Goal: Task Accomplishment & Management: Use online tool/utility

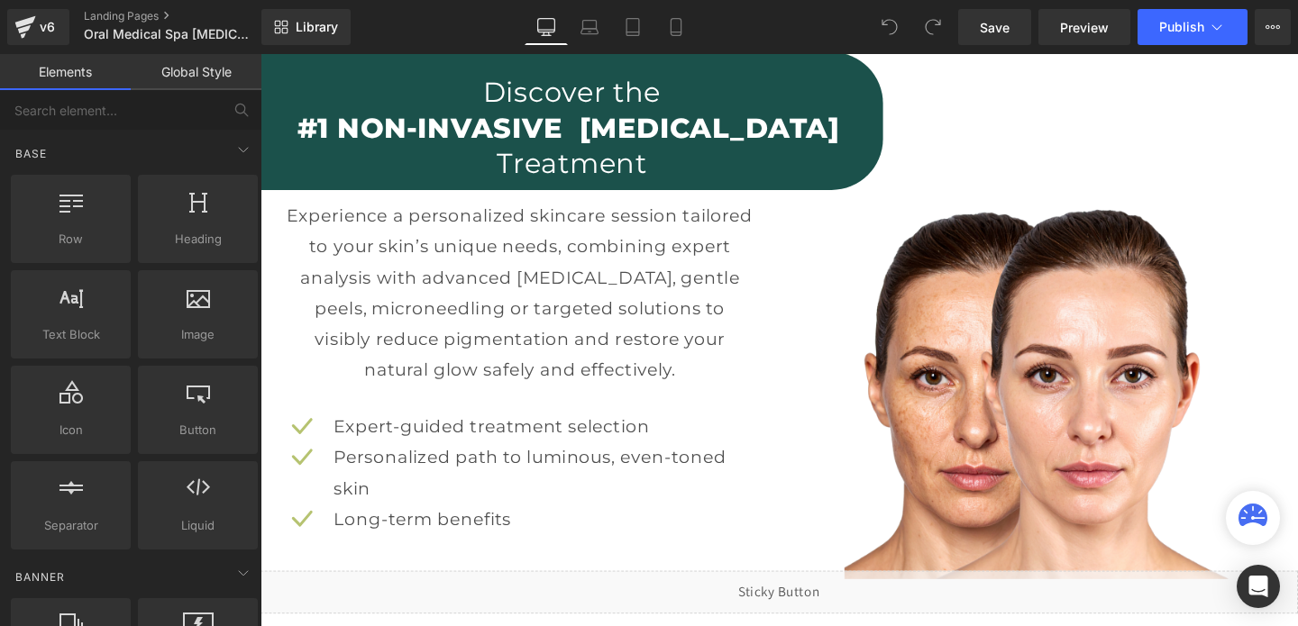
scroll to position [1929, 0]
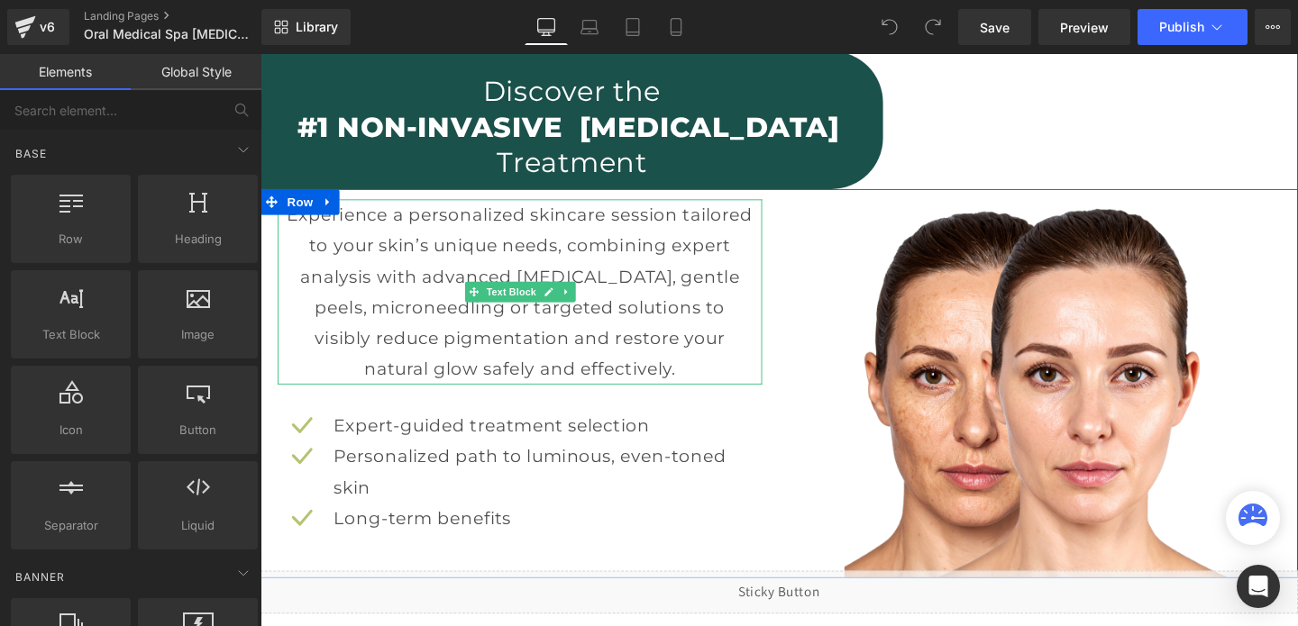
click at [615, 312] on p "Experience a personalized skincare session tailored to your skin’s unique needs…" at bounding box center [533, 304] width 491 height 195
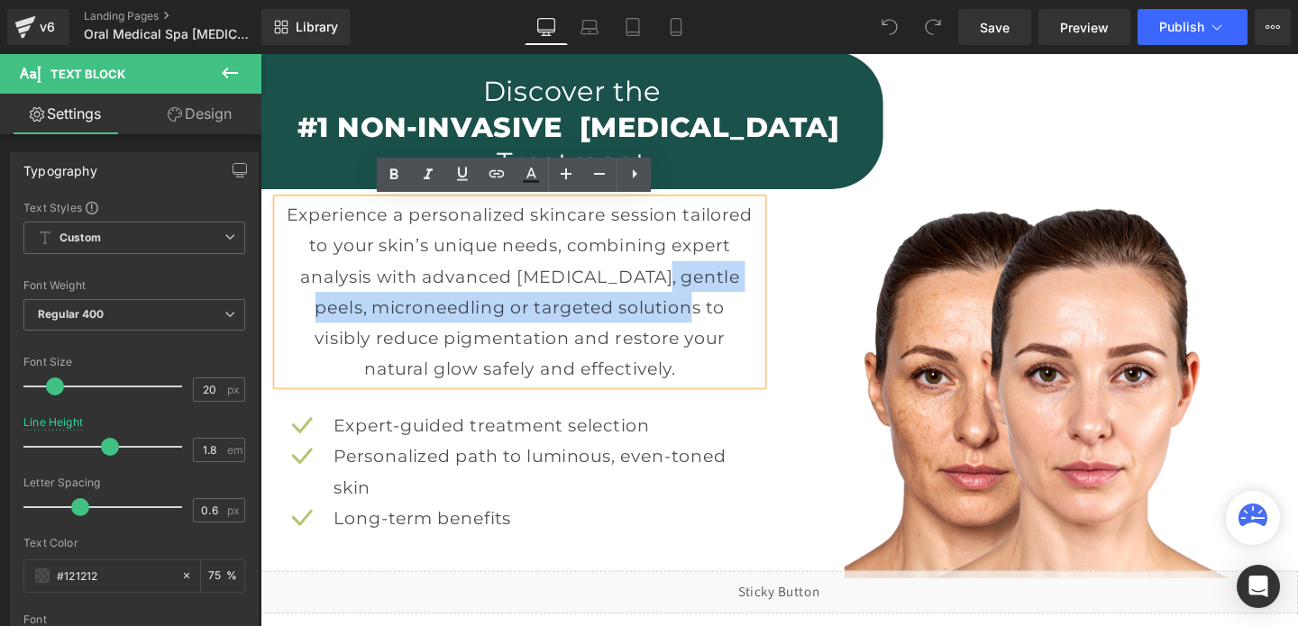
drag, startPoint x: 645, startPoint y: 290, endPoint x: 662, endPoint y: 313, distance: 27.8
click at [662, 313] on p "Experience a personalized skincare session tailored to your skin’s unique needs…" at bounding box center [533, 304] width 491 height 195
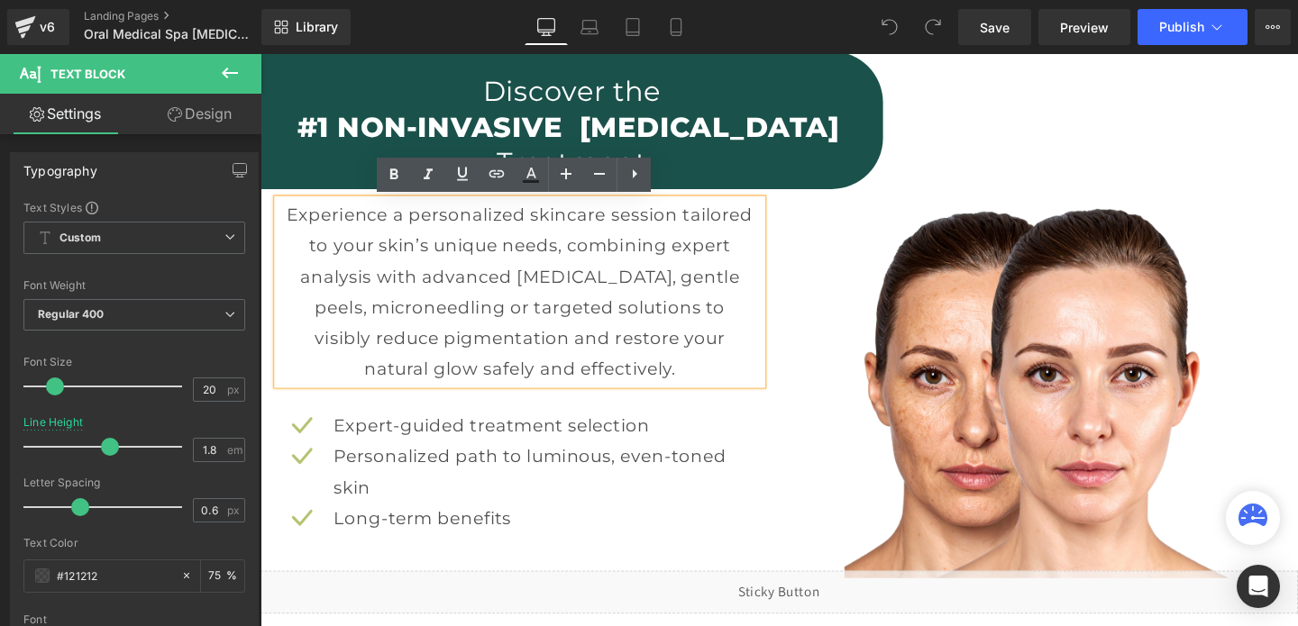
scroll to position [1945, 0]
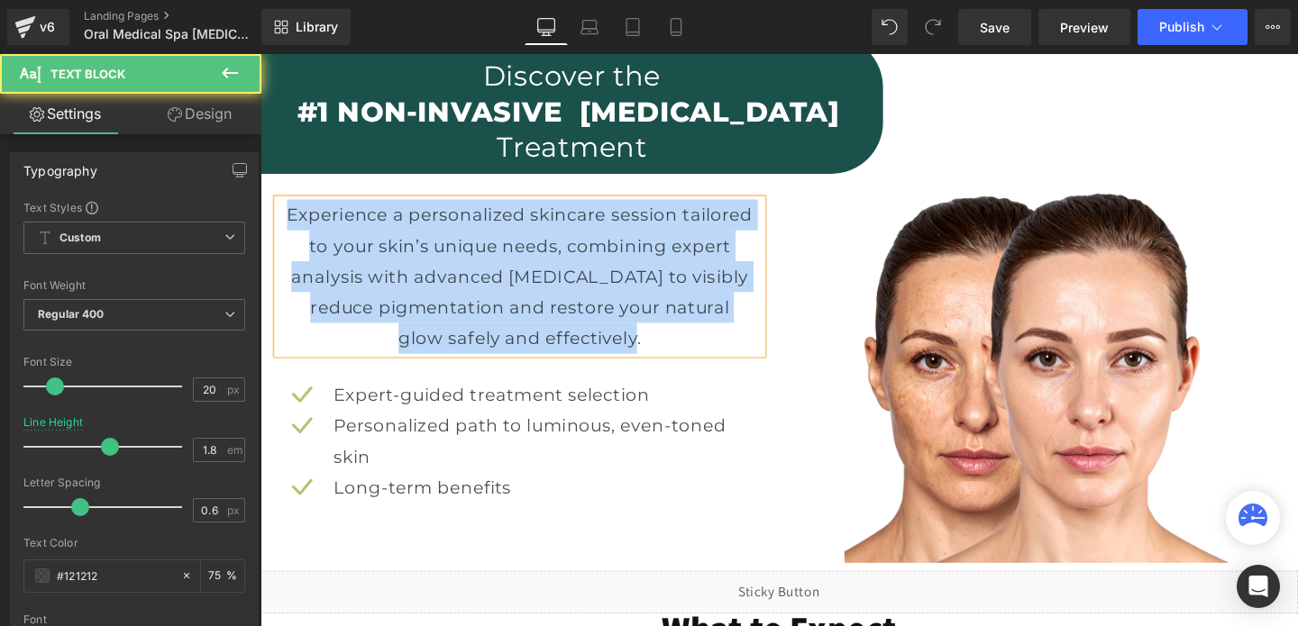
drag, startPoint x: 643, startPoint y: 352, endPoint x: 238, endPoint y: 197, distance: 433.4
copy p "Experience a personalized skincare session tailored to your skin’s unique needs…"
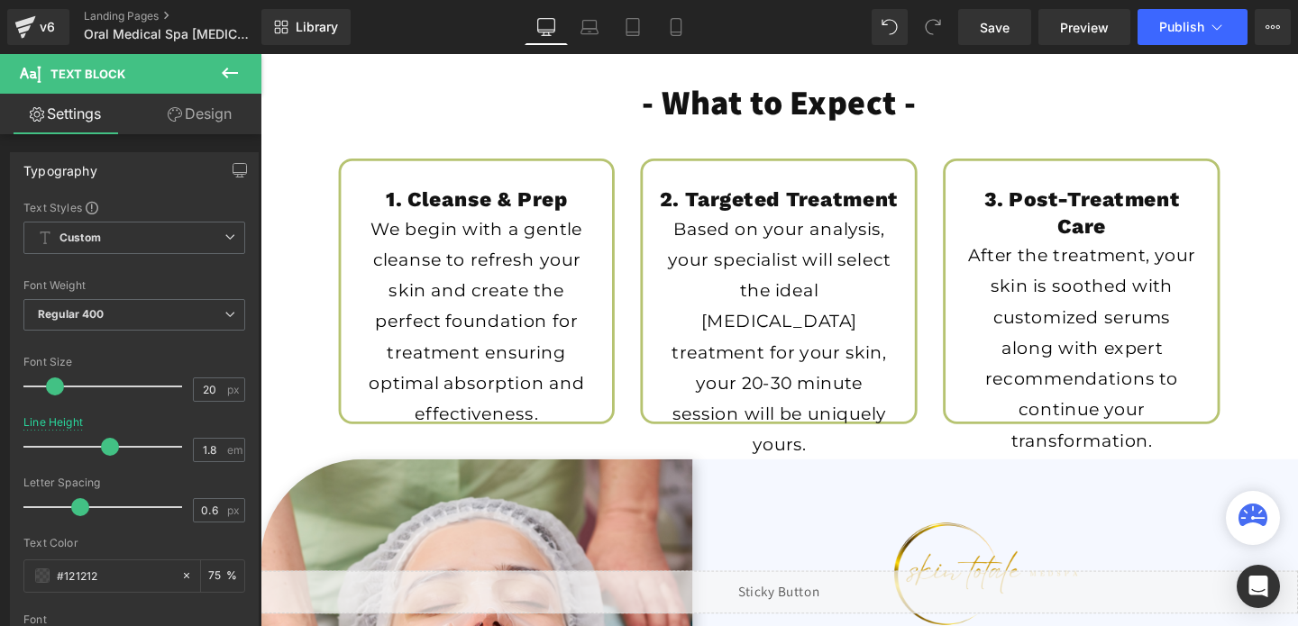
scroll to position [2506, 0]
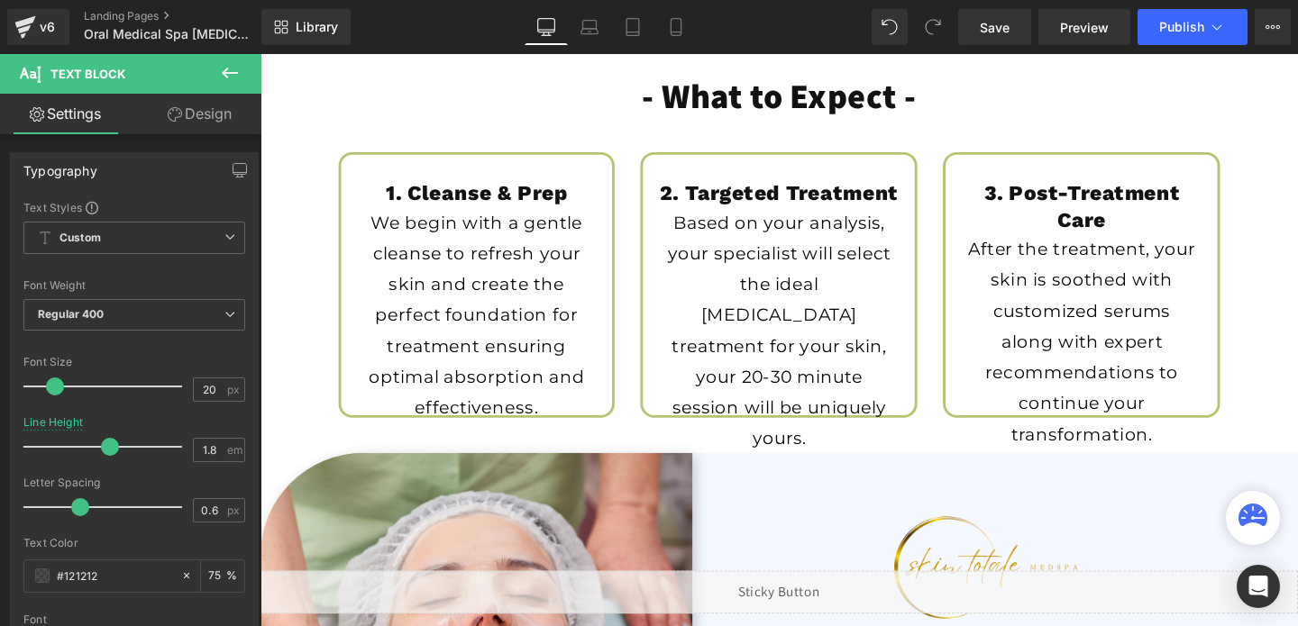
click at [898, 407] on p "Based on your analysis, your specialist will select the ideal [MEDICAL_DATA] tr…" at bounding box center [805, 345] width 241 height 260
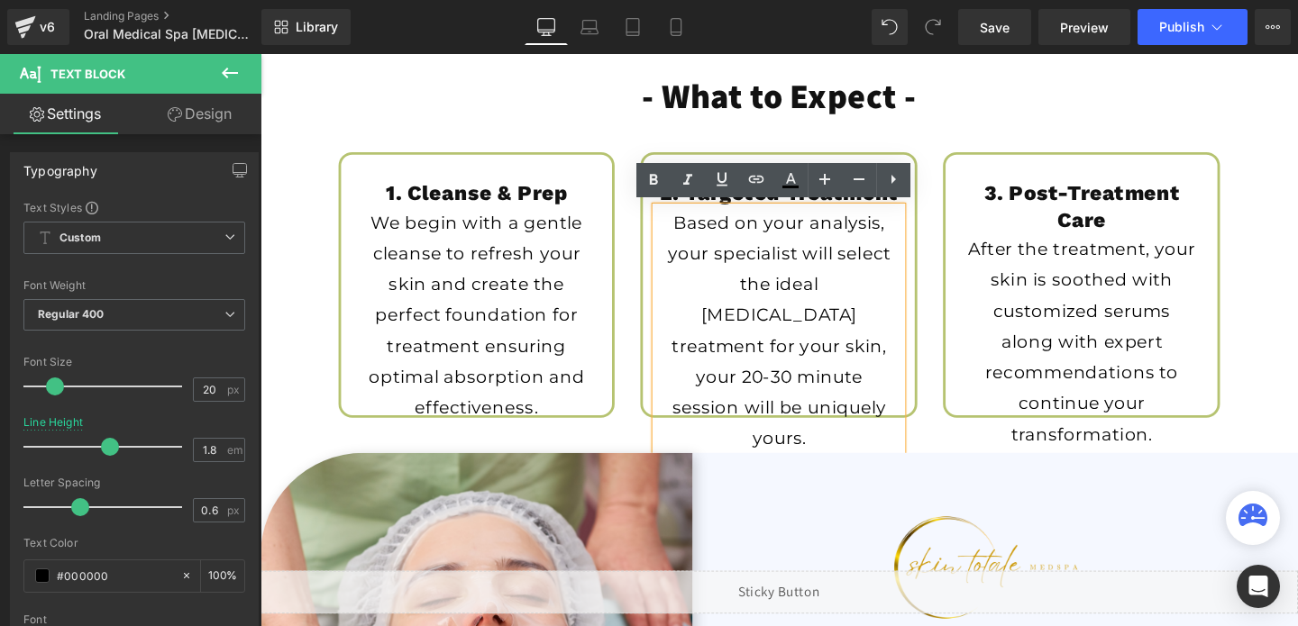
click at [836, 271] on p "Based on your analysis, your specialist will select the ideal [MEDICAL_DATA] tr…" at bounding box center [805, 345] width 241 height 260
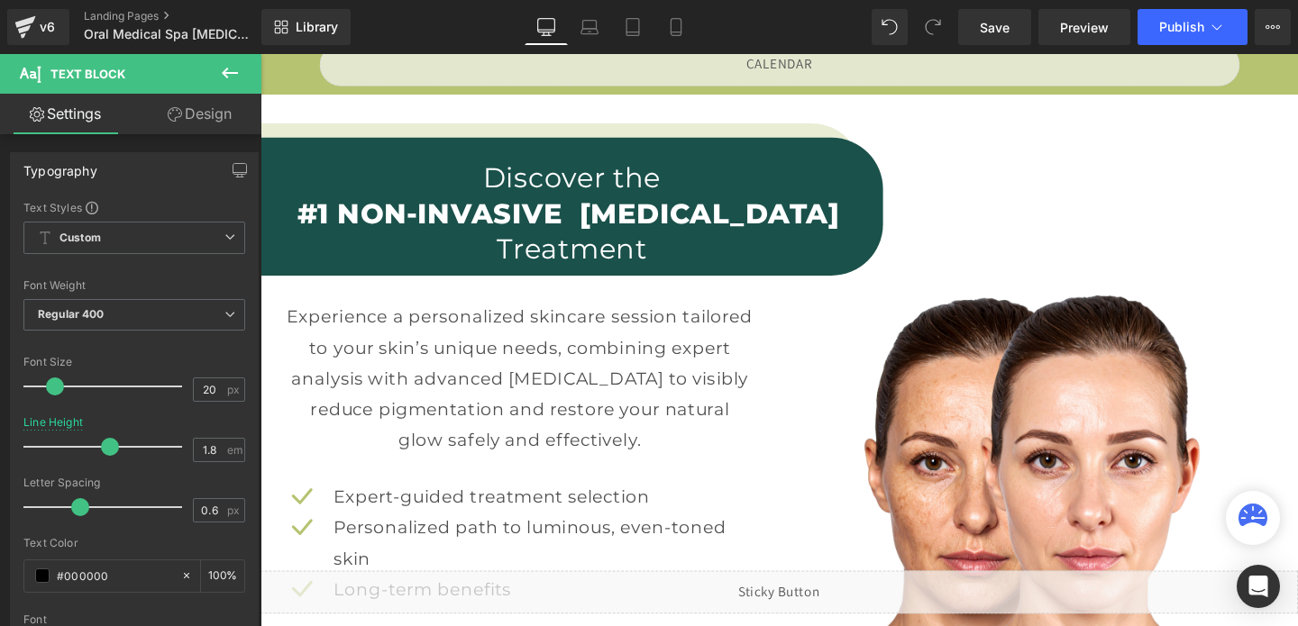
scroll to position [1855, 0]
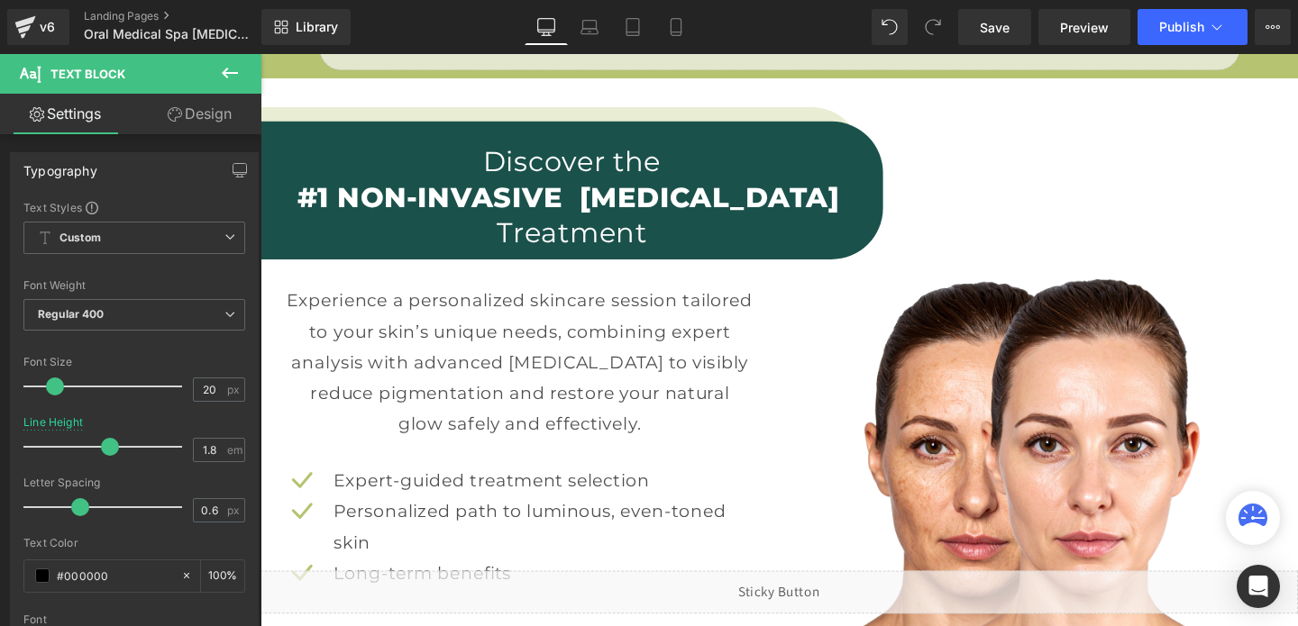
click at [501, 406] on p "Experience a personalized skincare session tailored to your skin’s unique needs…" at bounding box center [533, 378] width 491 height 162
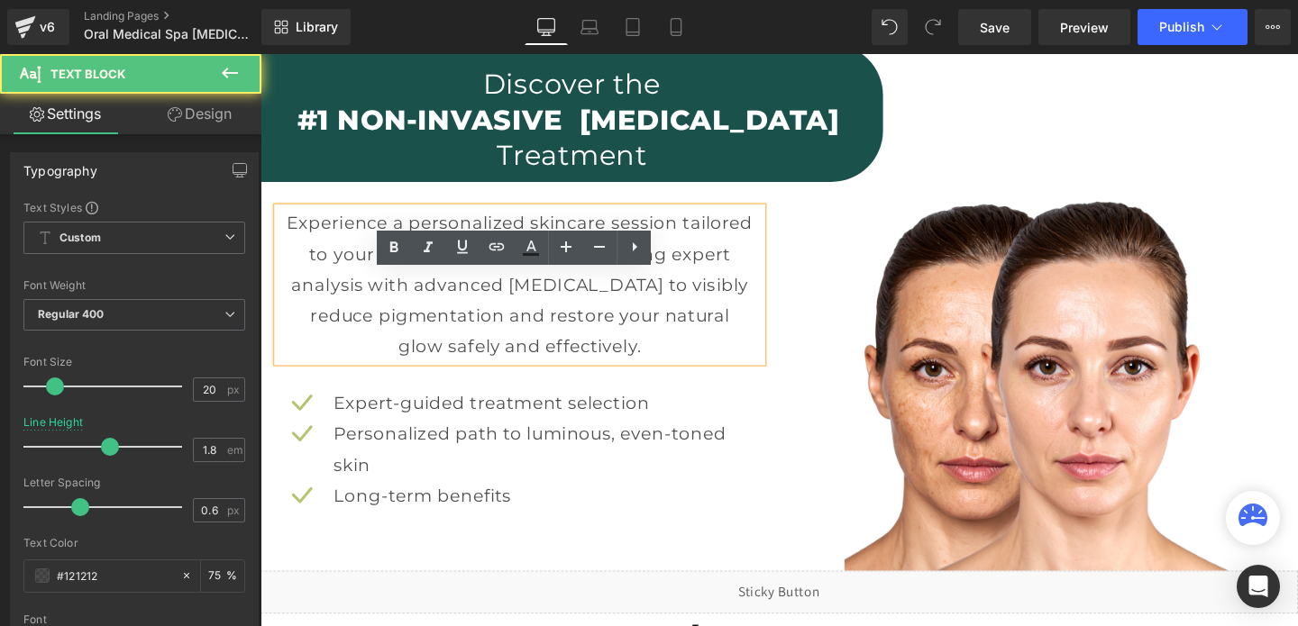
scroll to position [1954, 0]
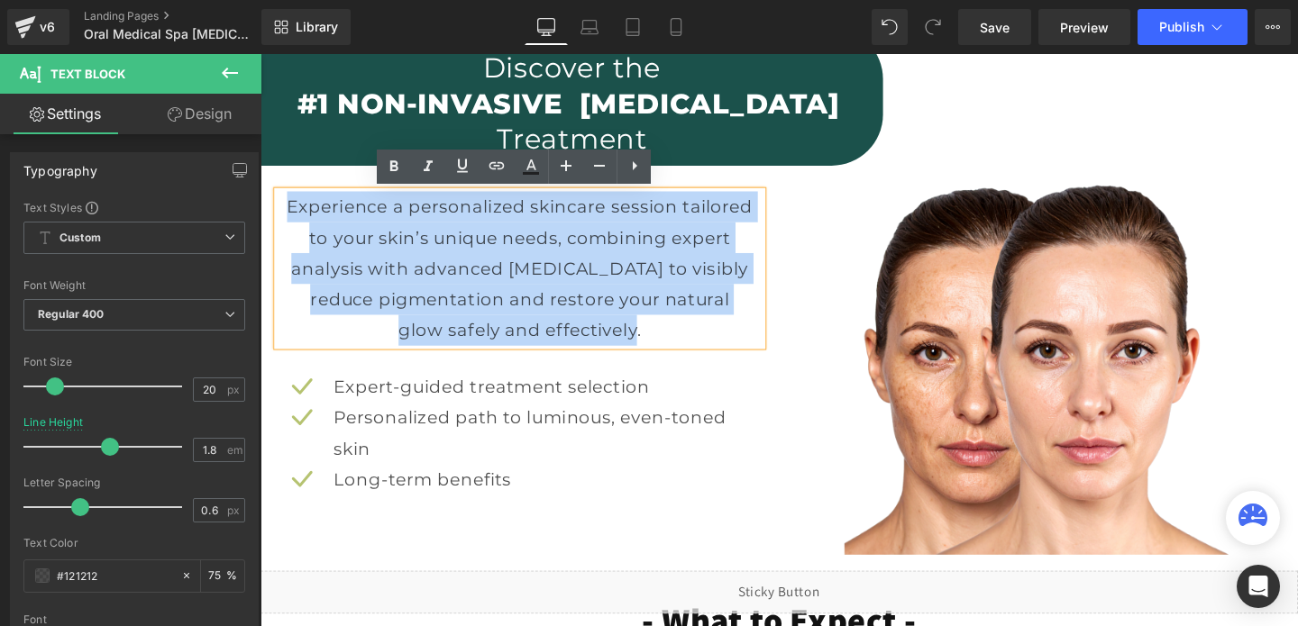
drag, startPoint x: 291, startPoint y: 208, endPoint x: 666, endPoint y: 343, distance: 398.6
click at [666, 343] on p "Experience a personalized skincare session tailored to your skin’s unique needs…" at bounding box center [533, 279] width 491 height 162
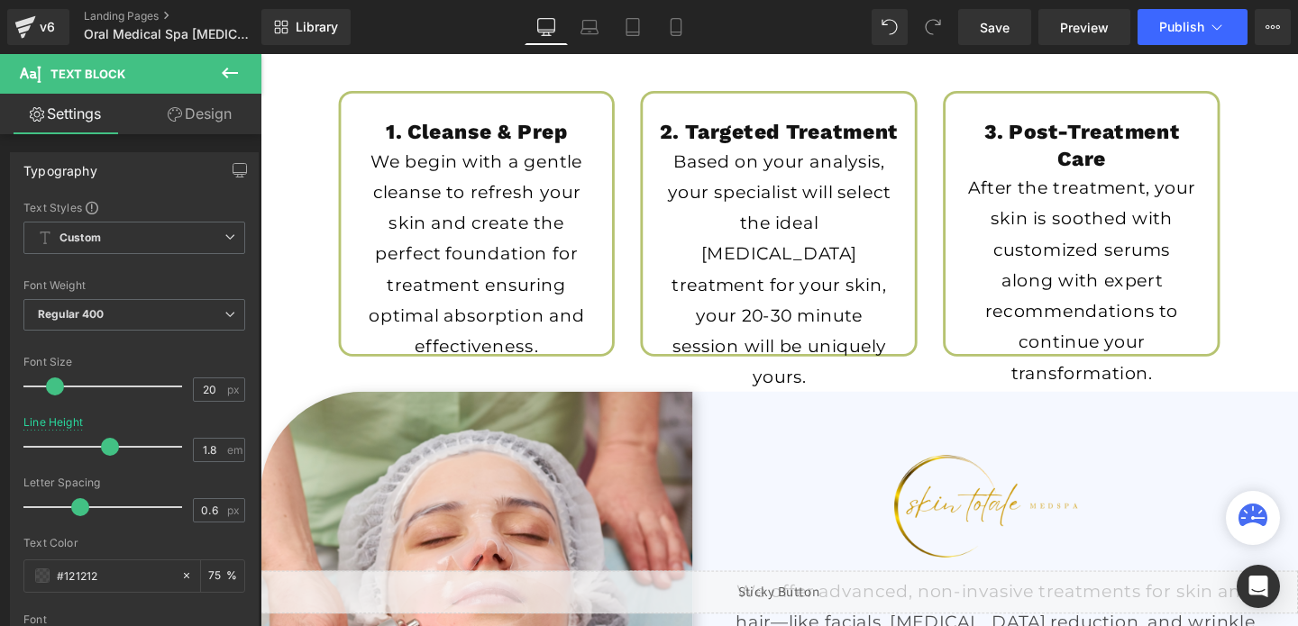
scroll to position [2533, 0]
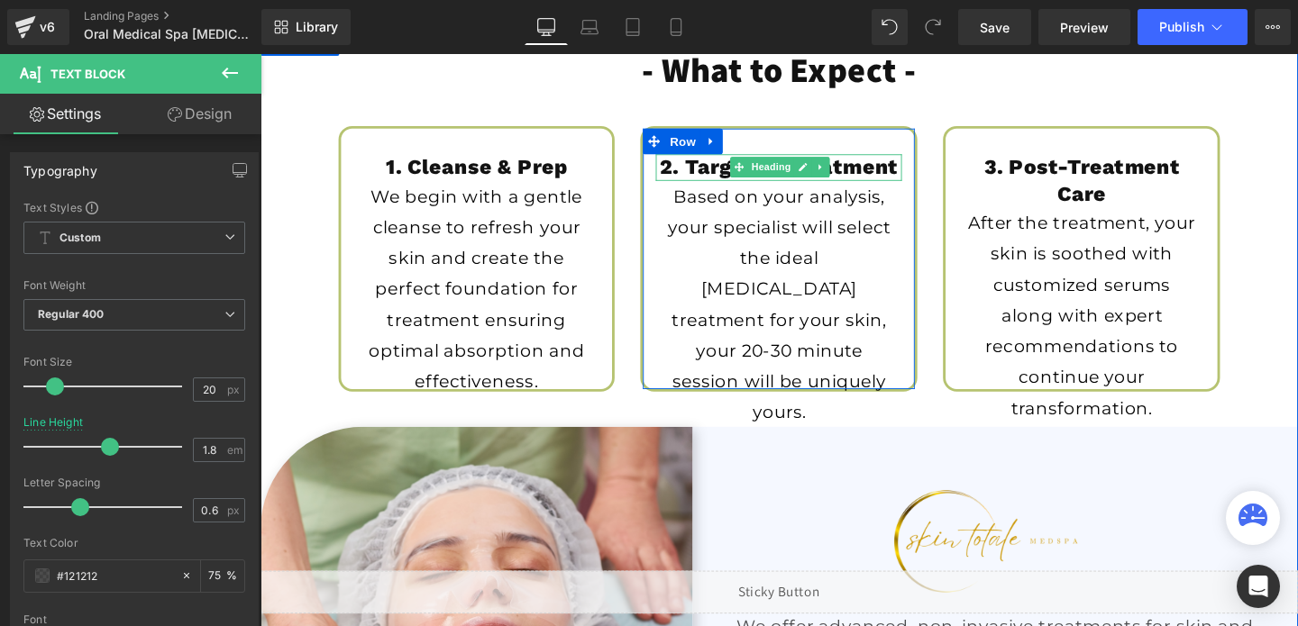
click at [718, 178] on h1 "2. Targeted Treatment" at bounding box center [805, 174] width 259 height 28
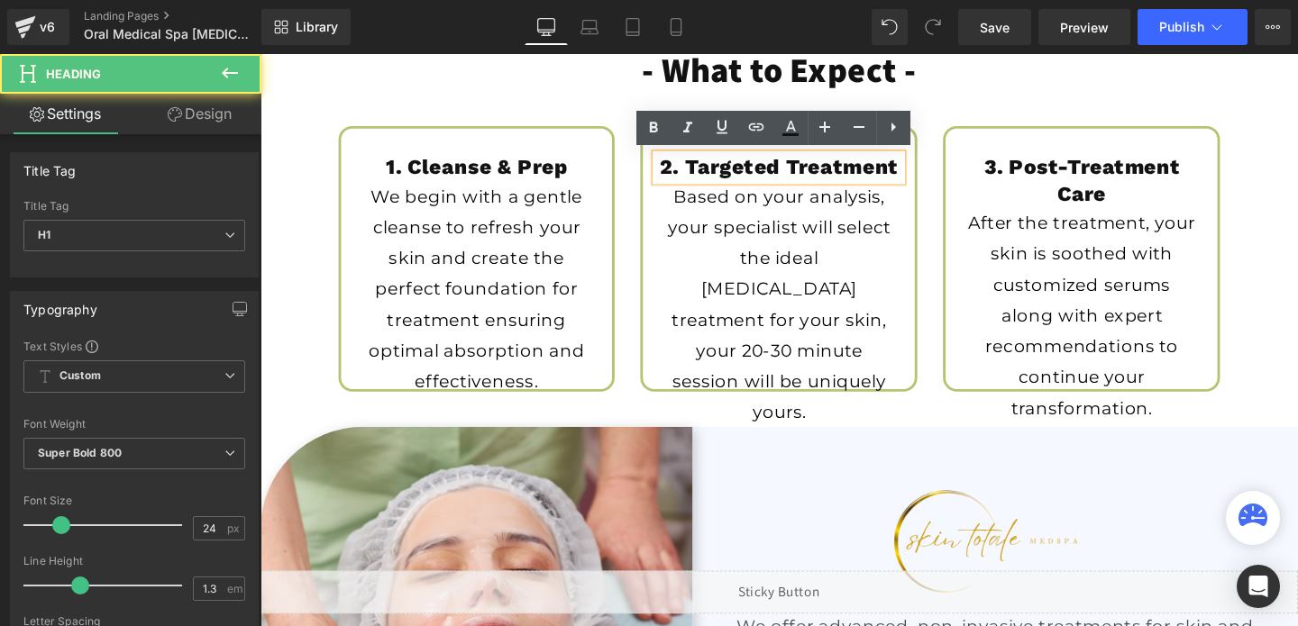
click at [718, 178] on h1 "2. Targeted Treatment" at bounding box center [805, 174] width 259 height 28
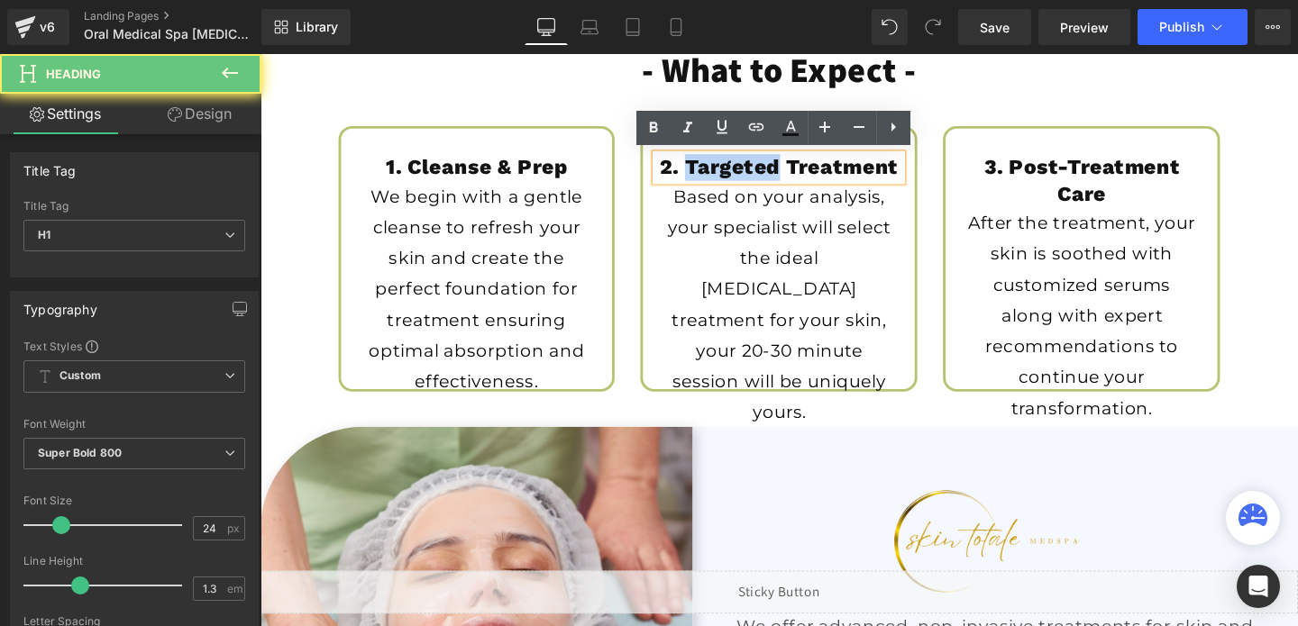
click at [718, 178] on h1 "2. Targeted Treatment" at bounding box center [805, 174] width 259 height 28
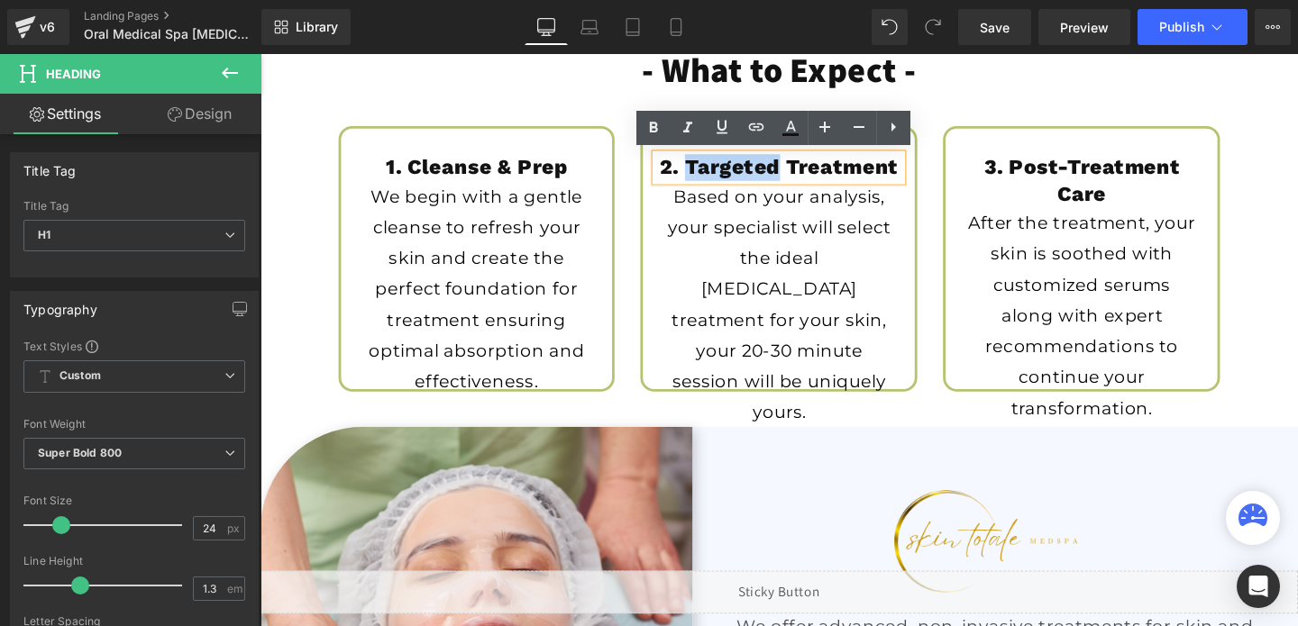
click at [718, 178] on h1 "2. Targeted Treatment" at bounding box center [805, 174] width 259 height 28
drag, startPoint x: 709, startPoint y: 175, endPoint x: 928, endPoint y: 164, distance: 219.3
click at [928, 164] on h1 "2. Targeted Treatment" at bounding box center [805, 174] width 259 height 28
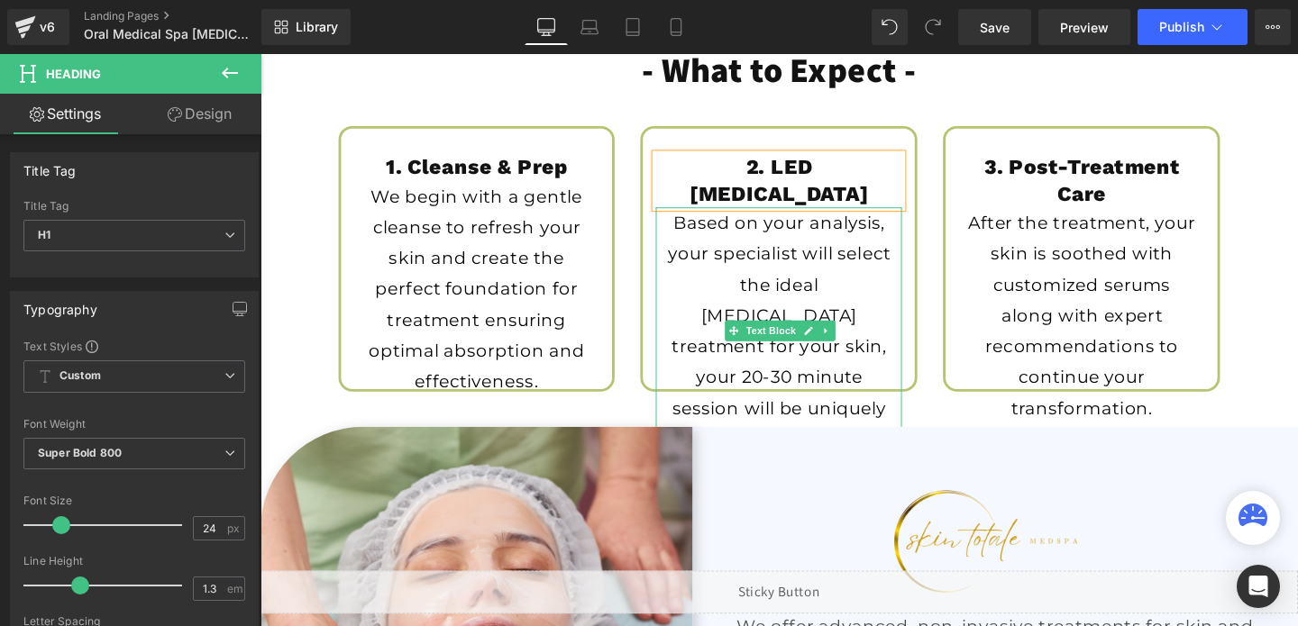
click at [727, 215] on p "Based on your analysis, your specialist will select the ideal [MEDICAL_DATA] tr…" at bounding box center [805, 345] width 241 height 260
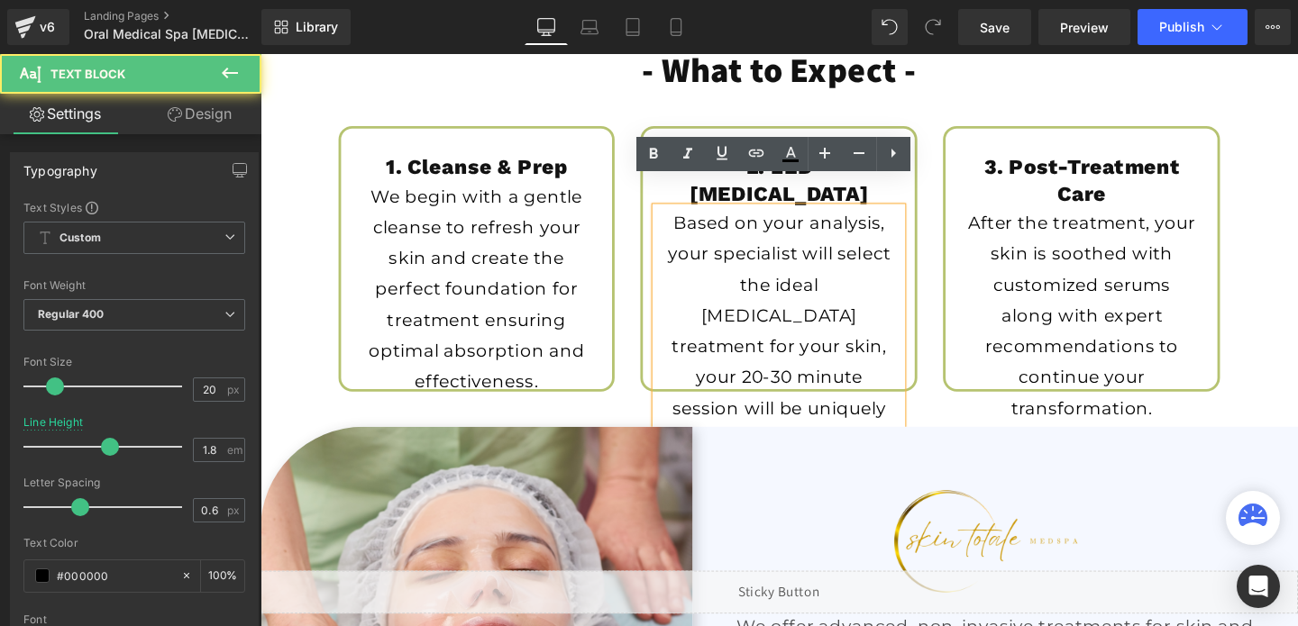
drag, startPoint x: 695, startPoint y: 201, endPoint x: 847, endPoint y: 434, distance: 278.0
click at [847, 434] on p "Based on your analysis, your specialist will select the ideal [MEDICAL_DATA] tr…" at bounding box center [805, 345] width 241 height 260
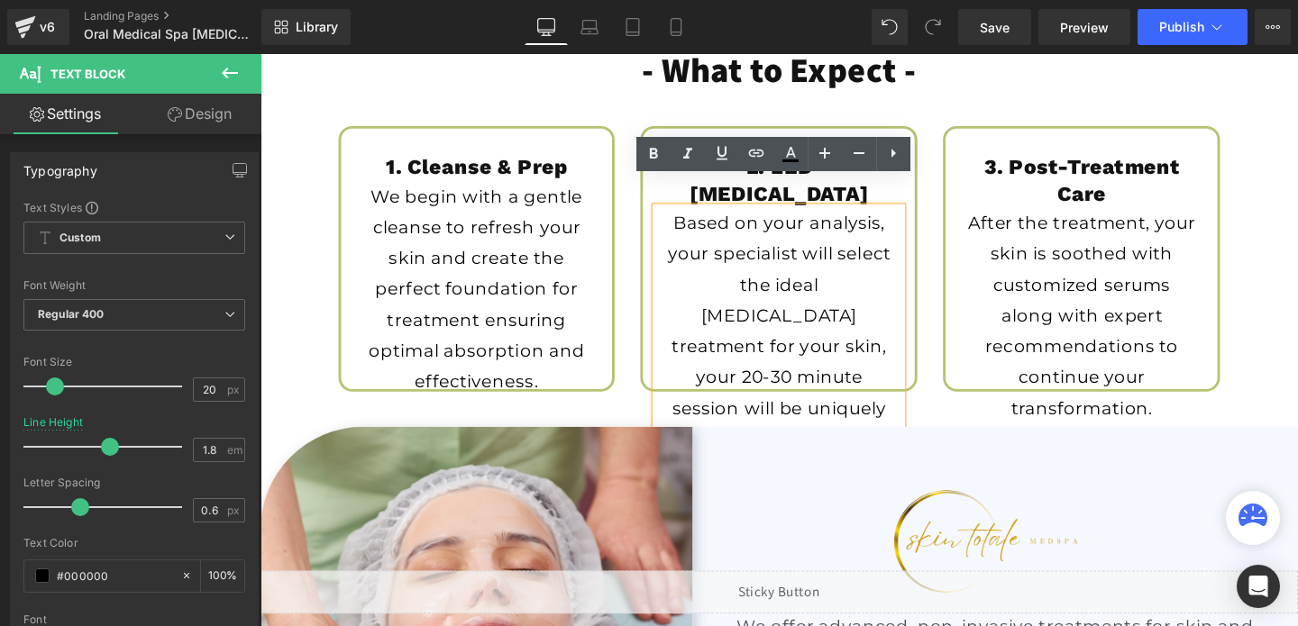
copy p "Based on your analysis, your specialist will select the ideal [MEDICAL_DATA] tr…"
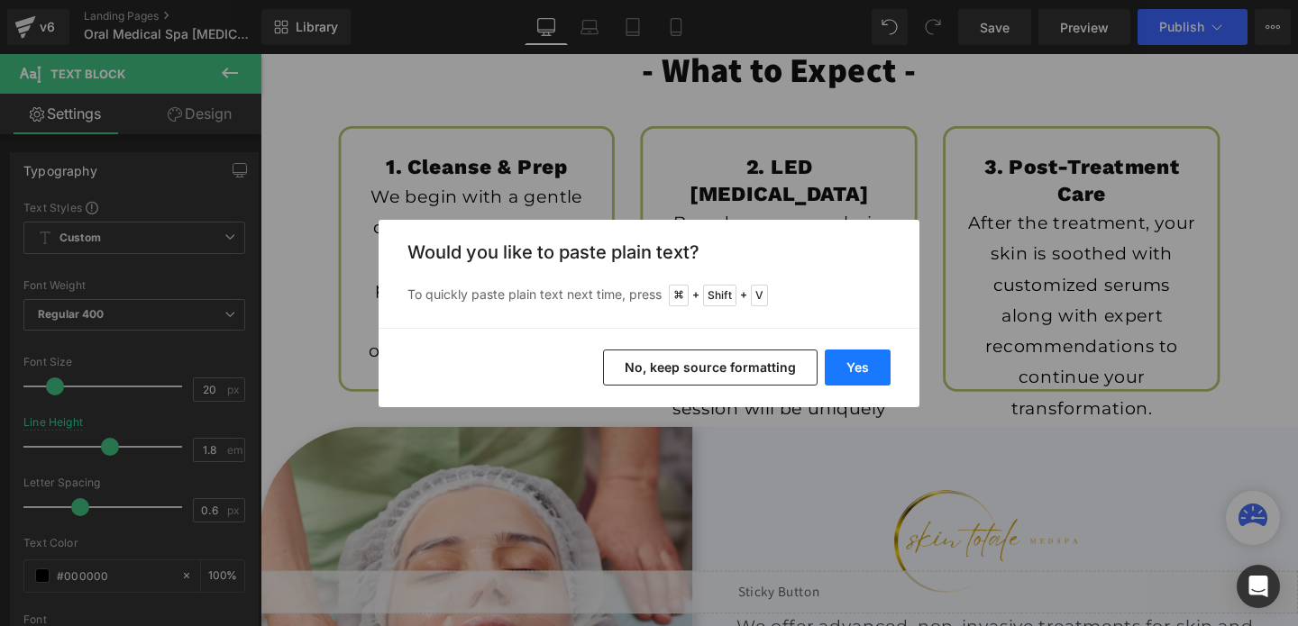
click at [0, 0] on button "Yes" at bounding box center [0, 0] width 0 height 0
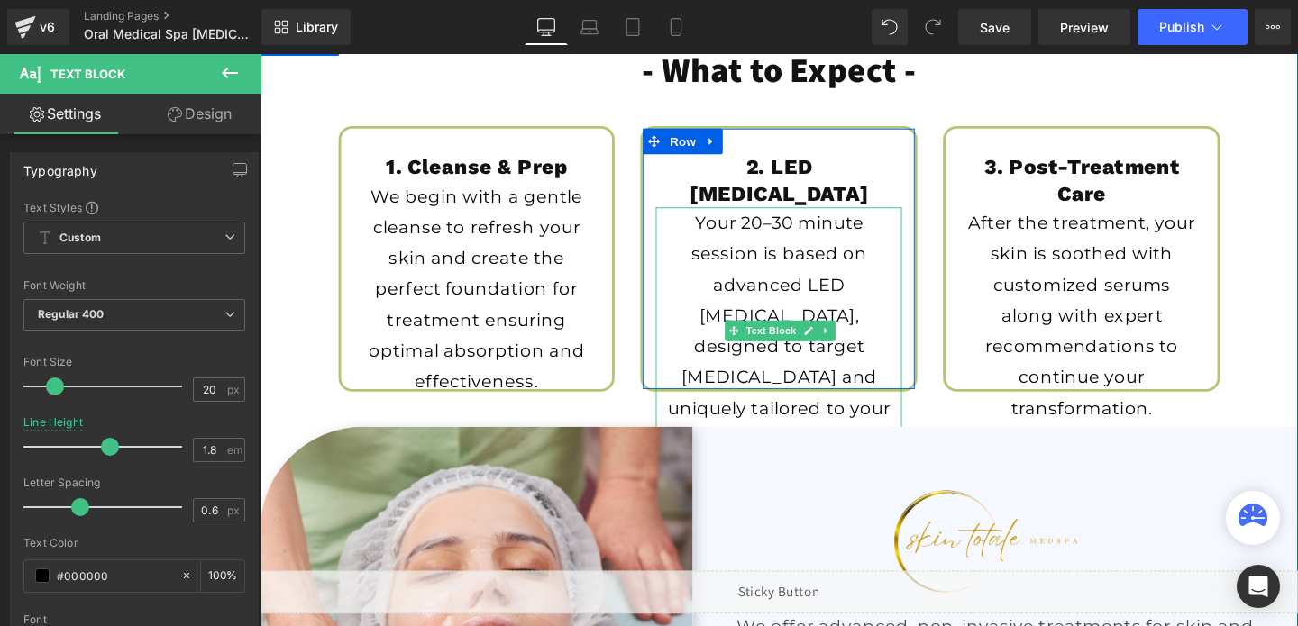
click at [691, 361] on p "Your 20–30 minute session is based on advanced LED [MEDICAL_DATA], designed to …" at bounding box center [805, 345] width 241 height 260
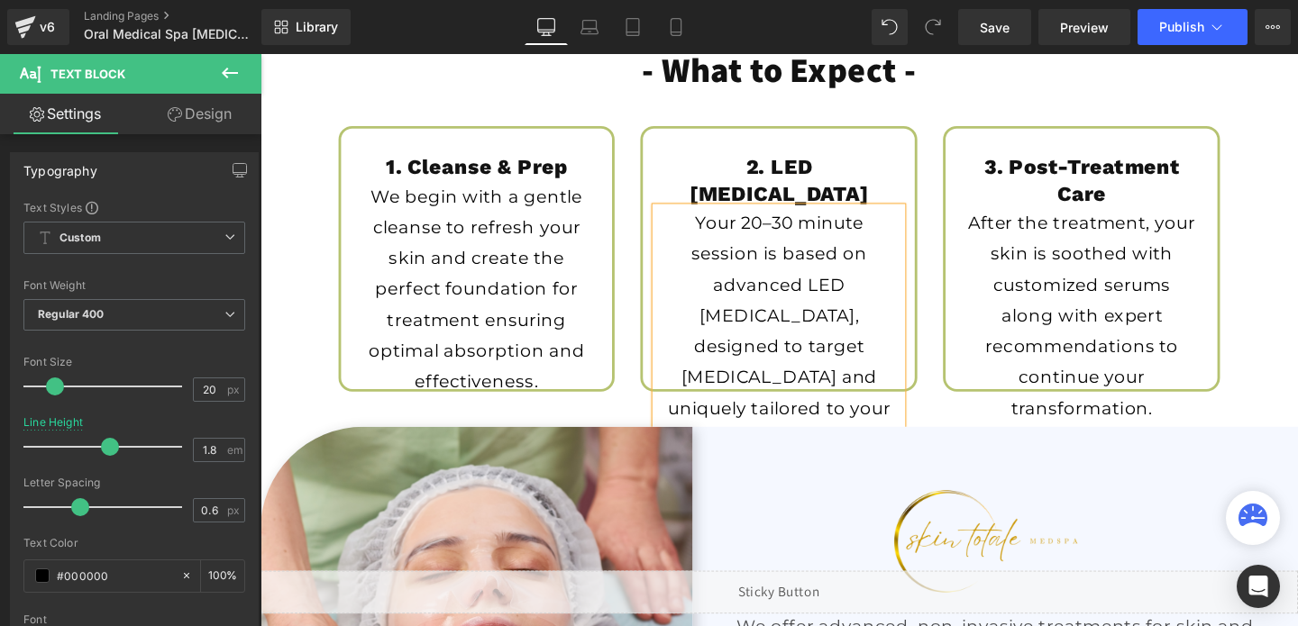
click at [295, 380] on div "- What to Expect - Heading 1. Cleanse & Prep Heading We begin with a gentle cle…" at bounding box center [806, 465] width 1091 height 872
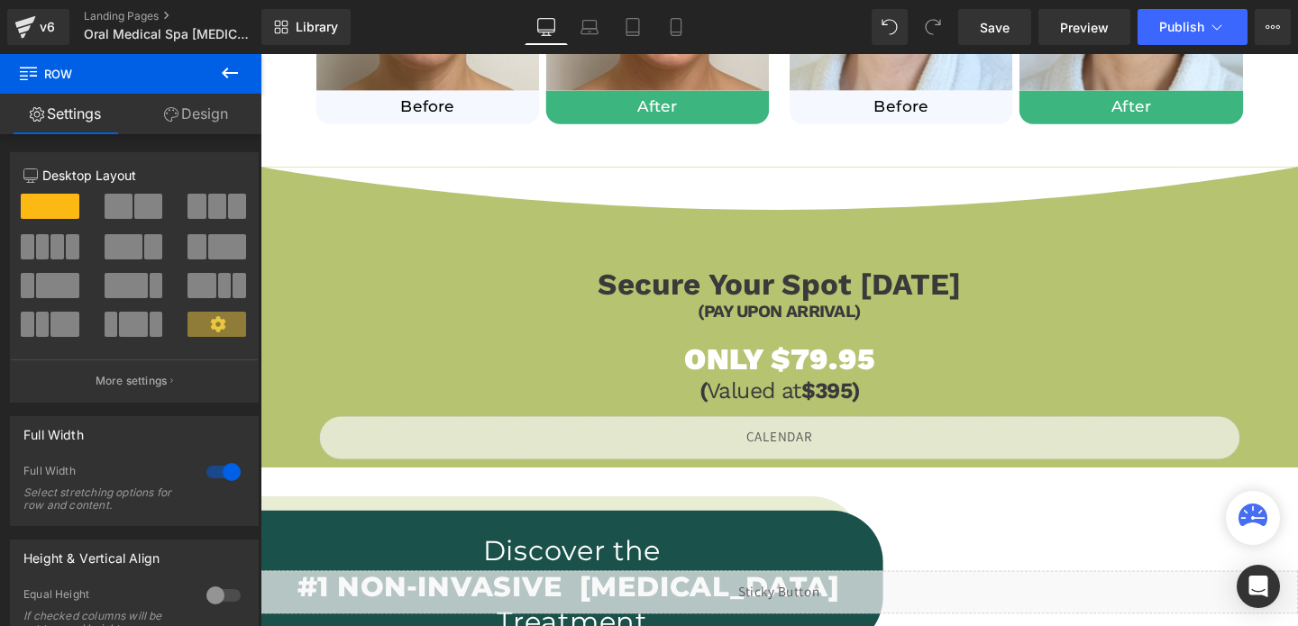
scroll to position [1452, 0]
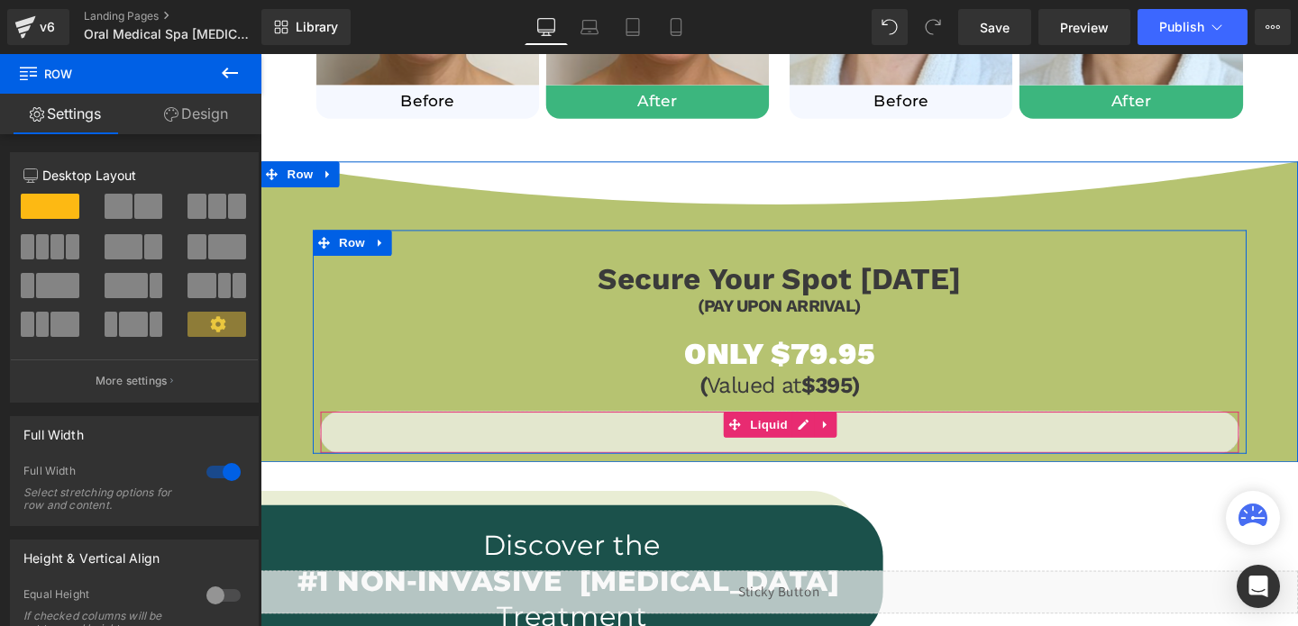
click at [791, 459] on div "Liquid" at bounding box center [806, 451] width 967 height 45
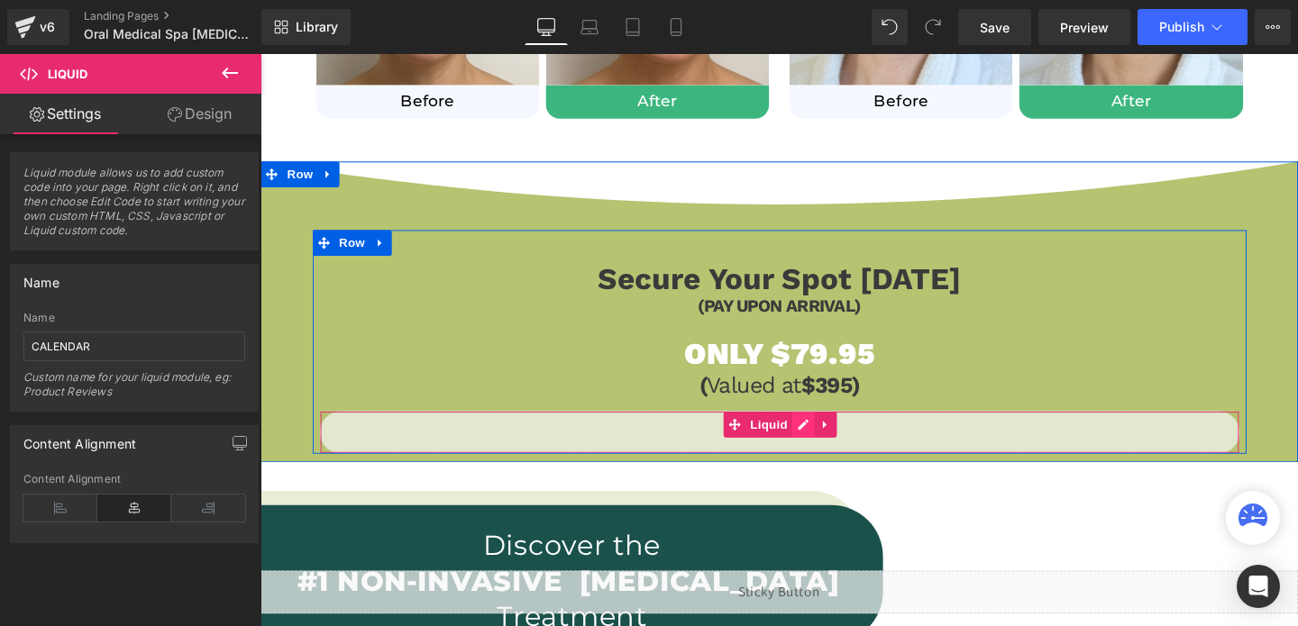
click at [831, 446] on div "Liquid" at bounding box center [806, 451] width 967 height 45
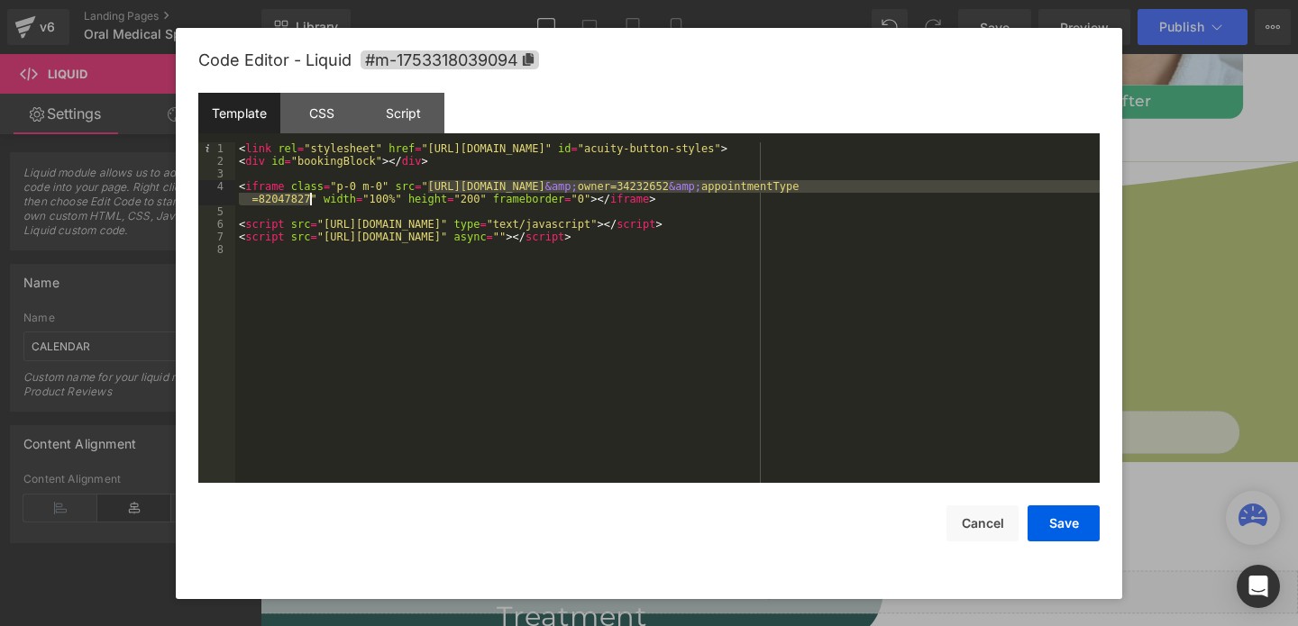
drag, startPoint x: 429, startPoint y: 185, endPoint x: 311, endPoint y: 200, distance: 119.1
click at [311, 200] on div "< link rel = "stylesheet" href = "[URL][DOMAIN_NAME]" id = "acuity-button-style…" at bounding box center [667, 325] width 864 height 366
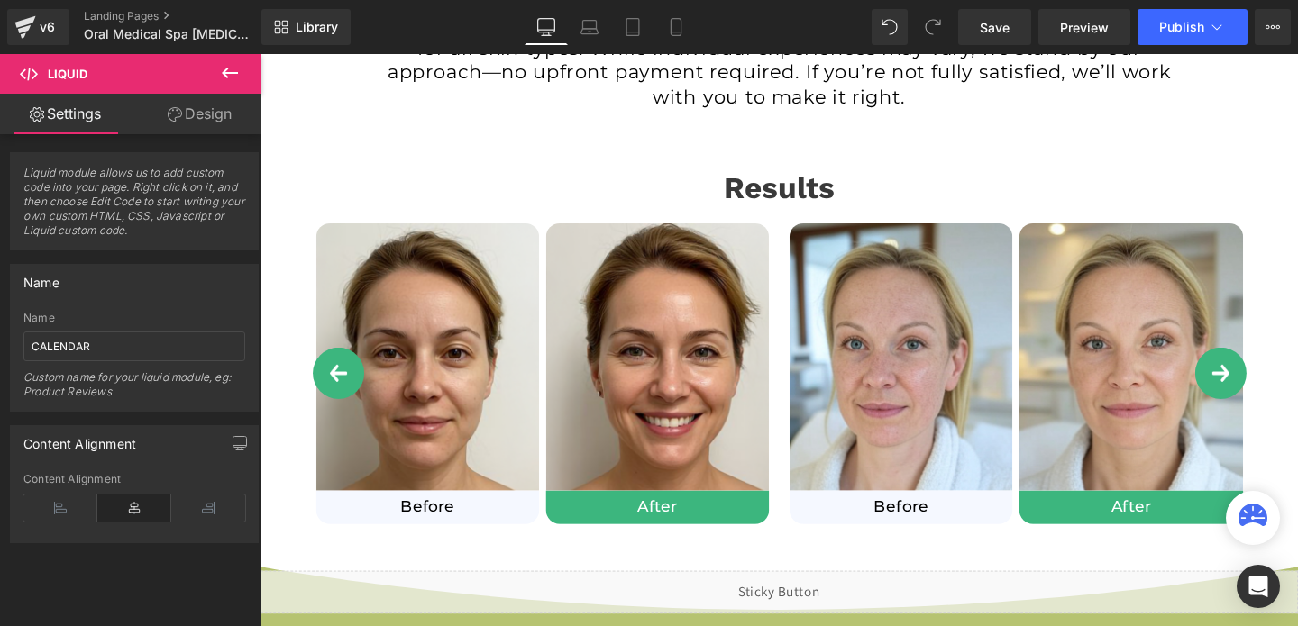
scroll to position [1038, 0]
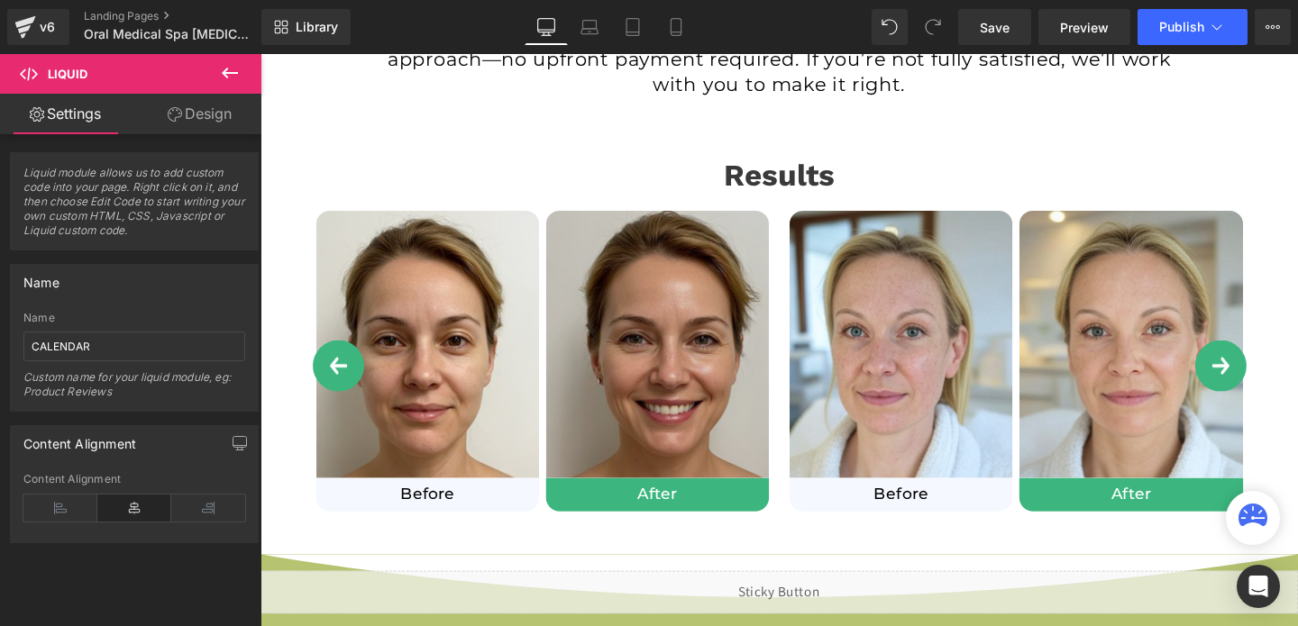
click at [773, 233] on img at bounding box center [678, 359] width 234 height 281
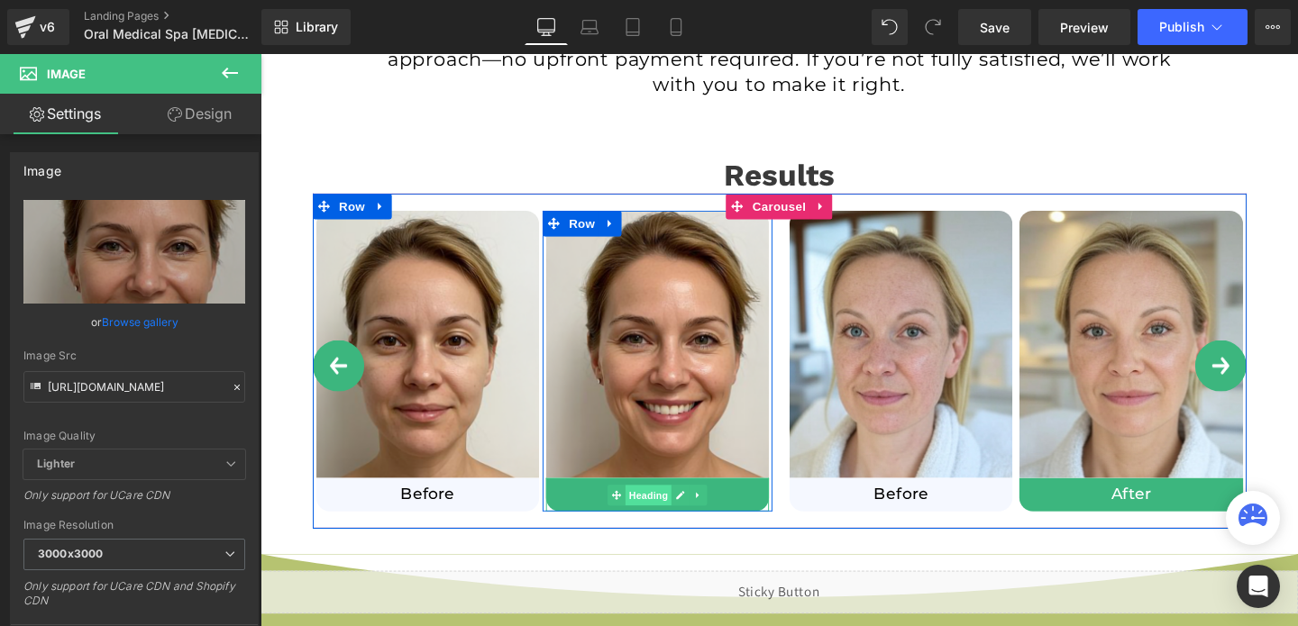
click at [663, 515] on span "Heading" at bounding box center [669, 519] width 49 height 22
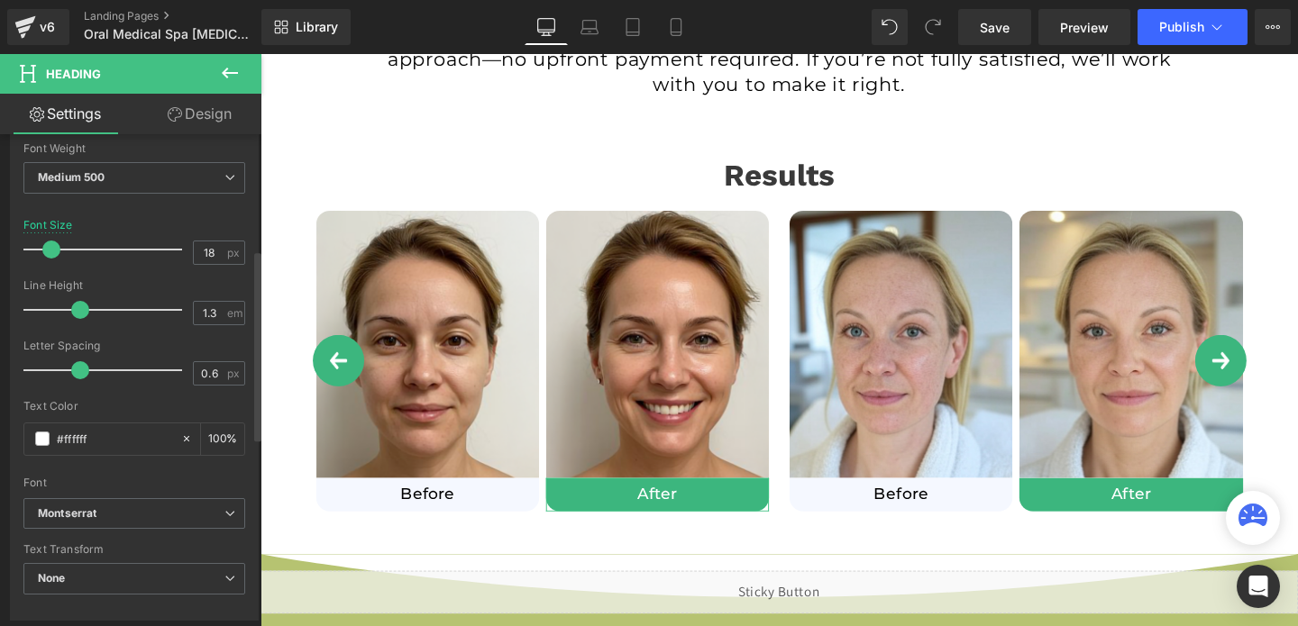
scroll to position [600, 0]
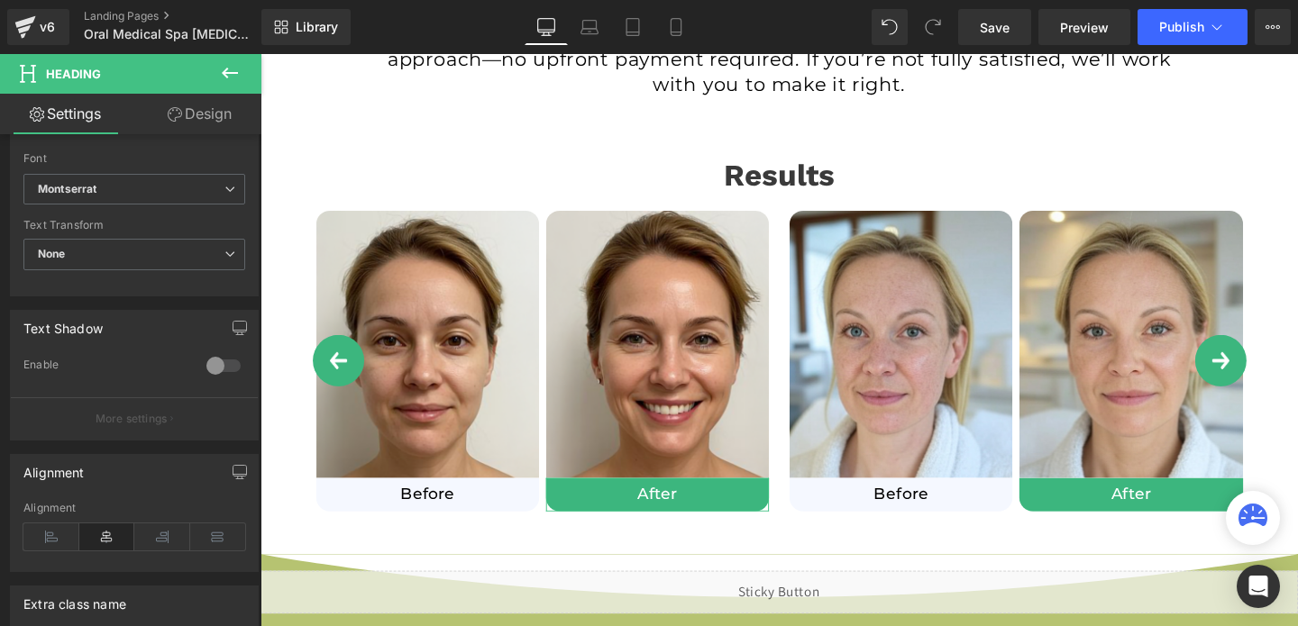
click at [196, 110] on link "Design" at bounding box center [199, 114] width 131 height 41
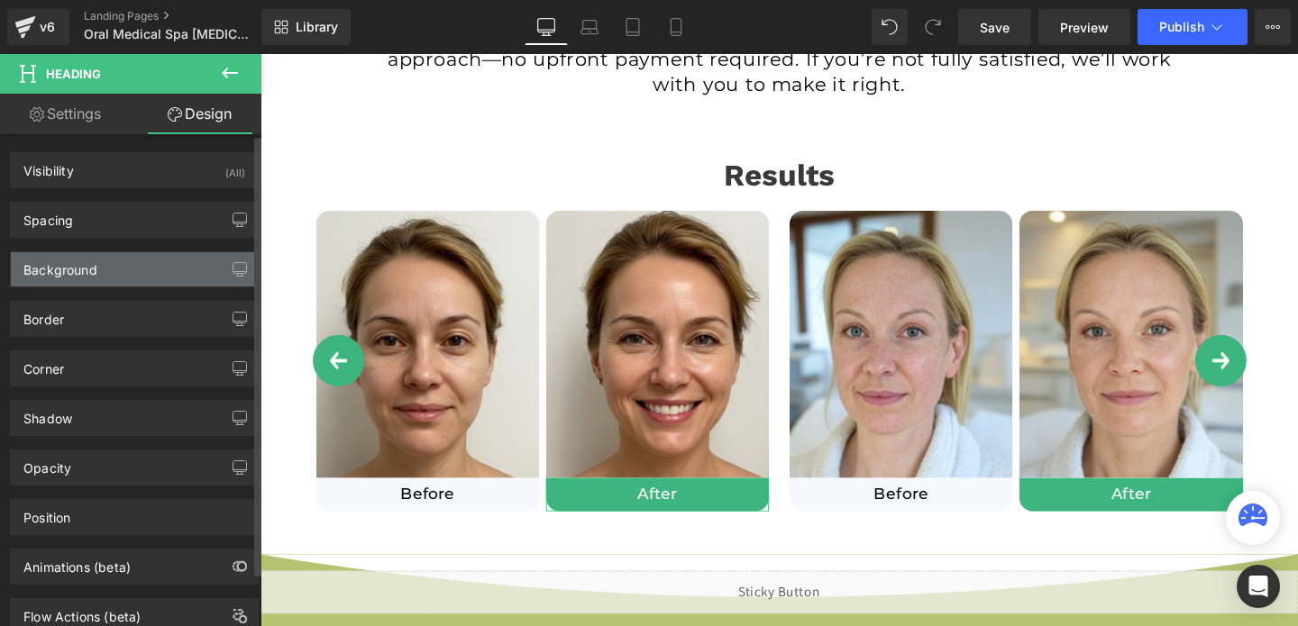
click at [97, 265] on div "Background" at bounding box center [134, 269] width 247 height 34
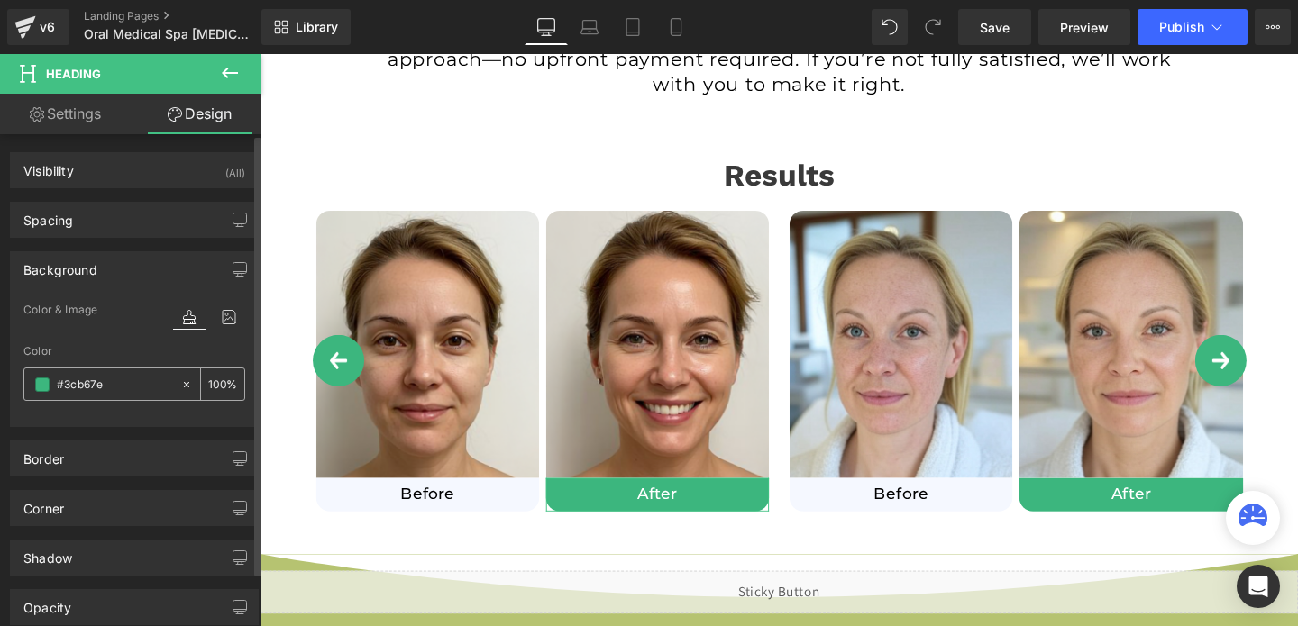
click at [41, 389] on span at bounding box center [42, 385] width 14 height 14
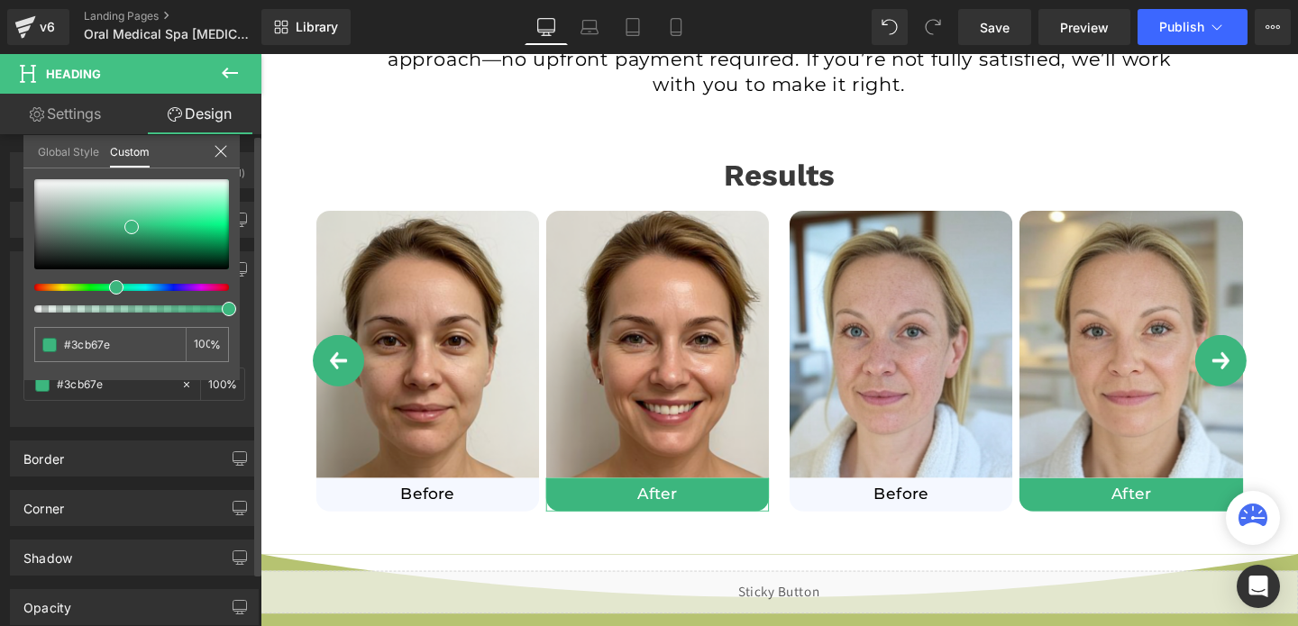
click at [160, 288] on div at bounding box center [124, 287] width 195 height 7
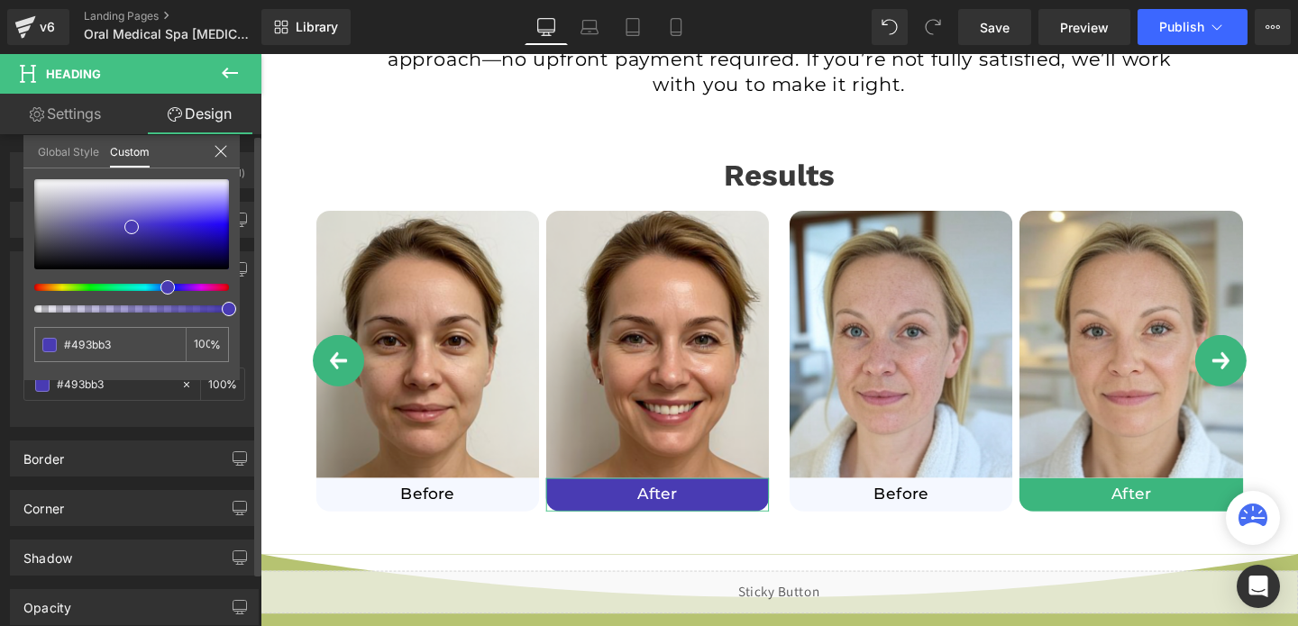
click at [153, 288] on div at bounding box center [124, 287] width 195 height 7
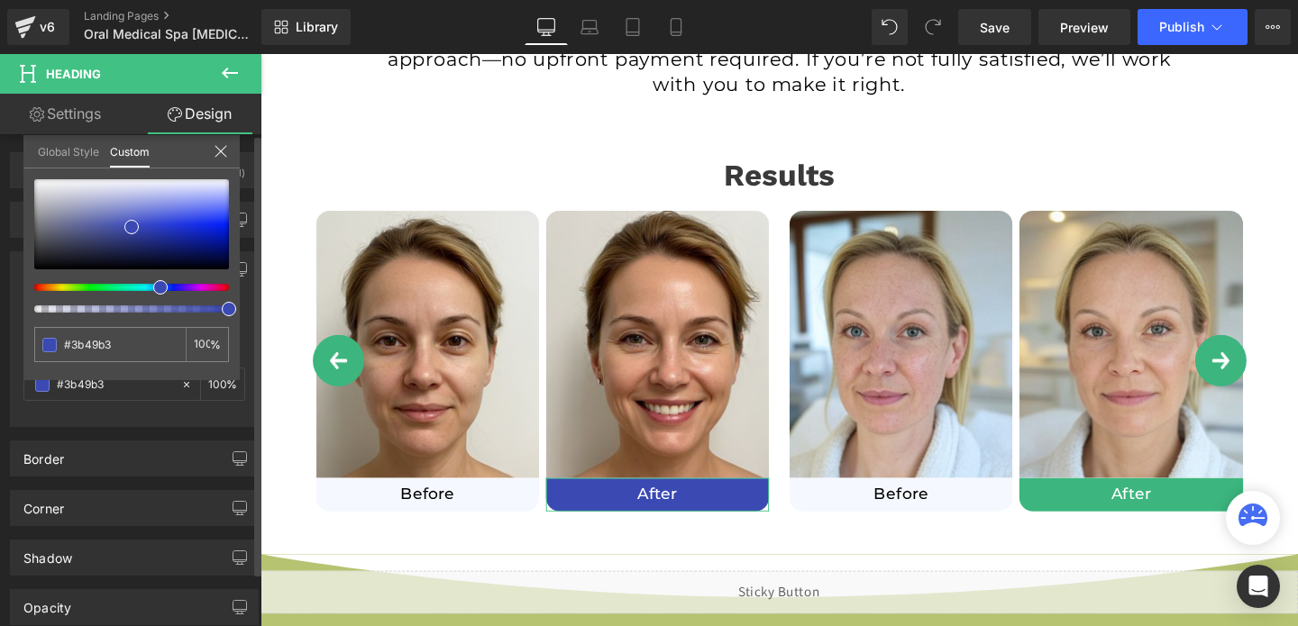
click at [143, 288] on div at bounding box center [124, 287] width 195 height 7
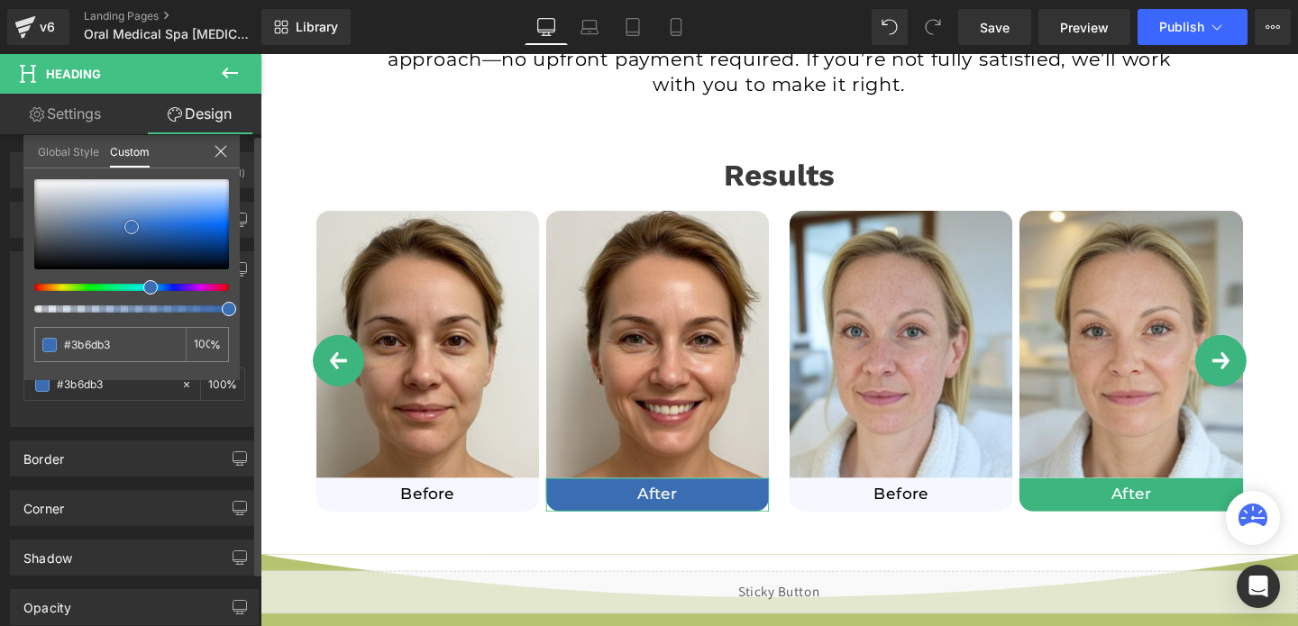
click at [161, 216] on div at bounding box center [131, 224] width 195 height 90
click at [191, 202] on div at bounding box center [131, 224] width 195 height 90
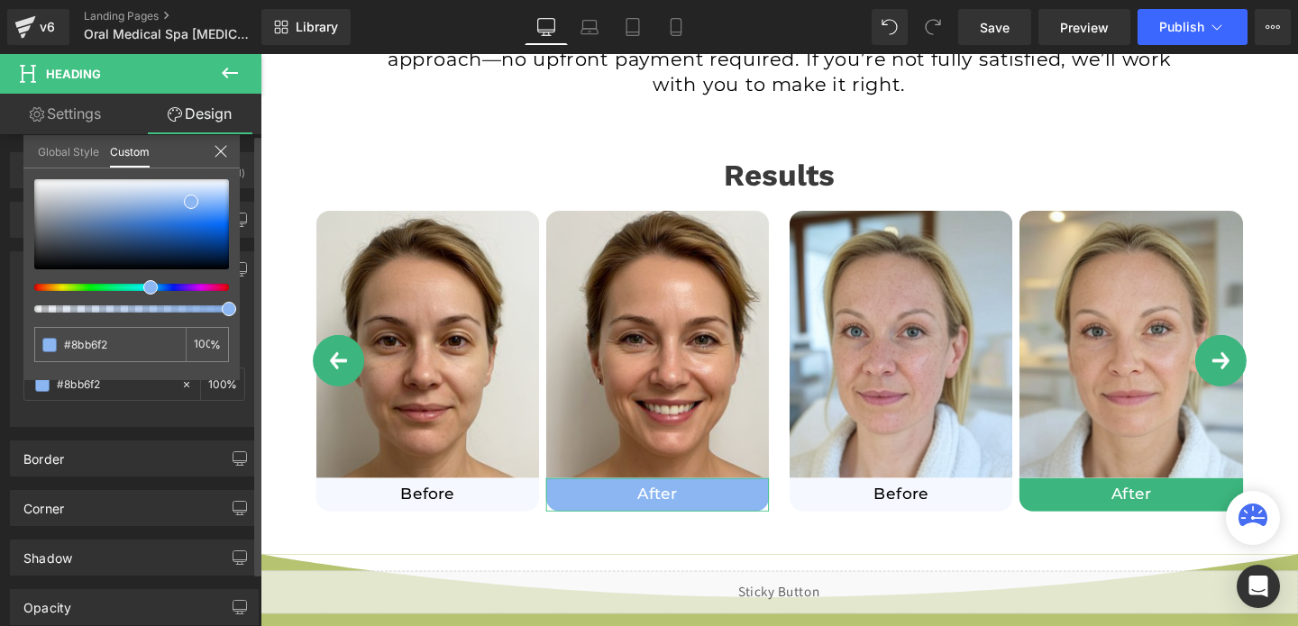
click at [133, 287] on div at bounding box center [124, 287] width 195 height 7
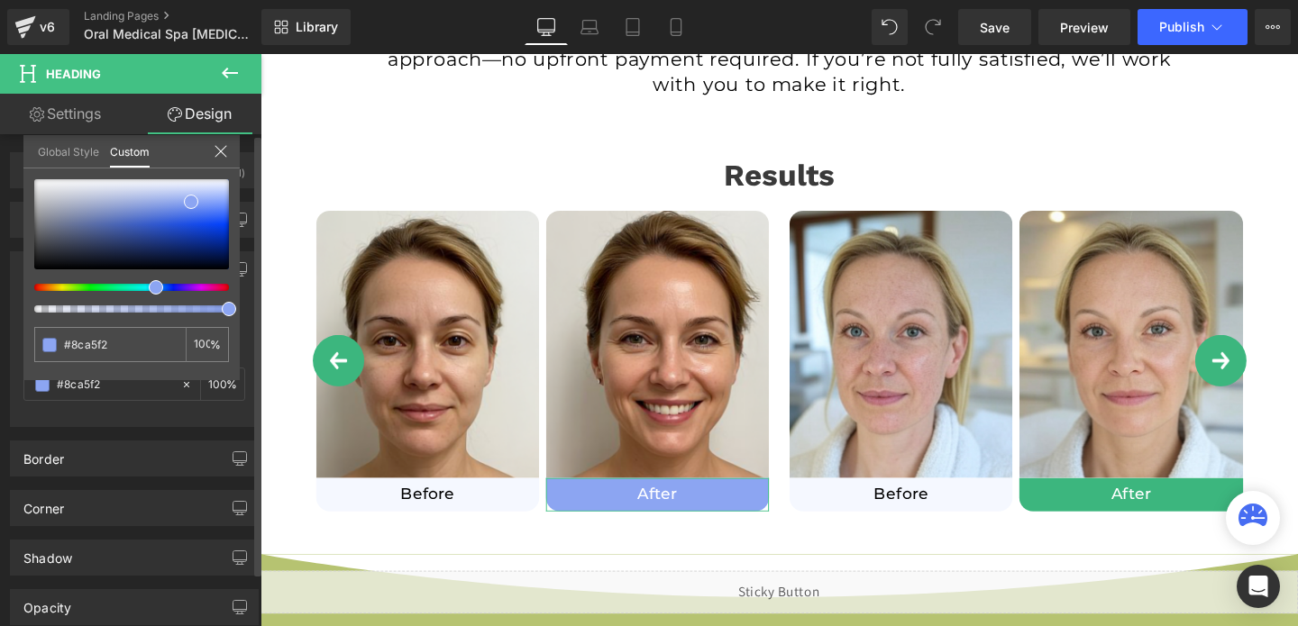
drag, startPoint x: 135, startPoint y: 285, endPoint x: 144, endPoint y: 291, distance: 11.0
click at [144, 291] on div at bounding box center [131, 245] width 195 height 133
click at [206, 222] on div at bounding box center [131, 224] width 195 height 90
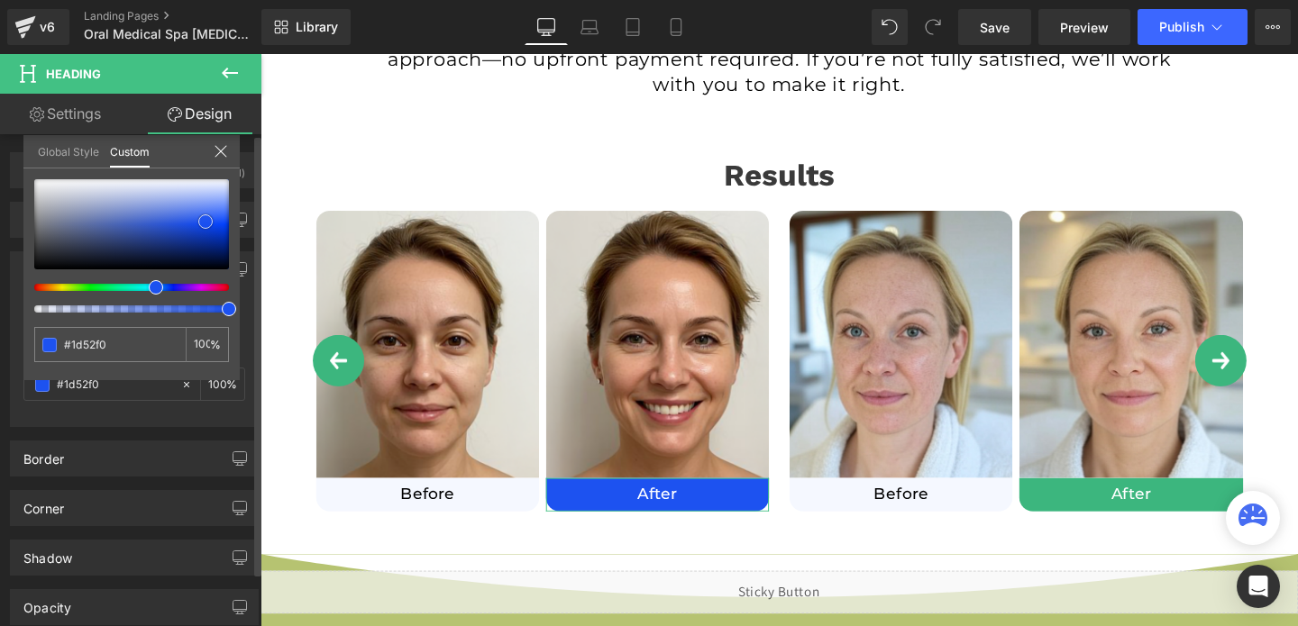
click at [217, 206] on div at bounding box center [131, 224] width 195 height 90
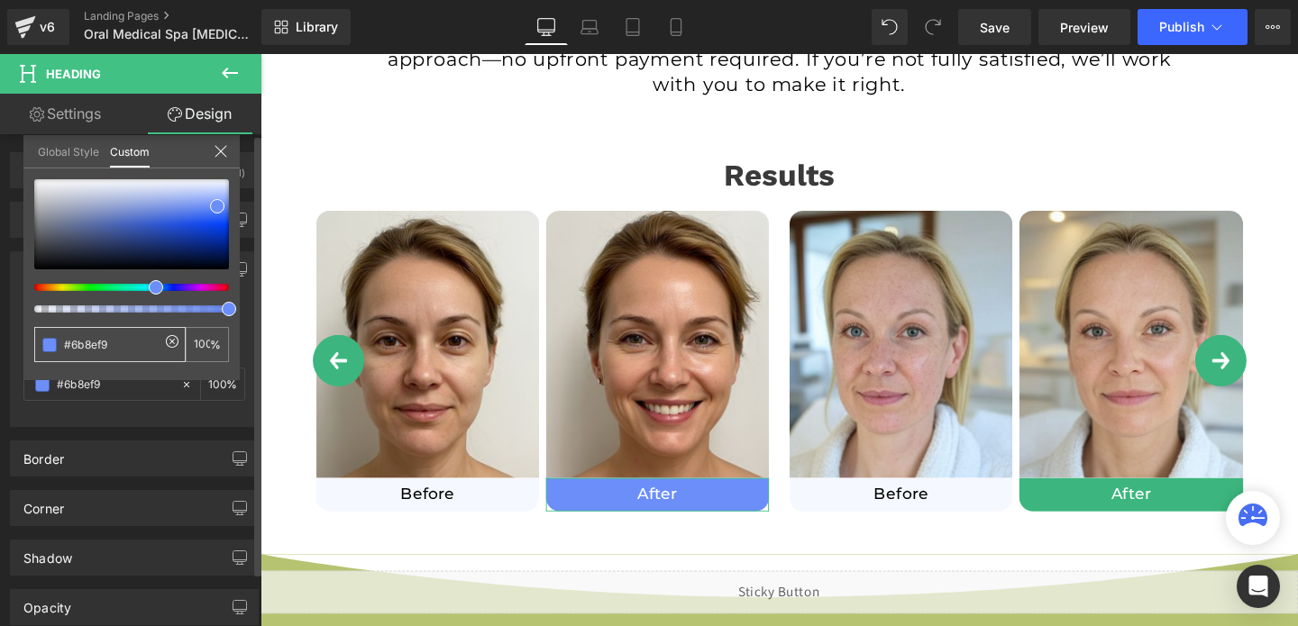
click at [102, 339] on input "#3cb67e" at bounding box center [112, 344] width 96 height 19
type input "#6b8ef9"
click at [223, 147] on icon at bounding box center [221, 151] width 14 height 14
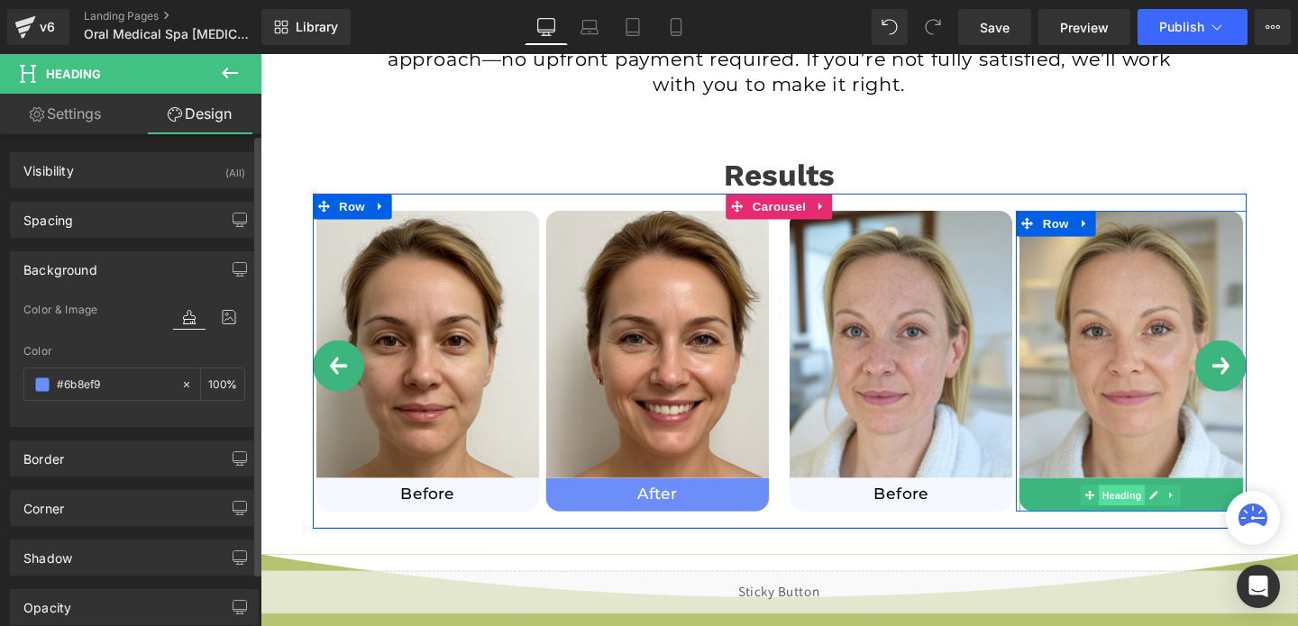
click at [1150, 523] on span "Heading" at bounding box center [1166, 519] width 49 height 22
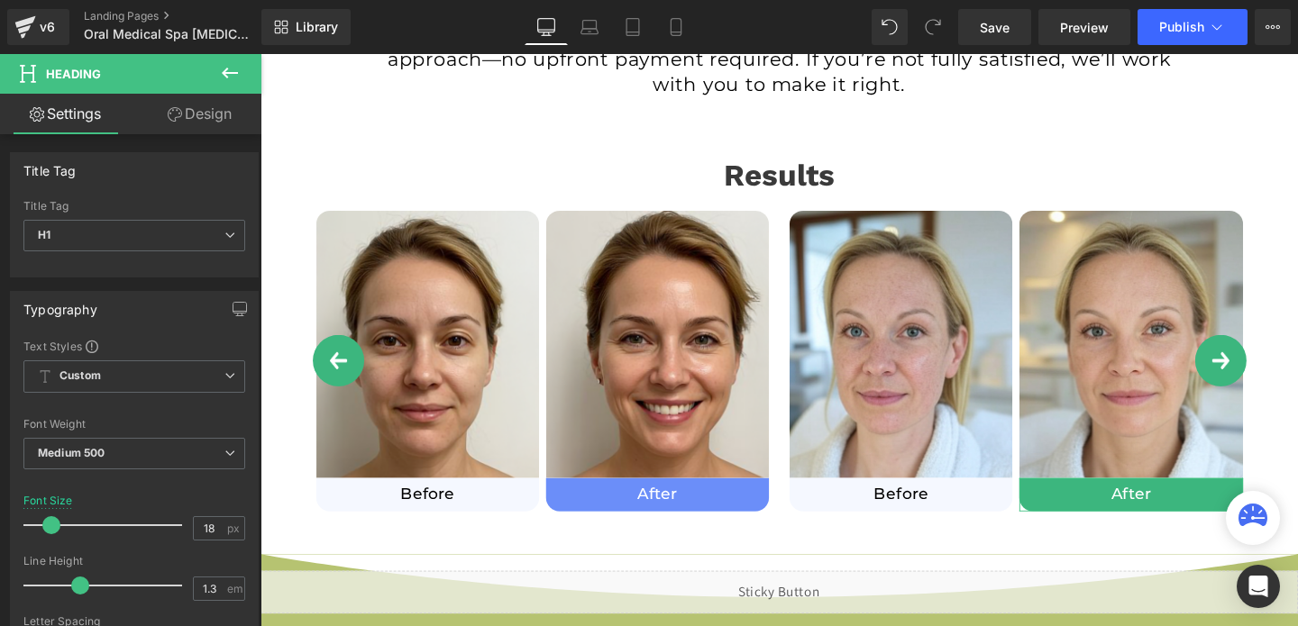
click at [189, 114] on link "Design" at bounding box center [199, 114] width 131 height 41
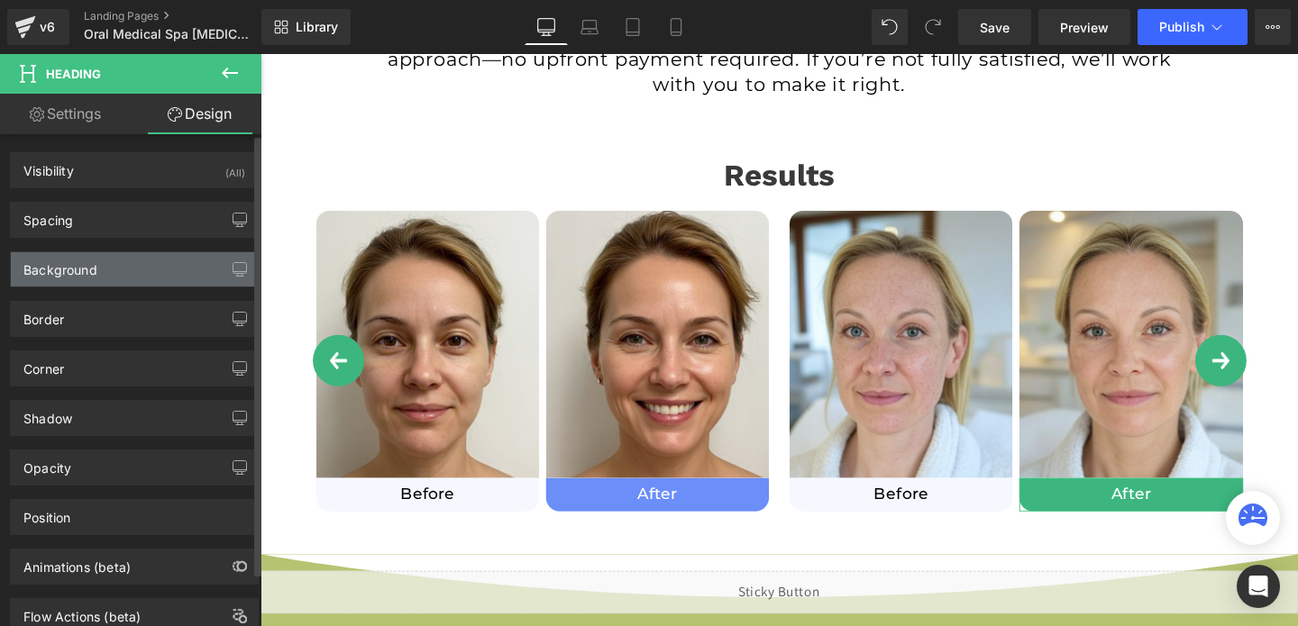
click at [50, 268] on div "Background" at bounding box center [60, 264] width 74 height 25
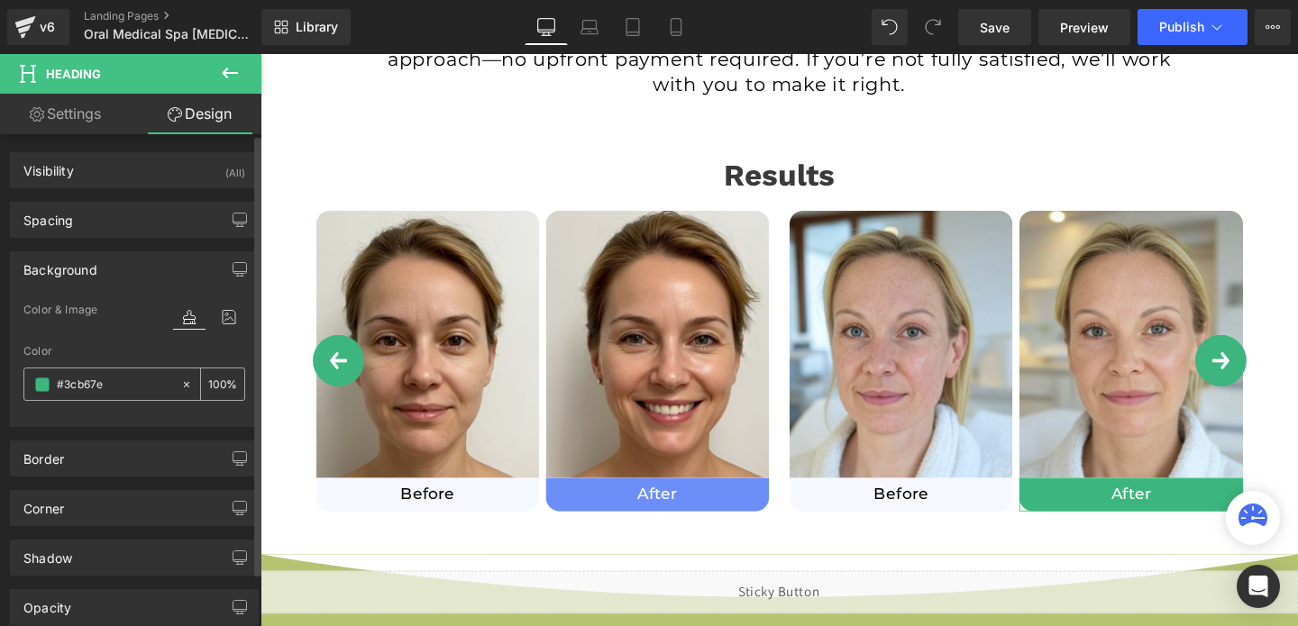
click at [78, 377] on input "text" at bounding box center [114, 385] width 115 height 20
paste input "6b8ef9"
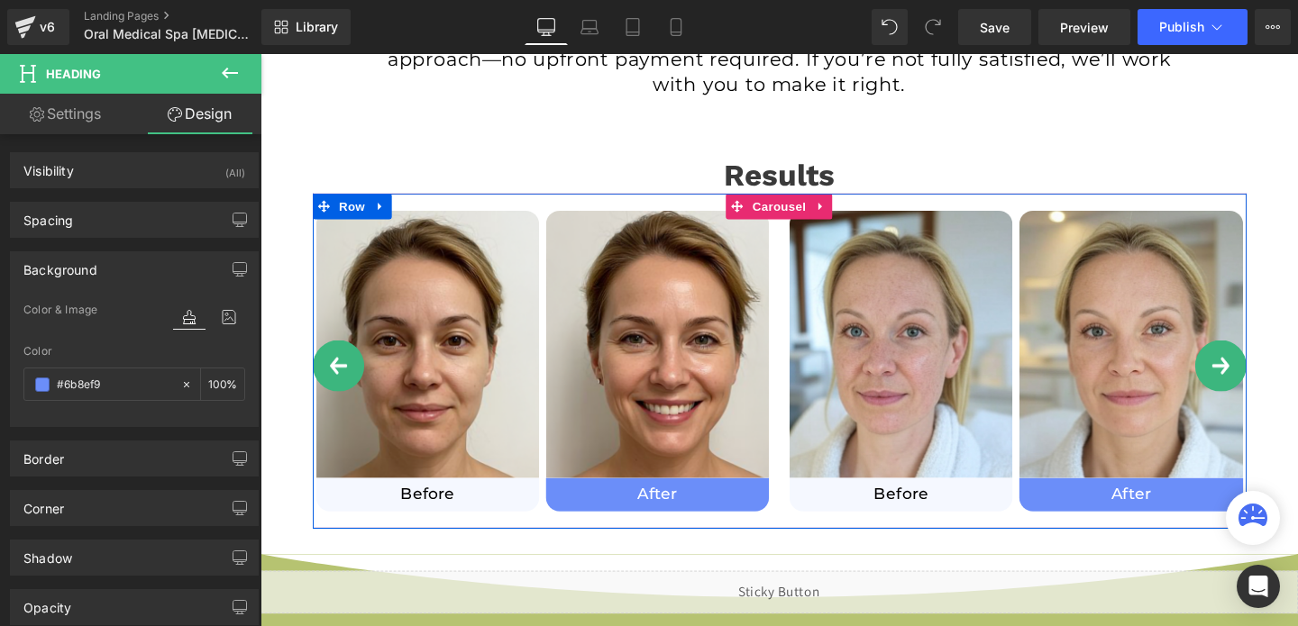
type input "#6b8ef9"
click at [1251, 383] on button "›" at bounding box center [1270, 382] width 54 height 54
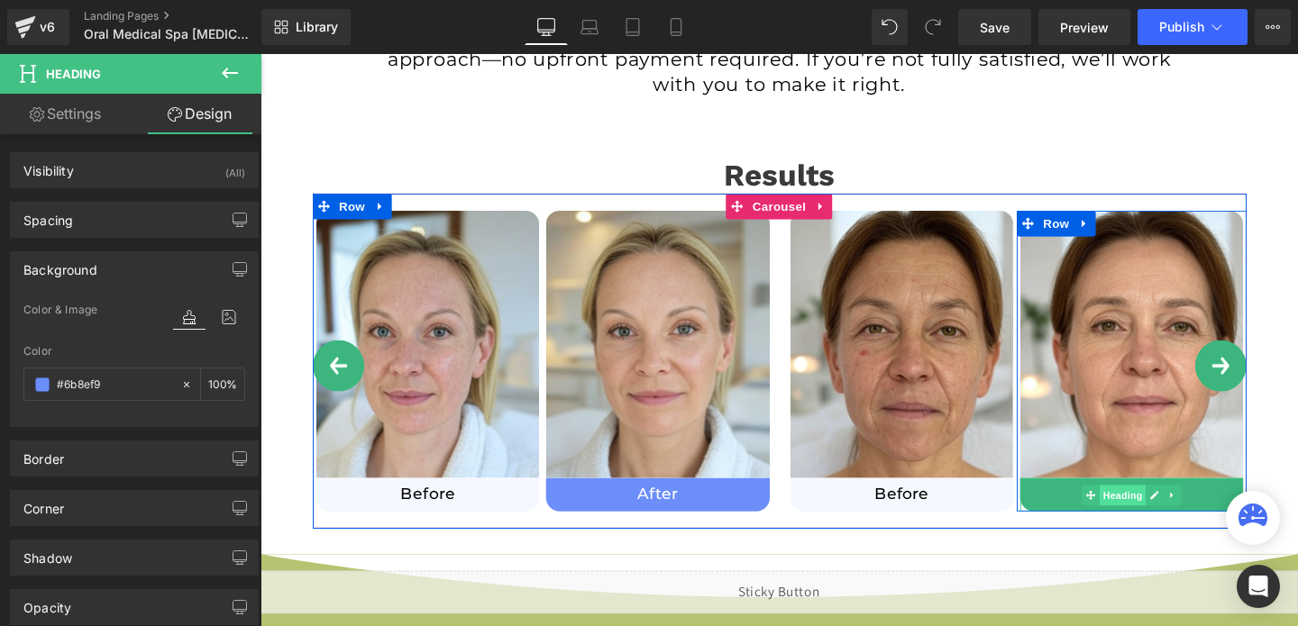
click at [1168, 525] on span "Heading" at bounding box center [1167, 519] width 49 height 22
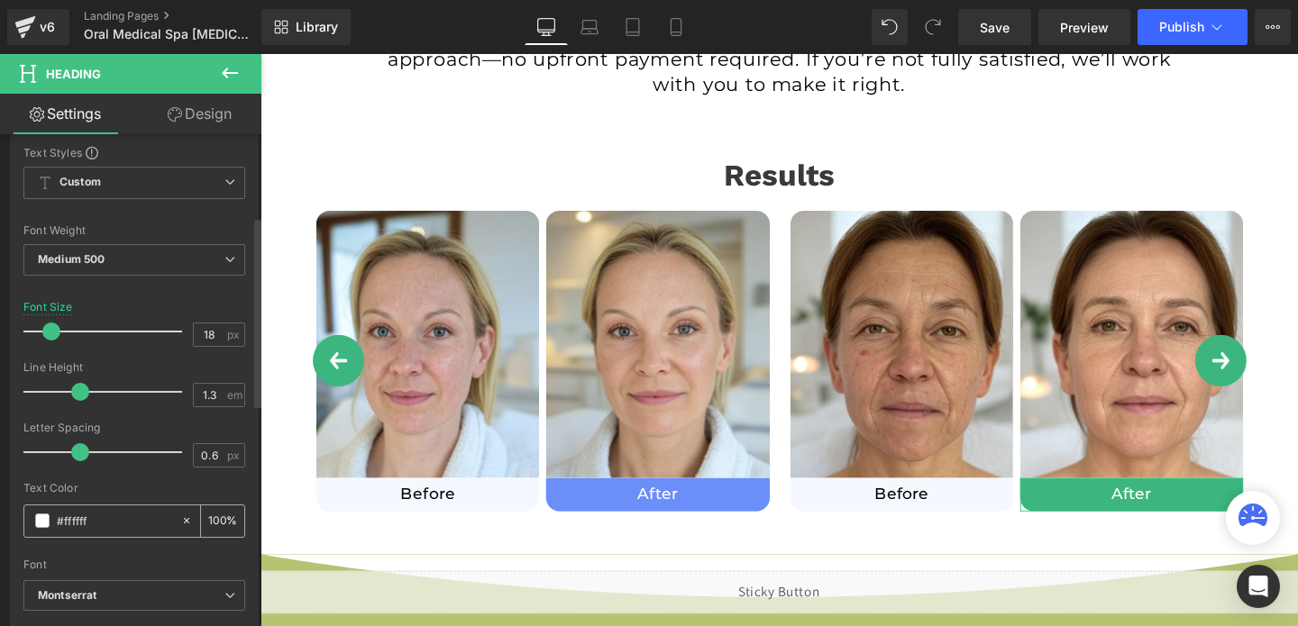
scroll to position [59, 0]
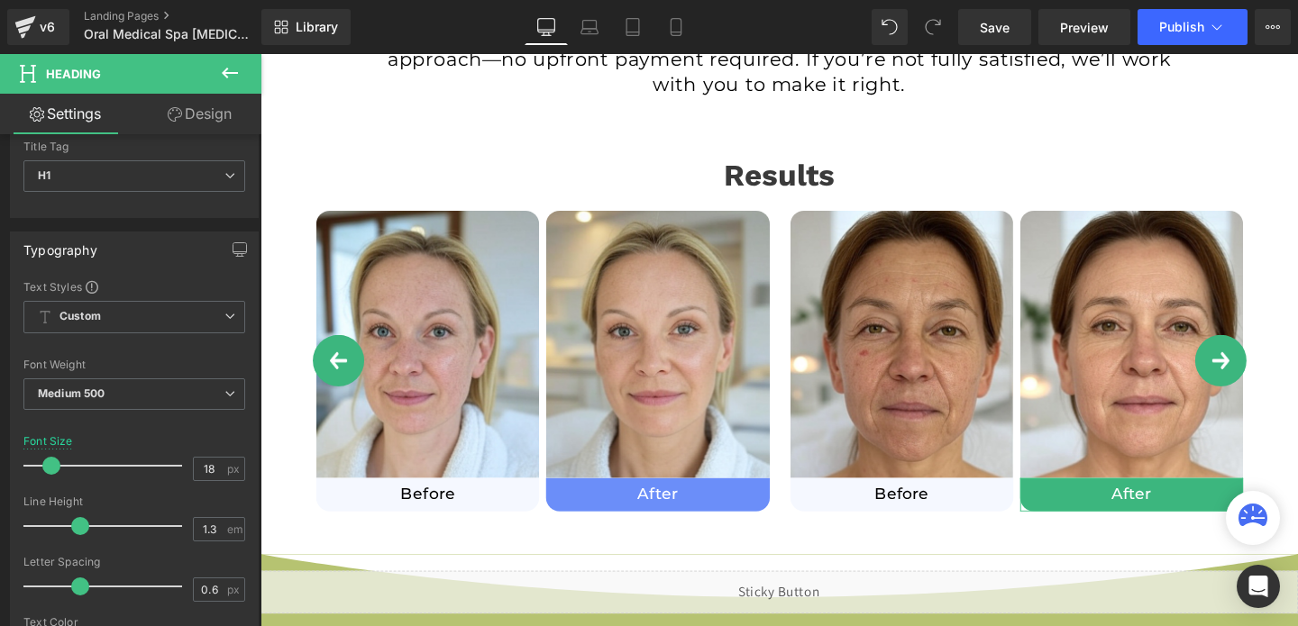
click at [186, 108] on link "Design" at bounding box center [199, 114] width 131 height 41
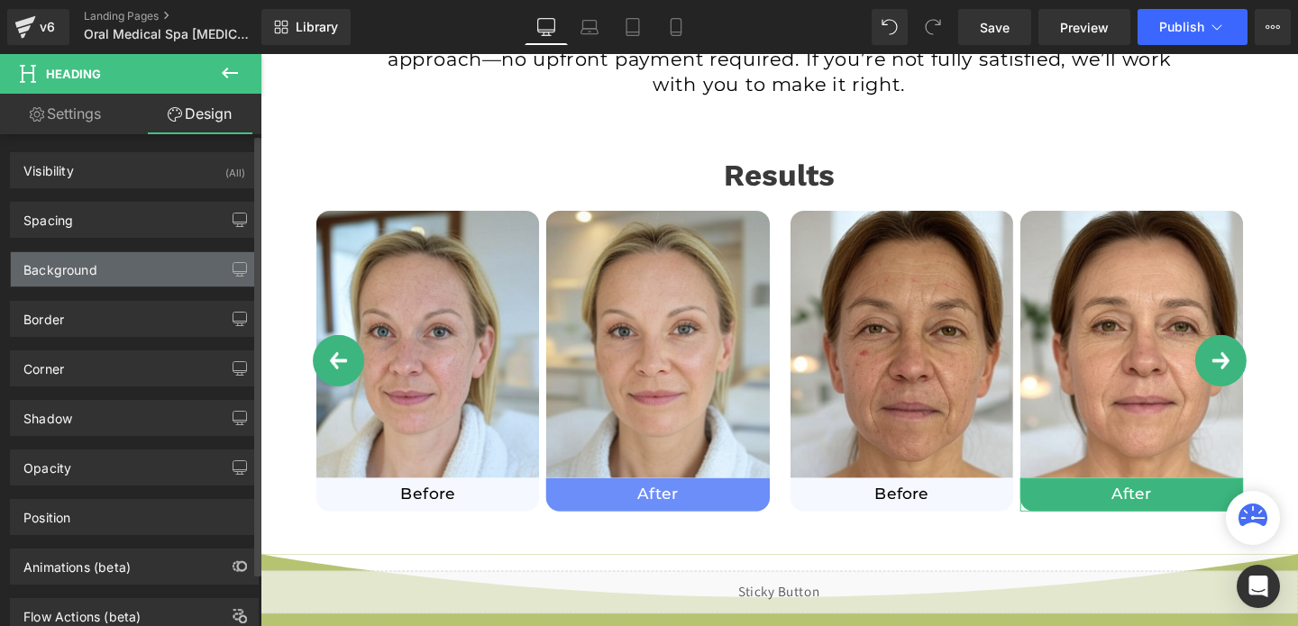
click at [108, 269] on div "Background" at bounding box center [134, 269] width 247 height 34
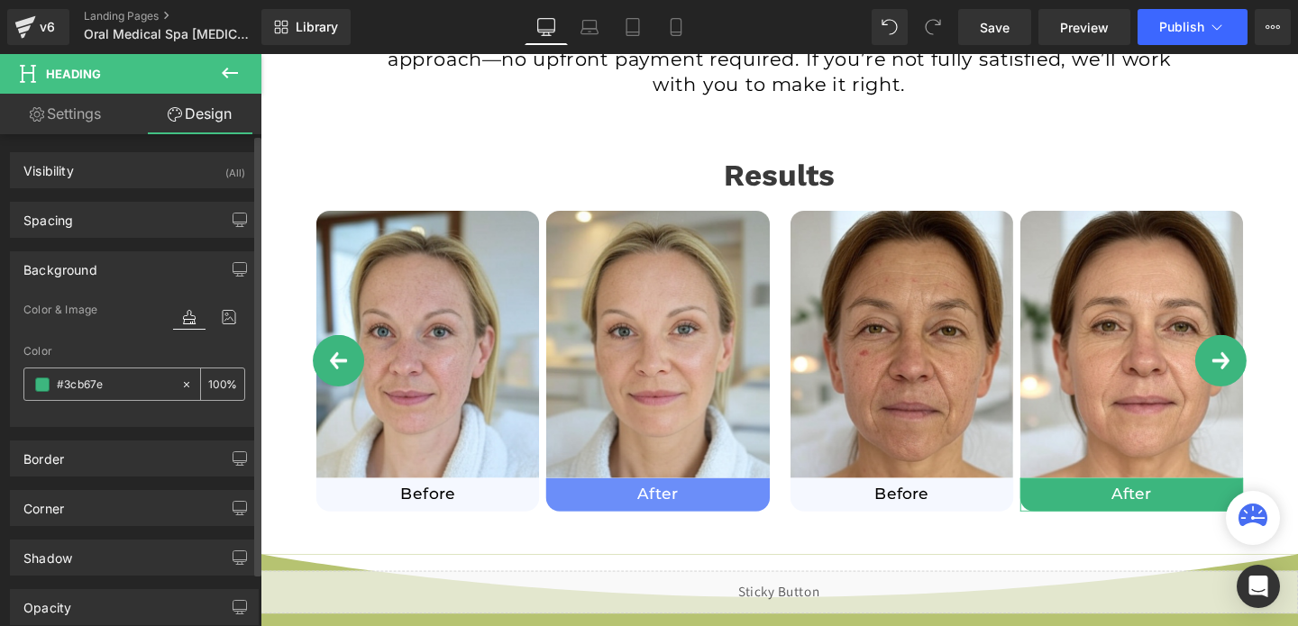
click at [102, 389] on input "#3cb67e" at bounding box center [114, 385] width 115 height 20
paste input "6b8ef9"
type input "#6b8ef9"
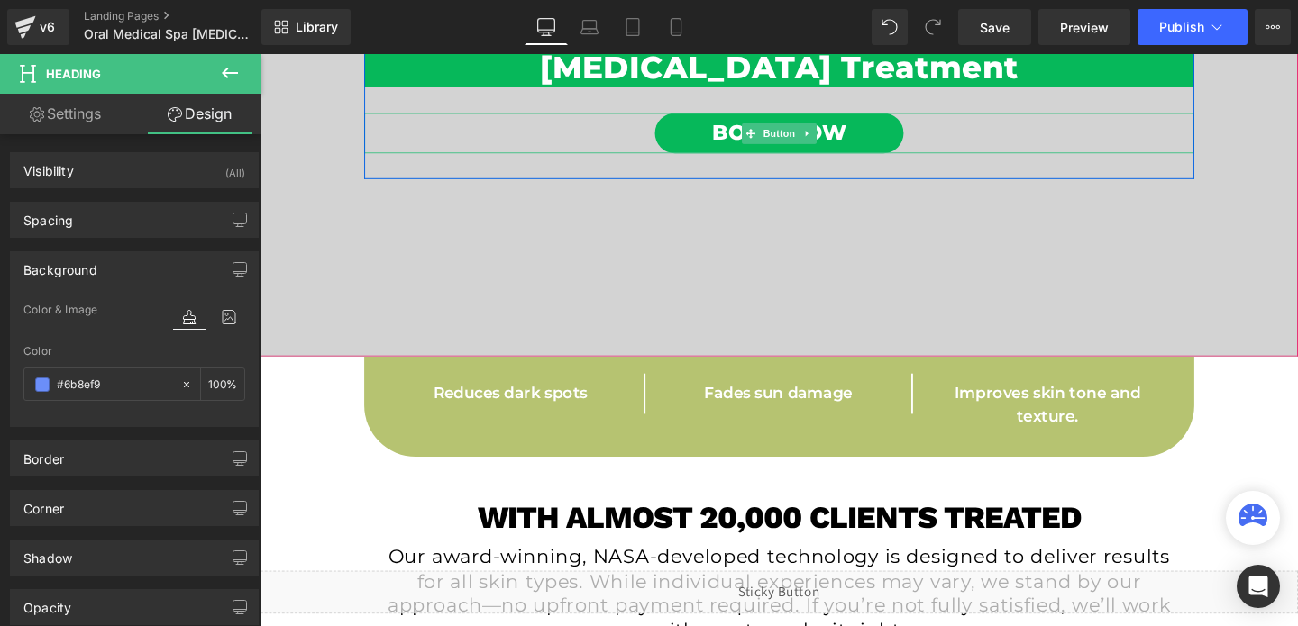
scroll to position [190, 0]
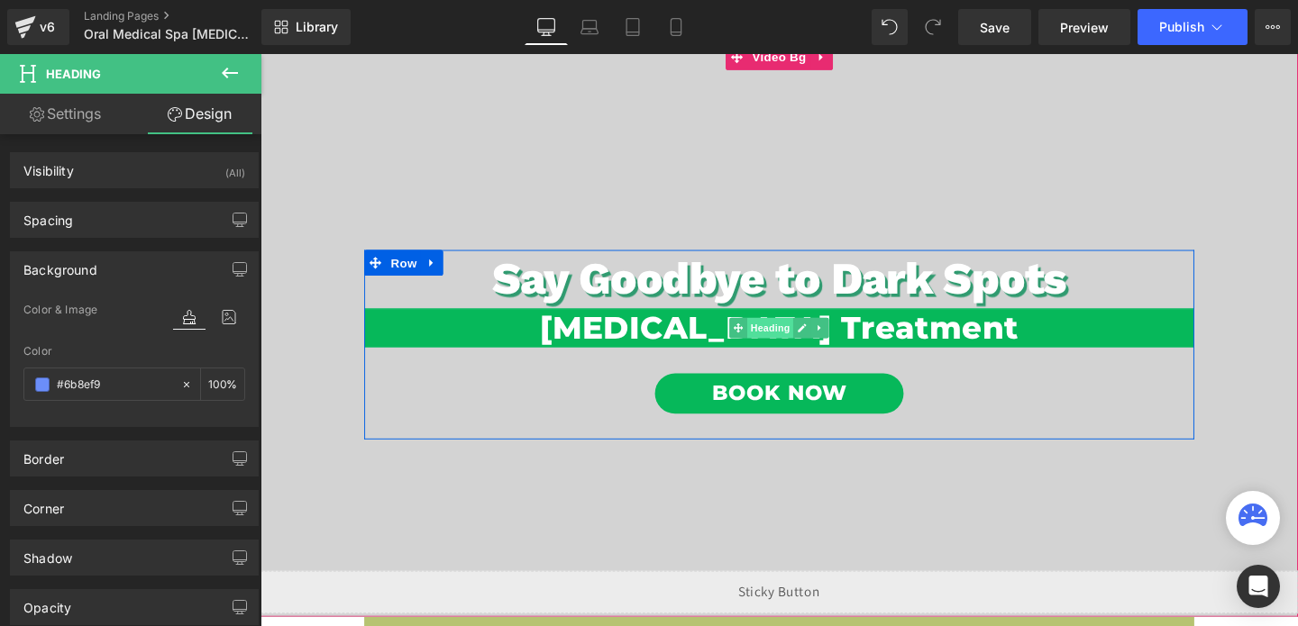
click at [795, 347] on span "Heading" at bounding box center [797, 343] width 49 height 22
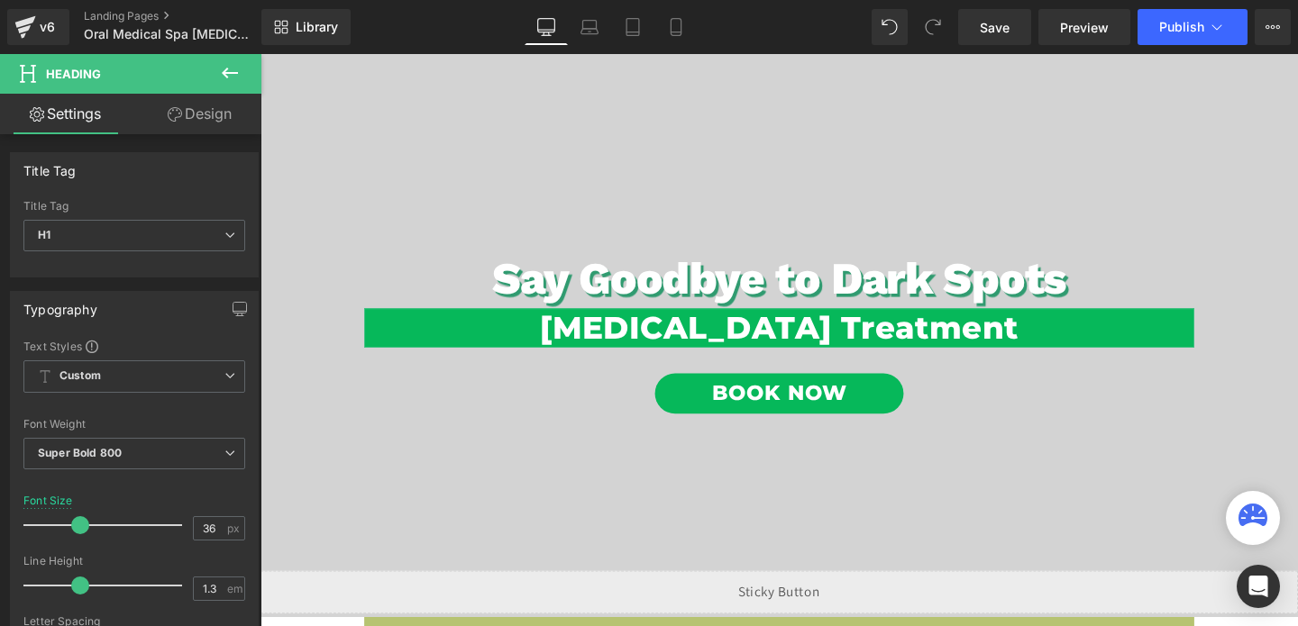
click at [181, 105] on link "Design" at bounding box center [199, 114] width 131 height 41
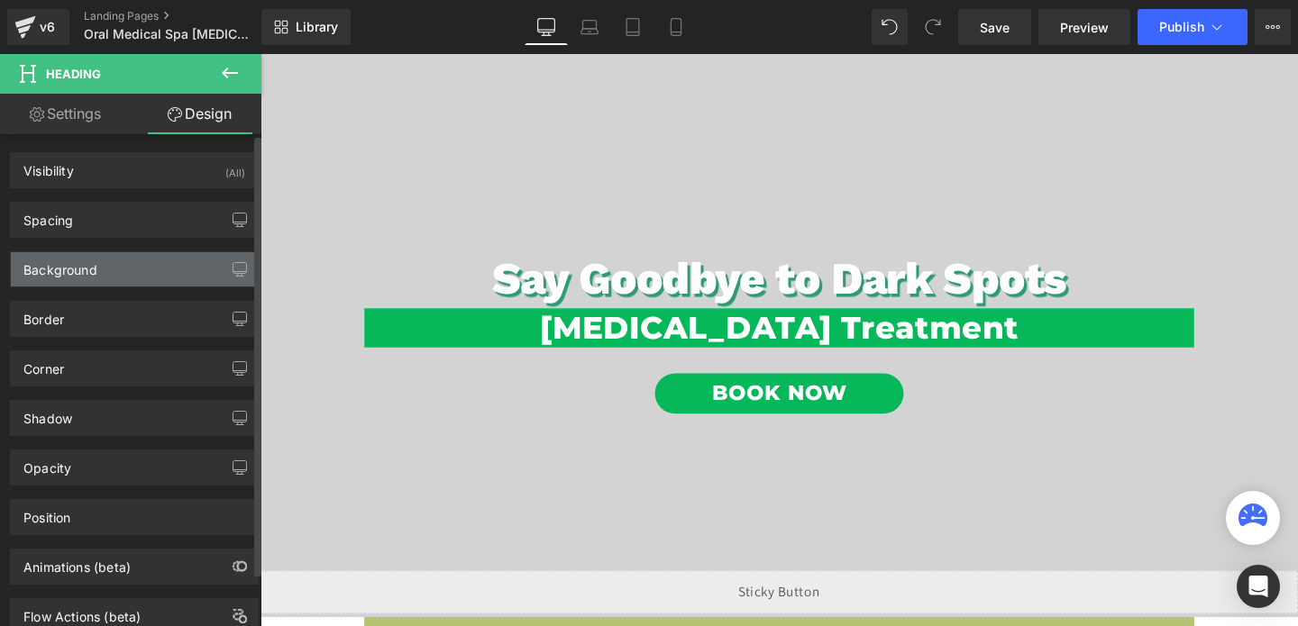
click at [67, 267] on div "Background" at bounding box center [60, 264] width 74 height 25
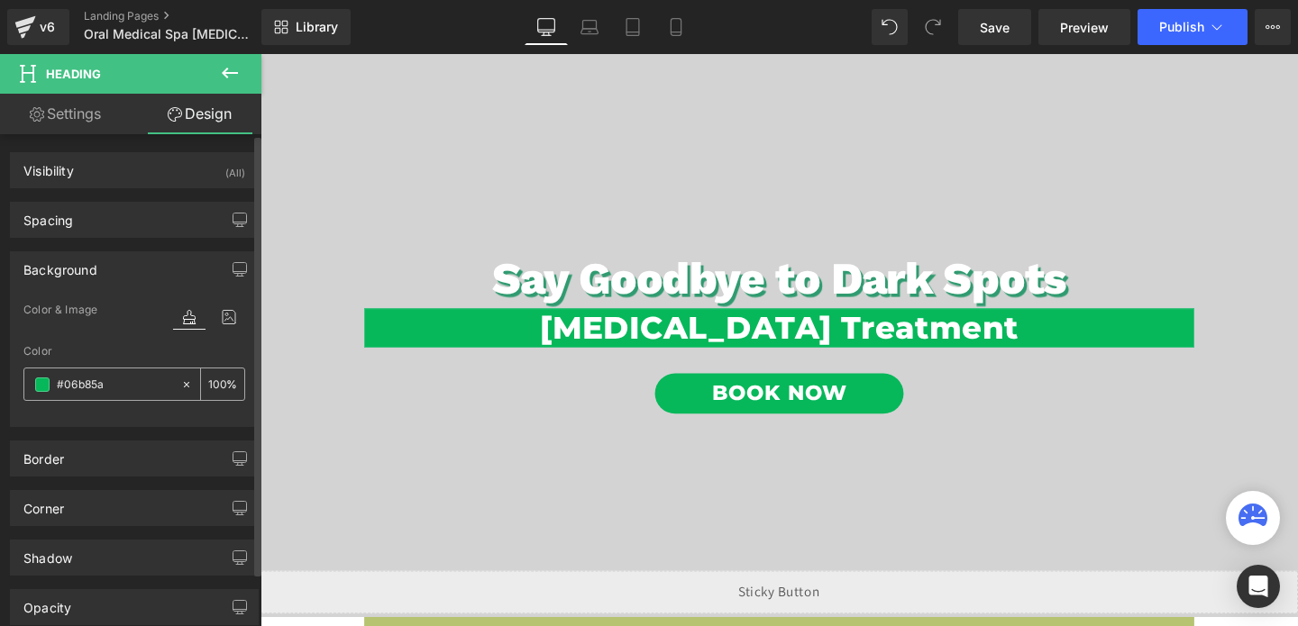
click at [87, 381] on input "#06b85a" at bounding box center [114, 385] width 115 height 20
paste input "6b8ef9"
type input "#6b8ef9"
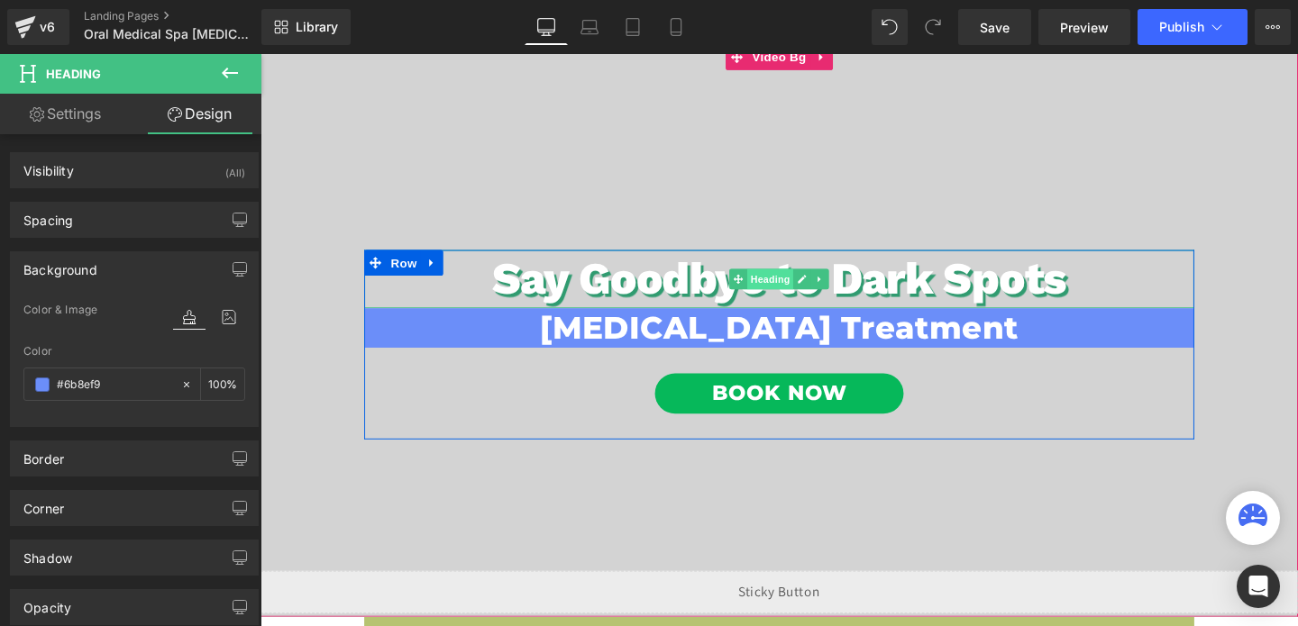
click at [804, 283] on span "Heading" at bounding box center [797, 291] width 49 height 22
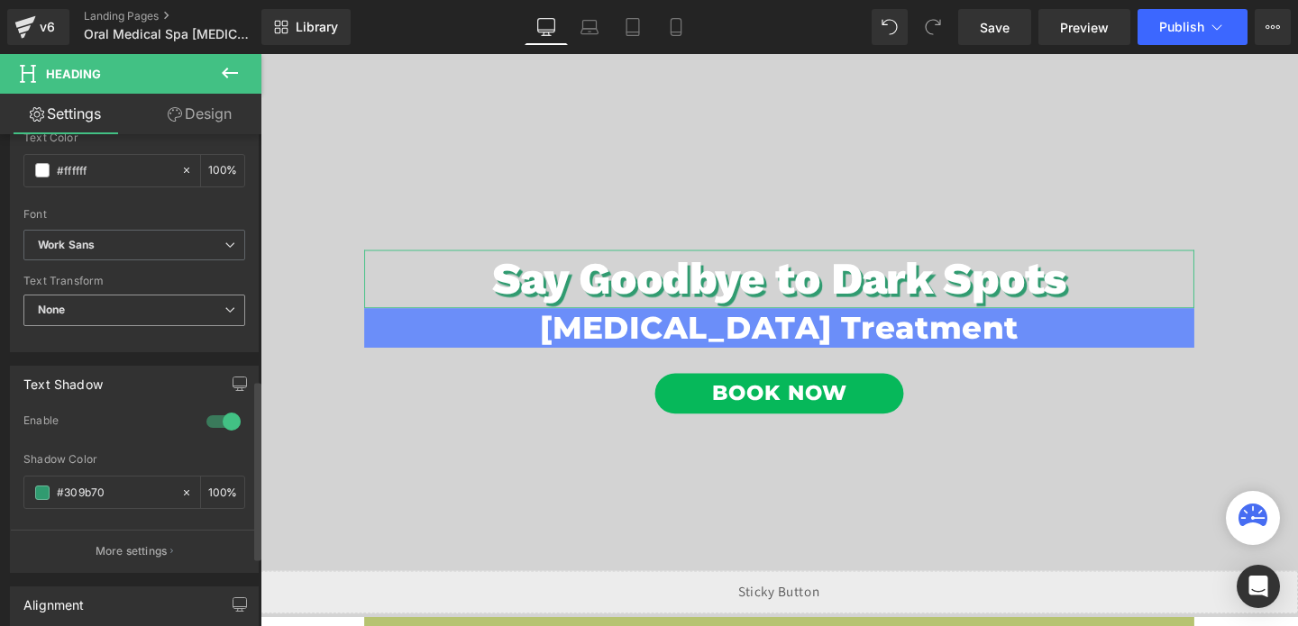
scroll to position [672, 0]
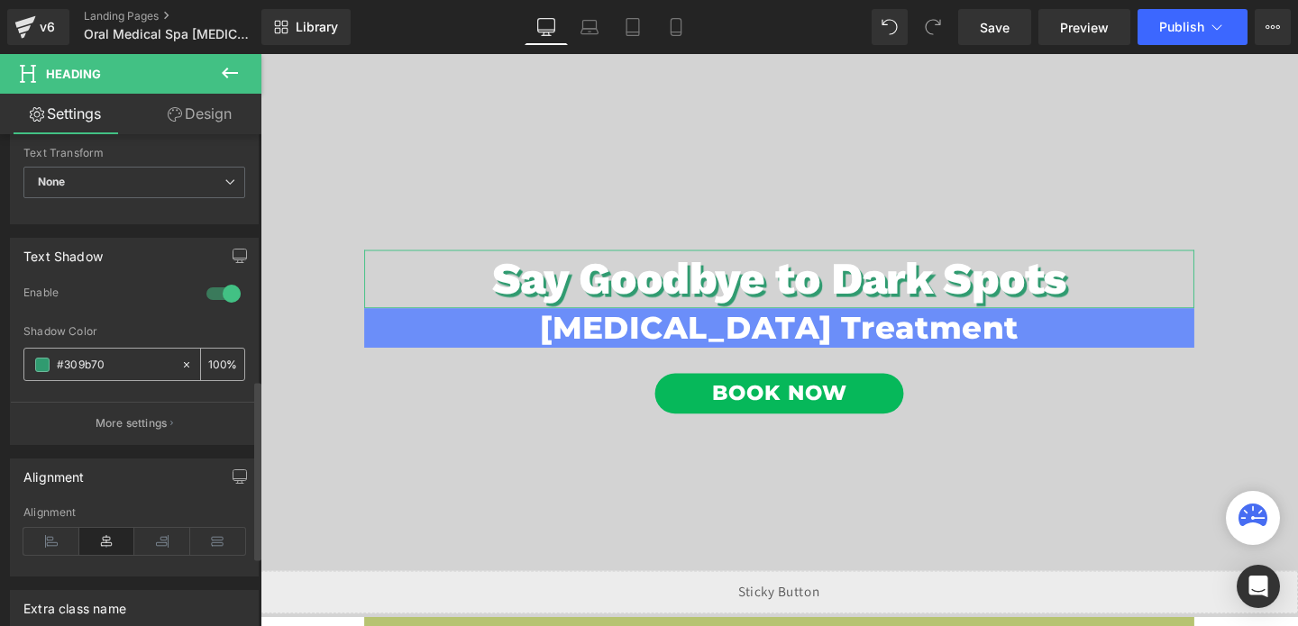
click at [94, 370] on input "#309b70" at bounding box center [114, 365] width 115 height 20
paste input "6b8ef9"
type input "#6b8ef9"
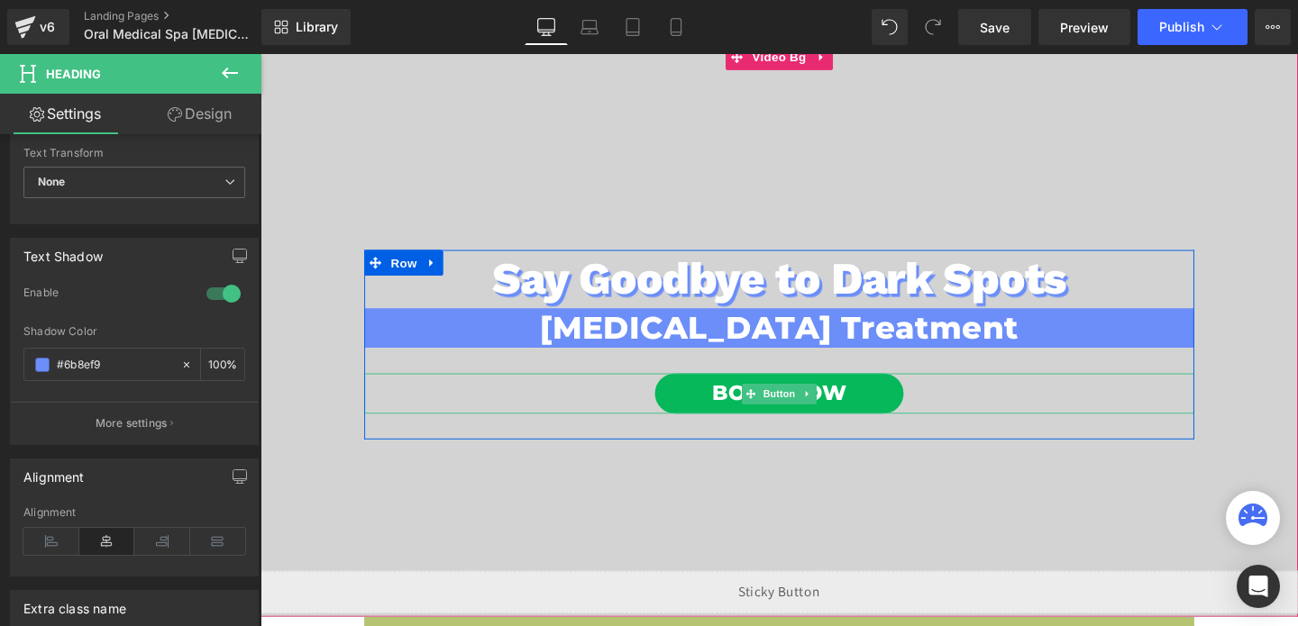
scroll to position [215, 0]
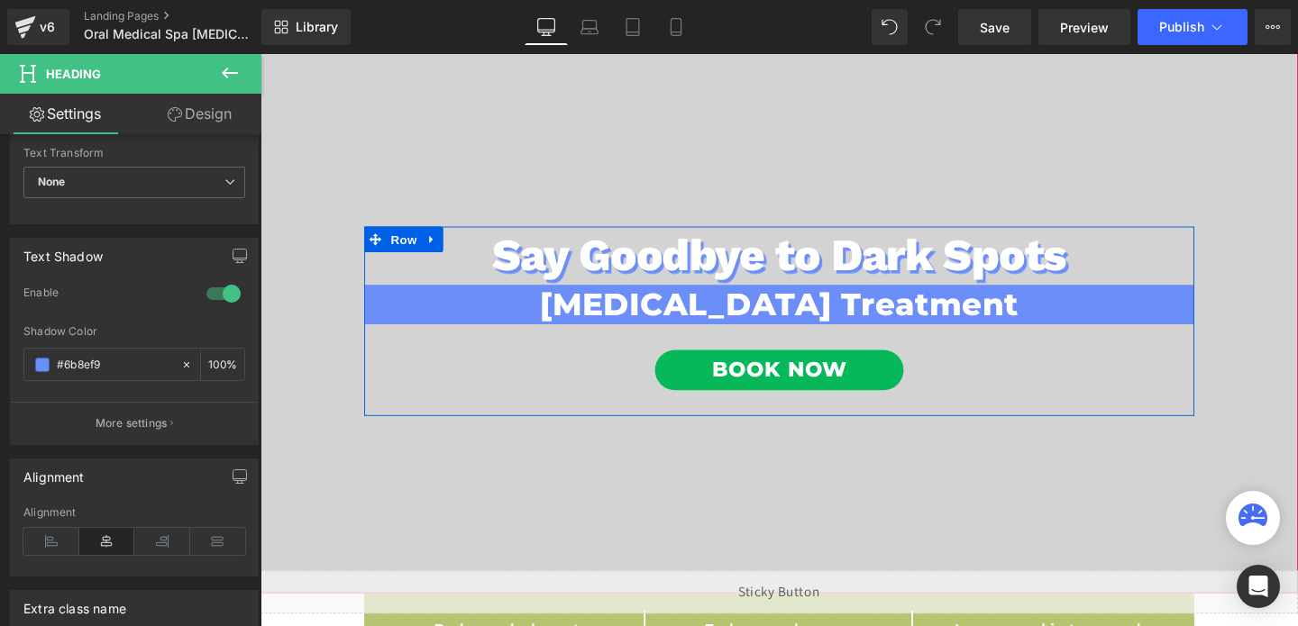
click at [782, 384] on div "Book Now Button" at bounding box center [806, 386] width 873 height 42
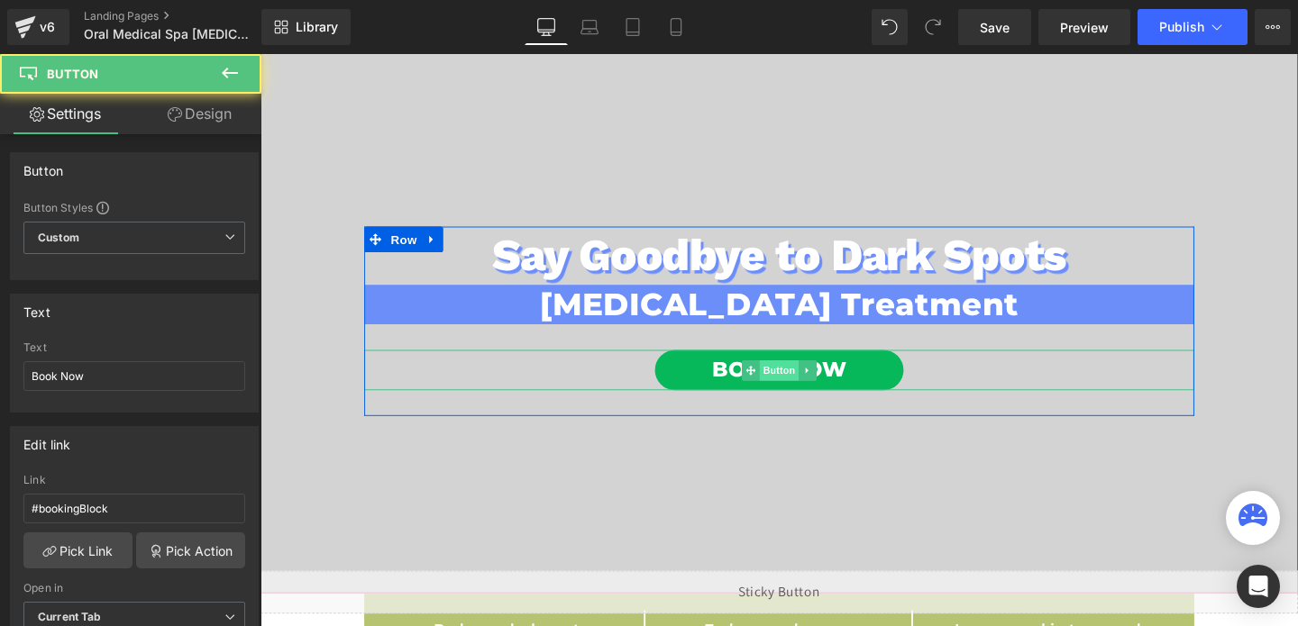
click at [798, 385] on span "Button" at bounding box center [805, 387] width 41 height 22
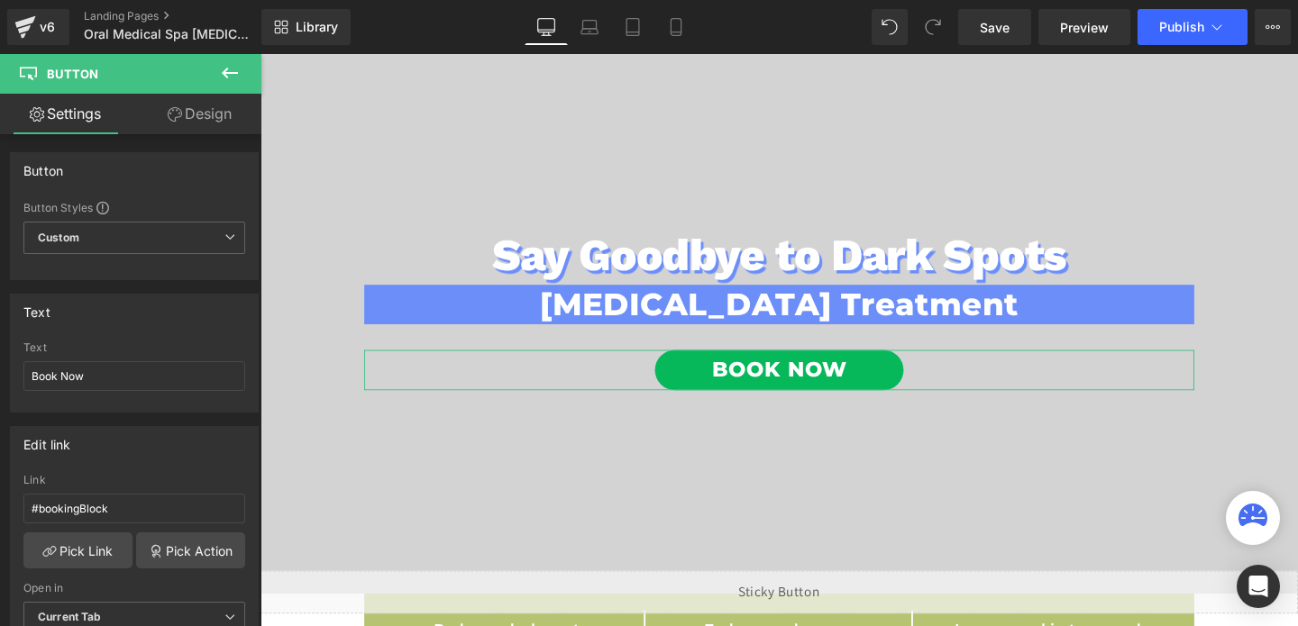
click at [185, 130] on link "Design" at bounding box center [199, 114] width 131 height 41
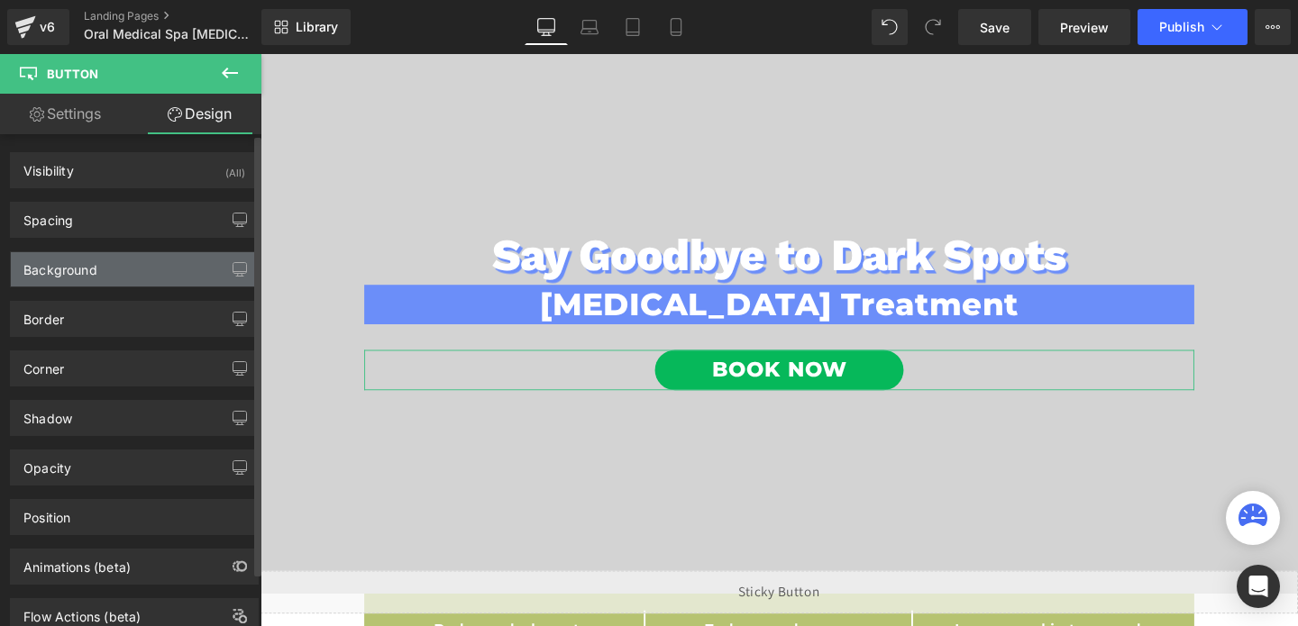
click at [88, 270] on div "Background" at bounding box center [60, 264] width 74 height 25
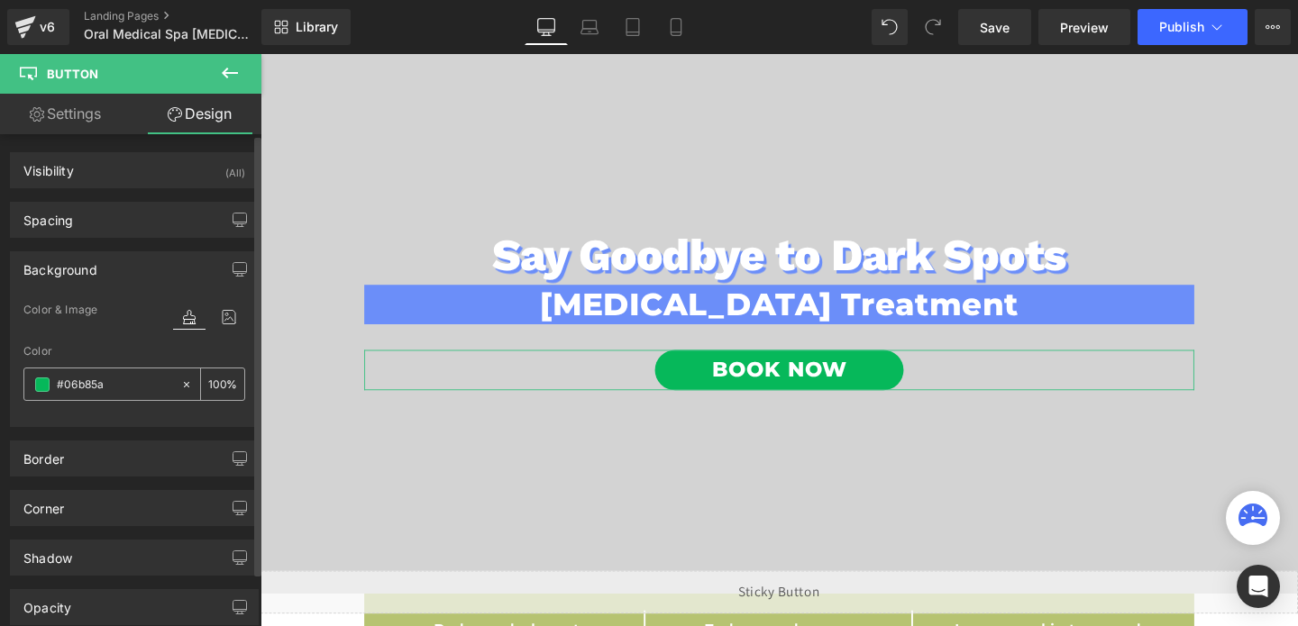
click at [78, 383] on input "#06b85a" at bounding box center [114, 385] width 115 height 20
paste input "6b8ef9"
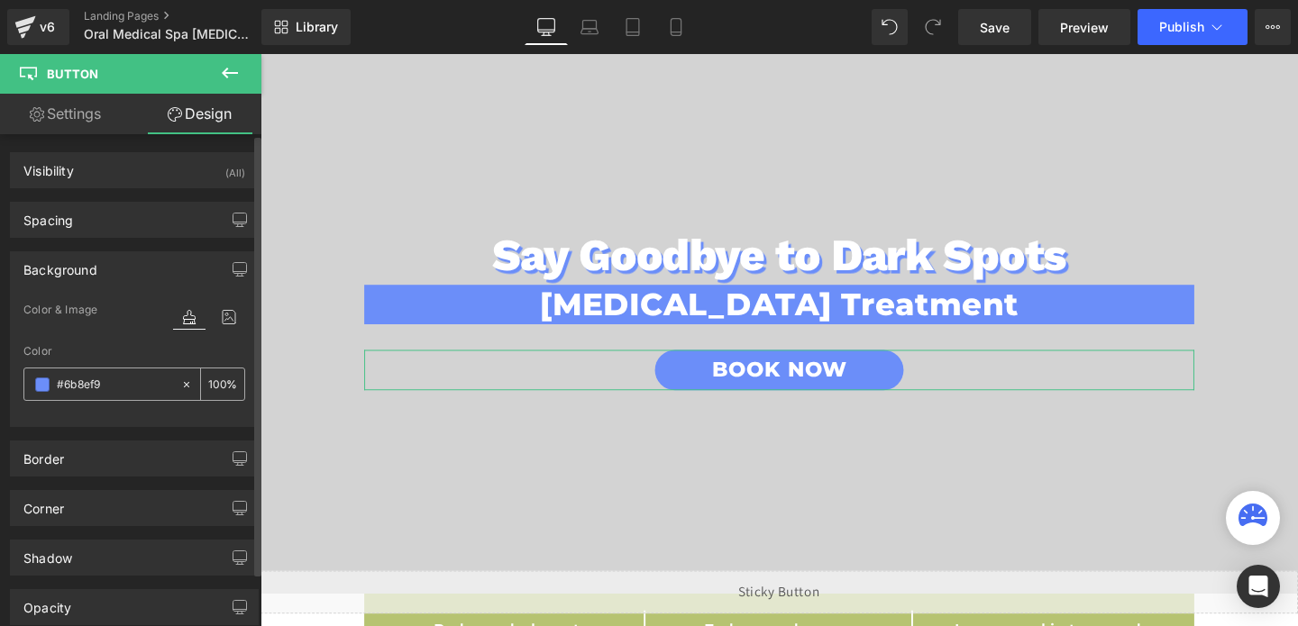
type input "#6b8ef9"
click at [41, 378] on span at bounding box center [42, 385] width 14 height 14
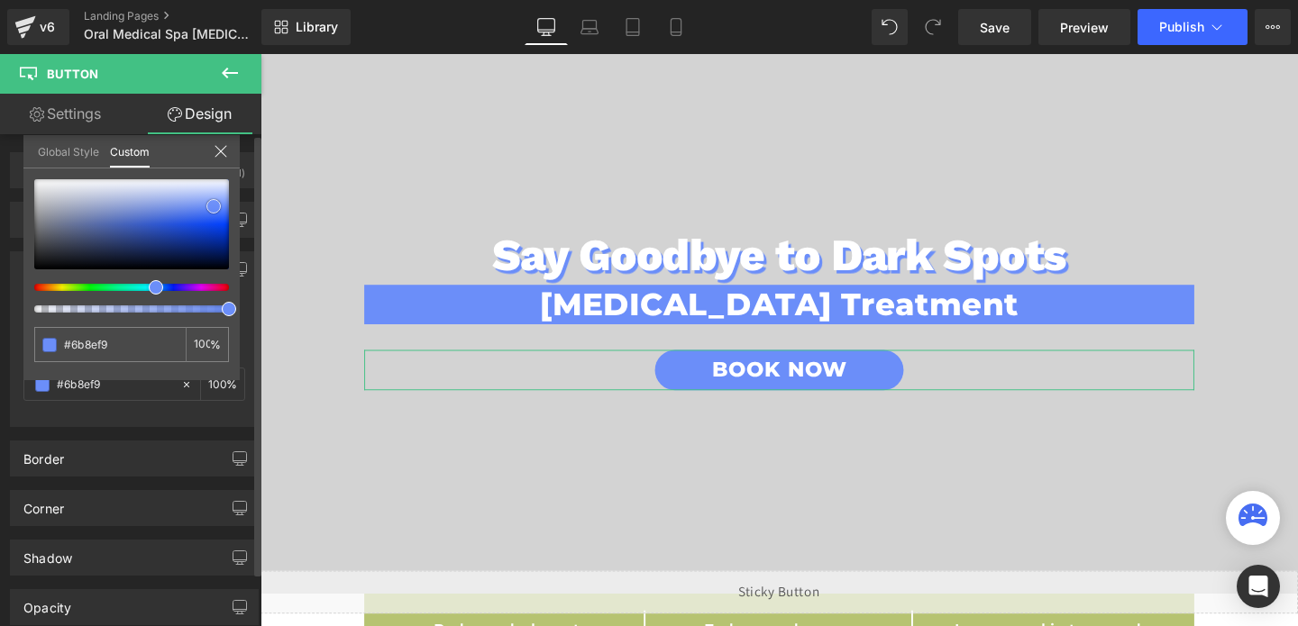
click at [215, 226] on div at bounding box center [131, 224] width 195 height 90
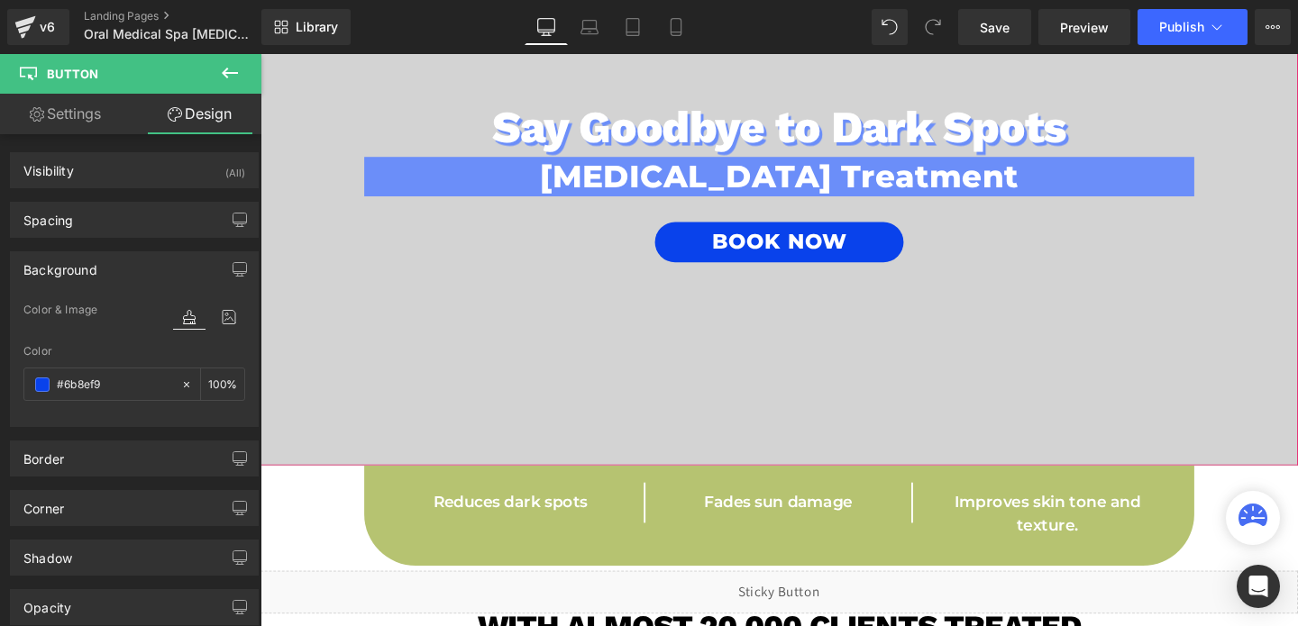
scroll to position [397, 0]
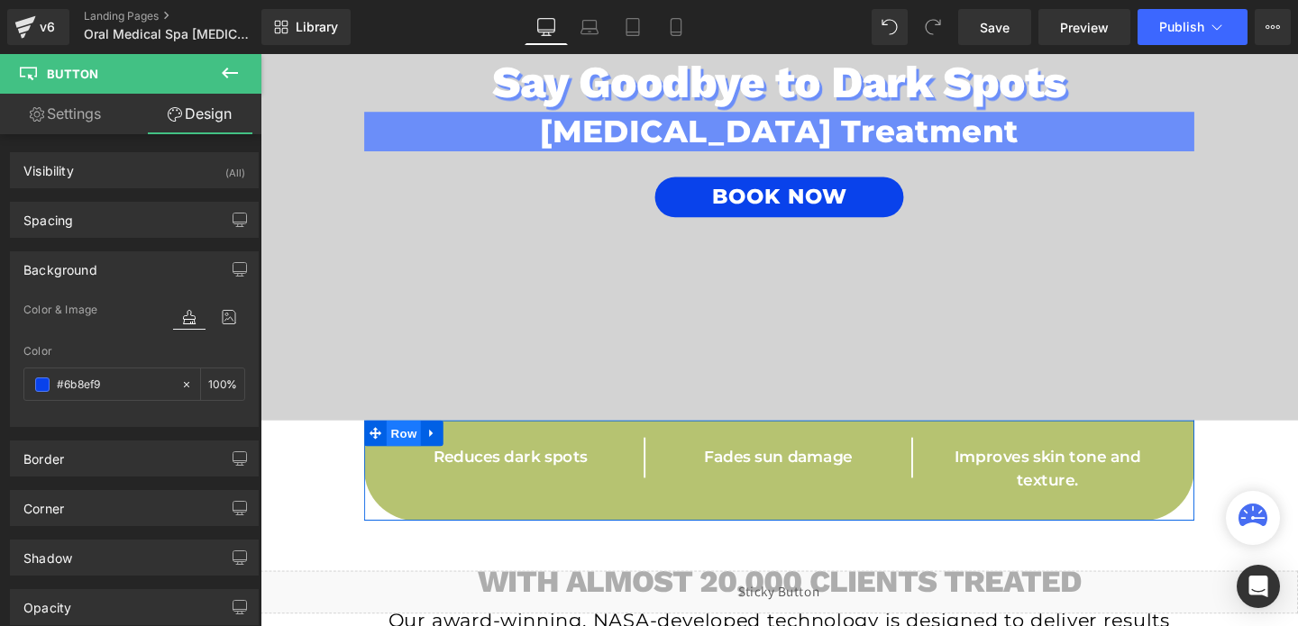
click at [416, 443] on span "Row" at bounding box center [411, 453] width 36 height 27
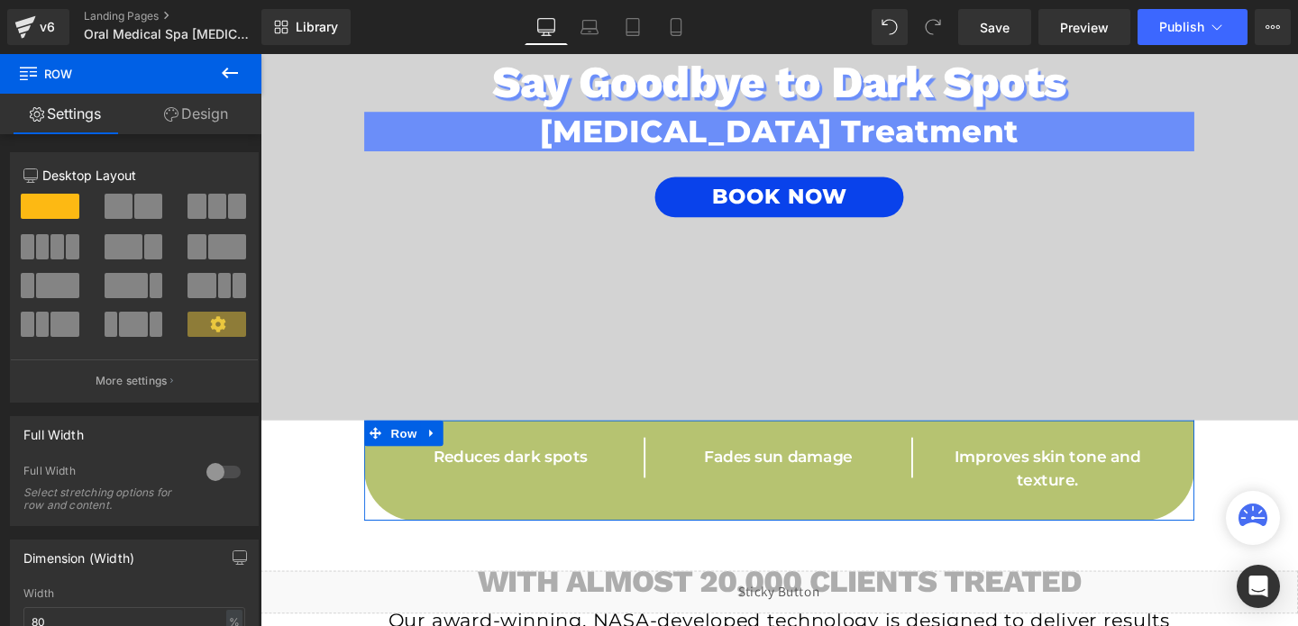
click at [180, 109] on link "Design" at bounding box center [196, 114] width 131 height 41
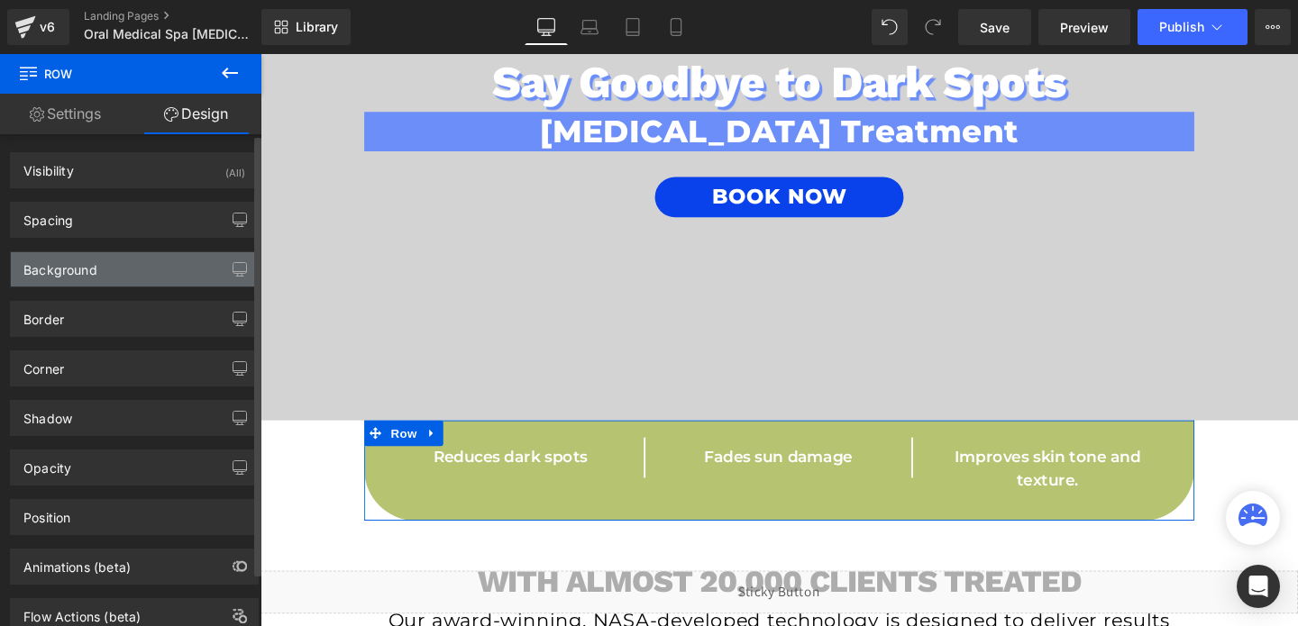
click at [61, 272] on div "Background" at bounding box center [60, 264] width 74 height 25
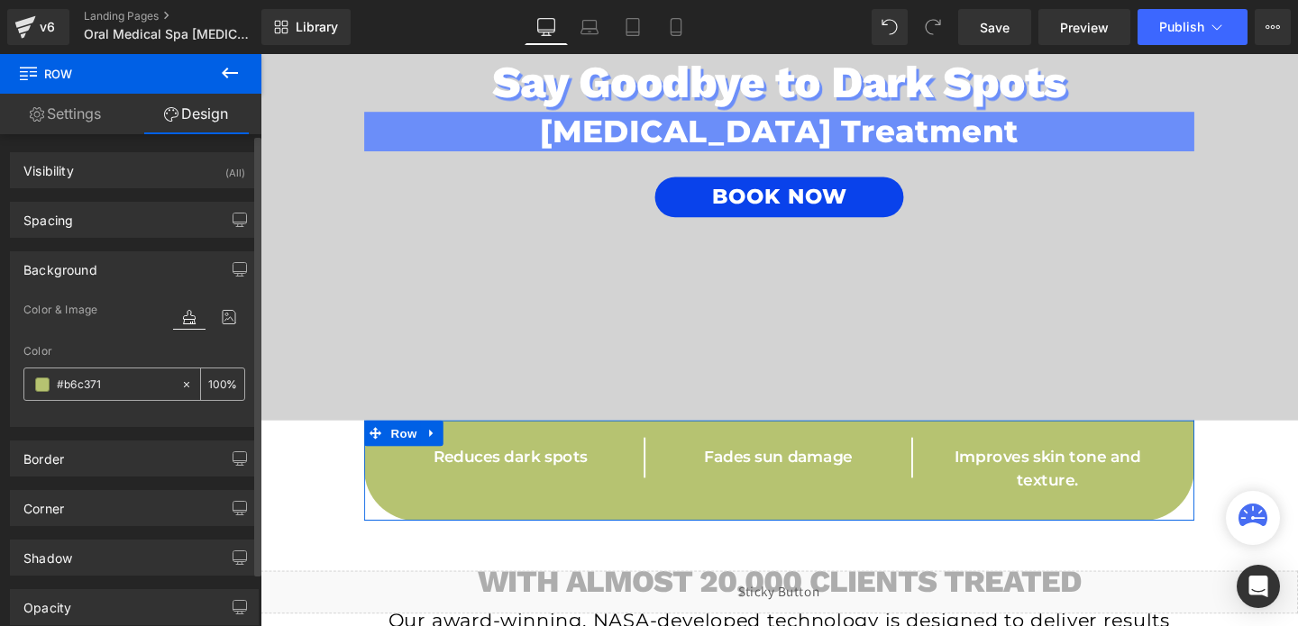
click at [98, 388] on input "#b6c371" at bounding box center [114, 385] width 115 height 20
paste input "6b8ef9"
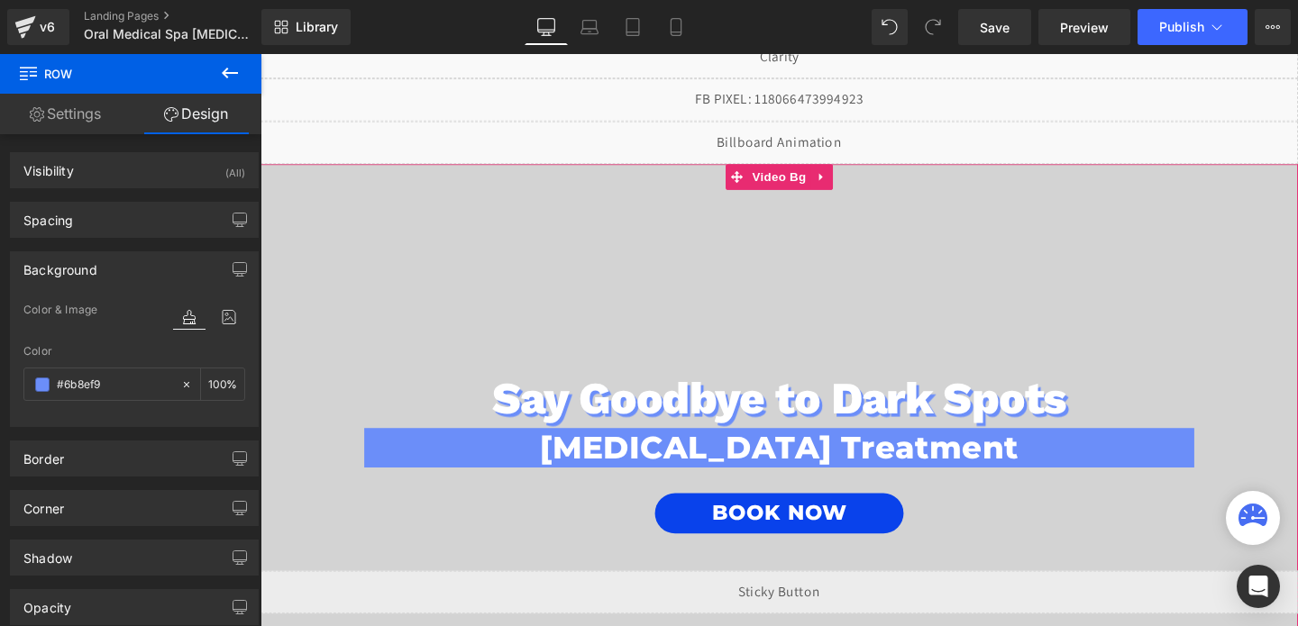
scroll to position [0, 0]
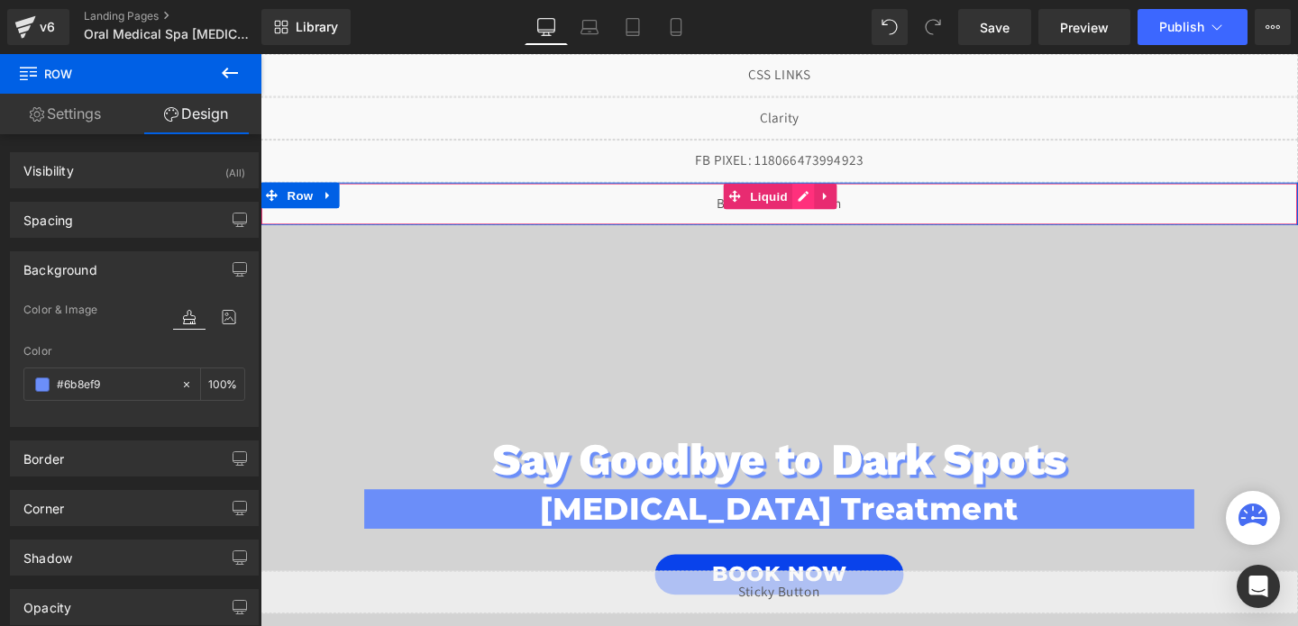
click at [823, 204] on div "Liquid" at bounding box center [806, 211] width 1091 height 45
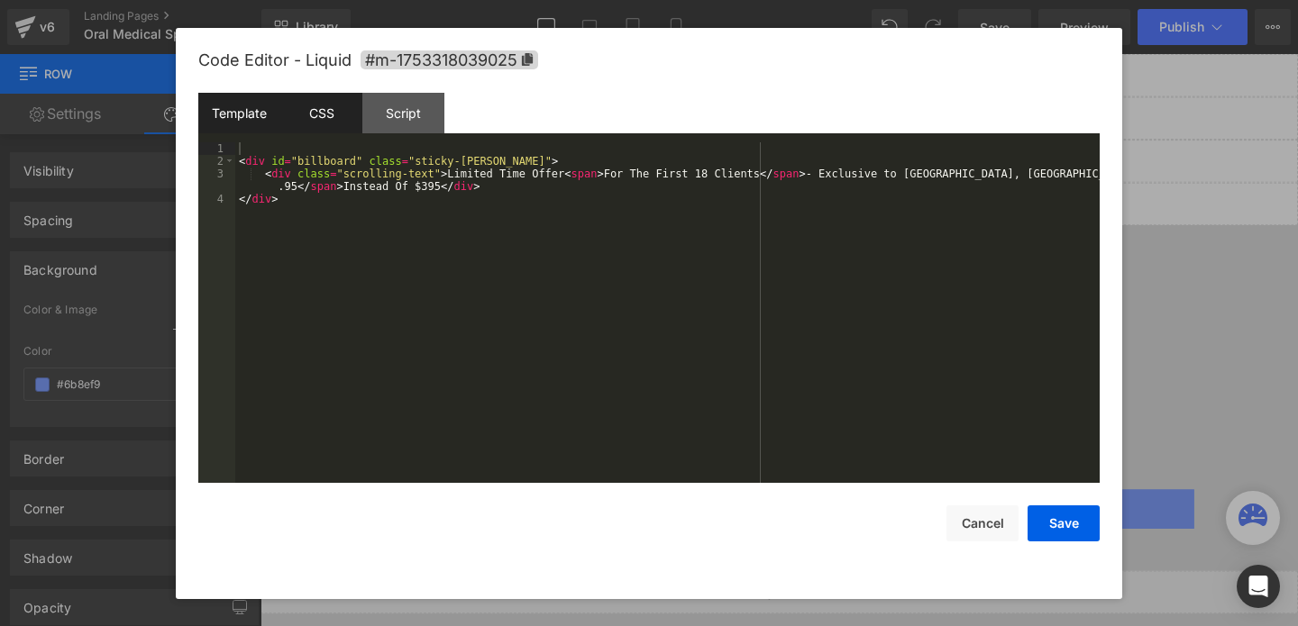
type input "#6b8ef9"
click at [343, 107] on div "CSS" at bounding box center [321, 113] width 82 height 41
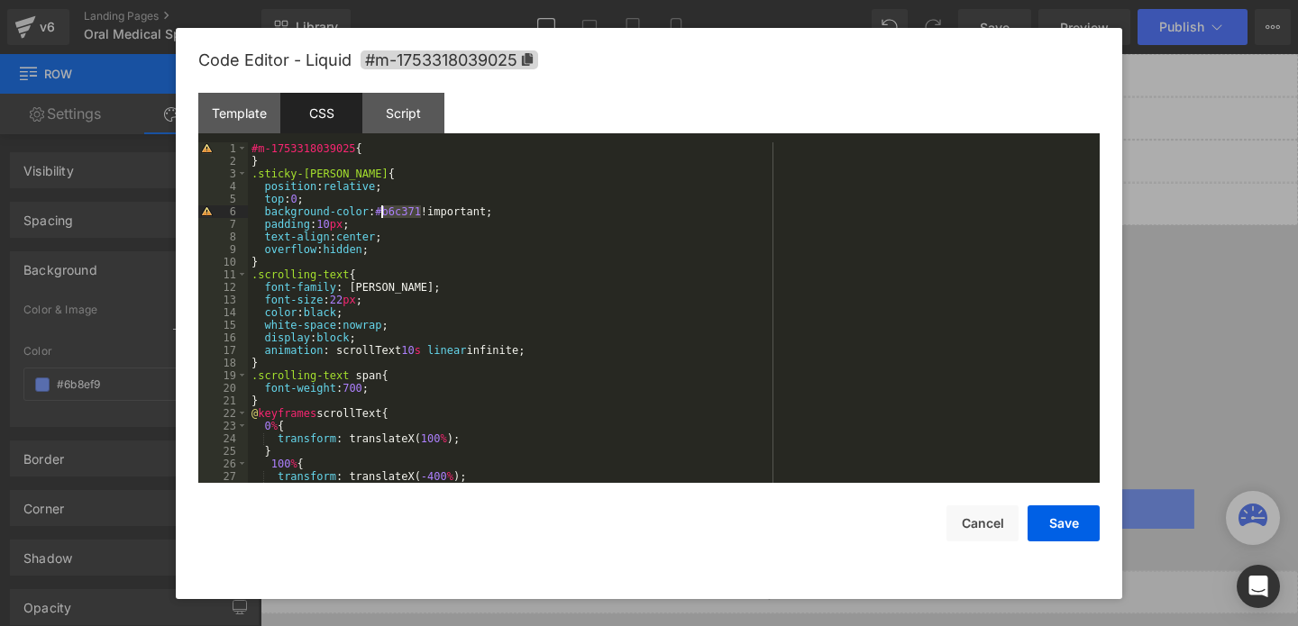
drag, startPoint x: 422, startPoint y: 212, endPoint x: 379, endPoint y: 214, distance: 43.3
click at [379, 214] on div "#m-1753318039025 { } .sticky-[PERSON_NAME] { position : relative ; top : 0 ; ba…" at bounding box center [670, 325] width 845 height 366
click at [1066, 530] on button "Save" at bounding box center [1064, 524] width 72 height 36
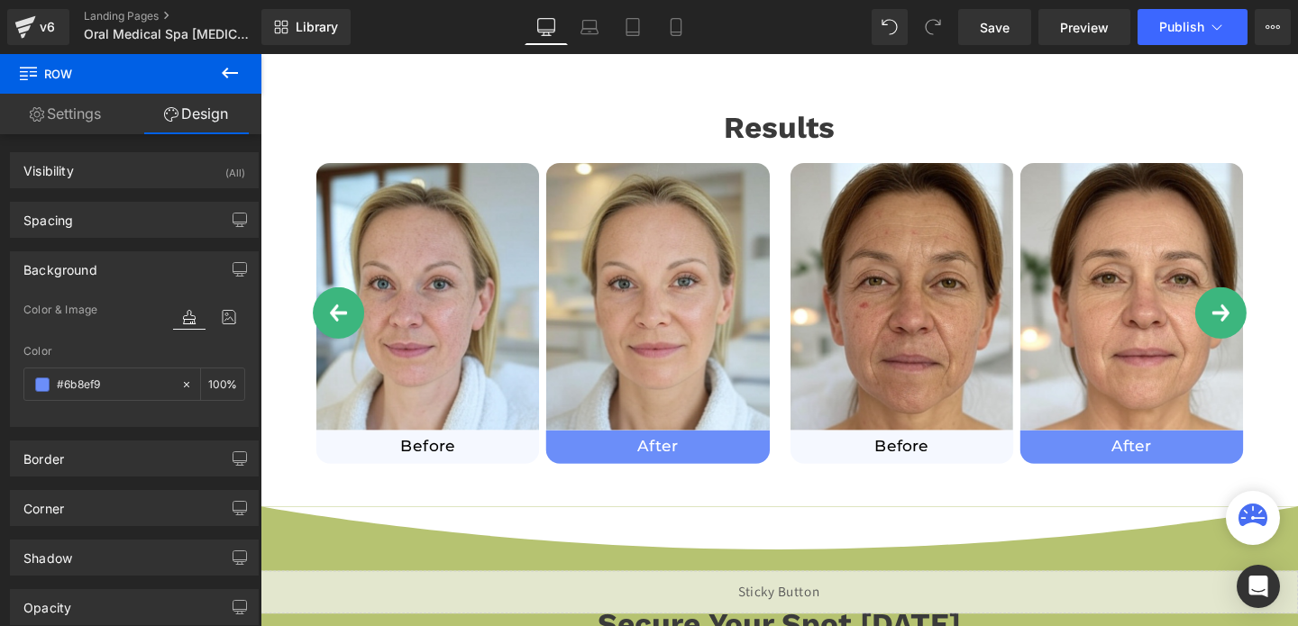
scroll to position [1098, 0]
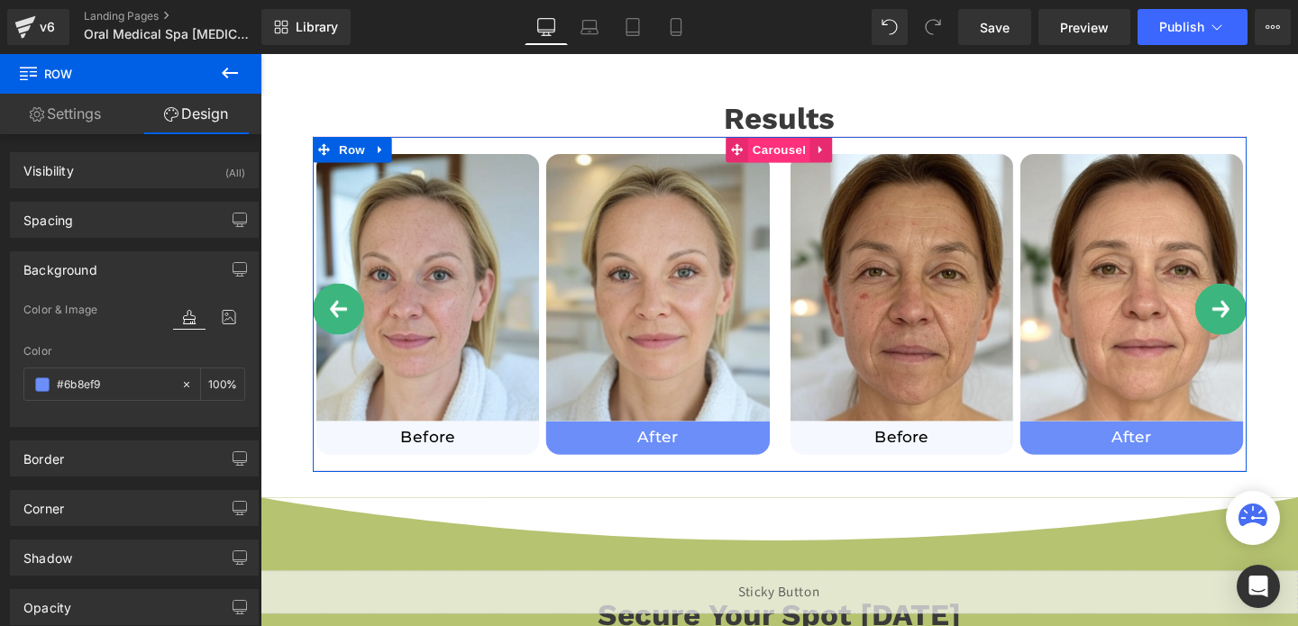
click at [801, 154] on span "Carousel" at bounding box center [805, 155] width 65 height 27
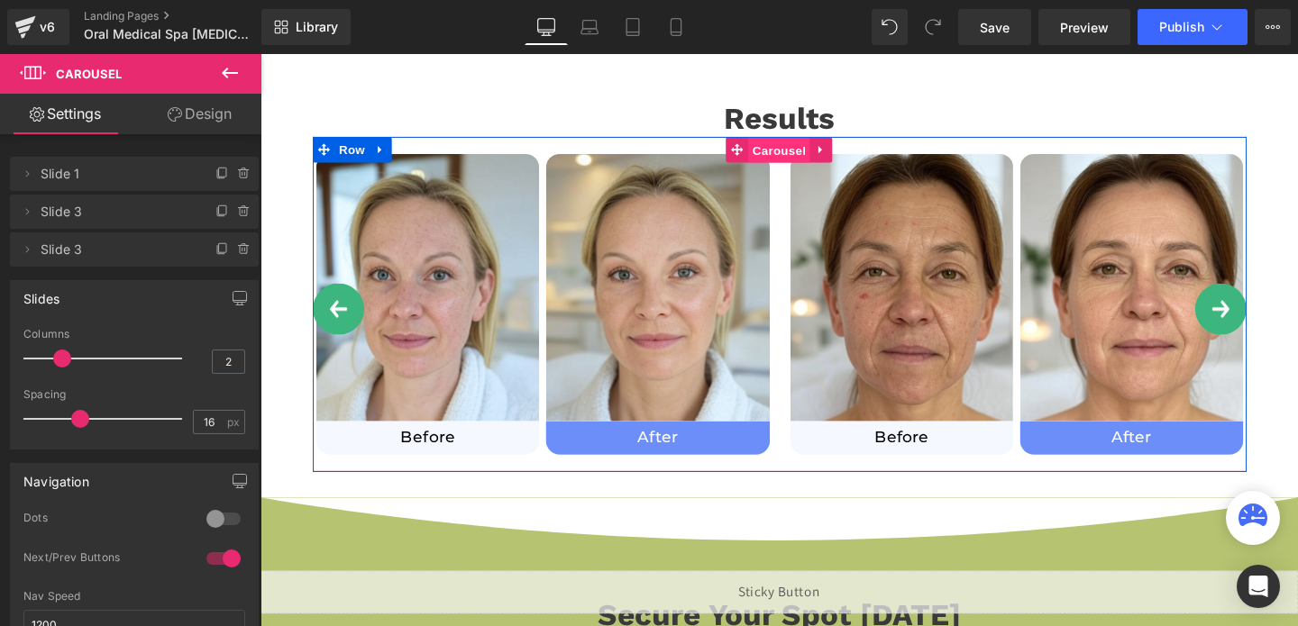
click at [801, 154] on span "Carousel" at bounding box center [805, 155] width 65 height 27
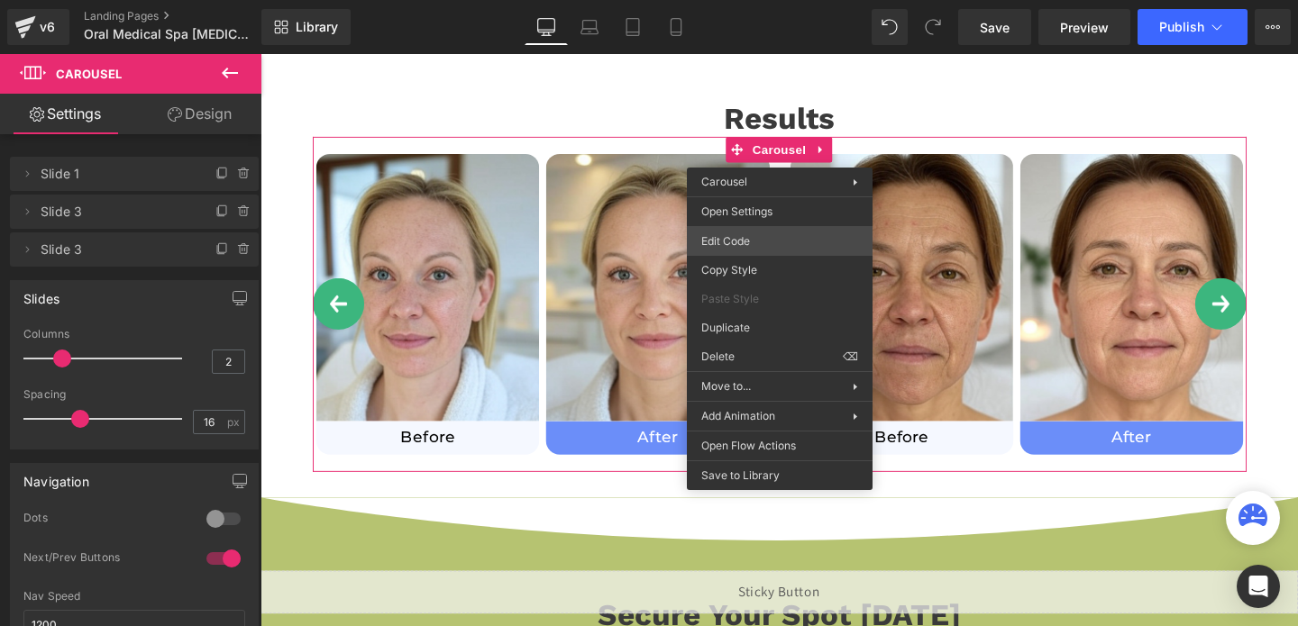
click at [722, 0] on div "Carousel You are previewing how the will restyle your page. You can not edit El…" at bounding box center [649, 0] width 1298 height 0
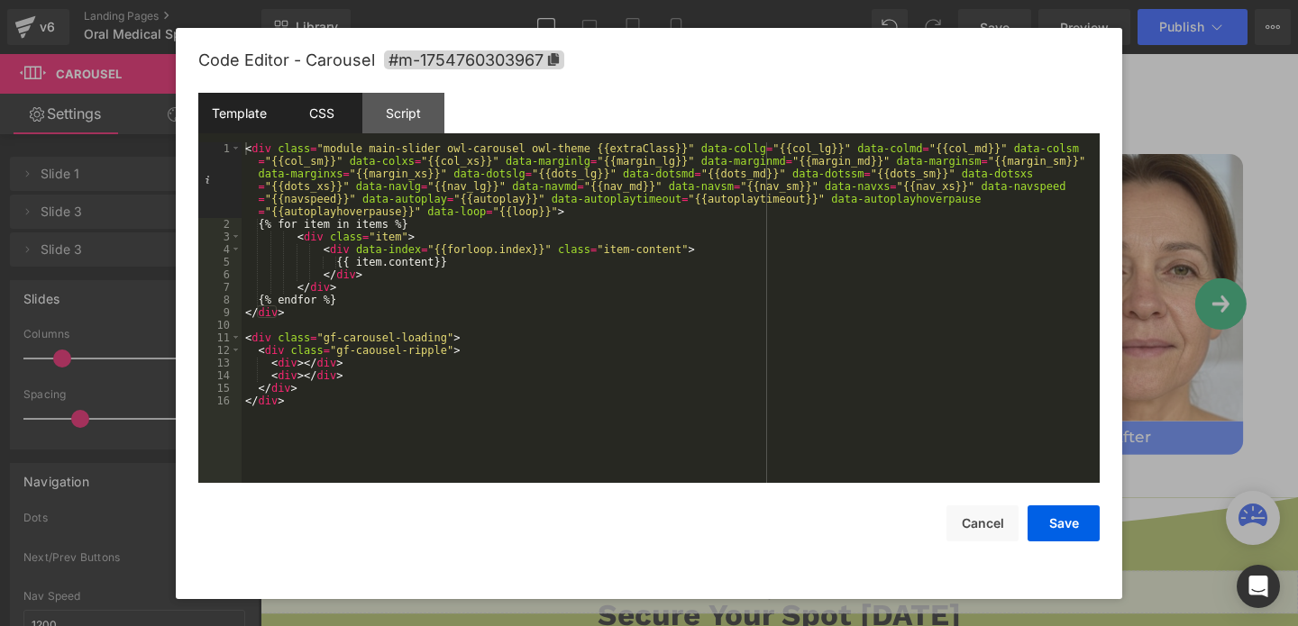
click at [307, 105] on div "CSS" at bounding box center [321, 113] width 82 height 41
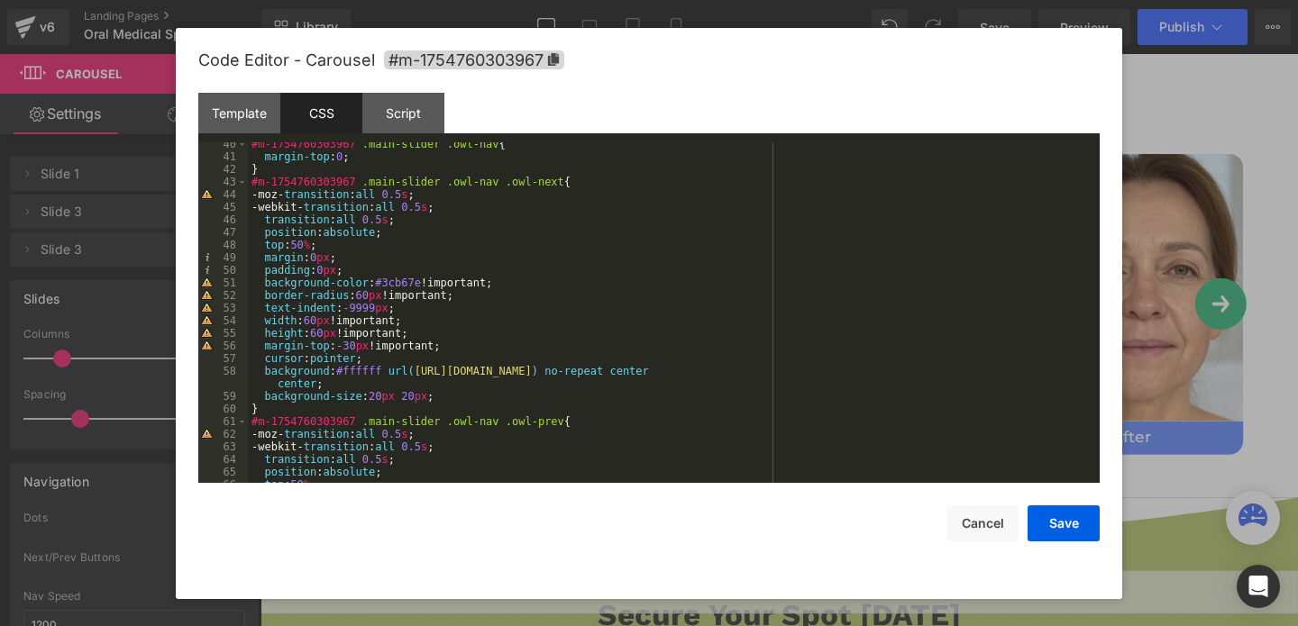
scroll to position [496, 0]
drag, startPoint x: 428, startPoint y: 282, endPoint x: 381, endPoint y: 279, distance: 47.0
click at [381, 279] on div "#m-1754760303967 .main-slider .owl-nav { margin-top : 0 ; } #m-1754760303967 .m…" at bounding box center [670, 321] width 845 height 366
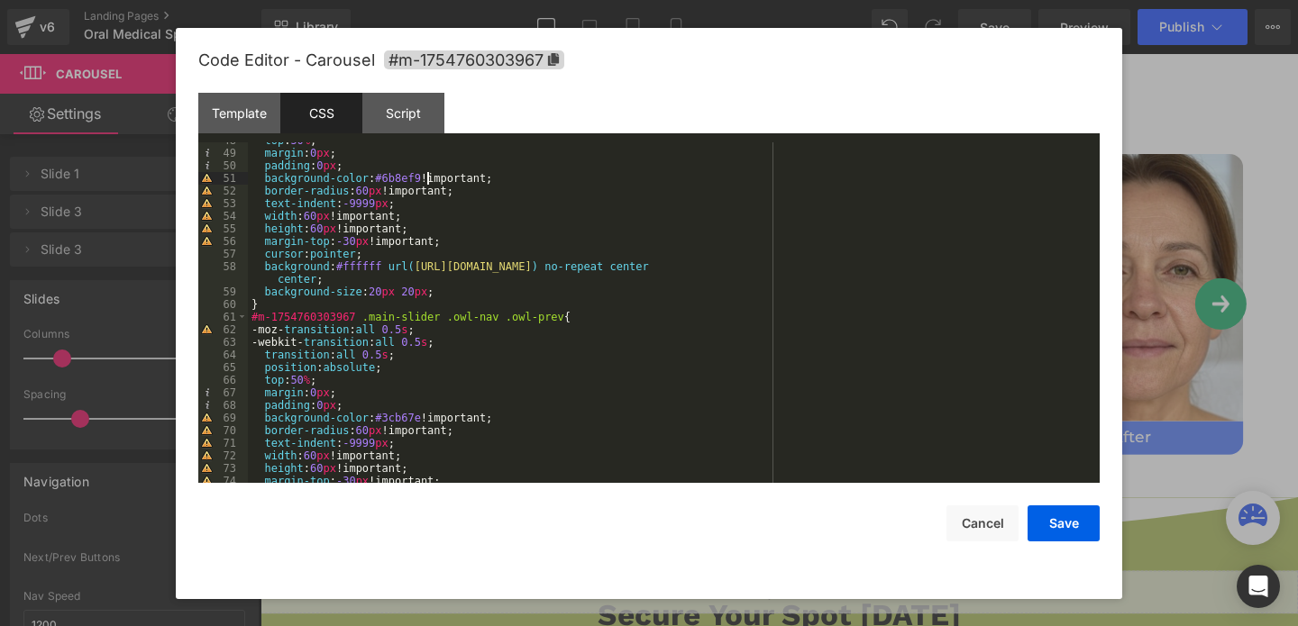
scroll to position [610, 0]
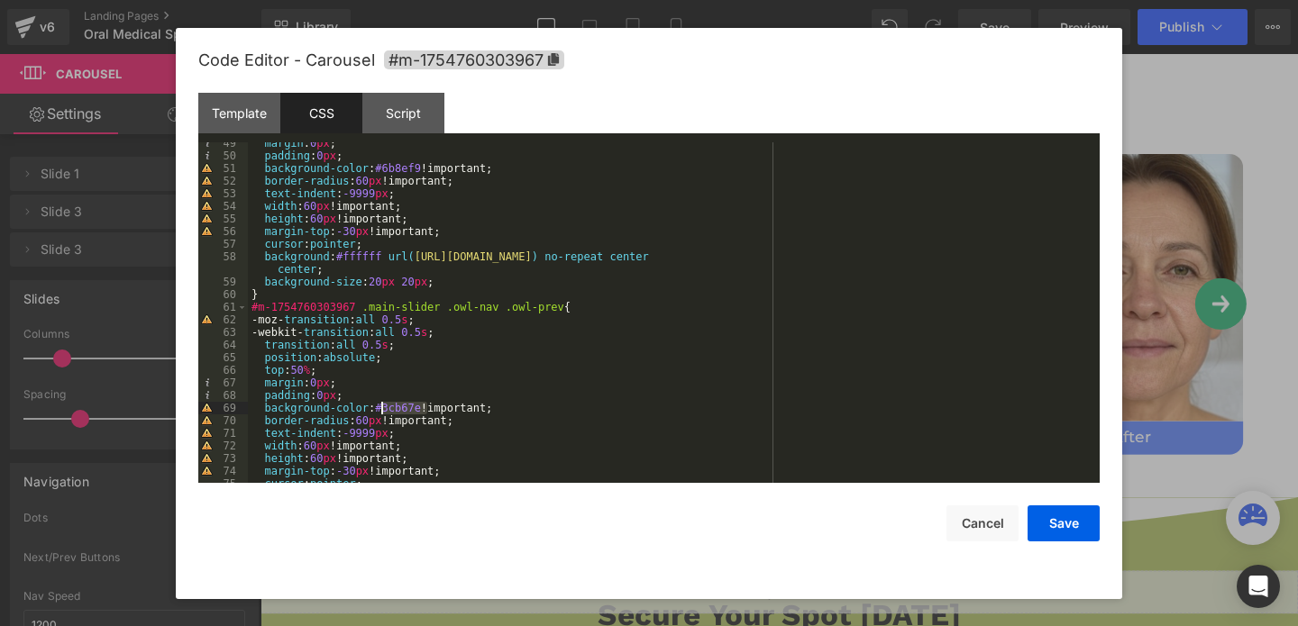
drag, startPoint x: 426, startPoint y: 408, endPoint x: 380, endPoint y: 409, distance: 46.0
click at [380, 409] on div "margin : 0 px ; padding : 0 px ; background-color : #6b8ef9 !important; border-…" at bounding box center [670, 320] width 845 height 366
click at [1047, 542] on div "Code Editor - Carousel #m-1754760303967 Template CSS Script Data 1 2 3 4 5 6 7 …" at bounding box center [648, 314] width 901 height 572
click at [1063, 524] on button "Save" at bounding box center [1064, 524] width 72 height 36
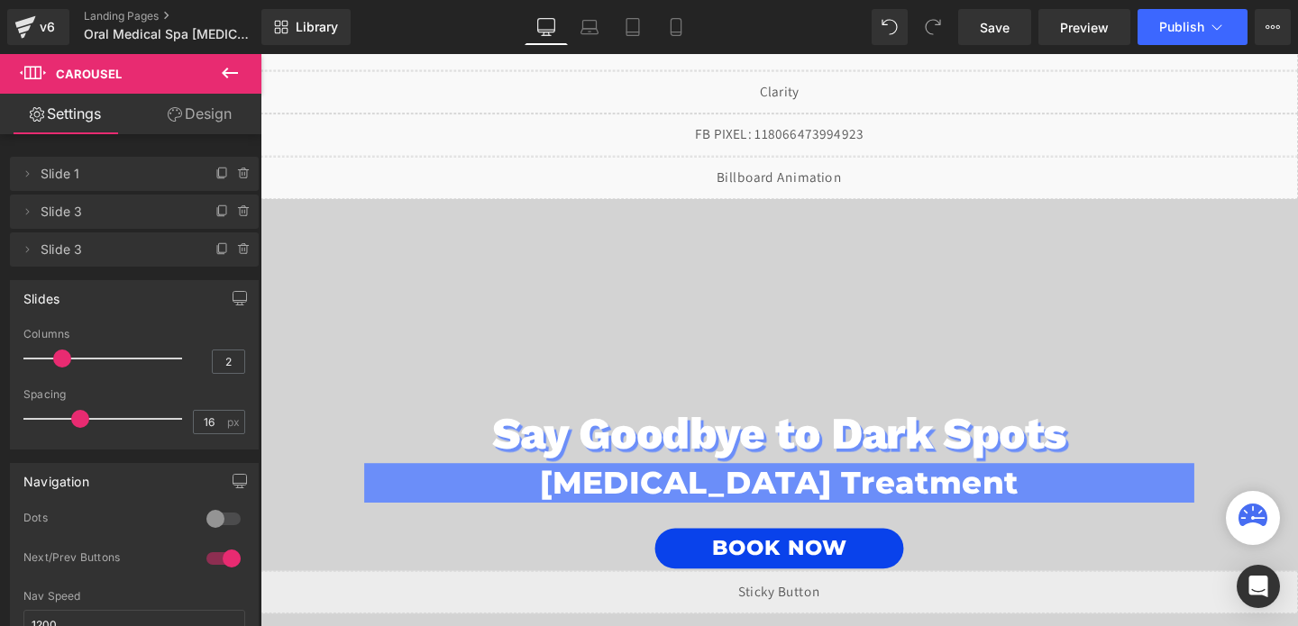
scroll to position [0, 0]
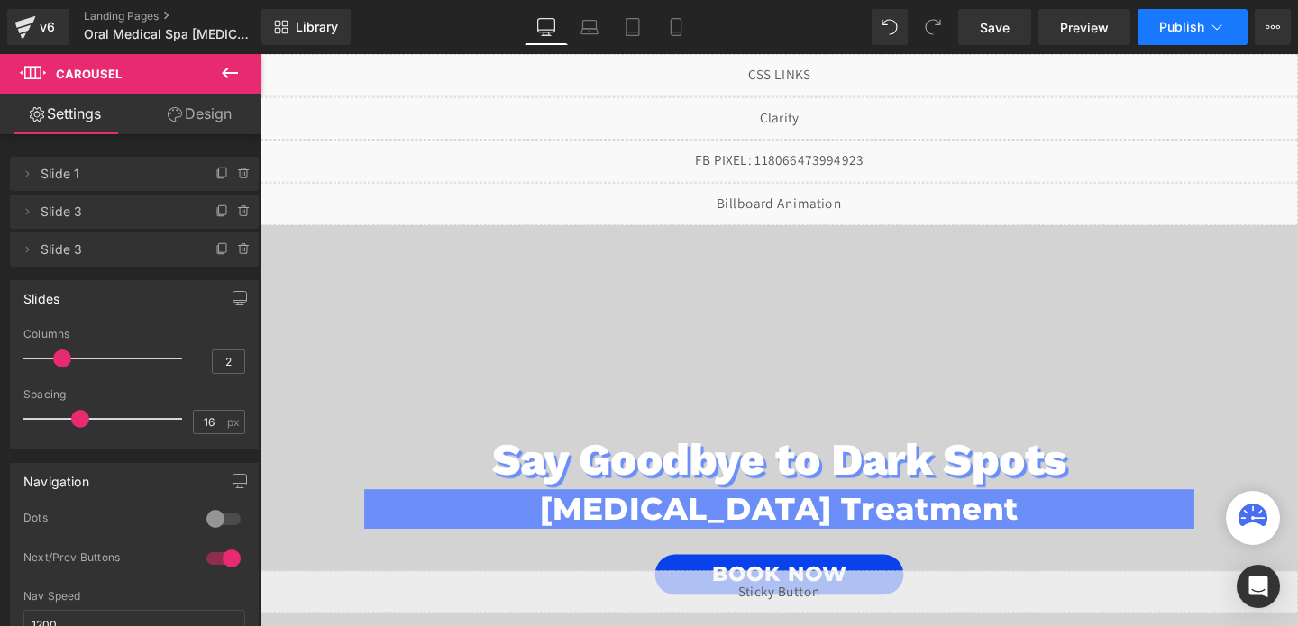
click at [1184, 32] on span "Publish" at bounding box center [1181, 27] width 45 height 14
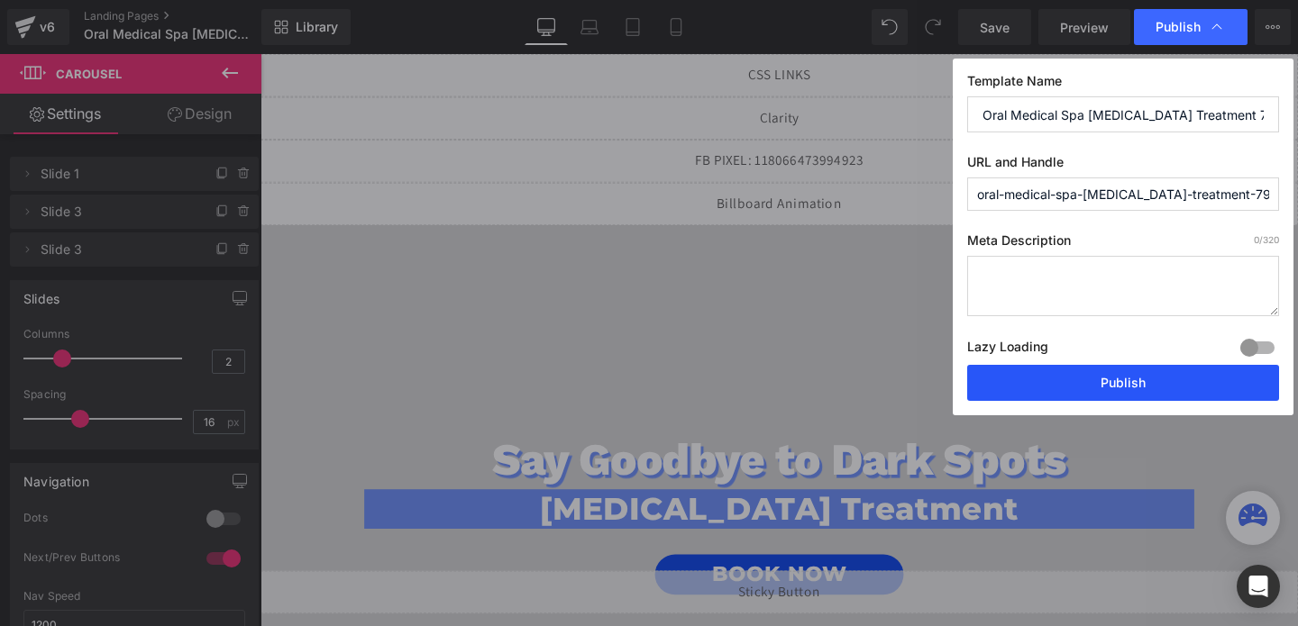
click at [1087, 383] on button "Publish" at bounding box center [1123, 383] width 312 height 36
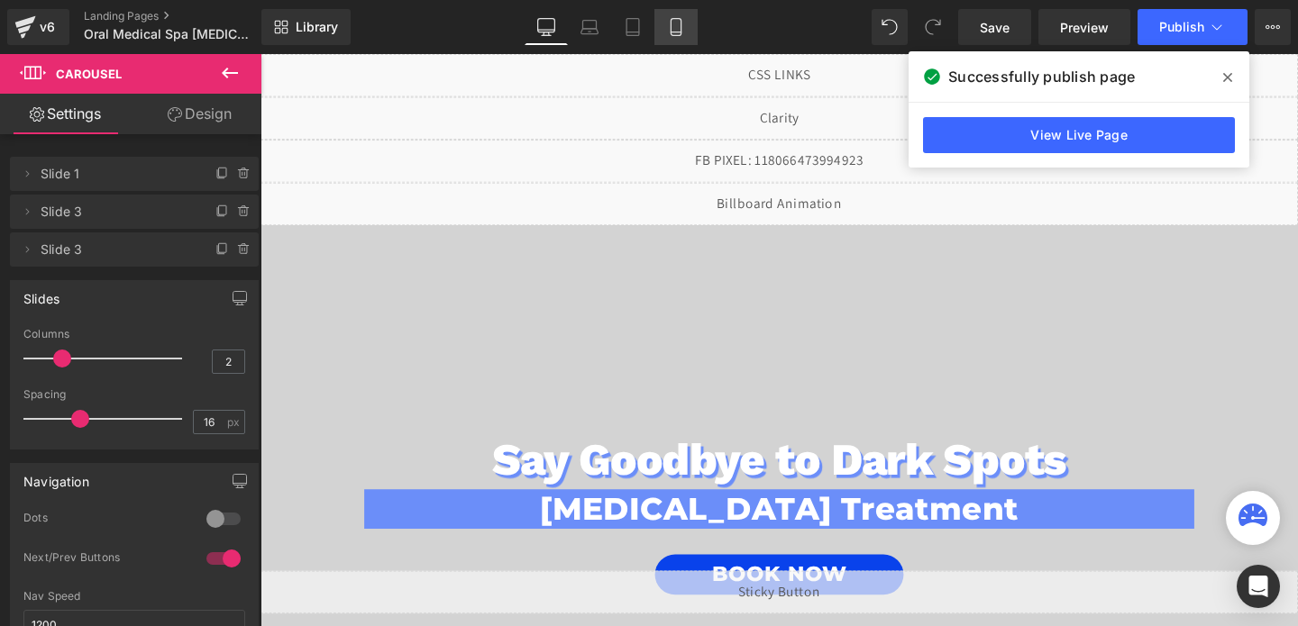
click at [667, 27] on icon at bounding box center [676, 27] width 18 height 18
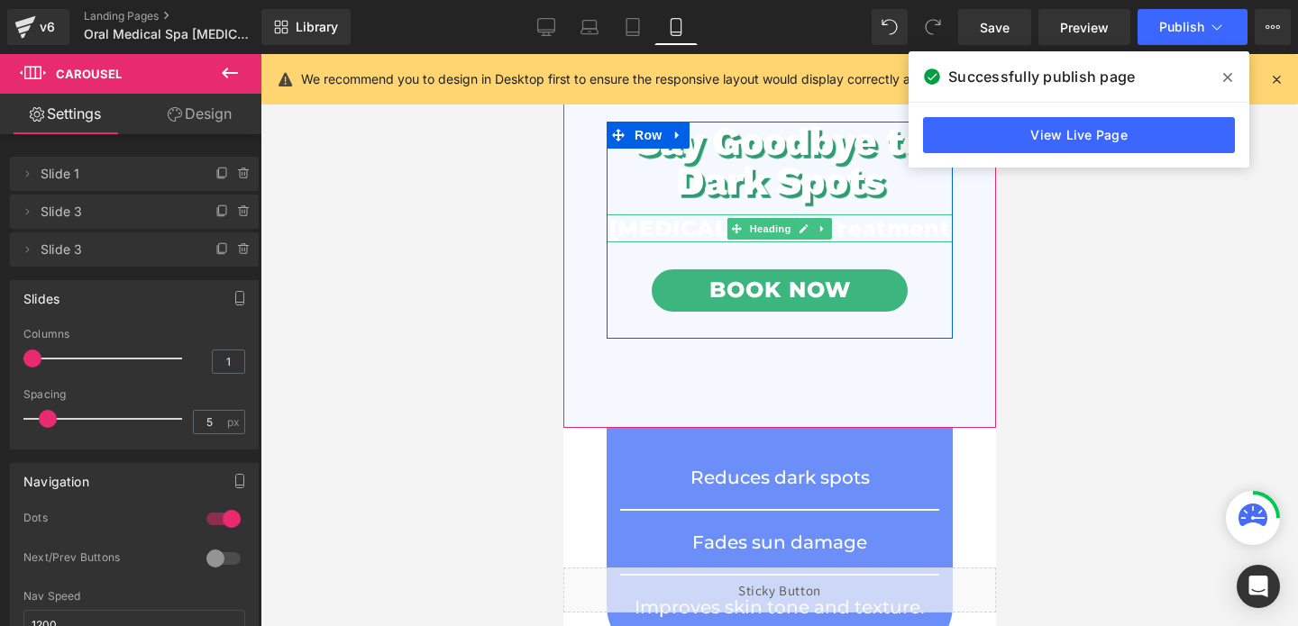
scroll to position [177, 0]
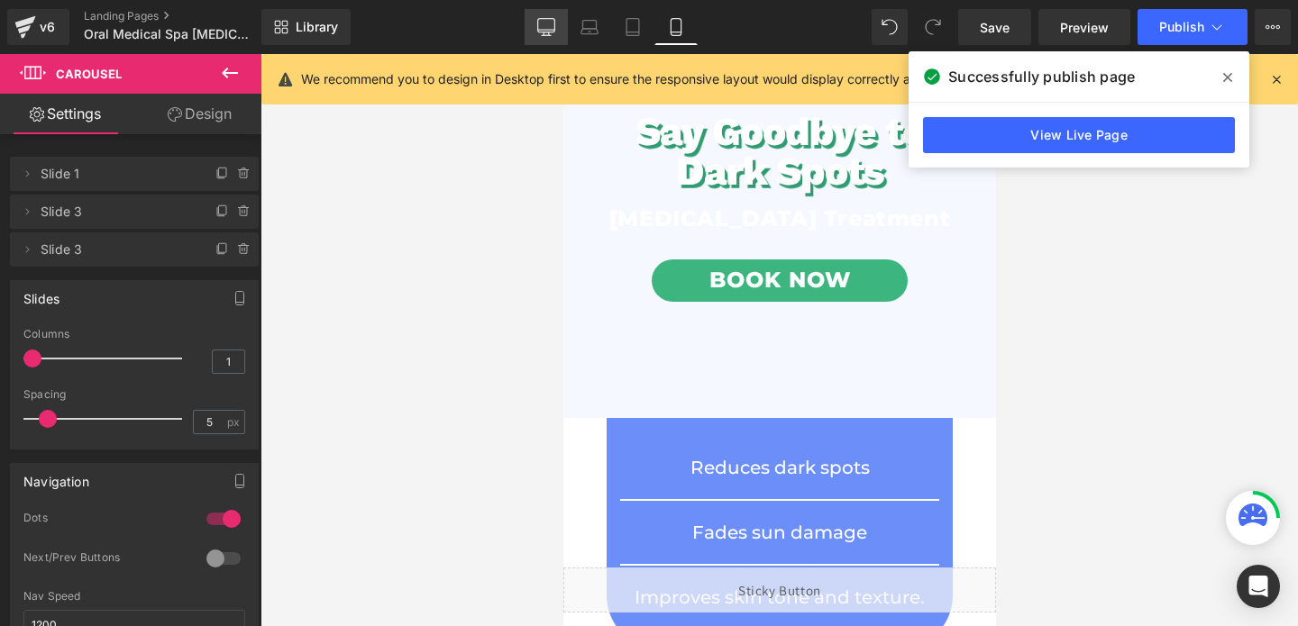
click at [542, 35] on icon at bounding box center [546, 27] width 18 height 18
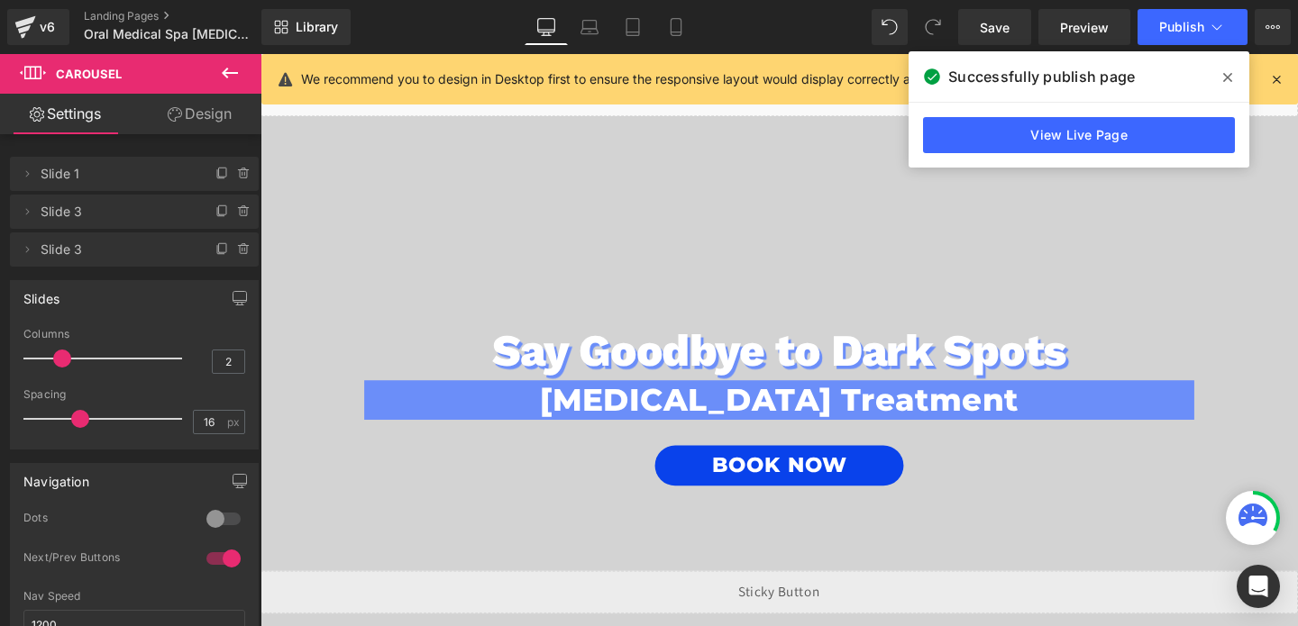
scroll to position [0, 0]
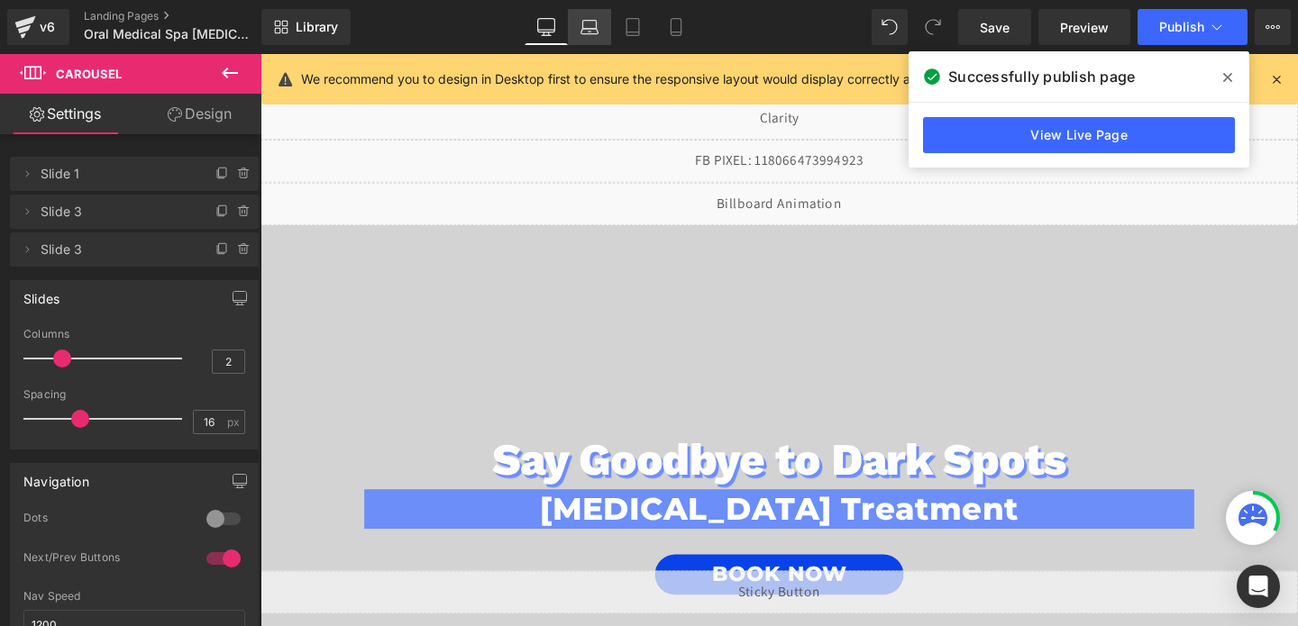
click at [583, 30] on icon at bounding box center [589, 31] width 17 height 5
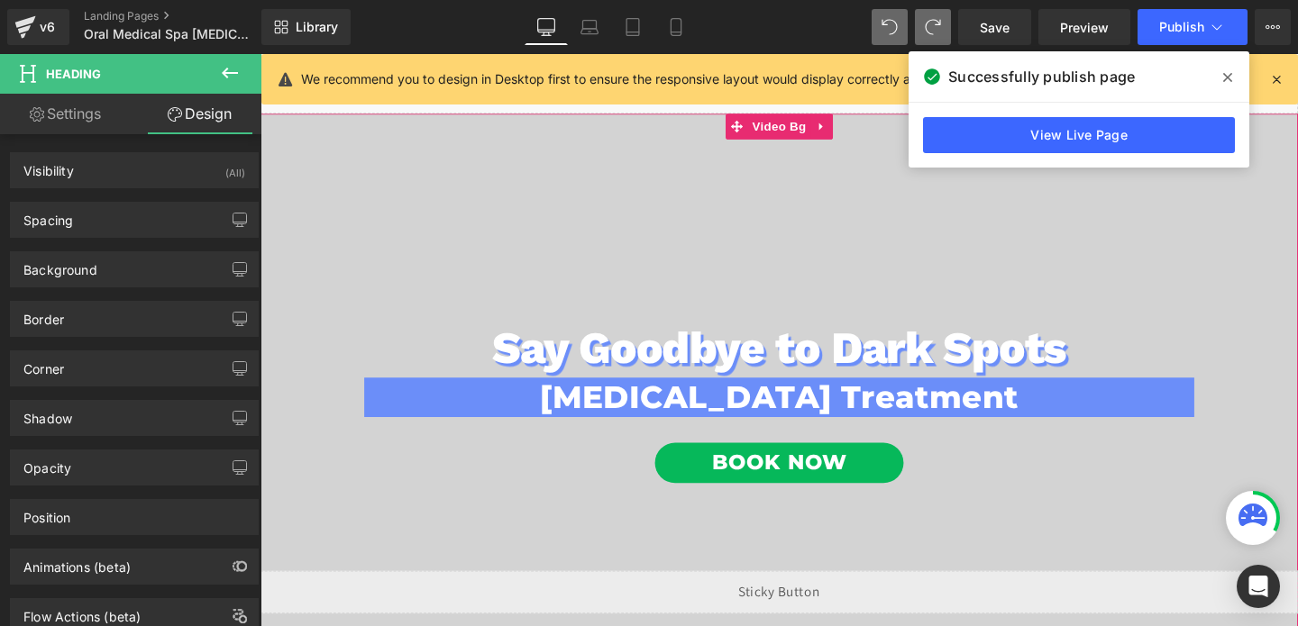
scroll to position [10, 0]
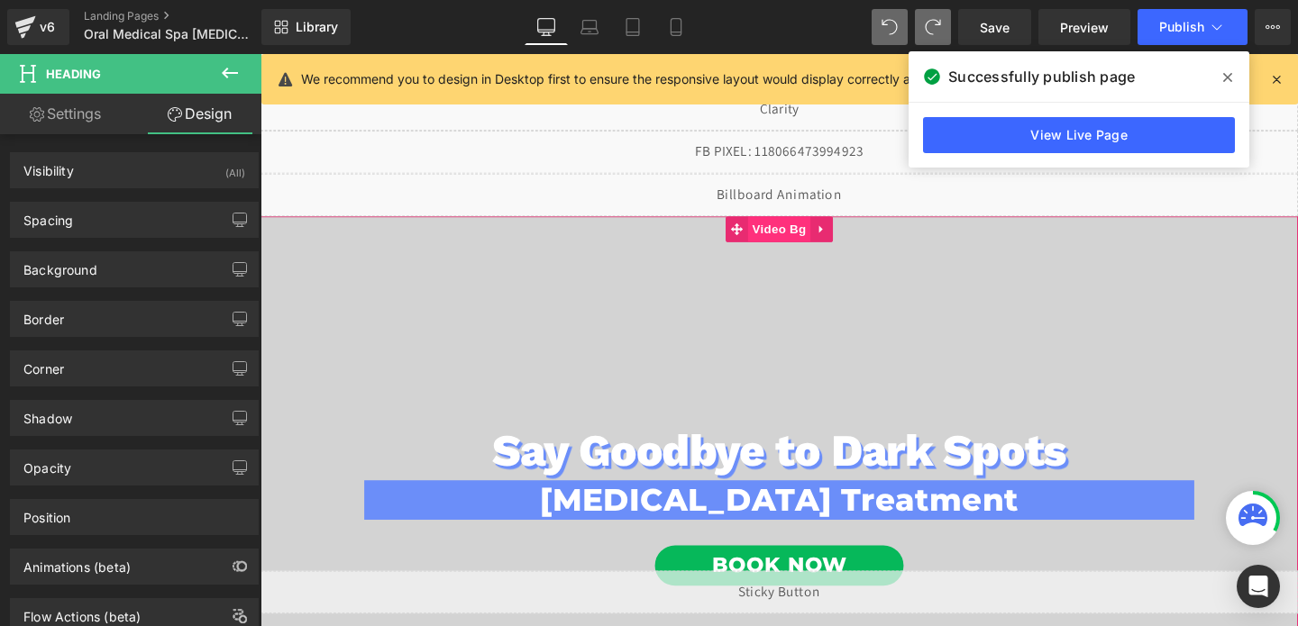
click at [807, 237] on span "Video Bg" at bounding box center [806, 237] width 66 height 27
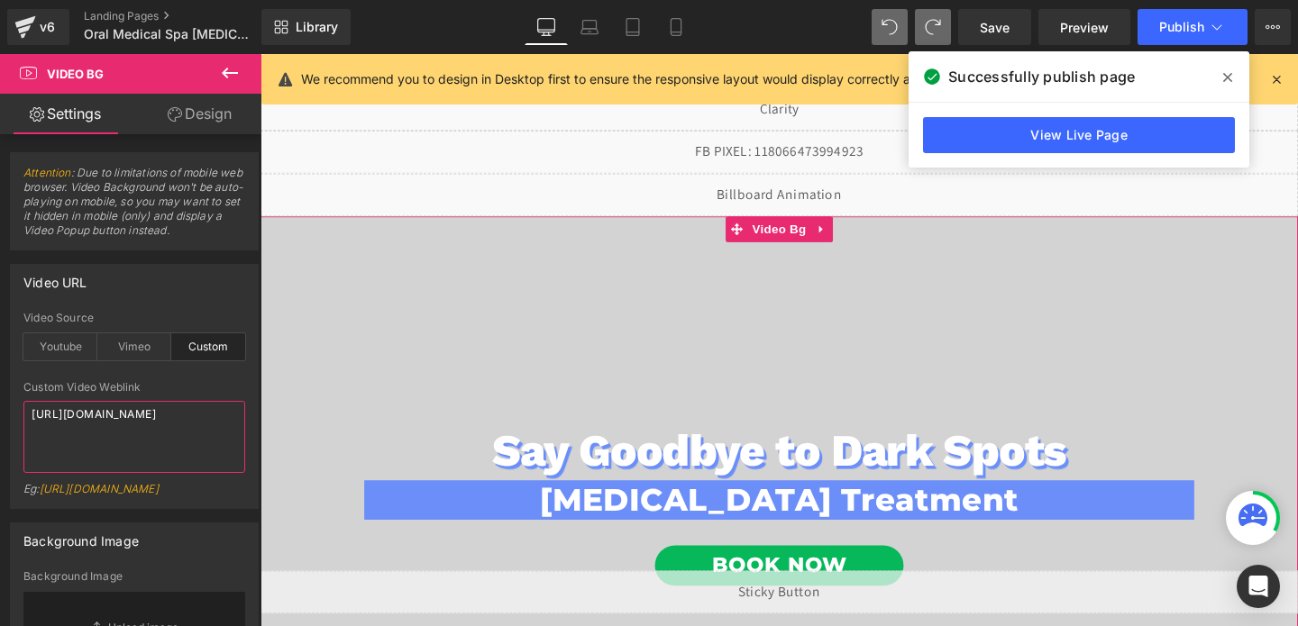
click at [75, 415] on textarea "[URL][DOMAIN_NAME]" at bounding box center [134, 437] width 222 height 72
paste textarea "s/files/1/0738/7430/9416/files/Screenshot_[DATE]_at_12.44.46_p.m..png?v=1756406…"
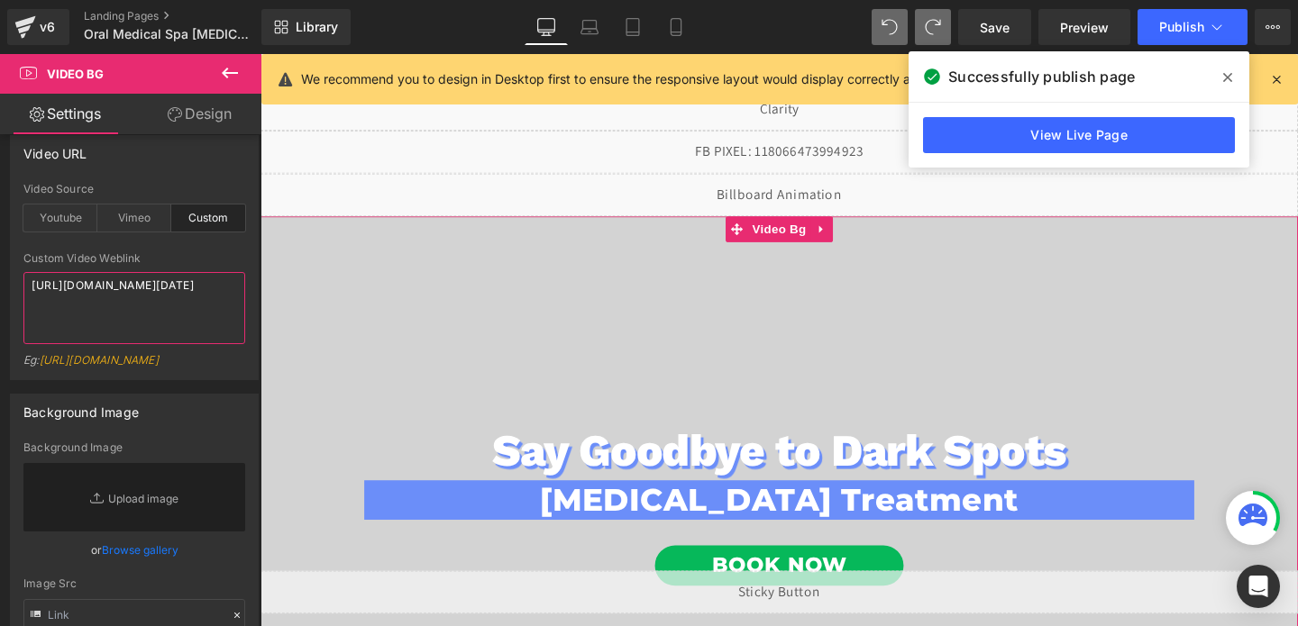
scroll to position [286, 0]
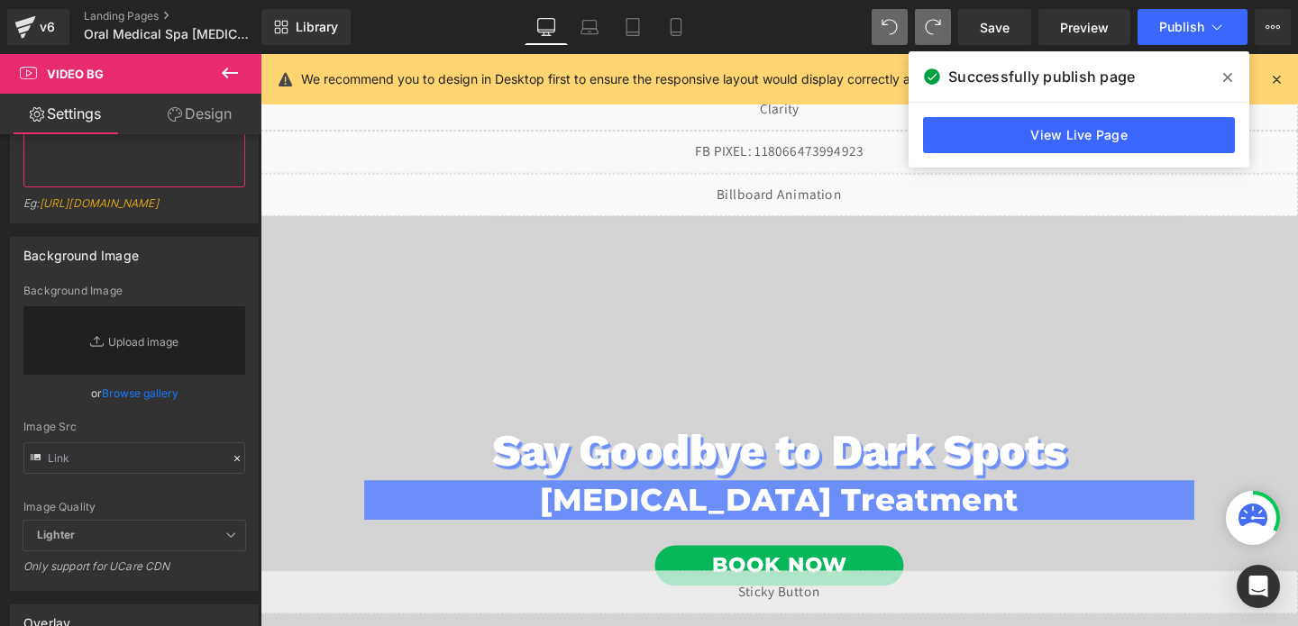
type textarea "[URL][DOMAIN_NAME][DATE]"
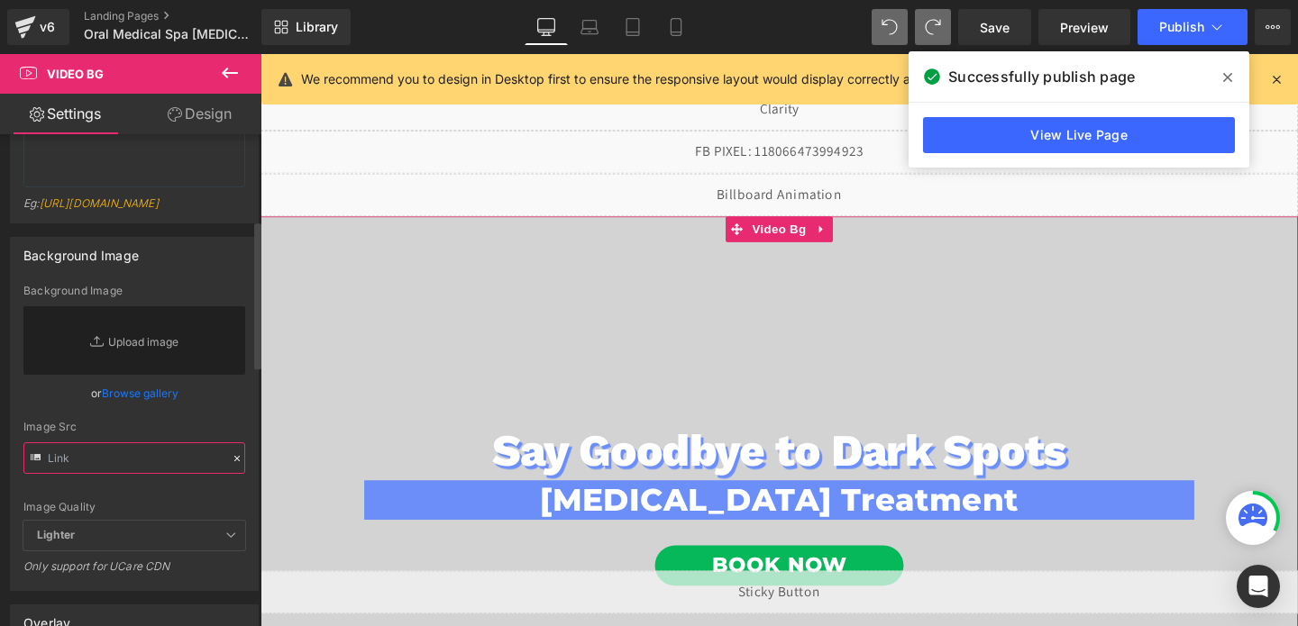
click at [86, 474] on input "text" at bounding box center [134, 459] width 222 height 32
paste input "[URL][DOMAIN_NAME][DATE]"
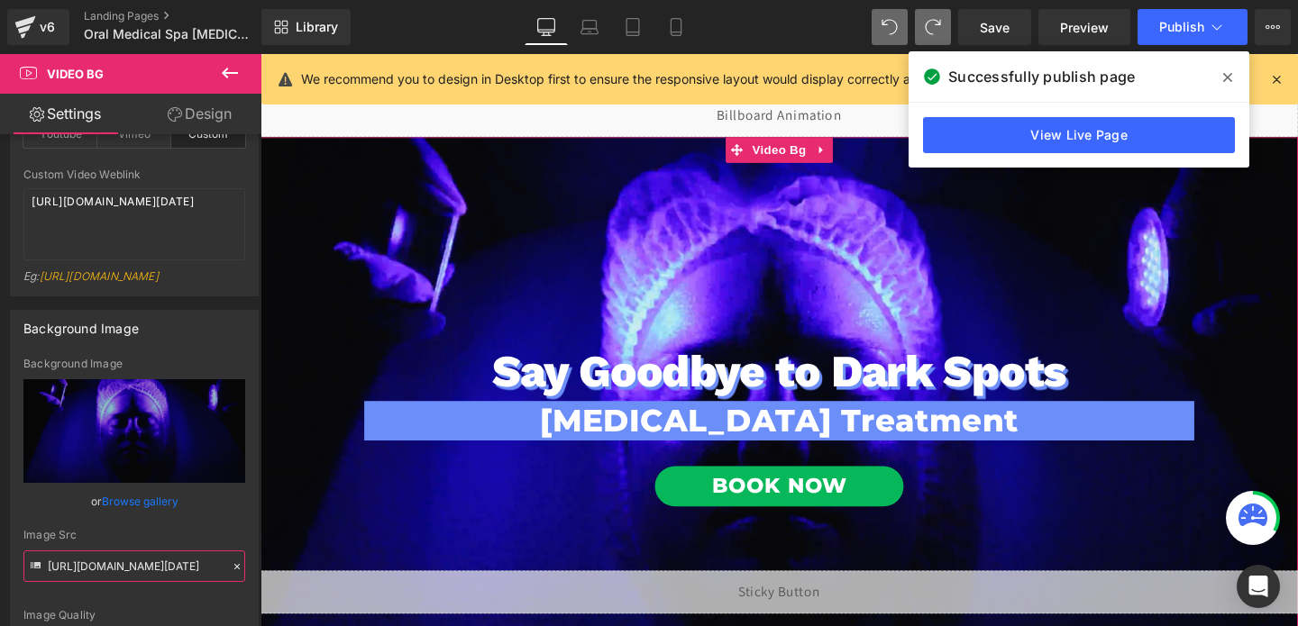
scroll to position [236, 0]
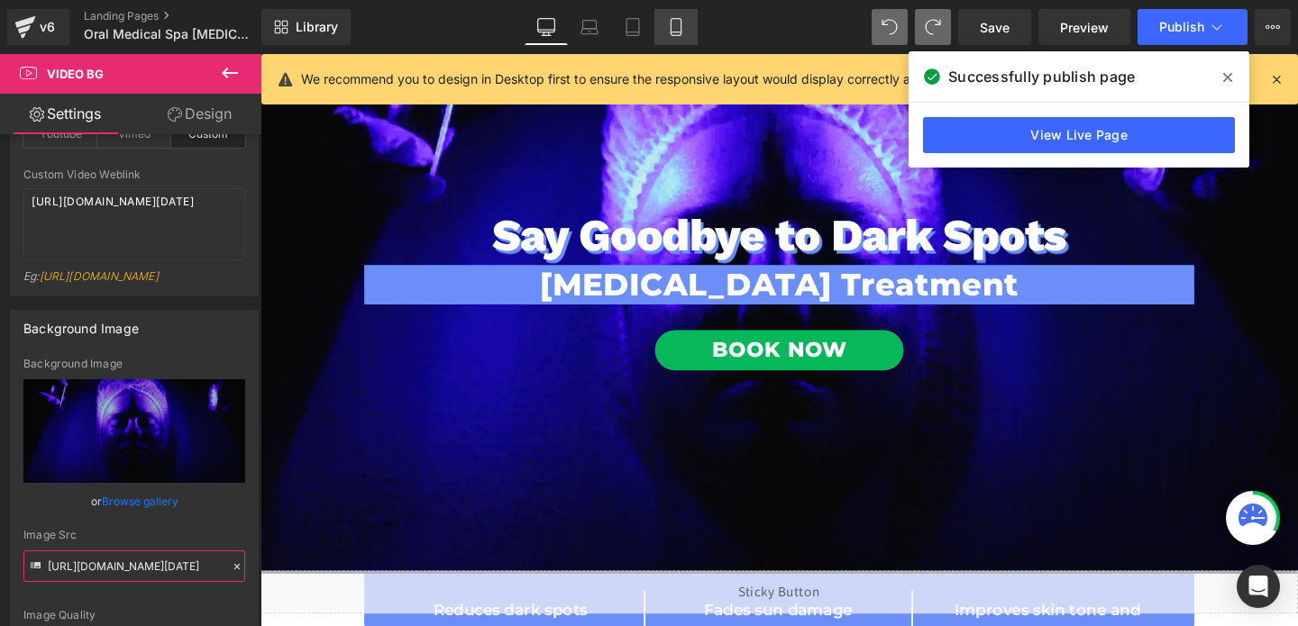
type input "[URL][DOMAIN_NAME][DATE]"
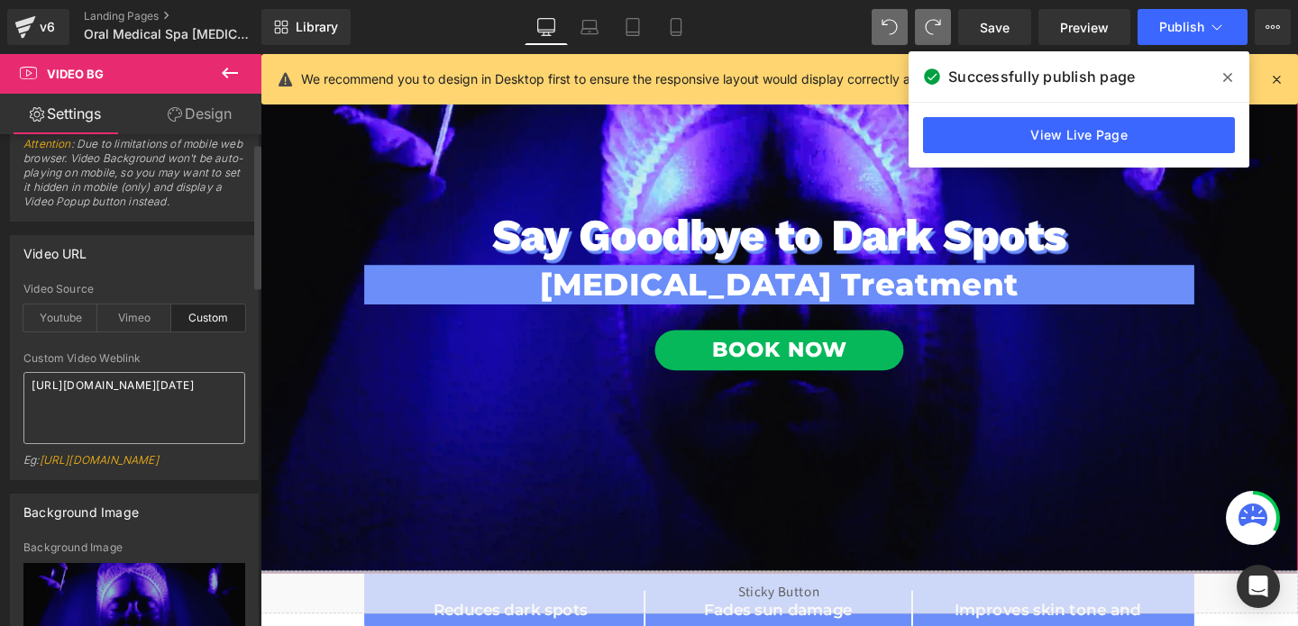
scroll to position [26, 0]
click at [104, 419] on textarea "[URL][DOMAIN_NAME][DATE]" at bounding box center [134, 411] width 222 height 72
paste textarea "videos/c/o/v/[DOMAIN_NAME]"
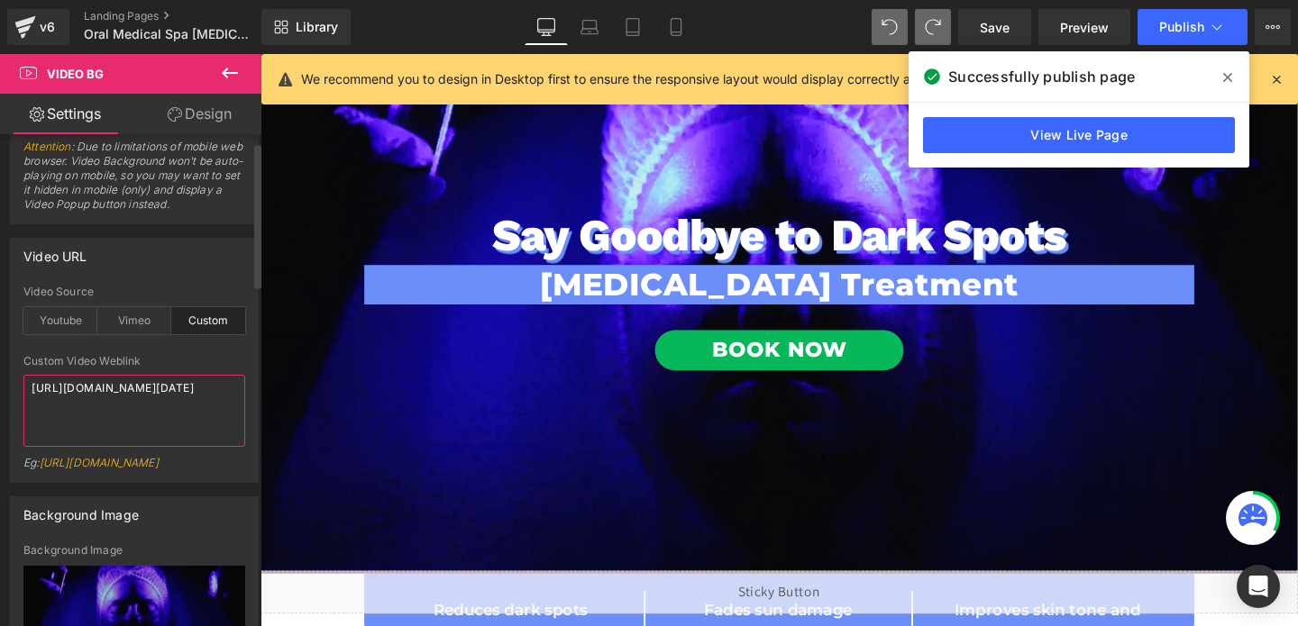
type textarea "[URL][DOMAIN_NAME]"
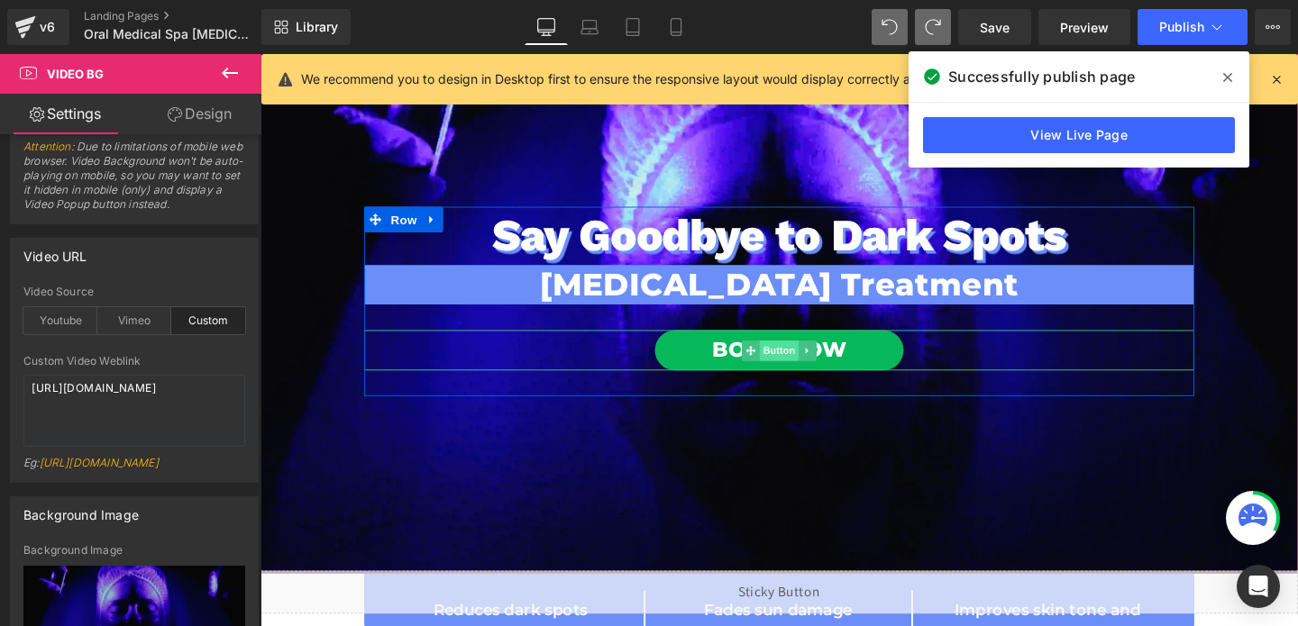
click at [813, 361] on span "Button" at bounding box center [805, 366] width 41 height 22
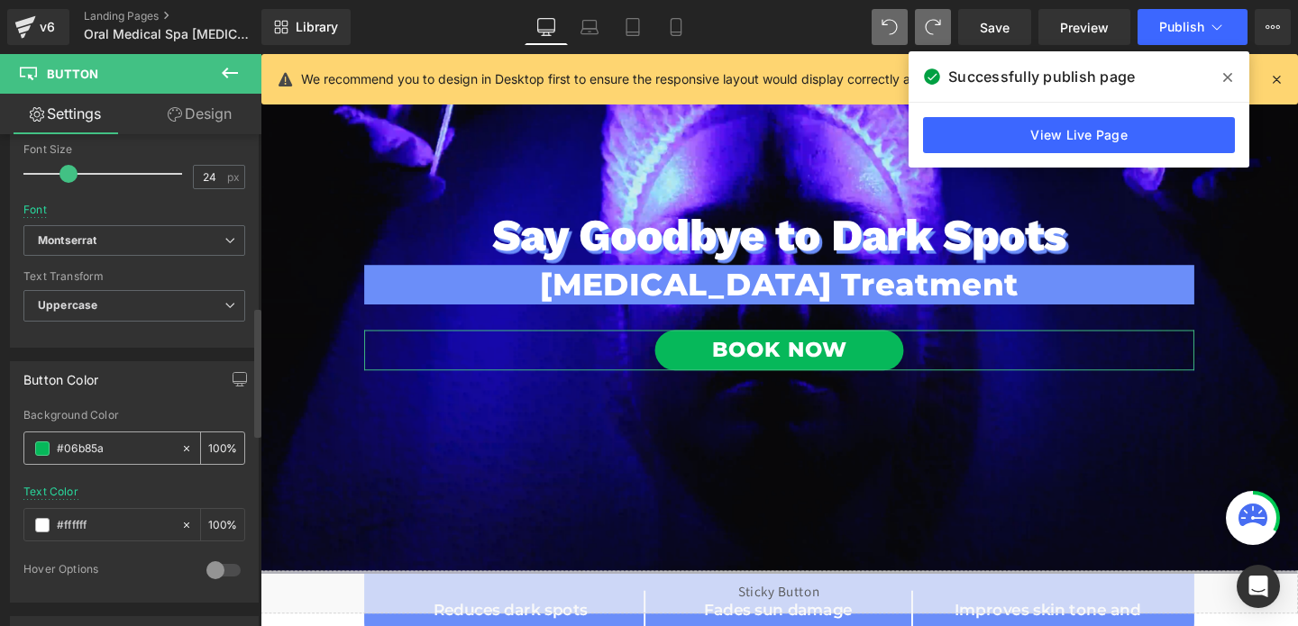
scroll to position [658, 0]
click at [105, 448] on input "#06b85a" at bounding box center [114, 445] width 115 height 20
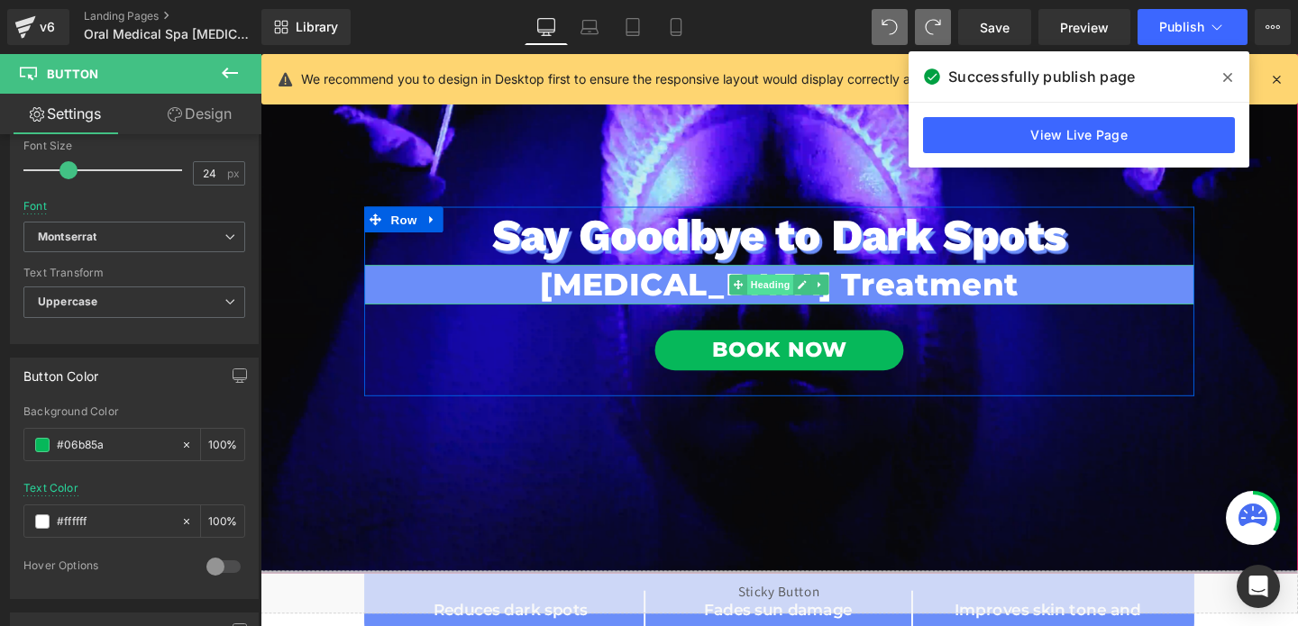
click at [804, 295] on span "Heading" at bounding box center [797, 297] width 49 height 22
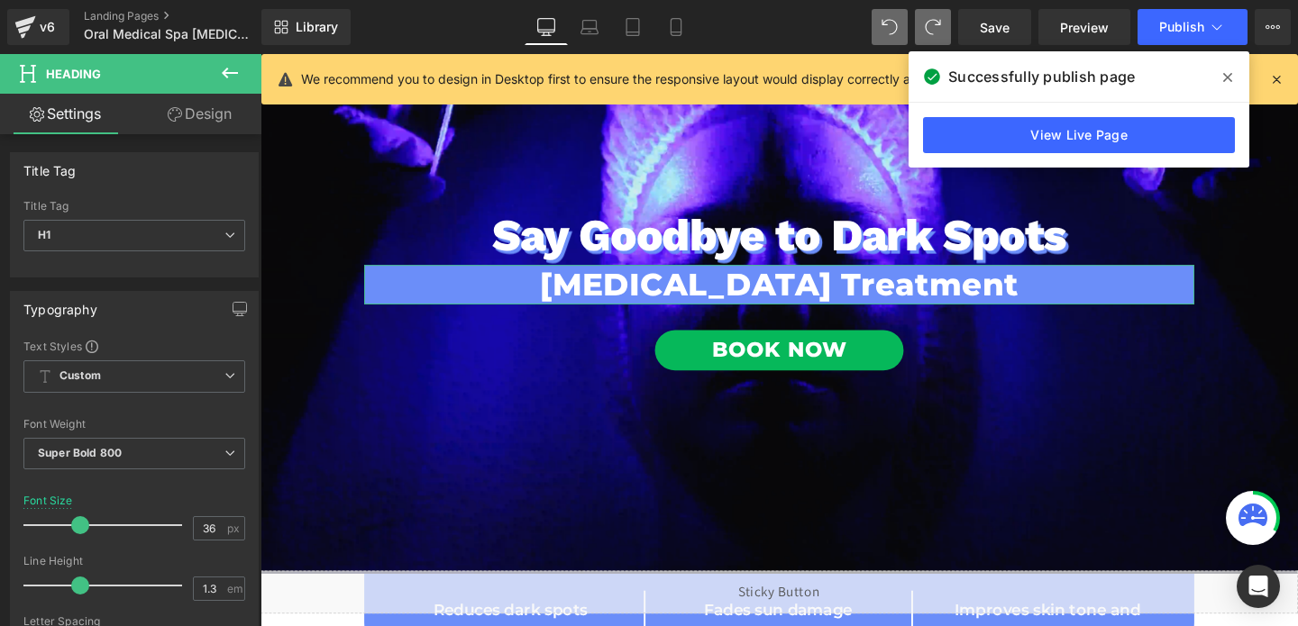
click at [188, 109] on link "Design" at bounding box center [199, 114] width 131 height 41
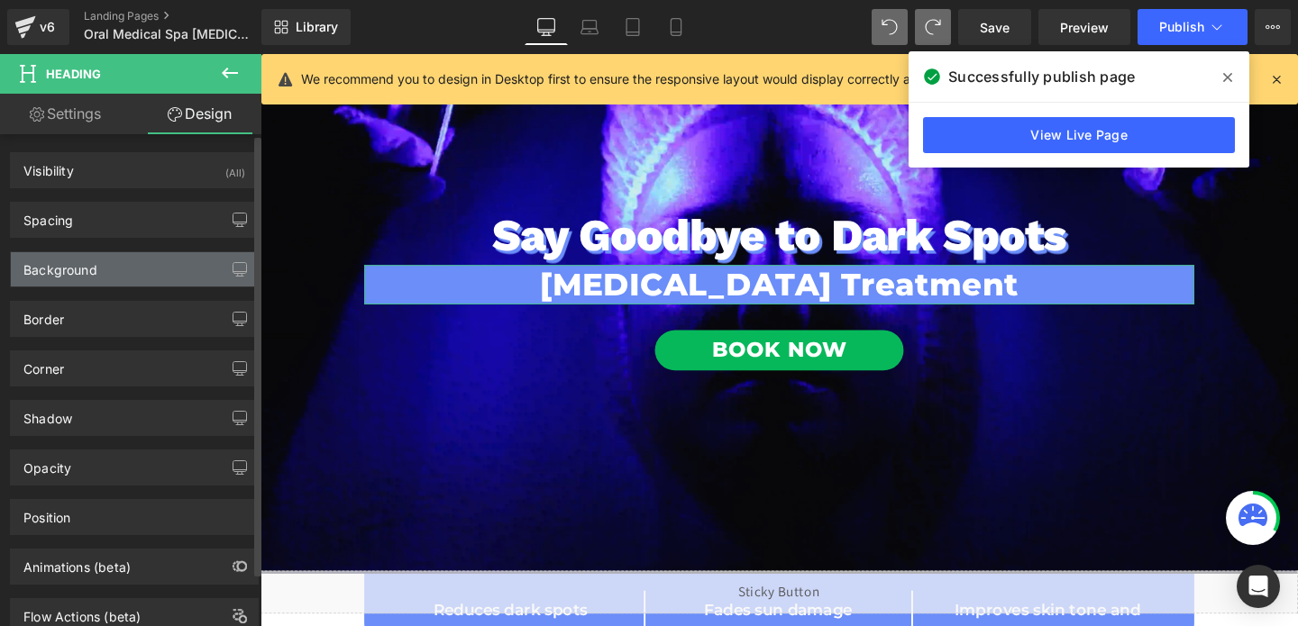
click at [47, 270] on div "Background" at bounding box center [60, 264] width 74 height 25
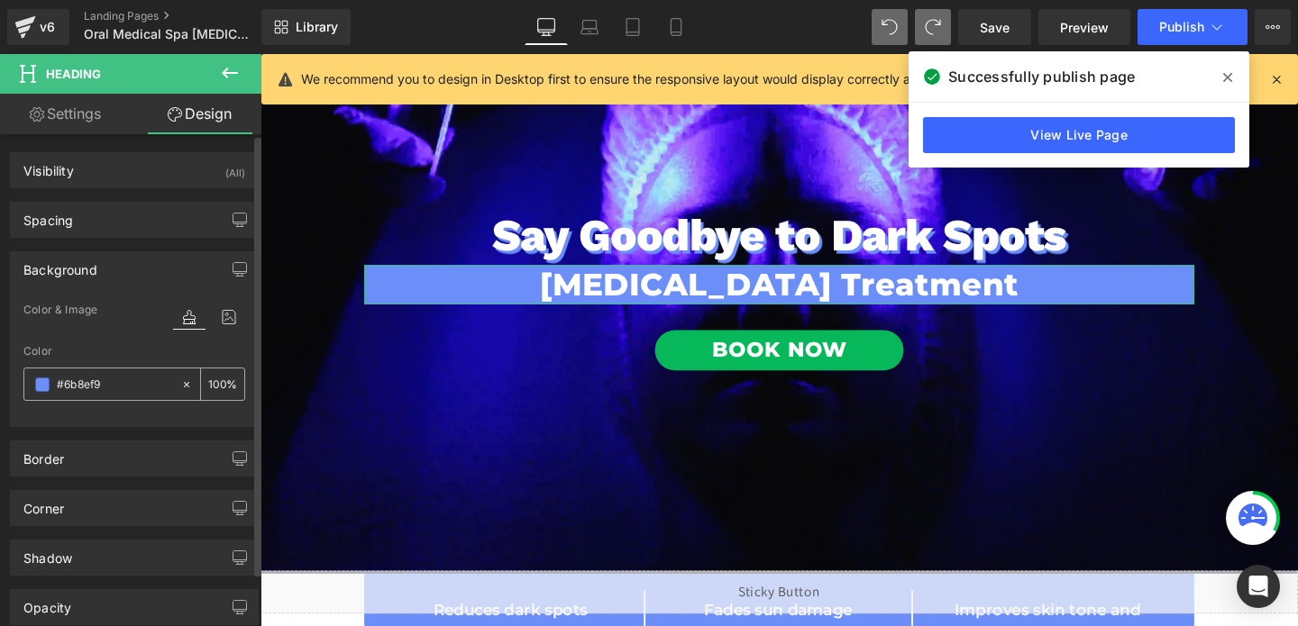
click at [87, 388] on input "#6b8ef9" at bounding box center [114, 385] width 115 height 20
paste input "06b85a"
type input "#06b85a"
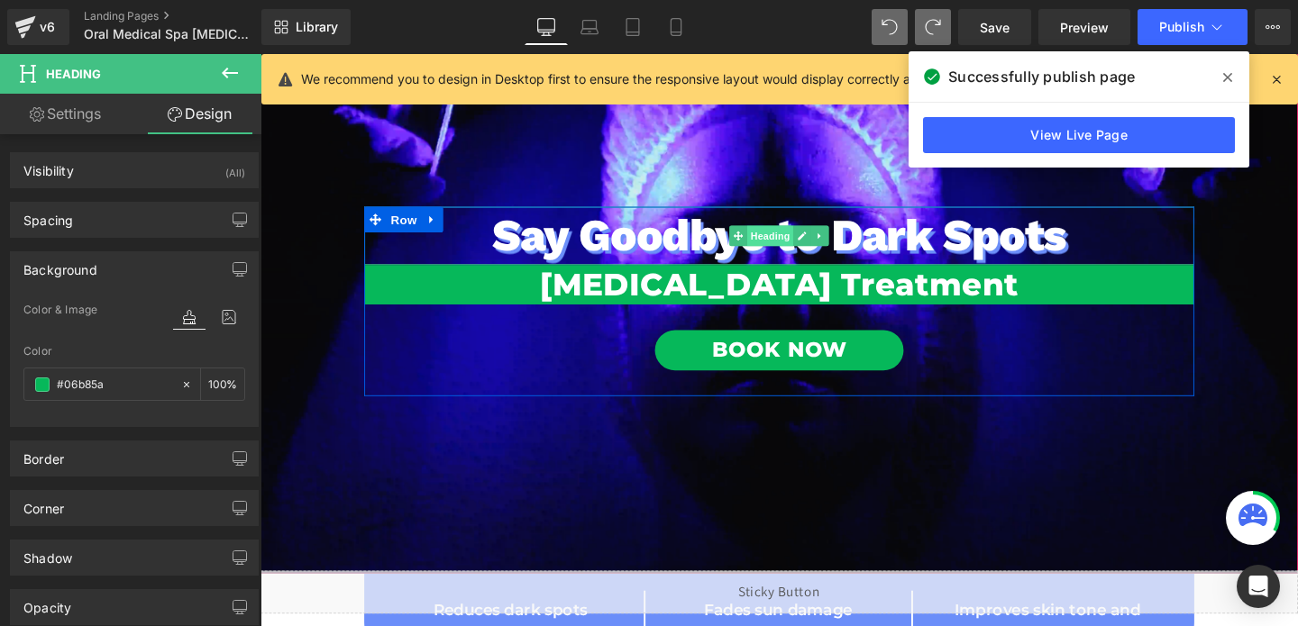
click at [800, 248] on span "Heading" at bounding box center [797, 245] width 49 height 22
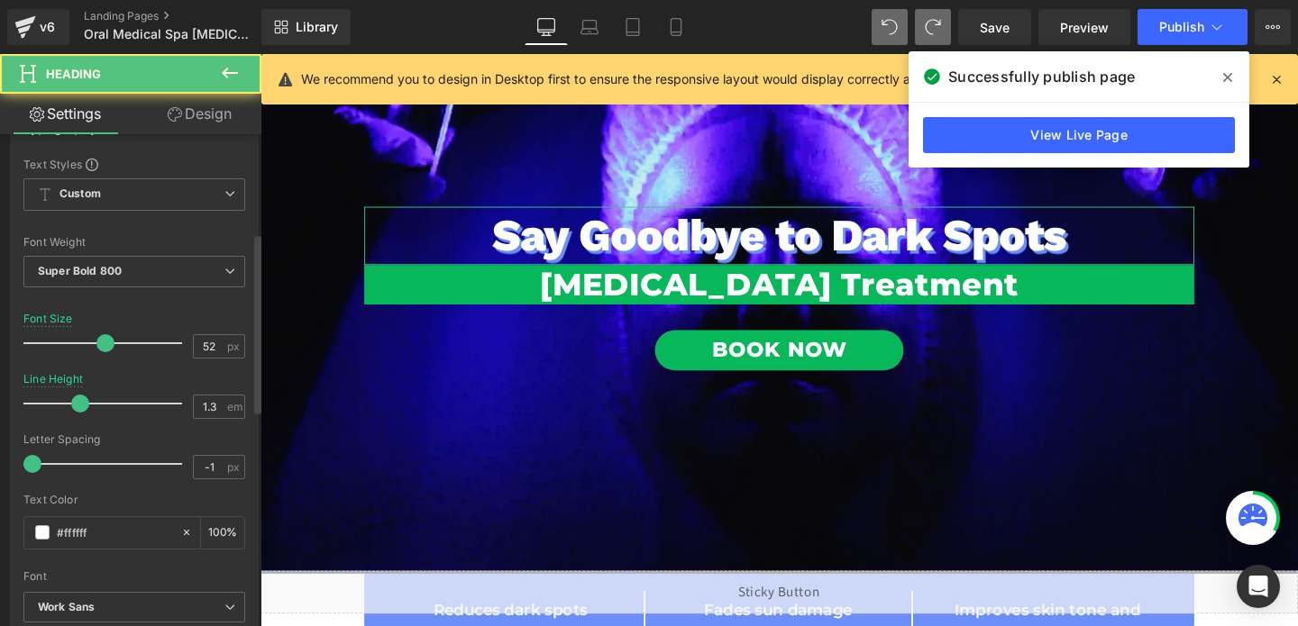
scroll to position [424, 0]
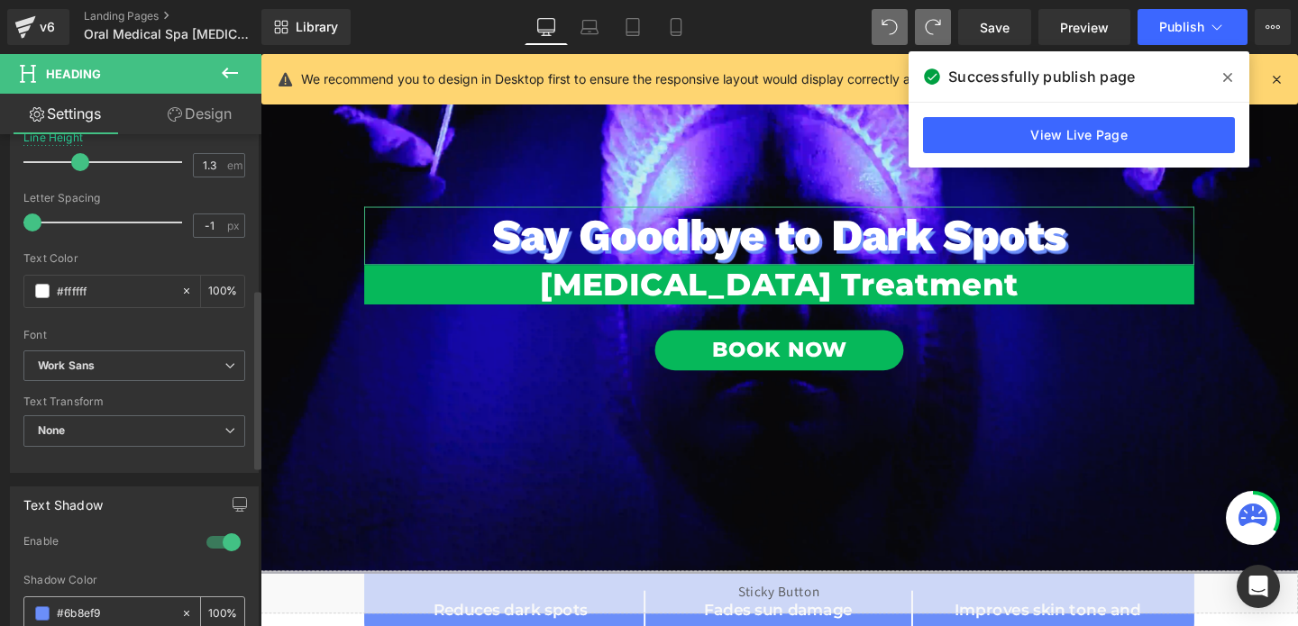
click at [117, 606] on input "#6b8ef9" at bounding box center [114, 614] width 115 height 20
paste input "06b85a"
type input "#06b85a"
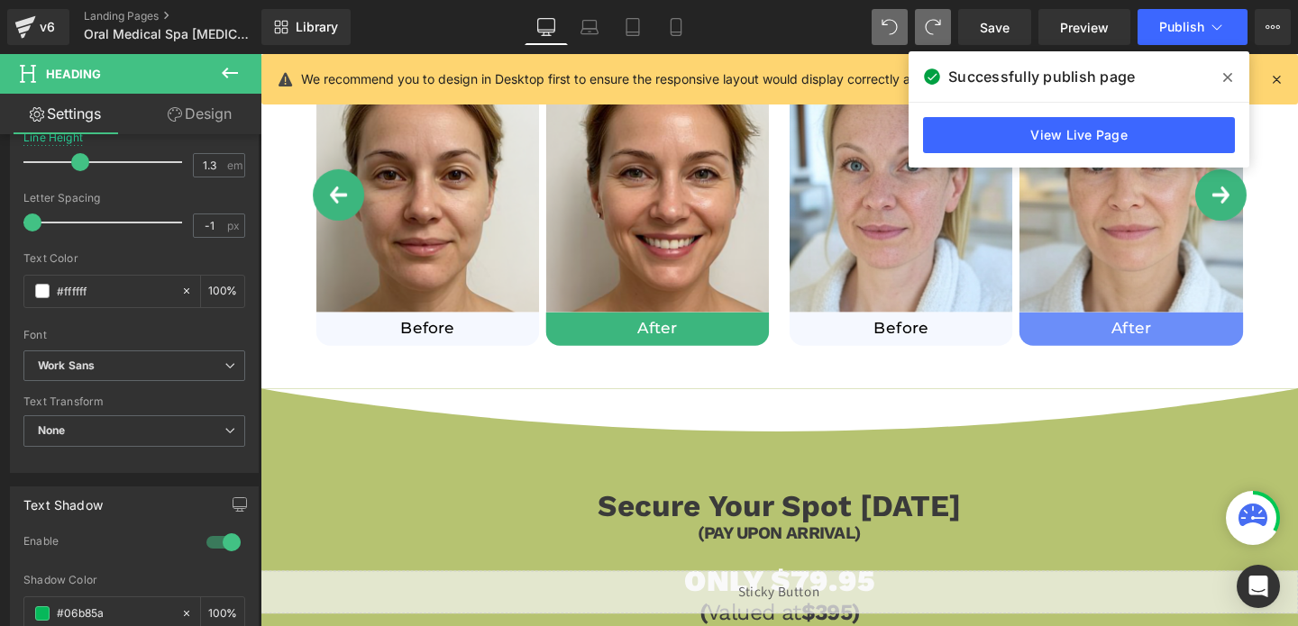
scroll to position [1234, 0]
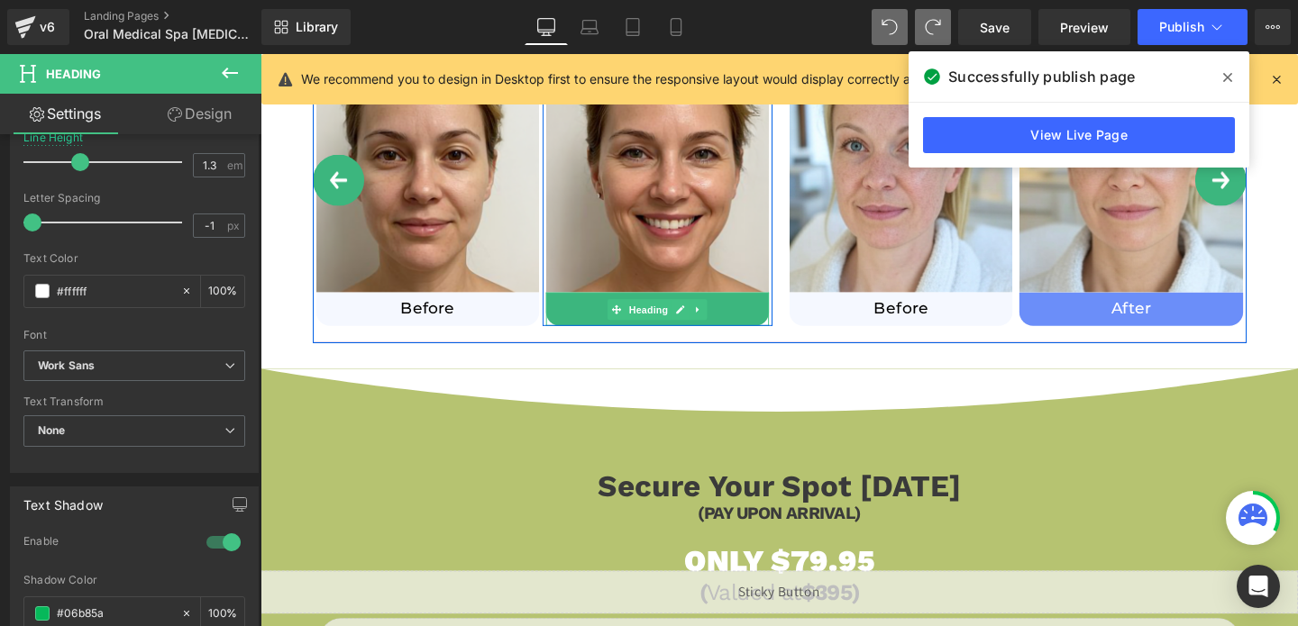
click at [771, 319] on h1 "After" at bounding box center [678, 322] width 234 height 21
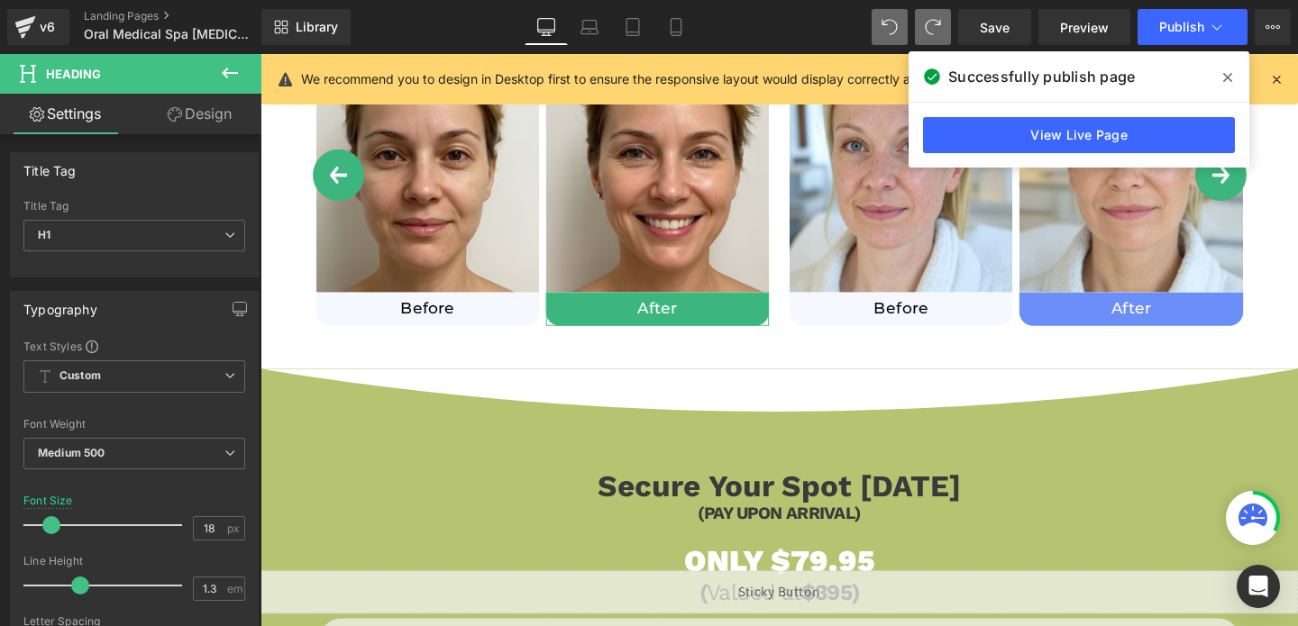
click at [208, 101] on link "Design" at bounding box center [199, 114] width 131 height 41
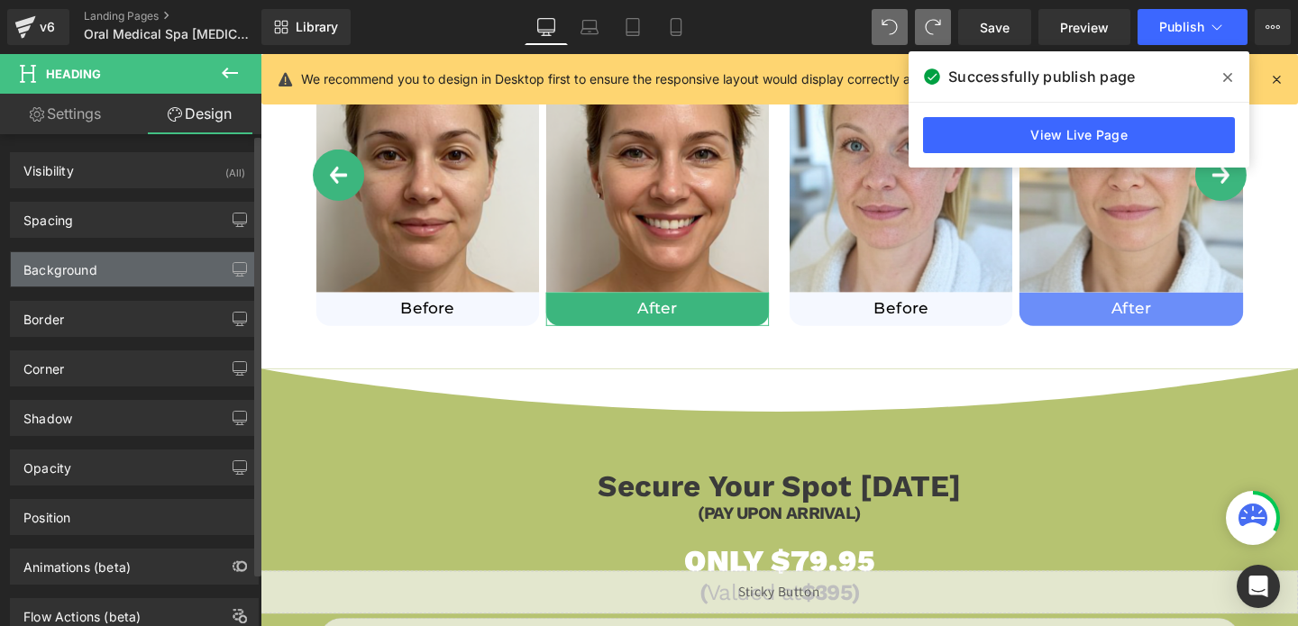
click at [67, 272] on div "Background" at bounding box center [60, 264] width 74 height 25
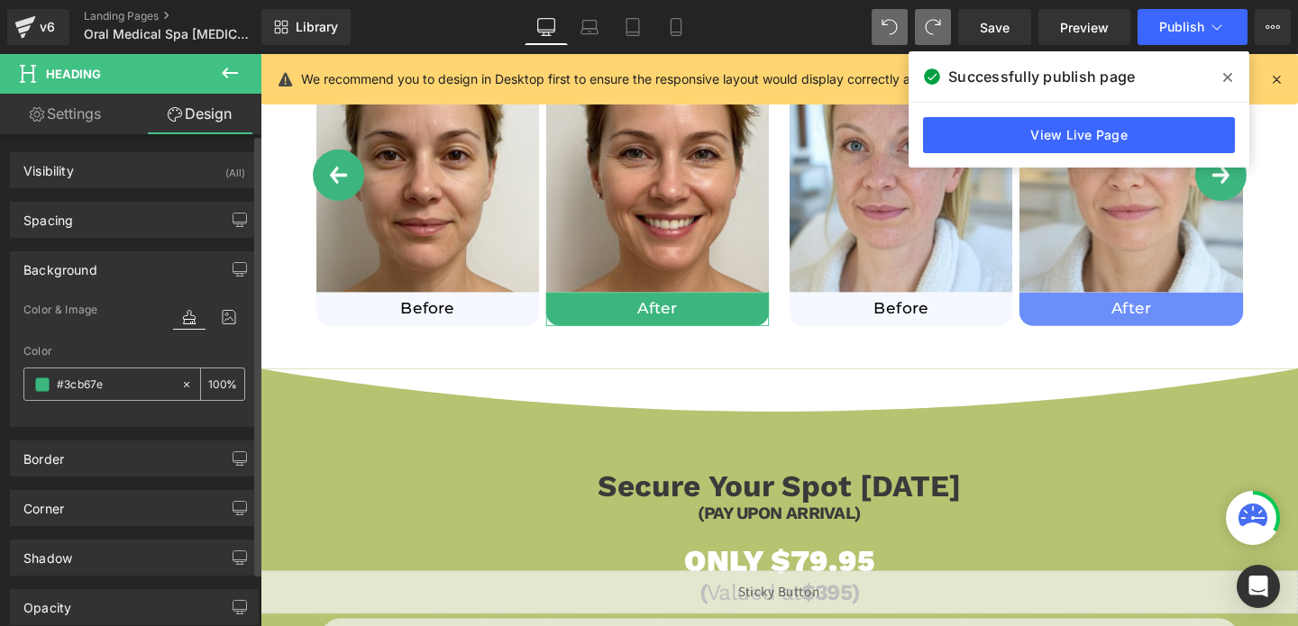
click at [87, 372] on div "#3cb67e" at bounding box center [102, 385] width 156 height 32
click at [92, 377] on input "#3cb67e" at bounding box center [114, 385] width 115 height 20
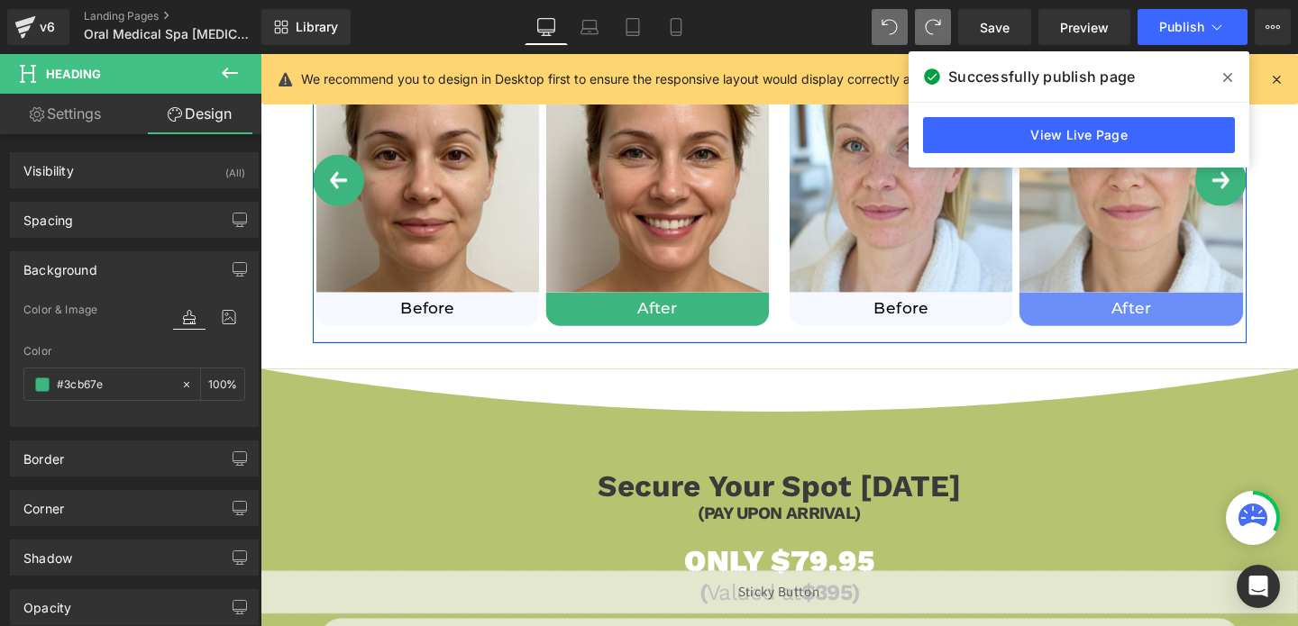
click at [1268, 187] on button "›" at bounding box center [1270, 187] width 54 height 54
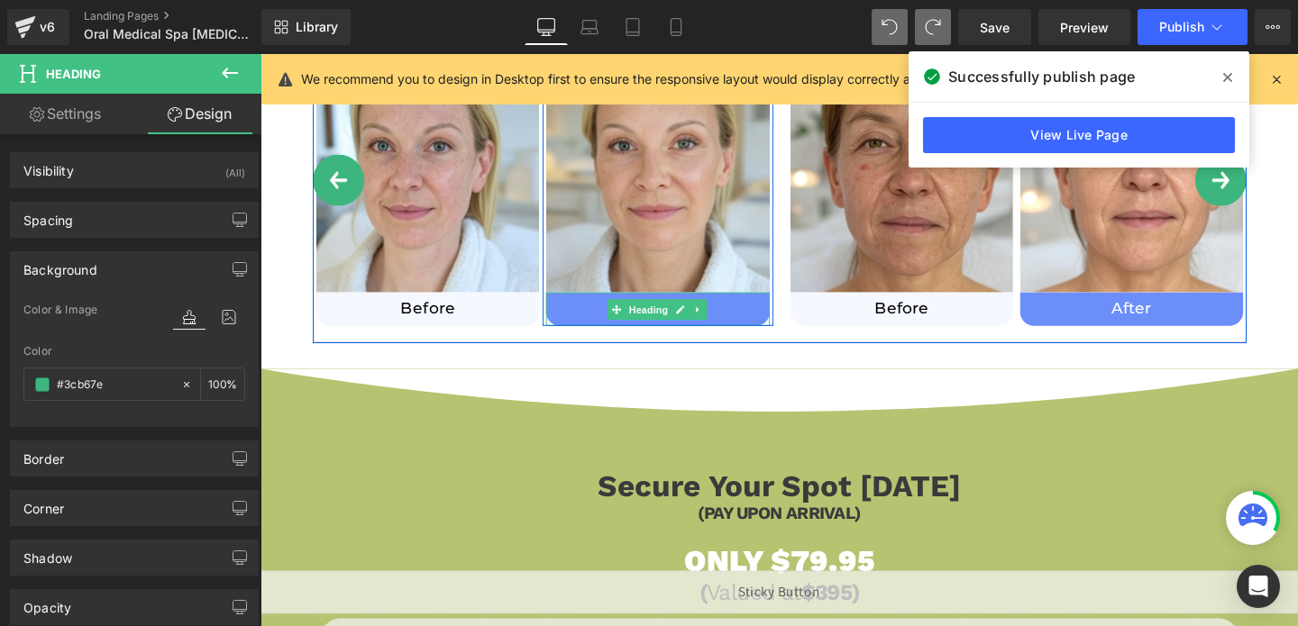
click at [770, 327] on h1 "After" at bounding box center [678, 322] width 234 height 21
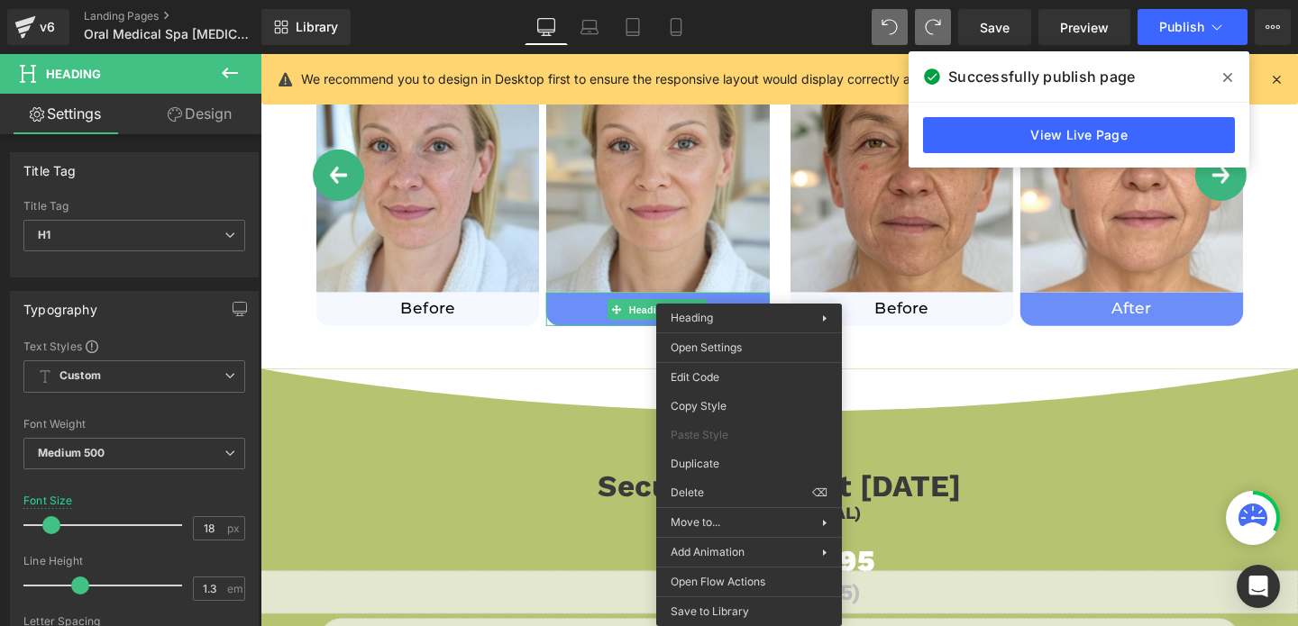
click at [197, 109] on link "Design" at bounding box center [199, 114] width 131 height 41
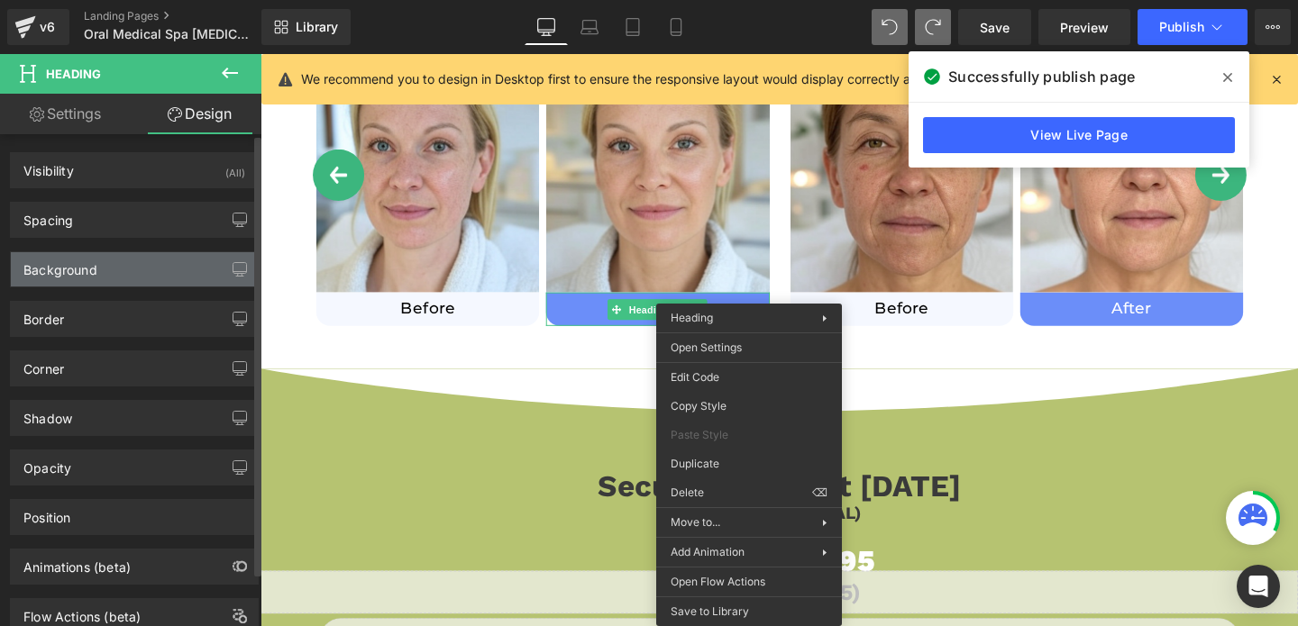
click at [76, 269] on div "Background" at bounding box center [60, 264] width 74 height 25
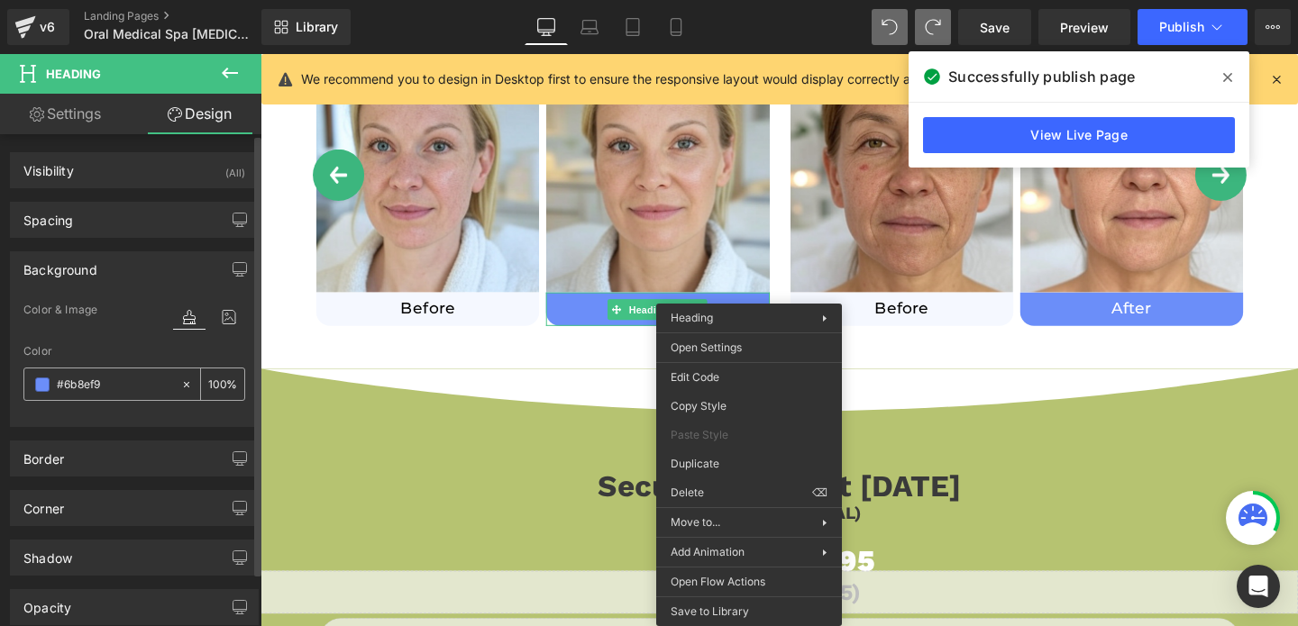
click at [65, 381] on input "text" at bounding box center [114, 385] width 115 height 20
paste input "3cb67e"
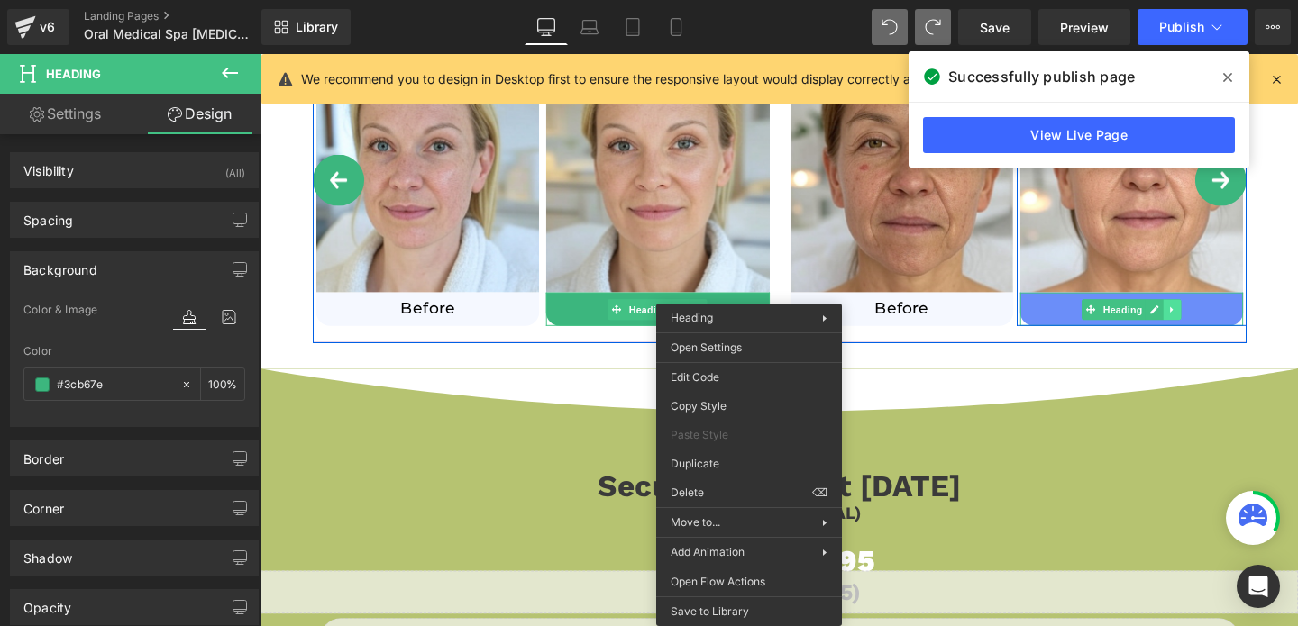
type input "#3cb67e"
click at [1214, 328] on link at bounding box center [1219, 323] width 19 height 22
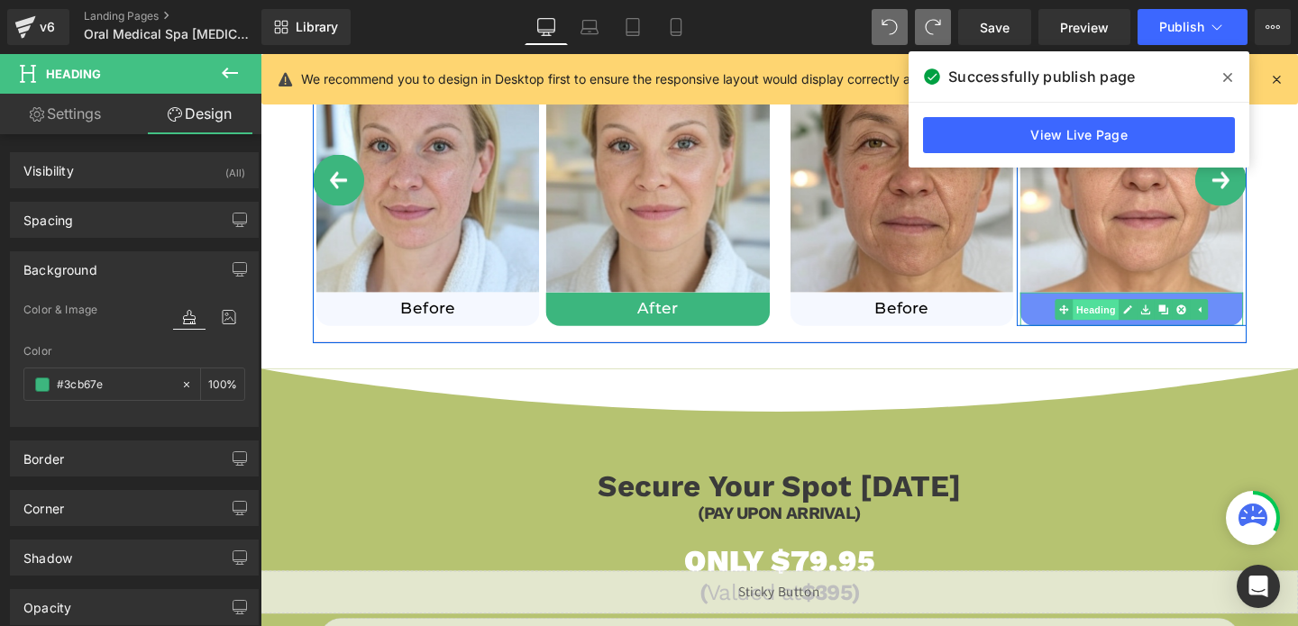
click at [1157, 329] on span "Heading" at bounding box center [1138, 323] width 49 height 22
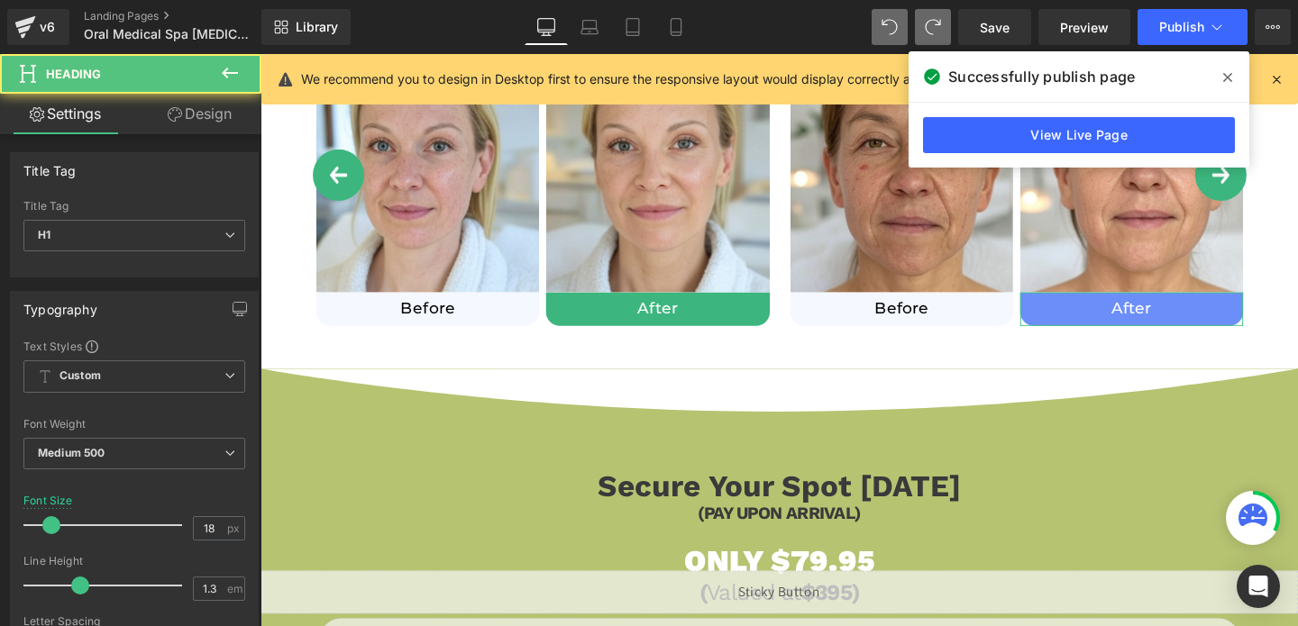
click at [214, 106] on link "Design" at bounding box center [199, 114] width 131 height 41
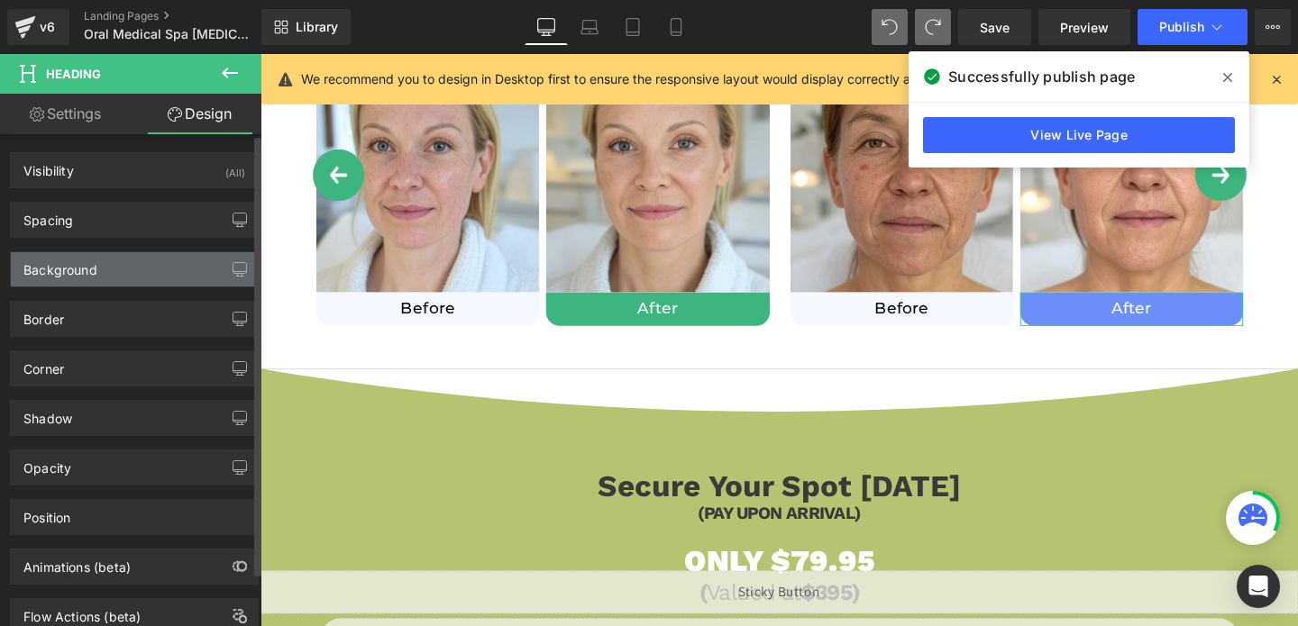
click at [84, 266] on div "Background" at bounding box center [60, 264] width 74 height 25
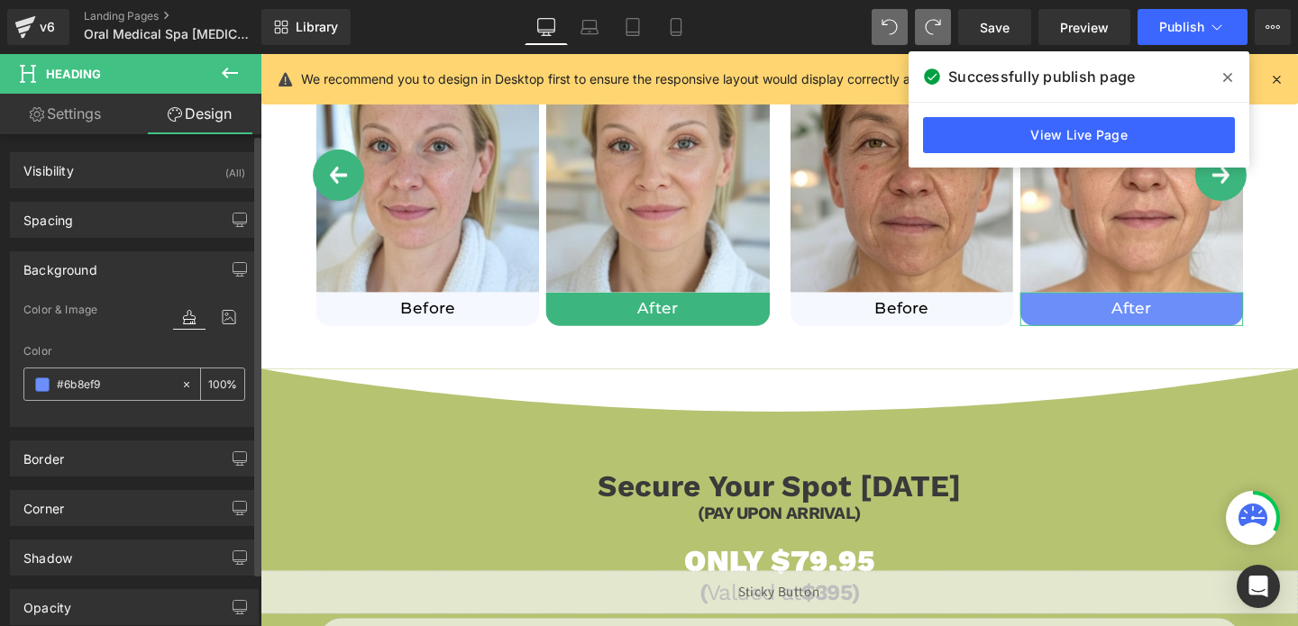
click at [97, 385] on input "#6b8ef9" at bounding box center [114, 385] width 115 height 20
paste input "3cb67e"
type input "#3cb67e"
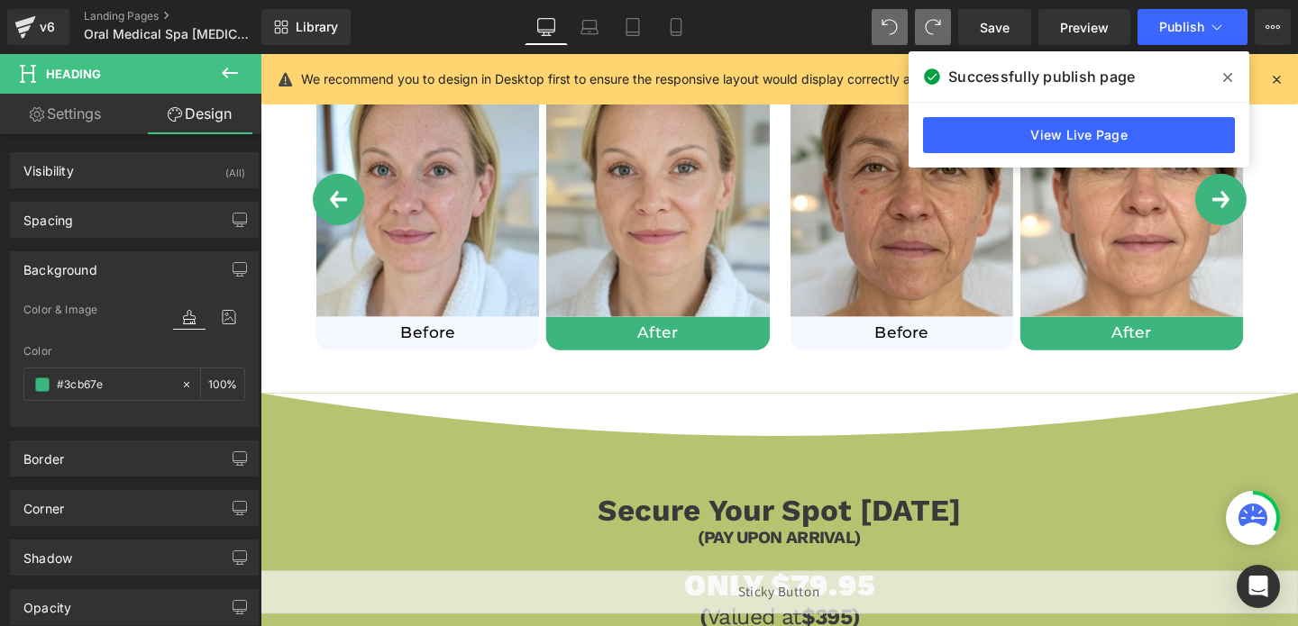
scroll to position [1199, 0]
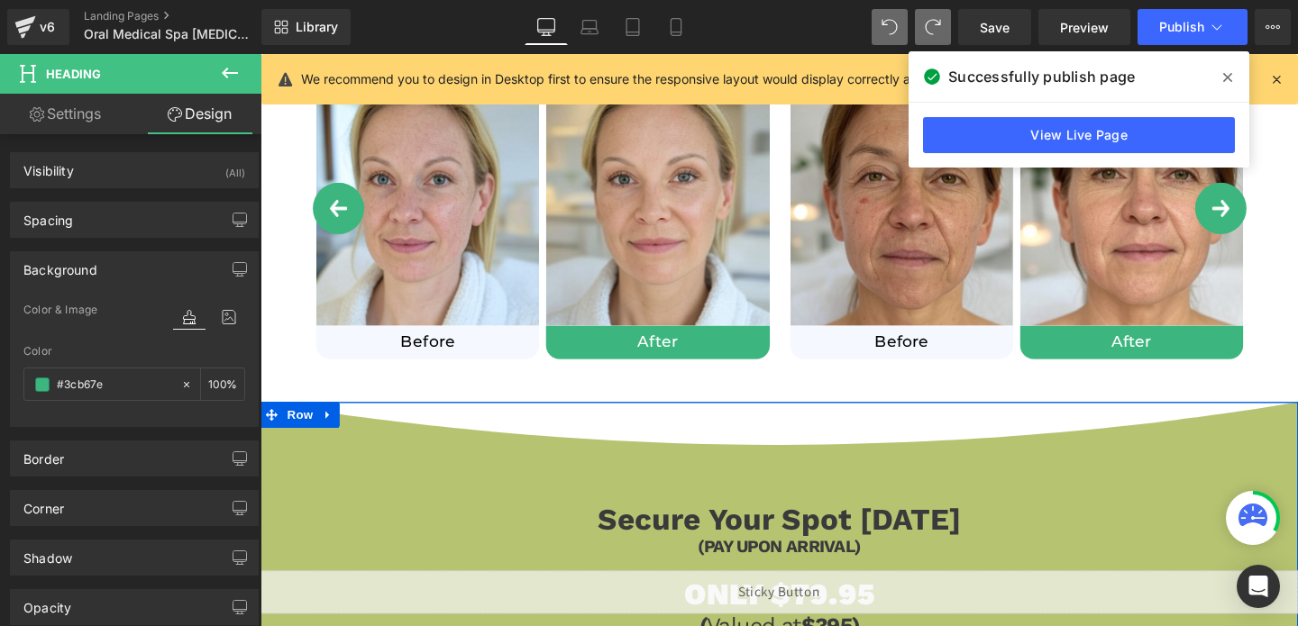
click at [517, 482] on div "Image Secure Your Spot [DATE] Heading (PAY UPON ARRIVAL) Heading ONLY $79.95 He…" at bounding box center [806, 573] width 1091 height 307
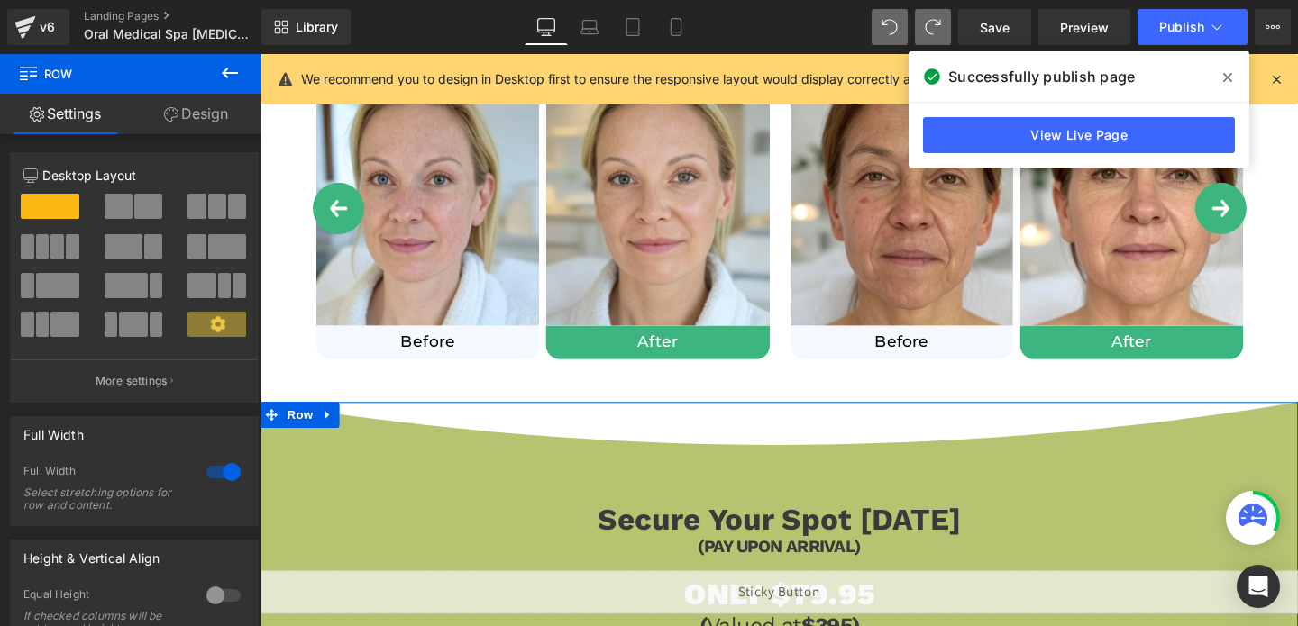
click at [194, 117] on link "Design" at bounding box center [196, 114] width 131 height 41
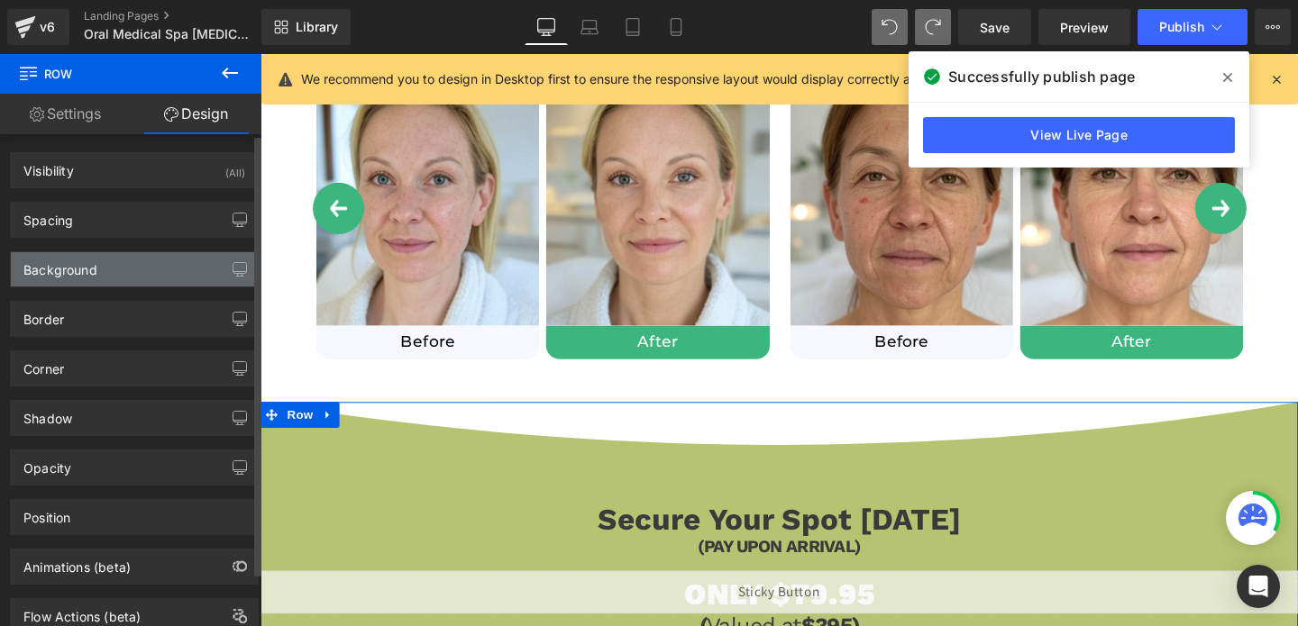
click at [68, 275] on div "Background" at bounding box center [60, 264] width 74 height 25
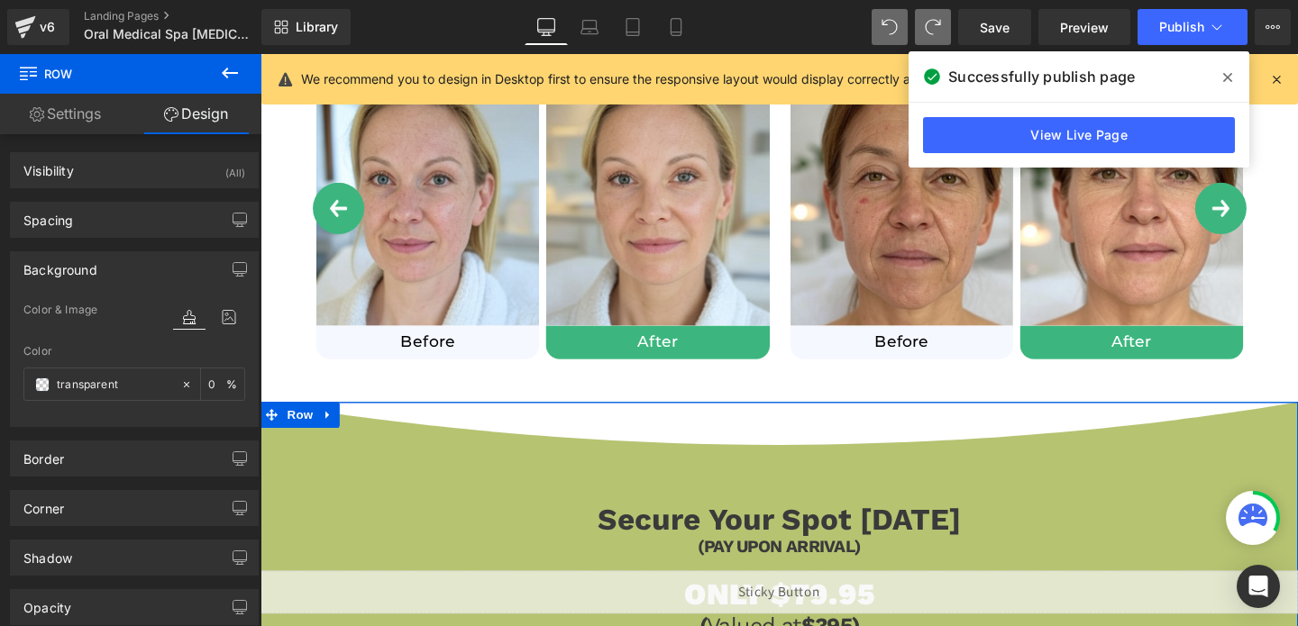
click at [295, 556] on div "Image Secure Your Spot [DATE] Heading (PAY UPON ARRIVAL) Heading ONLY $79.95 He…" at bounding box center [806, 573] width 1091 height 307
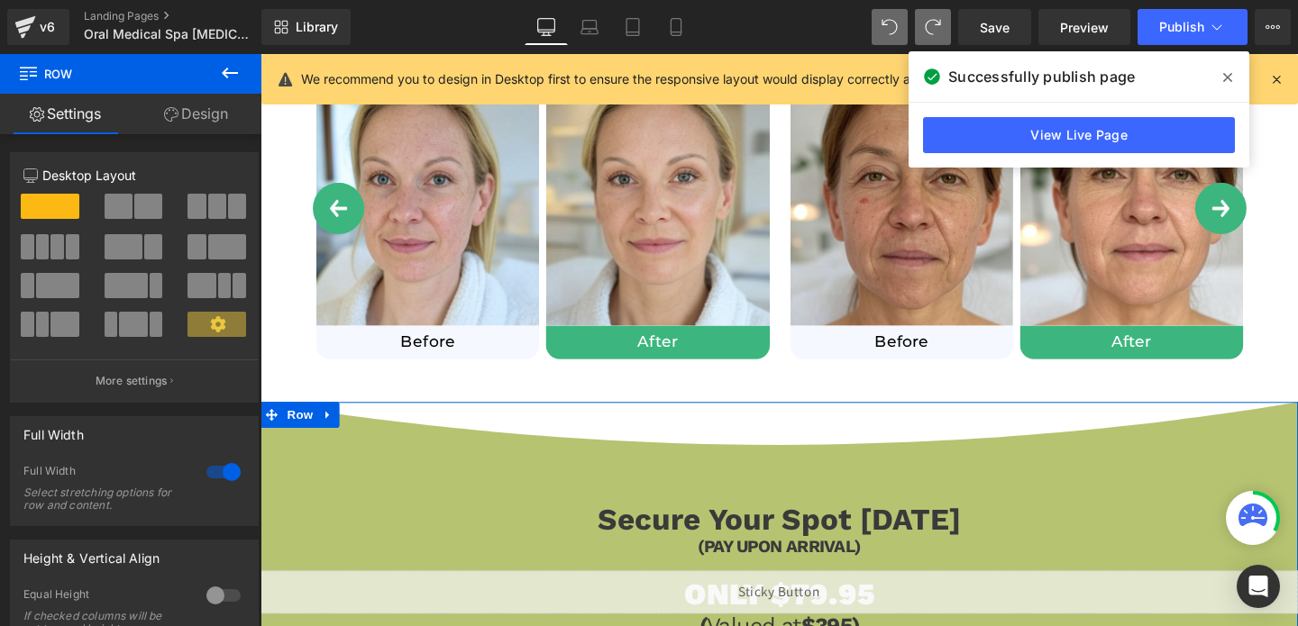
click at [196, 125] on link "Design" at bounding box center [196, 114] width 131 height 41
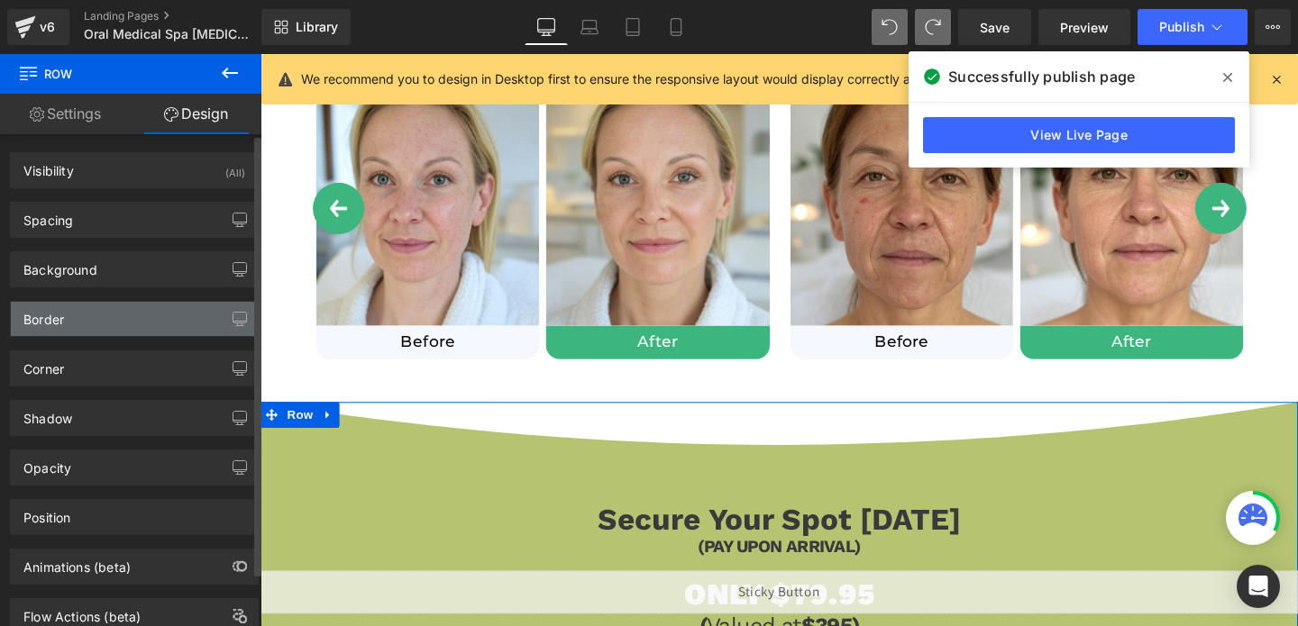
click at [52, 313] on div "Border" at bounding box center [43, 314] width 41 height 25
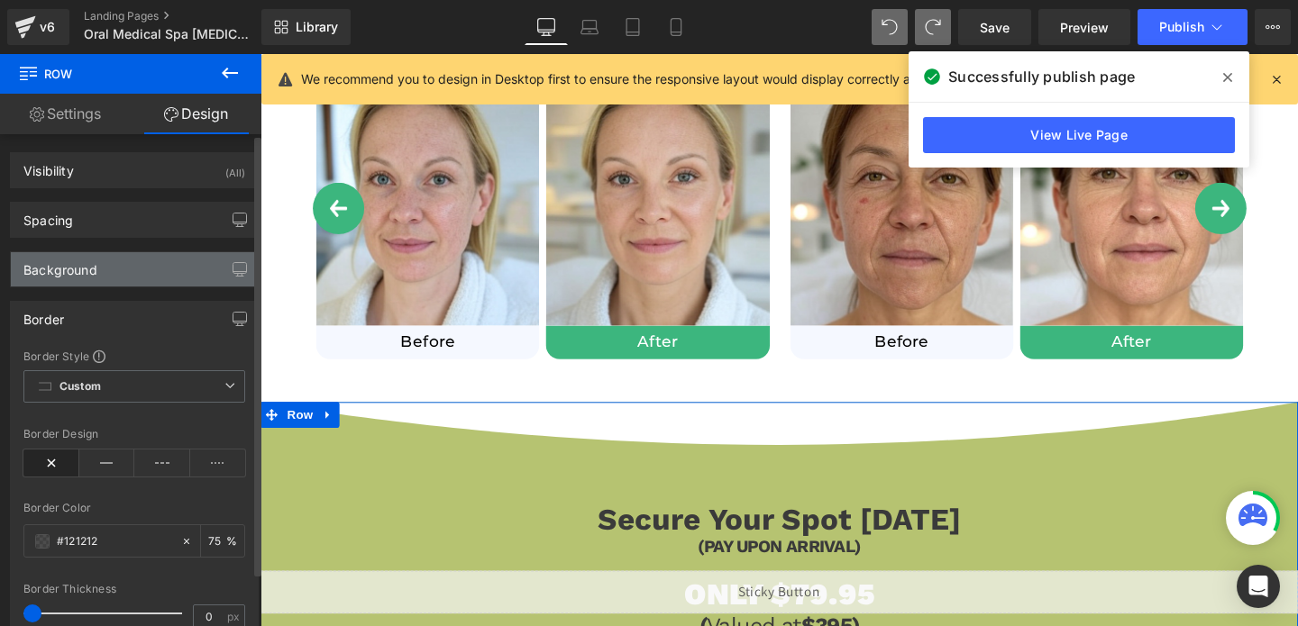
click at [76, 273] on div "Background" at bounding box center [60, 264] width 74 height 25
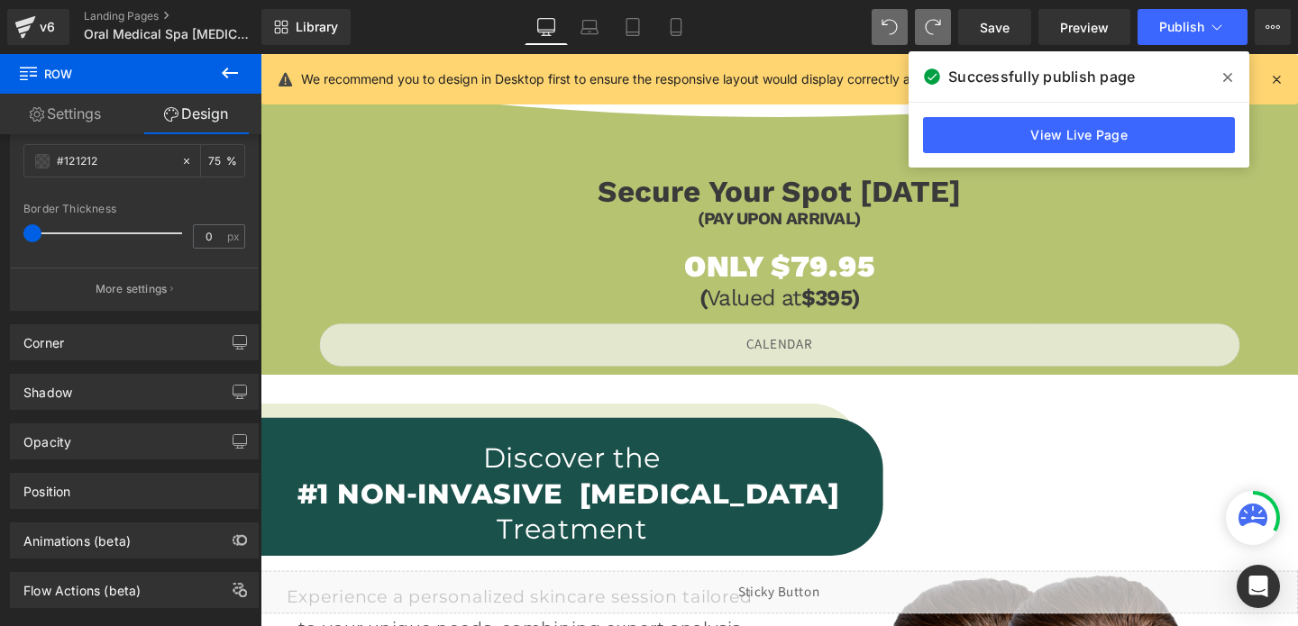
scroll to position [1538, 0]
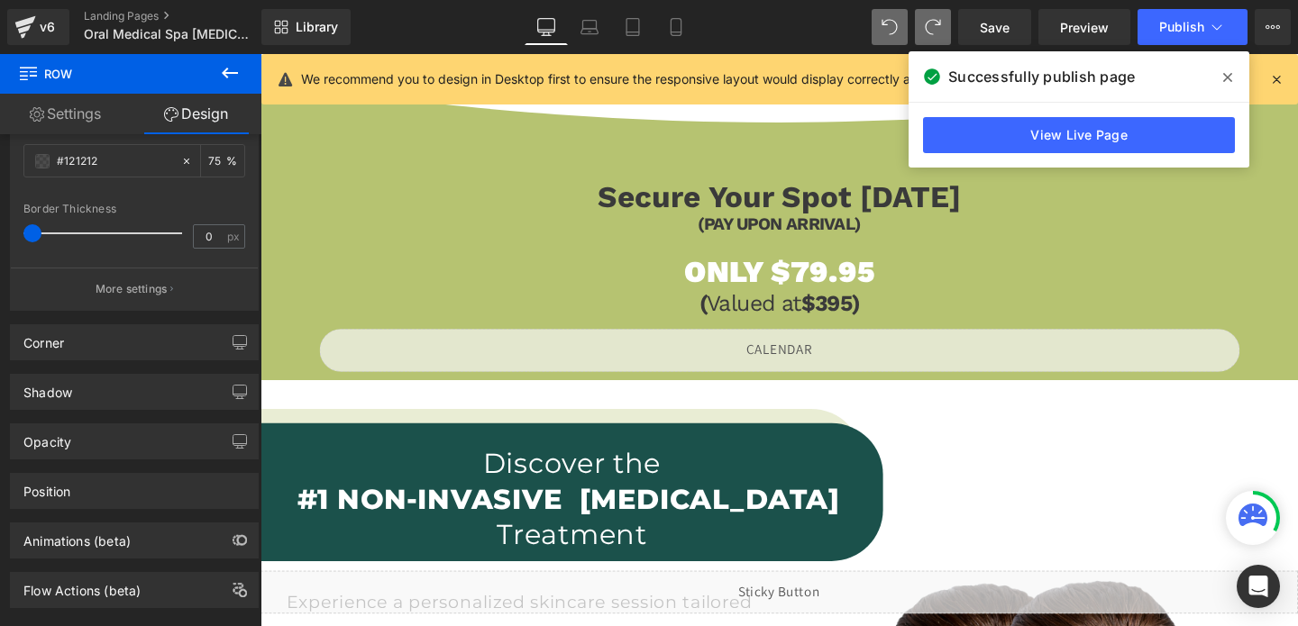
click at [297, 341] on div "Image Secure Your Spot [DATE] Heading (PAY UPON ARRIVAL) Heading ONLY $79.95 He…" at bounding box center [806, 234] width 1091 height 307
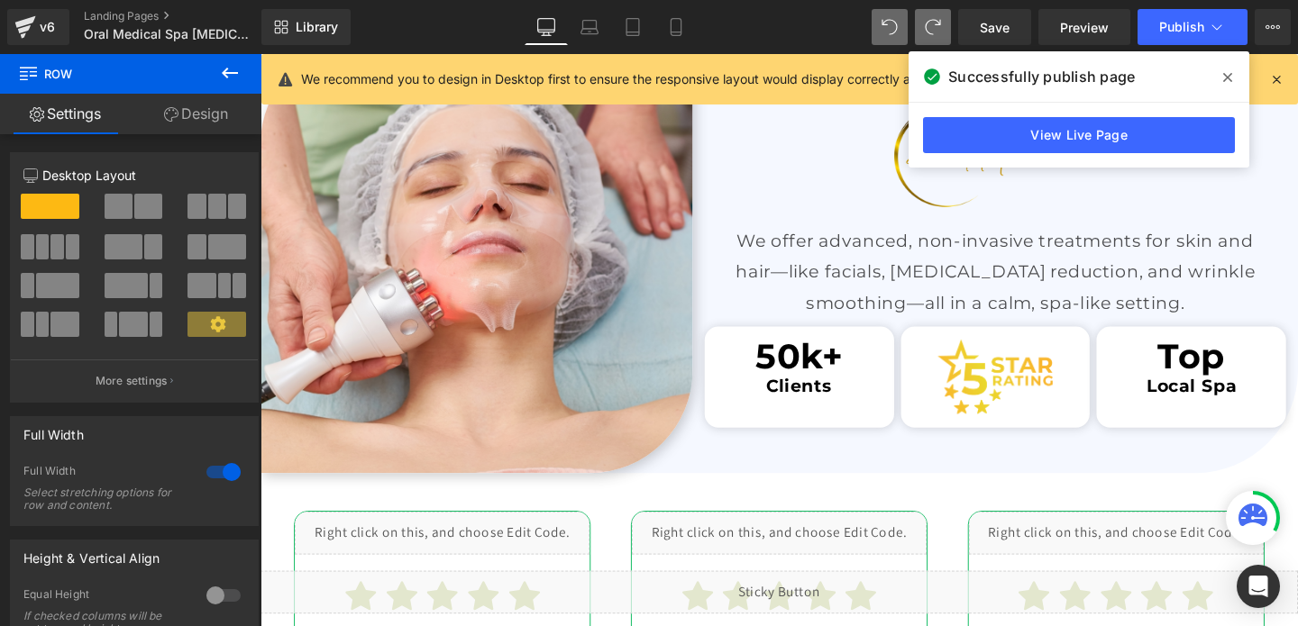
scroll to position [2992, 0]
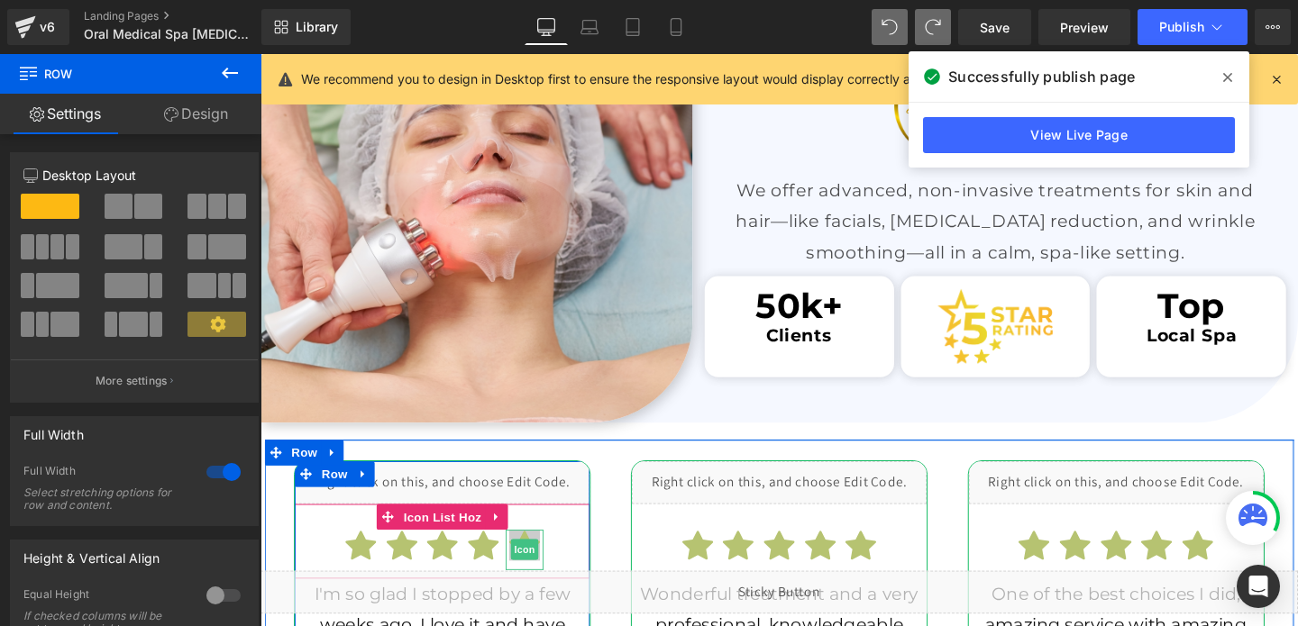
click at [532, 572] on span "Icon" at bounding box center [538, 575] width 29 height 22
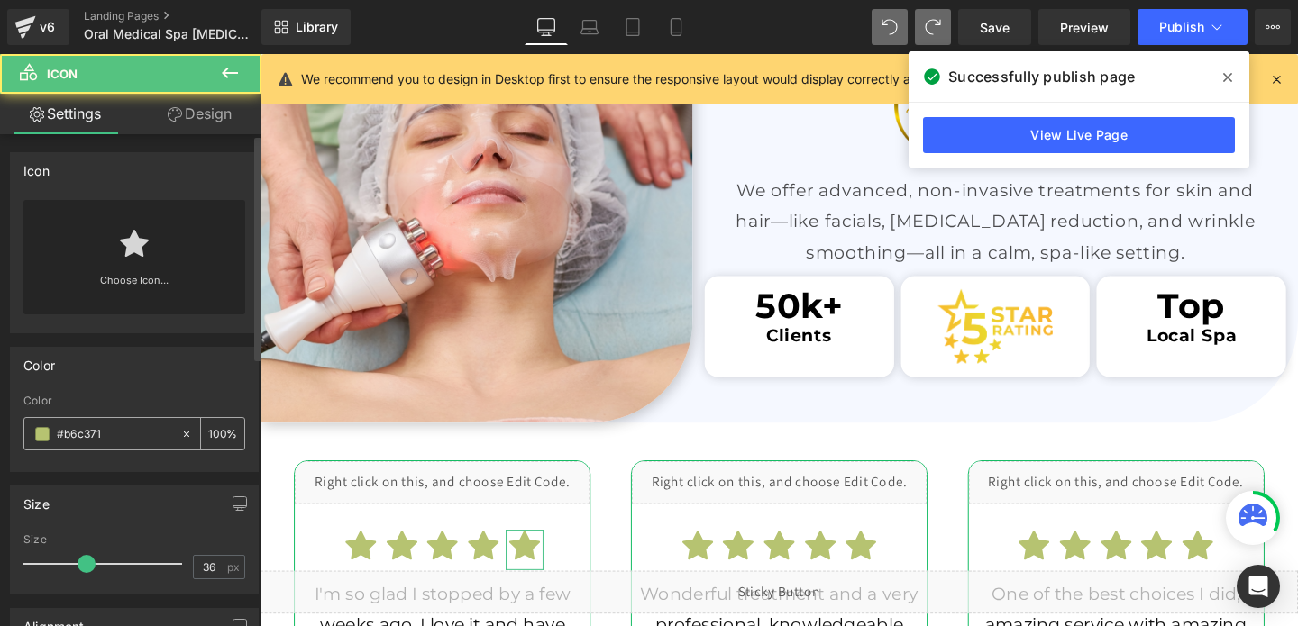
click at [59, 433] on input "#b6c371" at bounding box center [114, 435] width 115 height 20
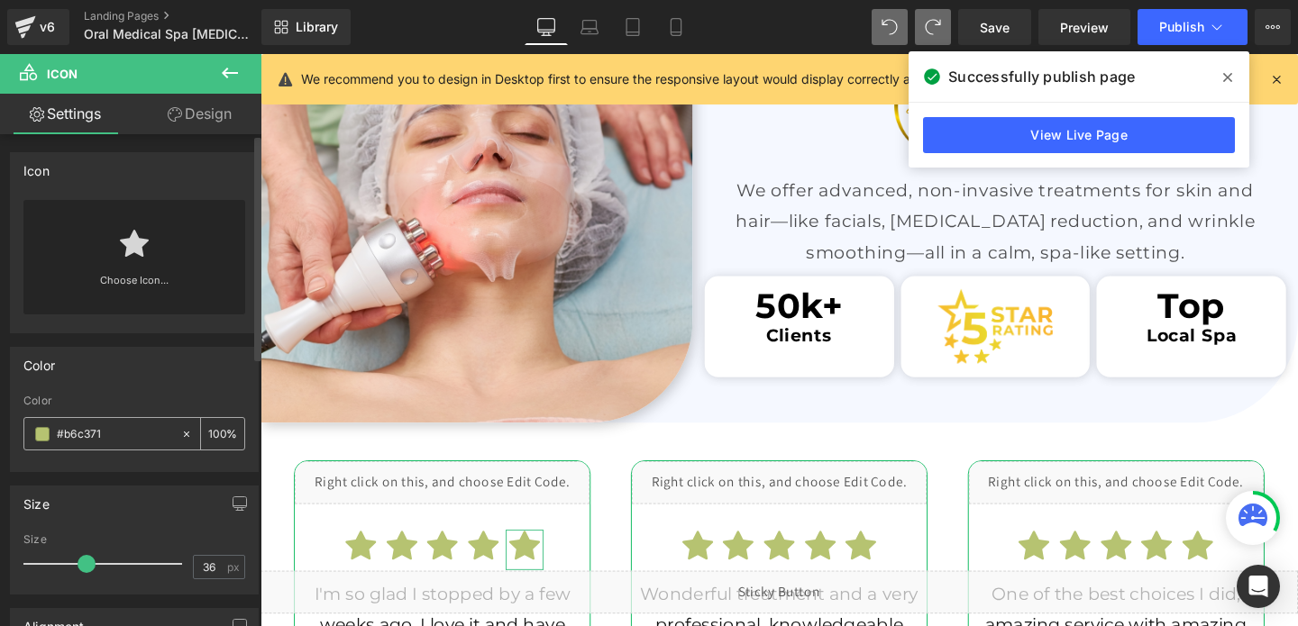
click at [59, 433] on input "#b6c371" at bounding box center [114, 435] width 115 height 20
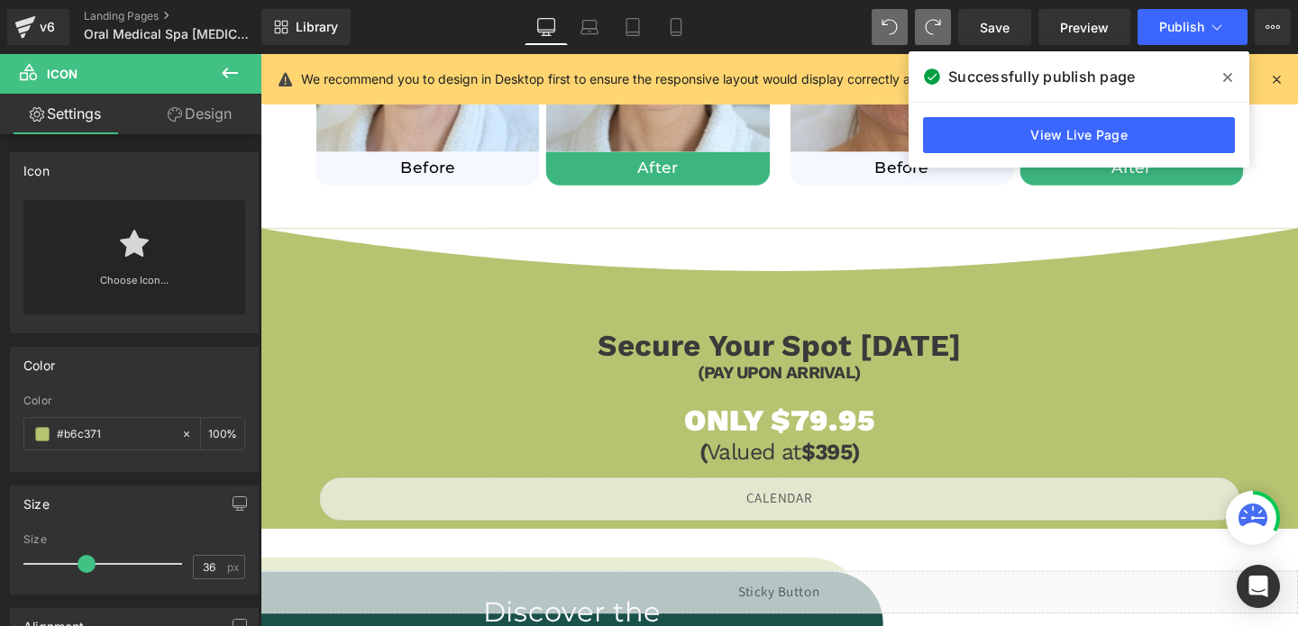
scroll to position [1489, 0]
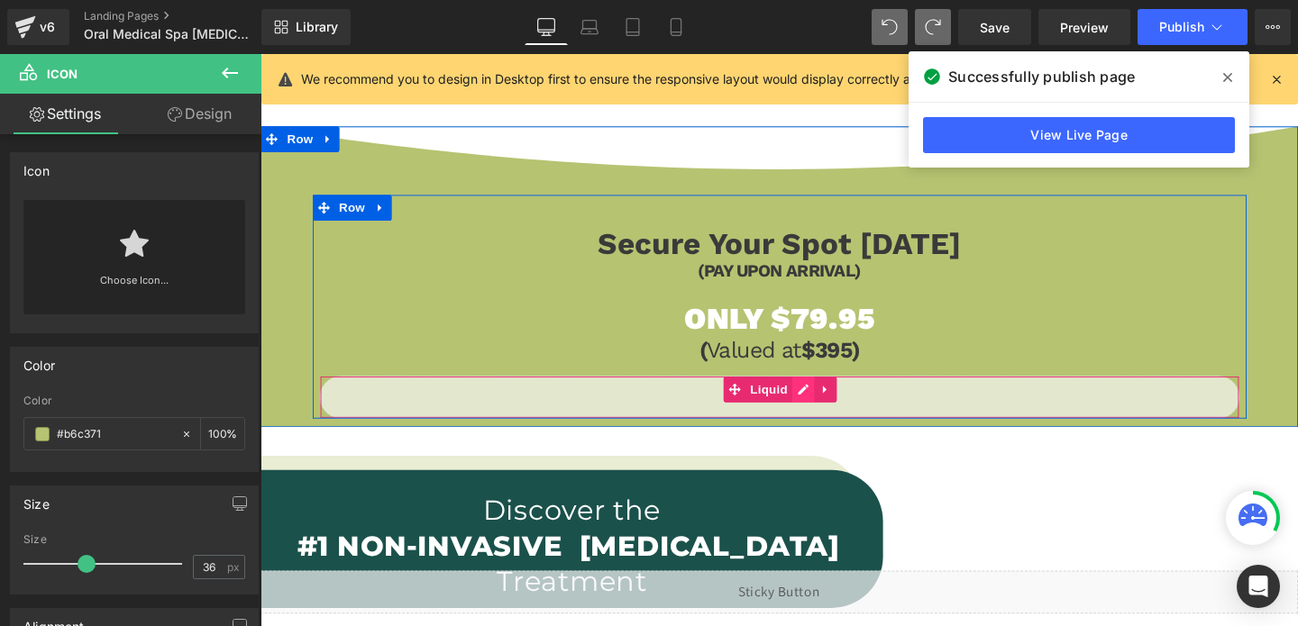
click at [832, 406] on div "Liquid" at bounding box center [806, 414] width 967 height 45
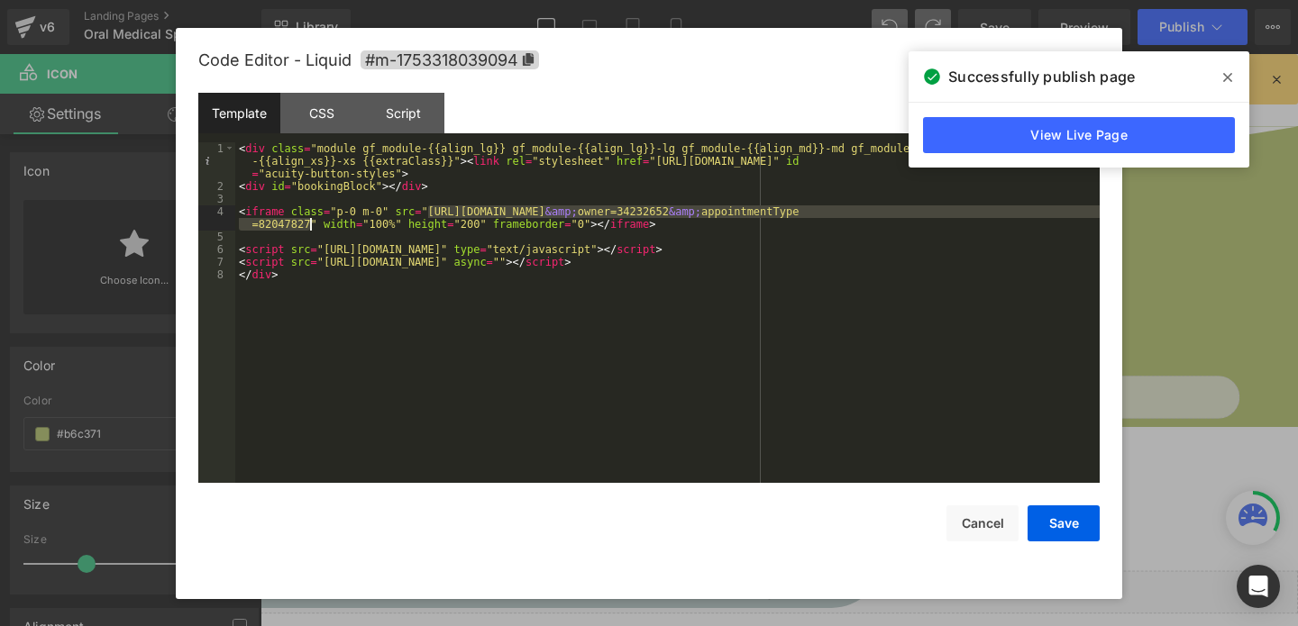
drag, startPoint x: 427, startPoint y: 211, endPoint x: 311, endPoint y: 223, distance: 116.9
click at [311, 223] on div "< div class = "module gf_module-{{align_lg}} gf_module-{{align_lg}}-lg gf_modul…" at bounding box center [667, 337] width 864 height 391
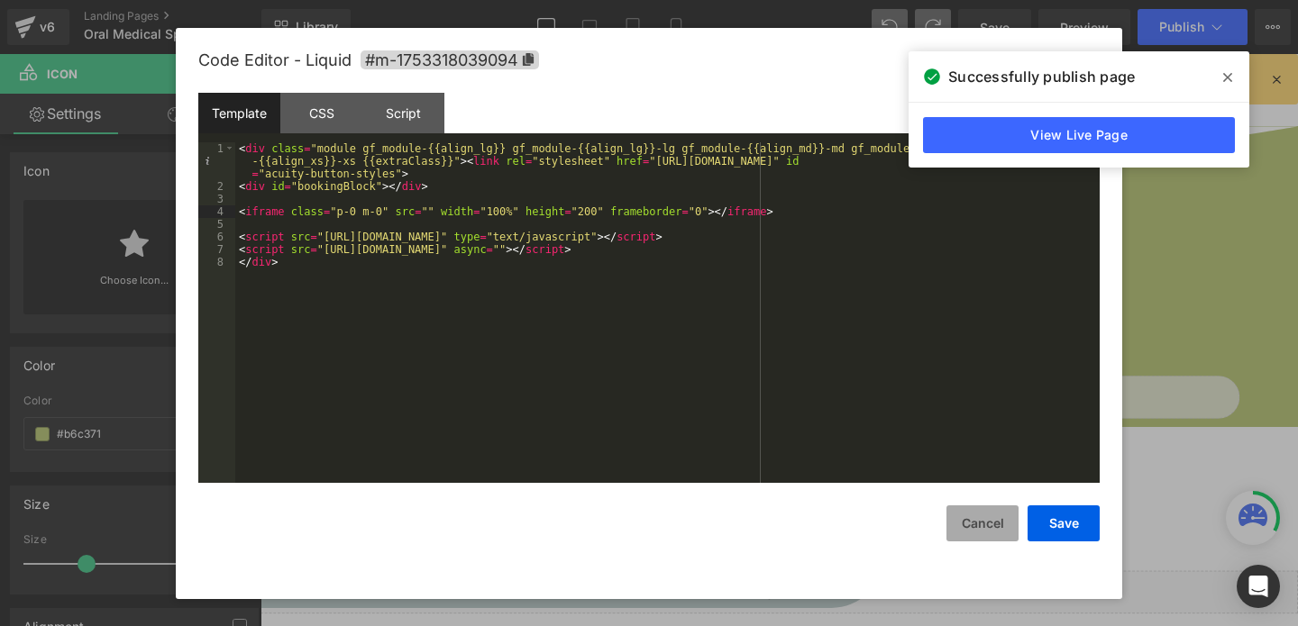
click at [989, 529] on button "Cancel" at bounding box center [983, 524] width 72 height 36
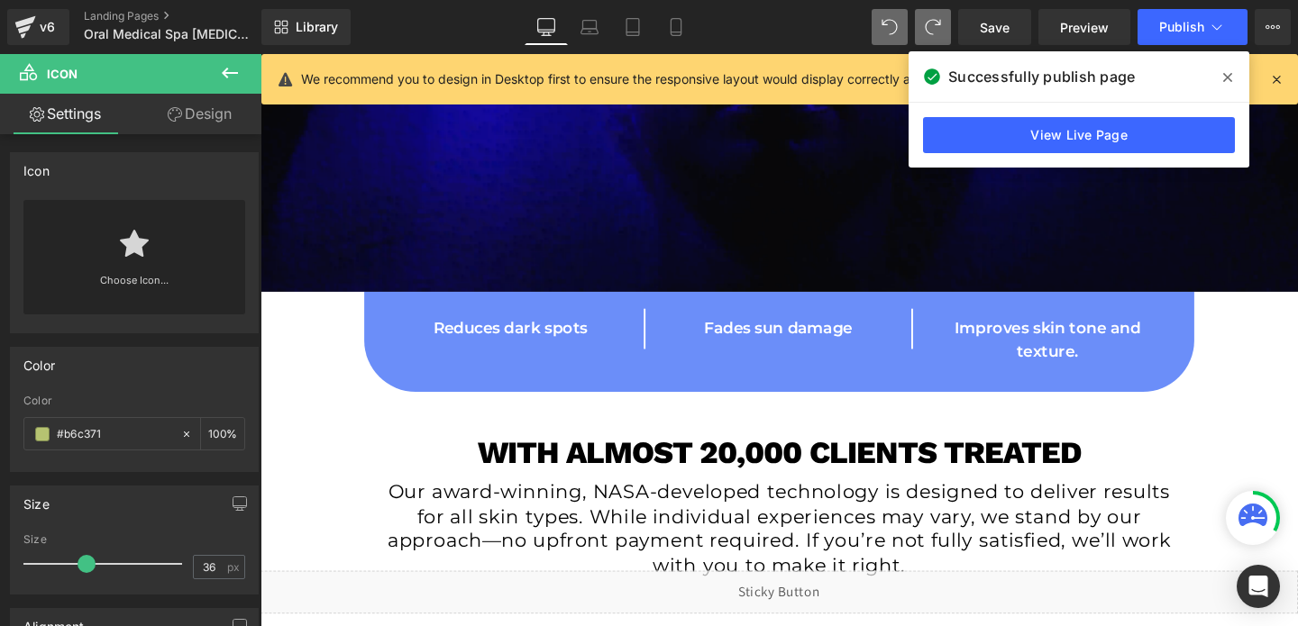
scroll to position [477, 0]
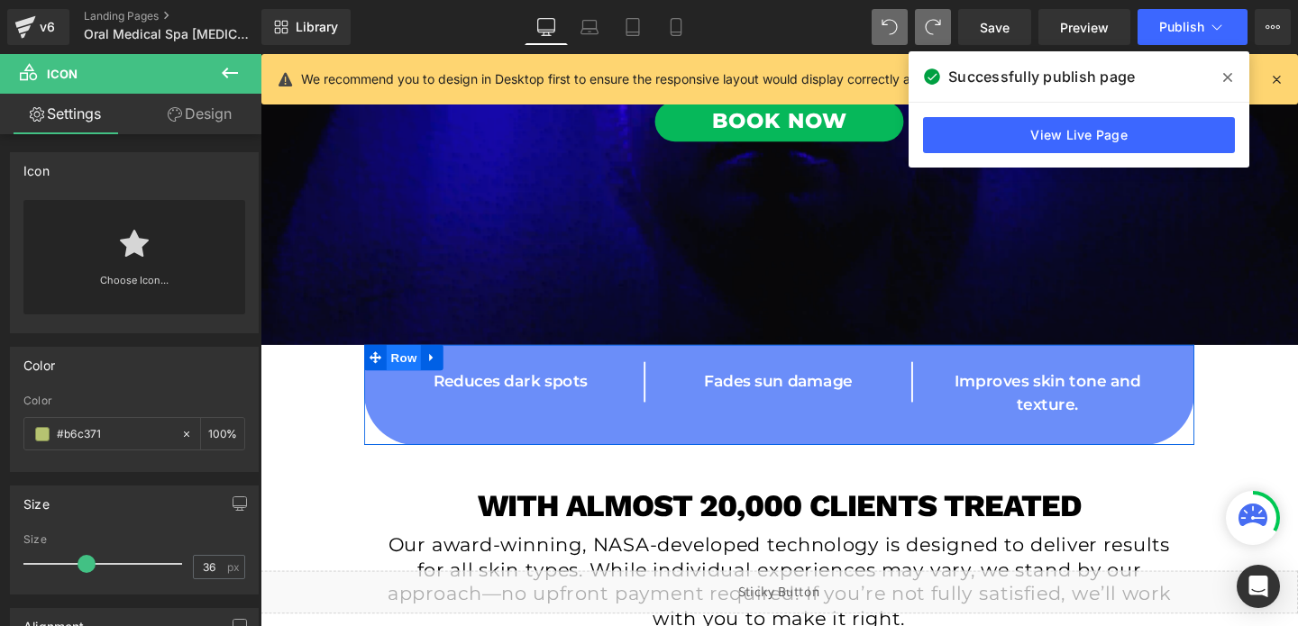
click at [416, 364] on span "Row" at bounding box center [411, 373] width 36 height 27
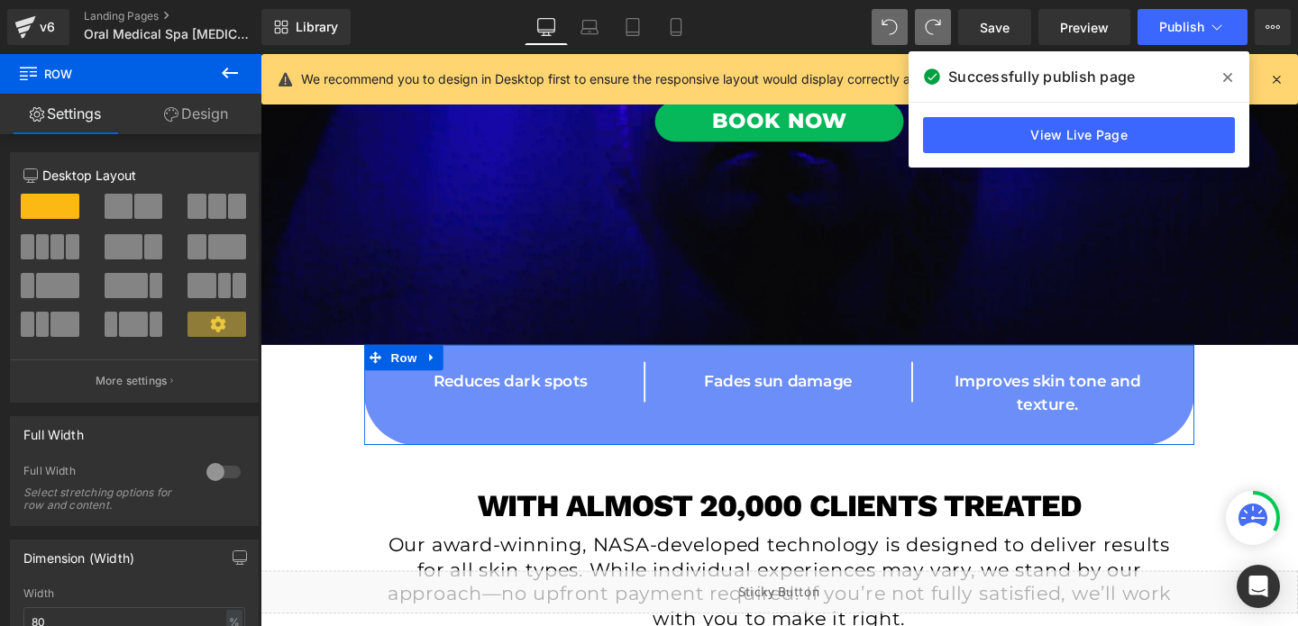
click at [212, 109] on link "Design" at bounding box center [196, 114] width 131 height 41
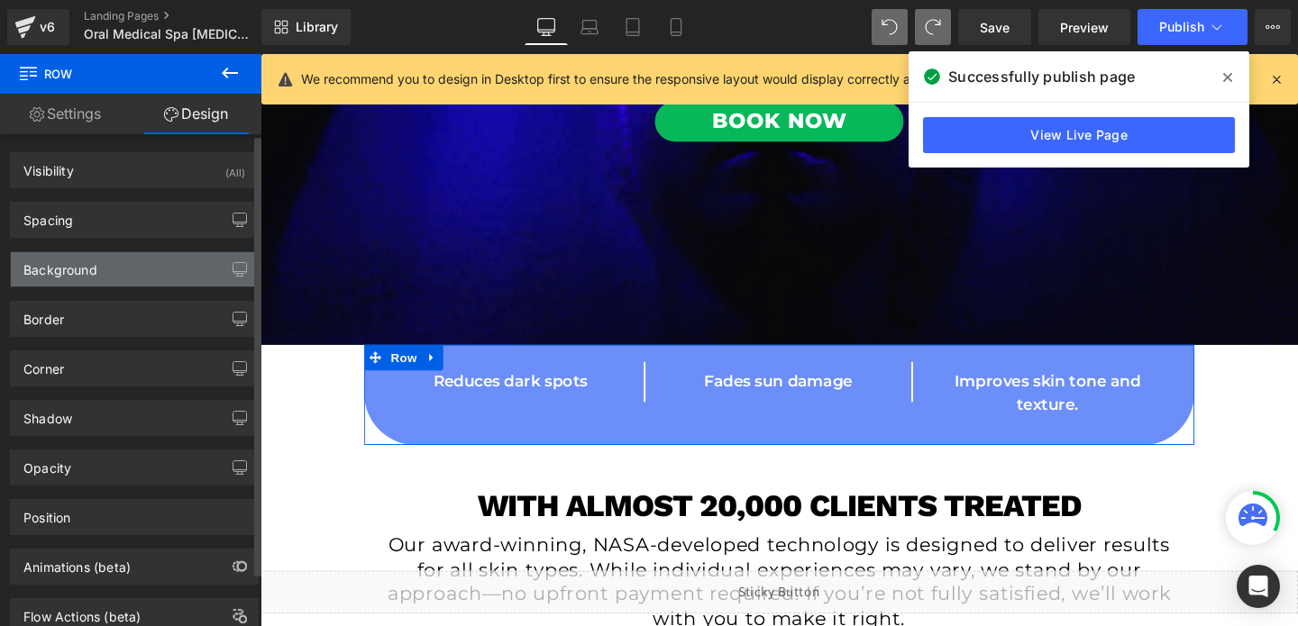
click at [80, 281] on div "Background" at bounding box center [134, 269] width 247 height 34
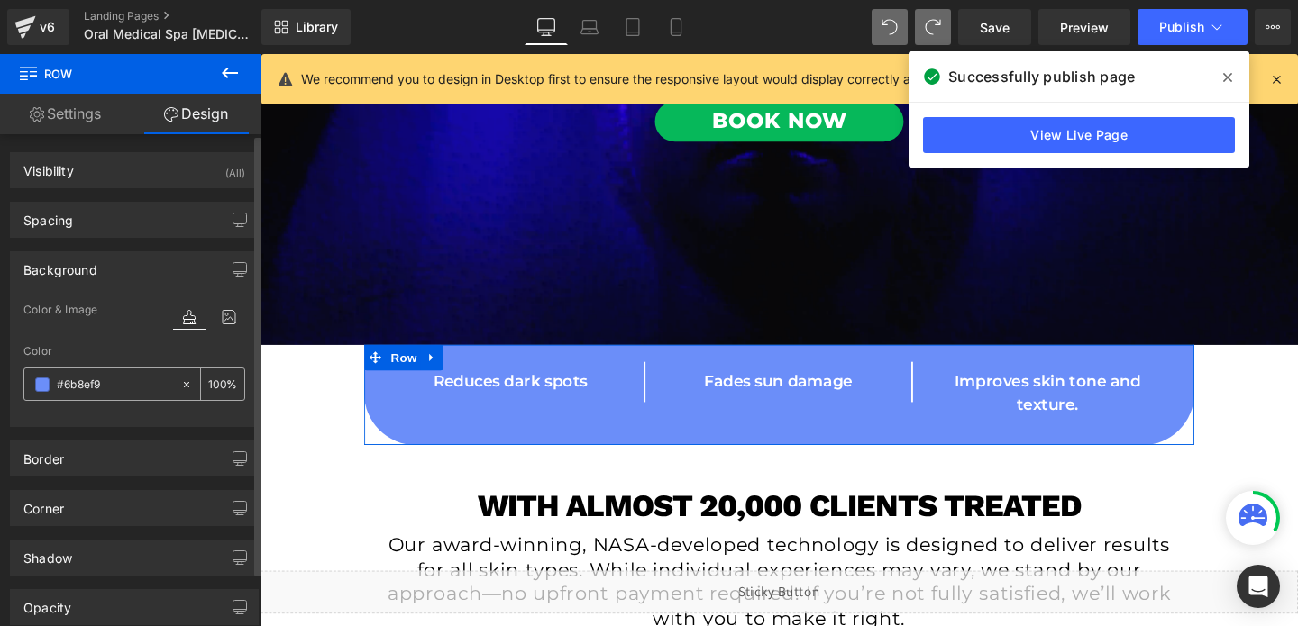
click at [87, 386] on input "#6b8ef9" at bounding box center [114, 385] width 115 height 20
paste input "b6c371"
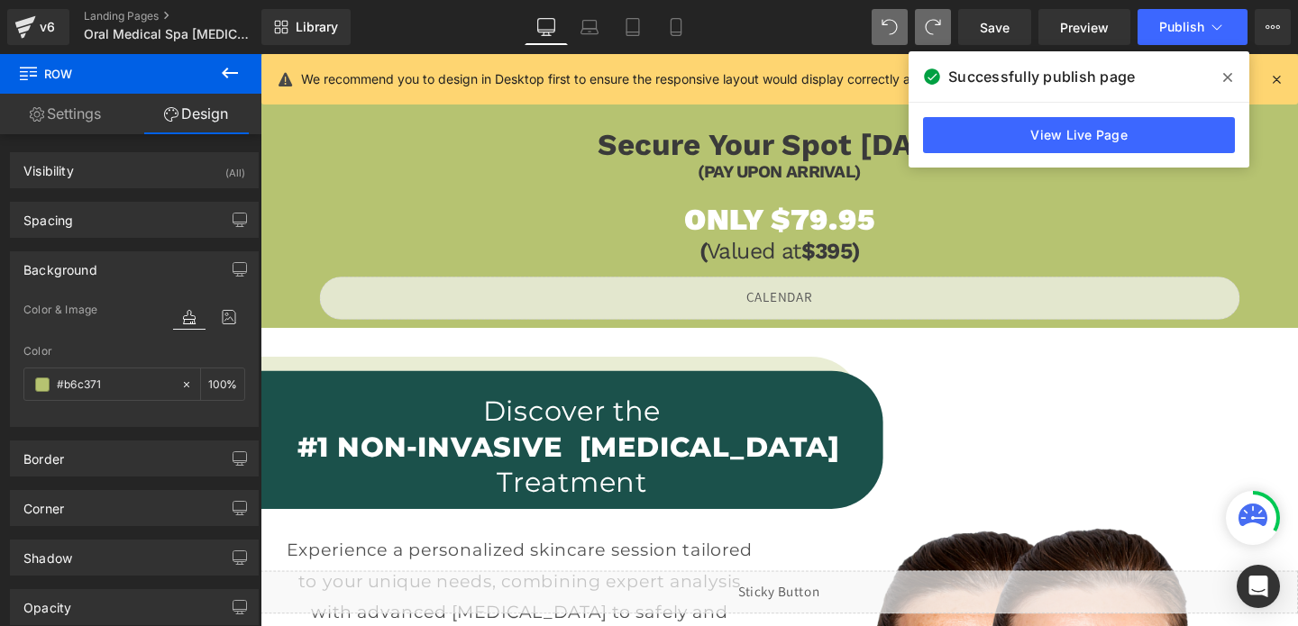
scroll to position [1587, 0]
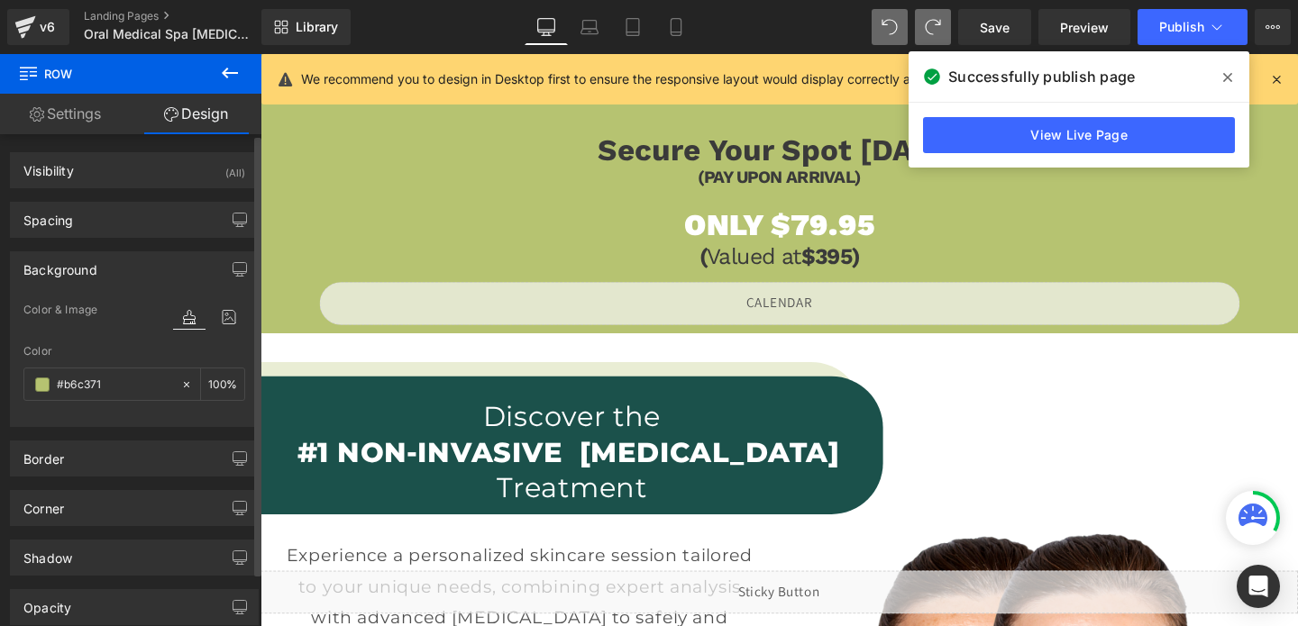
type input "#b6c371"
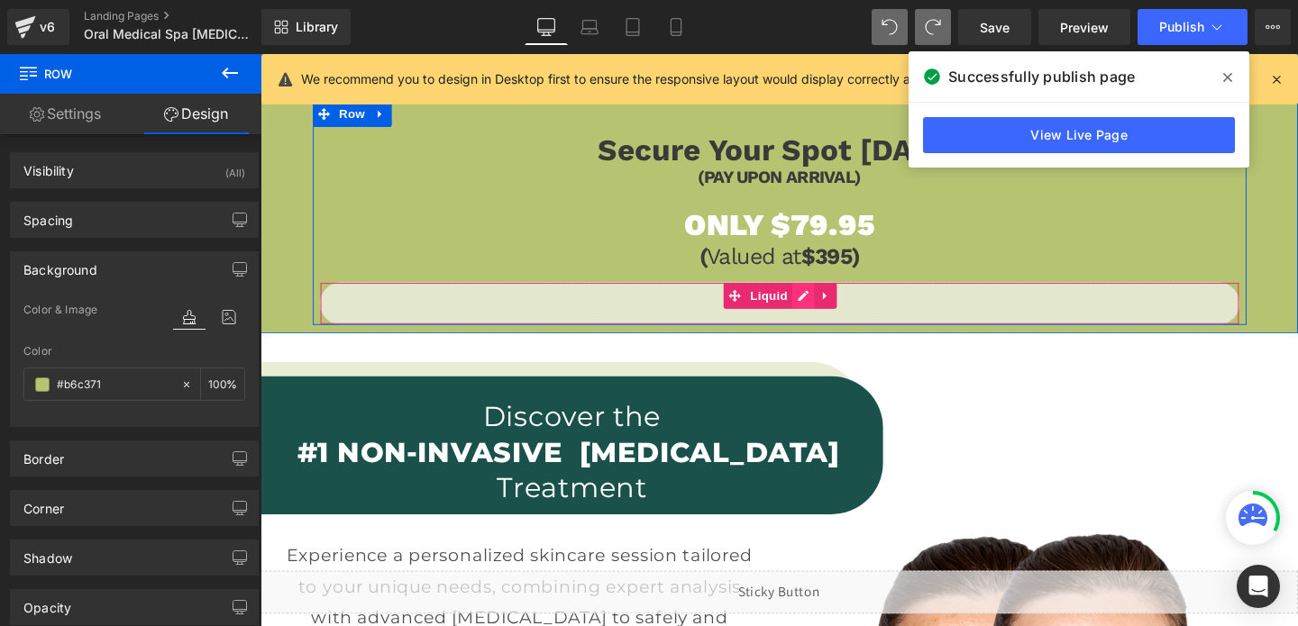
click at [831, 312] on div "Liquid" at bounding box center [806, 316] width 967 height 45
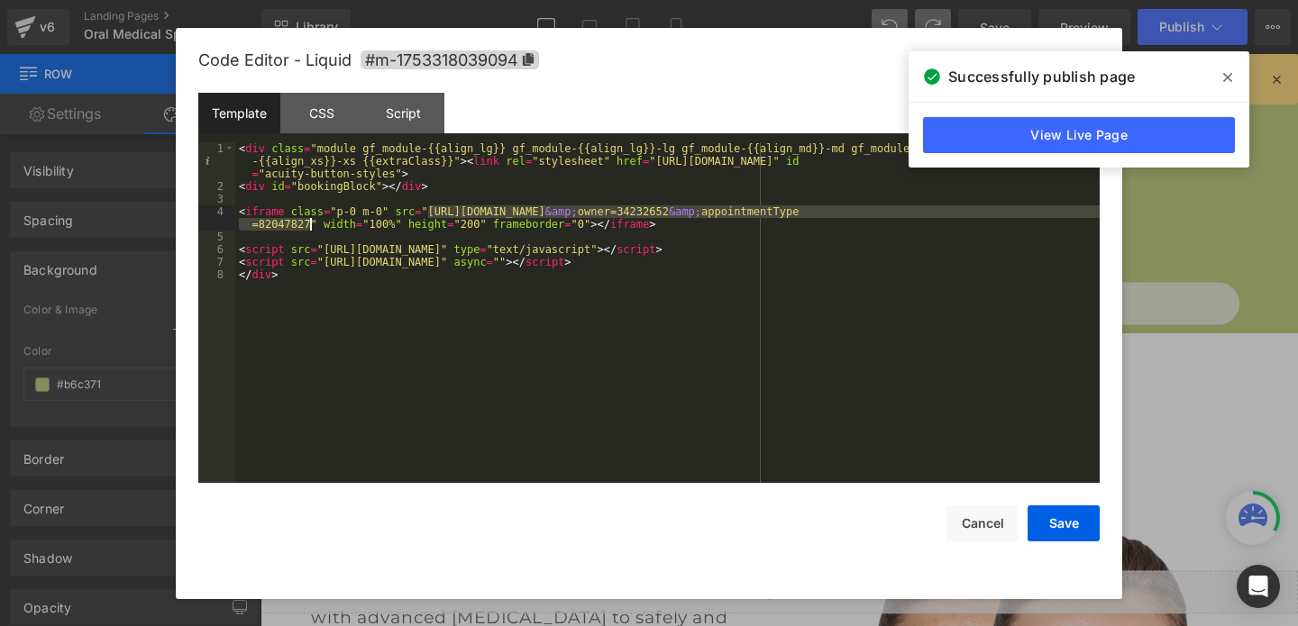
drag, startPoint x: 428, startPoint y: 210, endPoint x: 309, endPoint y: 227, distance: 120.2
click at [309, 227] on div "< div class = "module gf_module-{{align_lg}} gf_module-{{align_lg}}-lg gf_modul…" at bounding box center [667, 337] width 864 height 391
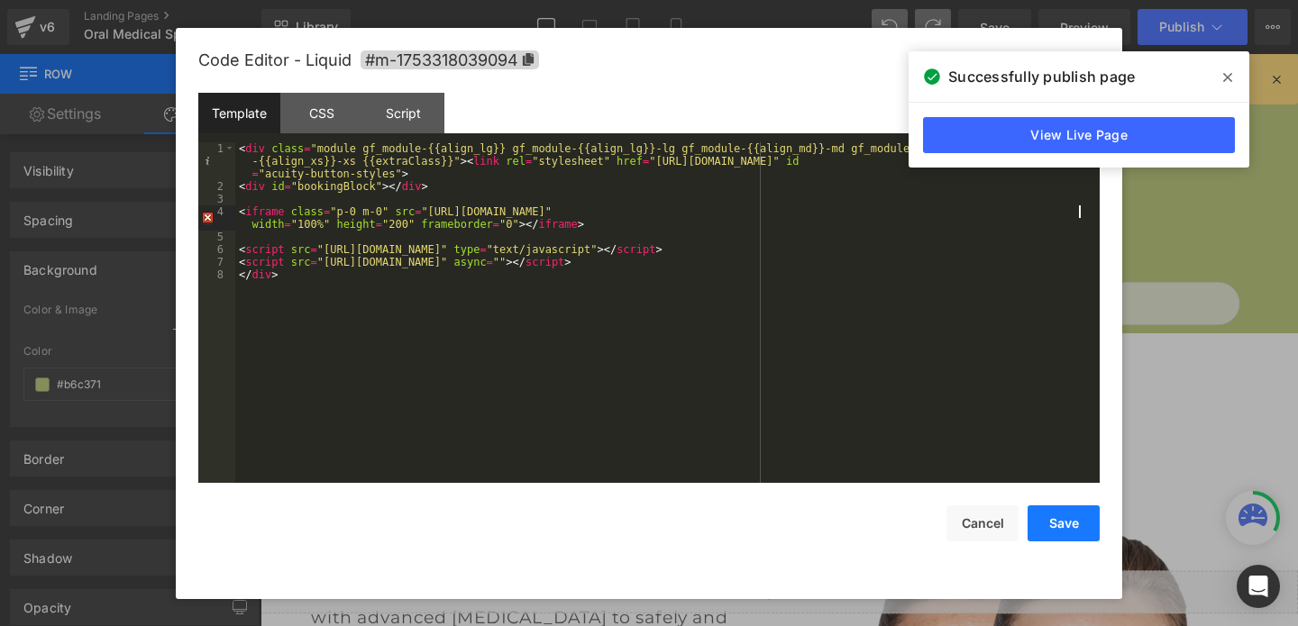
click at [1056, 517] on button "Save" at bounding box center [1064, 524] width 72 height 36
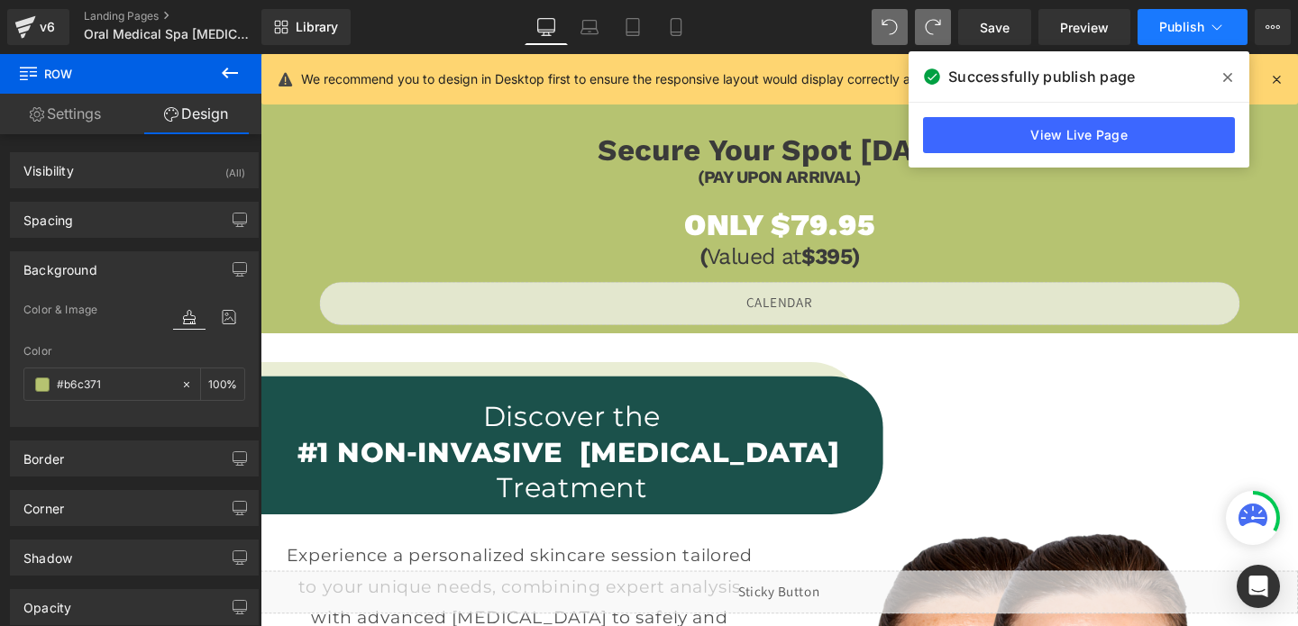
click at [1157, 25] on button "Publish" at bounding box center [1193, 27] width 110 height 36
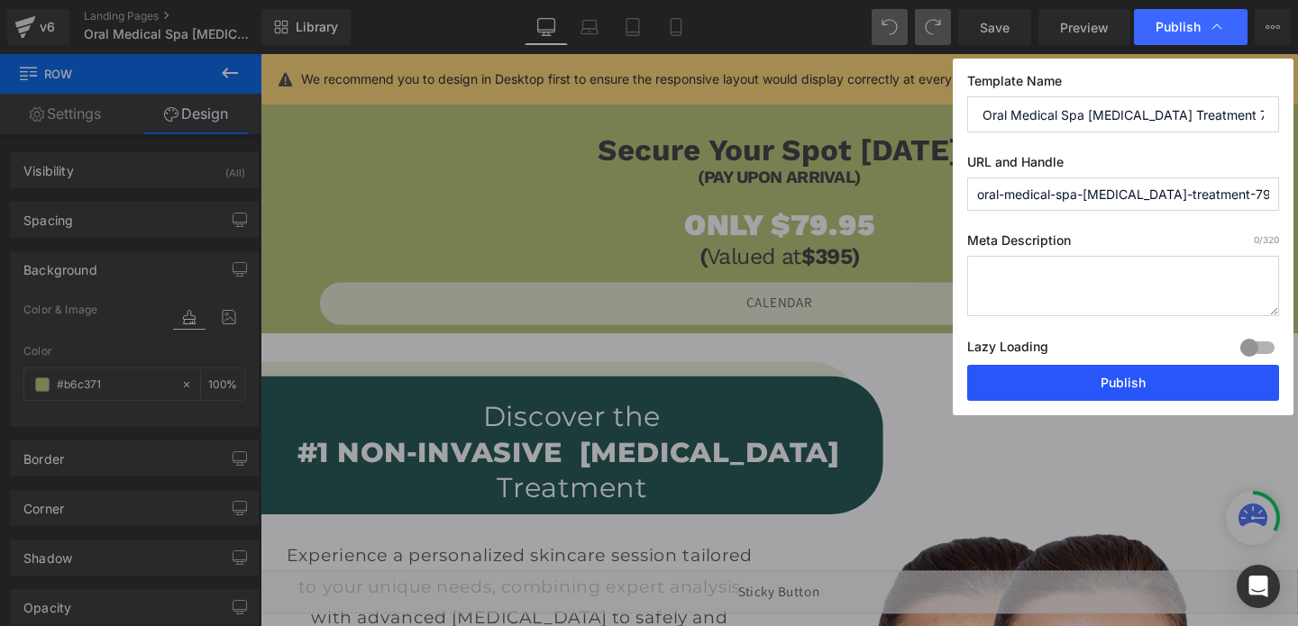
click at [1095, 380] on button "Publish" at bounding box center [1123, 383] width 312 height 36
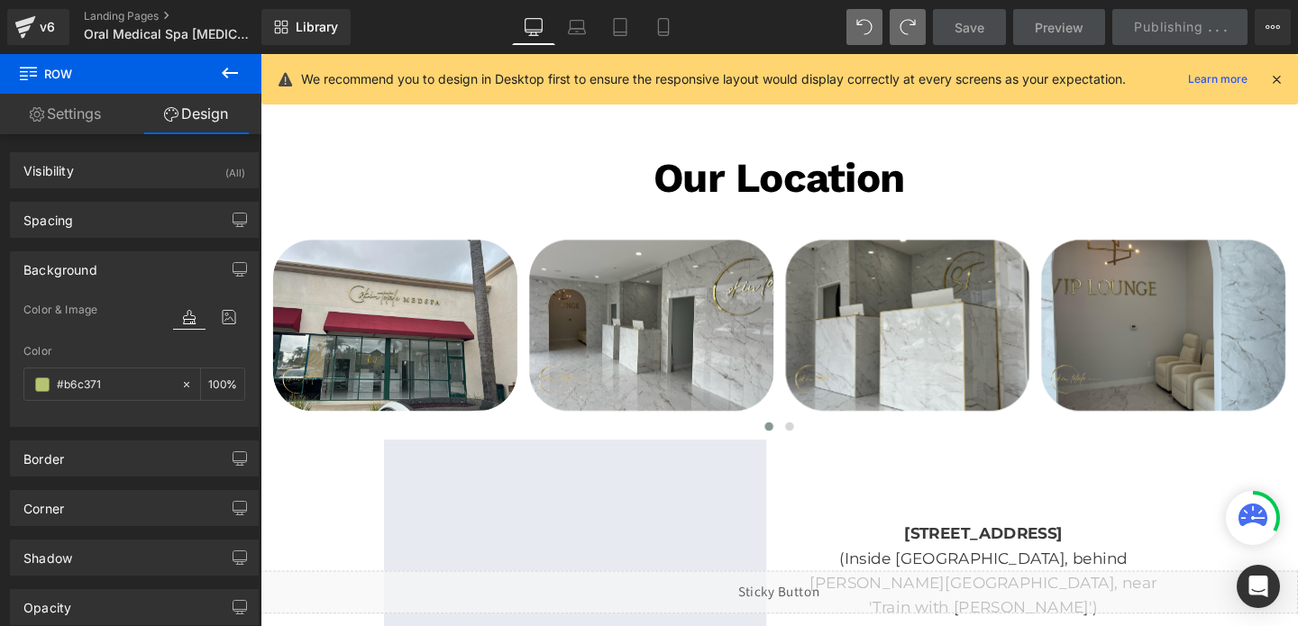
scroll to position [3779, 0]
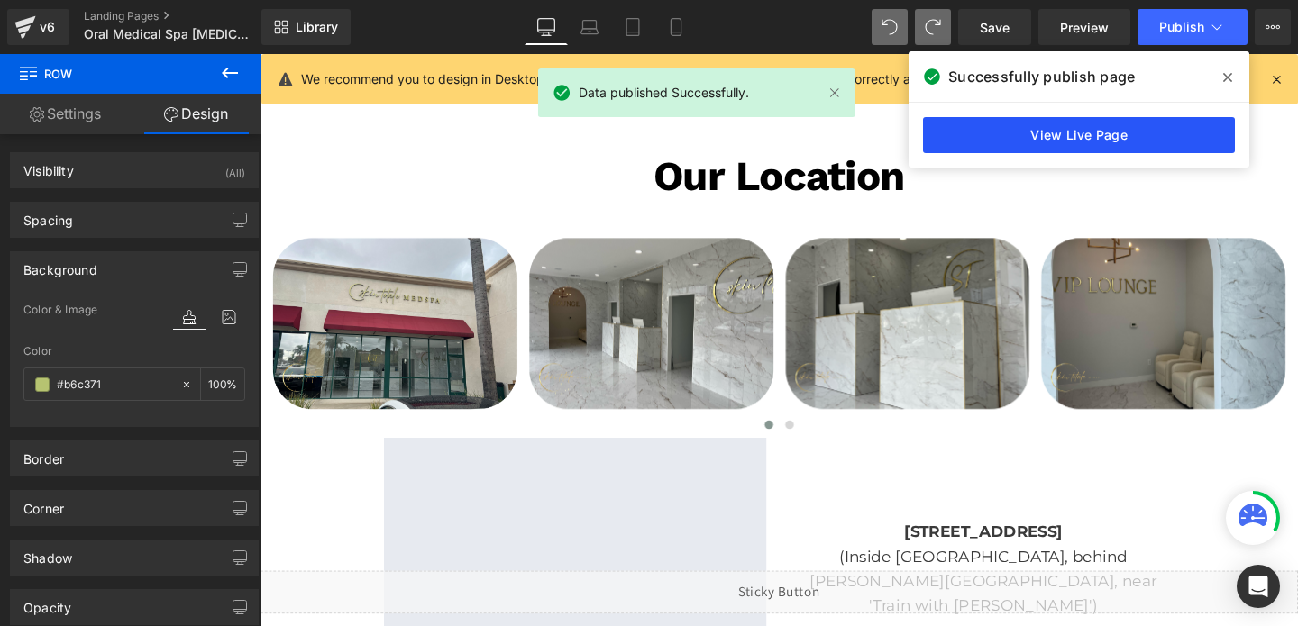
click at [1068, 134] on link "View Live Page" at bounding box center [1079, 135] width 312 height 36
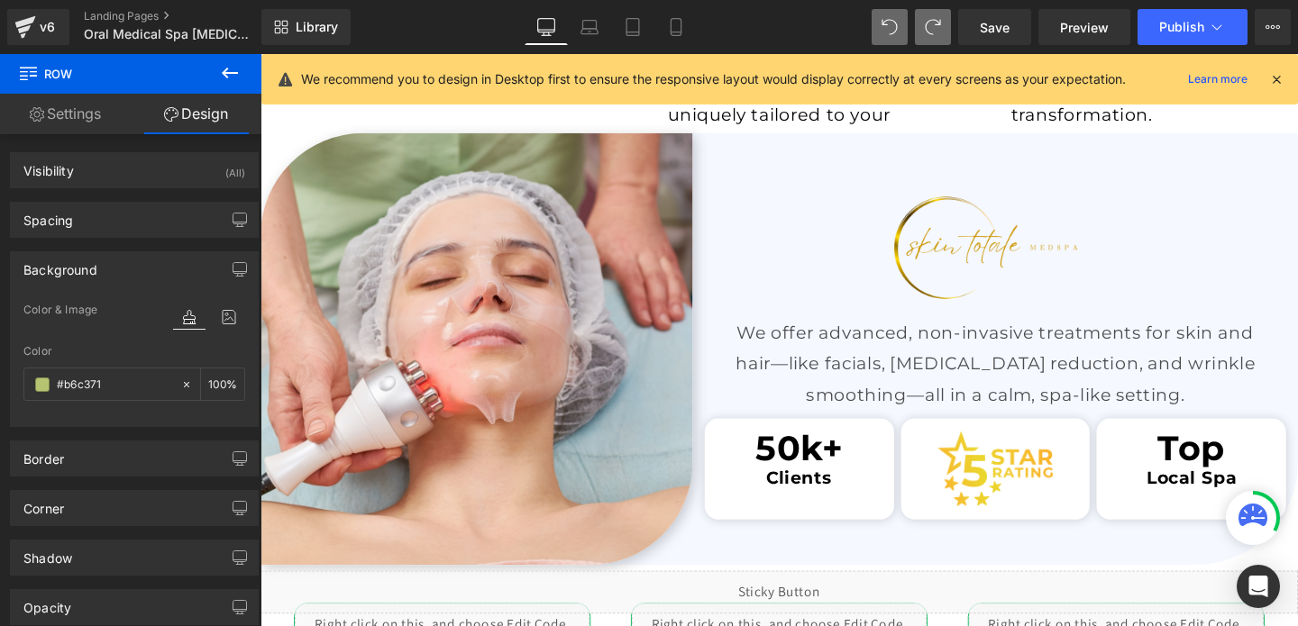
scroll to position [2957, 0]
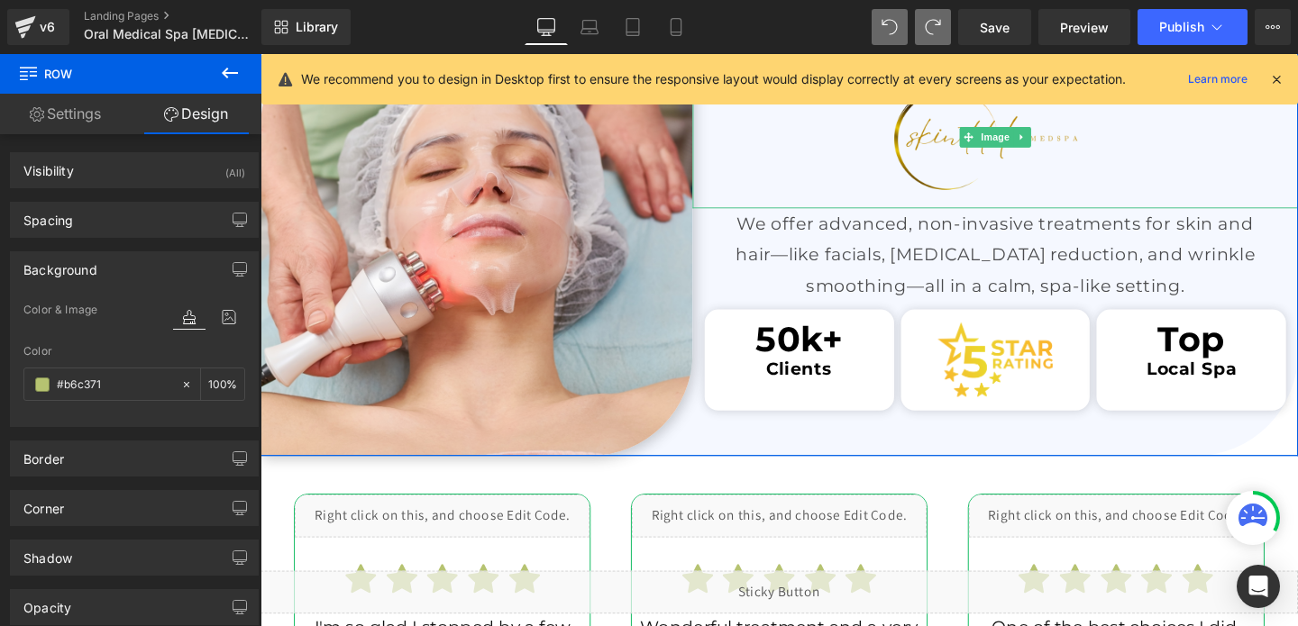
click at [1059, 154] on img at bounding box center [1033, 142] width 223 height 149
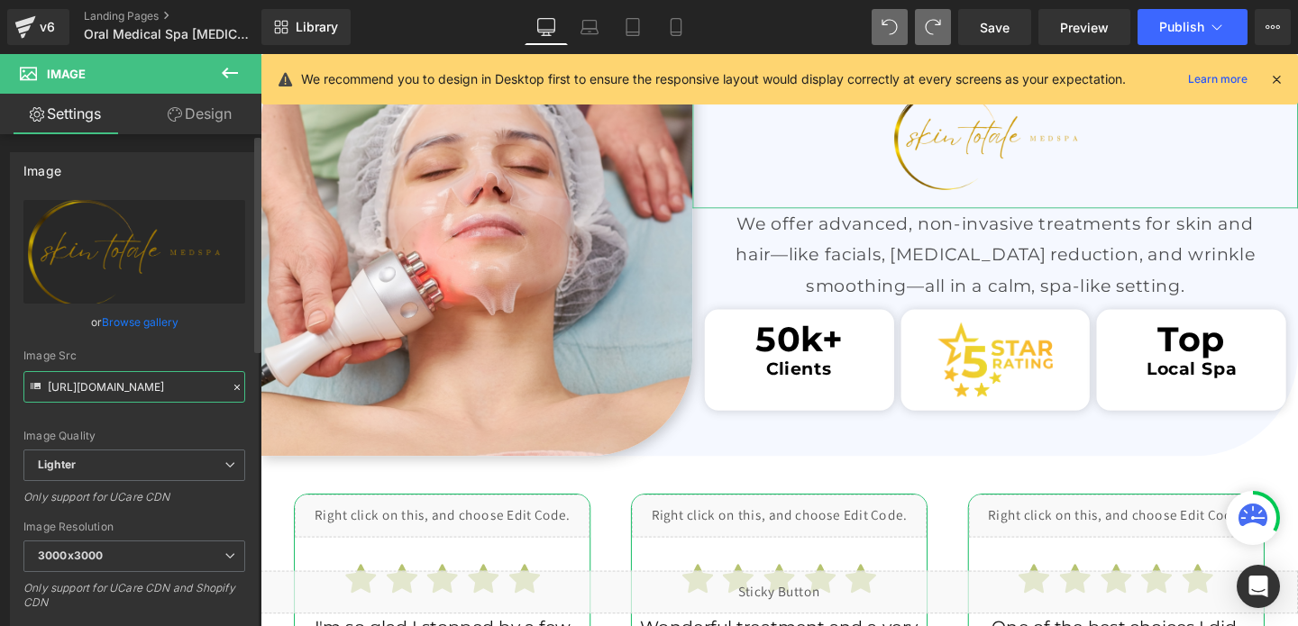
click at [140, 387] on input "[URL][DOMAIN_NAME]" at bounding box center [134, 387] width 222 height 32
paste input "[DOMAIN_NAME][URL]"
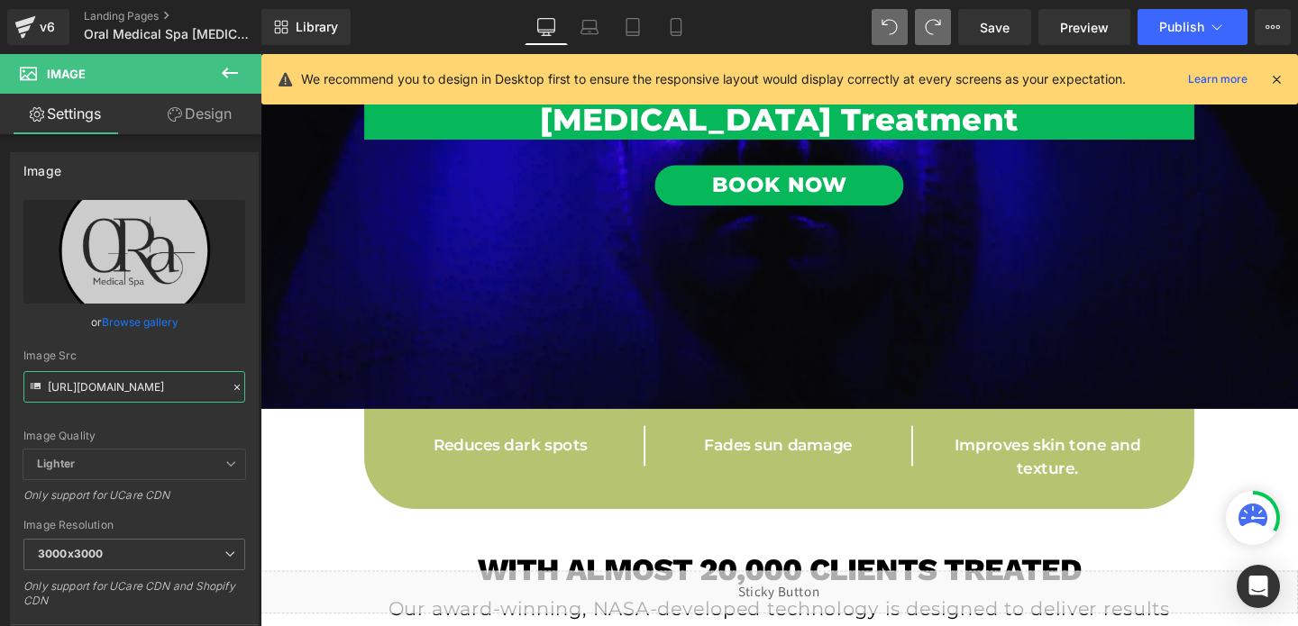
scroll to position [405, 0]
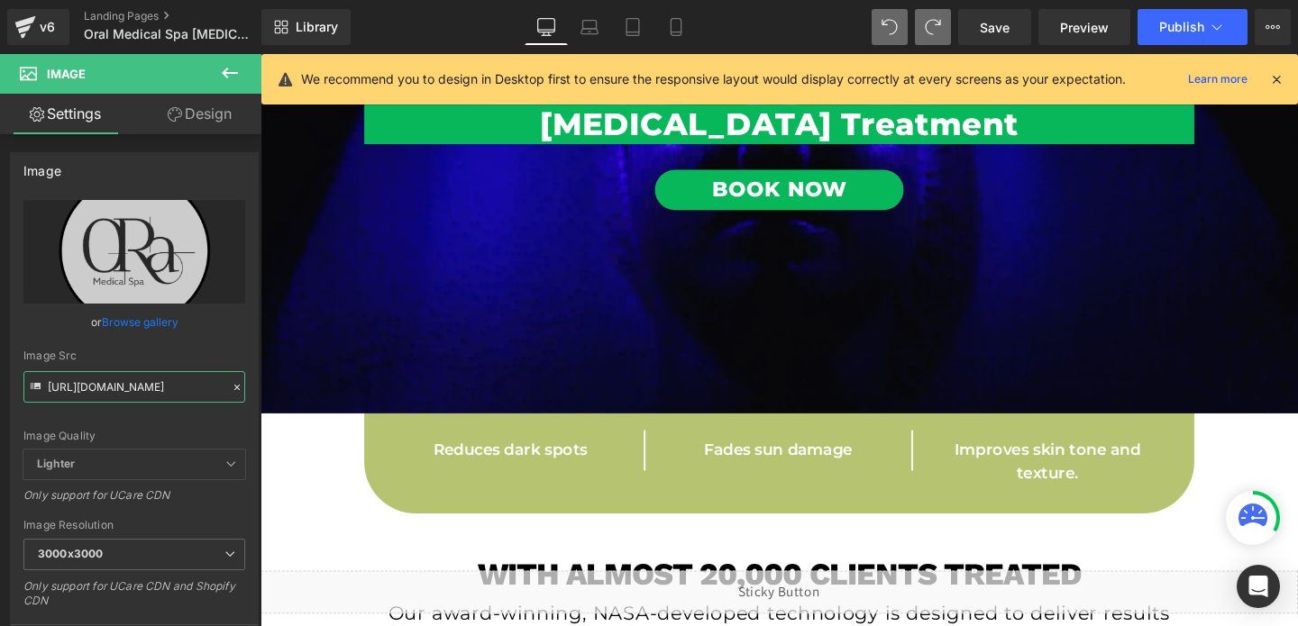
type input "[URL][DOMAIN_NAME]"
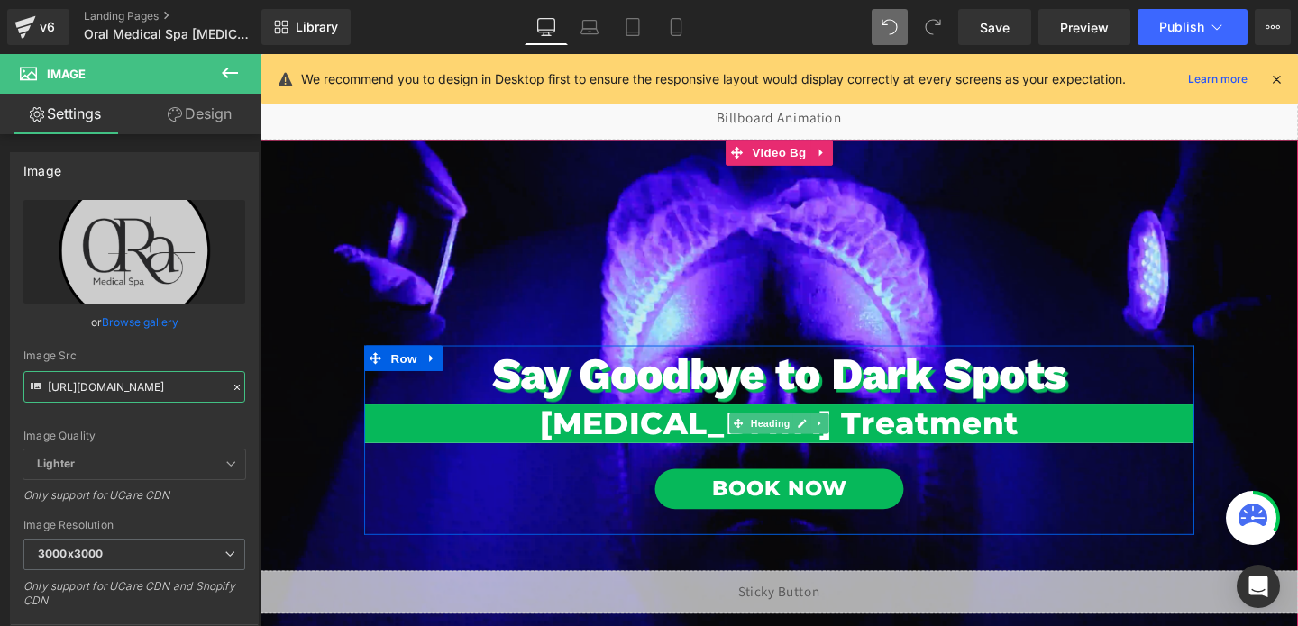
scroll to position [0, 0]
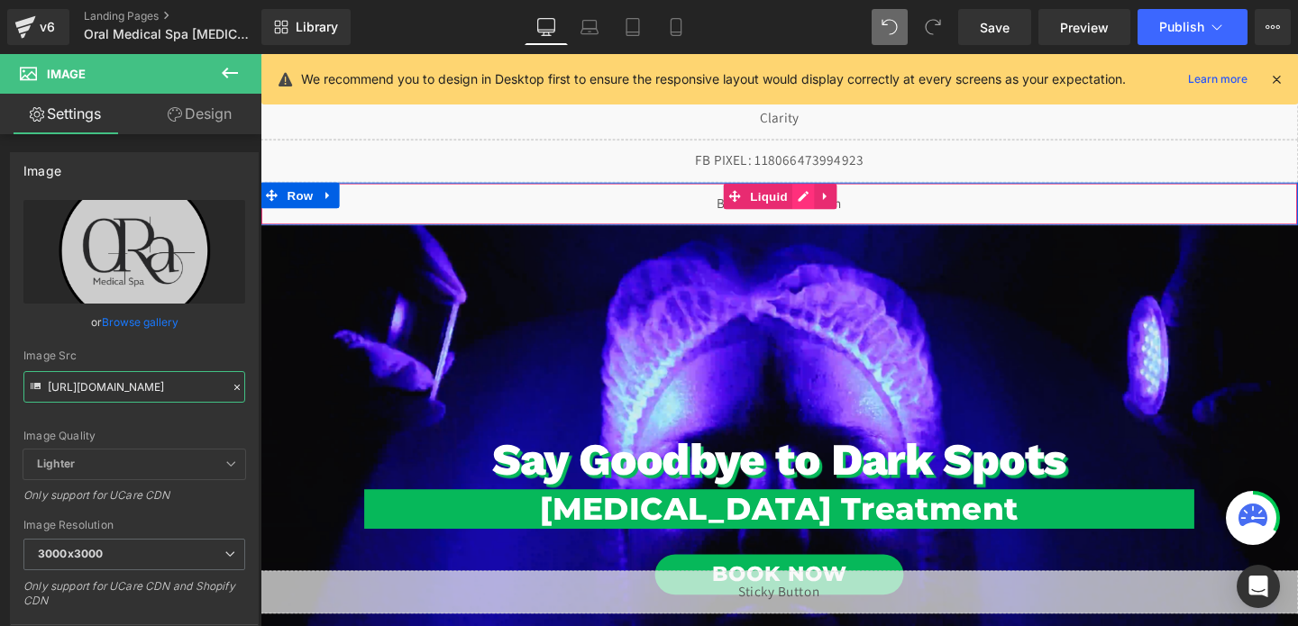
click at [830, 201] on div "Liquid" at bounding box center [806, 211] width 1091 height 45
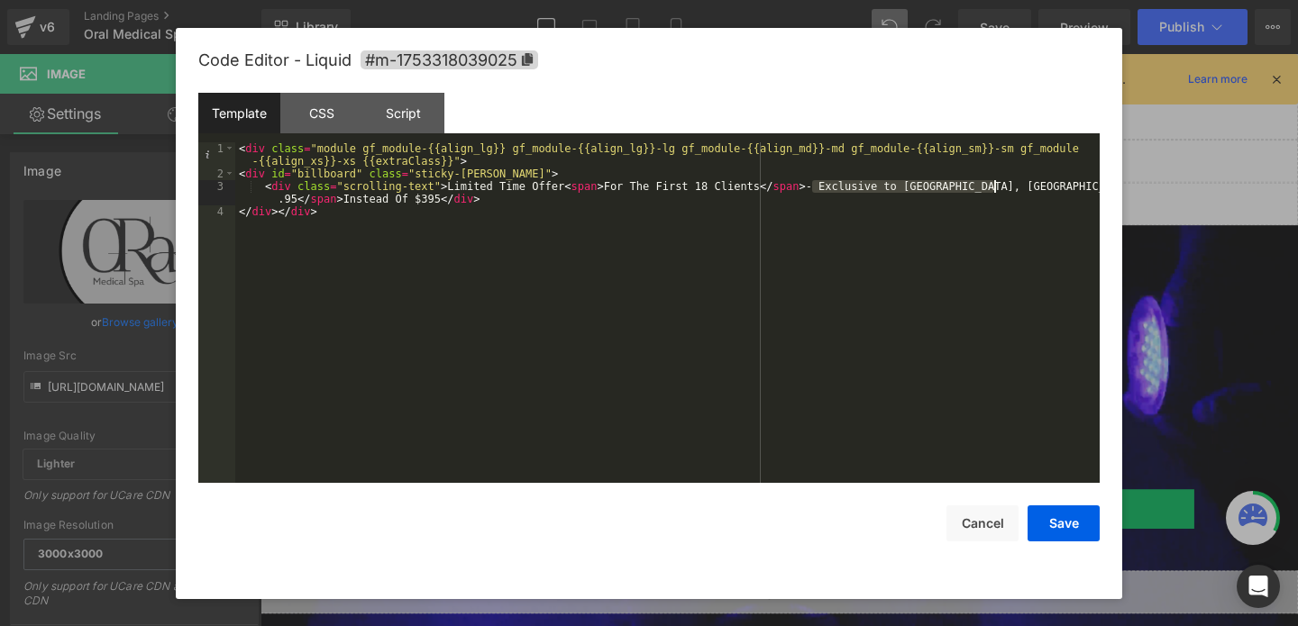
drag, startPoint x: 814, startPoint y: 187, endPoint x: 992, endPoint y: 187, distance: 177.6
click at [992, 187] on div "< div class = "module gf_module-{{align_lg}} gf_module-{{align_lg}}-lg gf_modul…" at bounding box center [667, 331] width 864 height 379
click at [364, 198] on div "< div class = "module gf_module-{{align_lg}} gf_module-{{align_lg}}-lg gf_modul…" at bounding box center [667, 331] width 864 height 379
click at [1049, 527] on button "Save" at bounding box center [1064, 524] width 72 height 36
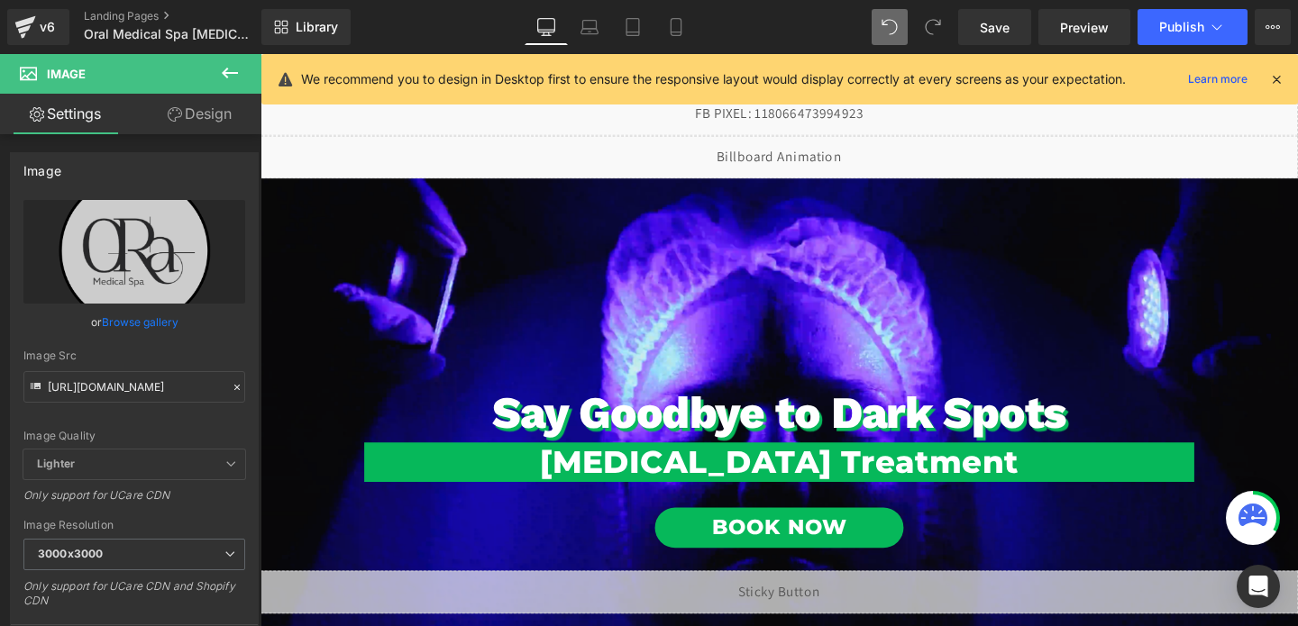
scroll to position [28, 0]
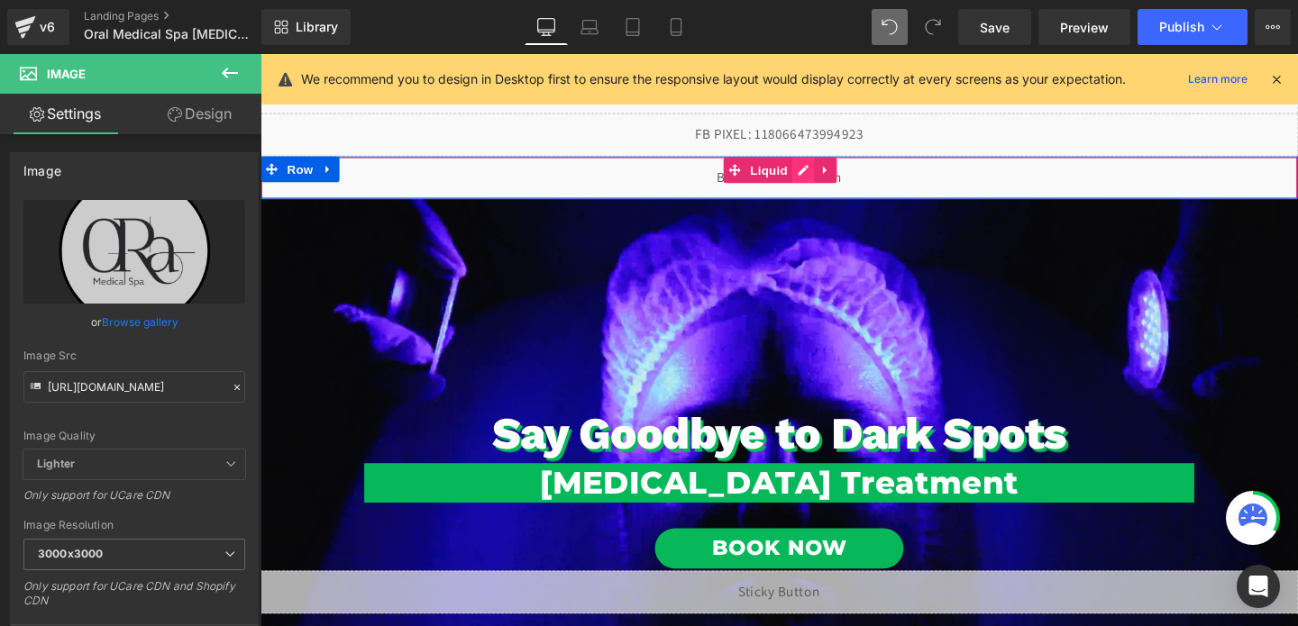
click at [818, 178] on div "Liquid" at bounding box center [806, 183] width 1091 height 45
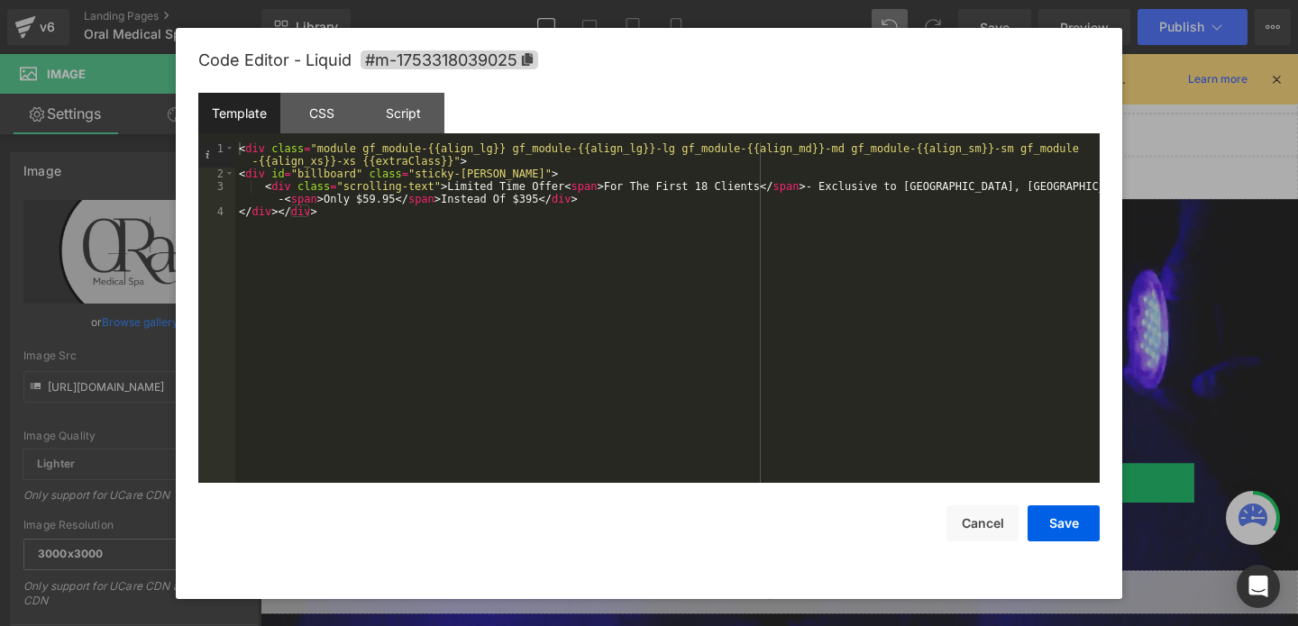
click at [370, 195] on div "< div class = "module gf_module-{{align_lg}} gf_module-{{align_lg}}-lg gf_modul…" at bounding box center [667, 331] width 864 height 379
click at [1050, 522] on button "Save" at bounding box center [1064, 524] width 72 height 36
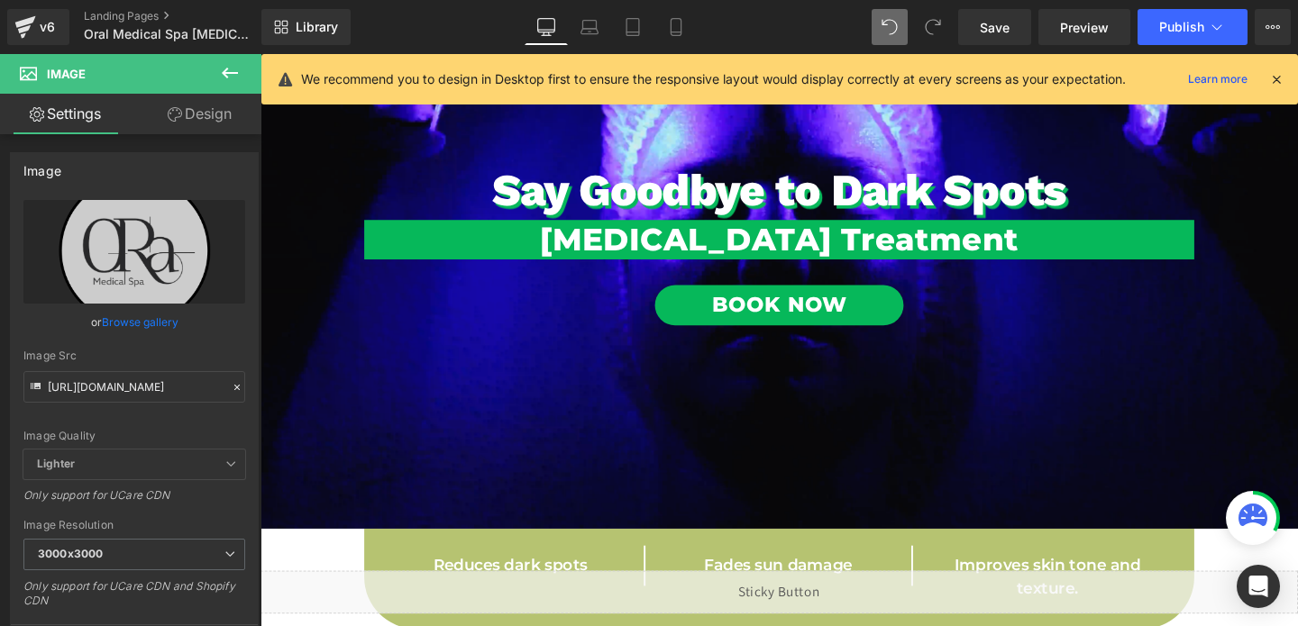
scroll to position [0, 0]
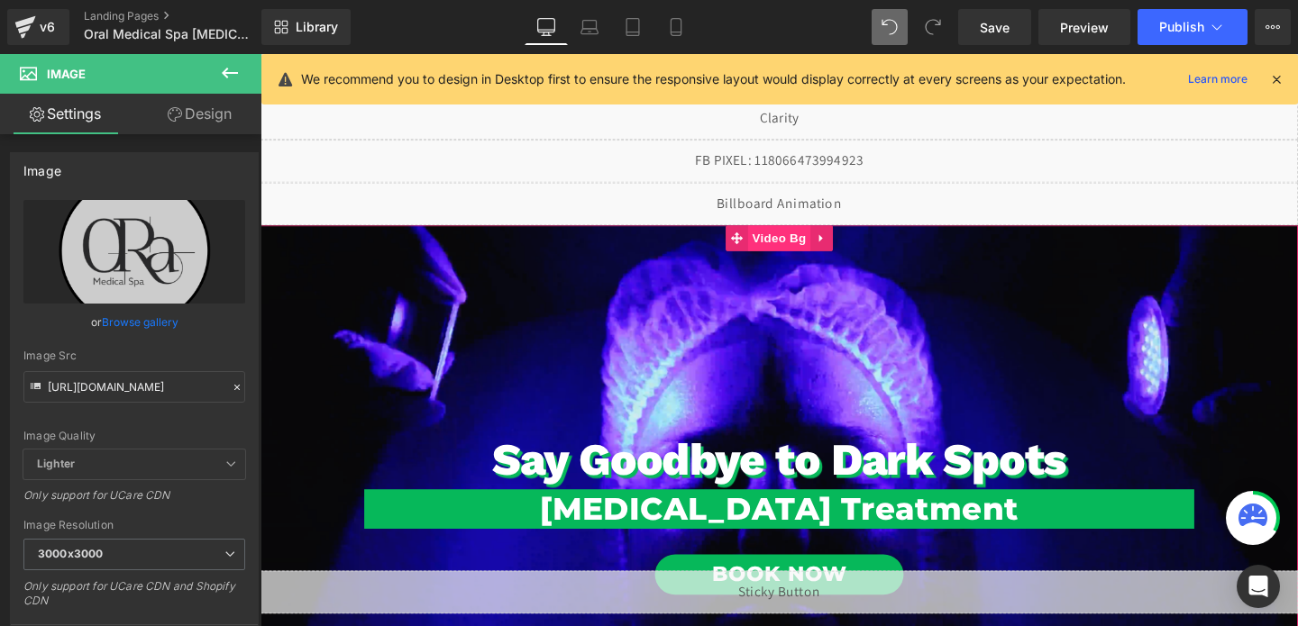
click at [800, 250] on span "Video Bg" at bounding box center [806, 247] width 66 height 27
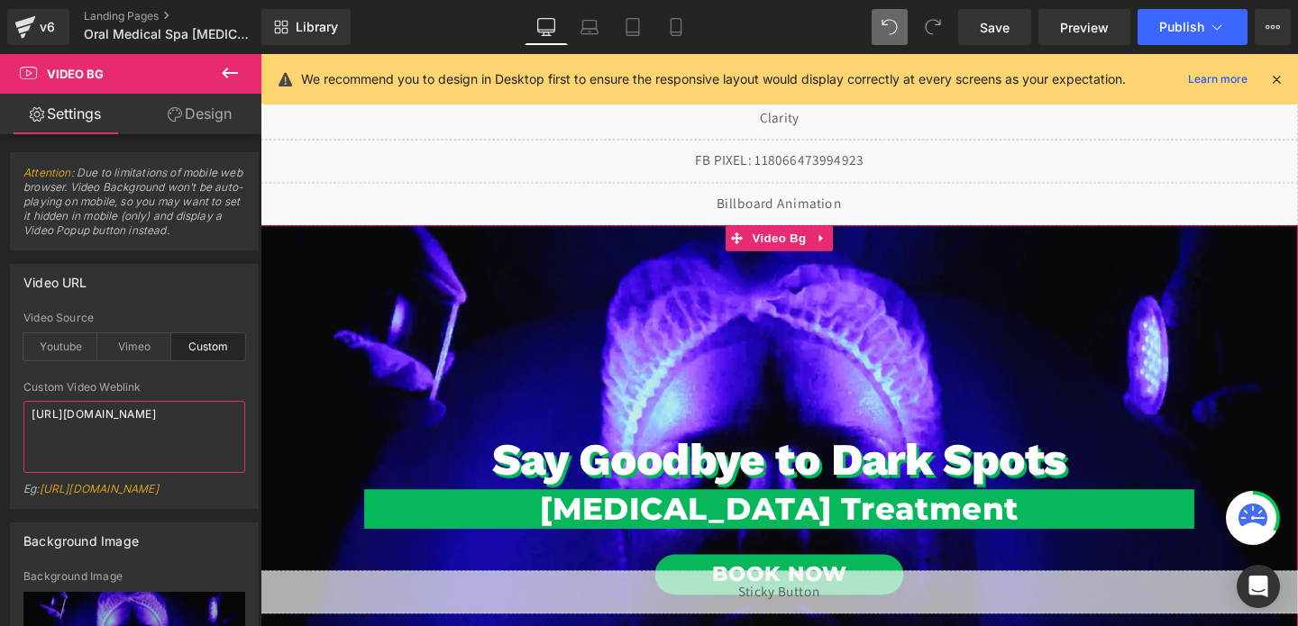
click at [87, 416] on textarea "[URL][DOMAIN_NAME]" at bounding box center [134, 437] width 222 height 72
paste textarea "0b10b06911242aa943e8fc8562e55bf"
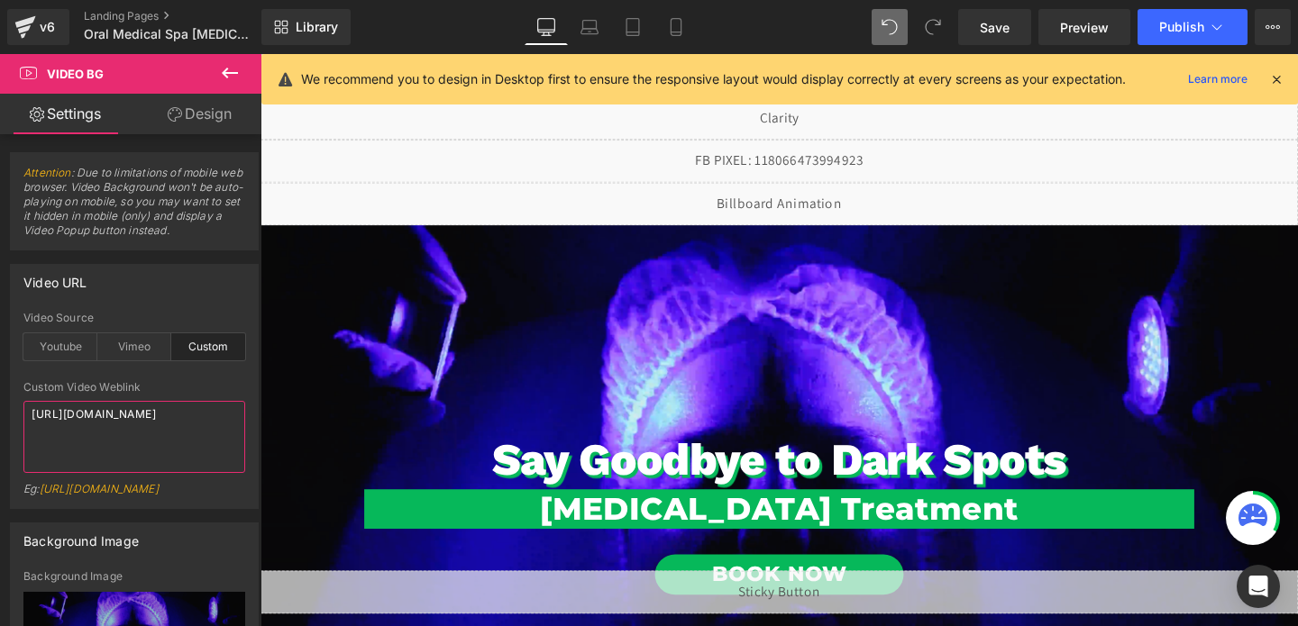
click at [144, 460] on textarea "[URL][DOMAIN_NAME]" at bounding box center [134, 437] width 222 height 72
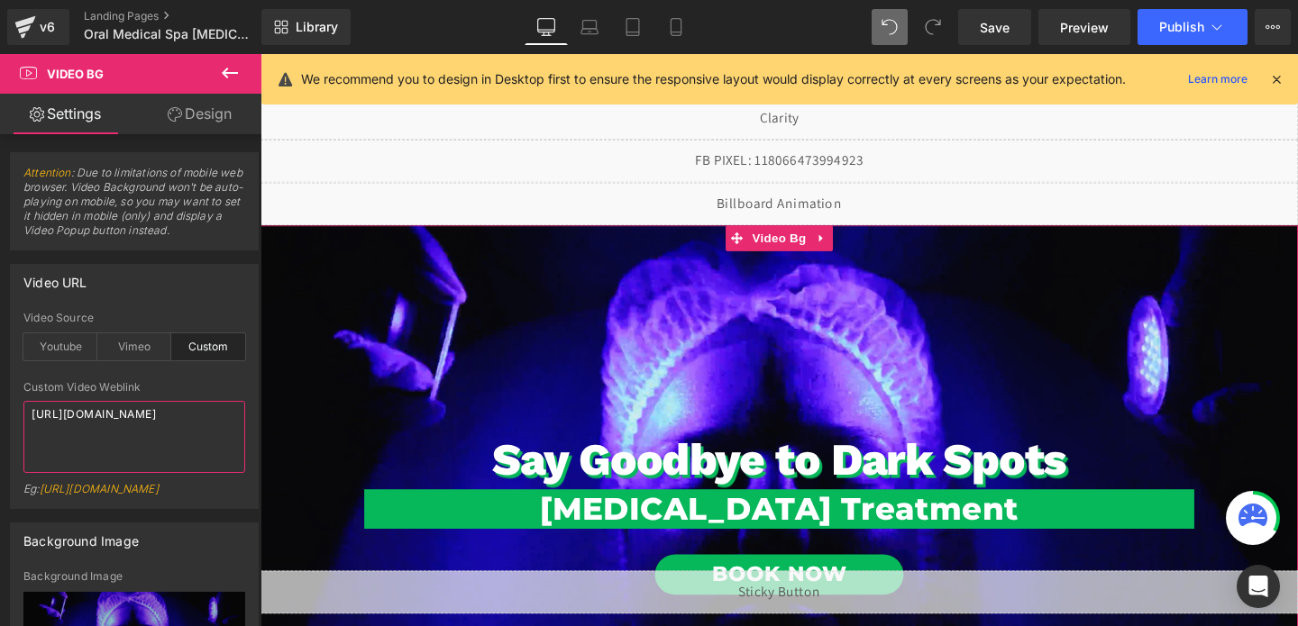
type textarea "[URL][DOMAIN_NAME]"
click at [433, 412] on span "Say Goodbye to Dark Spots Heading [MEDICAL_DATA] Treatment Heading Book Now But…" at bounding box center [806, 550] width 1091 height 560
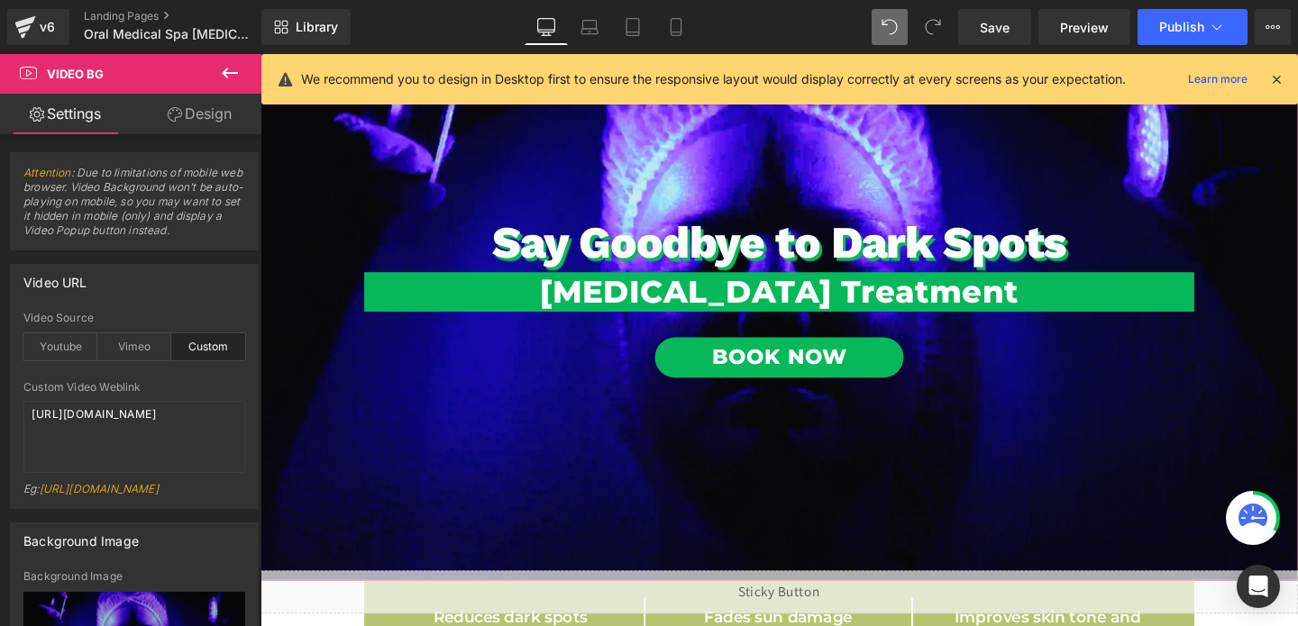
scroll to position [230, 0]
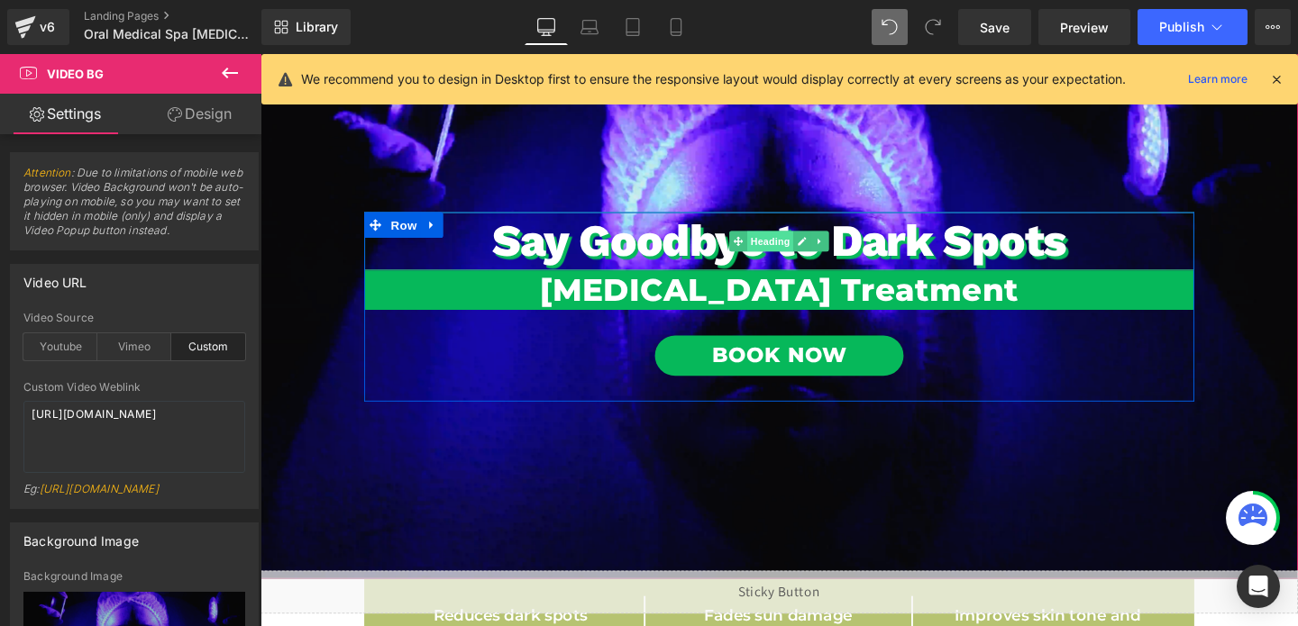
click at [800, 247] on span "Heading" at bounding box center [797, 252] width 49 height 22
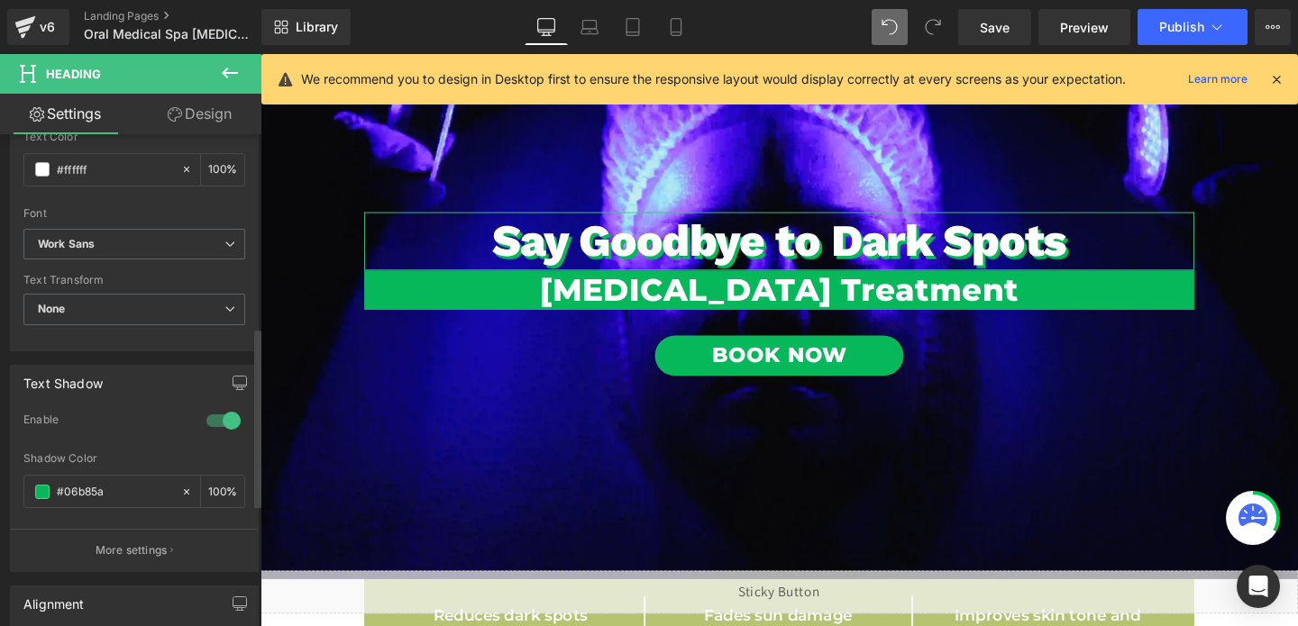
scroll to position [645, 0]
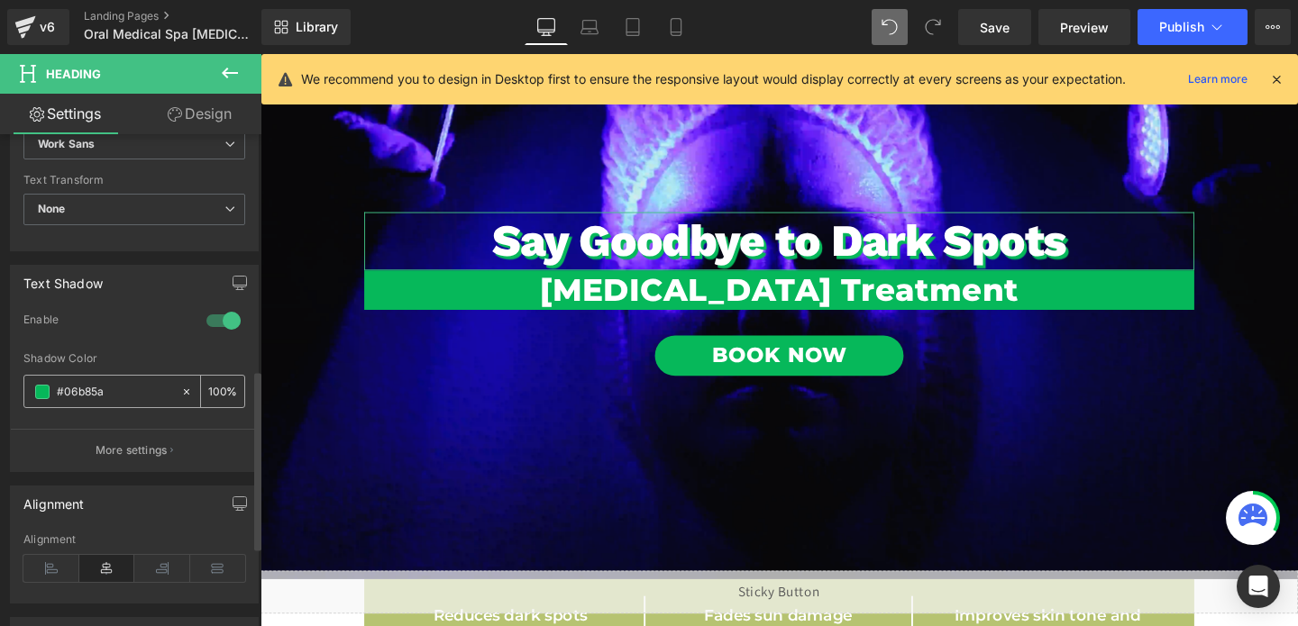
click at [35, 389] on span at bounding box center [42, 392] width 14 height 14
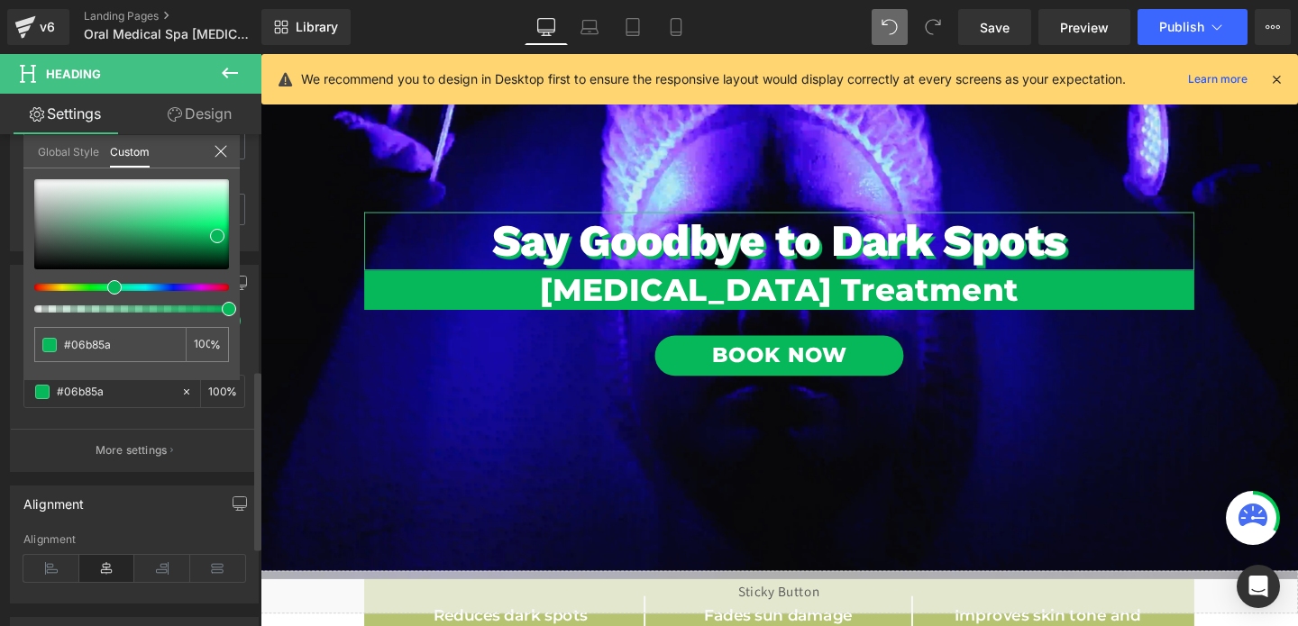
click at [135, 288] on div at bounding box center [124, 287] width 195 height 7
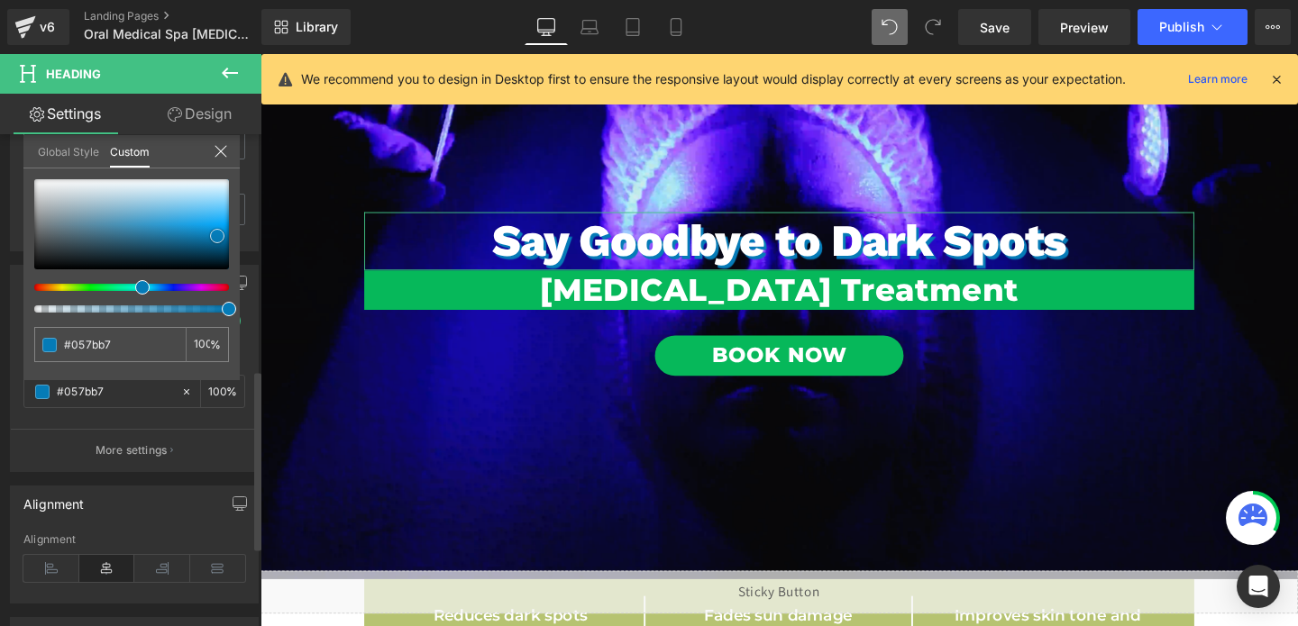
click at [45, 214] on div at bounding box center [131, 224] width 195 height 90
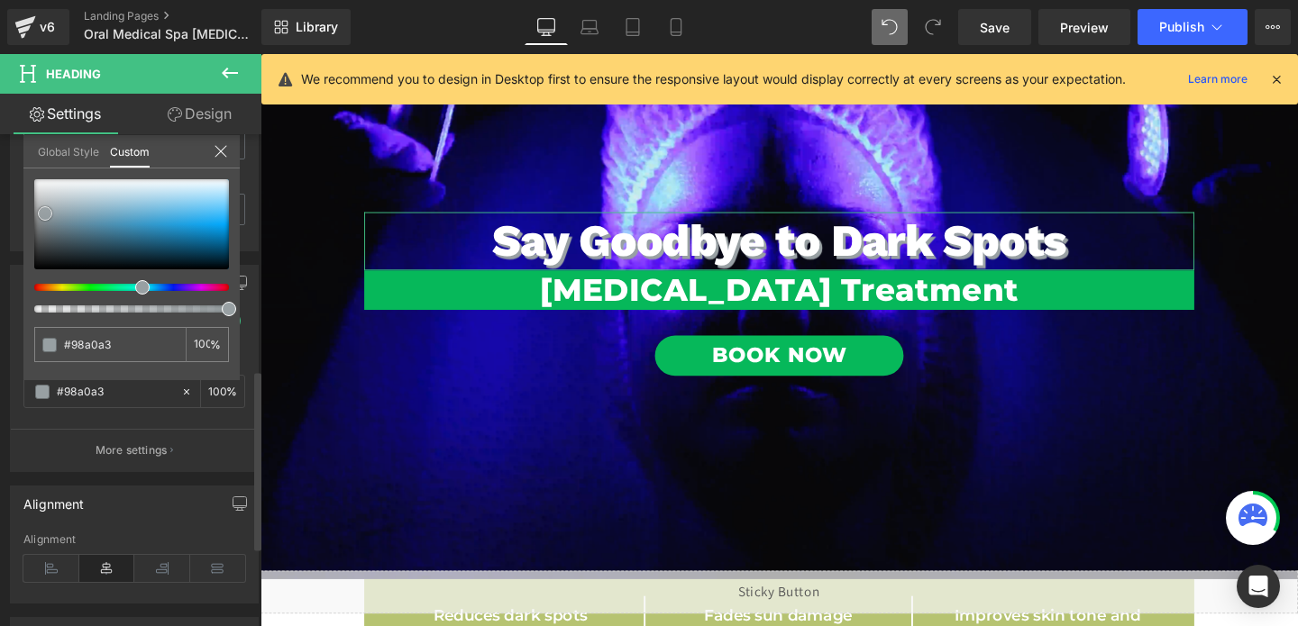
click at [45, 226] on div at bounding box center [131, 224] width 195 height 90
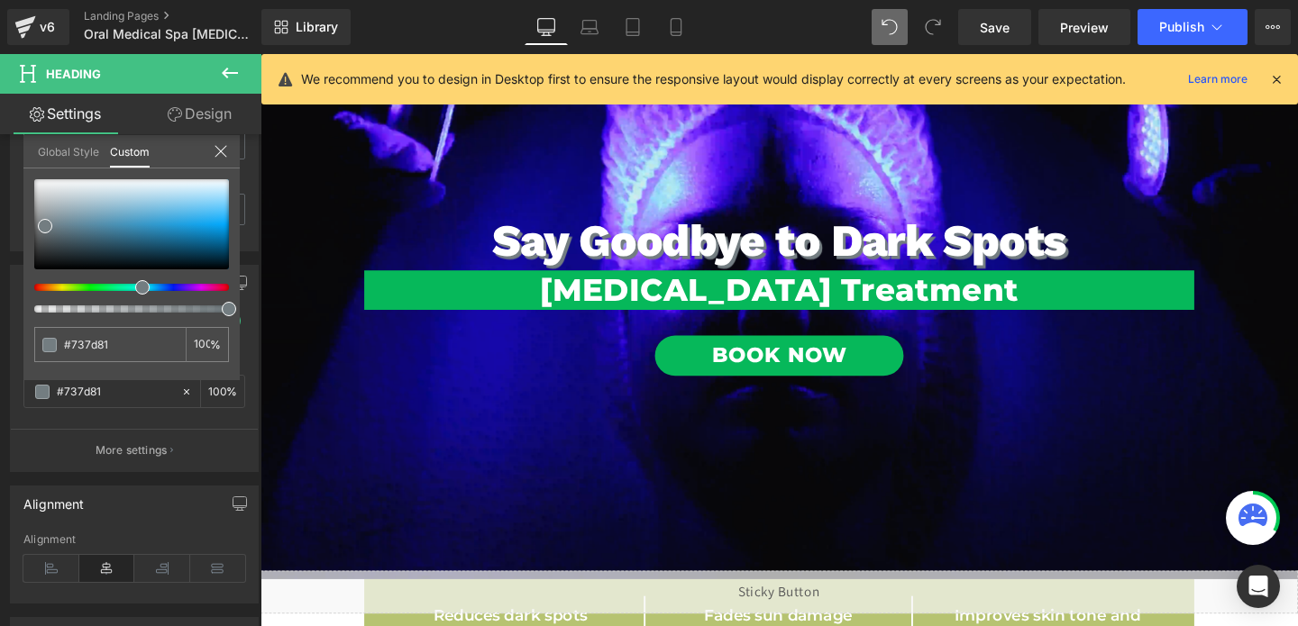
click at [515, 312] on div at bounding box center [806, 355] width 1091 height 602
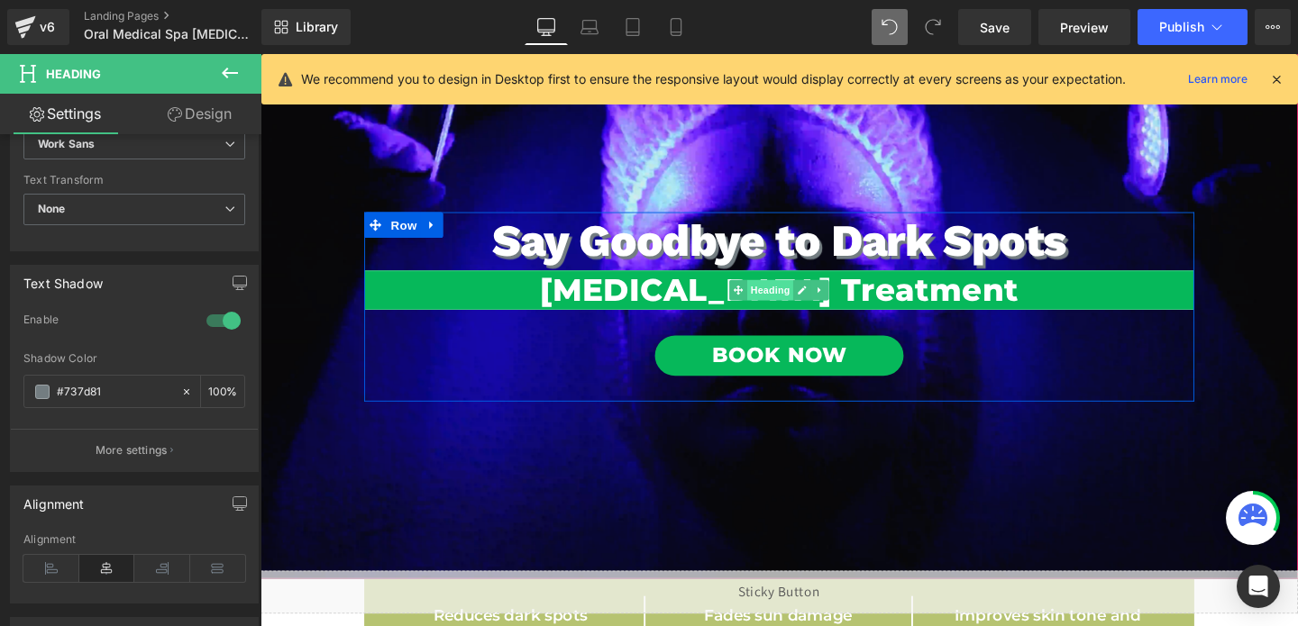
click at [779, 310] on span "Heading" at bounding box center [797, 303] width 49 height 22
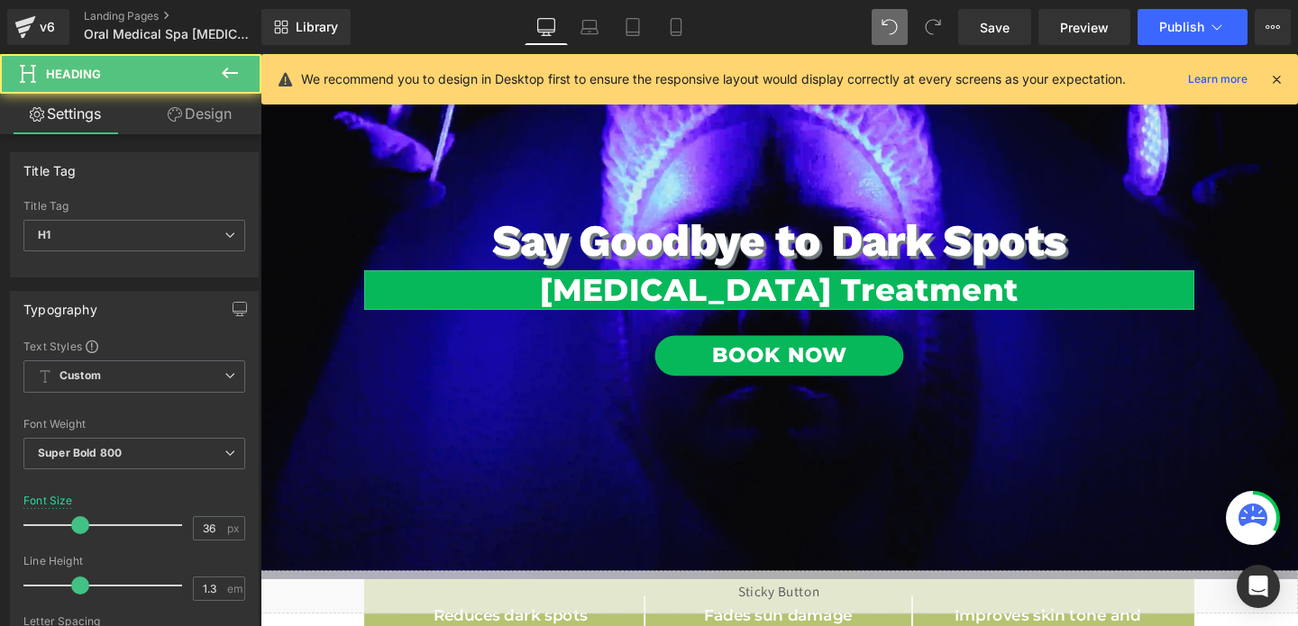
click at [187, 114] on link "Design" at bounding box center [199, 114] width 131 height 41
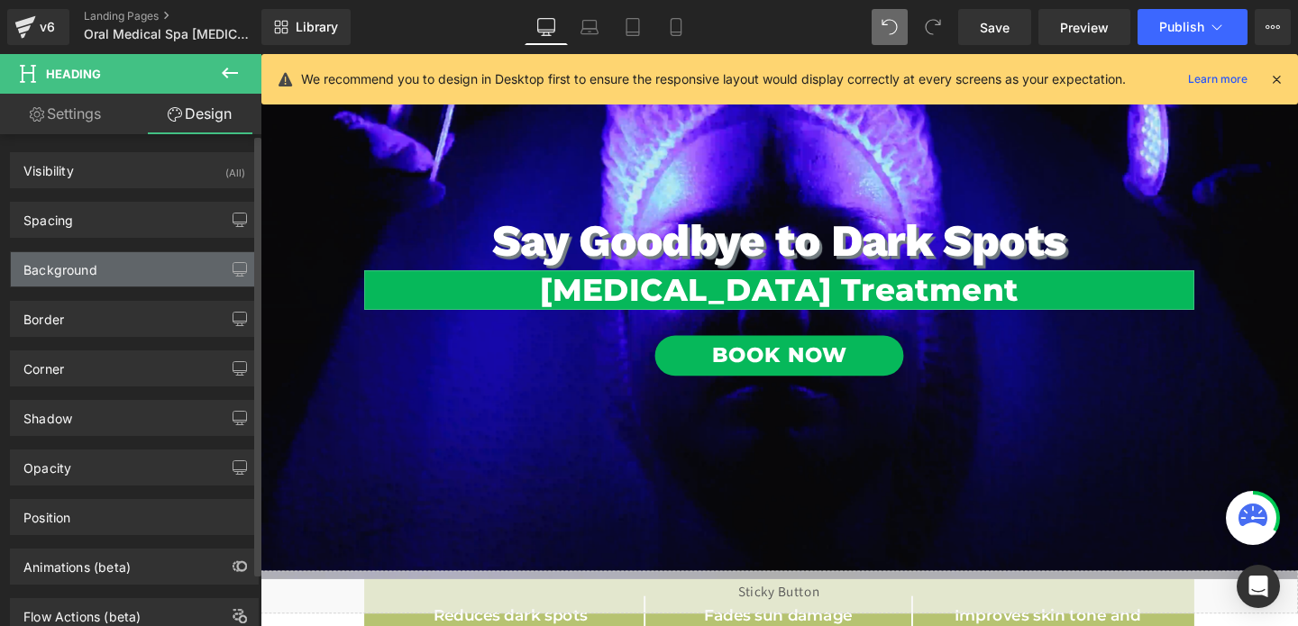
click at [70, 269] on div "Background" at bounding box center [60, 264] width 74 height 25
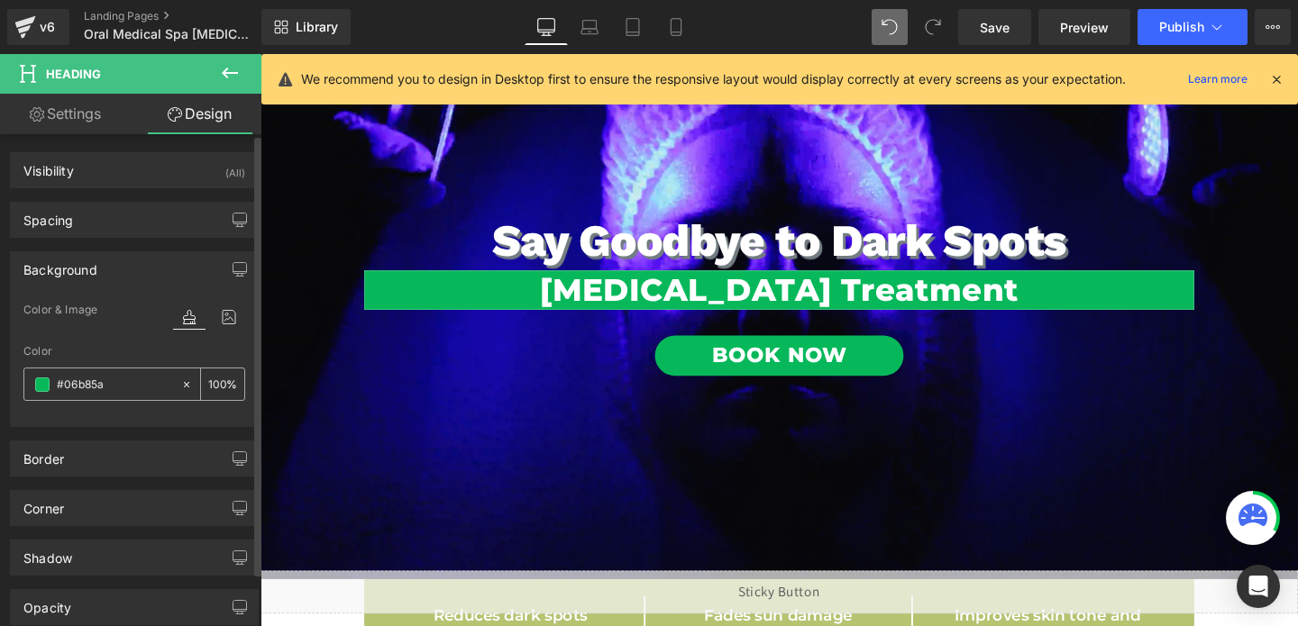
click at [32, 388] on div at bounding box center [102, 385] width 156 height 32
click at [39, 385] on span at bounding box center [42, 385] width 14 height 14
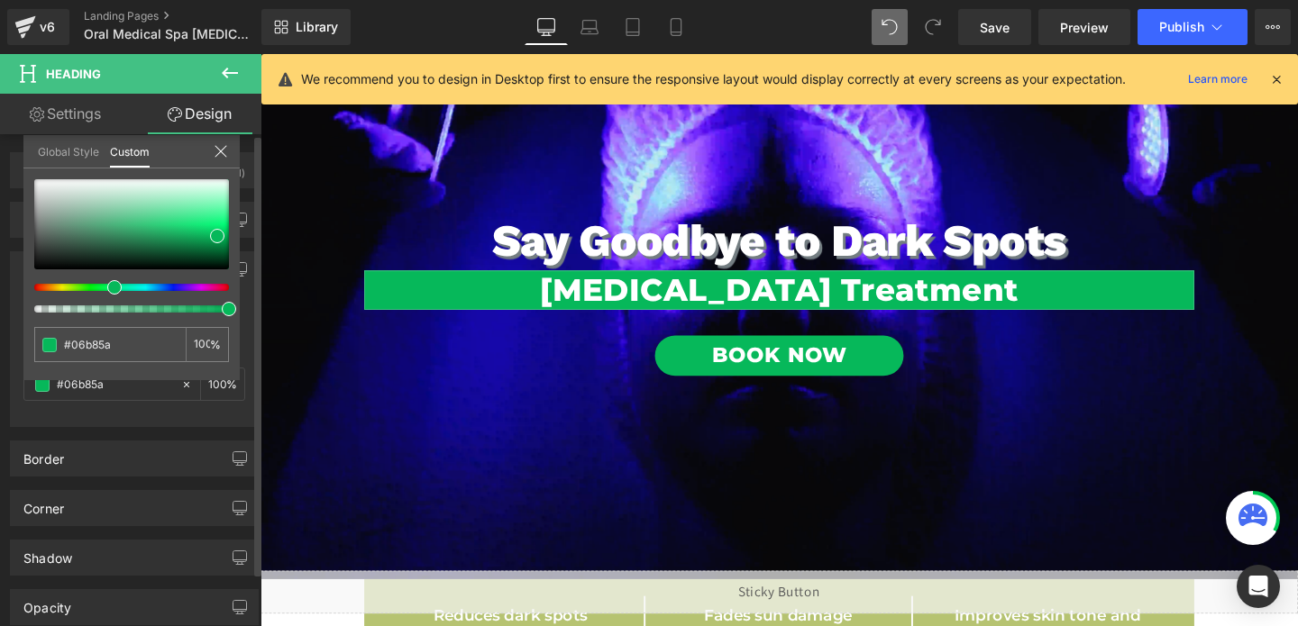
click at [144, 287] on div at bounding box center [124, 287] width 195 height 7
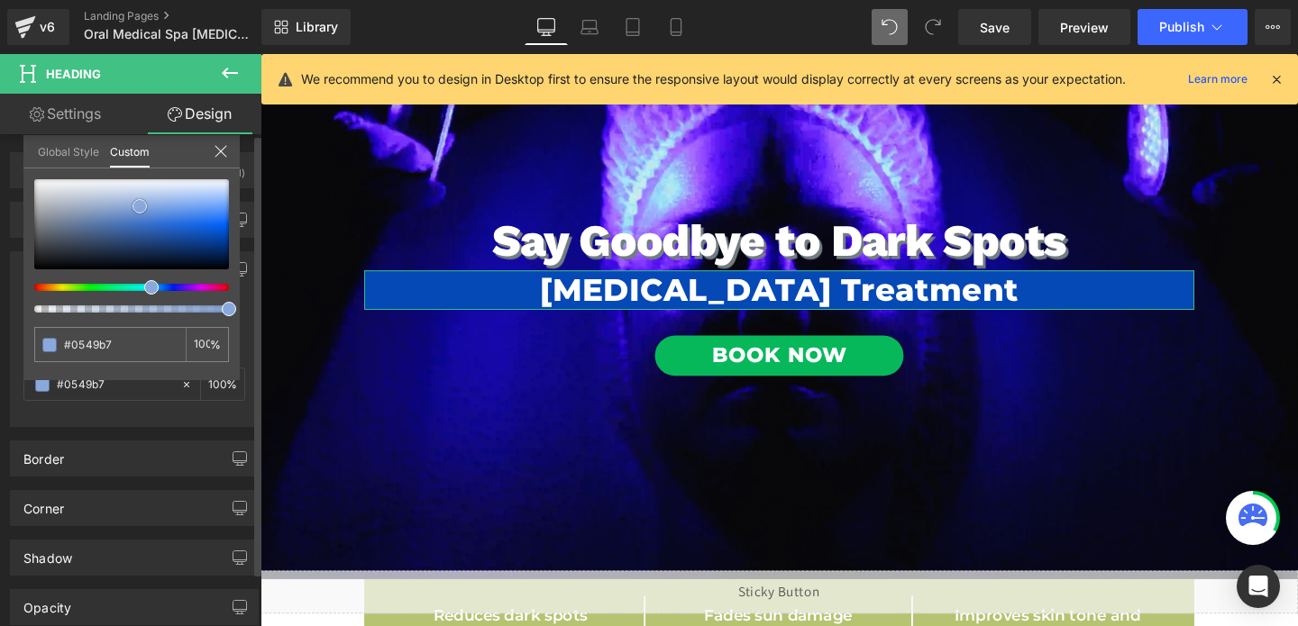
click at [140, 206] on div at bounding box center [131, 224] width 195 height 90
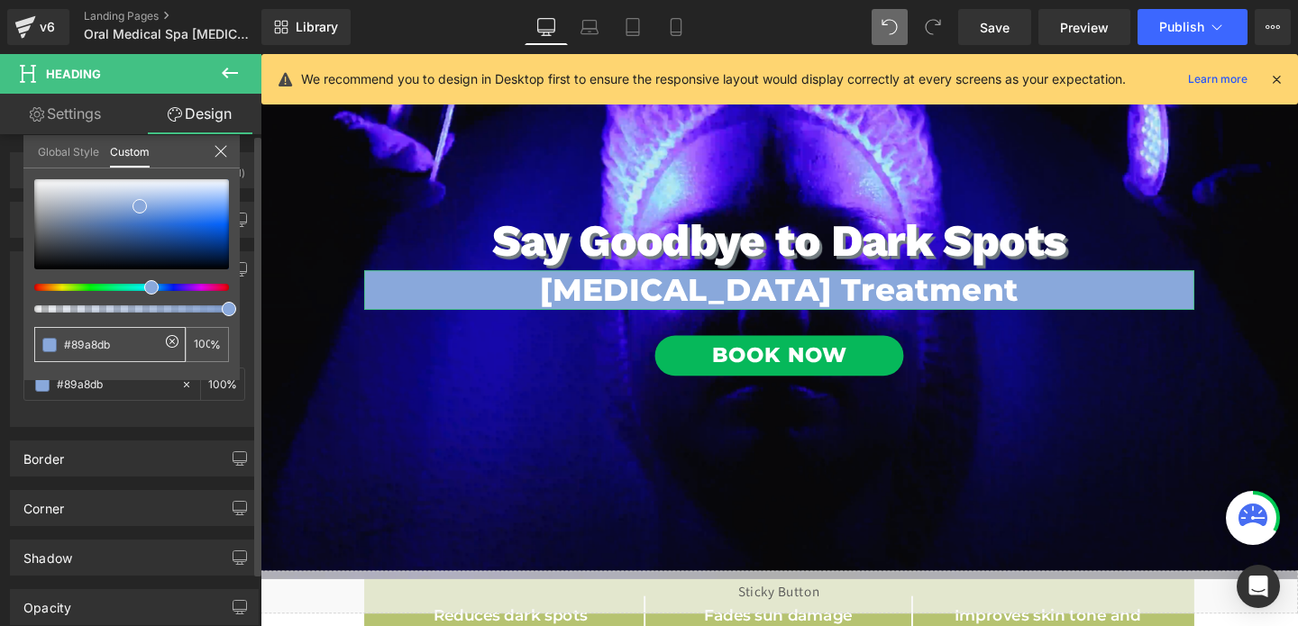
click at [94, 353] on input "#06b85a" at bounding box center [112, 344] width 96 height 19
type input "#89a8db"
click at [778, 365] on div at bounding box center [806, 355] width 1091 height 602
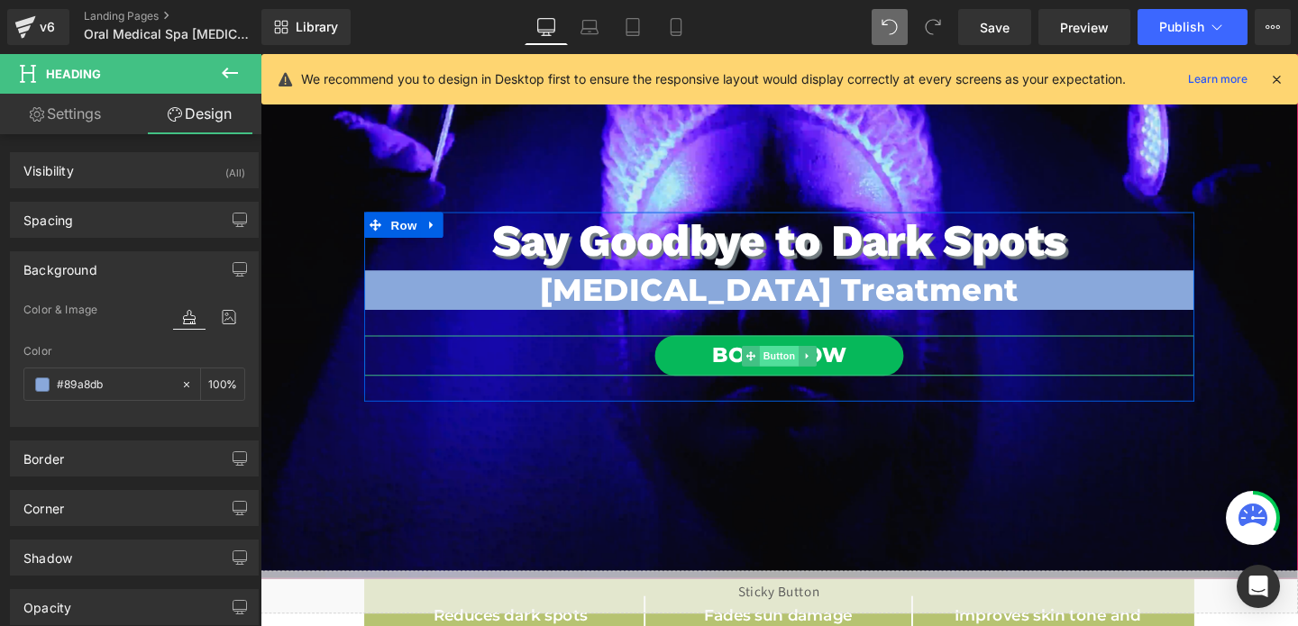
click at [800, 374] on span "Button" at bounding box center [805, 372] width 41 height 22
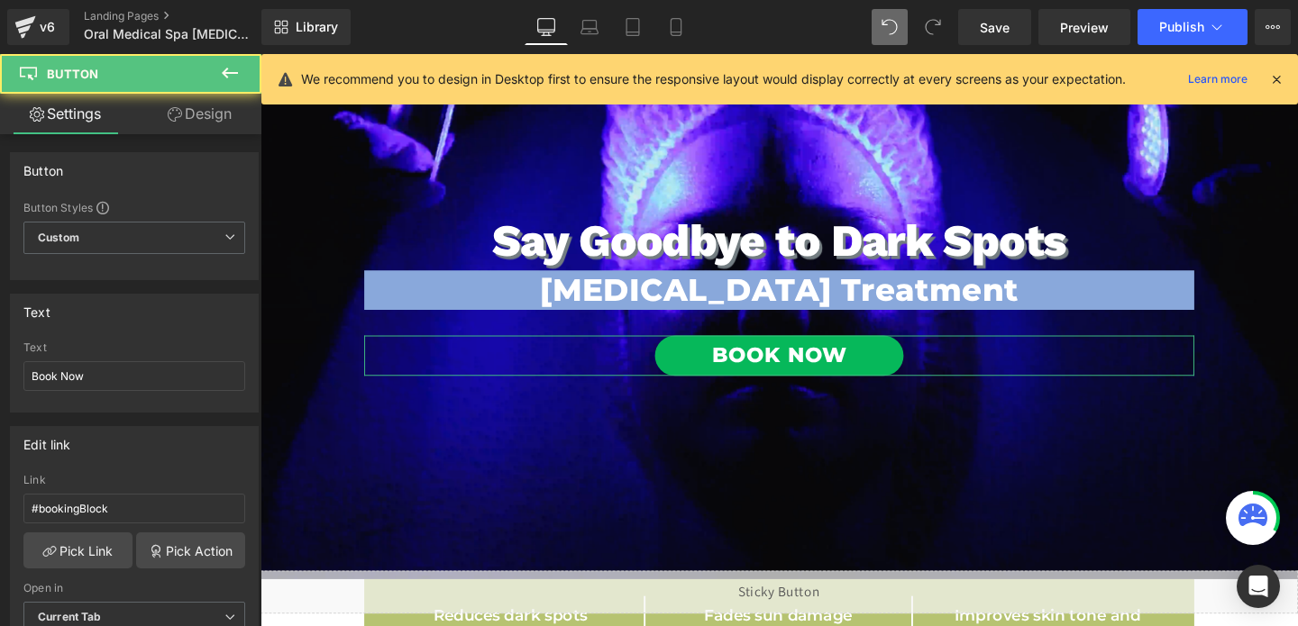
click at [187, 110] on link "Design" at bounding box center [199, 114] width 131 height 41
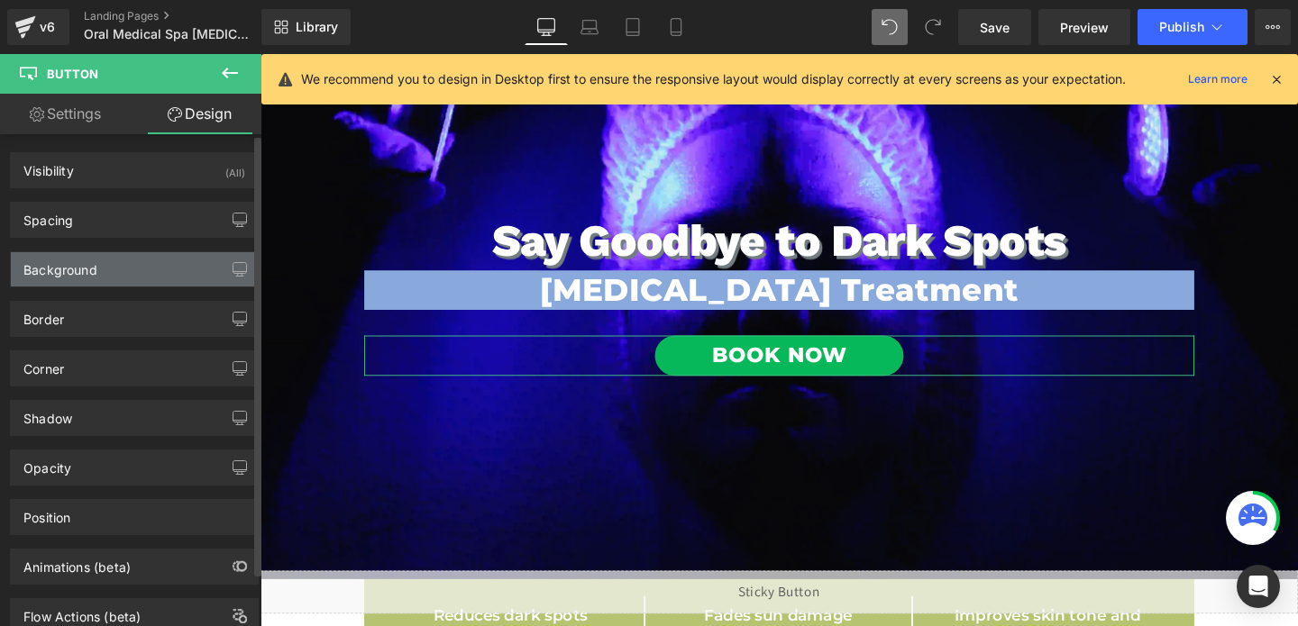
click at [98, 264] on div "Background" at bounding box center [134, 269] width 247 height 34
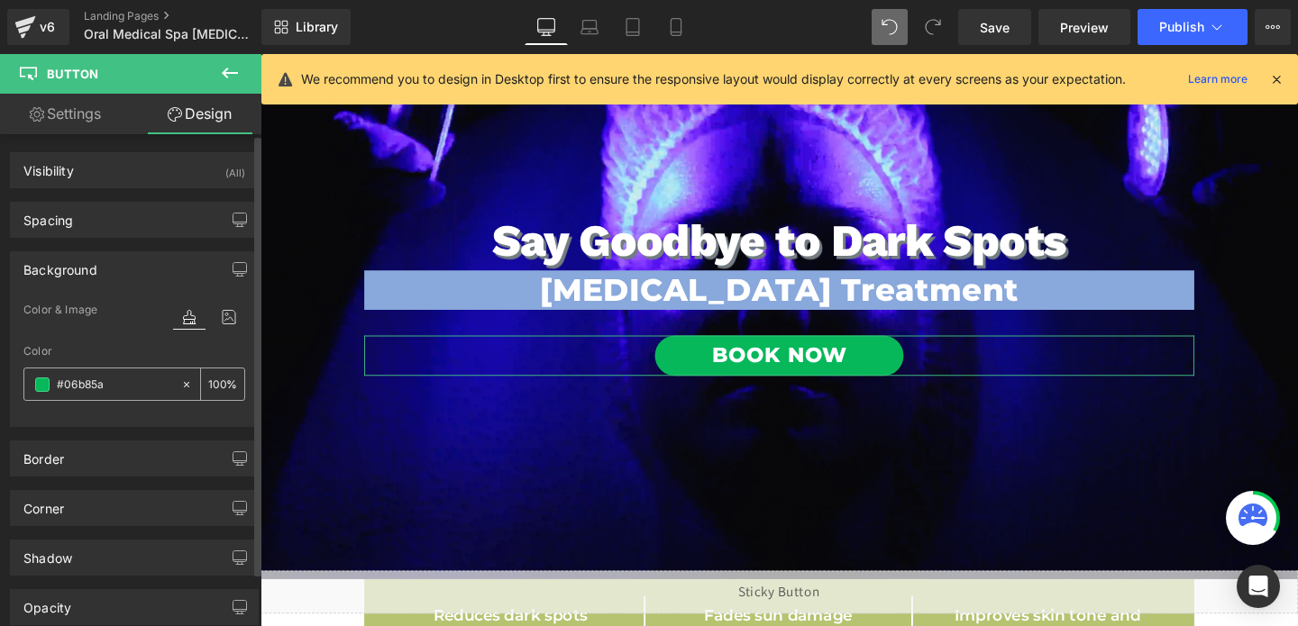
click at [45, 381] on span at bounding box center [42, 385] width 14 height 14
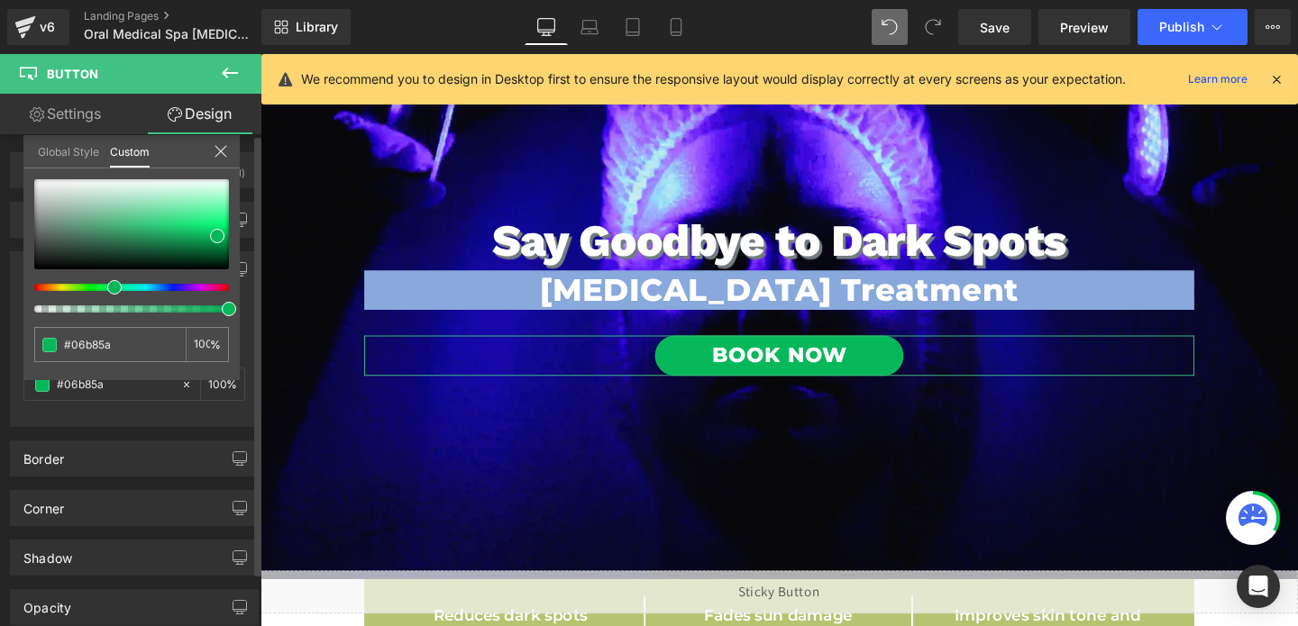
click at [170, 287] on div at bounding box center [124, 287] width 195 height 7
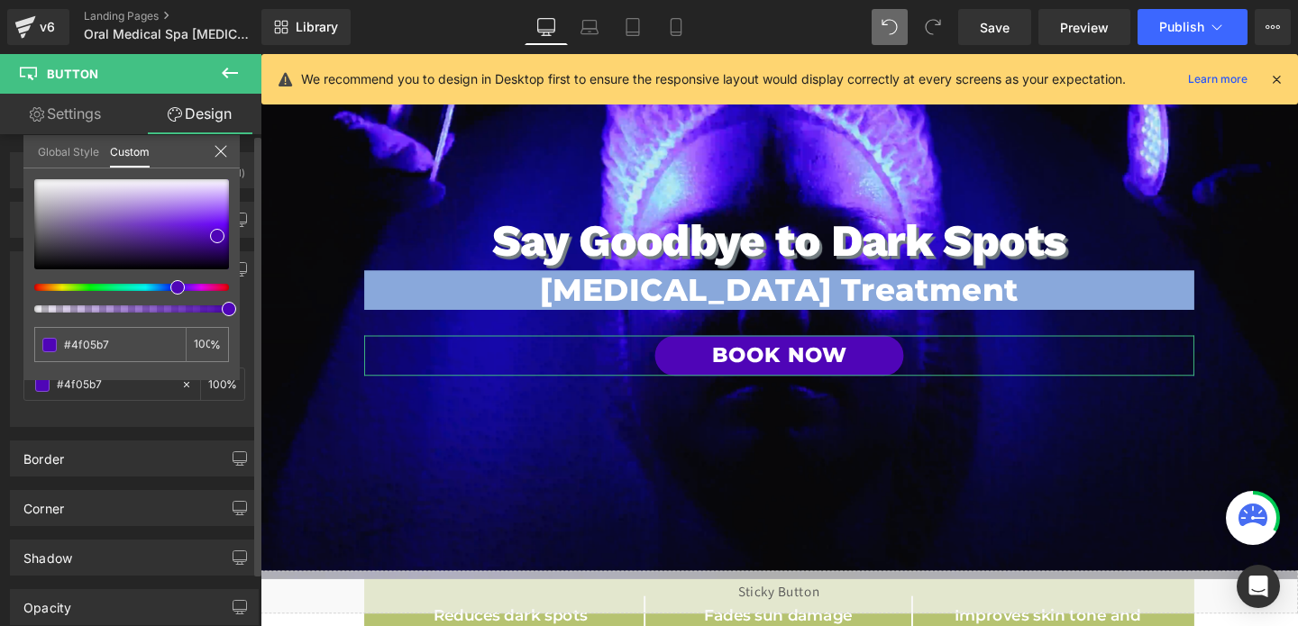
click at [163, 288] on div at bounding box center [124, 287] width 195 height 7
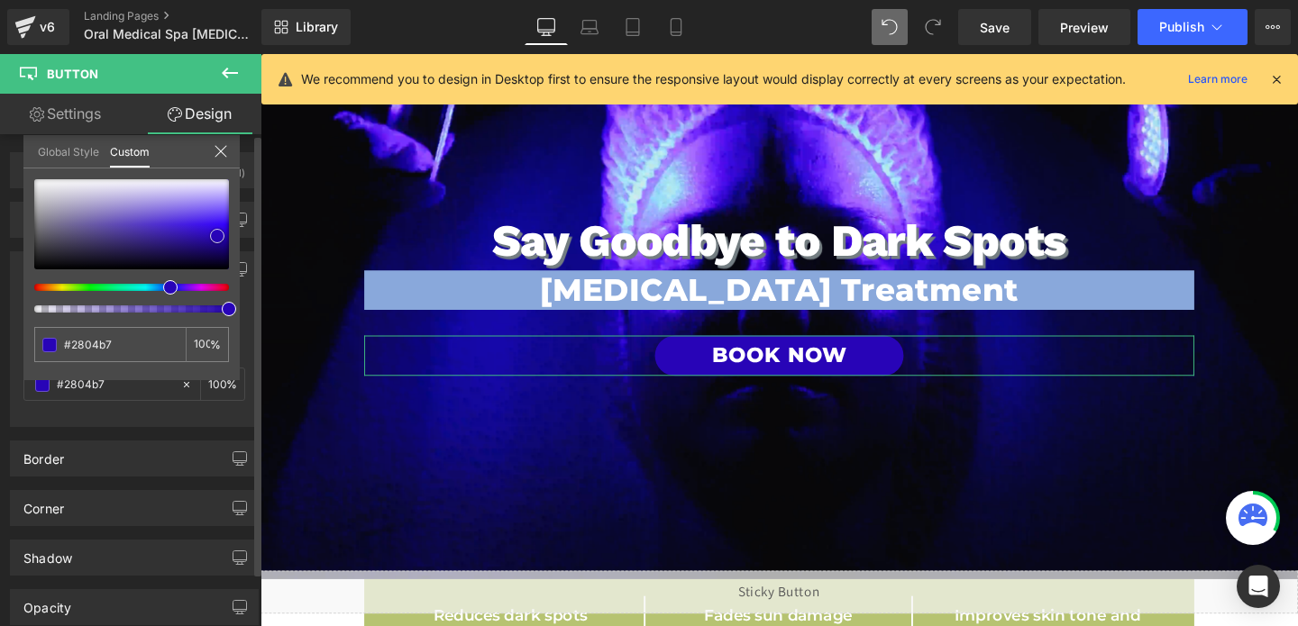
click at [209, 215] on div at bounding box center [131, 224] width 195 height 90
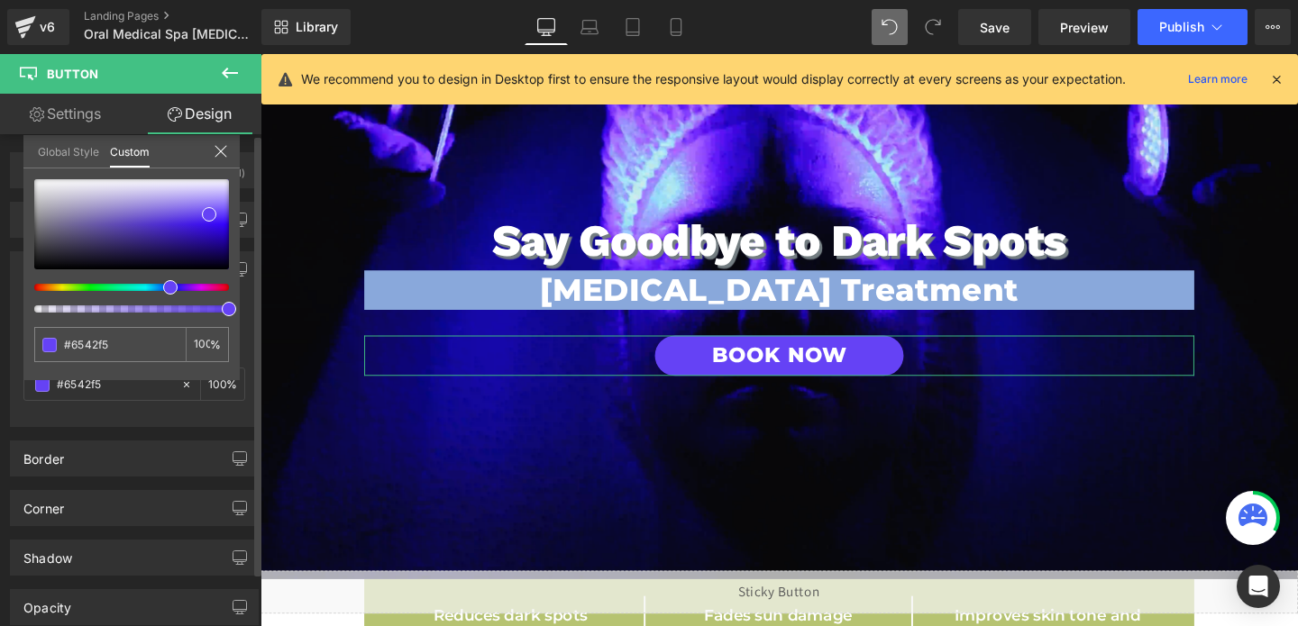
click at [54, 287] on div at bounding box center [124, 287] width 195 height 7
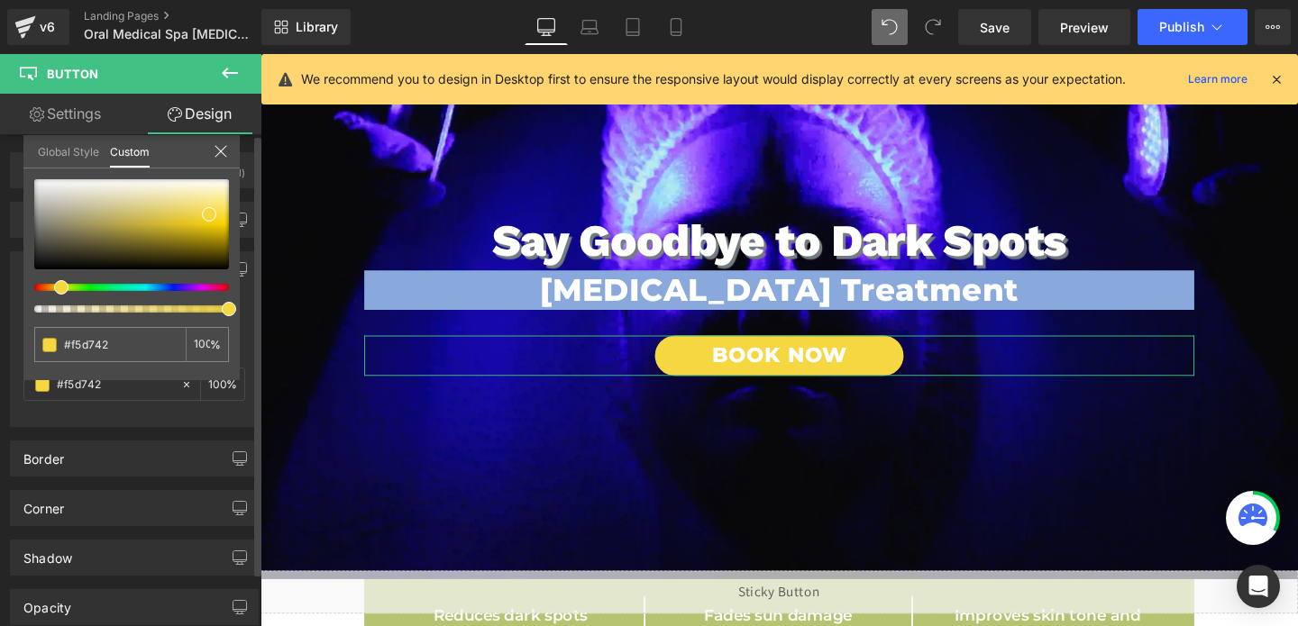
click at [45, 291] on div at bounding box center [131, 245] width 195 height 133
click at [50, 285] on div at bounding box center [124, 287] width 195 height 7
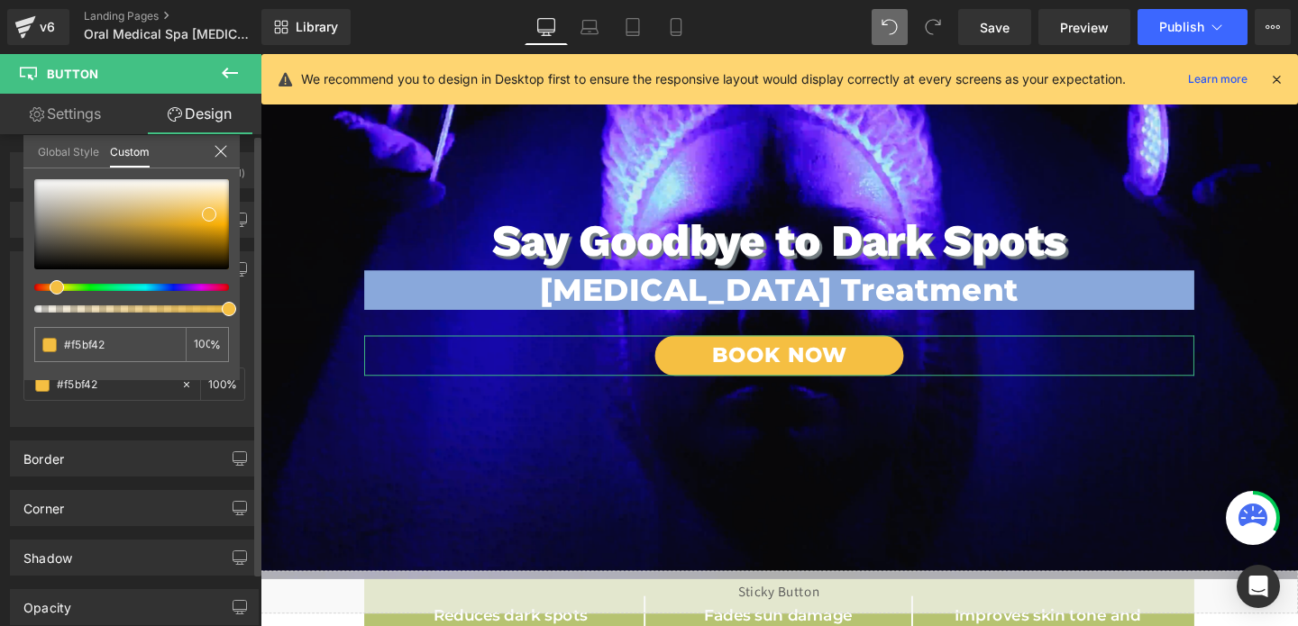
click at [45, 289] on div at bounding box center [124, 287] width 195 height 7
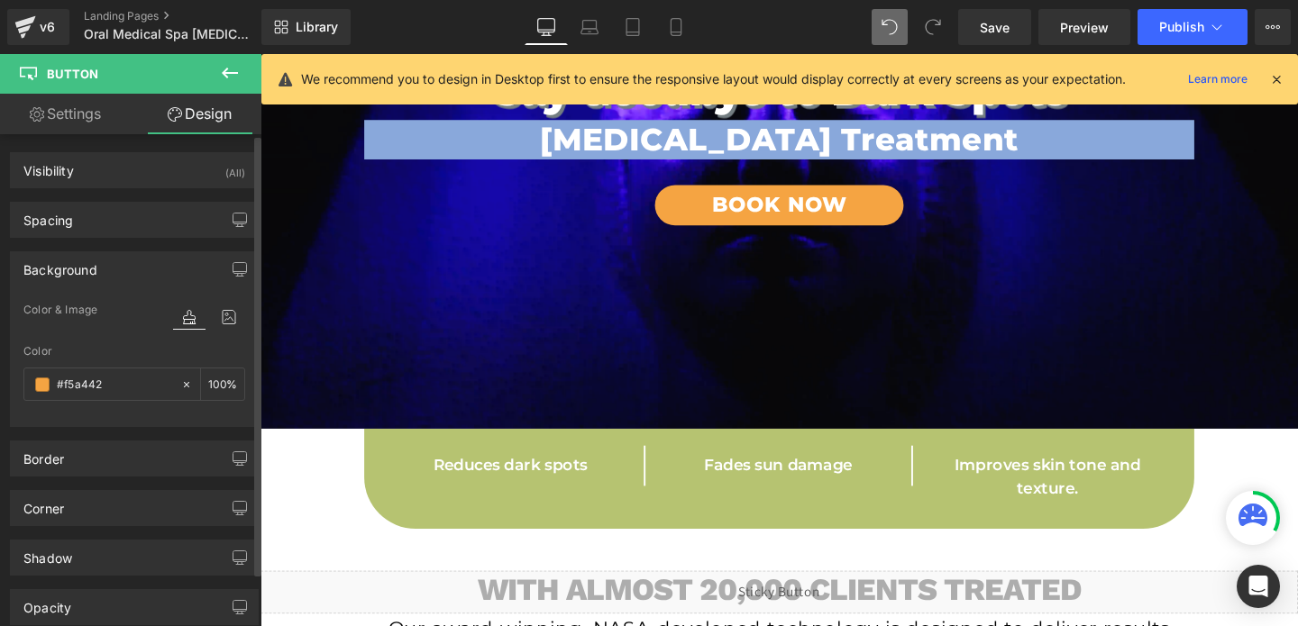
scroll to position [389, 0]
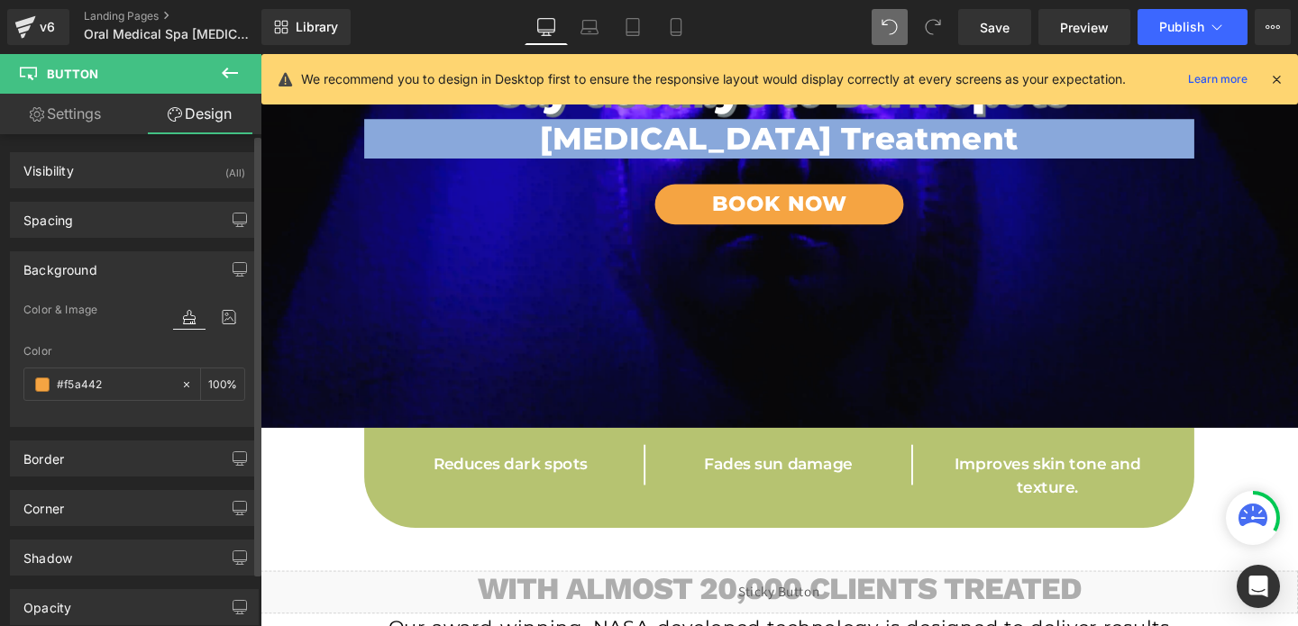
click at [830, 526] on div at bounding box center [806, 355] width 1091 height 602
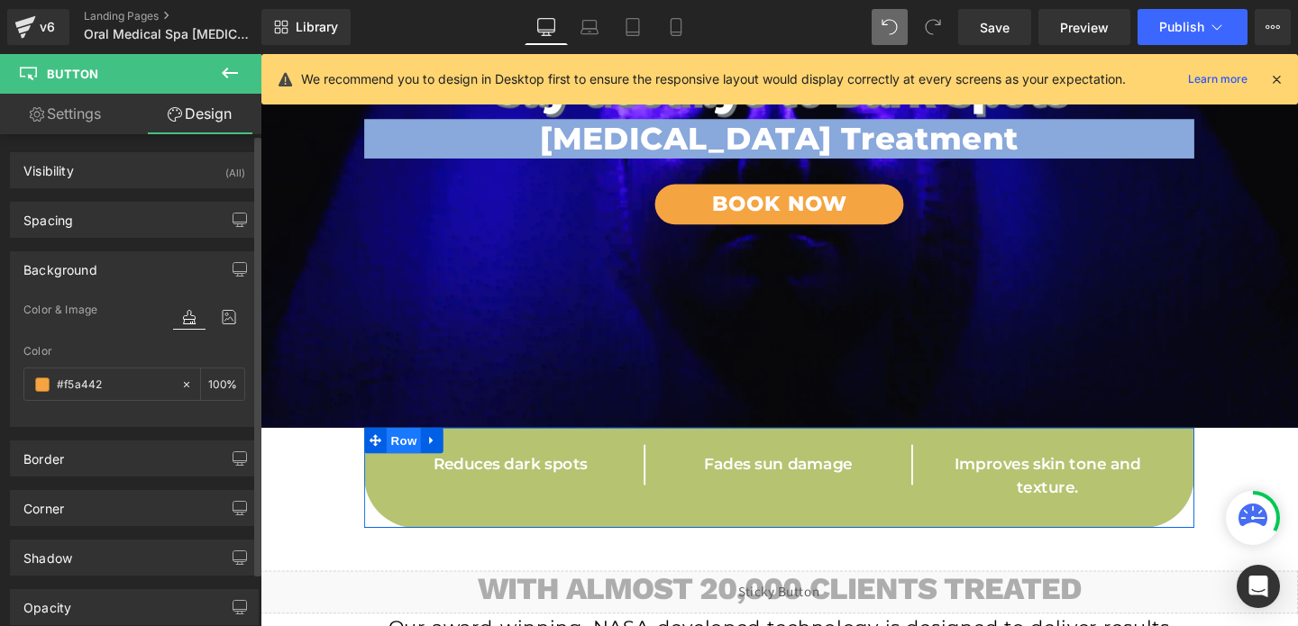
click at [410, 460] on span "Row" at bounding box center [411, 460] width 36 height 27
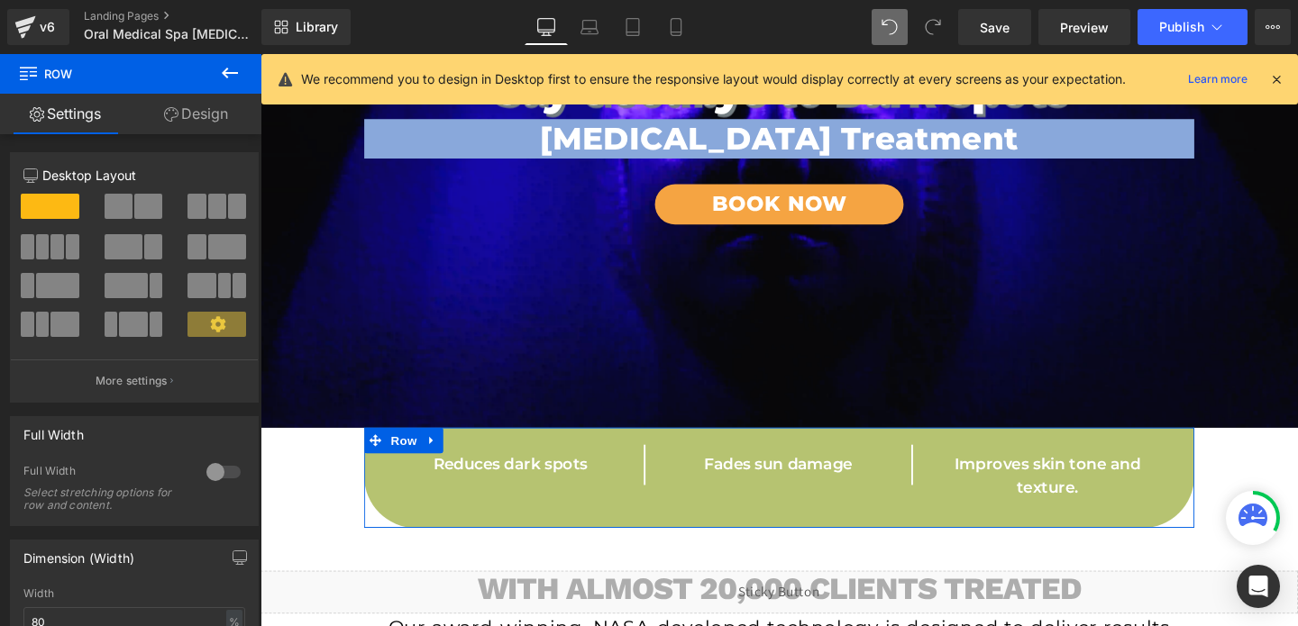
click at [207, 106] on link "Design" at bounding box center [196, 114] width 131 height 41
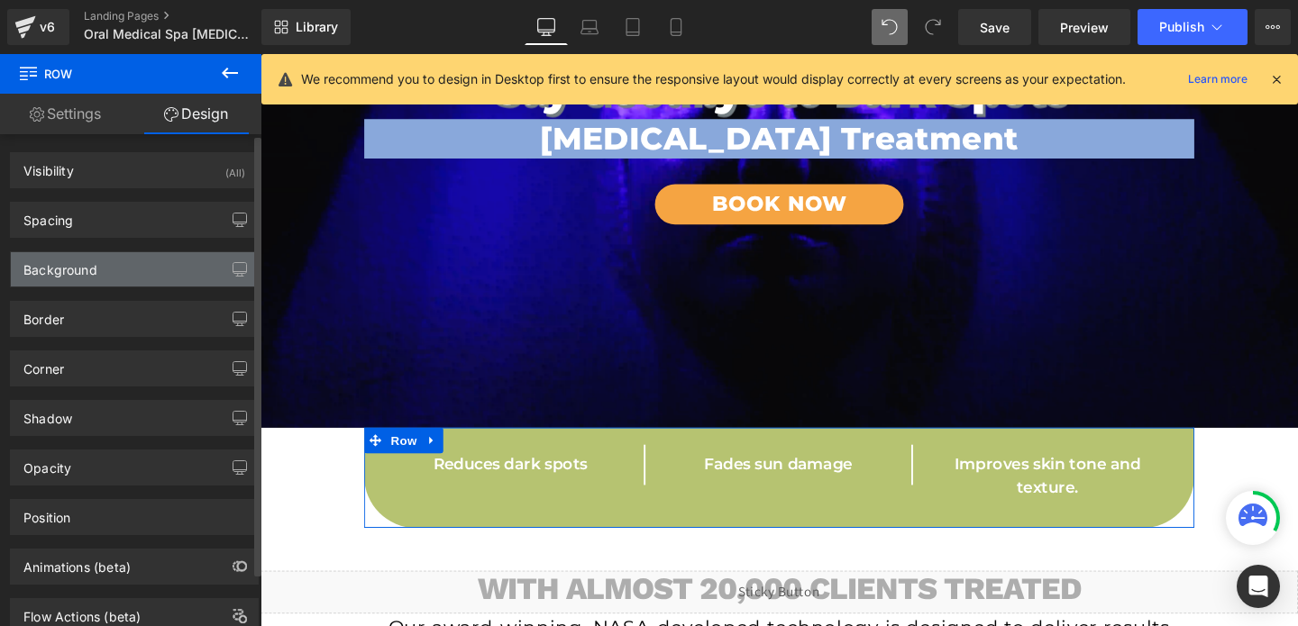
click at [98, 273] on div "Background" at bounding box center [134, 269] width 247 height 34
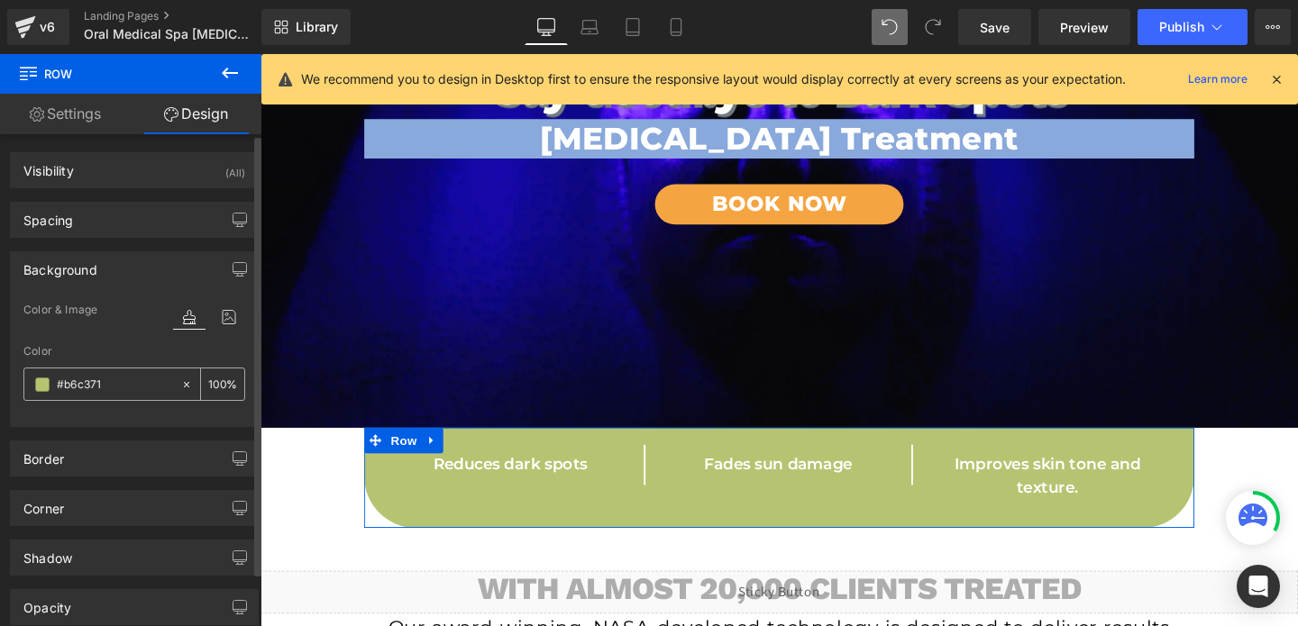
click at [40, 387] on span at bounding box center [42, 385] width 14 height 14
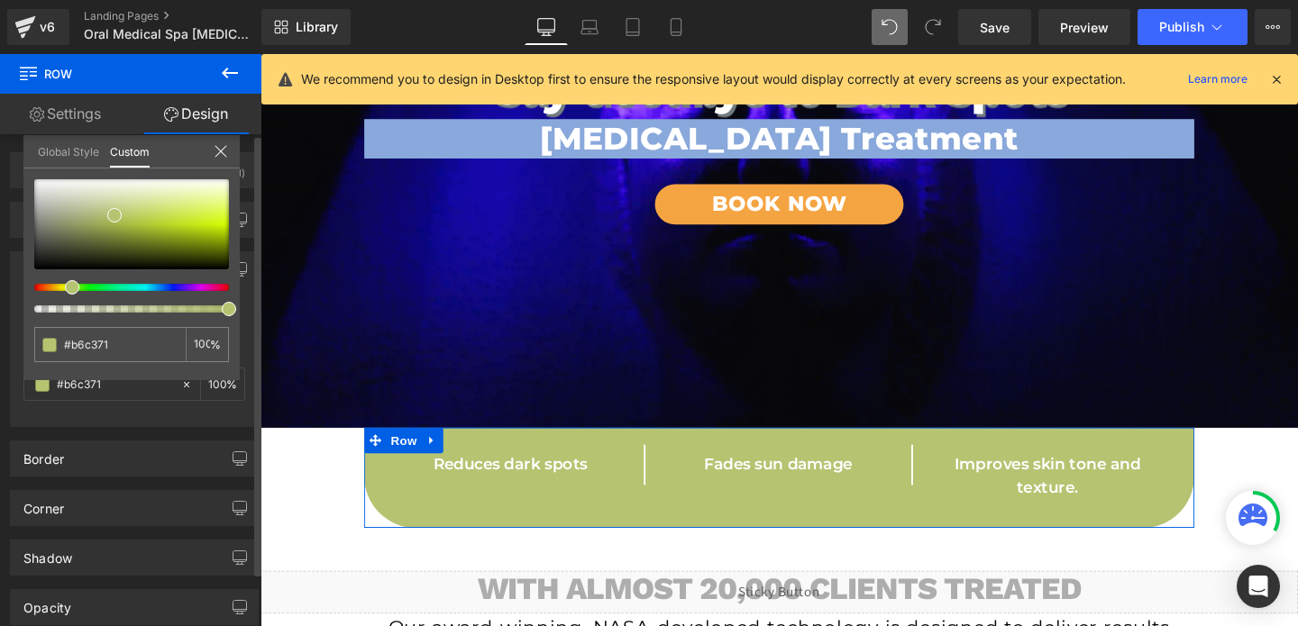
click at [148, 288] on div at bounding box center [124, 287] width 195 height 7
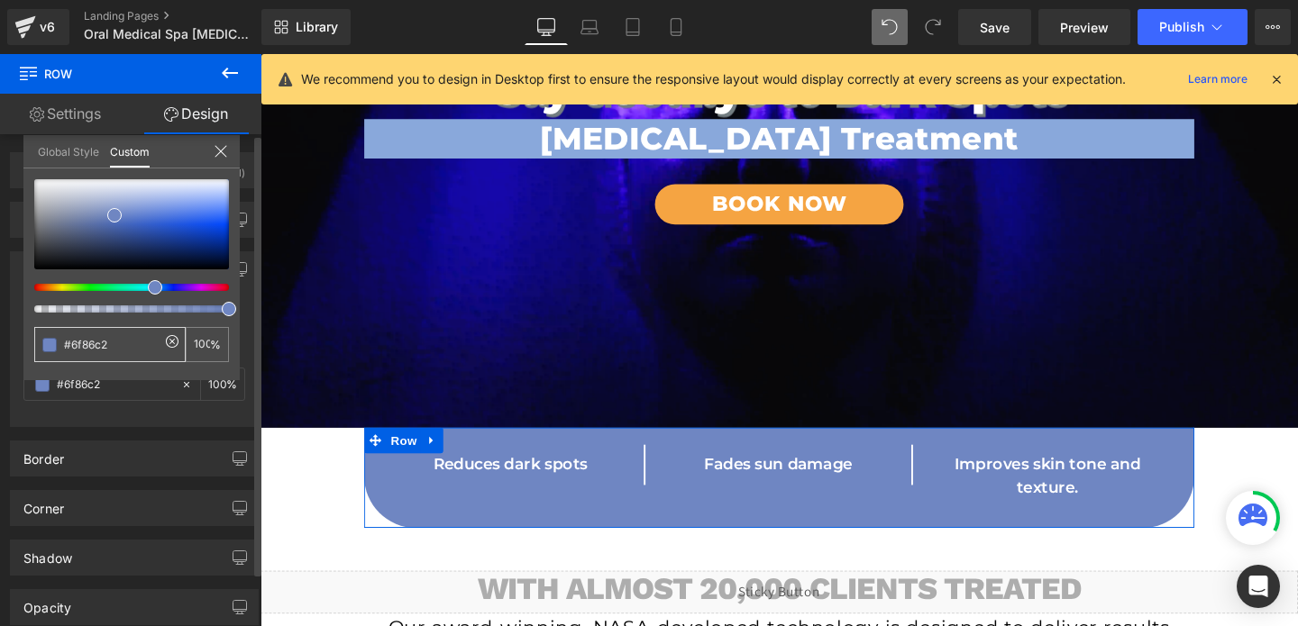
click at [95, 352] on input "#b6c371" at bounding box center [112, 344] width 96 height 19
type input "#6f86c2"
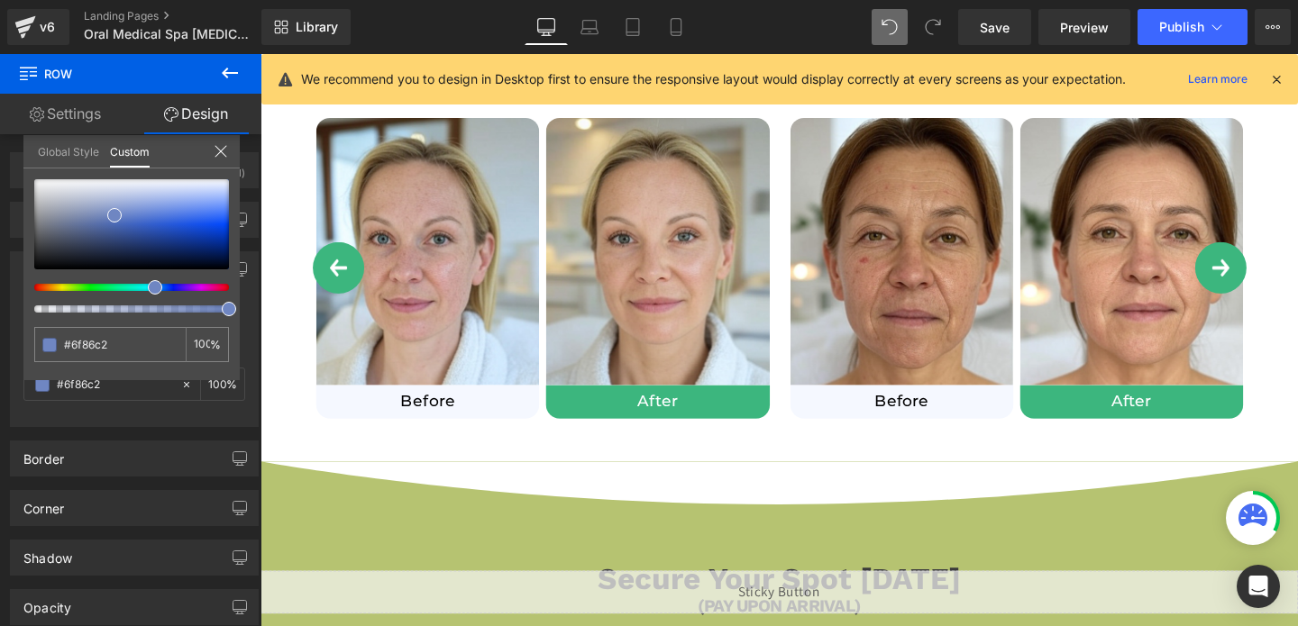
scroll to position [1160, 0]
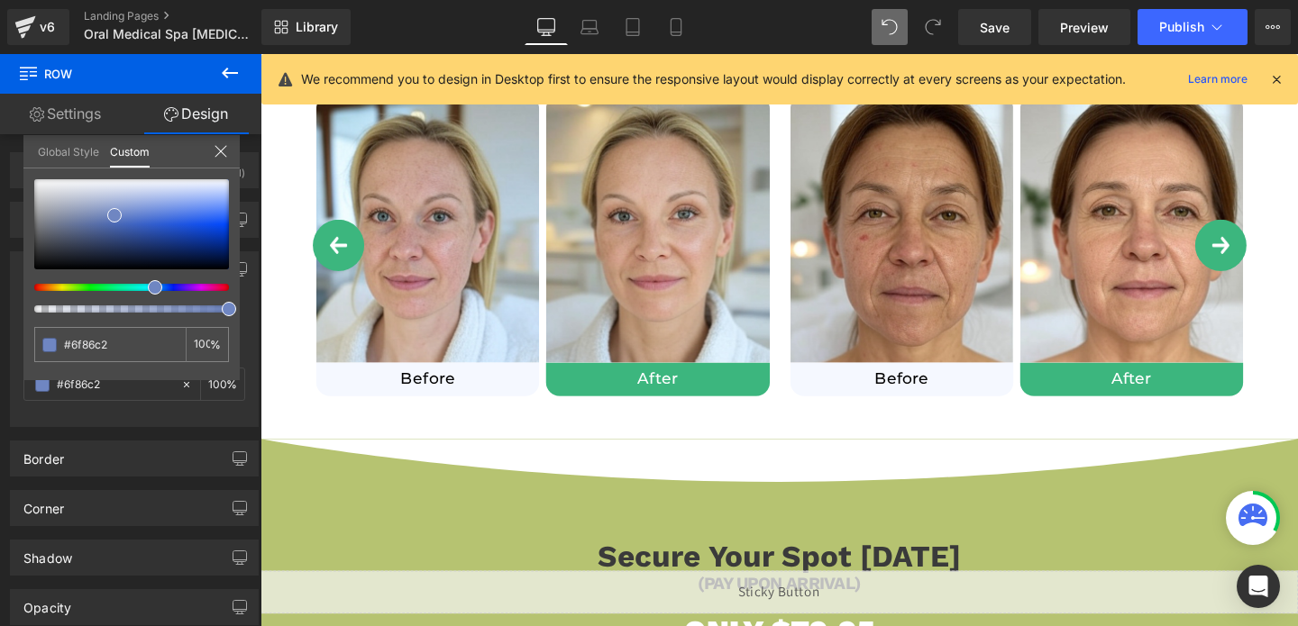
click at [334, 512] on div at bounding box center [806, 355] width 1091 height 602
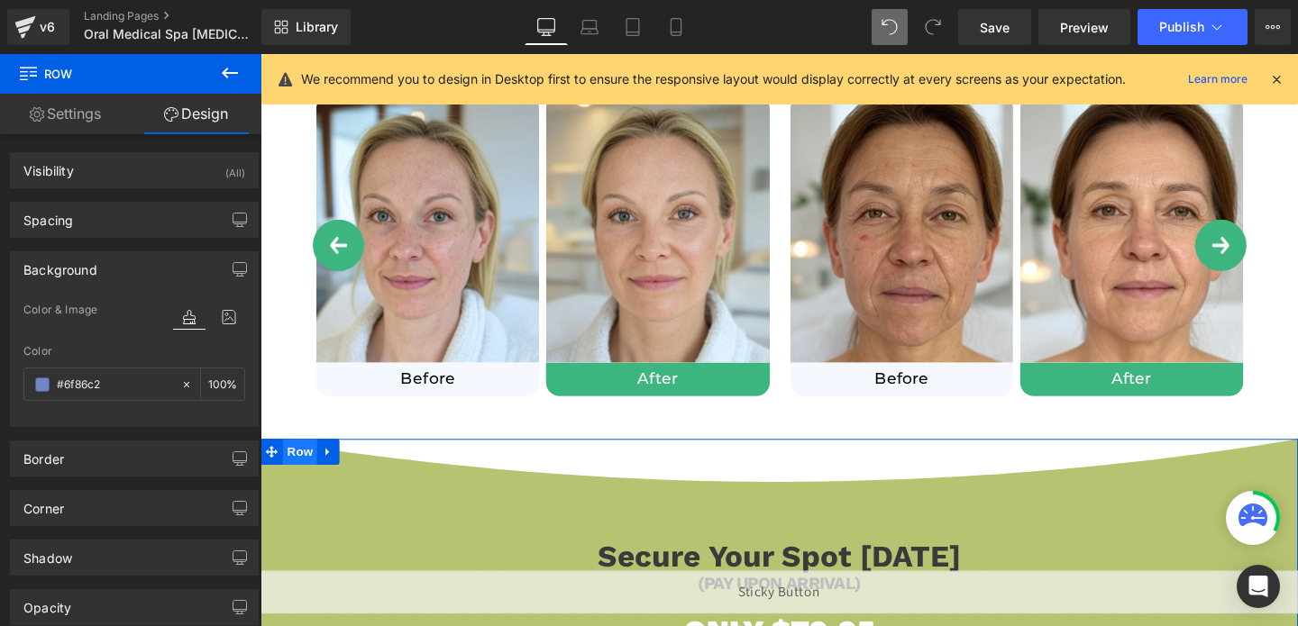
click at [299, 478] on span "Row" at bounding box center [302, 472] width 36 height 27
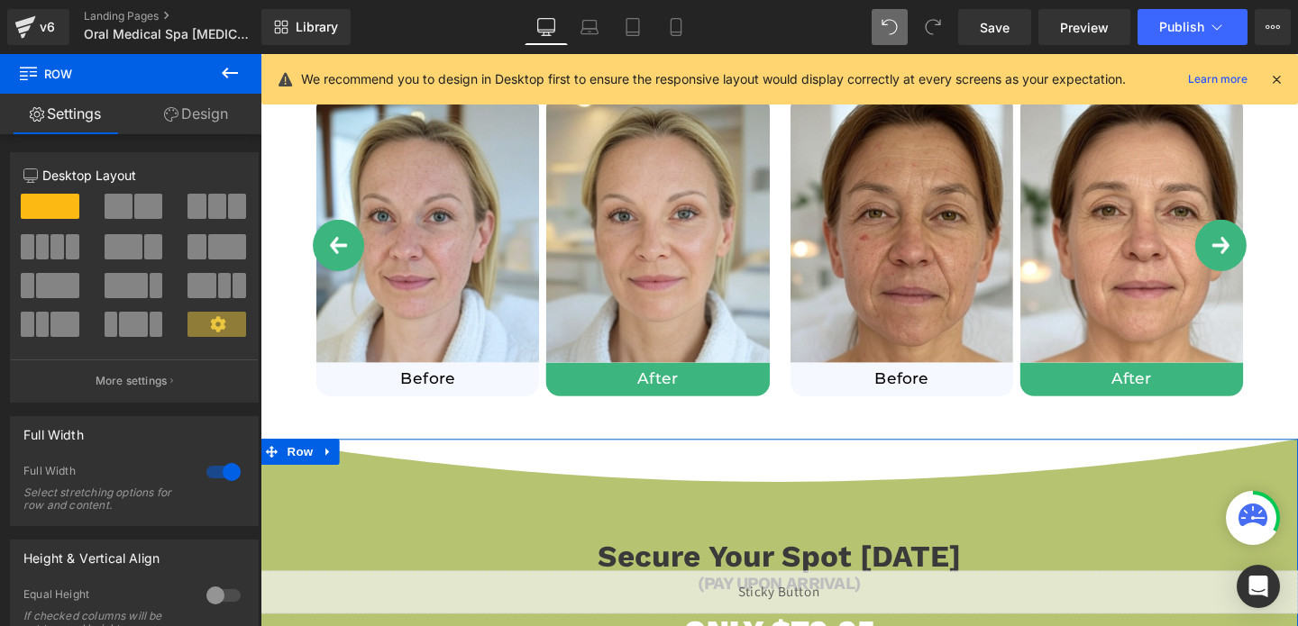
click at [197, 132] on link "Design" at bounding box center [196, 114] width 131 height 41
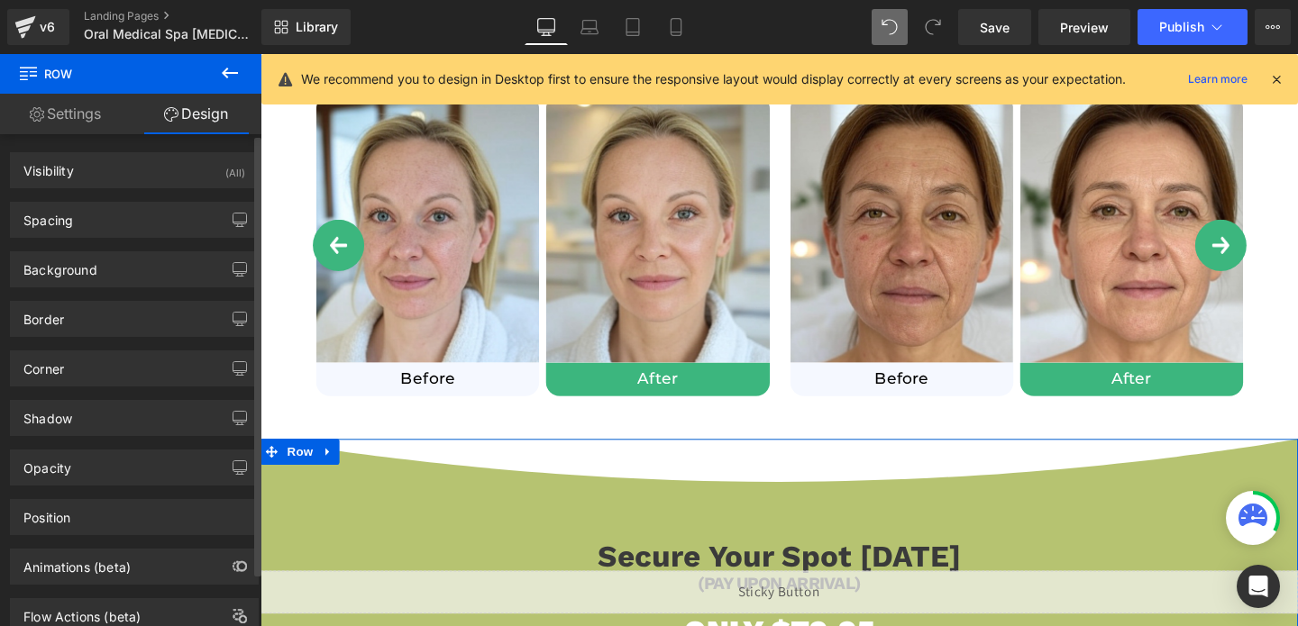
click at [91, 288] on div "Border Border Style Custom Custom Setup Global Style Custom Setup Global Style …" at bounding box center [135, 313] width 270 height 50
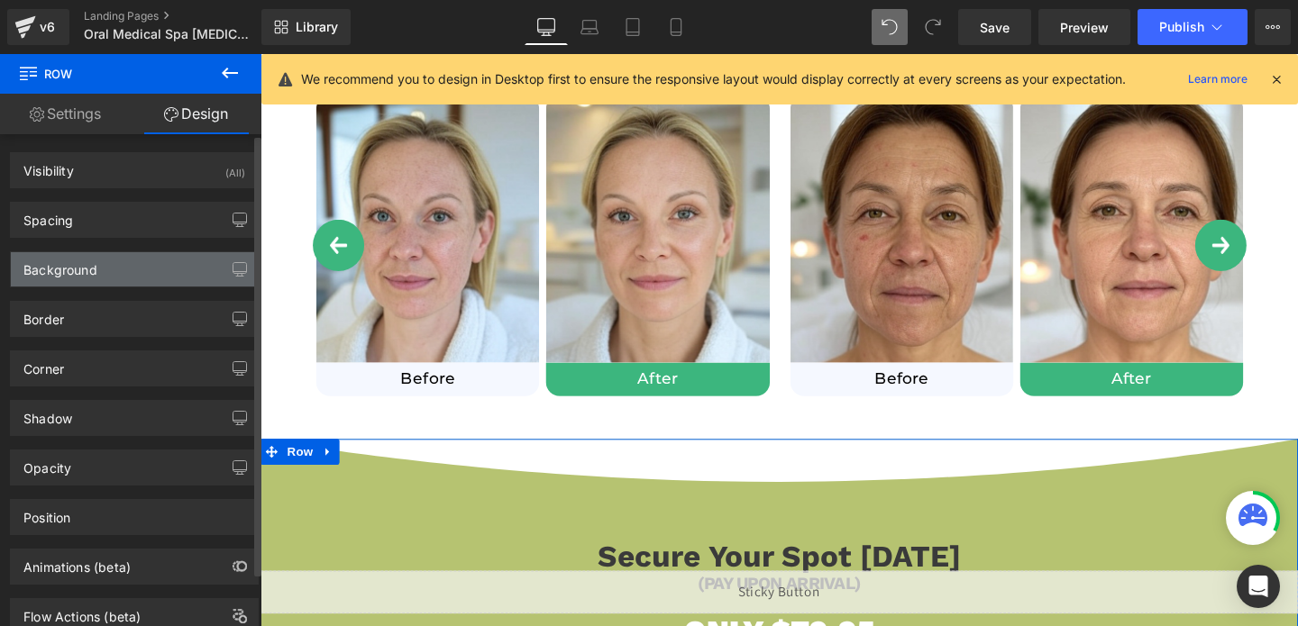
click at [106, 261] on div "Background" at bounding box center [134, 269] width 247 height 34
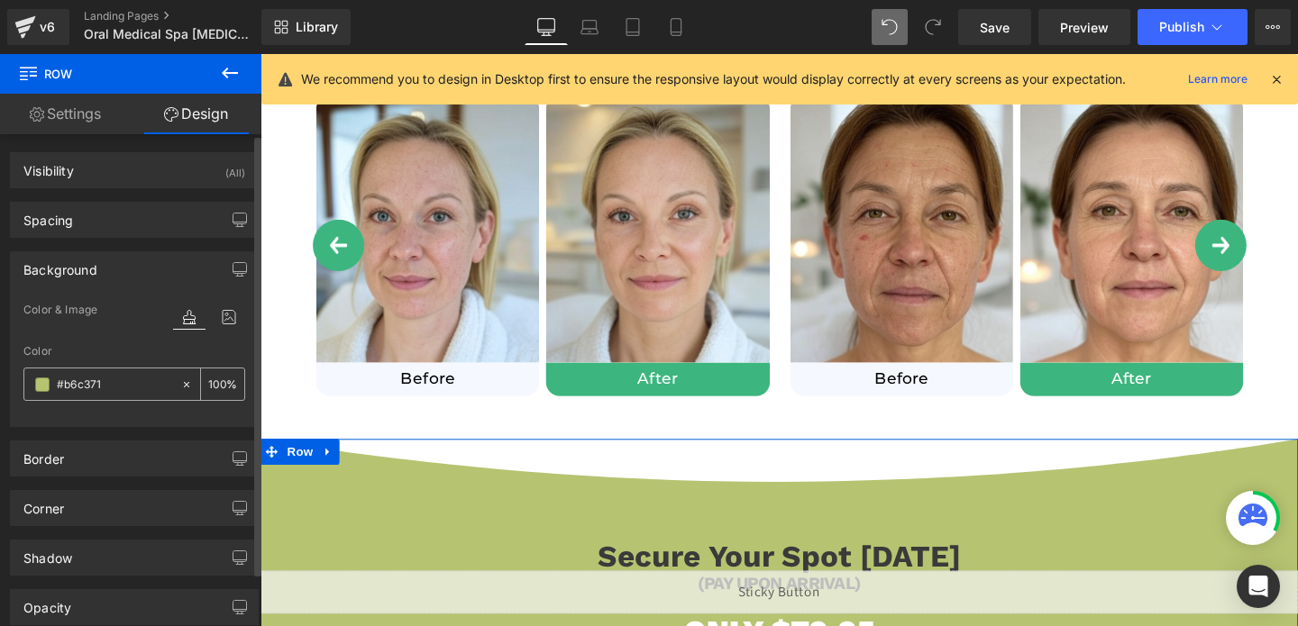
click at [84, 385] on input "#b6c371" at bounding box center [114, 385] width 115 height 20
paste input "6f86c2"
type input "#6f86c2"
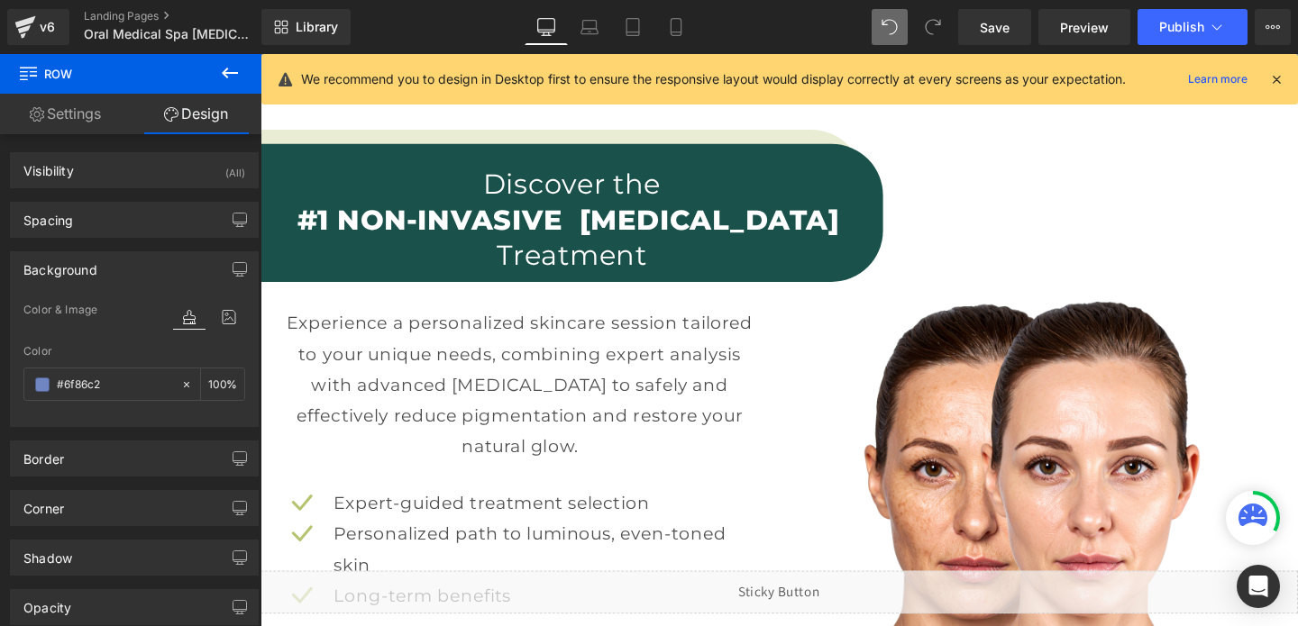
scroll to position [1750, 0]
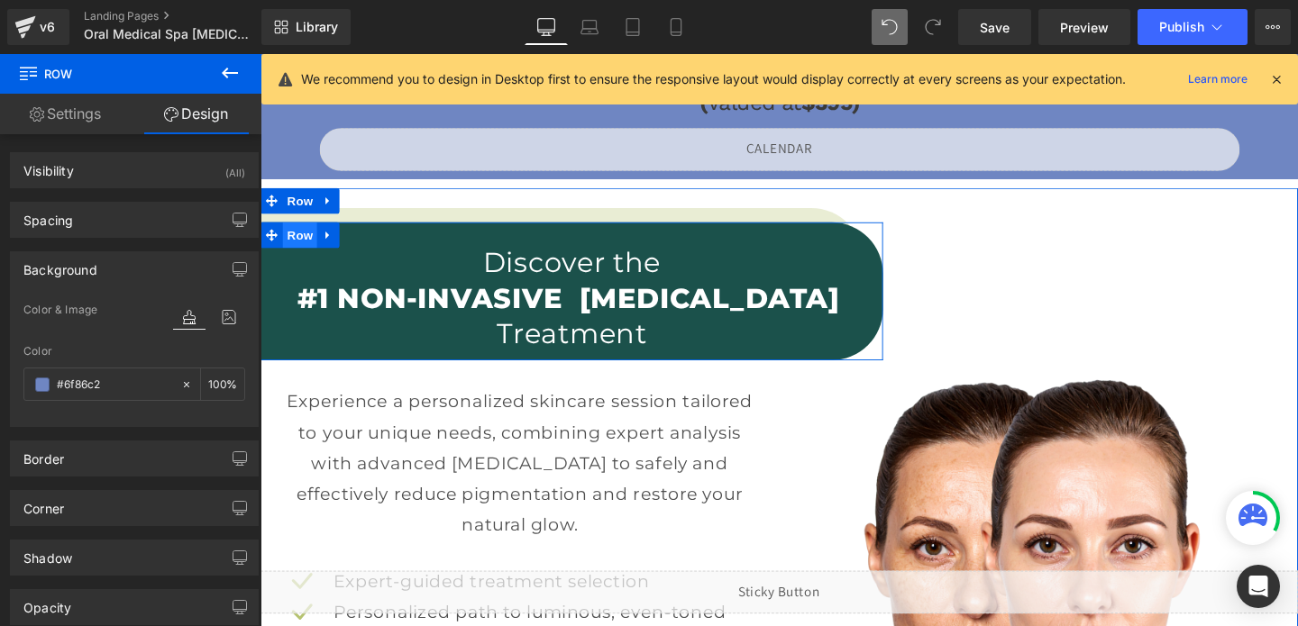
click at [300, 254] on span "Row" at bounding box center [302, 244] width 36 height 27
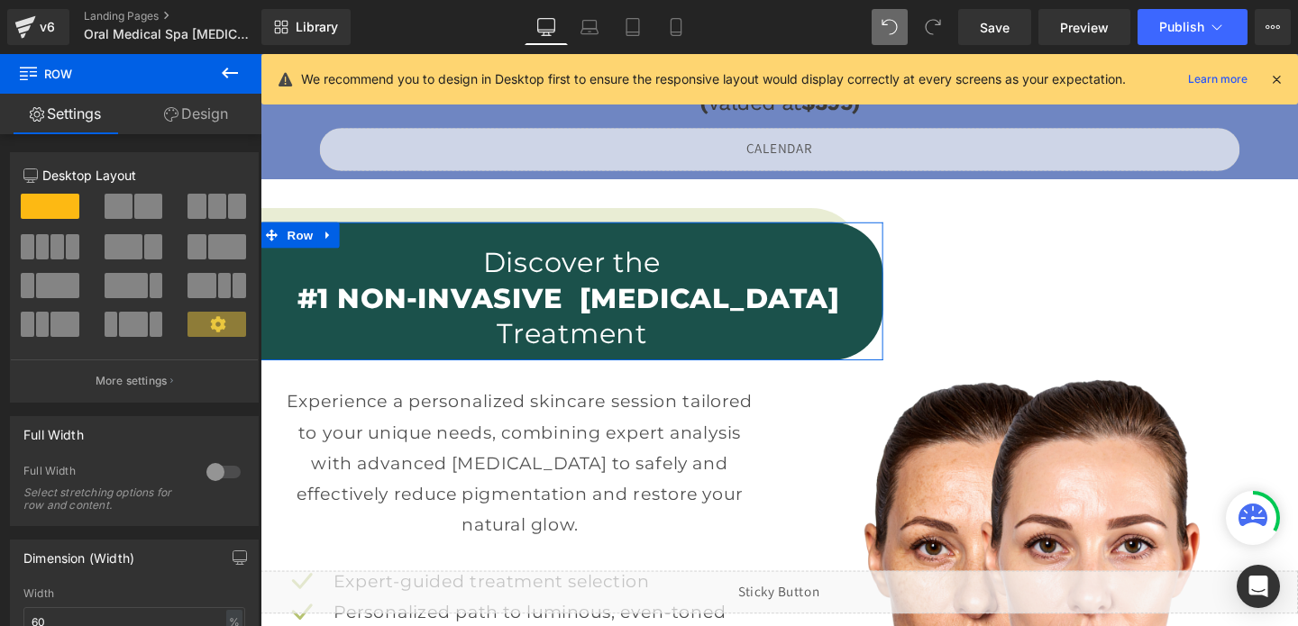
click at [183, 103] on link "Design" at bounding box center [196, 114] width 131 height 41
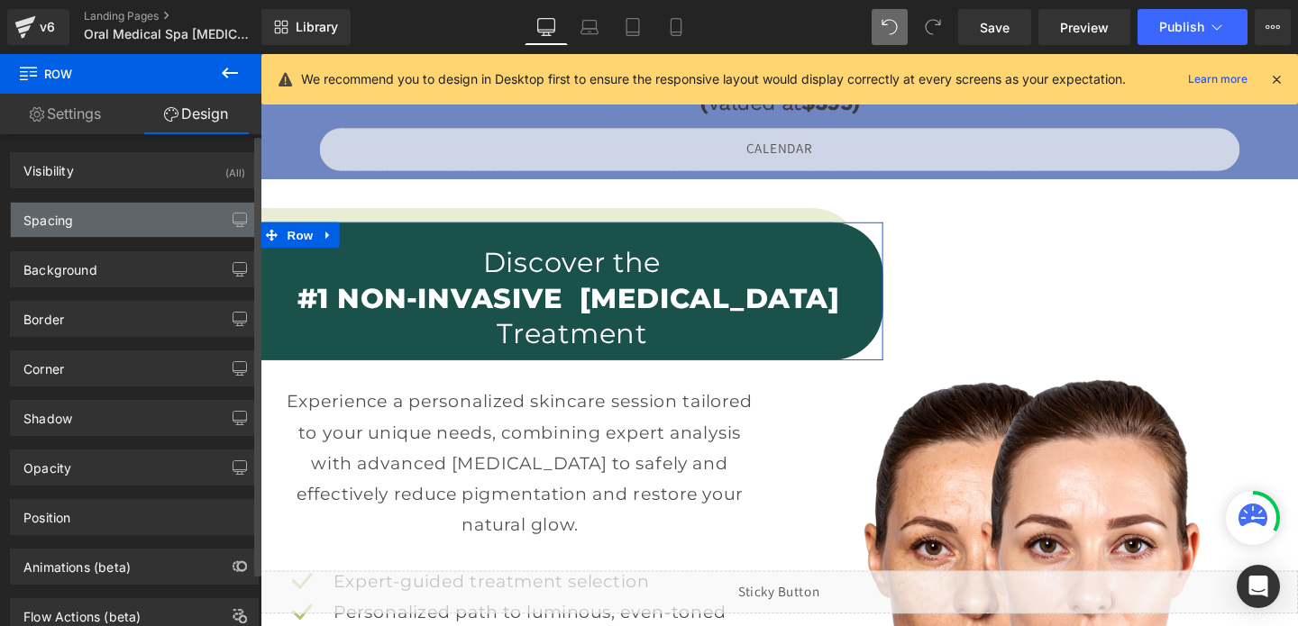
click at [59, 212] on div "Spacing" at bounding box center [48, 215] width 50 height 25
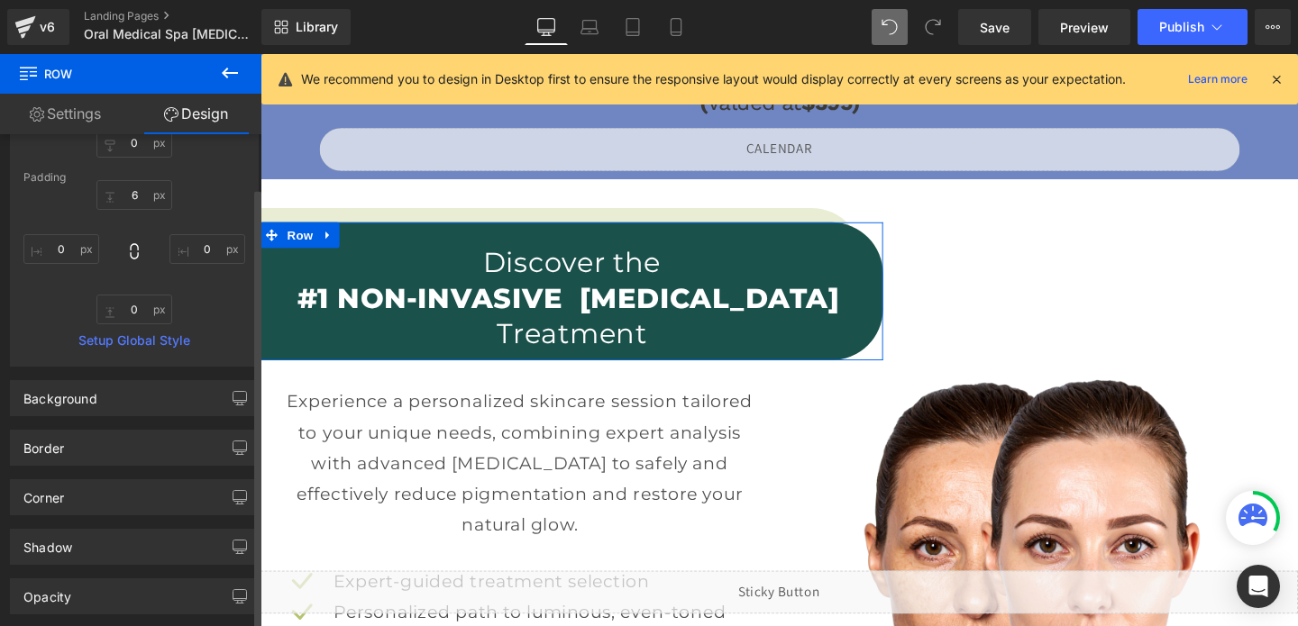
scroll to position [318, 0]
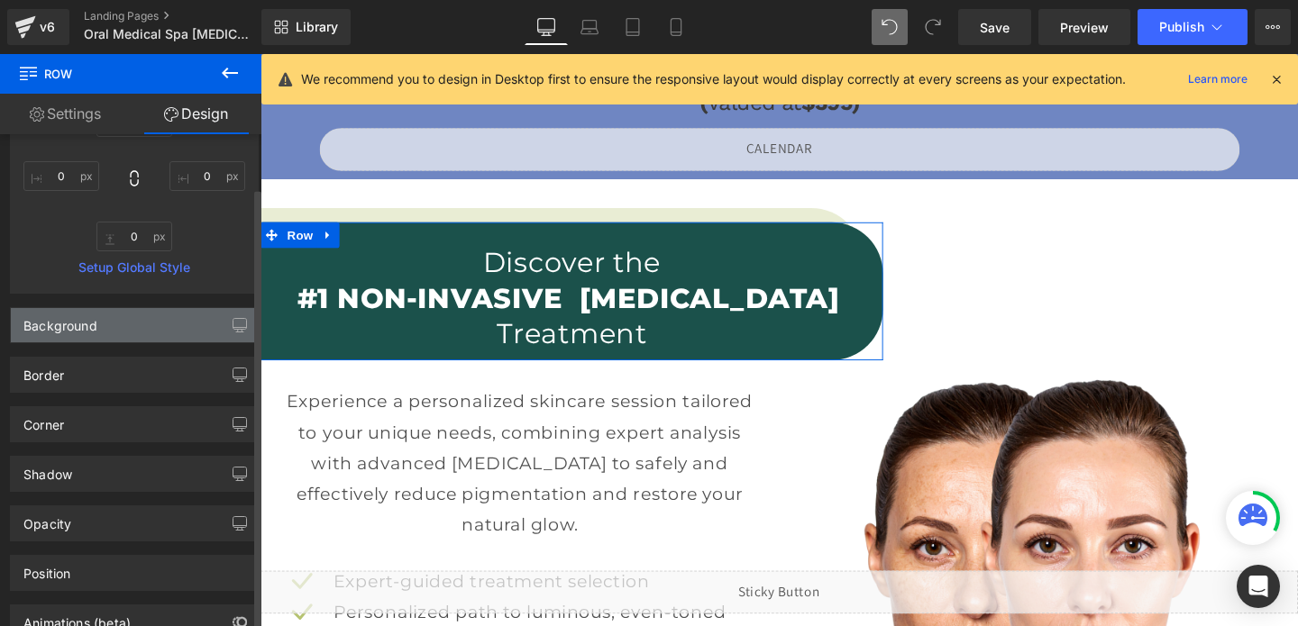
click at [77, 332] on div "Background" at bounding box center [60, 320] width 74 height 25
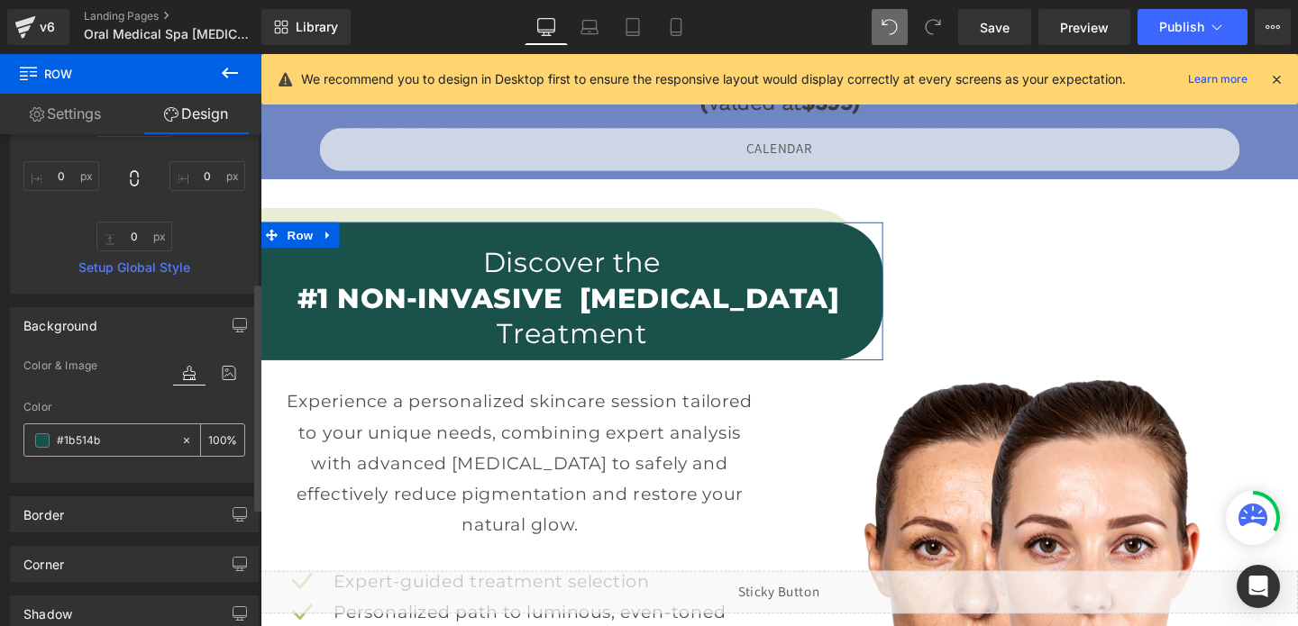
click at [96, 440] on input "#1b514b" at bounding box center [114, 441] width 115 height 20
paste input "6f86c2"
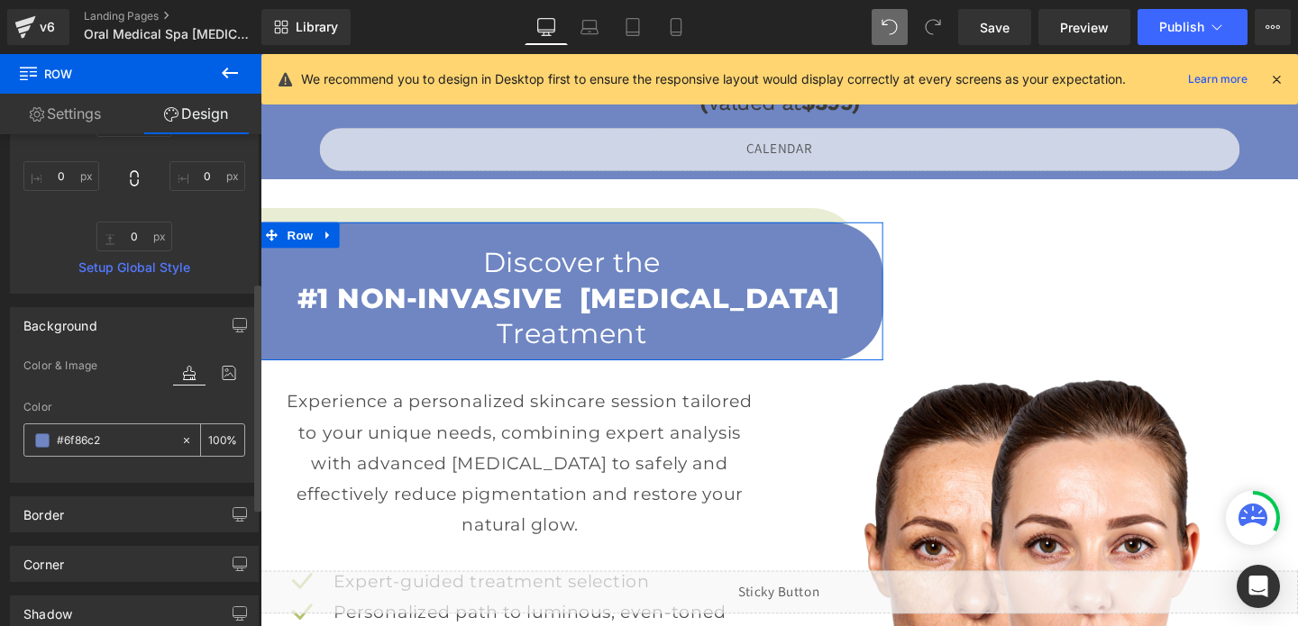
type input "#6f86c2"
click at [41, 443] on span at bounding box center [42, 441] width 14 height 14
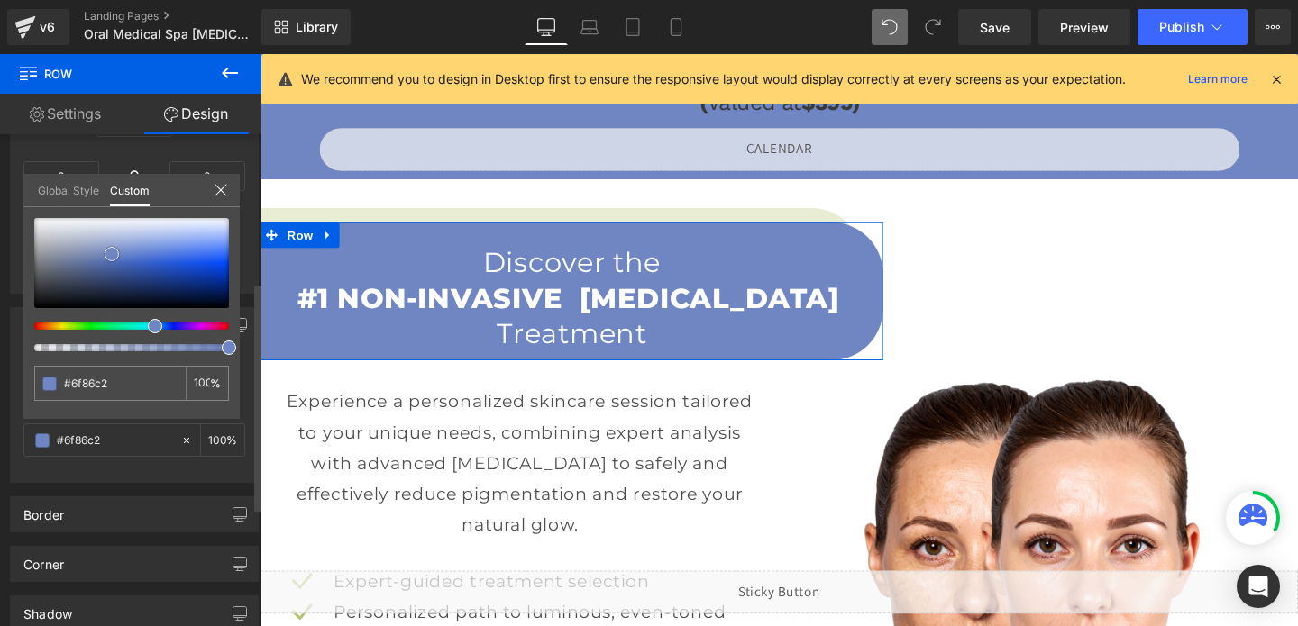
click at [213, 270] on div at bounding box center [131, 263] width 195 height 90
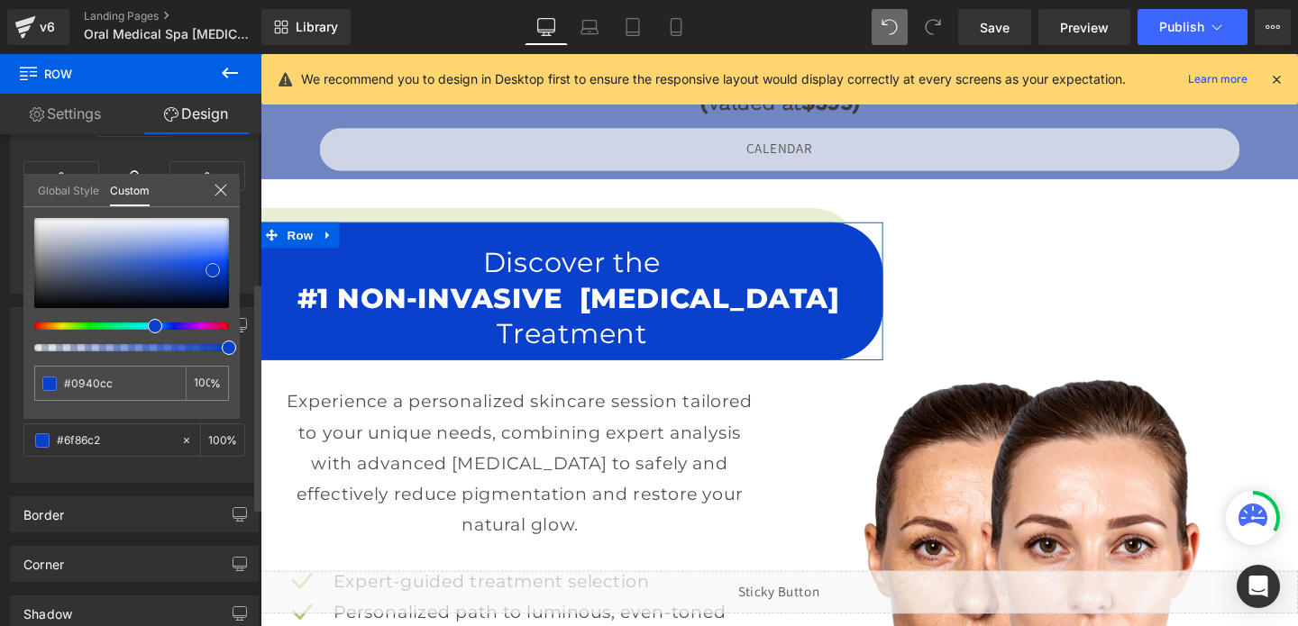
click at [191, 274] on div at bounding box center [131, 263] width 195 height 90
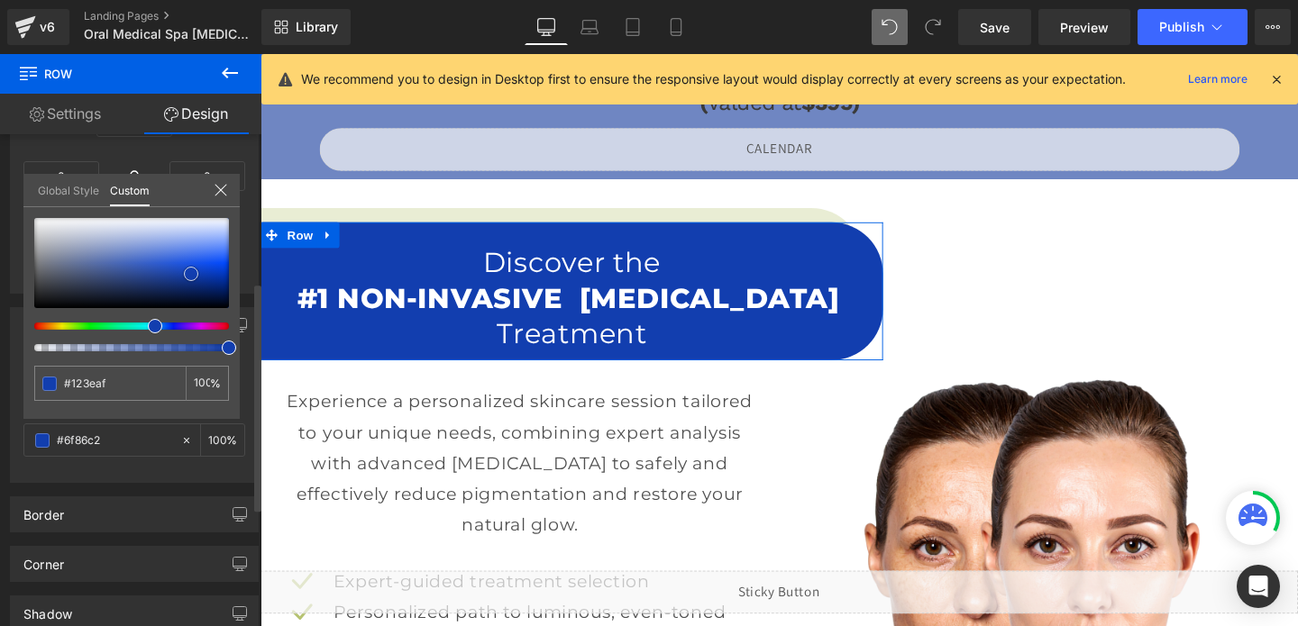
click at [121, 267] on div at bounding box center [131, 263] width 195 height 90
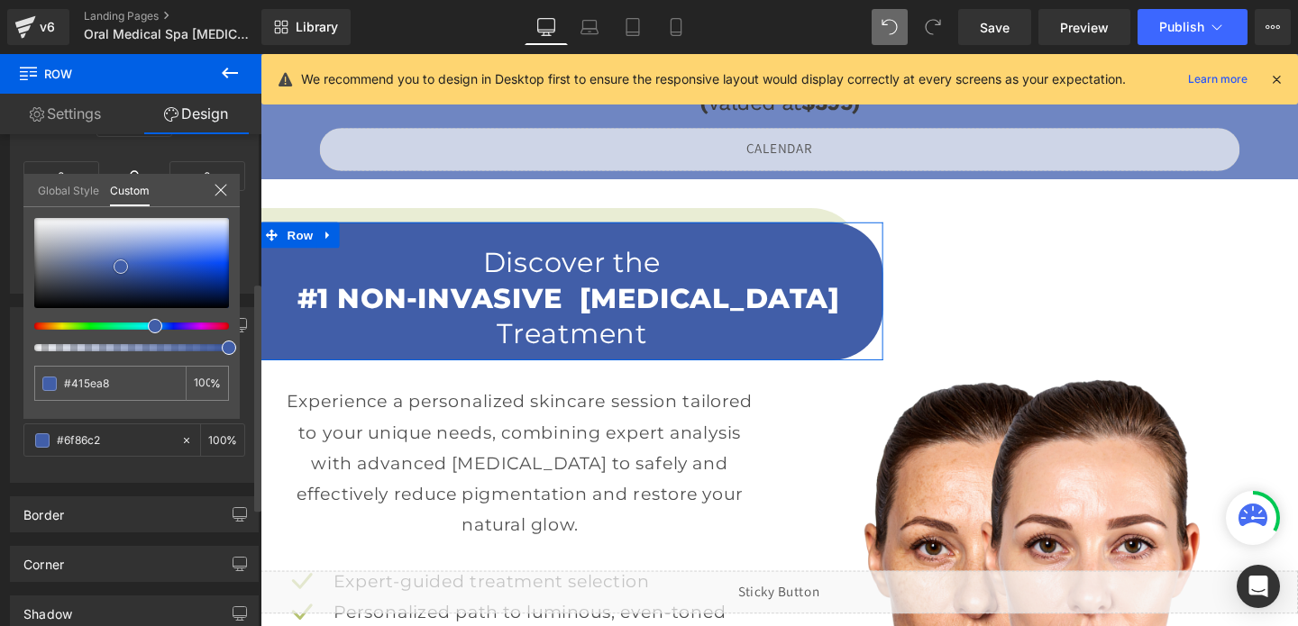
click at [102, 272] on div at bounding box center [131, 263] width 195 height 90
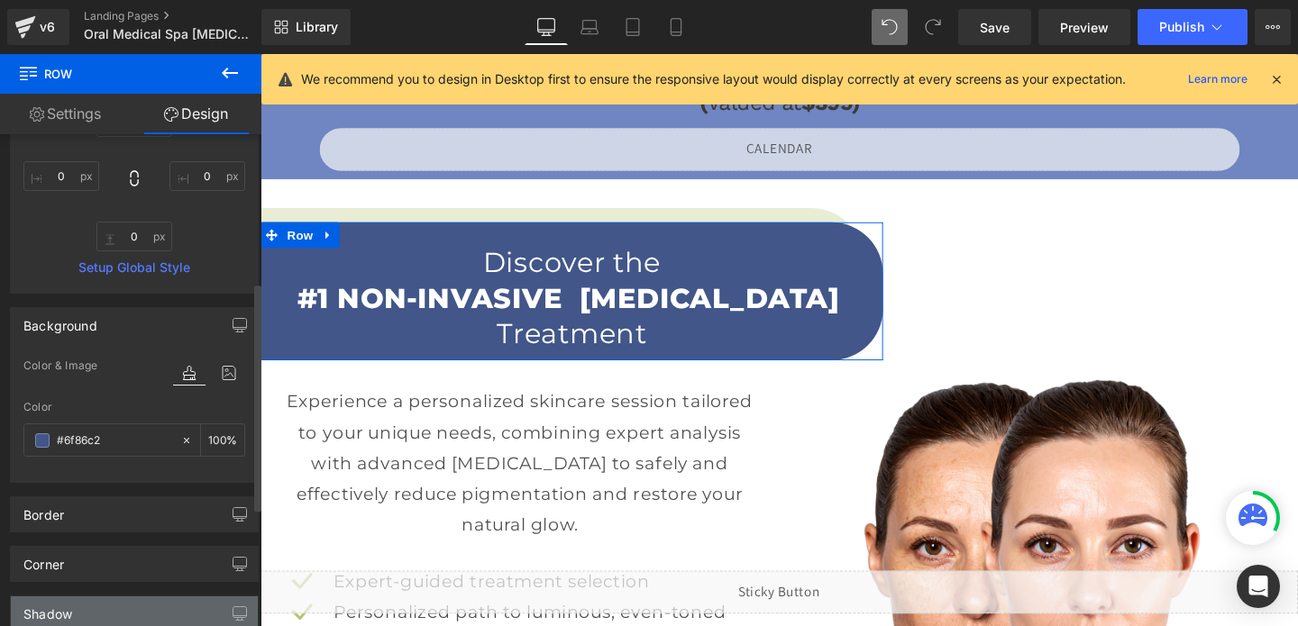
click at [87, 612] on div "Shadow" at bounding box center [134, 614] width 247 height 34
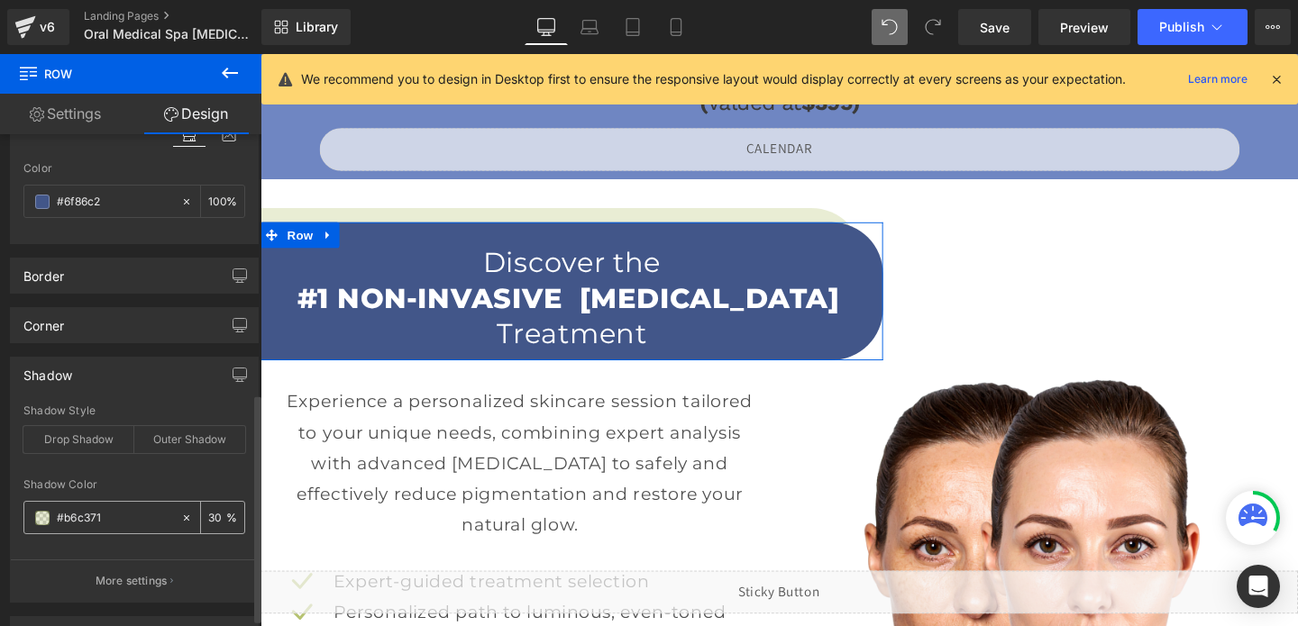
scroll to position [568, 0]
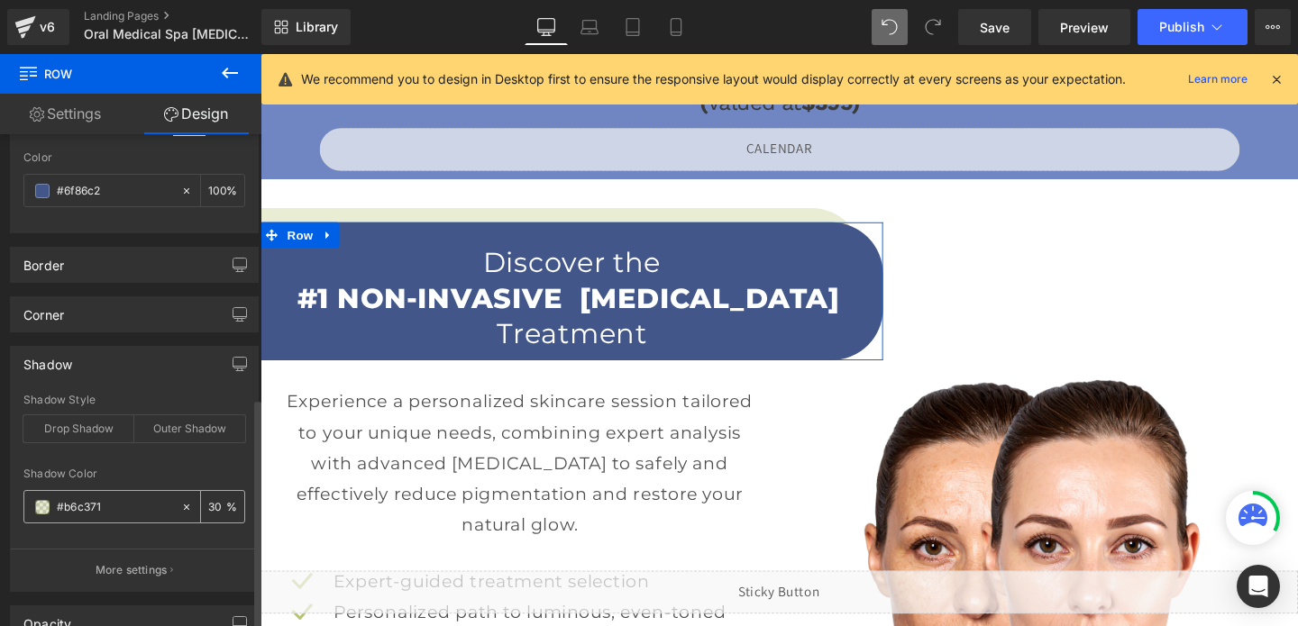
click at [96, 504] on input "#b6c371" at bounding box center [114, 508] width 115 height 20
paste input "6f86c2"
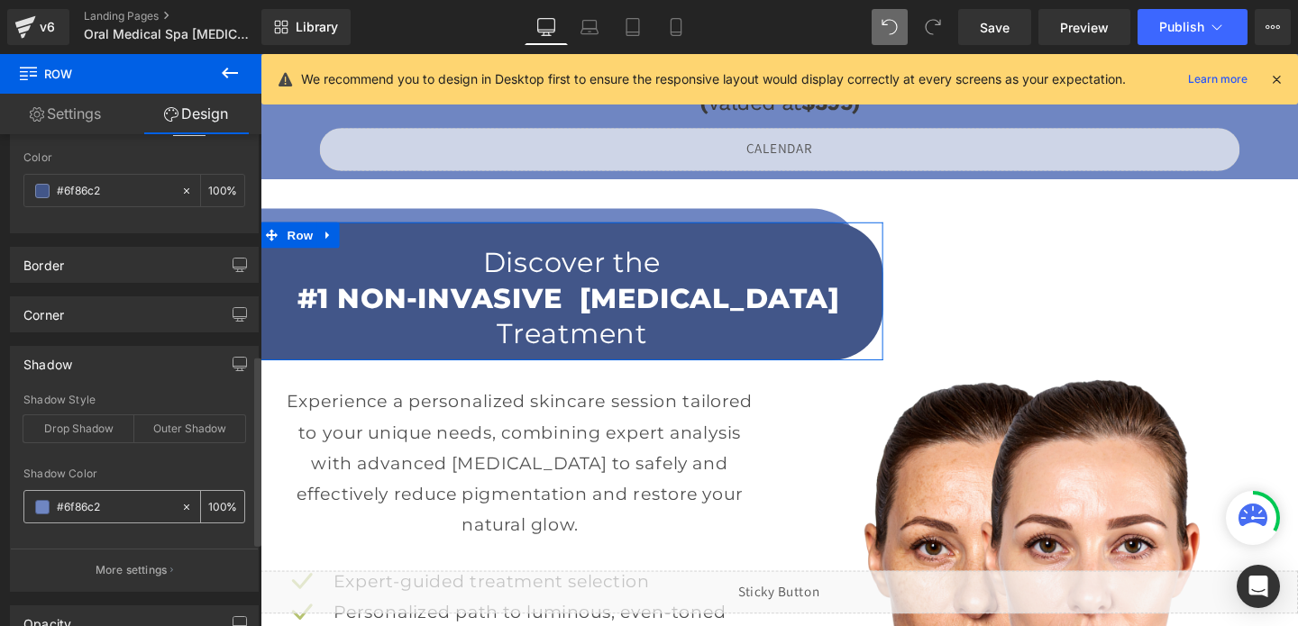
type input "#6f86c2"
click at [211, 501] on input "30" at bounding box center [217, 507] width 18 height 20
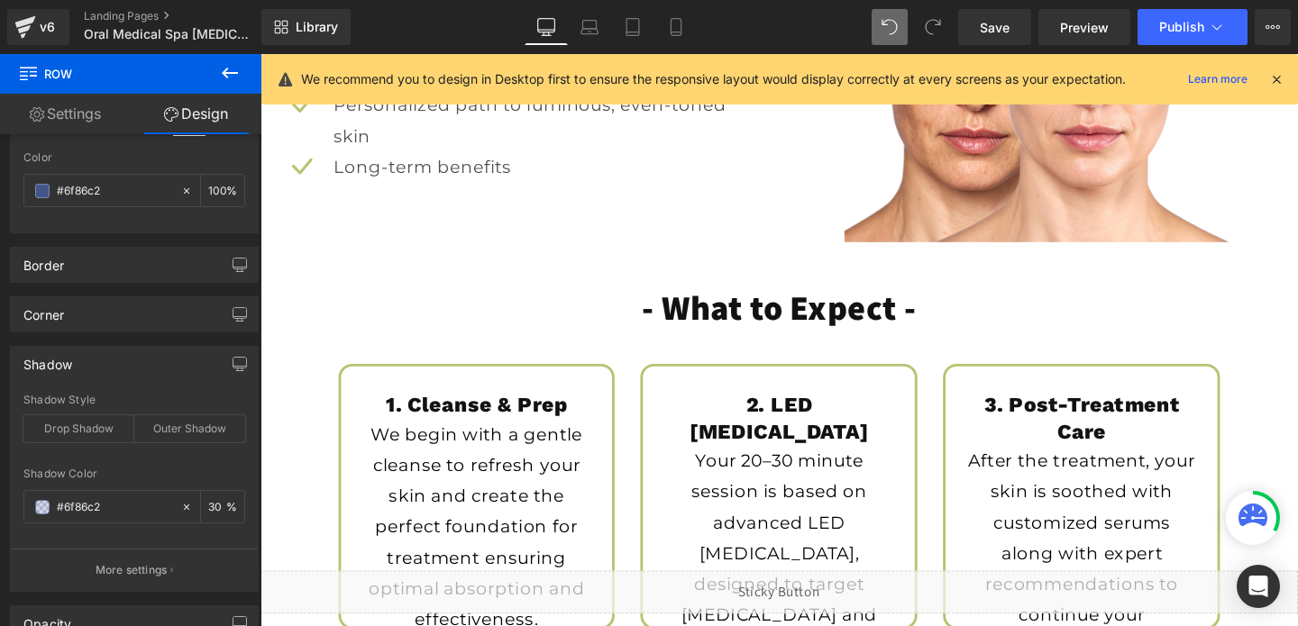
scroll to position [2286, 0]
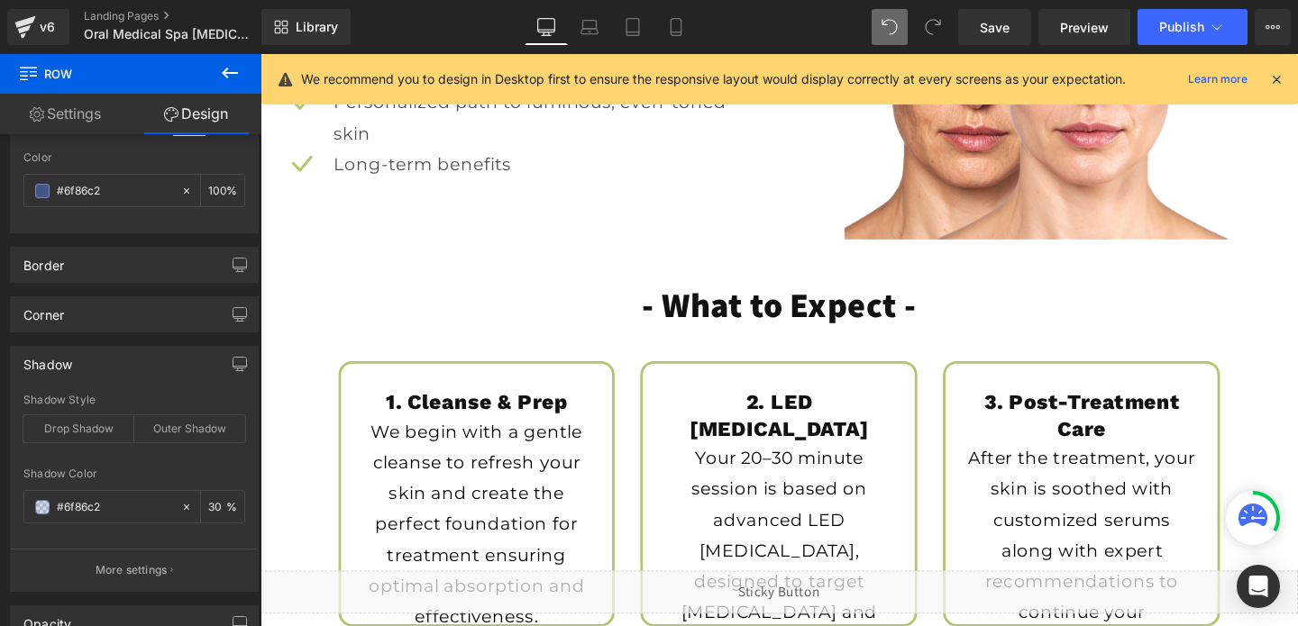
type input "30"
click at [565, 381] on div at bounding box center [806, 355] width 1091 height 602
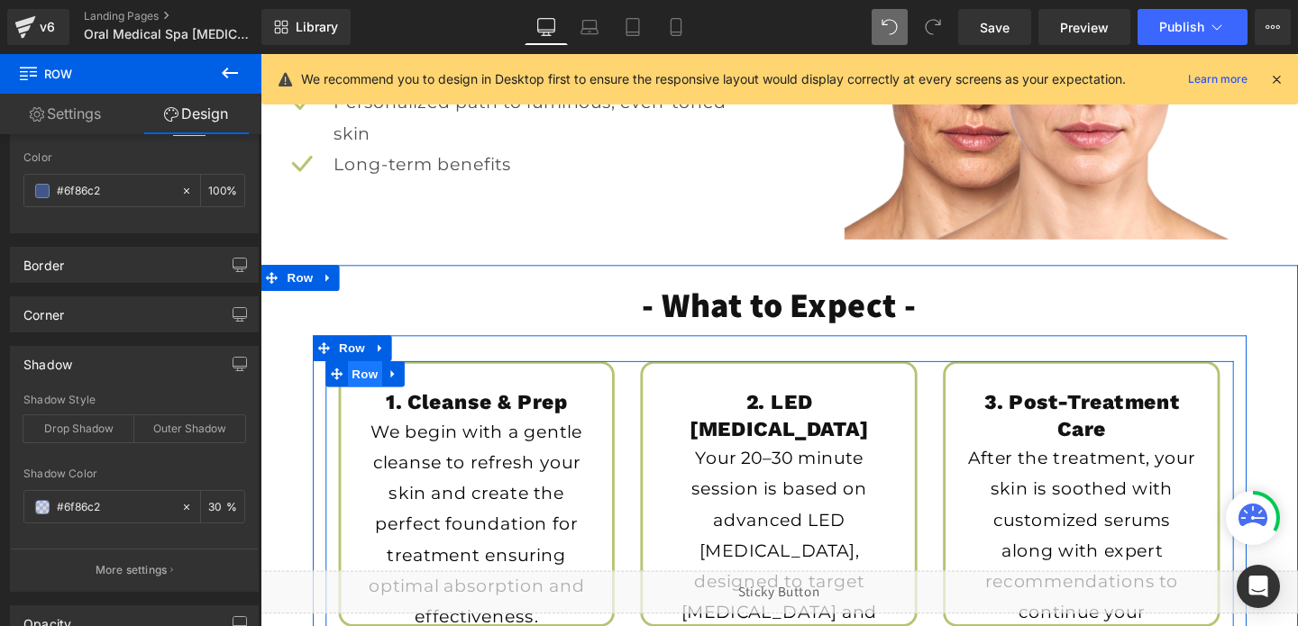
click at [385, 400] on span "Row" at bounding box center [370, 390] width 36 height 27
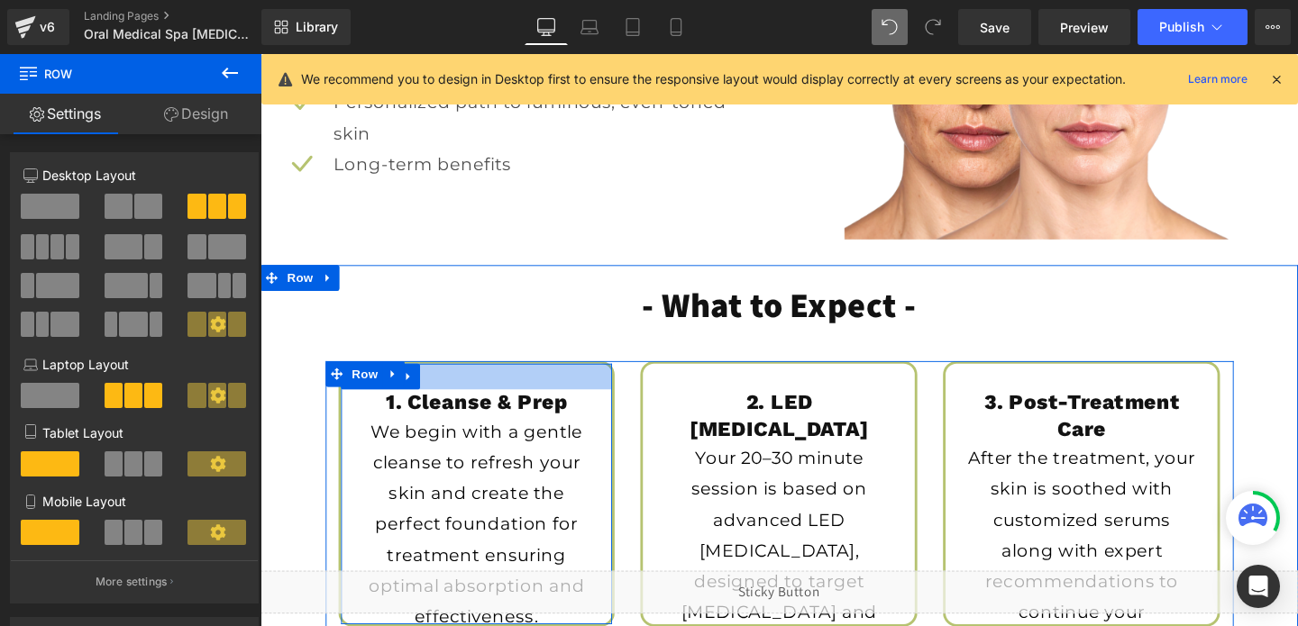
click at [478, 391] on div at bounding box center [488, 393] width 286 height 27
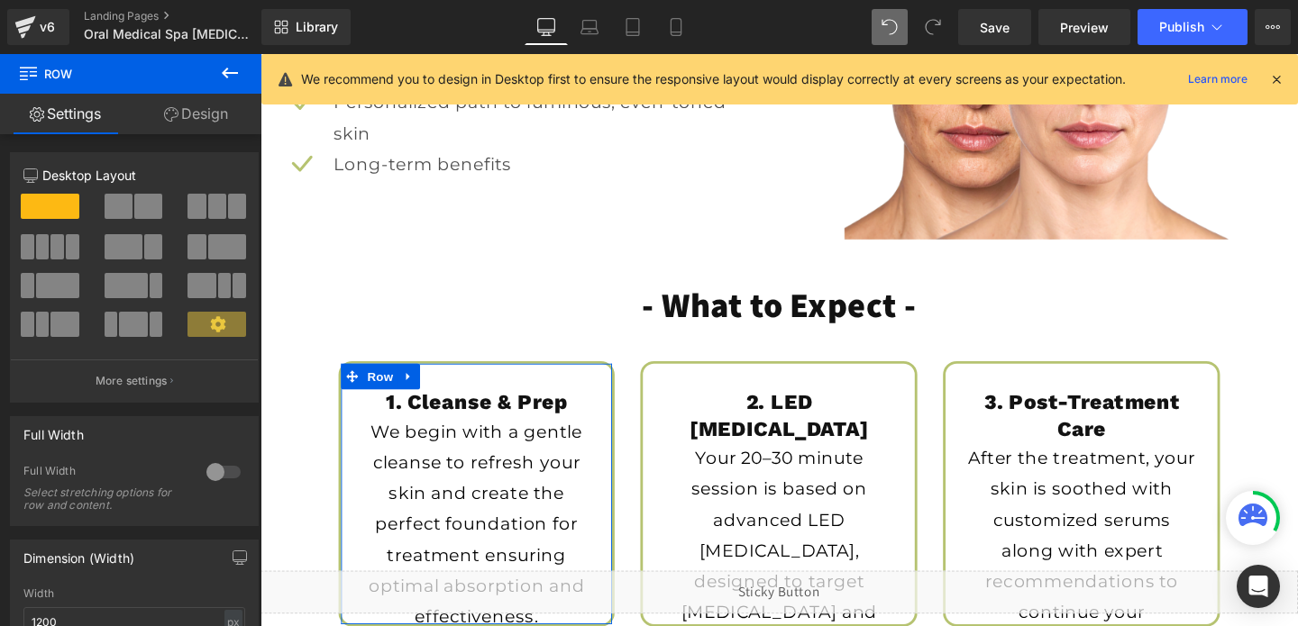
click at [203, 126] on link "Design" at bounding box center [196, 114] width 131 height 41
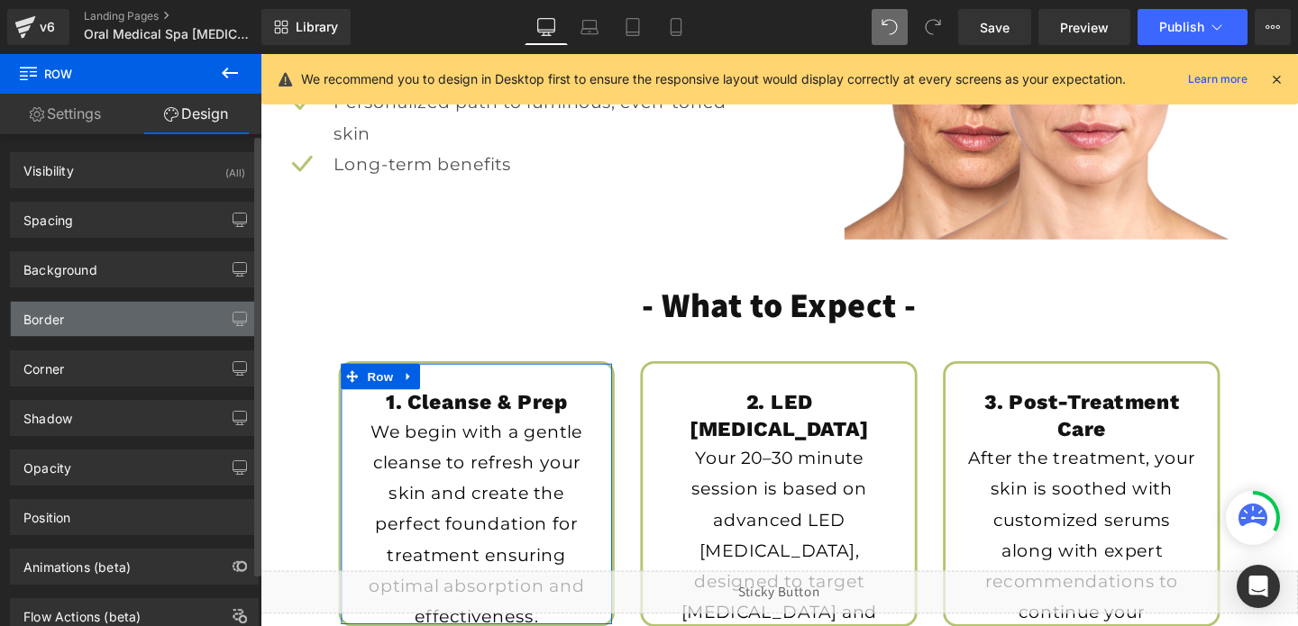
click at [119, 306] on div "Border" at bounding box center [134, 319] width 247 height 34
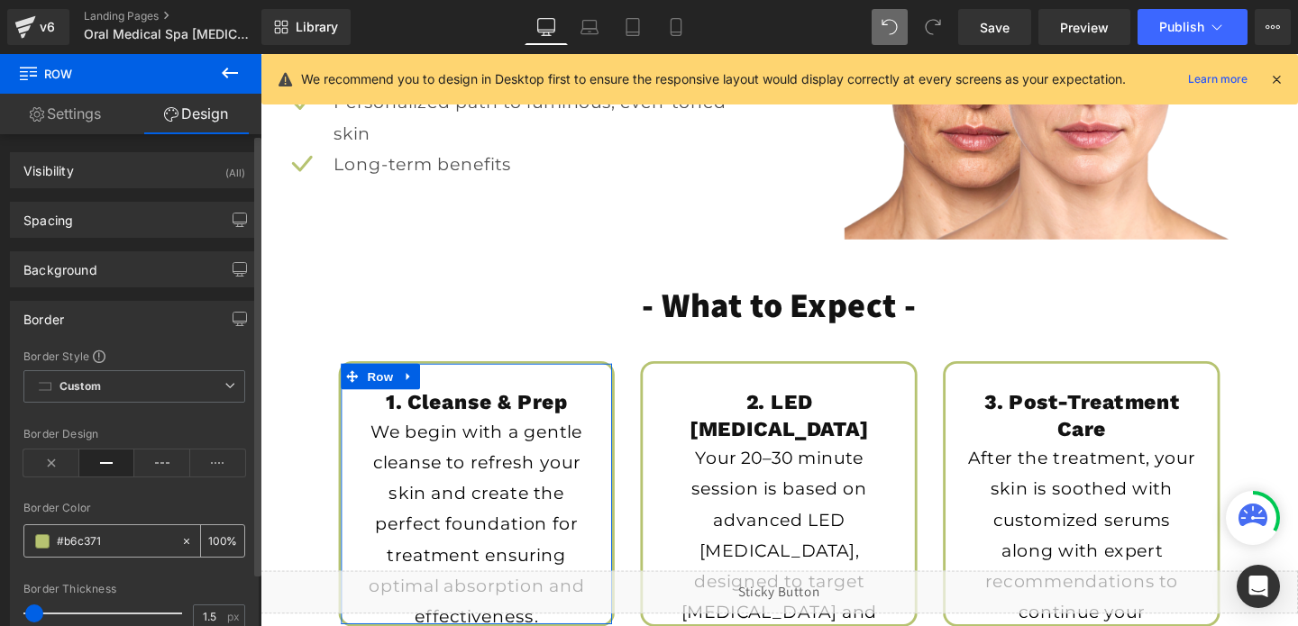
click at [123, 546] on input "#b6c371" at bounding box center [114, 542] width 115 height 20
paste input "6f86c2"
type input "#6f86c2"
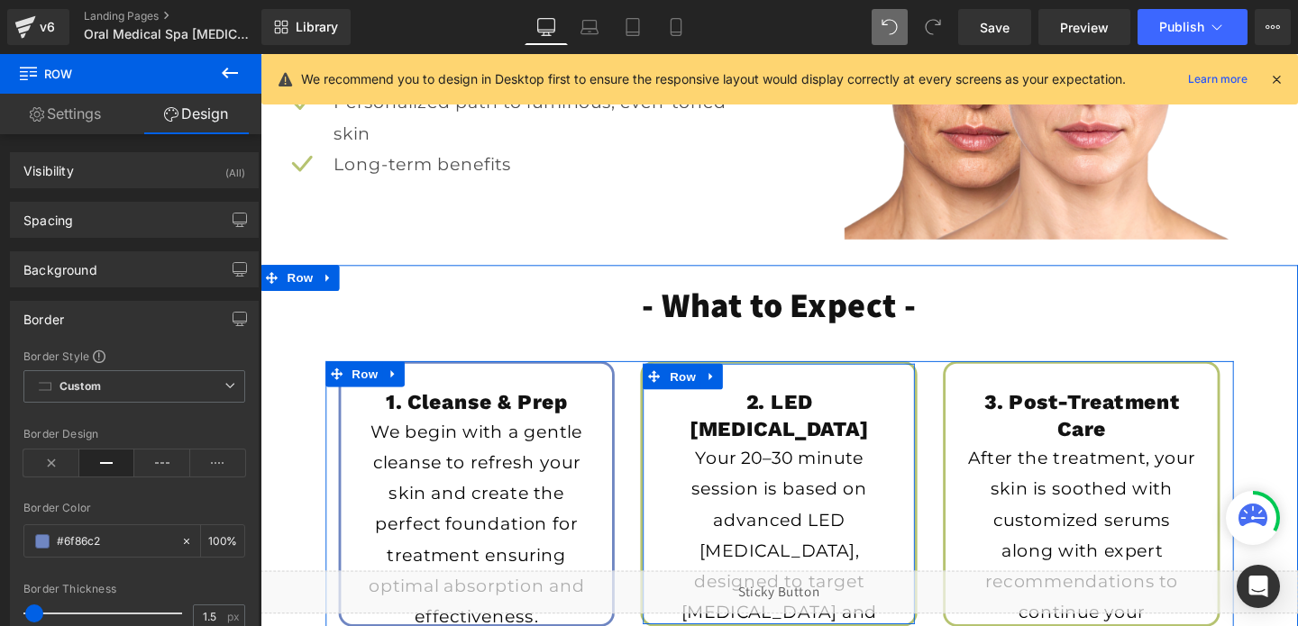
click at [783, 390] on div "2. LED [MEDICAL_DATA] Heading Your 20–30 minute session is based on advanced LE…" at bounding box center [805, 516] width 291 height 279
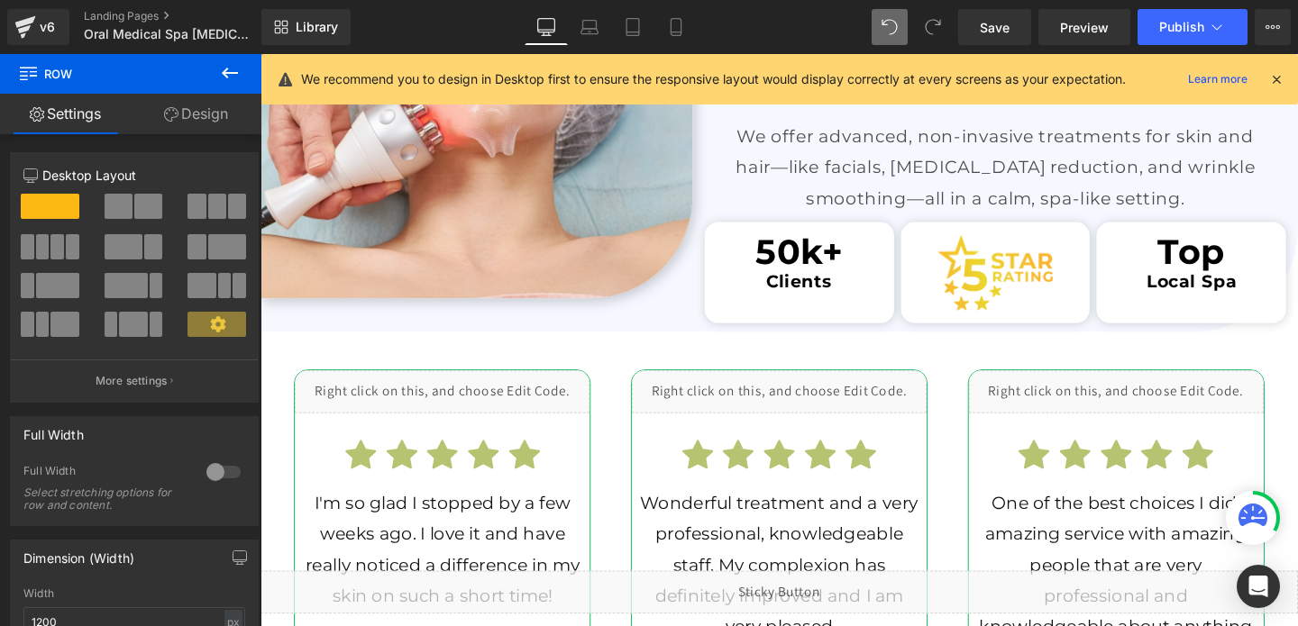
scroll to position [3136, 0]
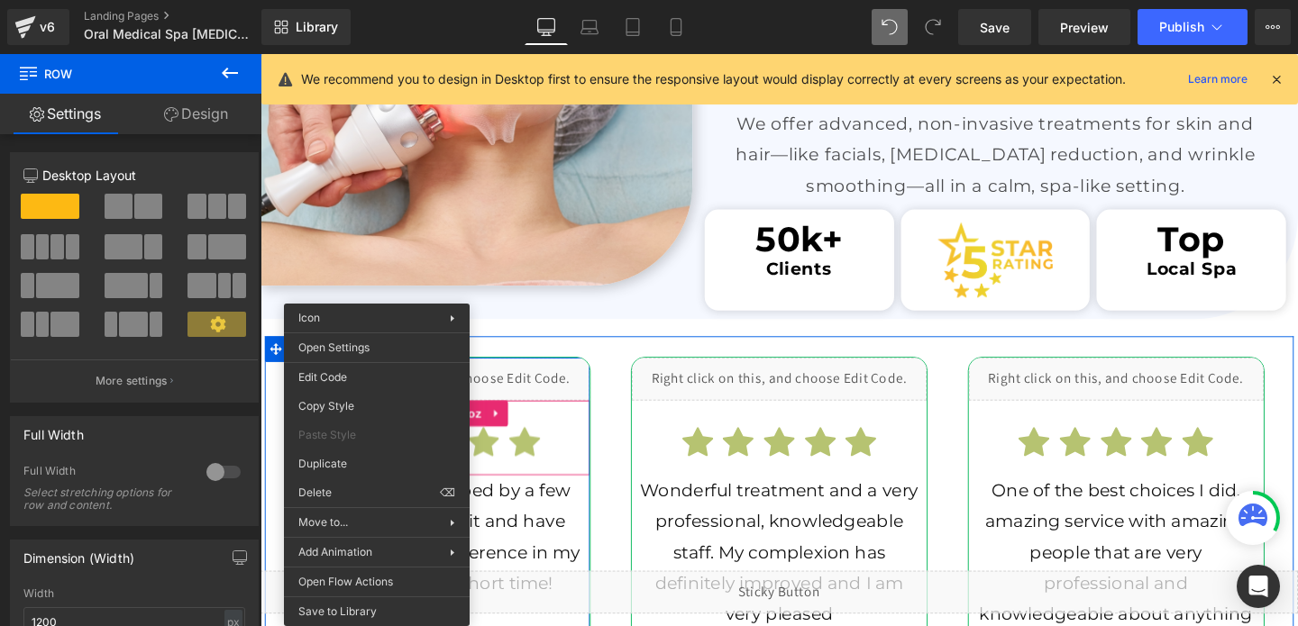
click at [378, 464] on span "Icon" at bounding box center [366, 466] width 29 height 22
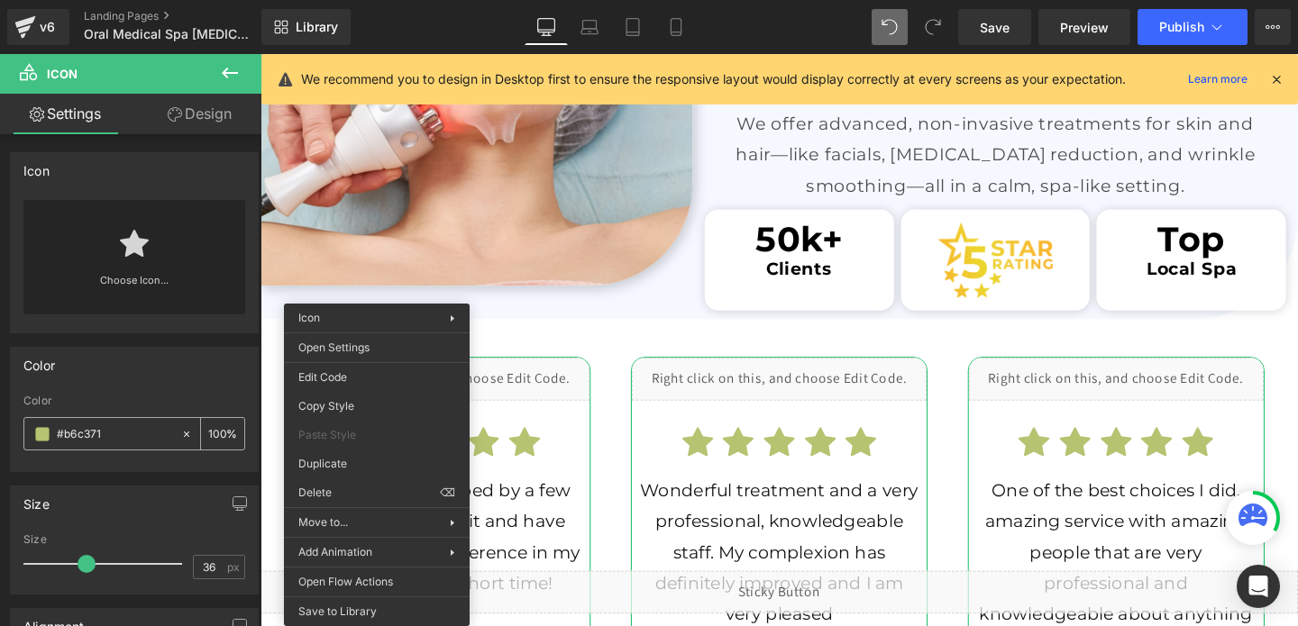
click at [97, 436] on input "#b6c371" at bounding box center [114, 435] width 115 height 20
paste input "6f86c2"
type input "#6f86c2"
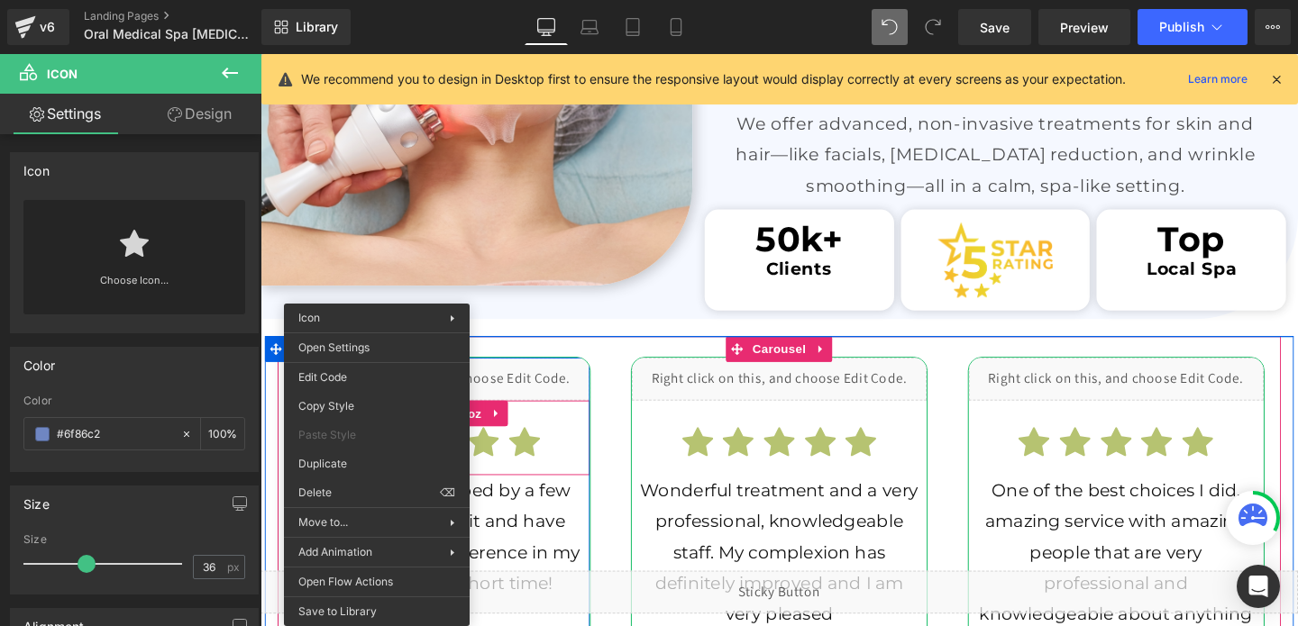
click at [561, 429] on div "Icon Icon Icon Icon Icon Icon List Hoz" at bounding box center [452, 457] width 310 height 78
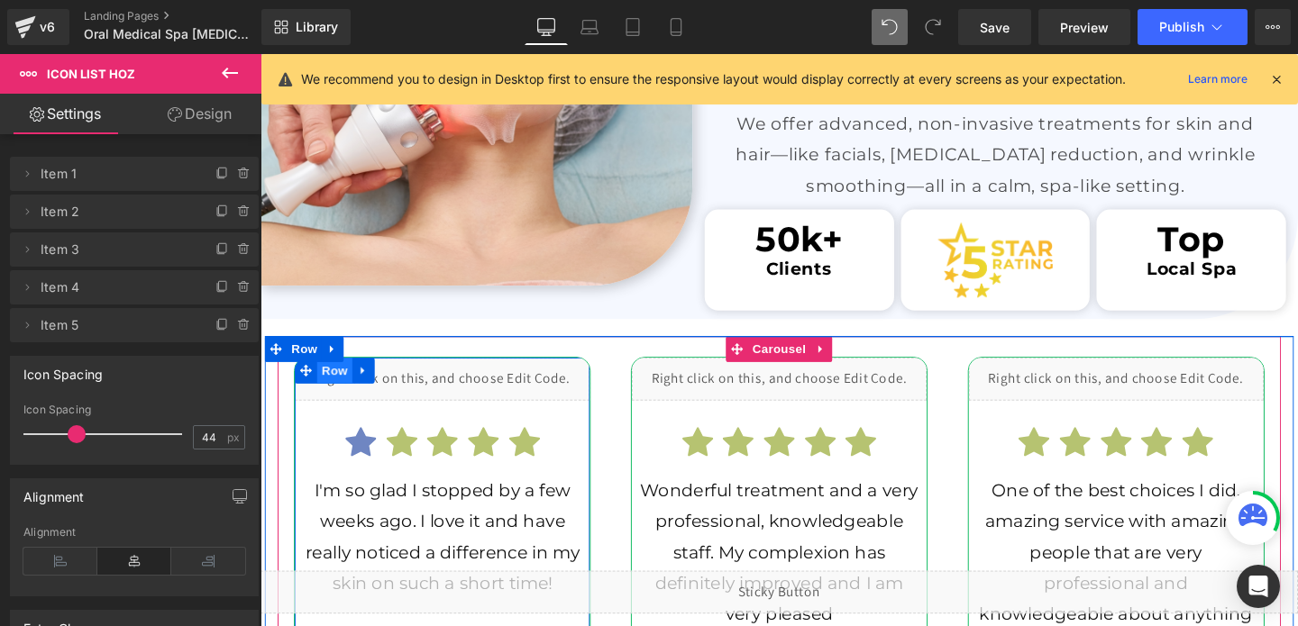
click at [350, 395] on span "Row" at bounding box center [338, 386] width 36 height 27
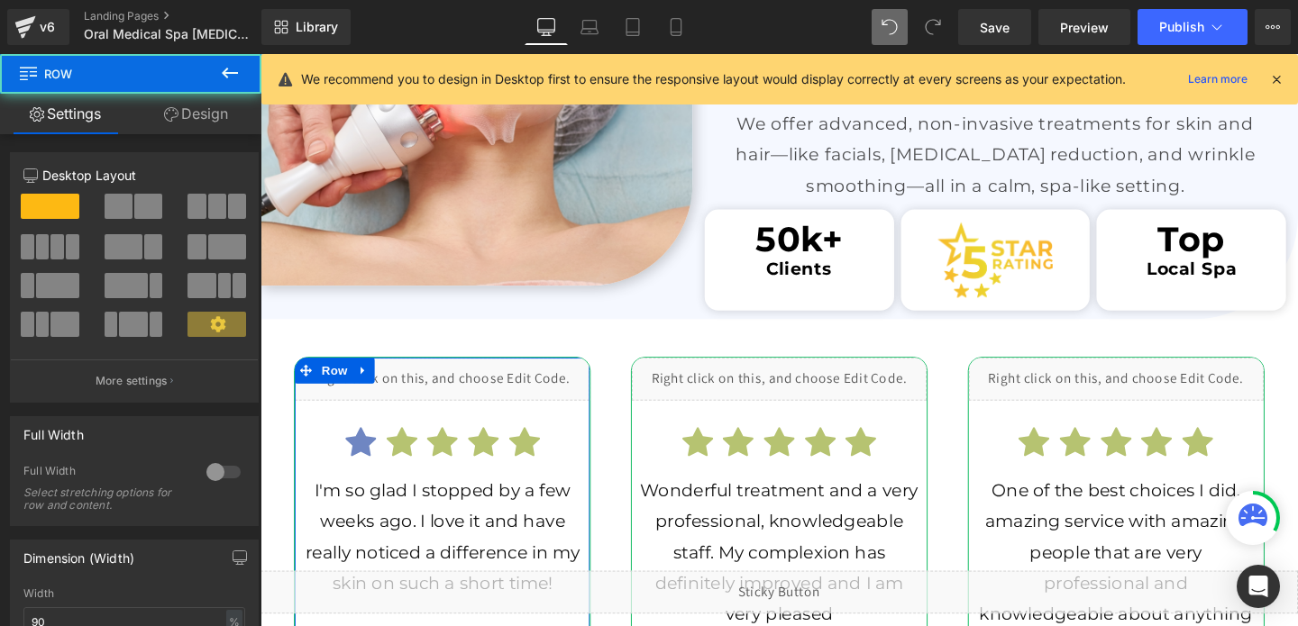
click at [195, 119] on link "Design" at bounding box center [196, 114] width 131 height 41
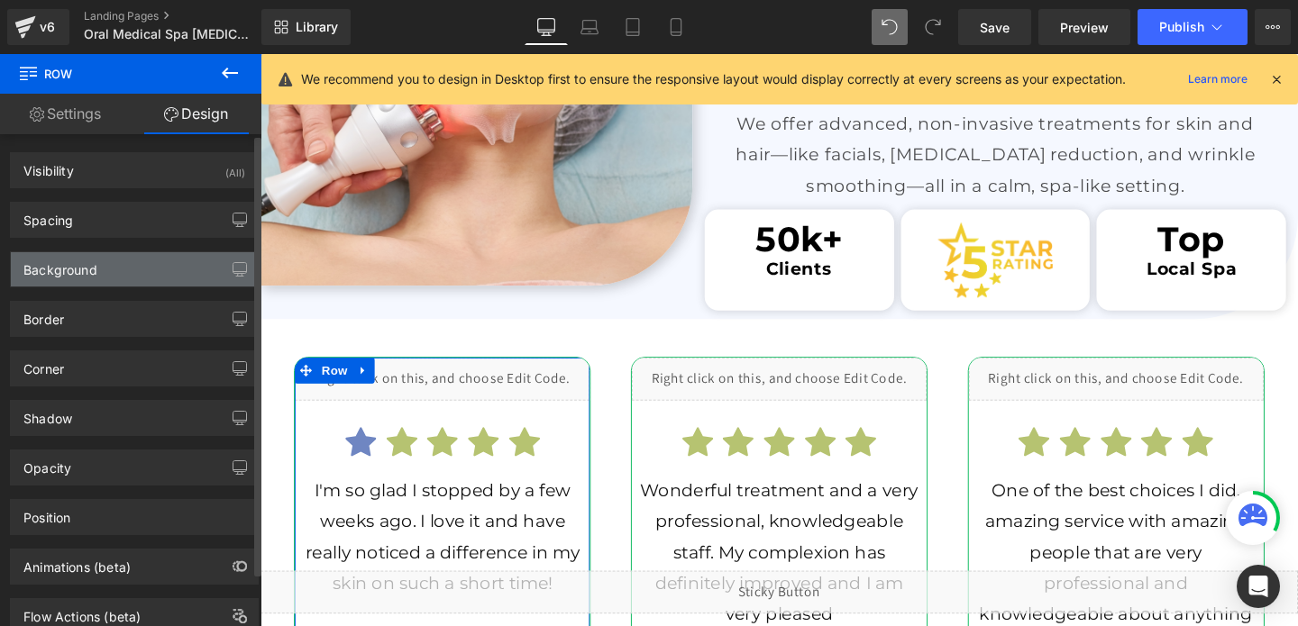
click at [106, 262] on div "Background" at bounding box center [134, 269] width 247 height 34
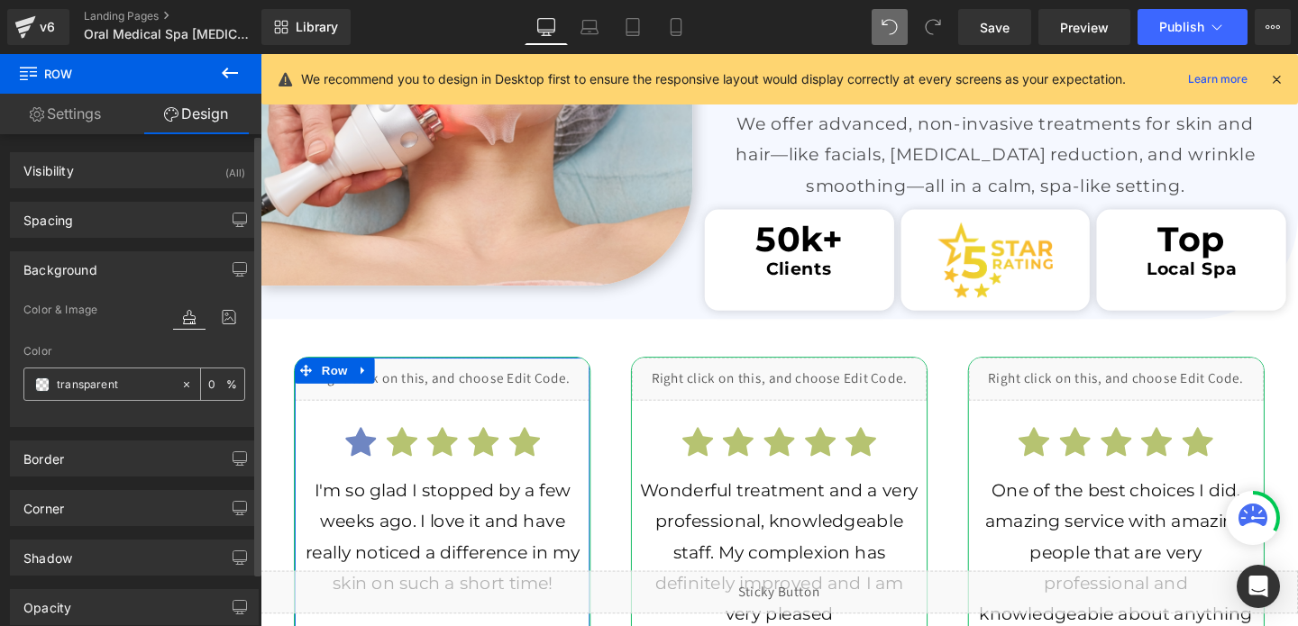
click at [84, 379] on input "text" at bounding box center [114, 385] width 115 height 20
click at [65, 466] on div "Border" at bounding box center [134, 459] width 247 height 34
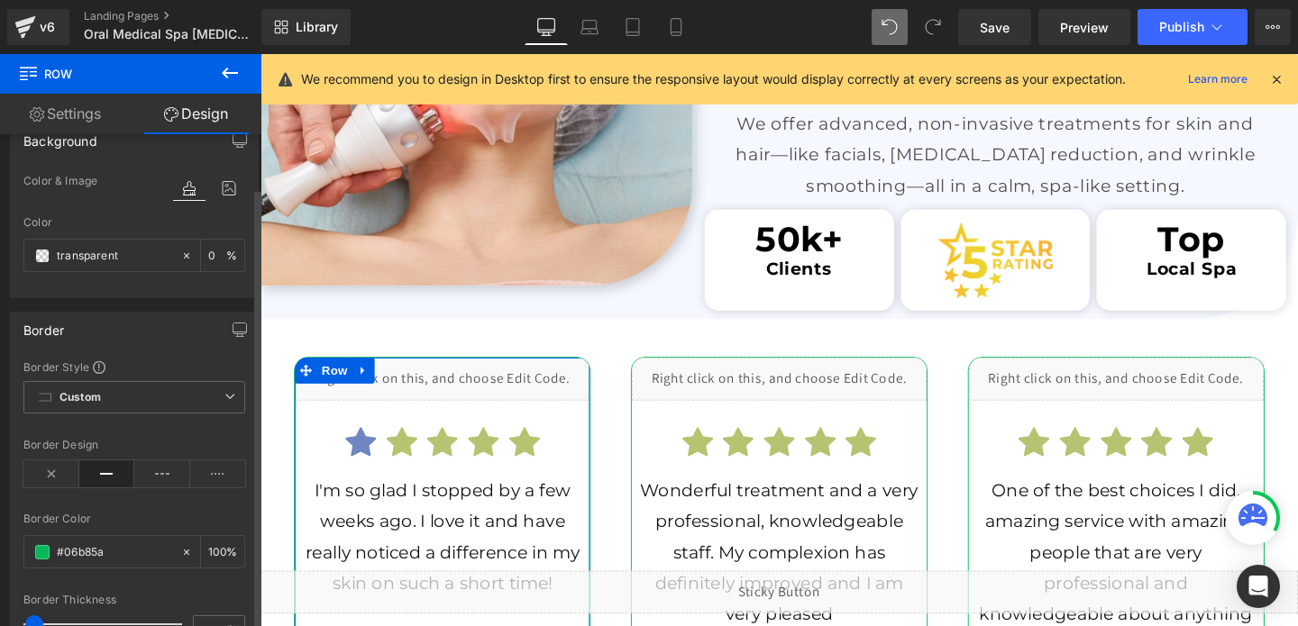
scroll to position [168, 0]
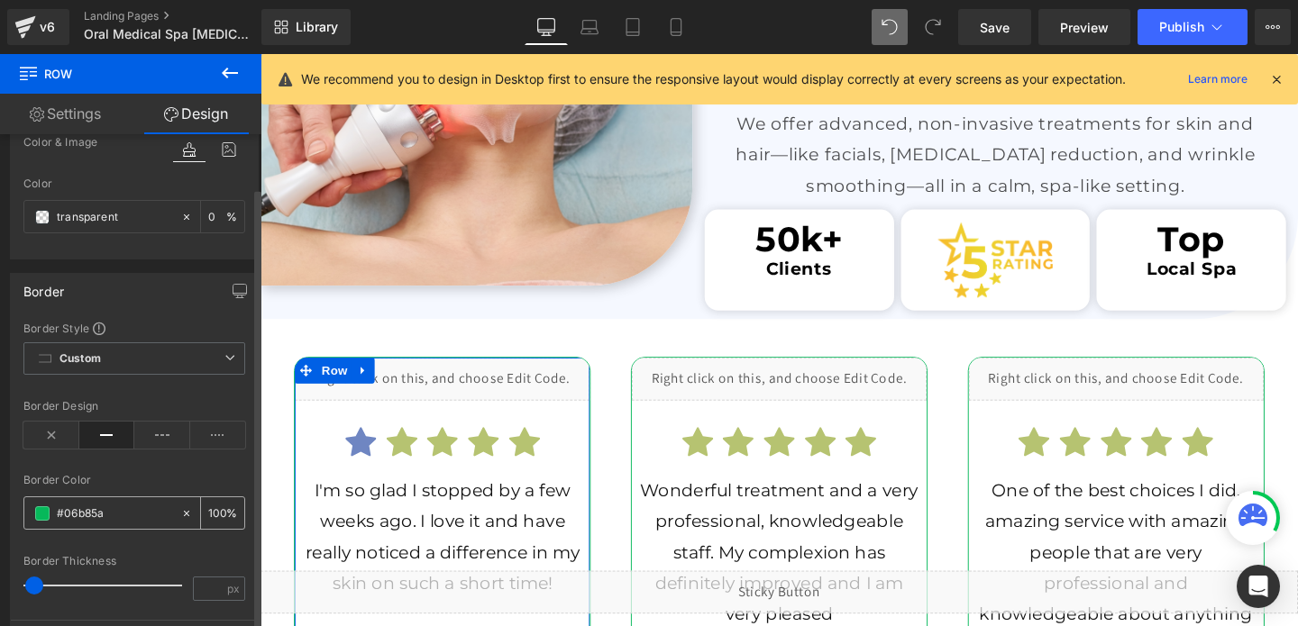
click at [110, 525] on div at bounding box center [102, 514] width 156 height 32
click at [110, 514] on input "text" at bounding box center [114, 514] width 115 height 20
click at [110, 514] on input "#06b85a" at bounding box center [114, 514] width 115 height 20
paste input "#6f86c2"
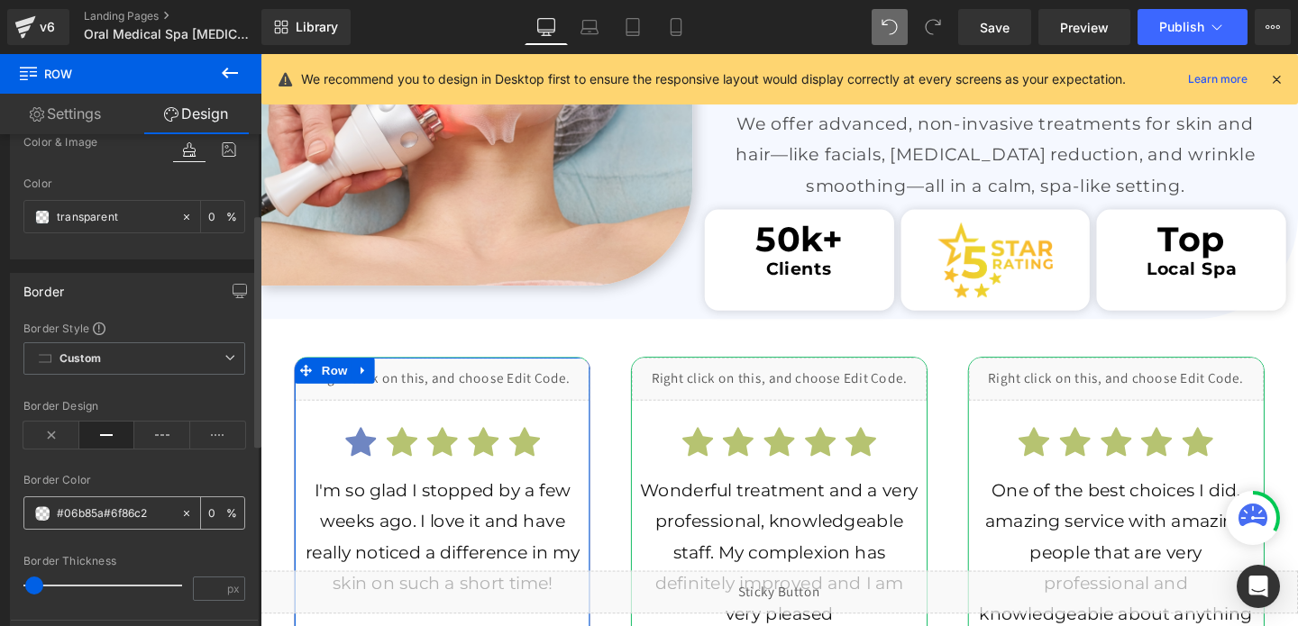
click at [145, 518] on input "#06b85a#6f86c2" at bounding box center [114, 514] width 115 height 20
paste input "text"
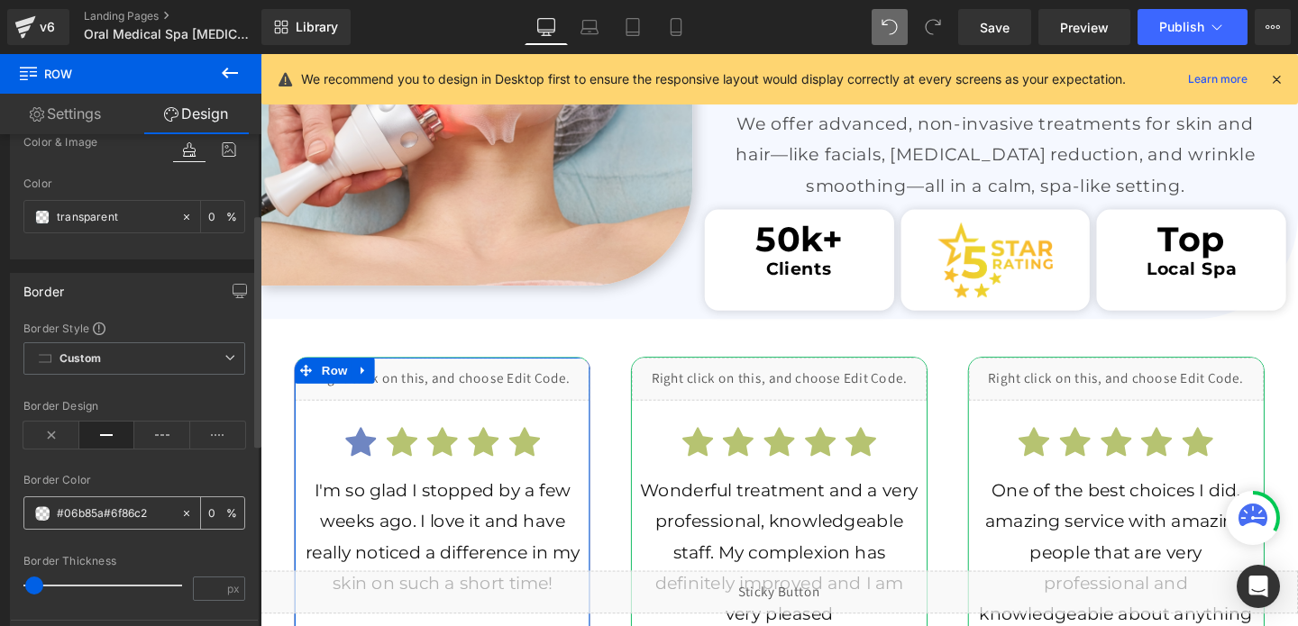
type input "#6f86c2"
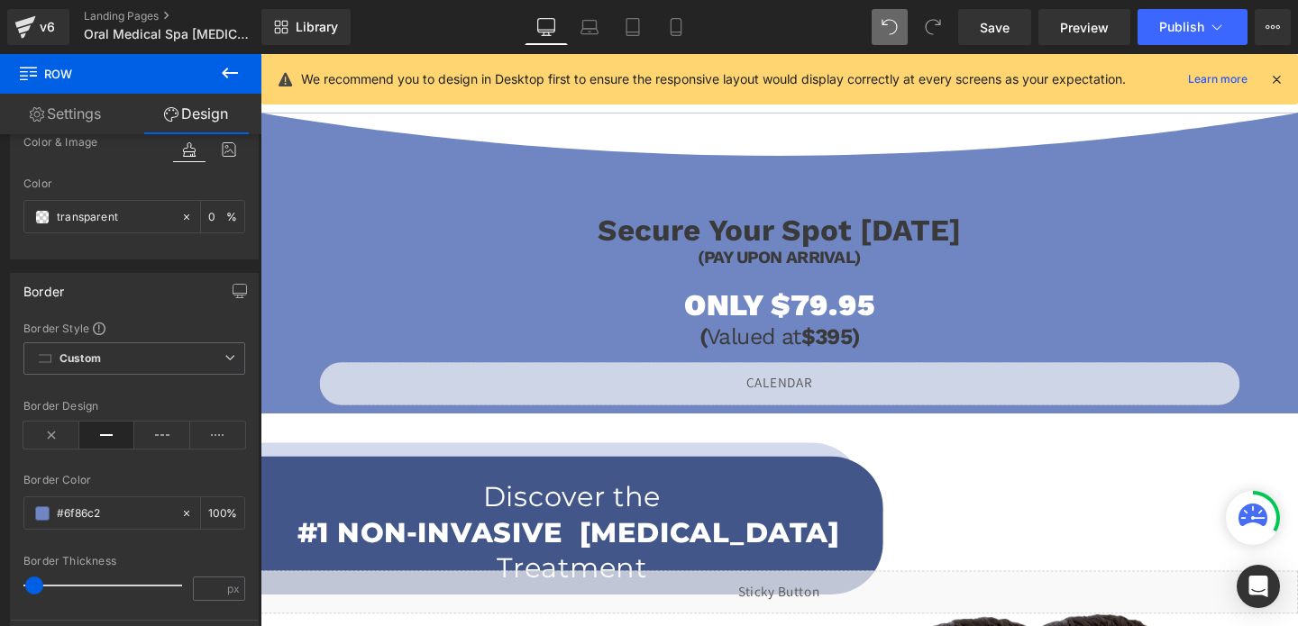
scroll to position [1508, 0]
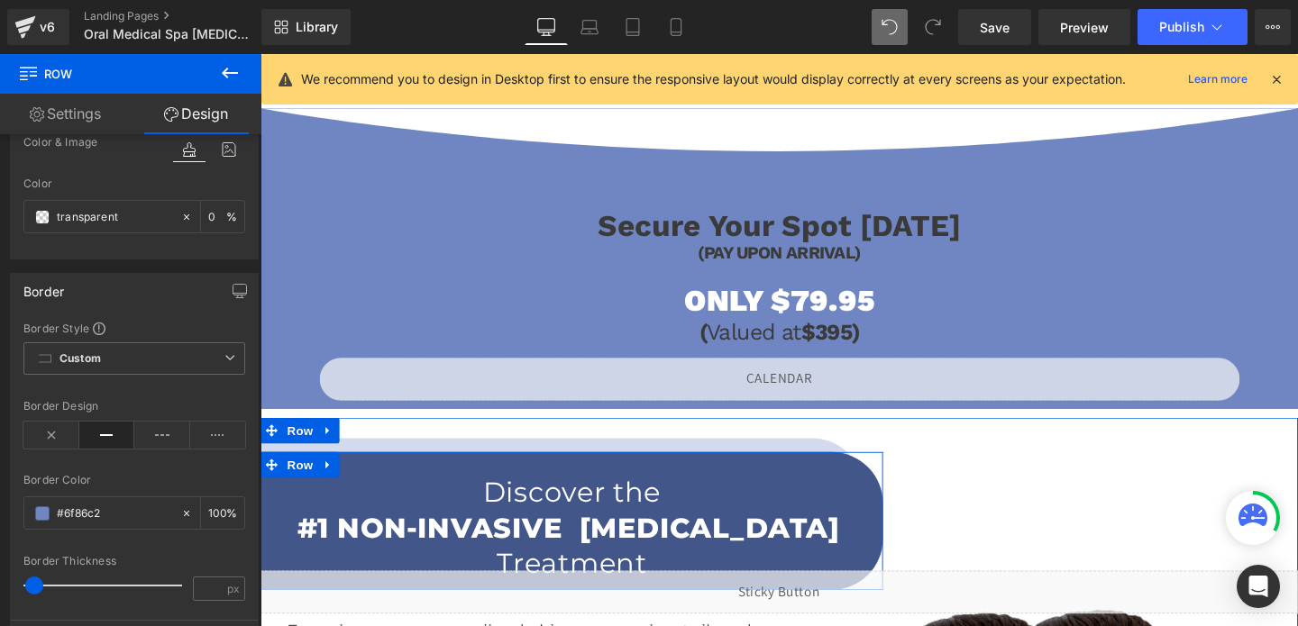
click at [366, 493] on div "Discover the #1 NON-INVASIVE [MEDICAL_DATA] Treatment Heading" at bounding box center [588, 548] width 654 height 140
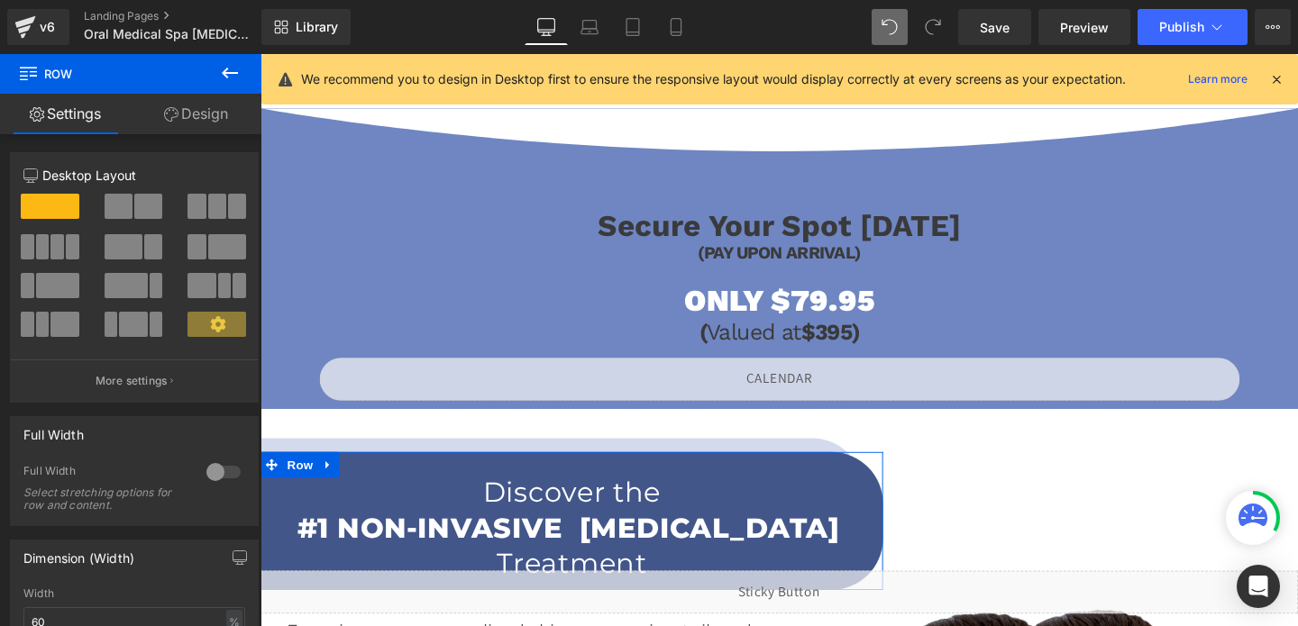
click at [194, 118] on link "Design" at bounding box center [196, 114] width 131 height 41
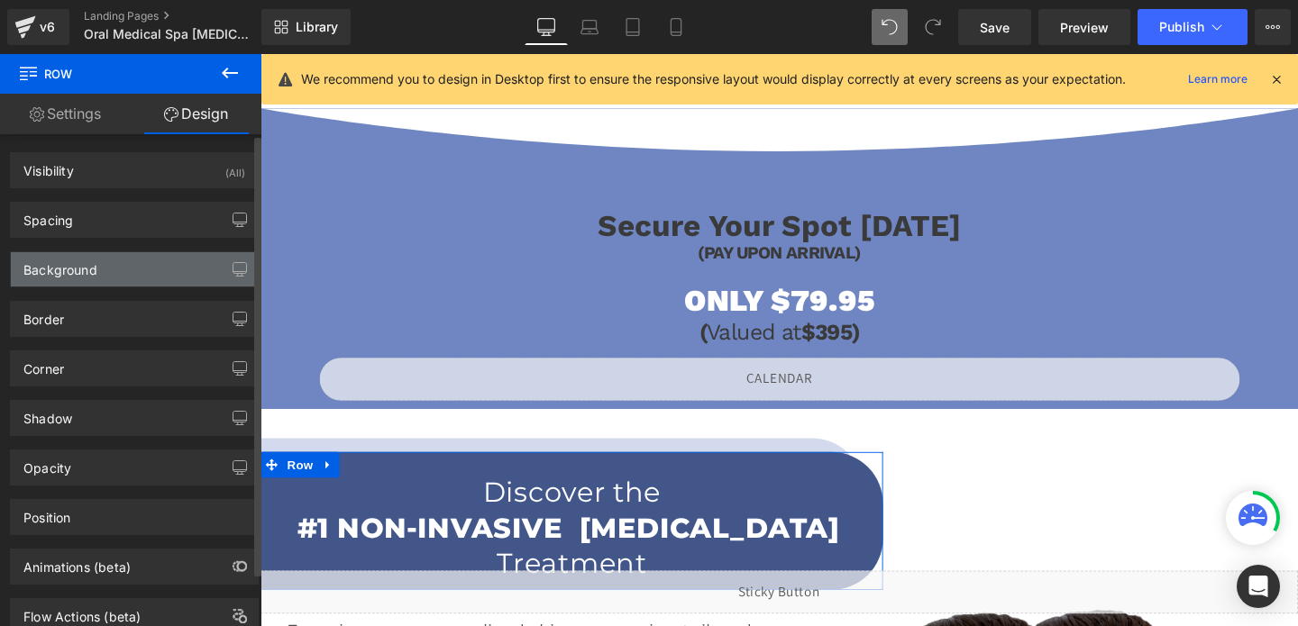
click at [75, 281] on div "Background" at bounding box center [134, 269] width 247 height 34
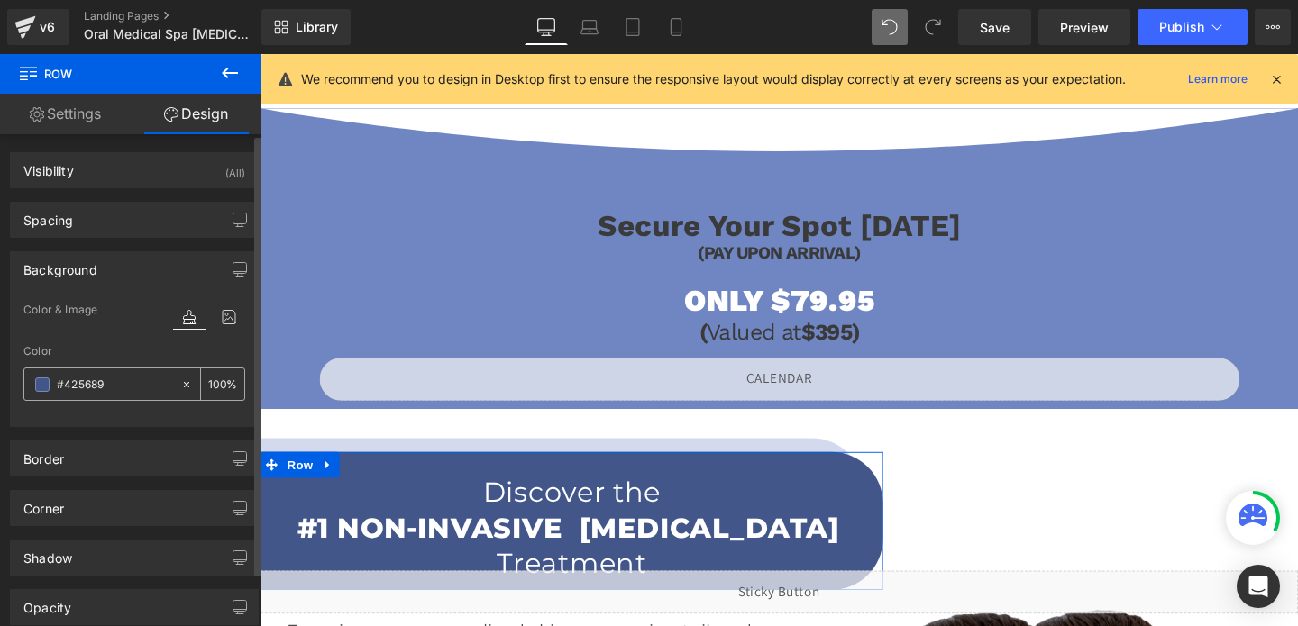
click at [78, 387] on input "#425689" at bounding box center [114, 385] width 115 height 20
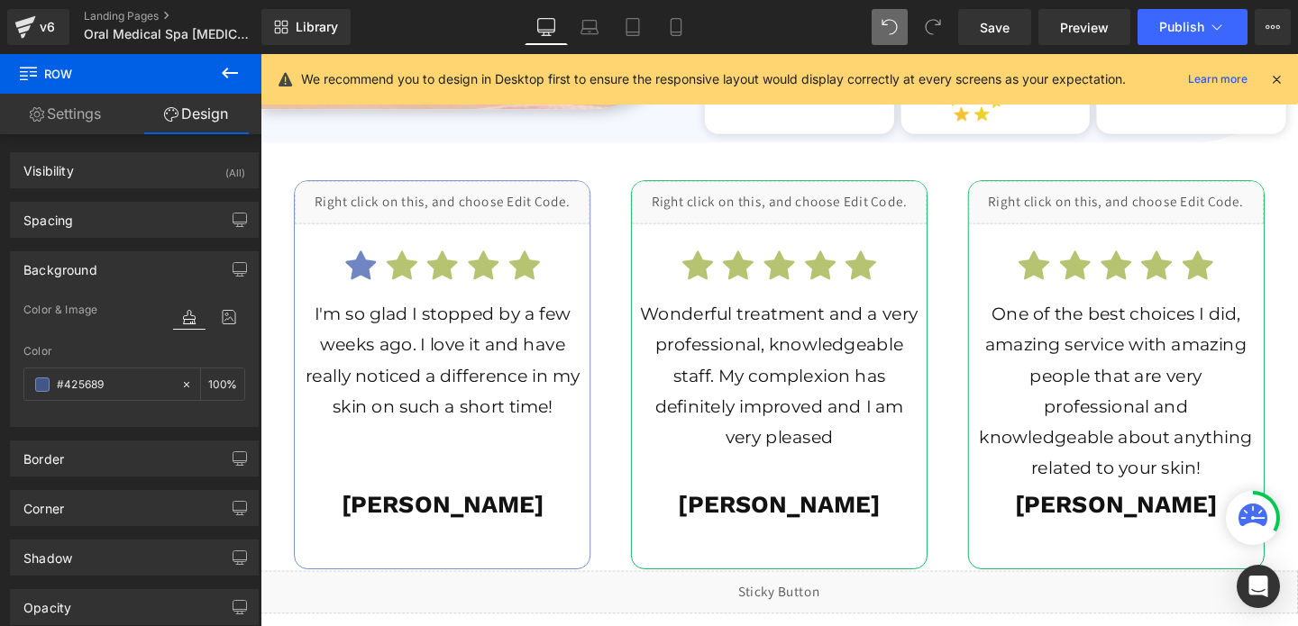
scroll to position [3325, 0]
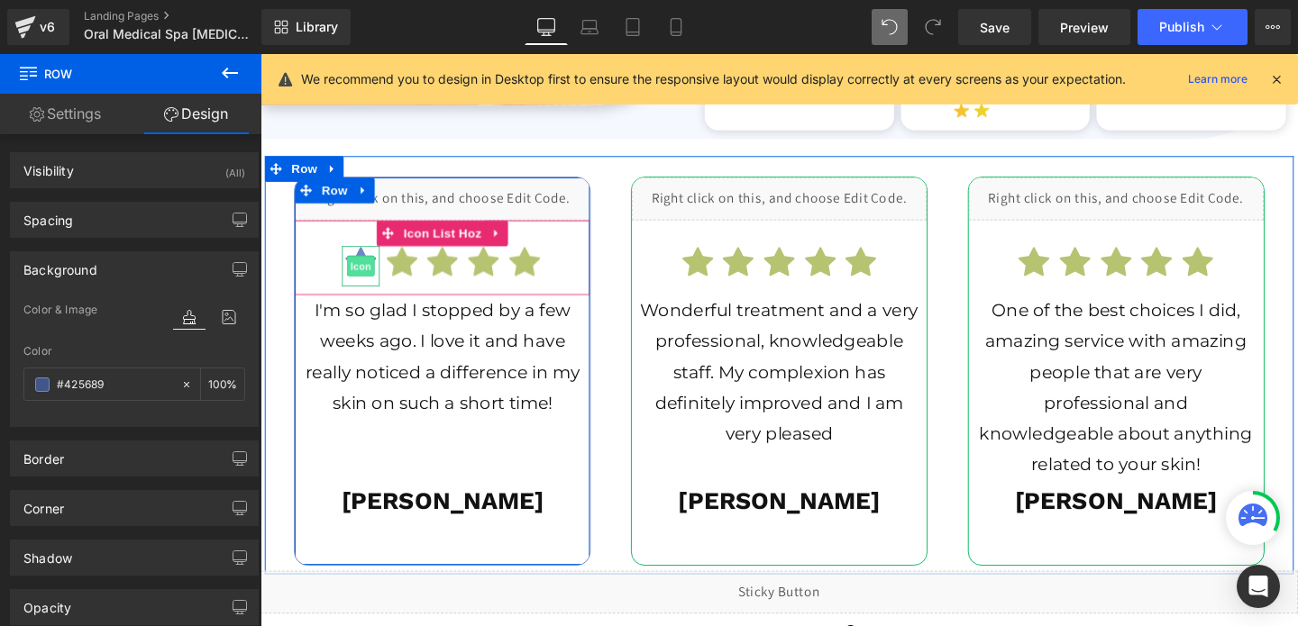
click at [365, 272] on span "Icon" at bounding box center [366, 278] width 29 height 22
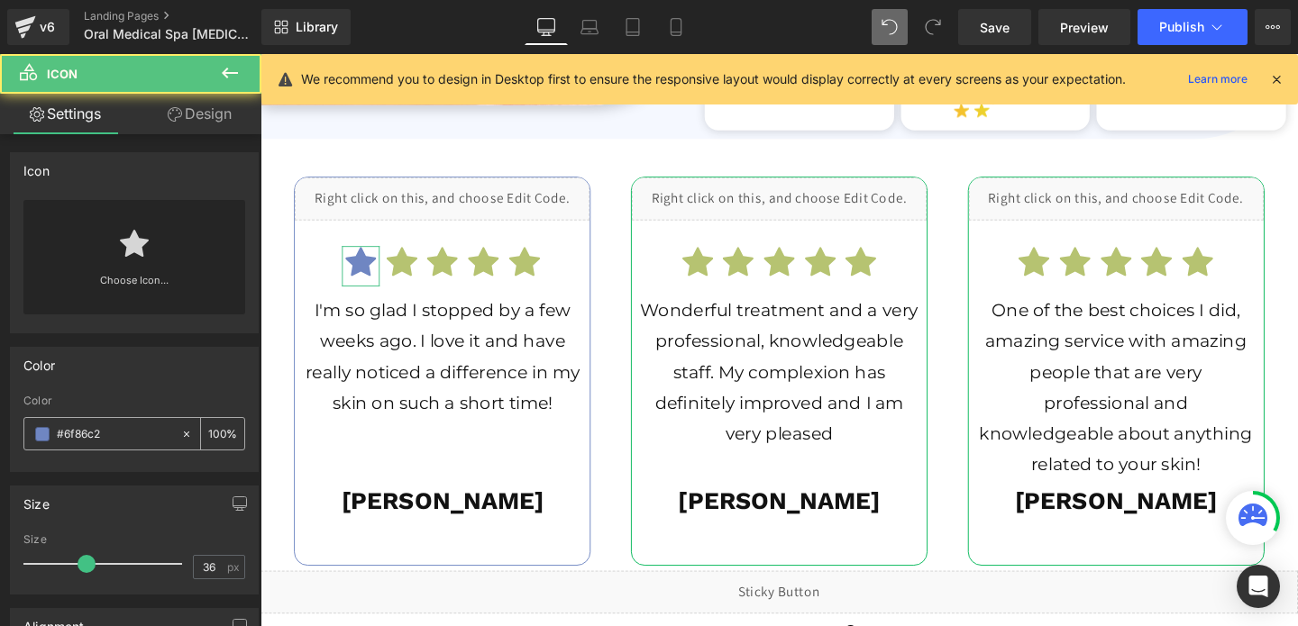
click at [92, 427] on input "#6f86c2" at bounding box center [114, 435] width 115 height 20
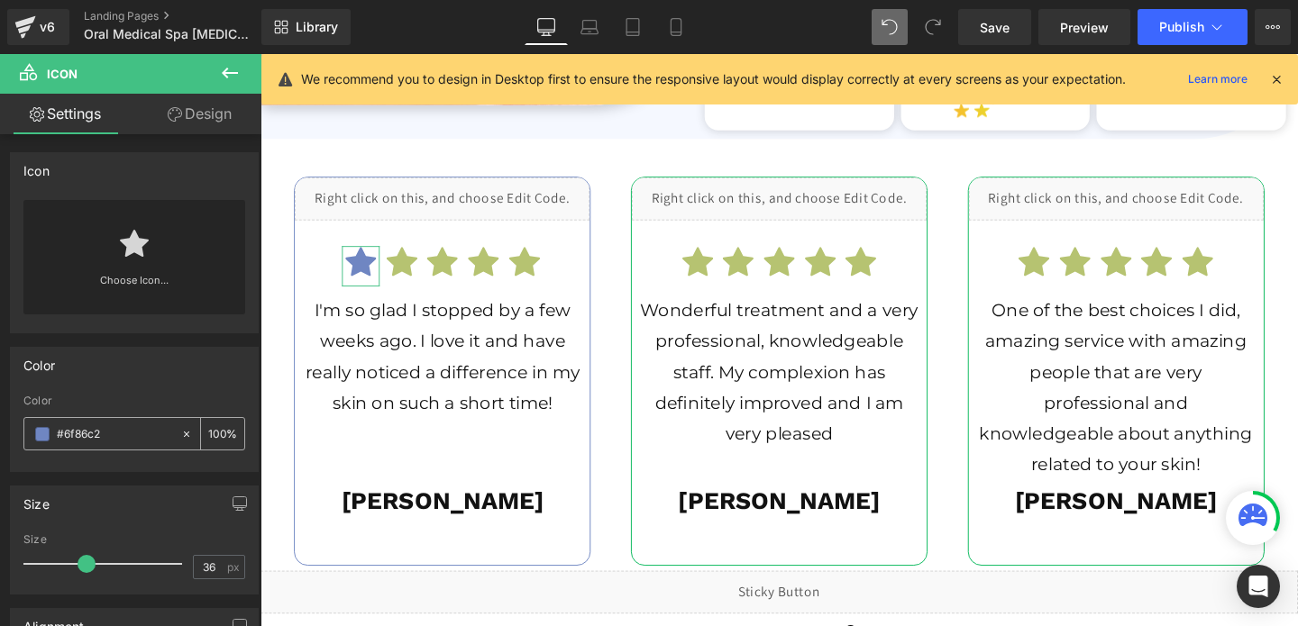
click at [92, 427] on input "#6f86c2" at bounding box center [114, 435] width 115 height 20
paste input "425689"
type input "#425689"
click at [40, 434] on span at bounding box center [42, 434] width 14 height 14
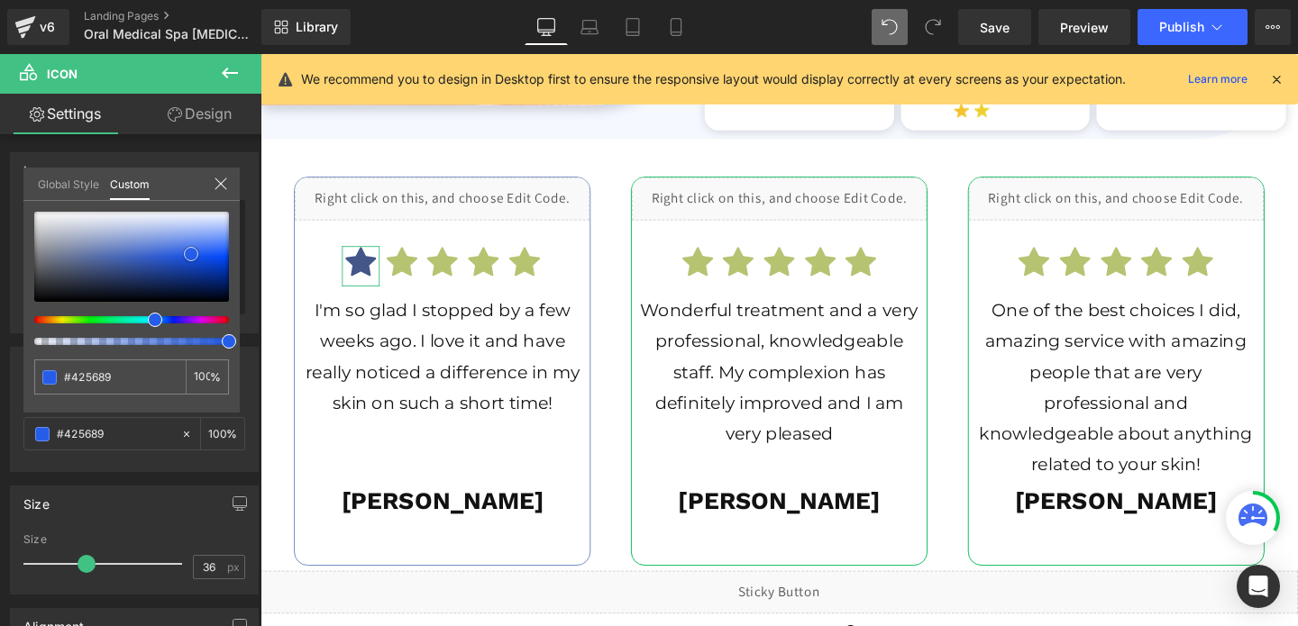
click at [191, 254] on div at bounding box center [131, 257] width 195 height 90
click at [102, 378] on input "#425689" at bounding box center [112, 377] width 96 height 19
type input "#265de8"
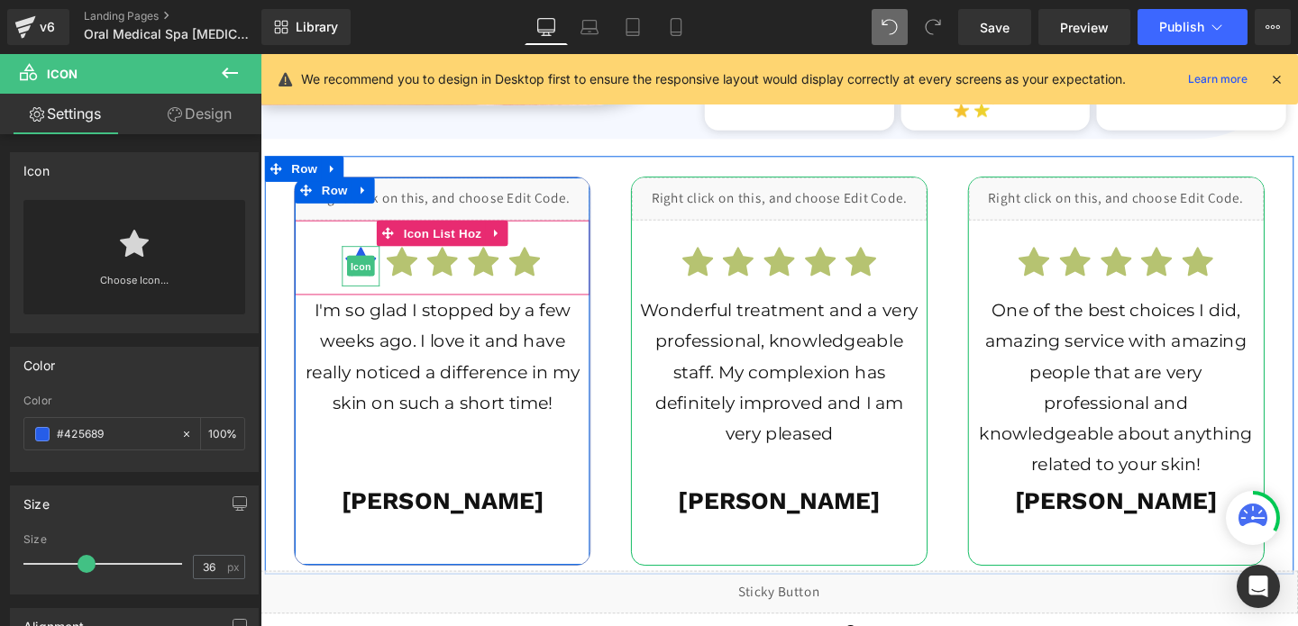
click at [361, 280] on span "Icon" at bounding box center [366, 278] width 29 height 22
click at [413, 273] on span "Icon" at bounding box center [409, 278] width 29 height 22
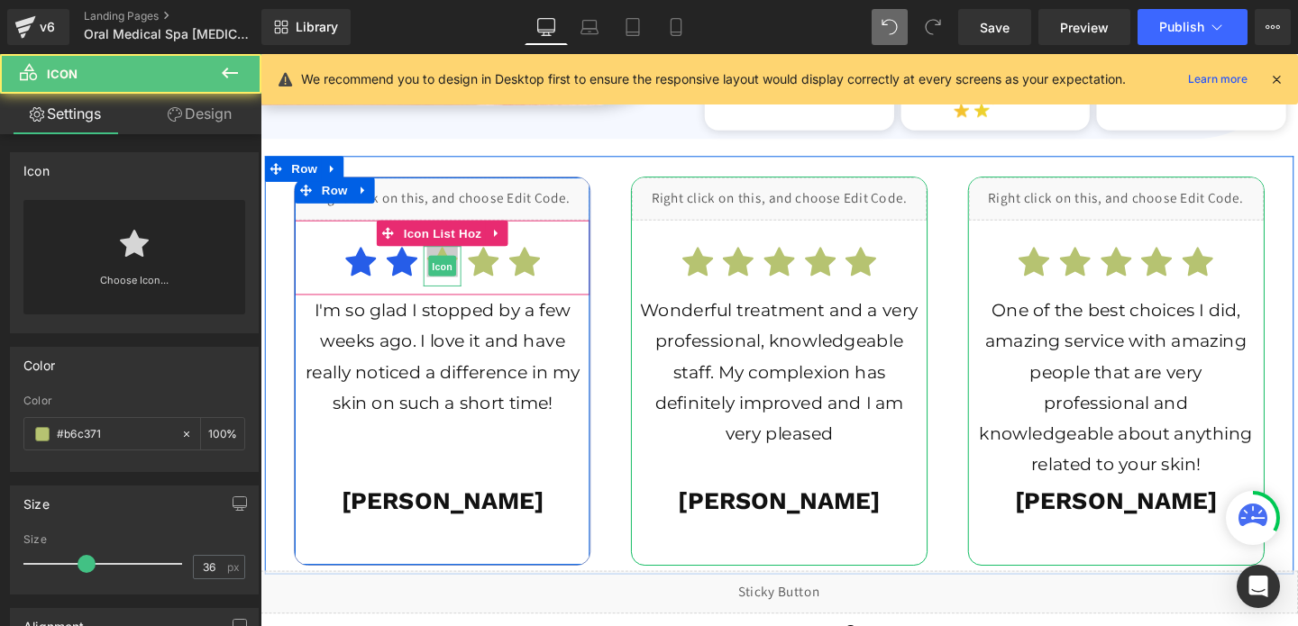
click at [457, 268] on span "Icon" at bounding box center [451, 278] width 29 height 22
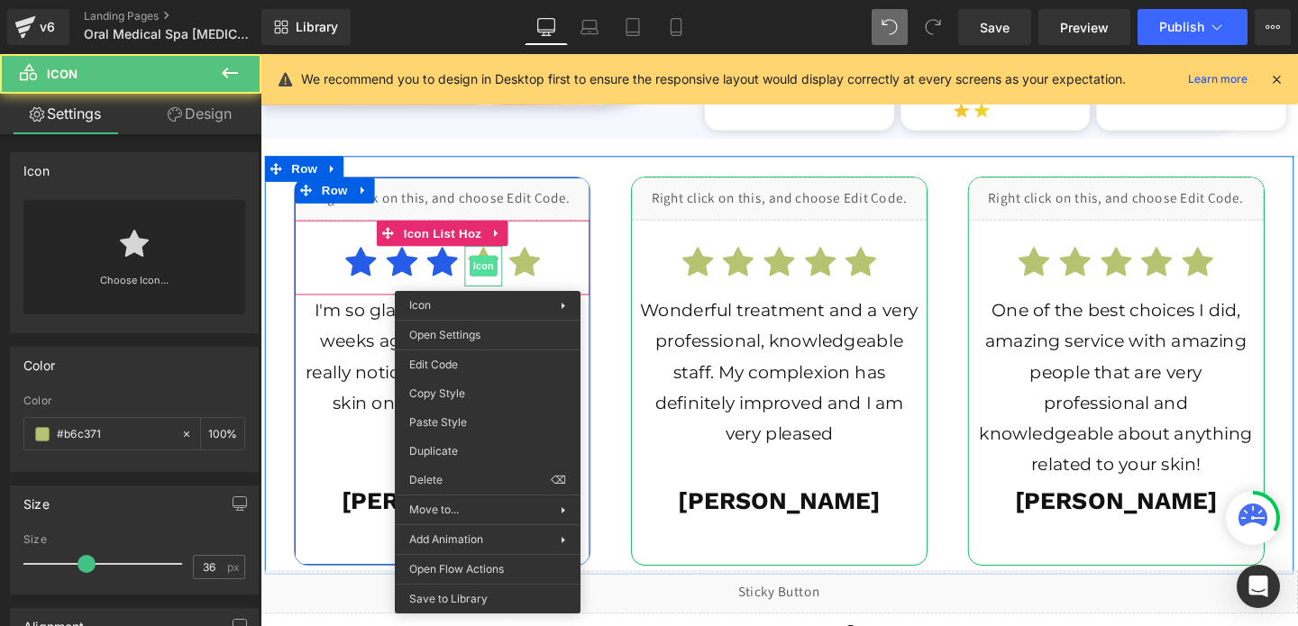
click at [495, 278] on span "Icon" at bounding box center [494, 277] width 29 height 22
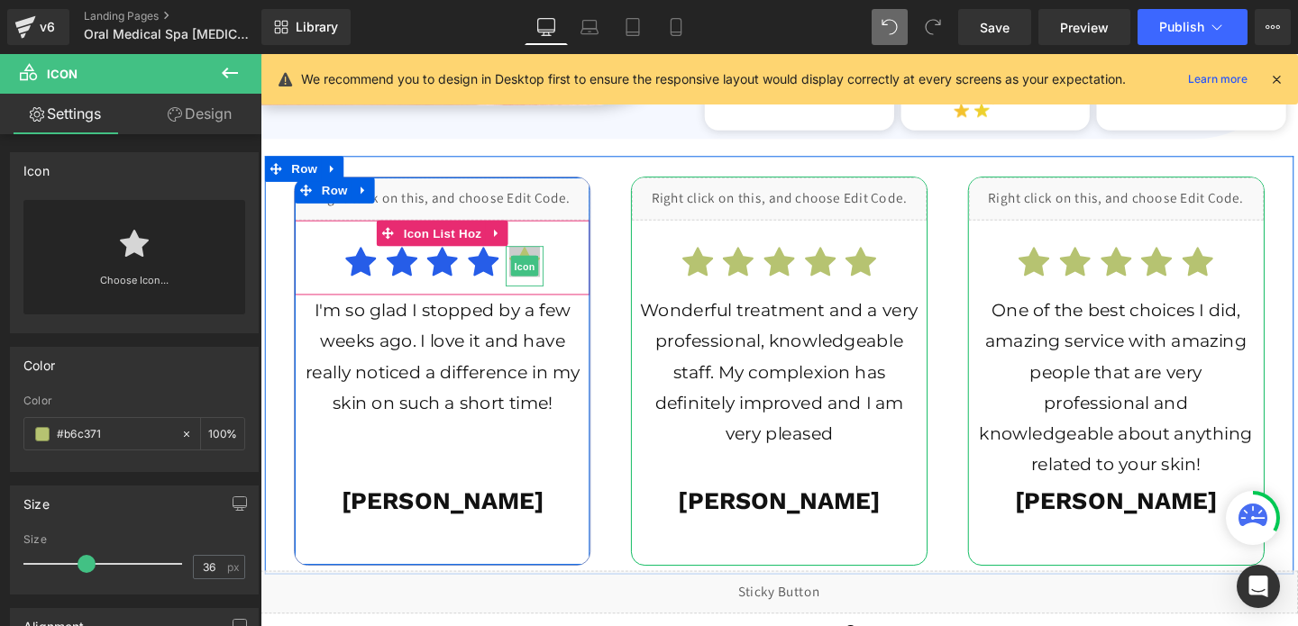
click at [529, 279] on span "Icon" at bounding box center [538, 278] width 29 height 22
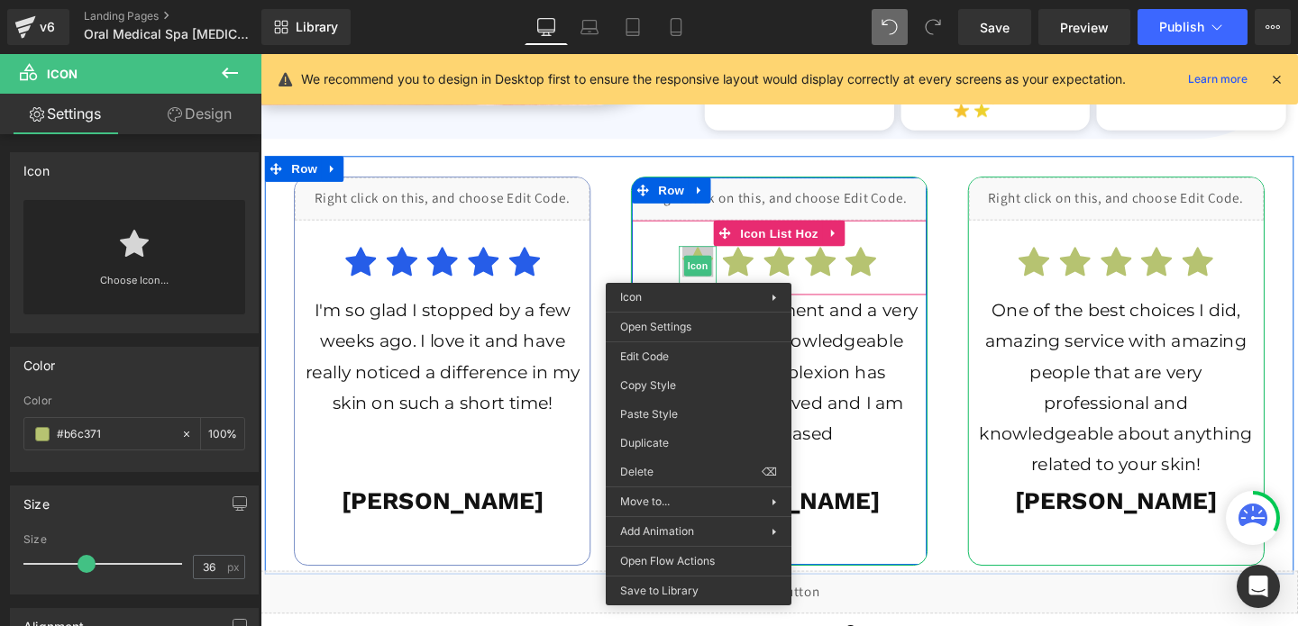
click at [717, 270] on span "Icon" at bounding box center [720, 277] width 29 height 22
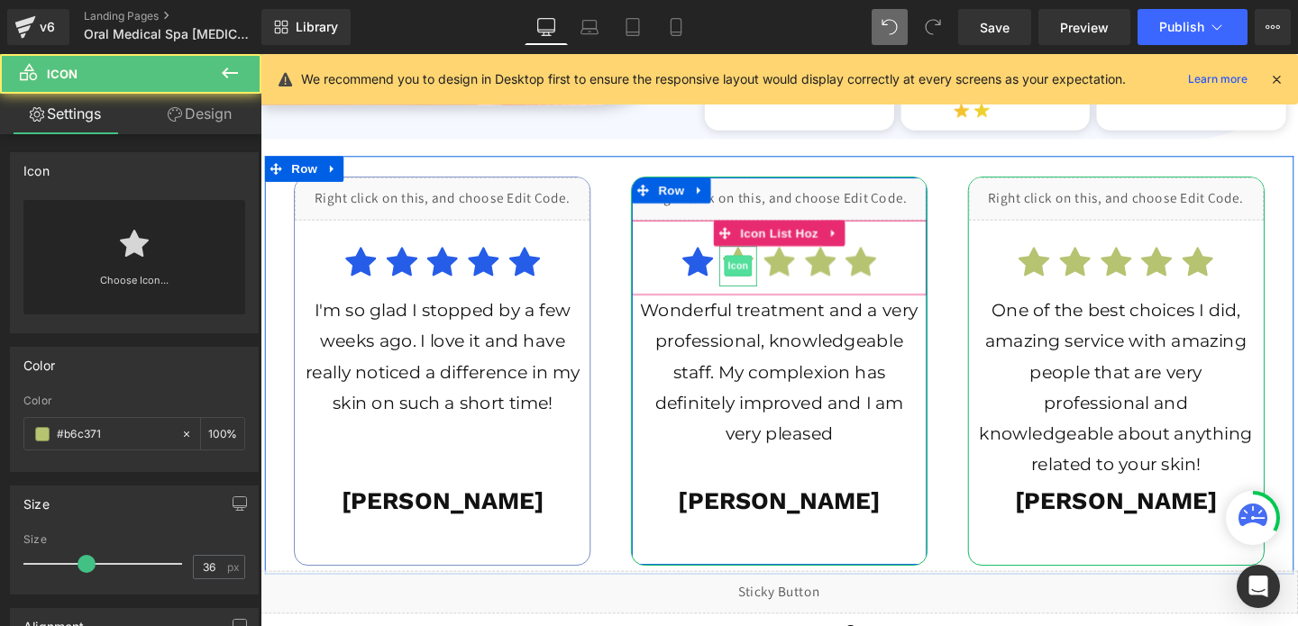
click at [764, 278] on span "Icon" at bounding box center [762, 277] width 29 height 22
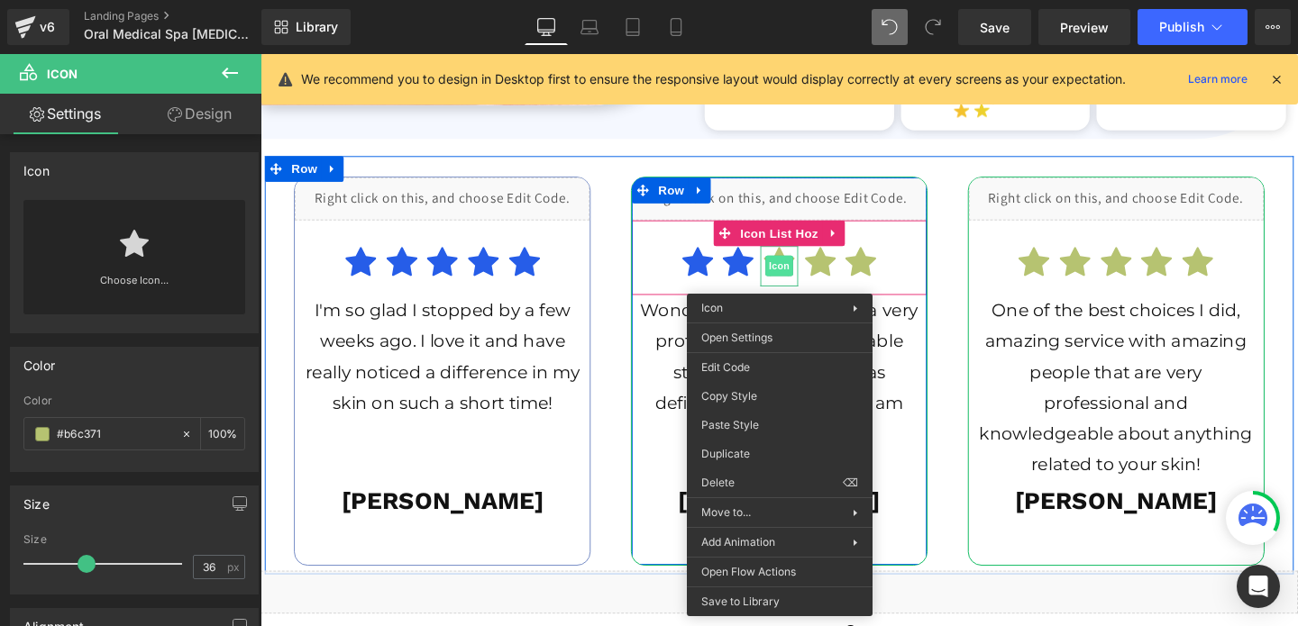
click at [801, 280] on span "Icon" at bounding box center [805, 277] width 29 height 22
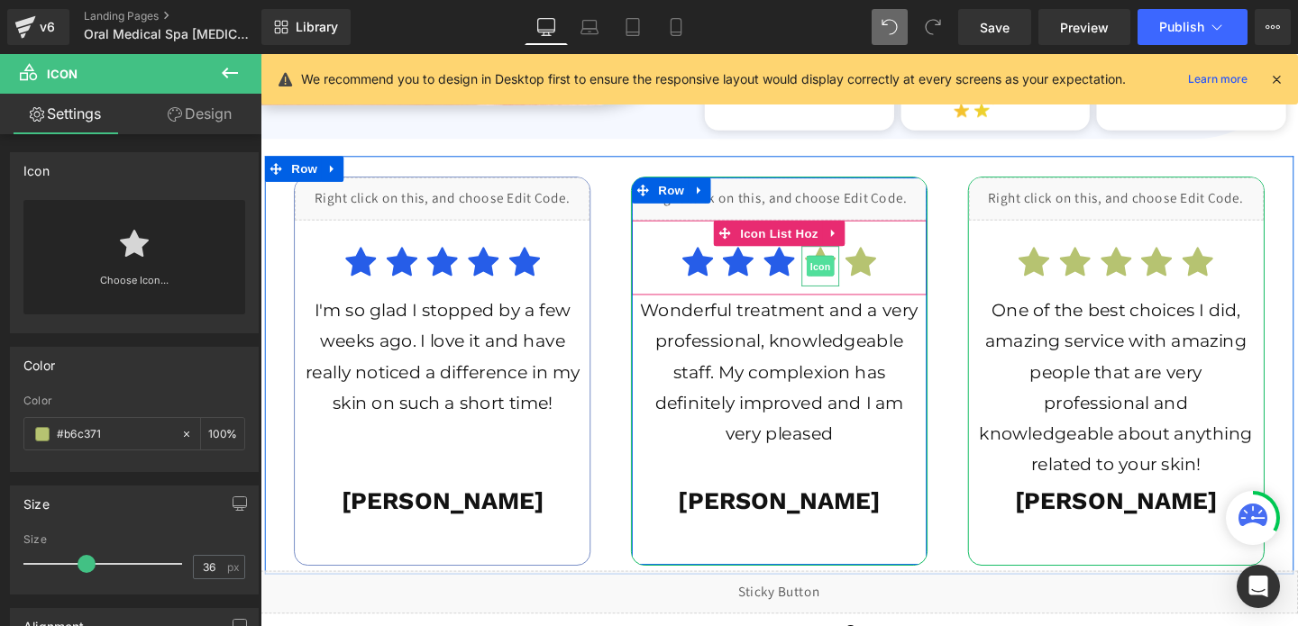
click at [852, 275] on span "Icon" at bounding box center [849, 278] width 29 height 22
click at [892, 274] on span "Icon" at bounding box center [891, 277] width 29 height 22
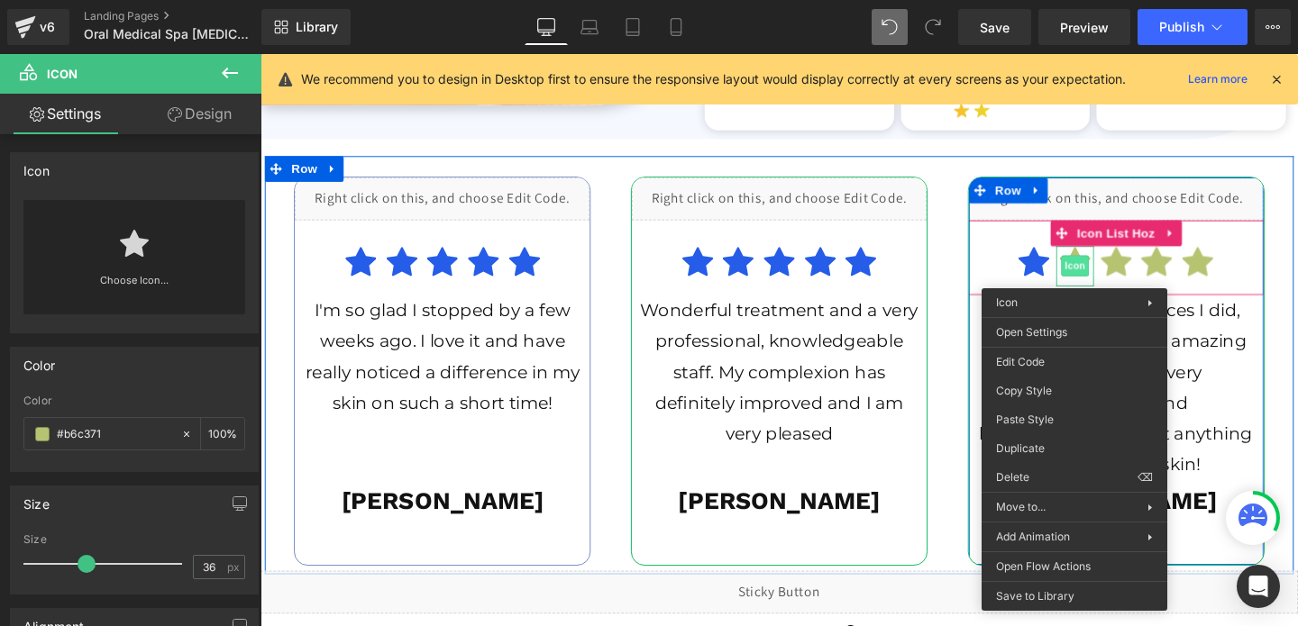
click at [1111, 275] on span "Icon" at bounding box center [1116, 277] width 29 height 22
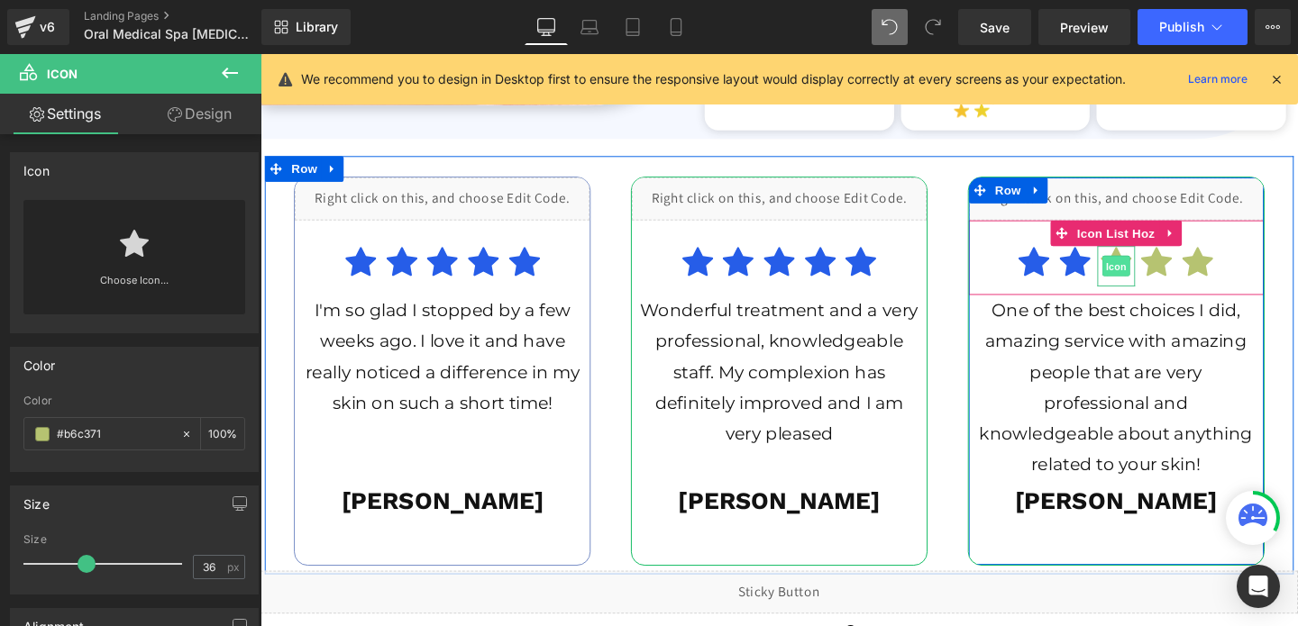
click at [1154, 277] on span "Icon" at bounding box center [1160, 278] width 29 height 22
click at [1199, 295] on div at bounding box center [1203, 296] width 40 height 5
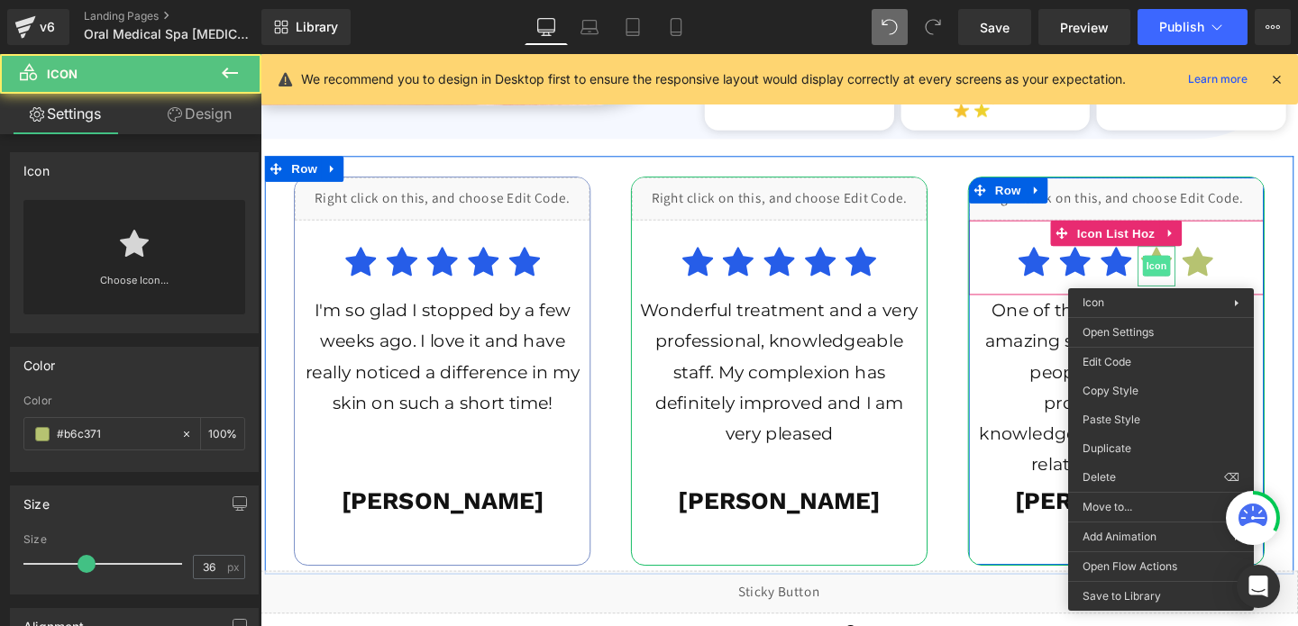
click at [1203, 275] on span "Icon" at bounding box center [1202, 277] width 29 height 22
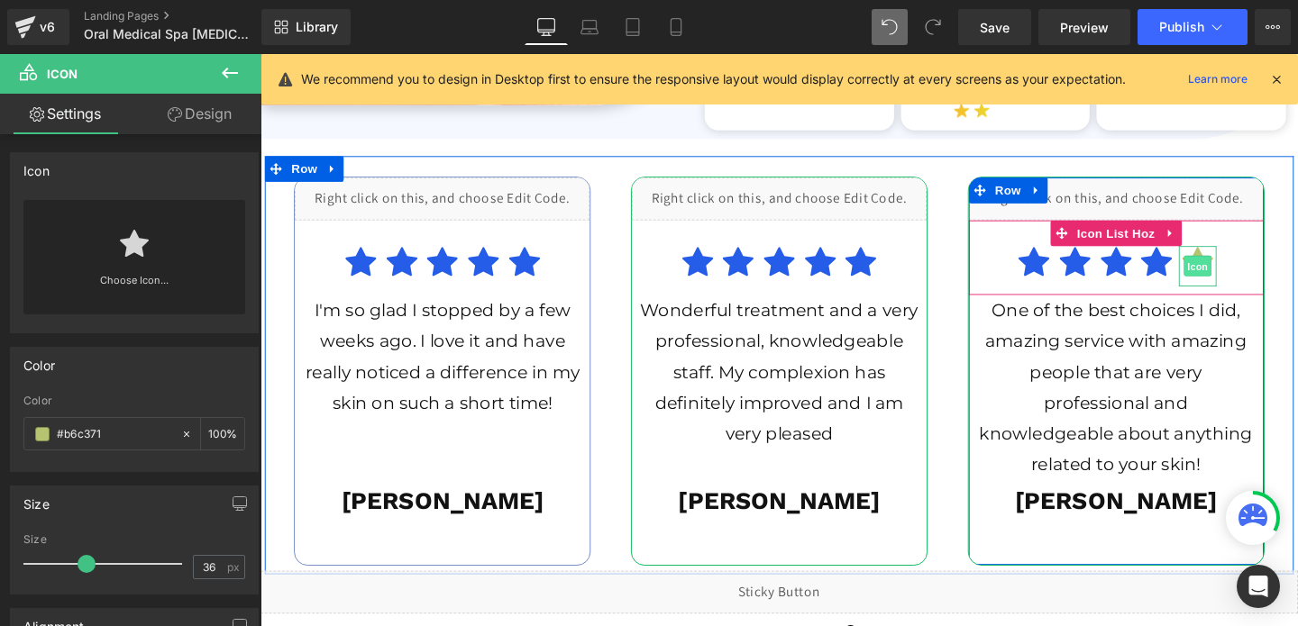
click at [1236, 279] on span "Icon" at bounding box center [1245, 278] width 29 height 22
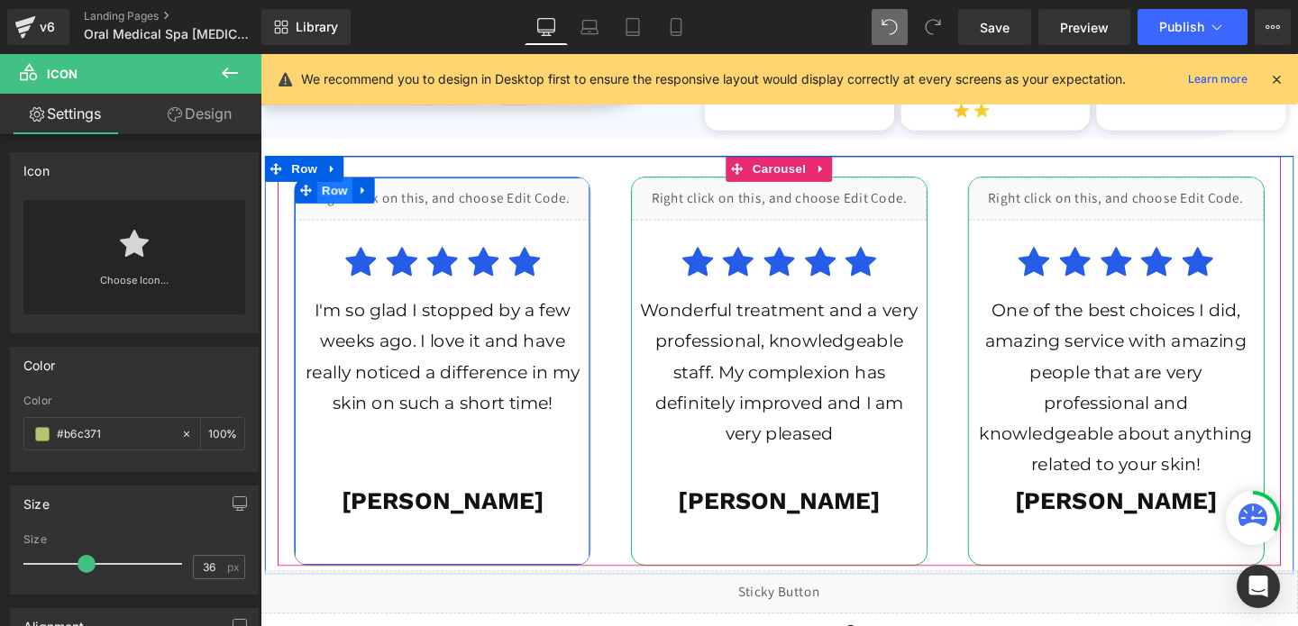
click at [333, 198] on span "Row" at bounding box center [338, 197] width 36 height 27
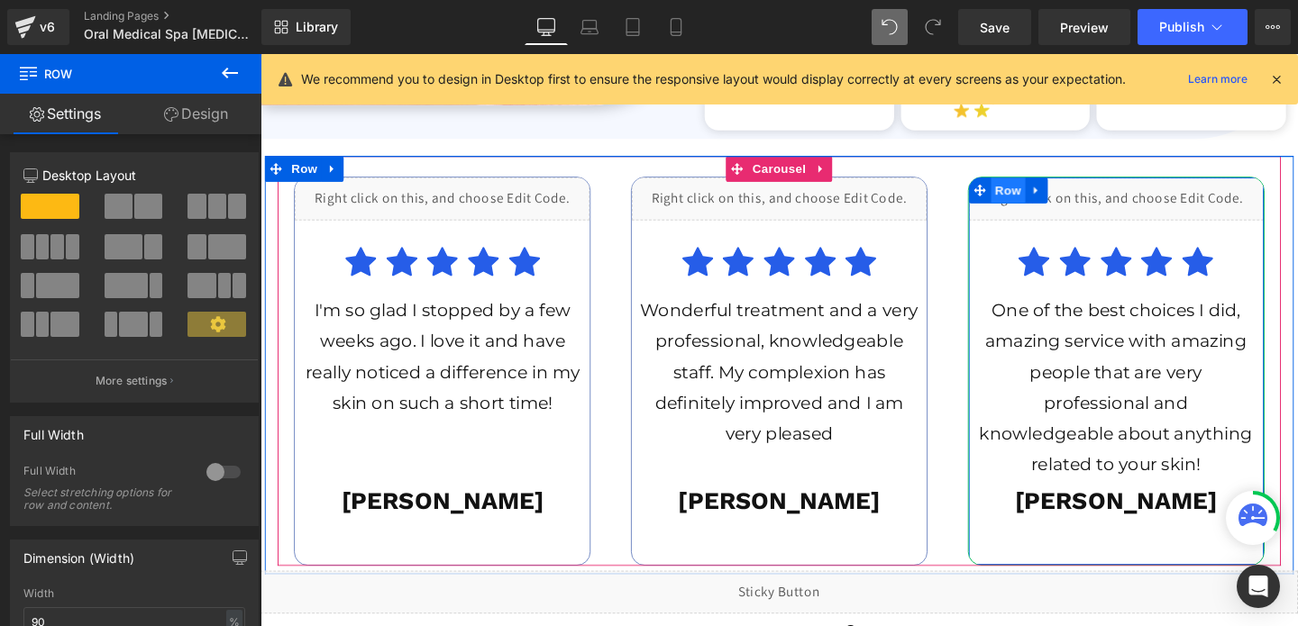
click at [1040, 199] on span "Row" at bounding box center [1047, 197] width 36 height 27
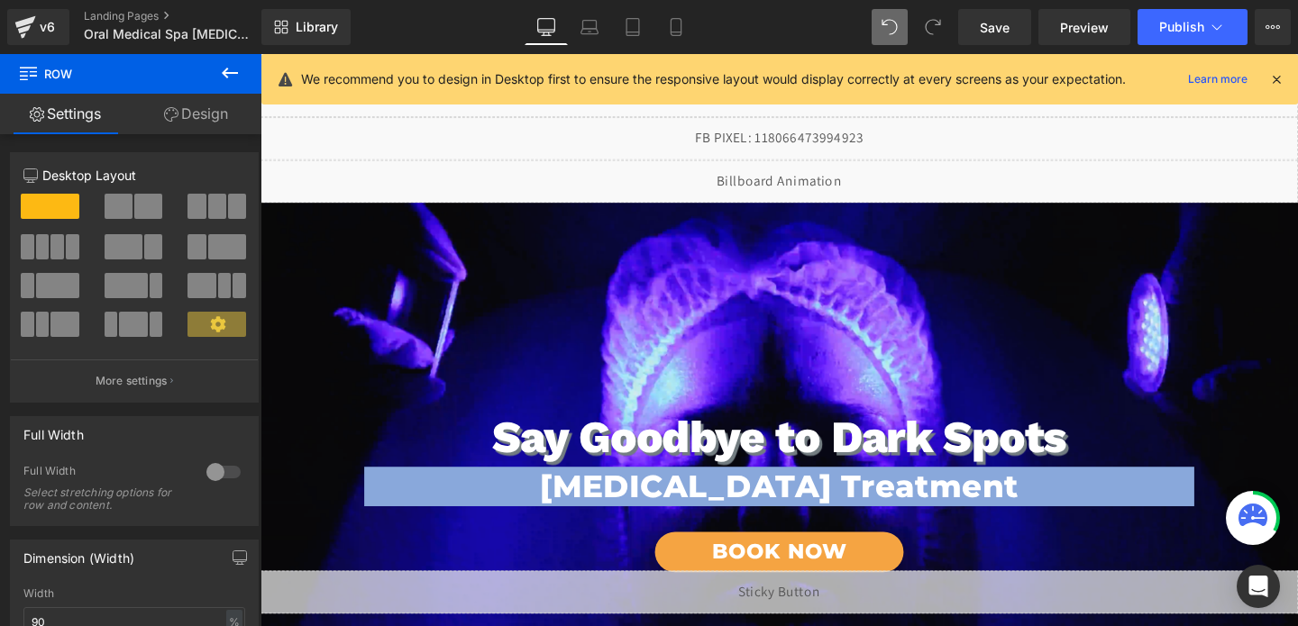
scroll to position [0, 0]
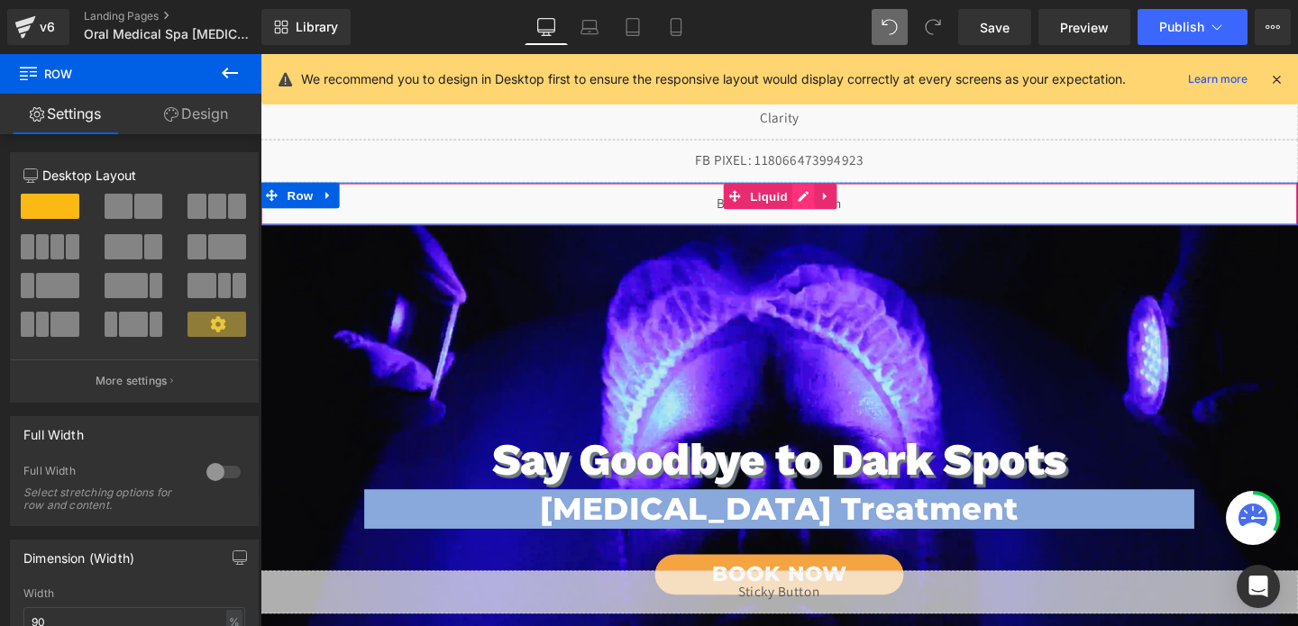
click at [832, 208] on div "Liquid" at bounding box center [806, 211] width 1091 height 45
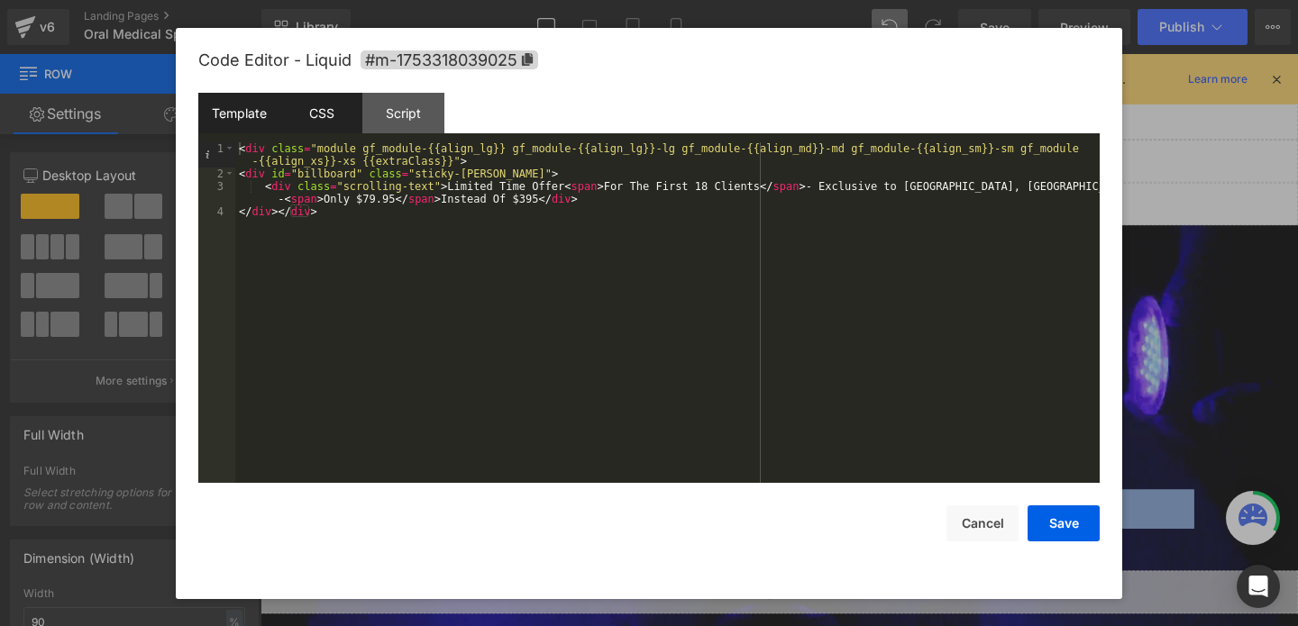
click at [335, 123] on div "CSS" at bounding box center [321, 113] width 82 height 41
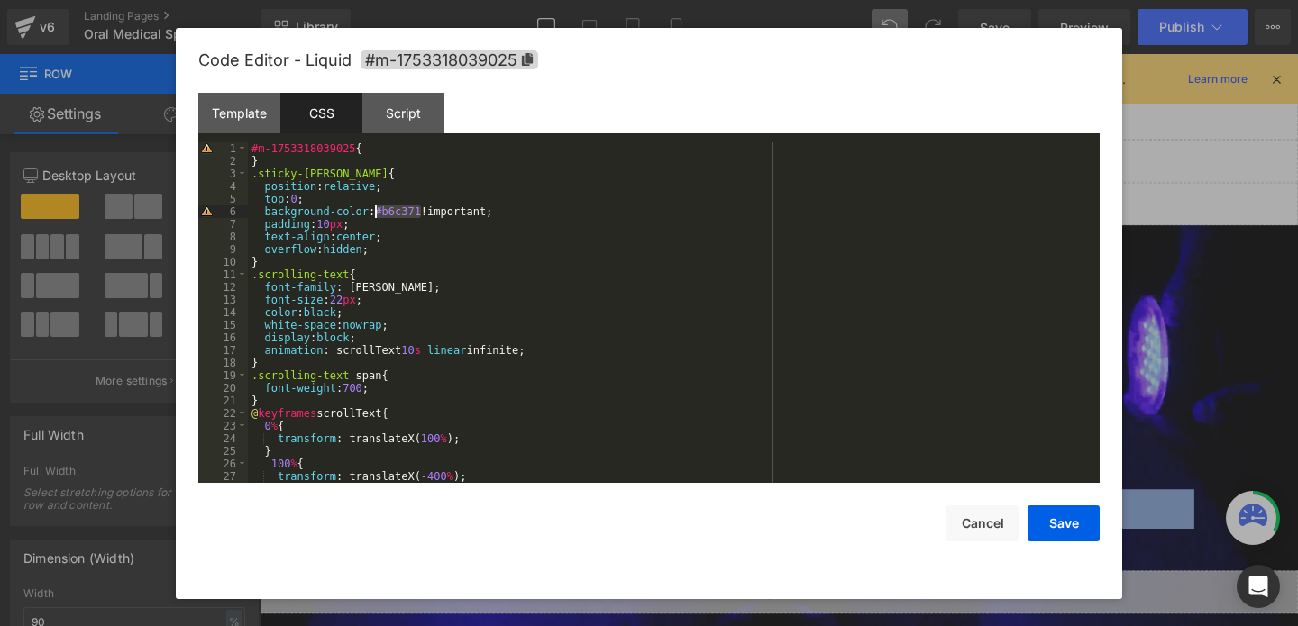
drag, startPoint x: 423, startPoint y: 207, endPoint x: 377, endPoint y: 208, distance: 46.0
click at [377, 208] on div "#m-1753318039025 { } .sticky-[PERSON_NAME] { position : relative ; top : 0 ; ba…" at bounding box center [670, 325] width 845 height 366
click at [1065, 545] on div "Code Editor - Liquid #m-1753318039025 Template CSS Script Data 1 2 3 4 < div cl…" at bounding box center [648, 314] width 901 height 572
click at [1056, 523] on button "Save" at bounding box center [1064, 524] width 72 height 36
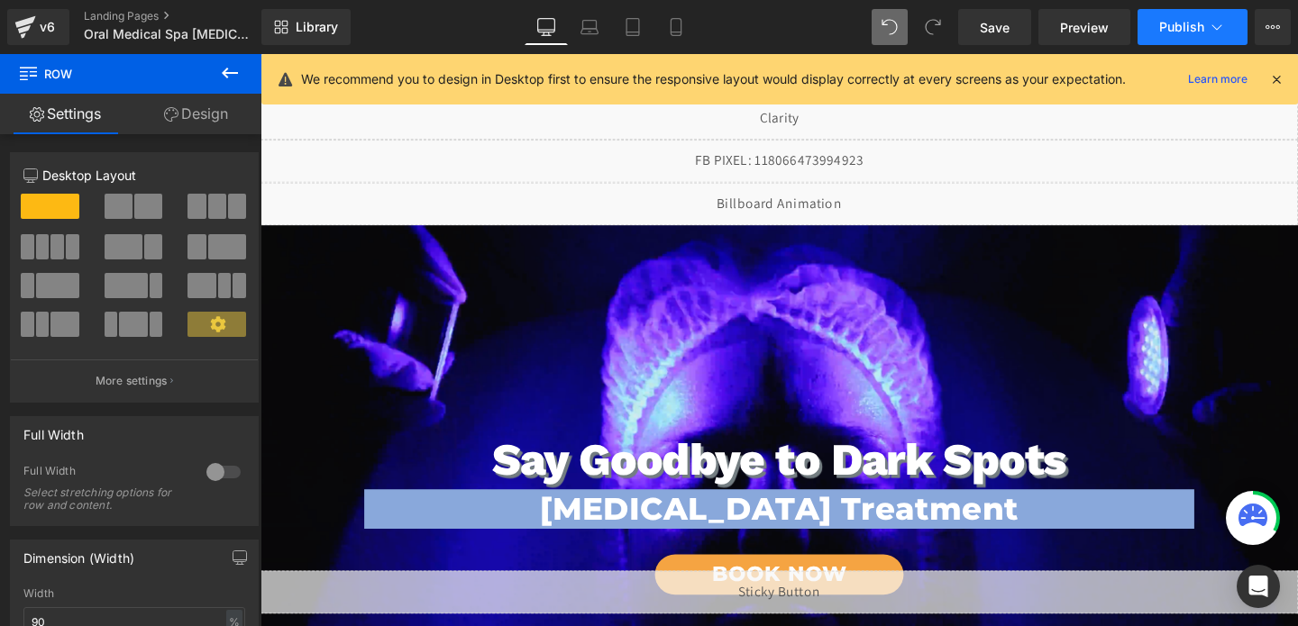
click at [1173, 25] on span "Publish" at bounding box center [1181, 27] width 45 height 14
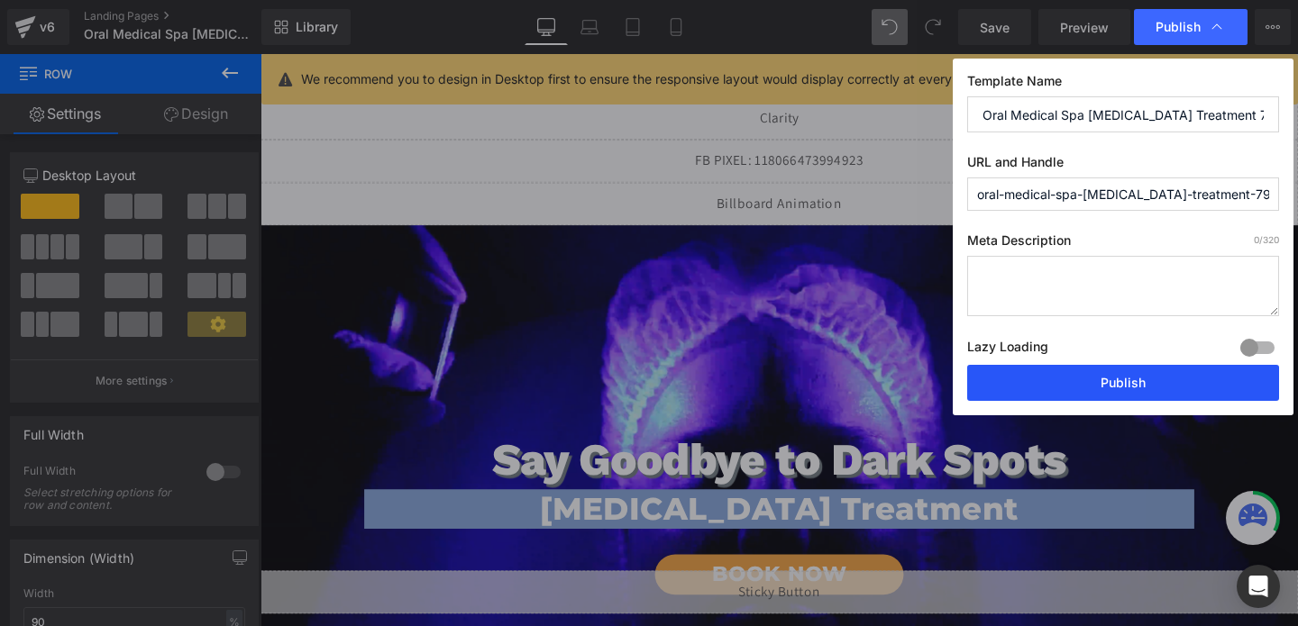
drag, startPoint x: 1058, startPoint y: 367, endPoint x: 775, endPoint y: 598, distance: 365.2
click at [1058, 367] on button "Publish" at bounding box center [1123, 383] width 312 height 36
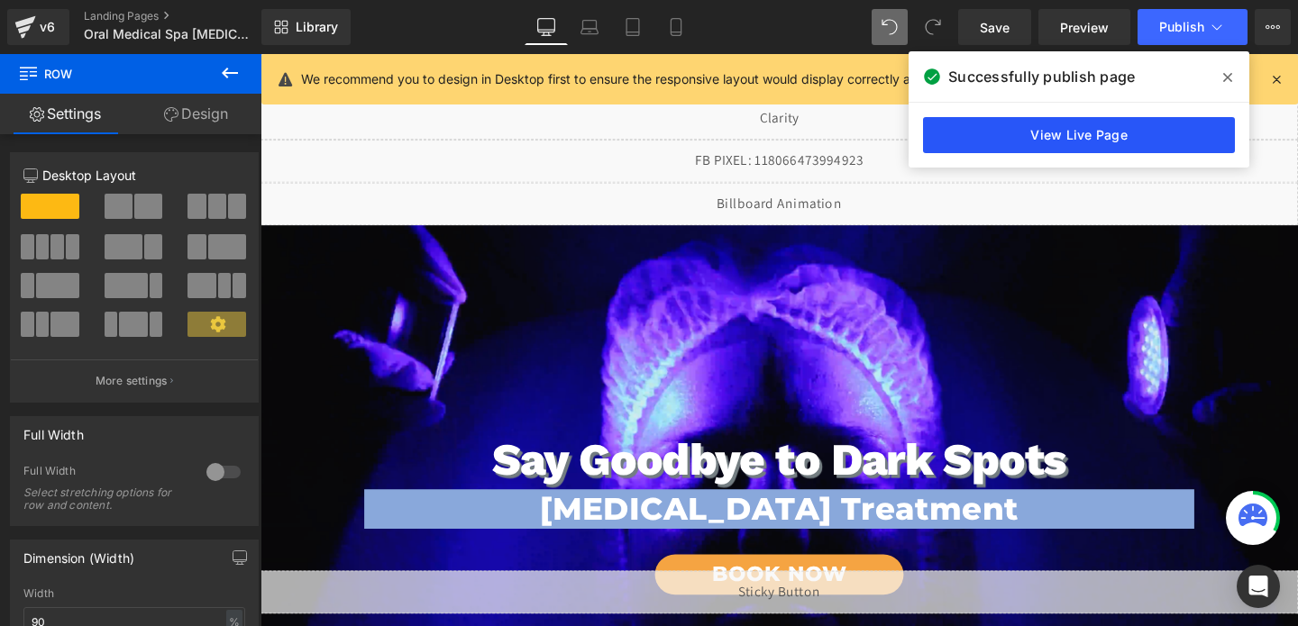
click at [1084, 139] on link "View Live Page" at bounding box center [1079, 135] width 312 height 36
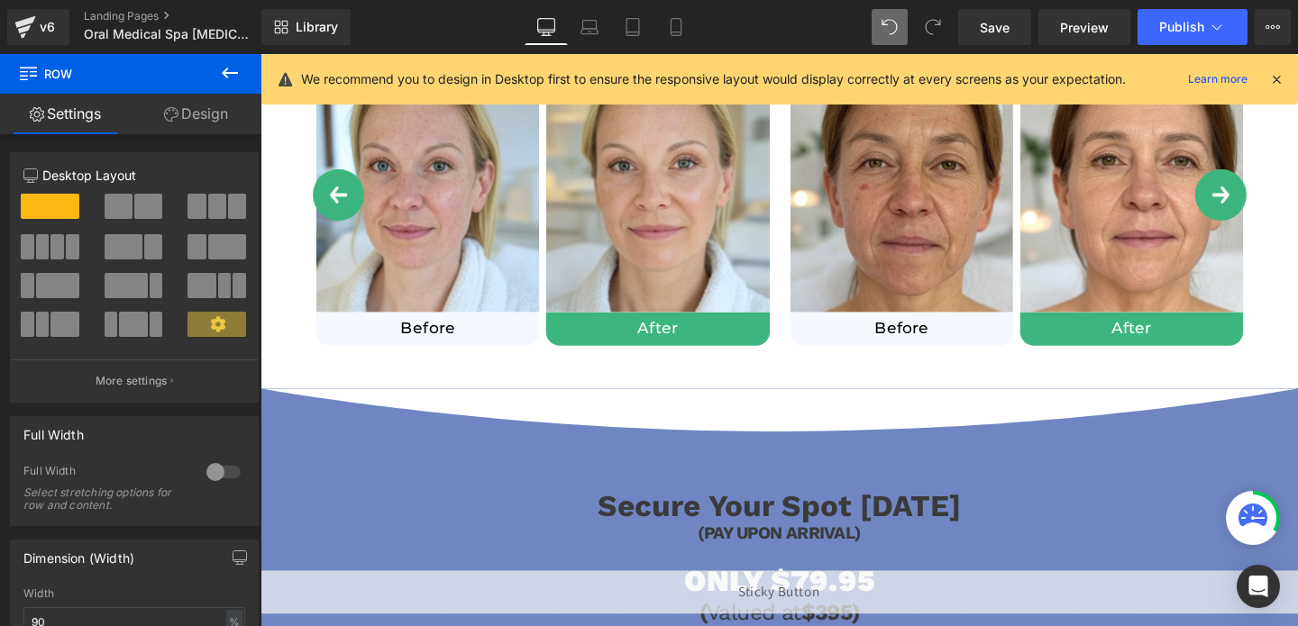
scroll to position [1149, 0]
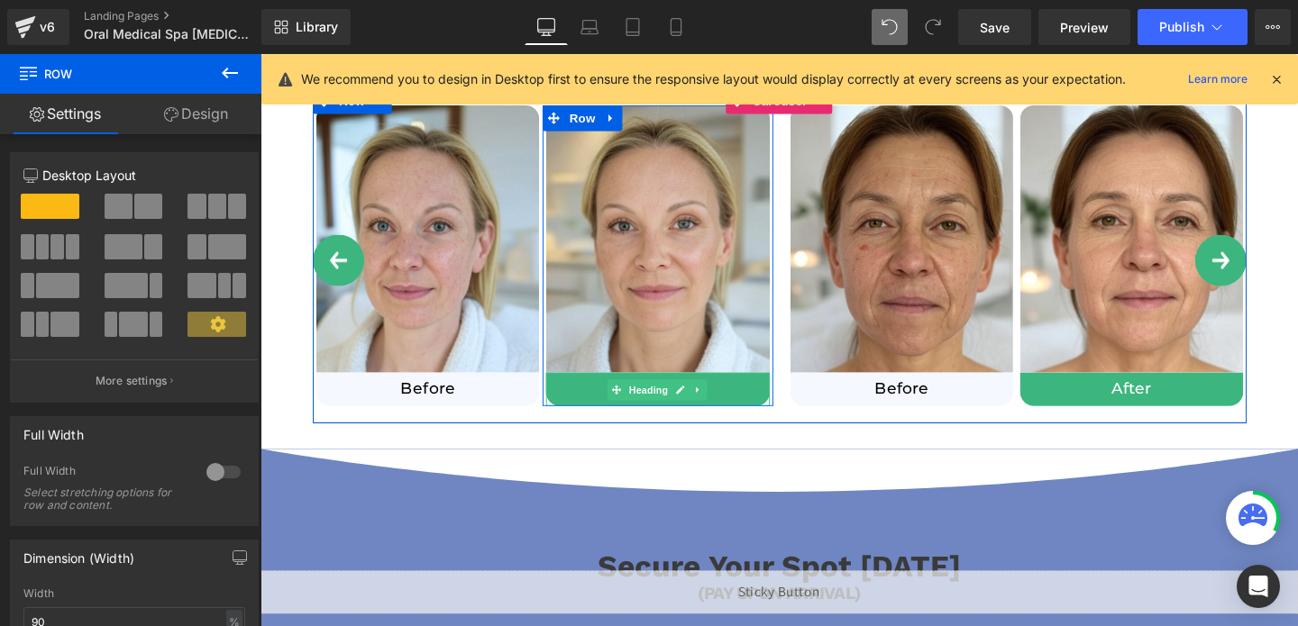
click at [594, 399] on h1 "After" at bounding box center [678, 407] width 234 height 21
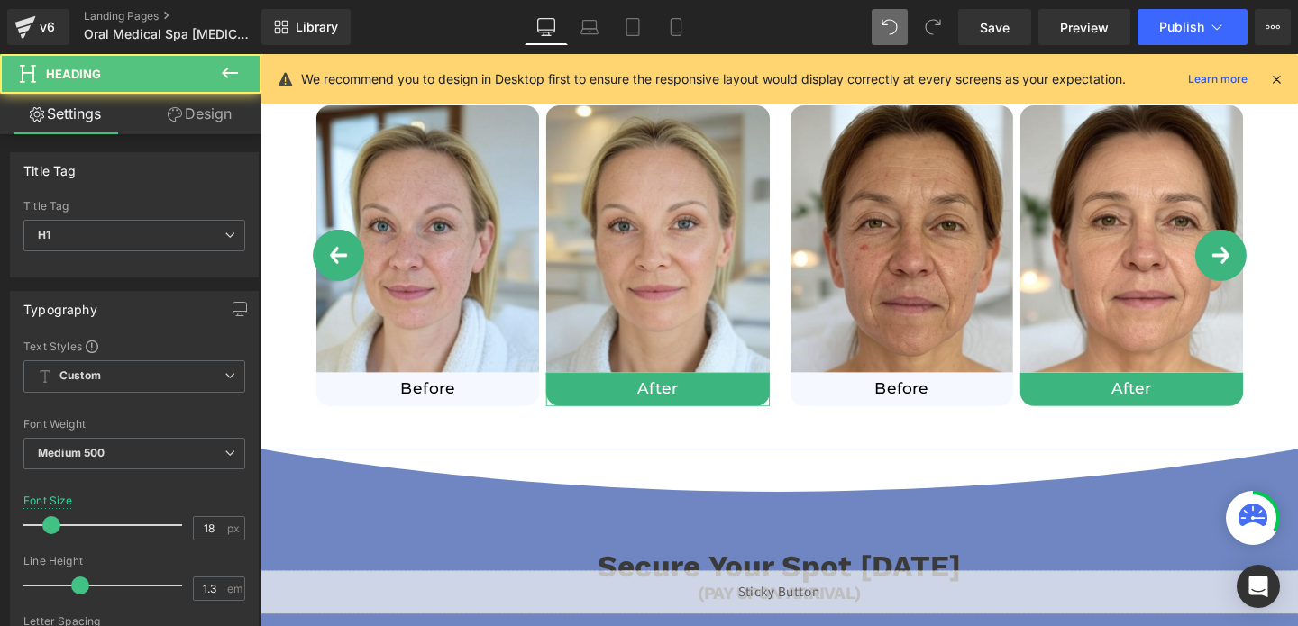
click at [187, 109] on link "Design" at bounding box center [199, 114] width 131 height 41
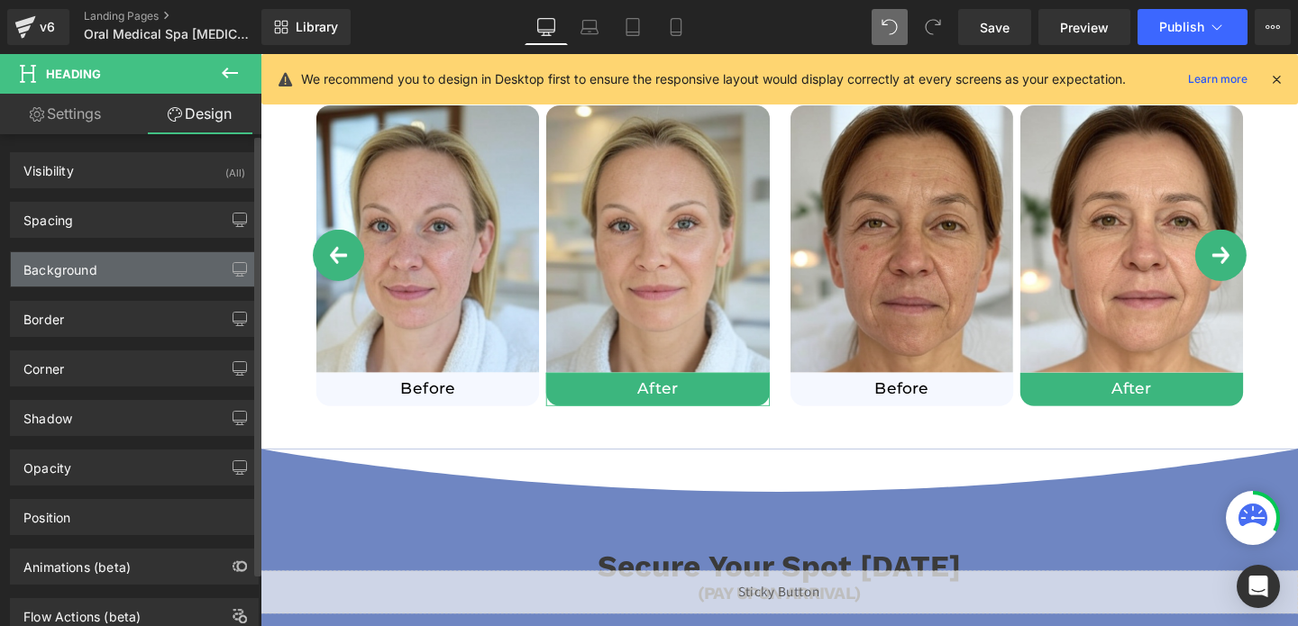
click at [41, 267] on div "Background" at bounding box center [60, 264] width 74 height 25
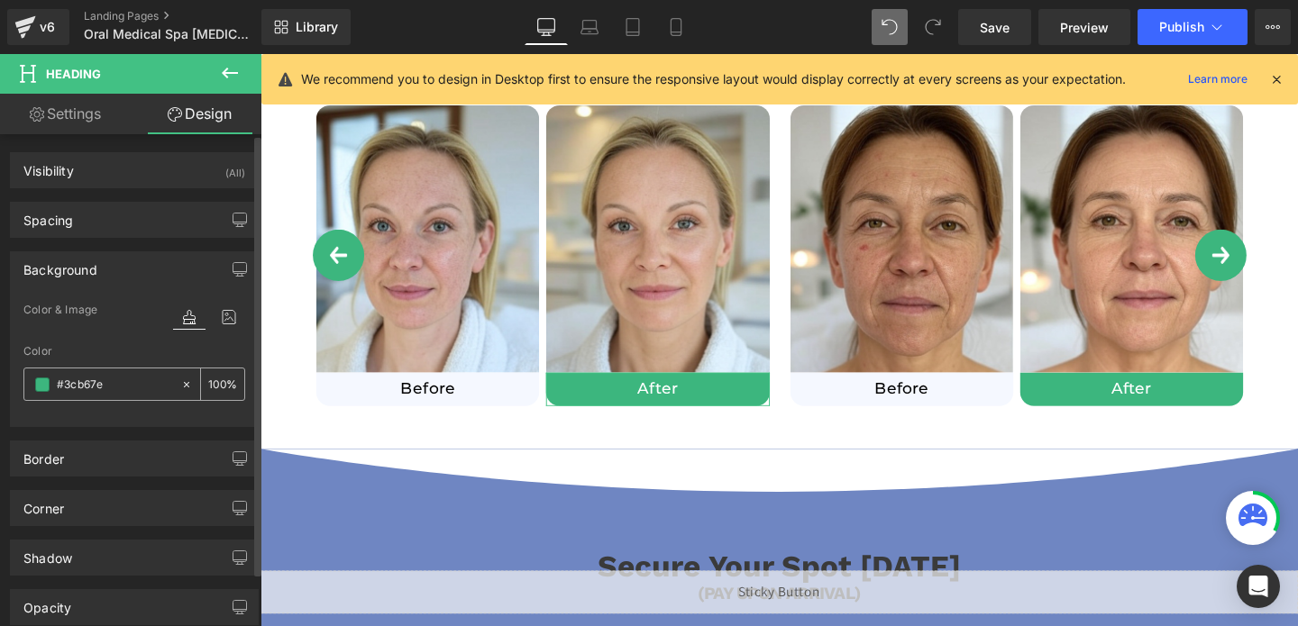
click at [86, 392] on input "#3cb67e" at bounding box center [114, 385] width 115 height 20
paste input "265de8"
type input "#265de8"
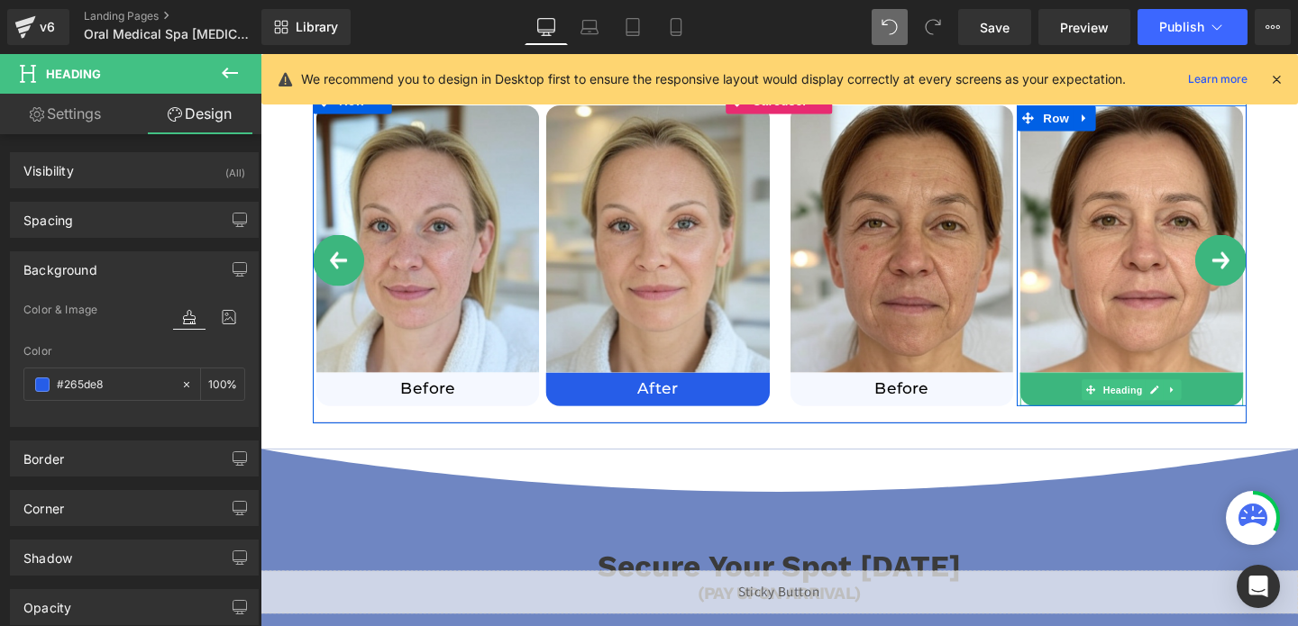
click at [1101, 407] on h1 "After" at bounding box center [1176, 407] width 234 height 21
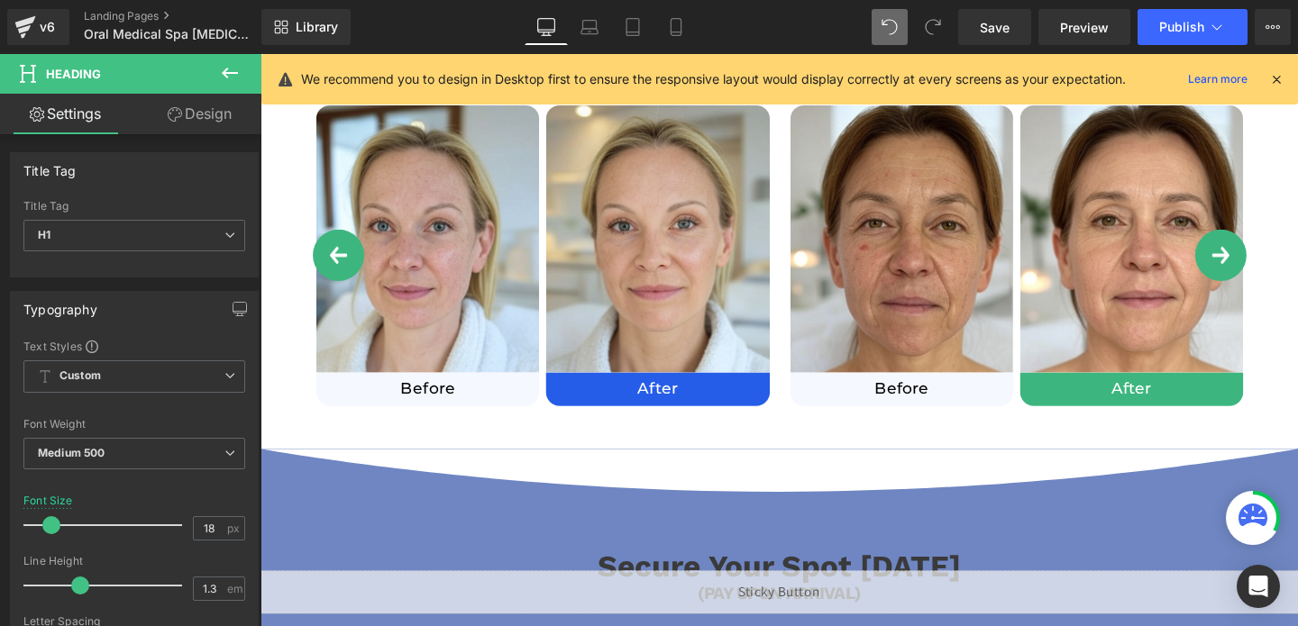
click at [182, 121] on link "Design" at bounding box center [199, 114] width 131 height 41
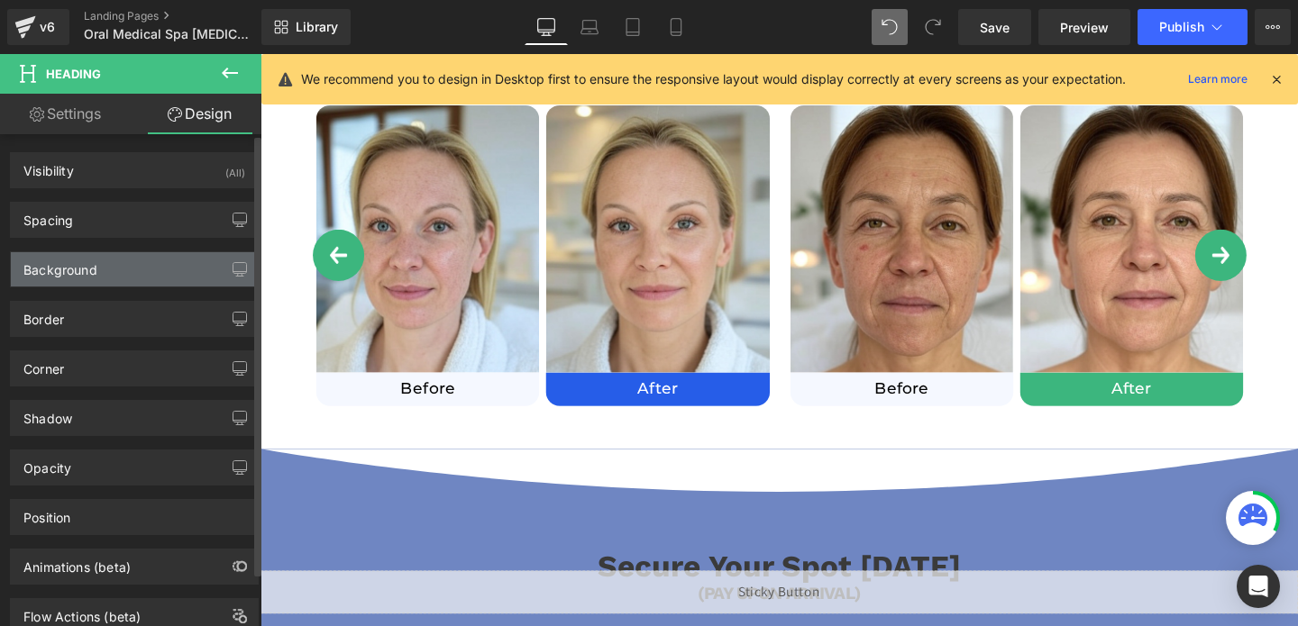
click at [81, 272] on div "Background" at bounding box center [60, 264] width 74 height 25
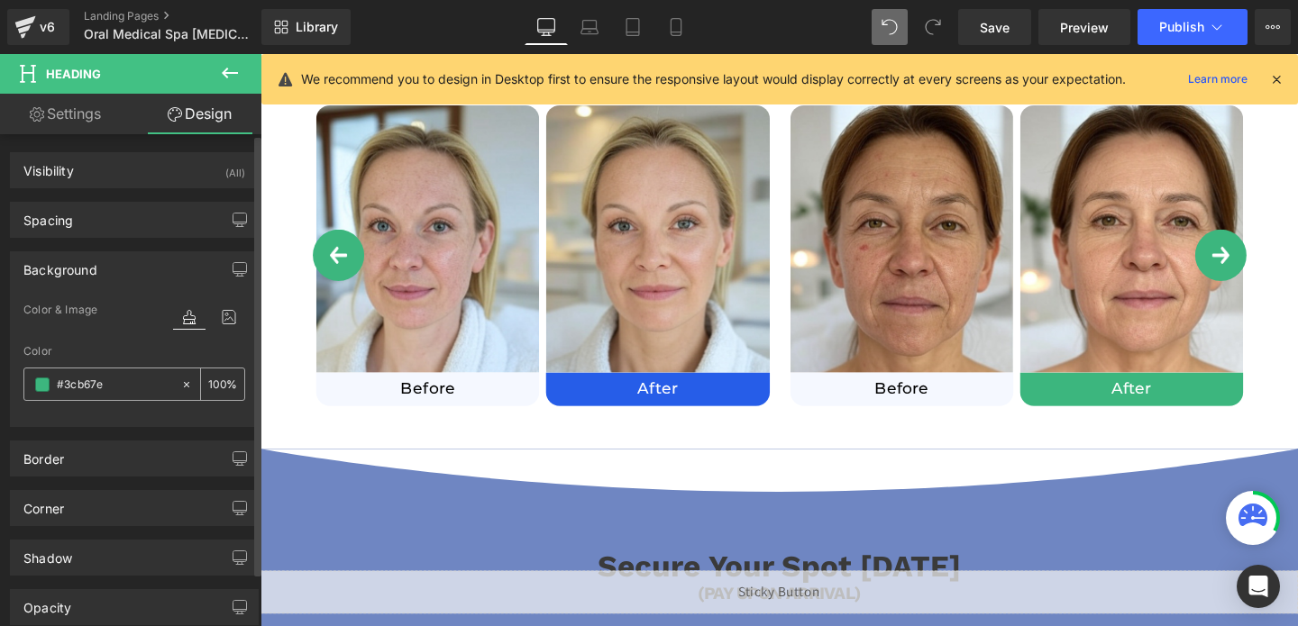
click at [104, 390] on input "#3cb67e" at bounding box center [114, 385] width 115 height 20
paste input "265de8"
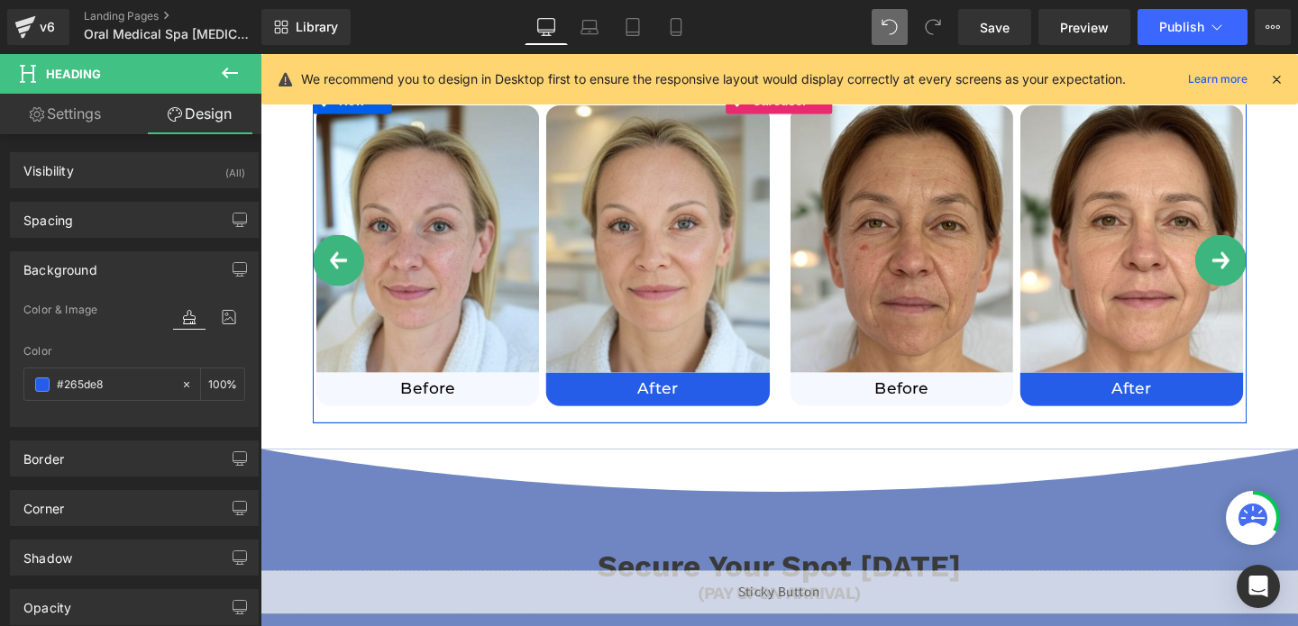
type input "#265de8"
click at [1267, 251] on button "›" at bounding box center [1270, 271] width 54 height 54
click at [1261, 270] on button "›" at bounding box center [1270, 271] width 54 height 54
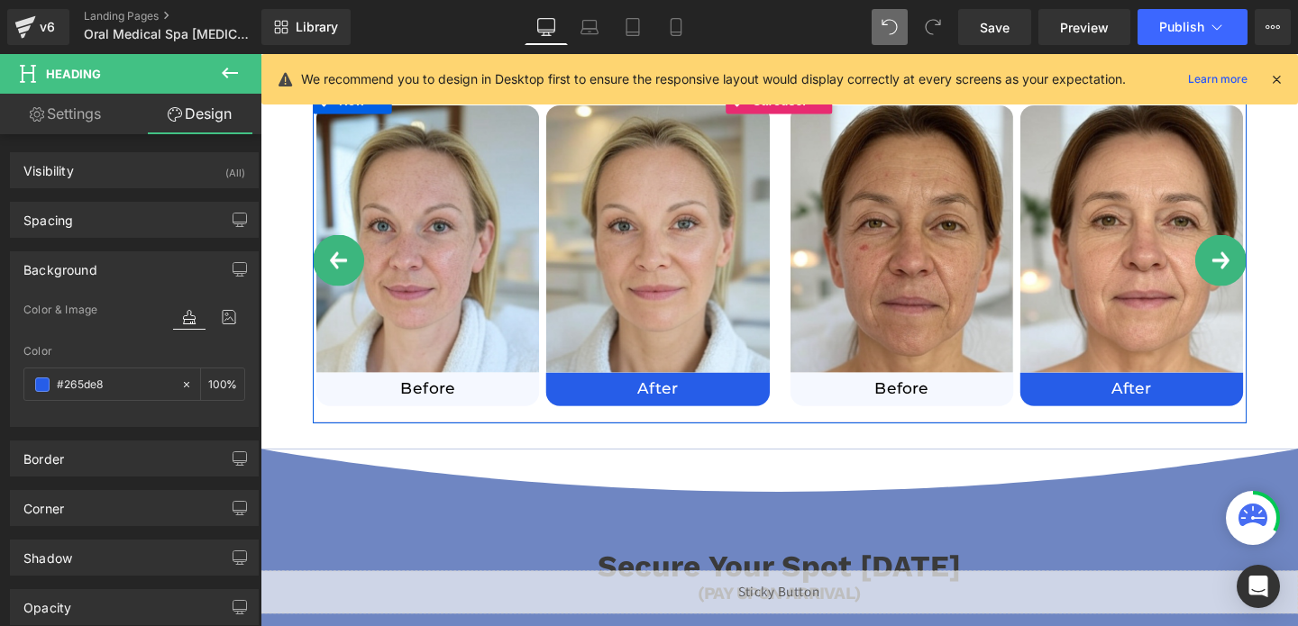
click at [1267, 274] on button "›" at bounding box center [1270, 271] width 54 height 54
click at [347, 278] on button "‹" at bounding box center [343, 271] width 54 height 54
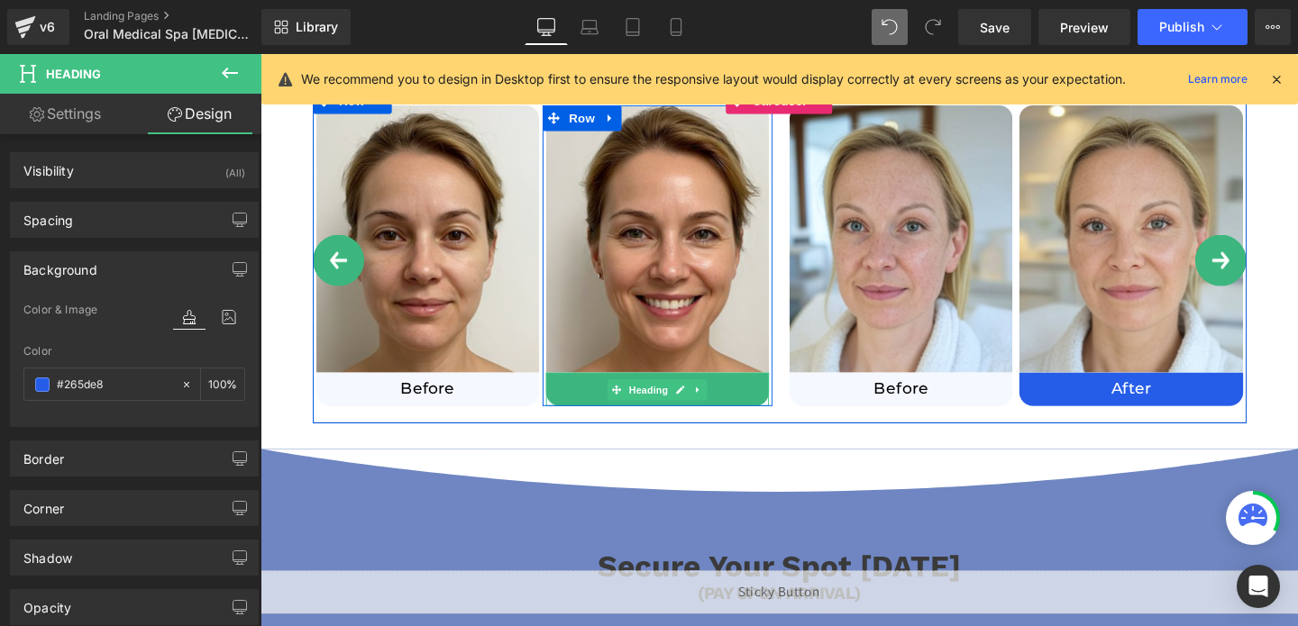
click at [583, 410] on h1 "After" at bounding box center [678, 407] width 234 height 21
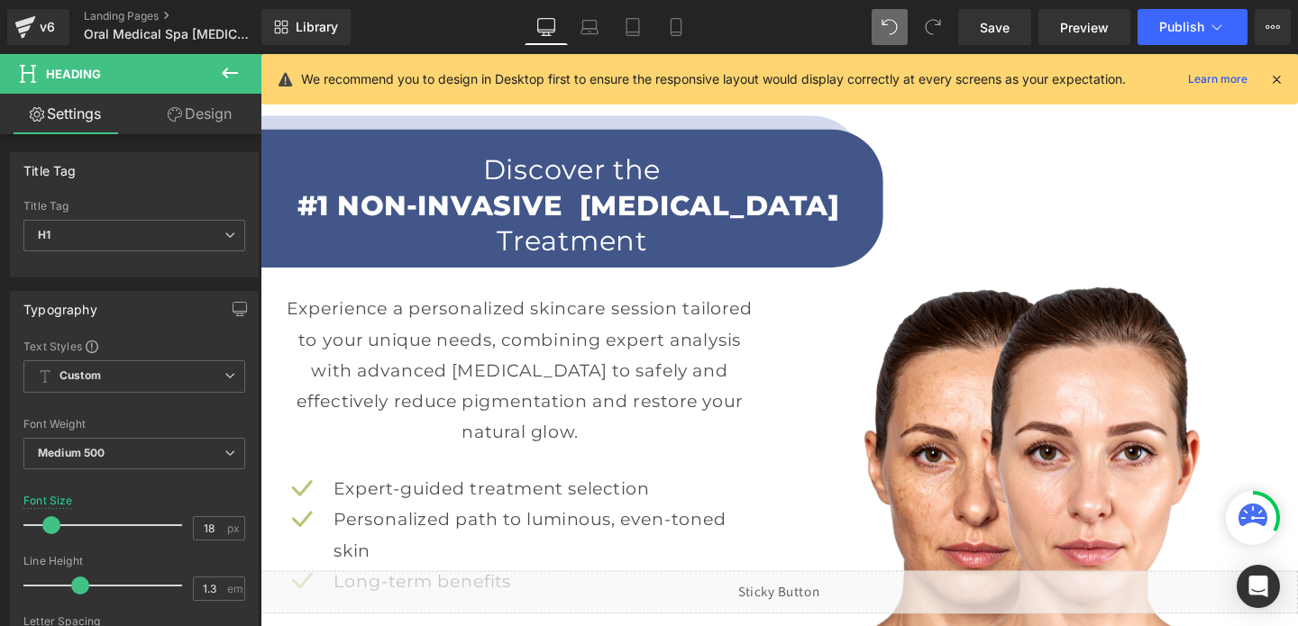
scroll to position [1880, 0]
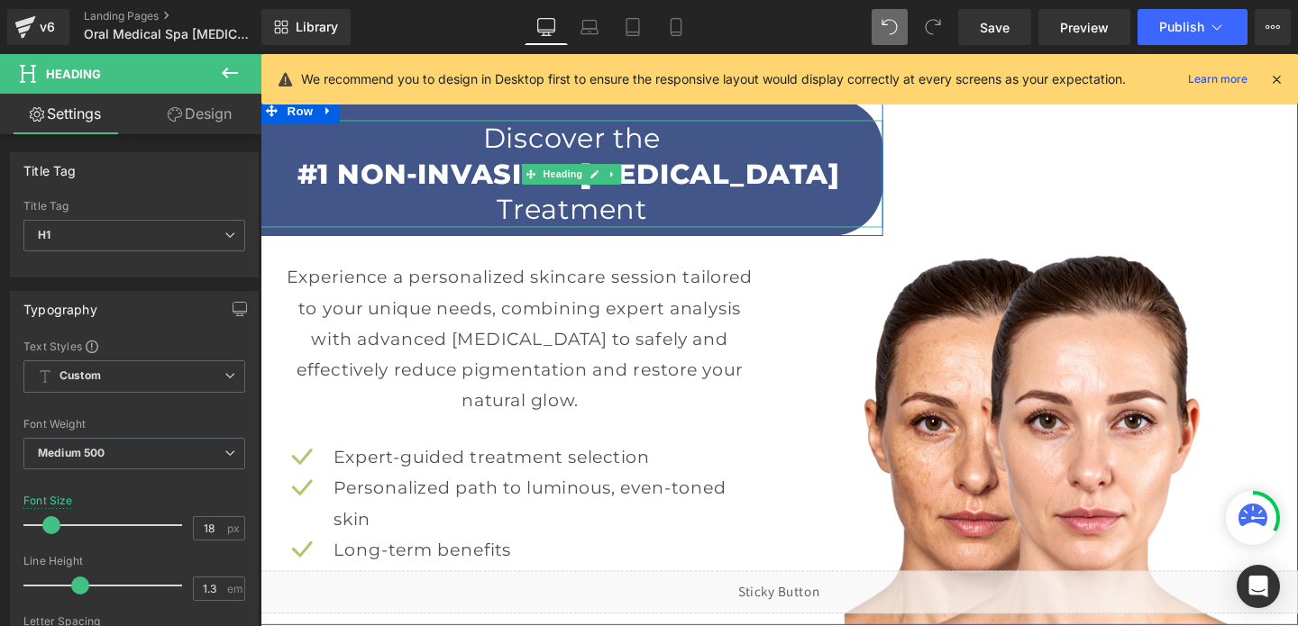
click at [744, 145] on h1 "Discover the" at bounding box center [588, 142] width 654 height 38
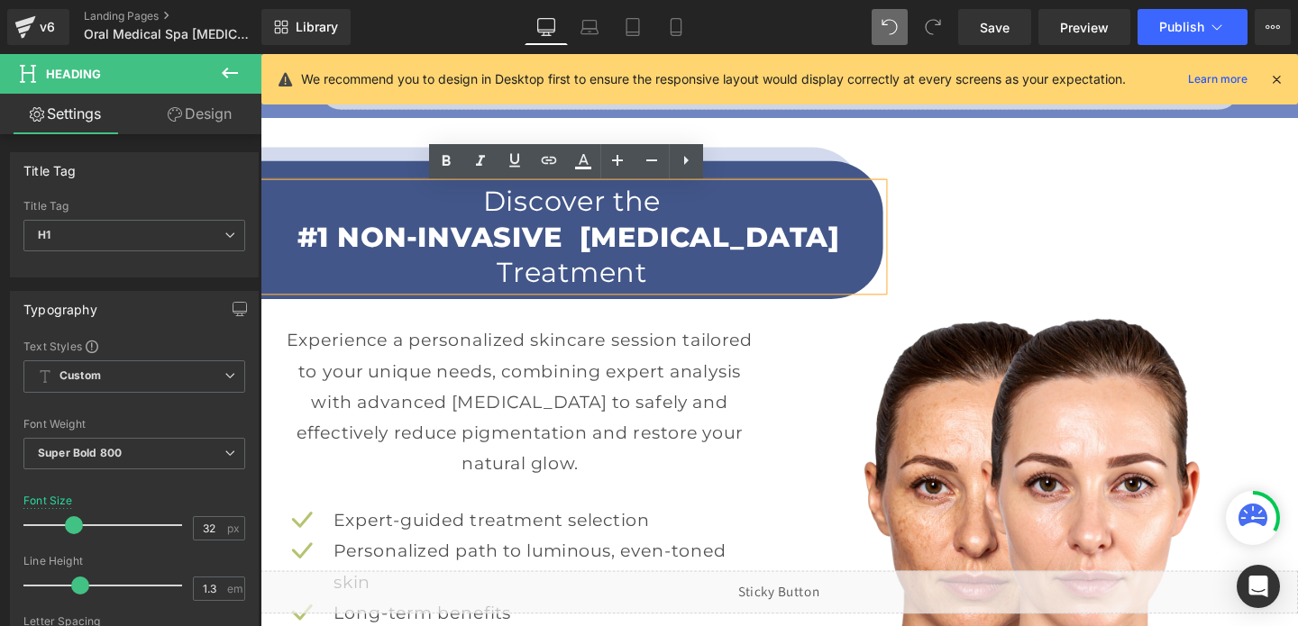
scroll to position [1811, 0]
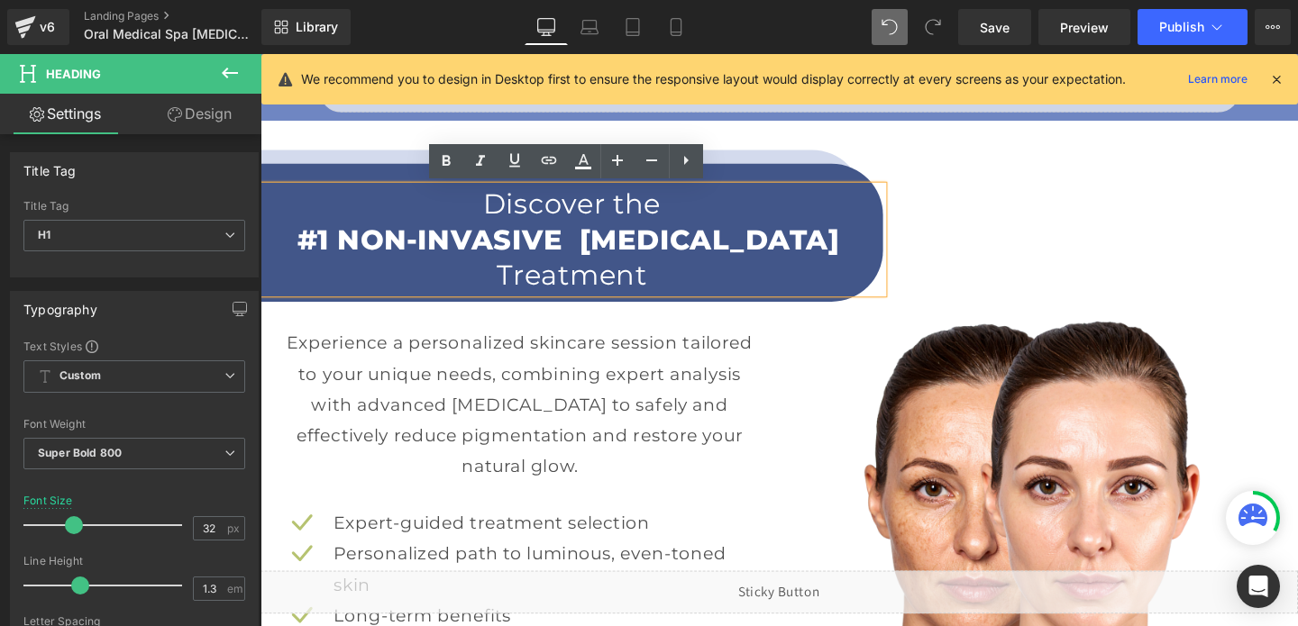
click at [323, 176] on div "Discover the #1 NON-INVASIVE [MEDICAL_DATA] Treatment Heading" at bounding box center [588, 245] width 654 height 140
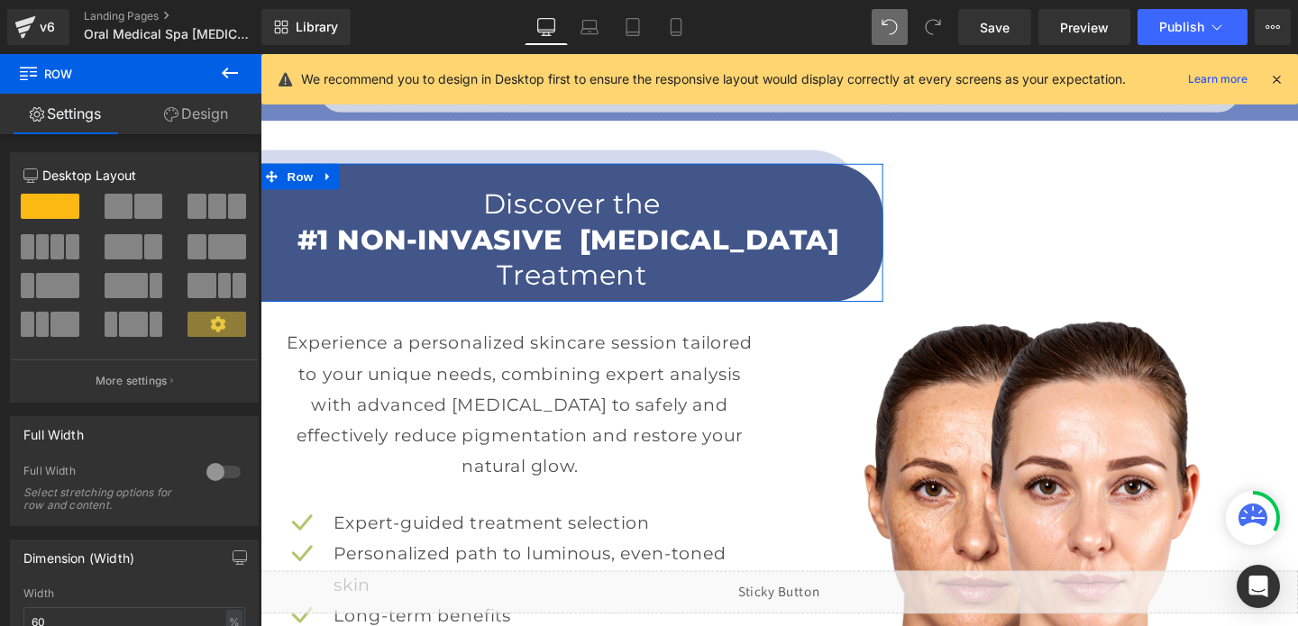
click at [209, 114] on link "Design" at bounding box center [196, 114] width 131 height 41
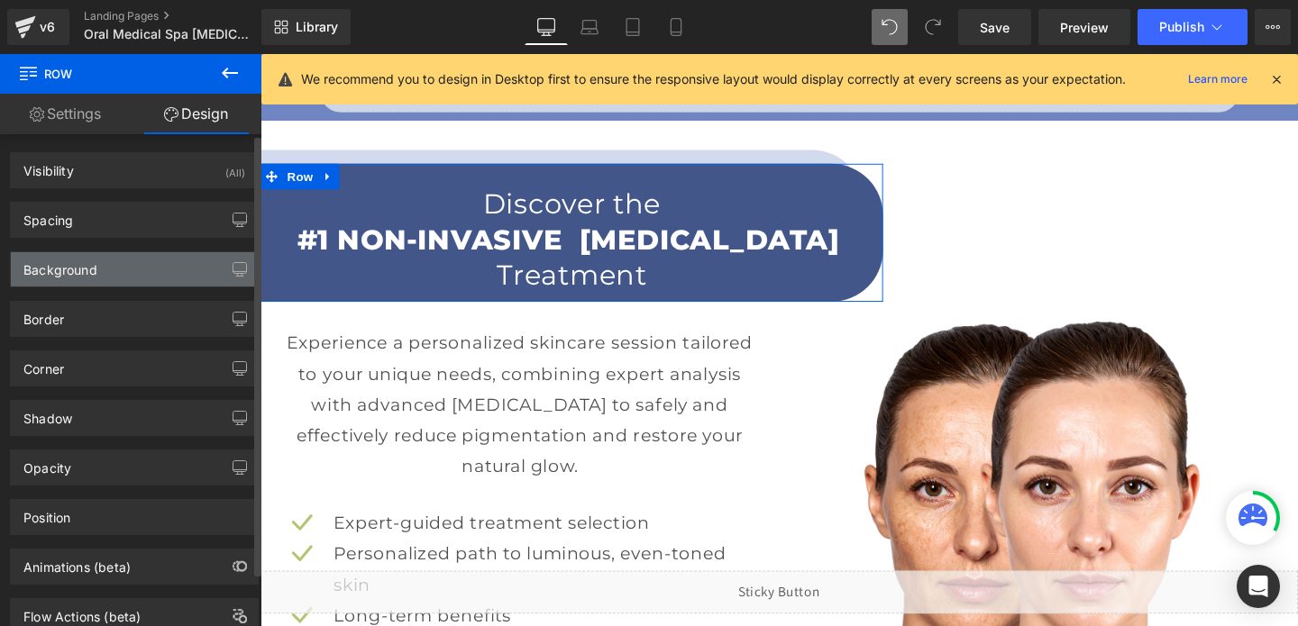
click at [123, 265] on div "Background" at bounding box center [134, 269] width 247 height 34
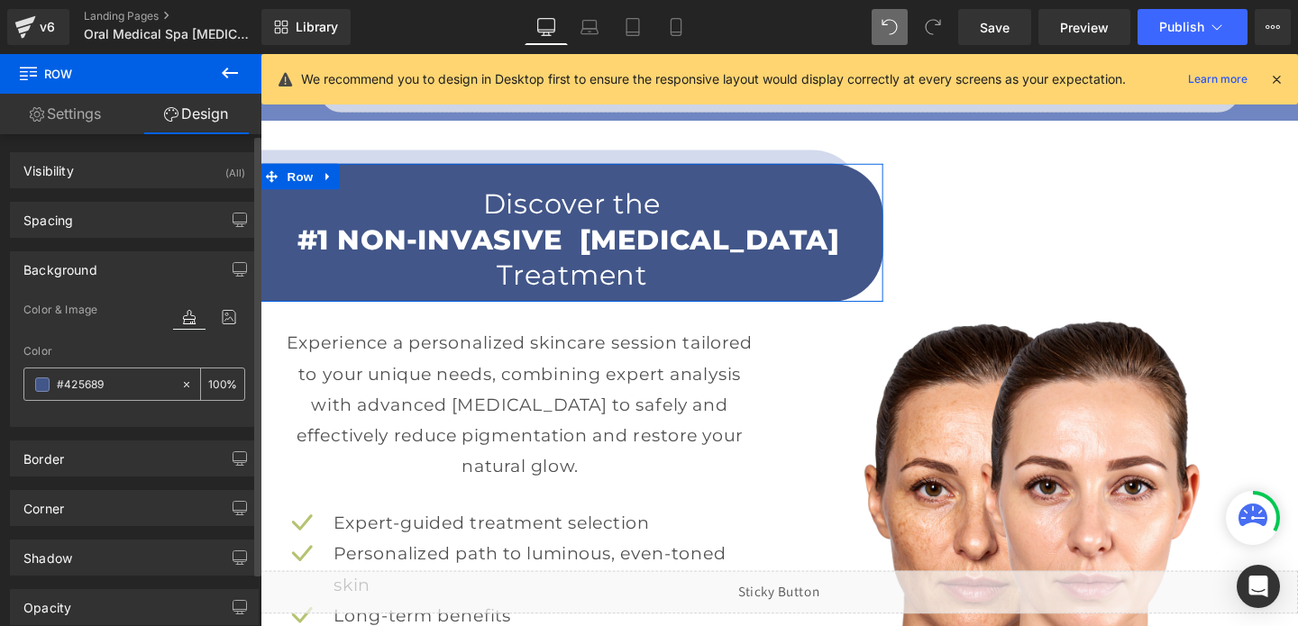
click at [99, 378] on input "#425689" at bounding box center [114, 385] width 115 height 20
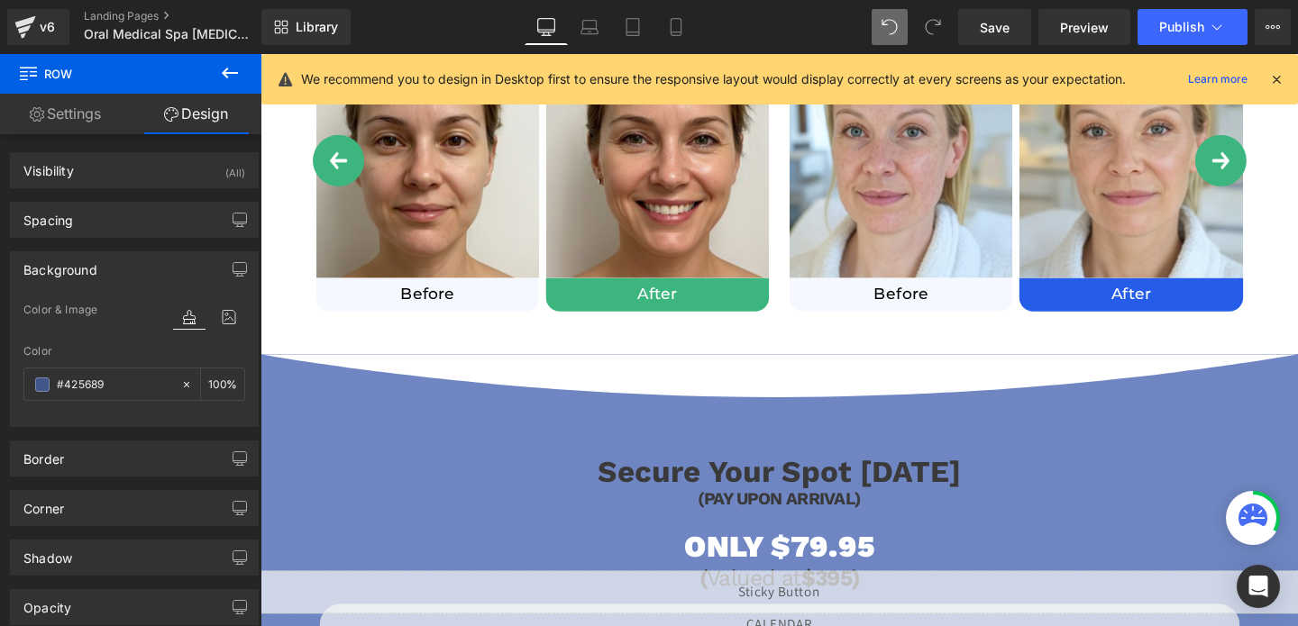
scroll to position [1240, 0]
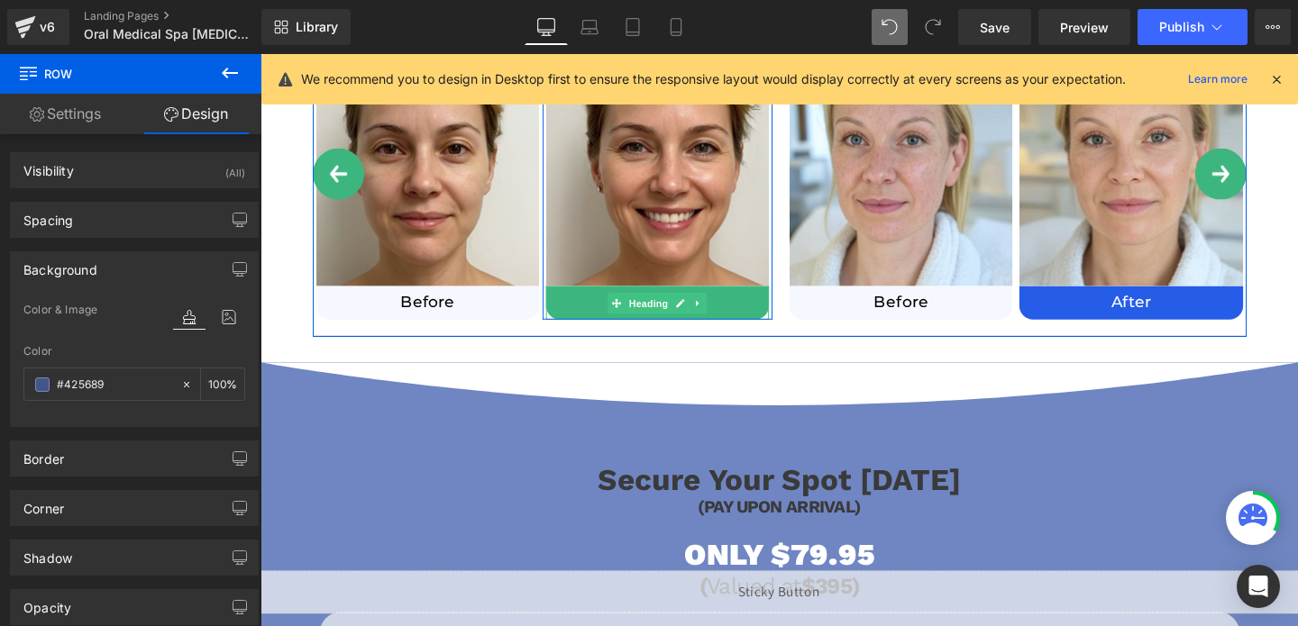
click at [748, 314] on h1 "After" at bounding box center [678, 316] width 234 height 21
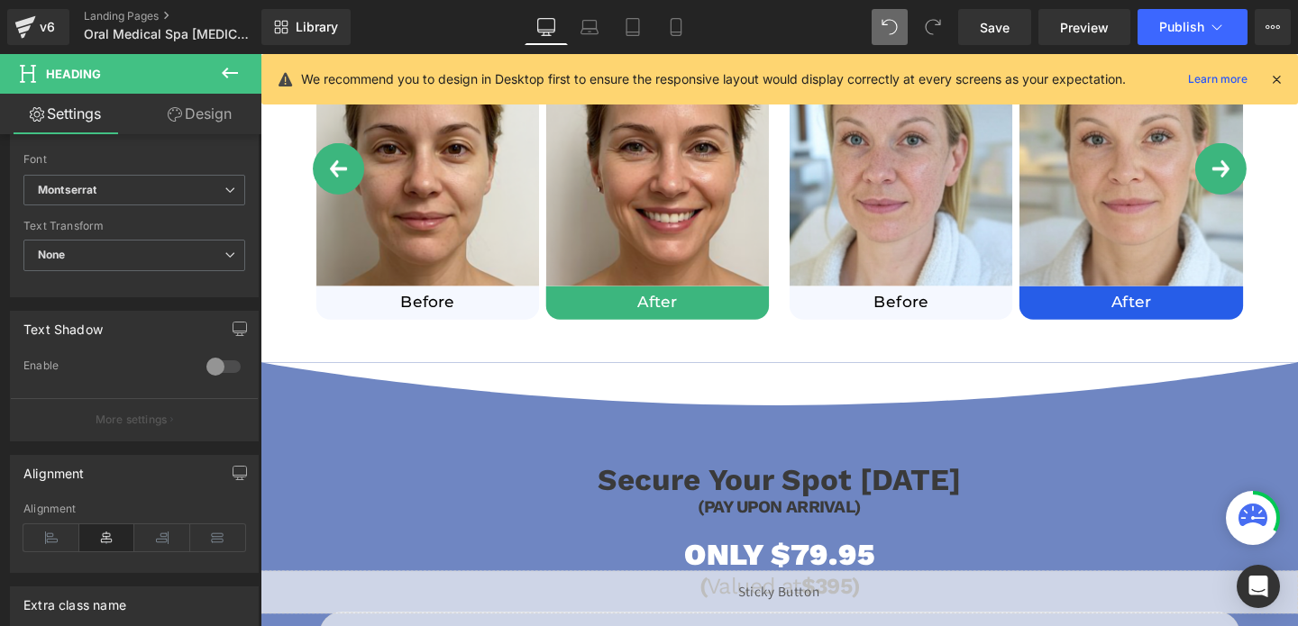
scroll to position [622, 0]
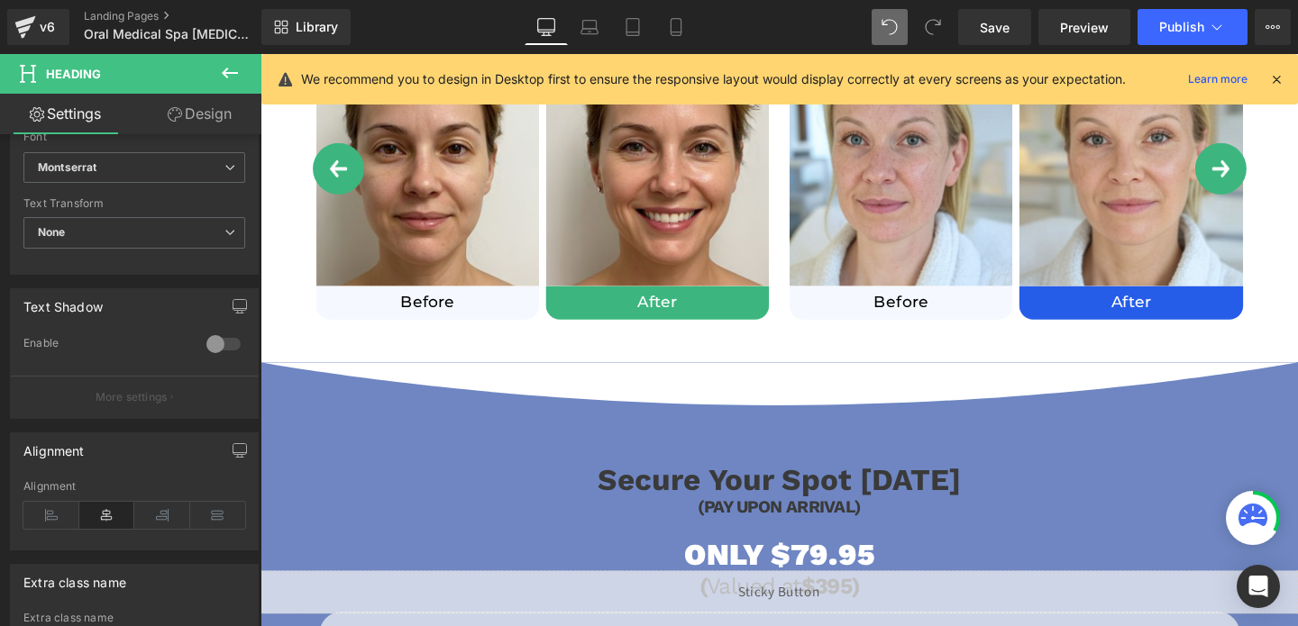
click at [181, 115] on link "Design" at bounding box center [199, 114] width 131 height 41
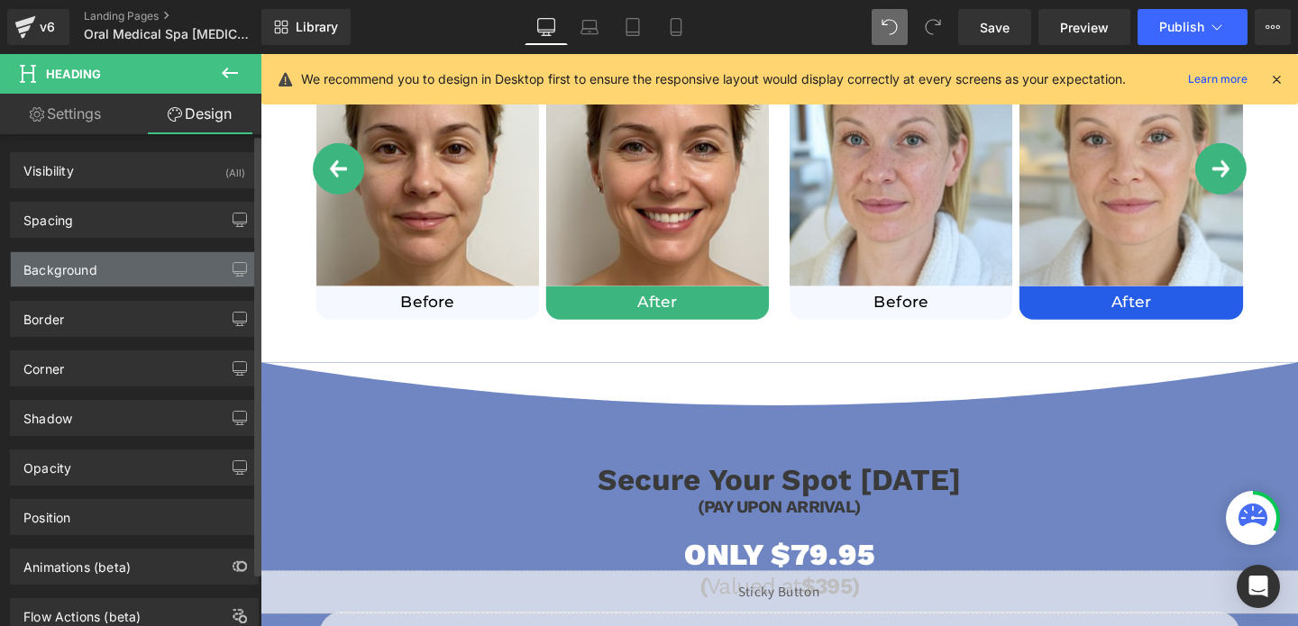
click at [125, 261] on div "Background" at bounding box center [134, 269] width 247 height 34
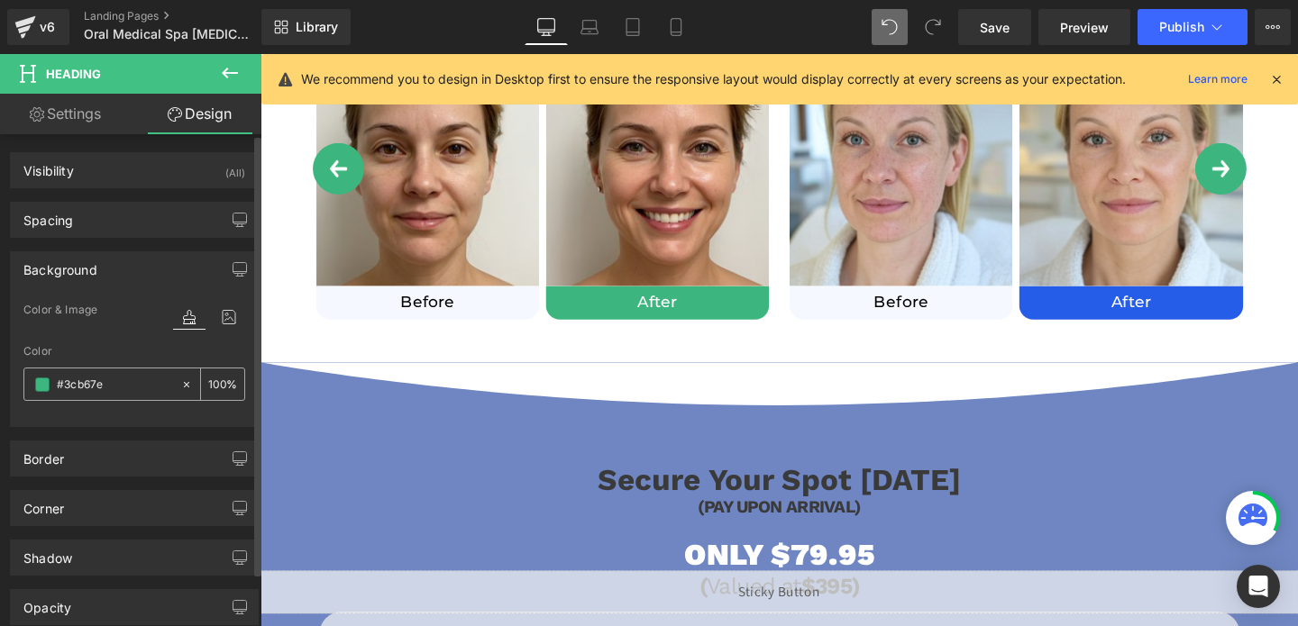
click at [130, 386] on input "#3cb67e" at bounding box center [114, 385] width 115 height 20
paste input "425689"
type input "#425689"
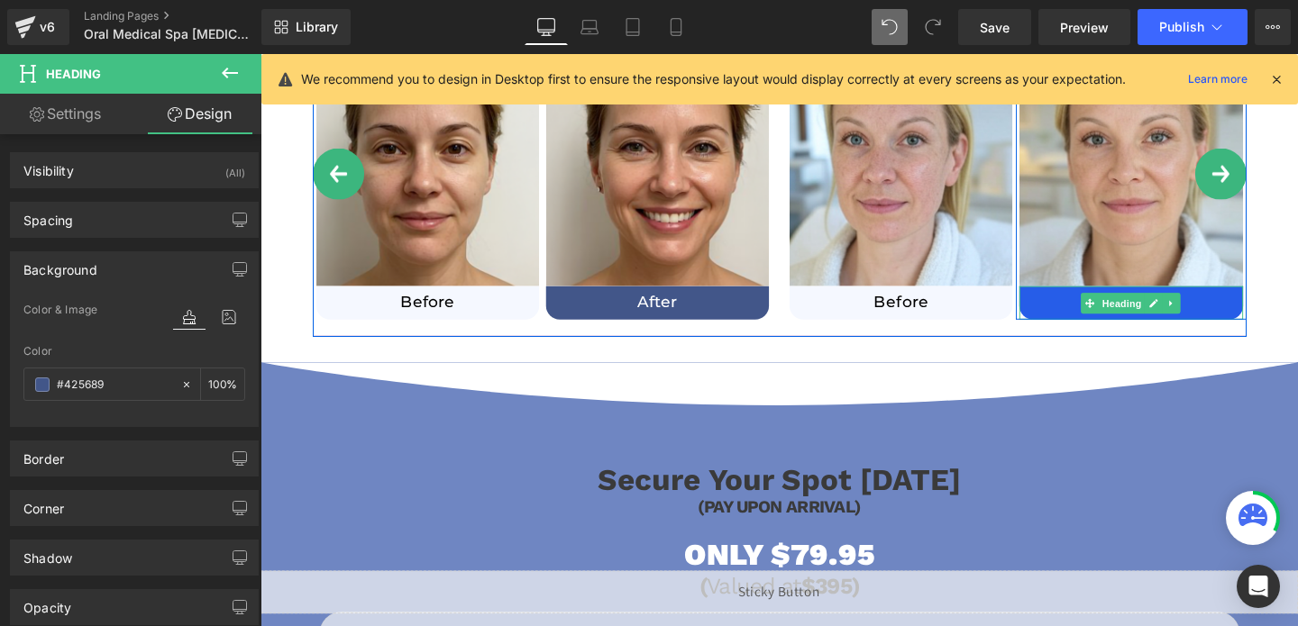
click at [1092, 317] on h1 "After" at bounding box center [1175, 316] width 234 height 21
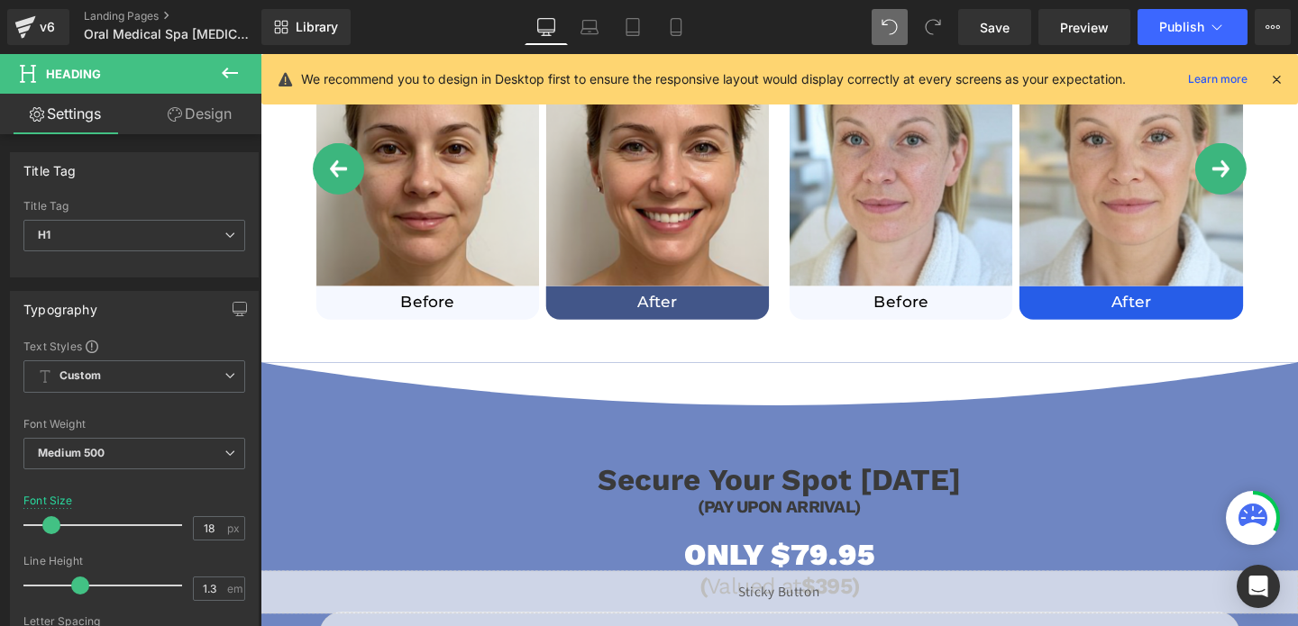
click at [187, 109] on link "Design" at bounding box center [199, 114] width 131 height 41
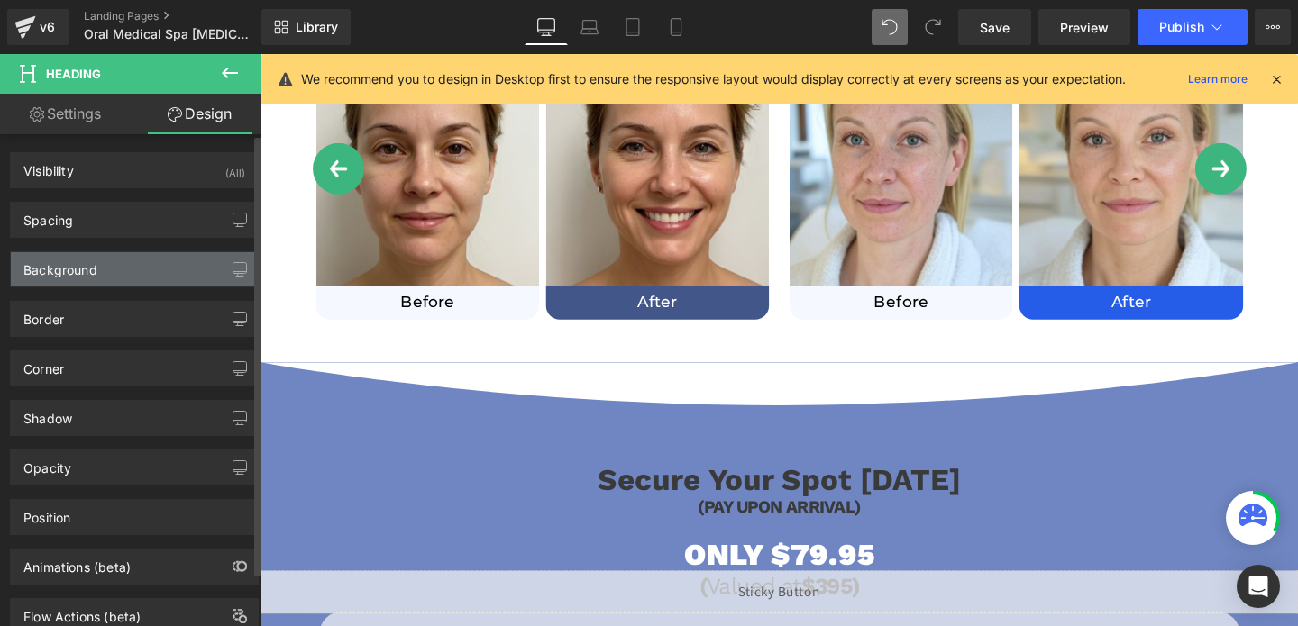
click at [73, 284] on div "Background" at bounding box center [134, 269] width 247 height 34
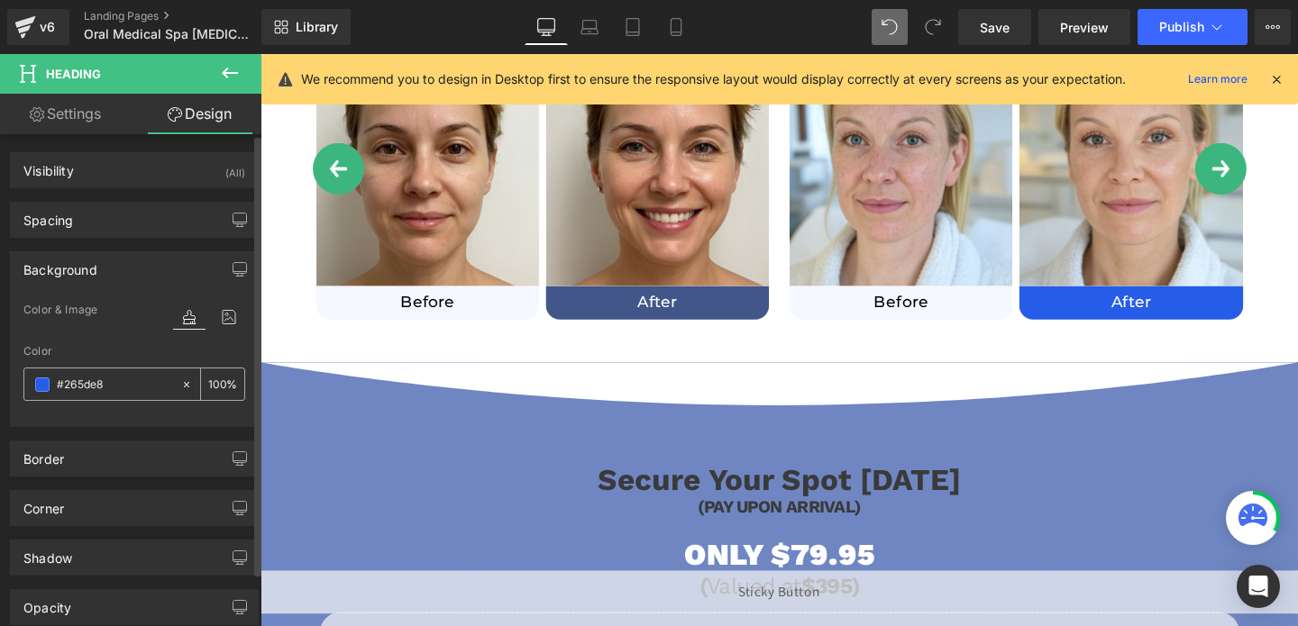
click at [131, 391] on input "#265de8" at bounding box center [114, 385] width 115 height 20
paste input "425689"
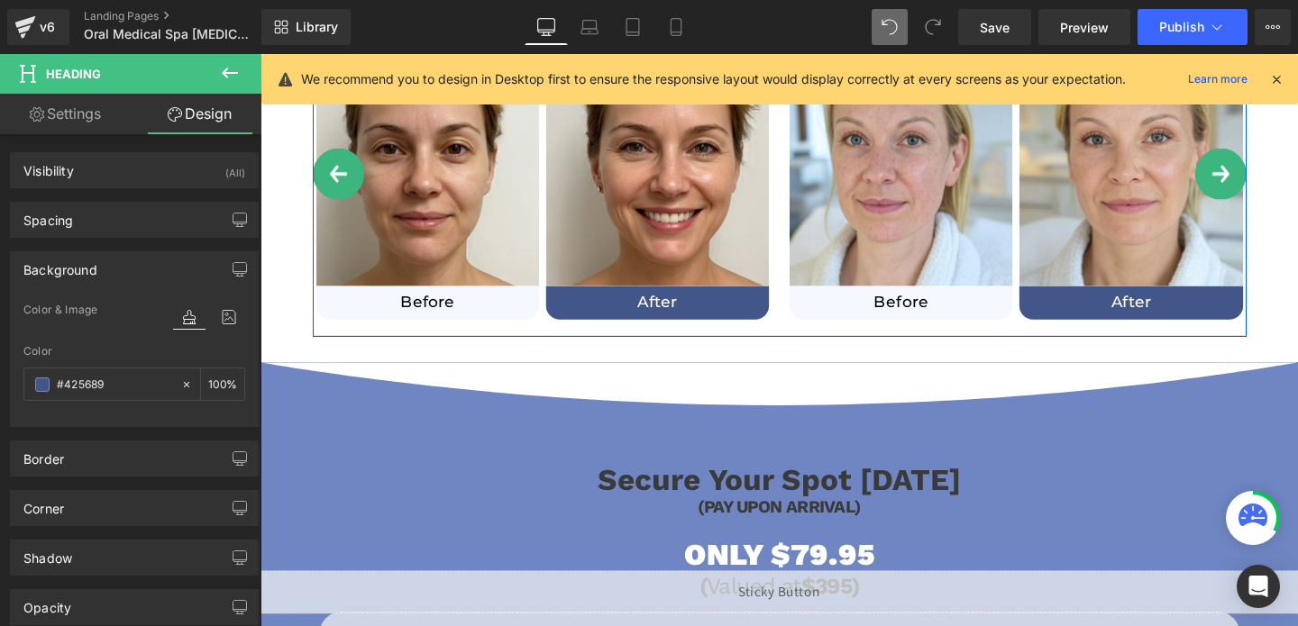
type input "#425689"
click at [1263, 189] on button "›" at bounding box center [1270, 180] width 54 height 54
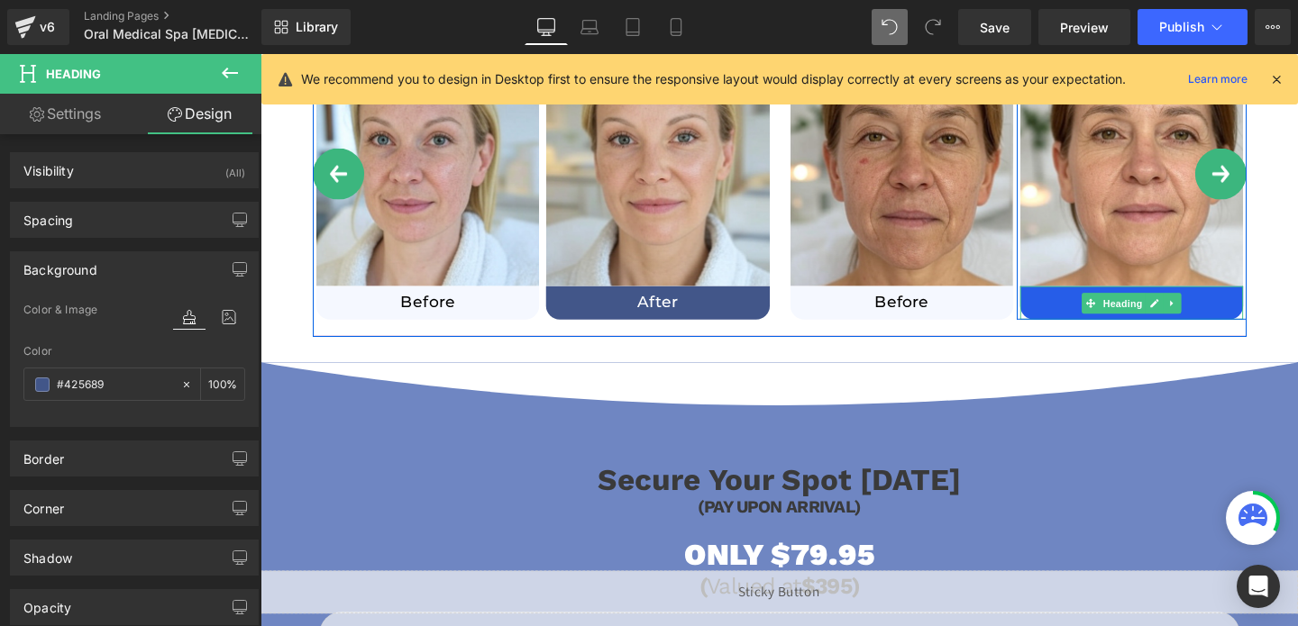
click at [1101, 316] on h1 "After" at bounding box center [1176, 316] width 234 height 21
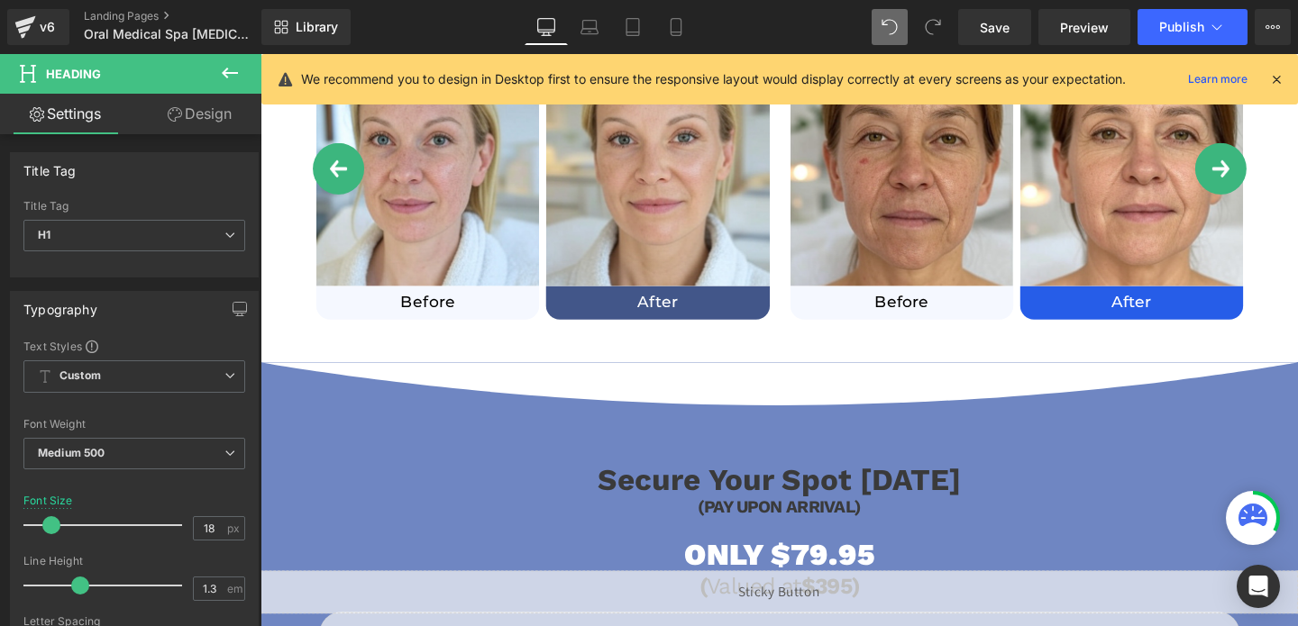
click at [189, 105] on link "Design" at bounding box center [199, 114] width 131 height 41
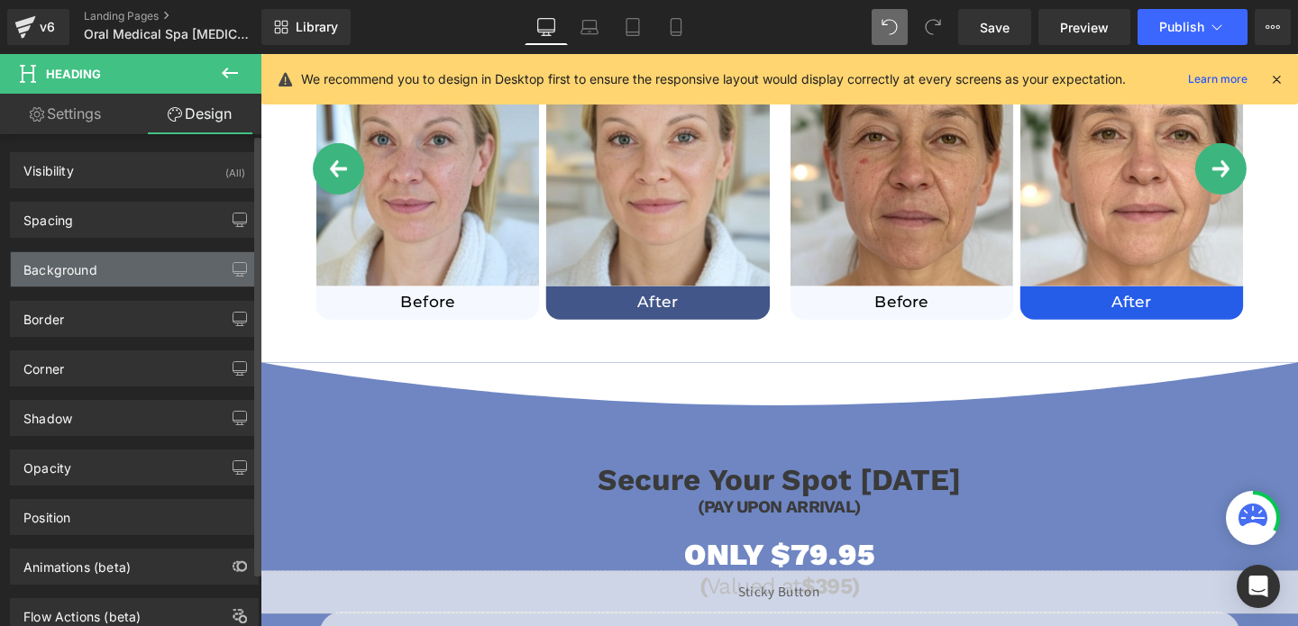
click at [94, 264] on div "Background" at bounding box center [60, 264] width 74 height 25
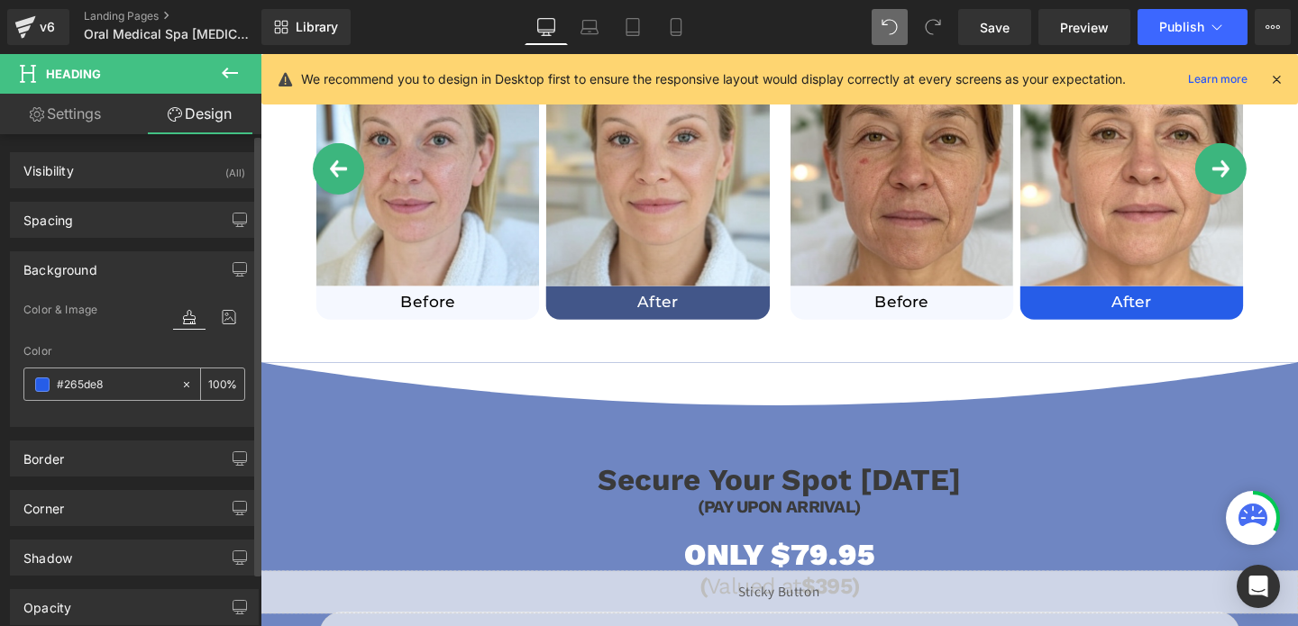
click at [115, 389] on input "text" at bounding box center [114, 385] width 115 height 20
paste input "425689"
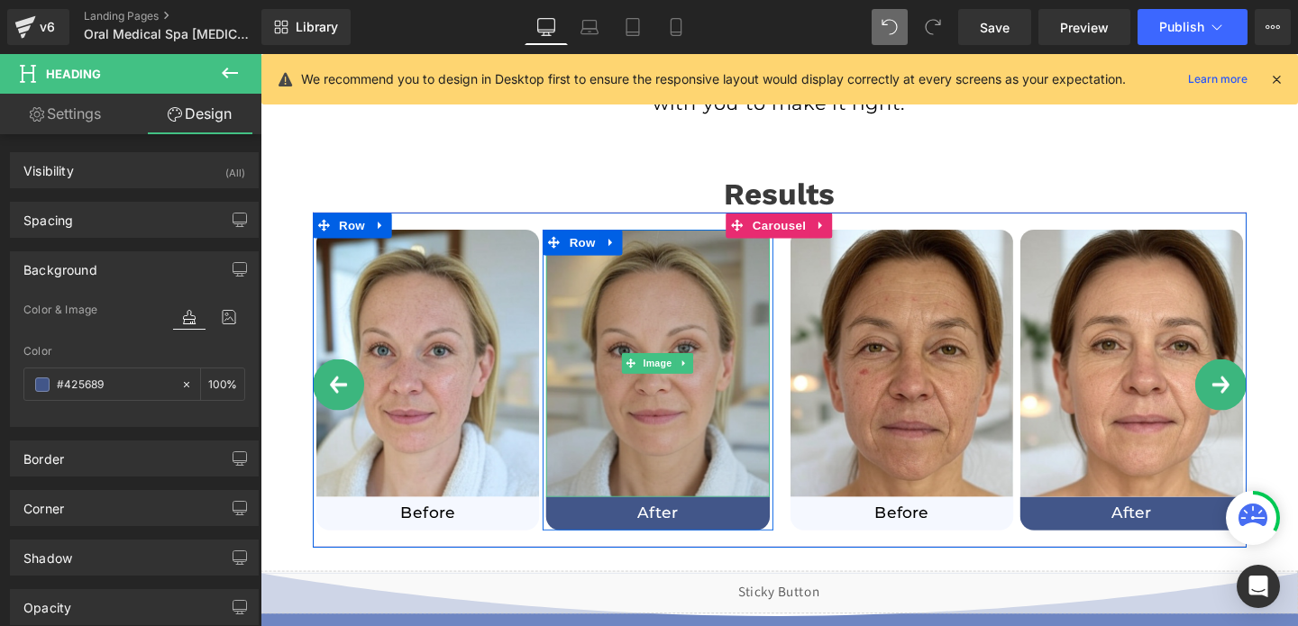
scroll to position [996, 0]
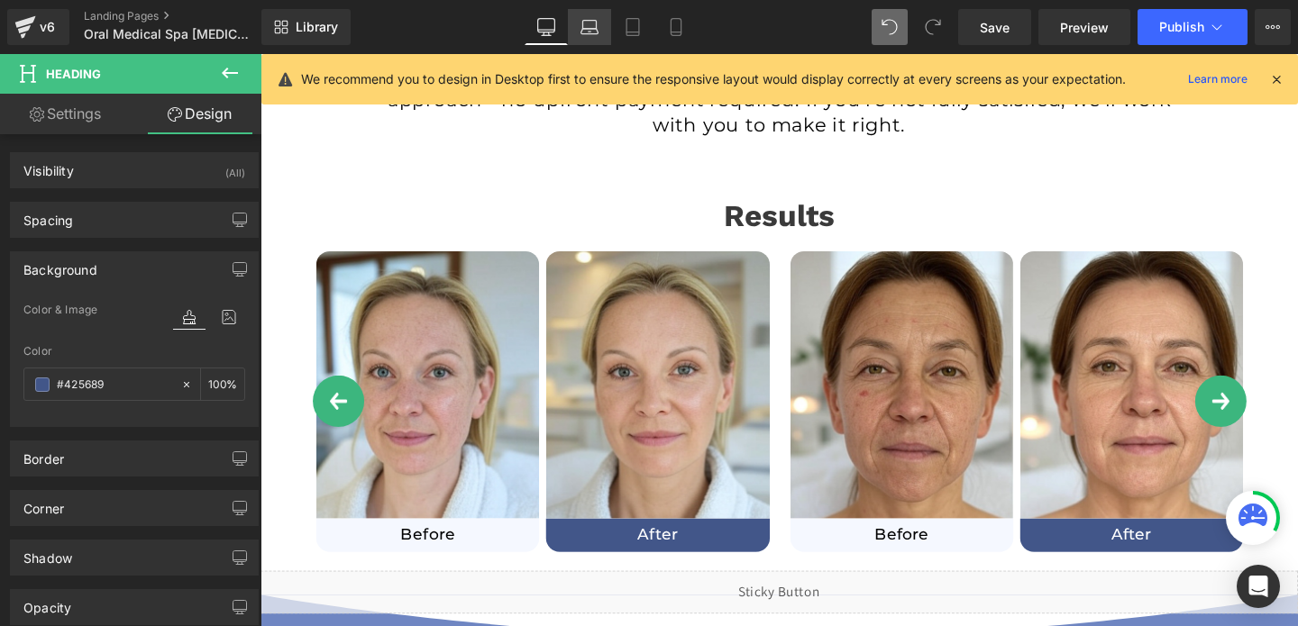
type input "#425689"
click at [585, 37] on link "Laptop" at bounding box center [589, 27] width 43 height 36
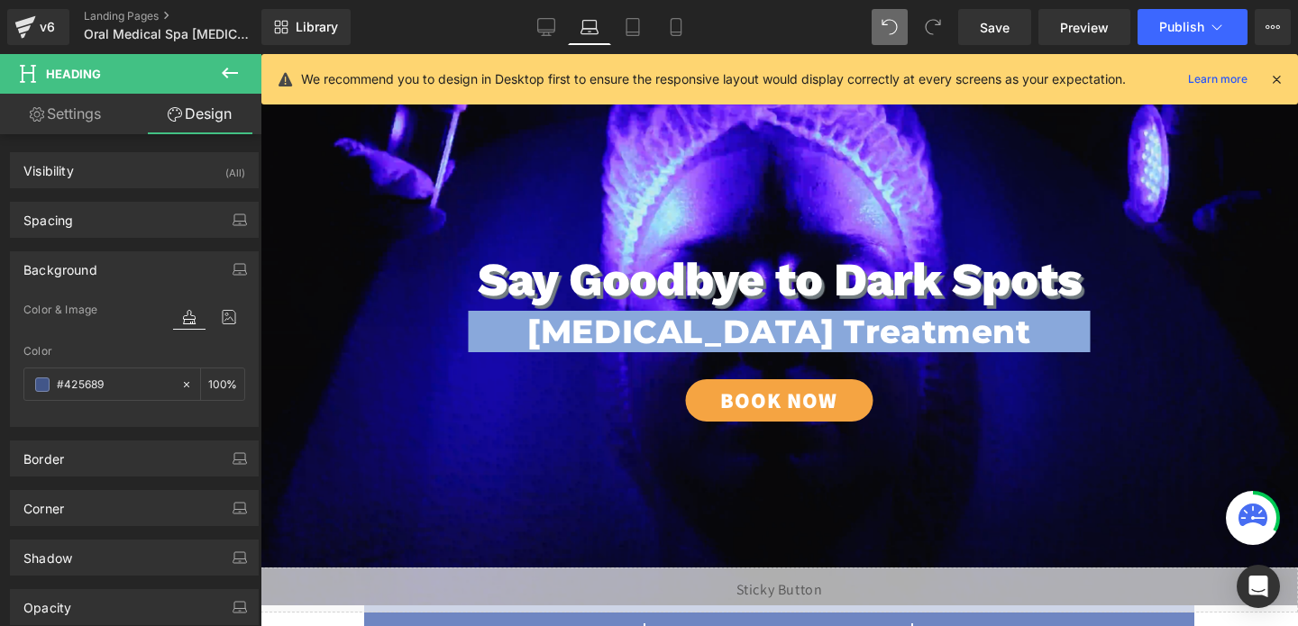
scroll to position [421, 0]
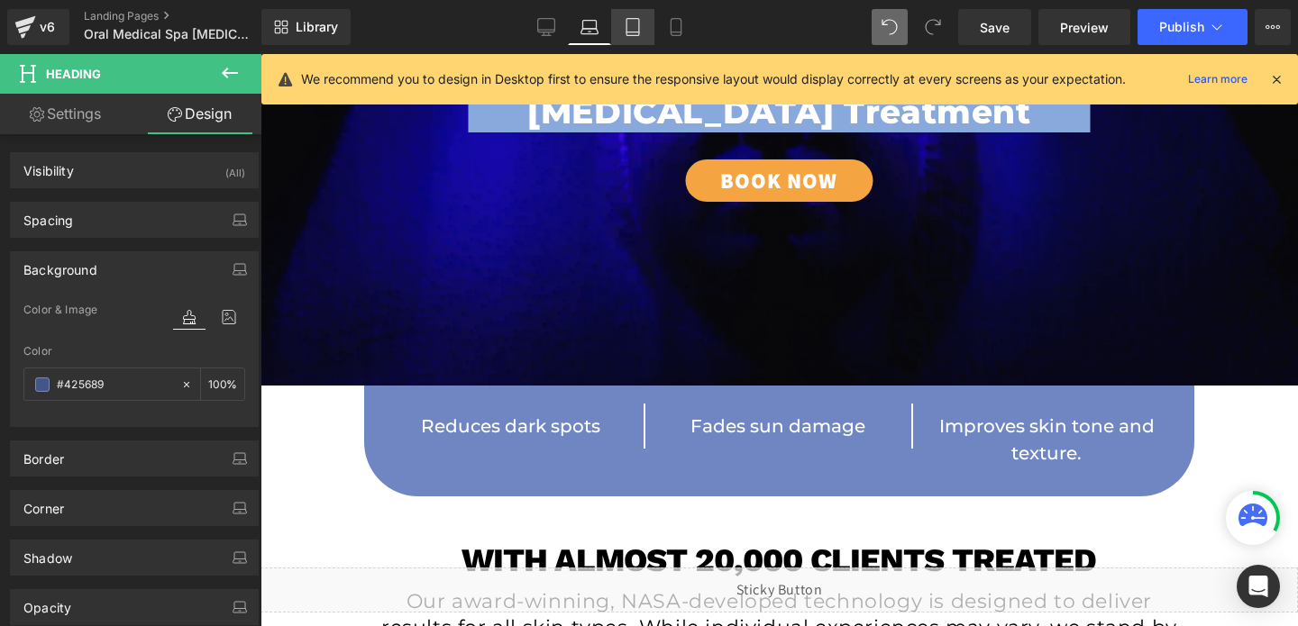
click at [636, 26] on icon at bounding box center [633, 27] width 18 height 18
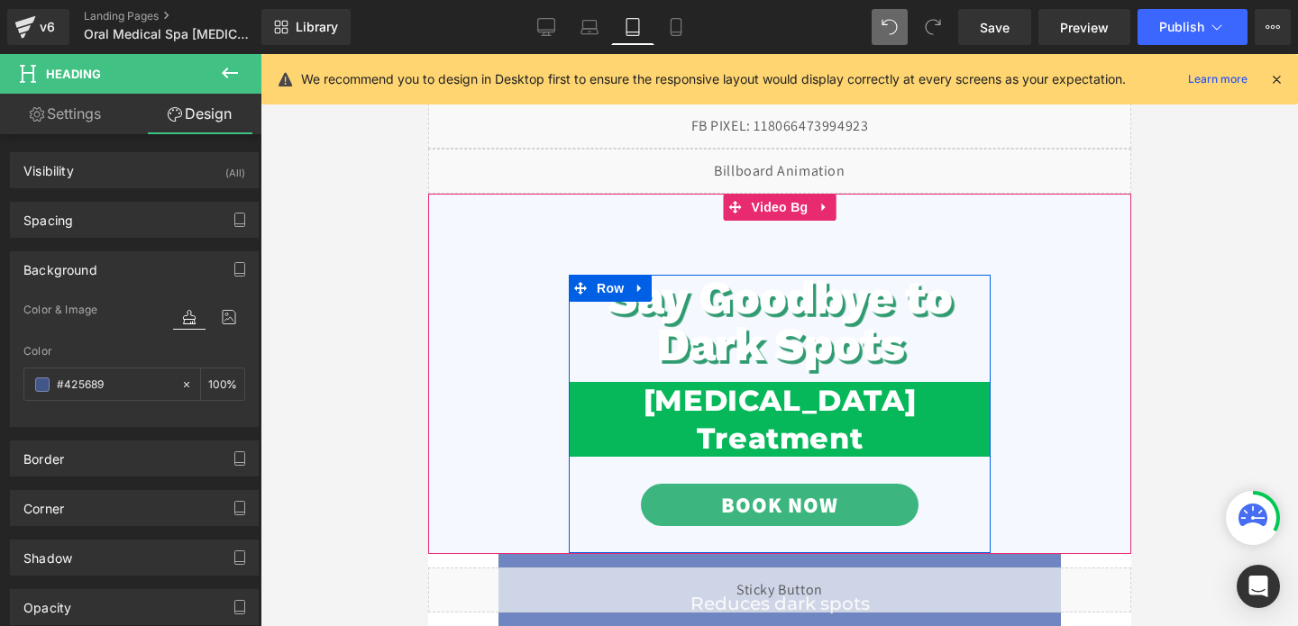
scroll to position [0, 0]
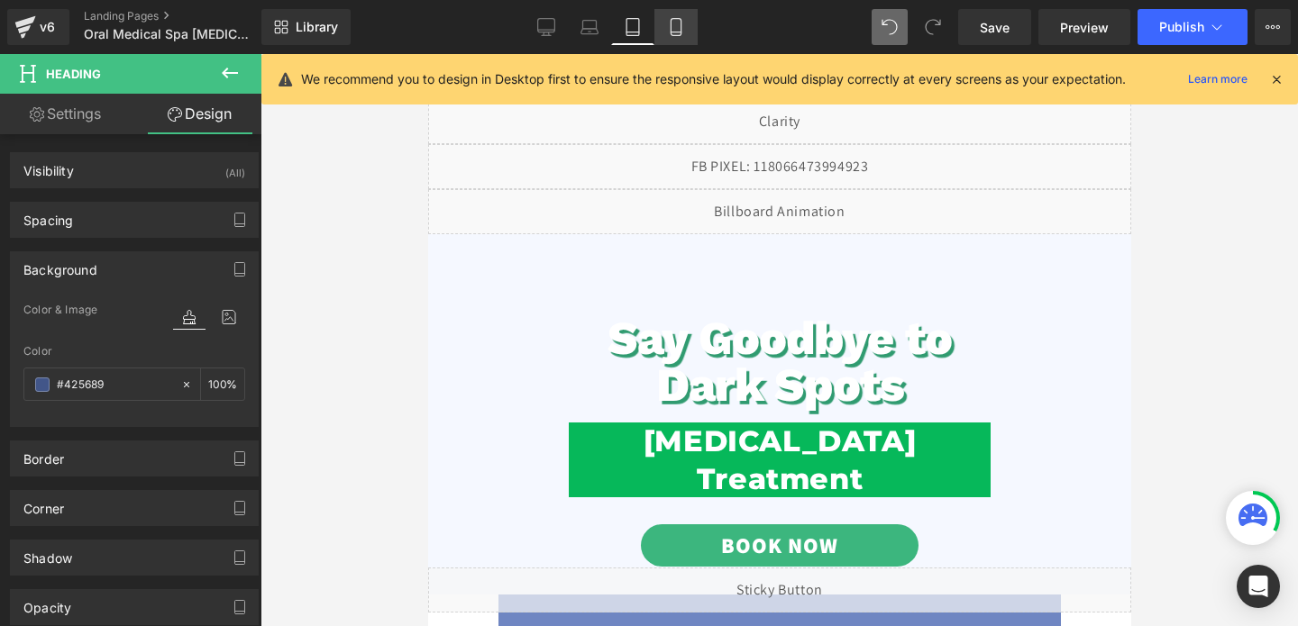
click at [666, 39] on link "Mobile" at bounding box center [675, 27] width 43 height 36
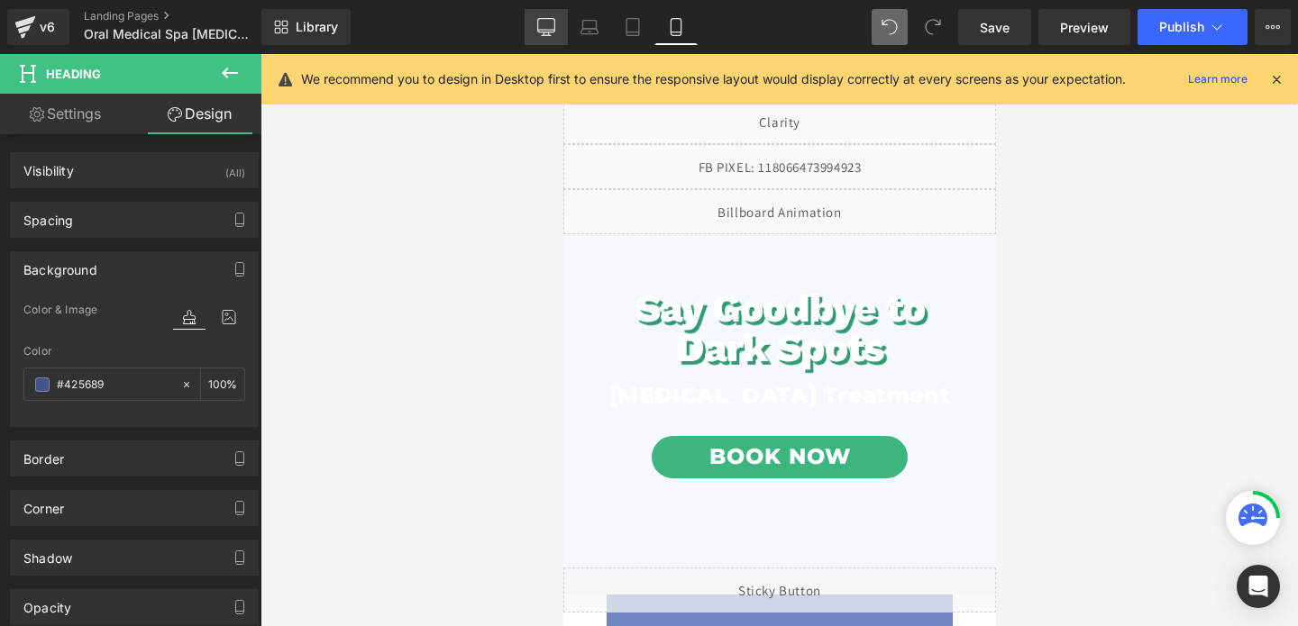
click at [544, 24] on icon at bounding box center [546, 27] width 18 height 18
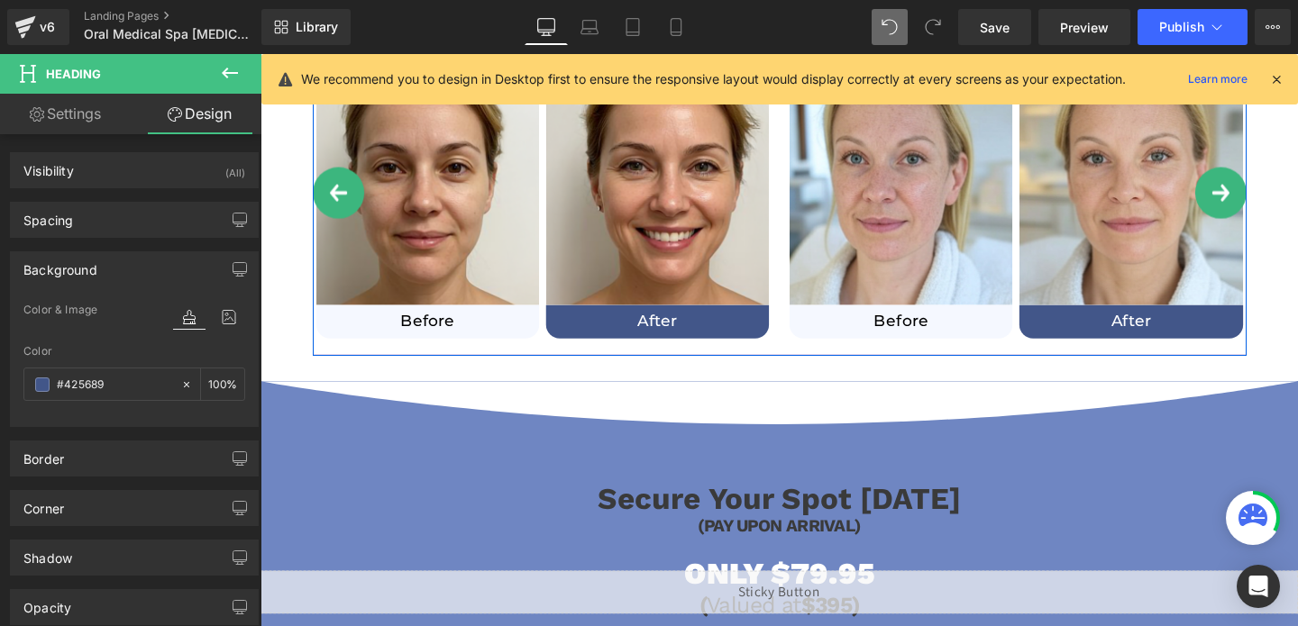
scroll to position [1022, 0]
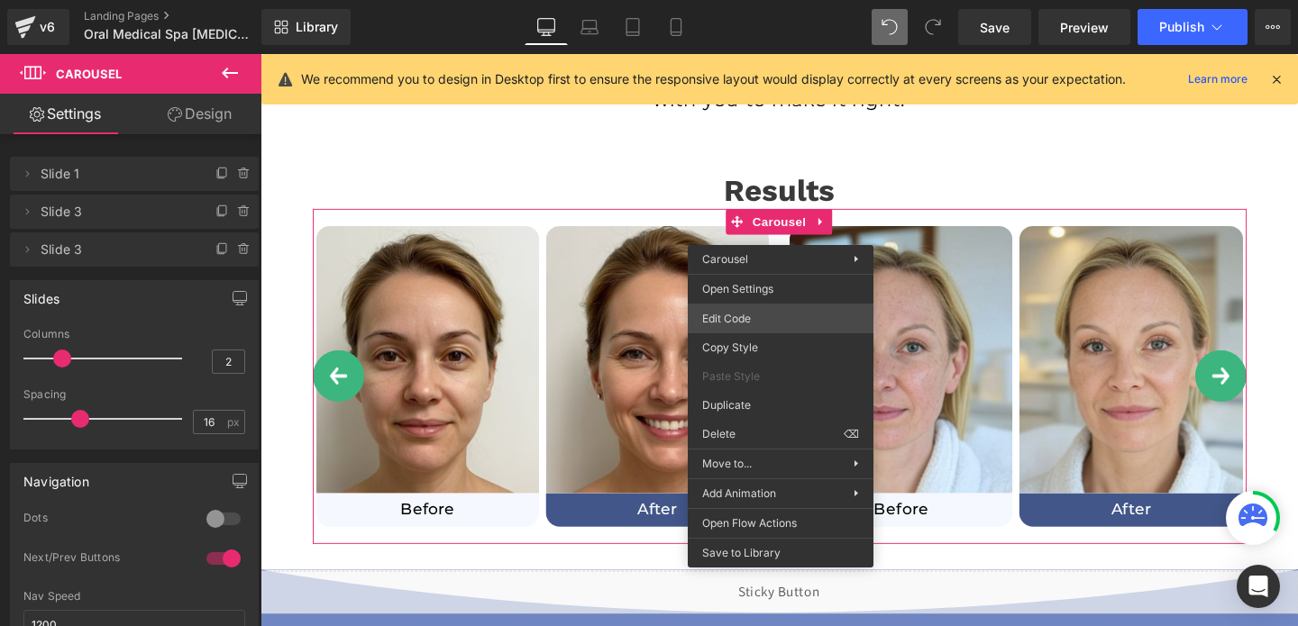
click at [724, 0] on div "Carousel You are previewing how the will restyle your page. You can not edit El…" at bounding box center [649, 0] width 1298 height 0
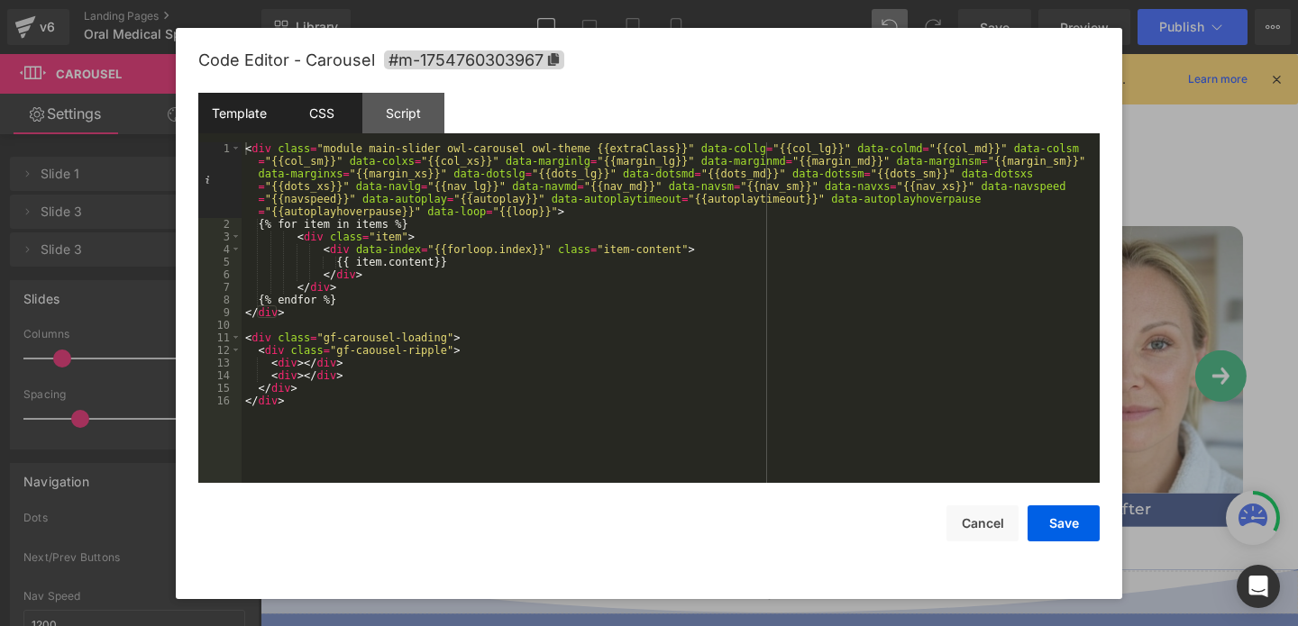
click at [315, 124] on div "CSS" at bounding box center [321, 113] width 82 height 41
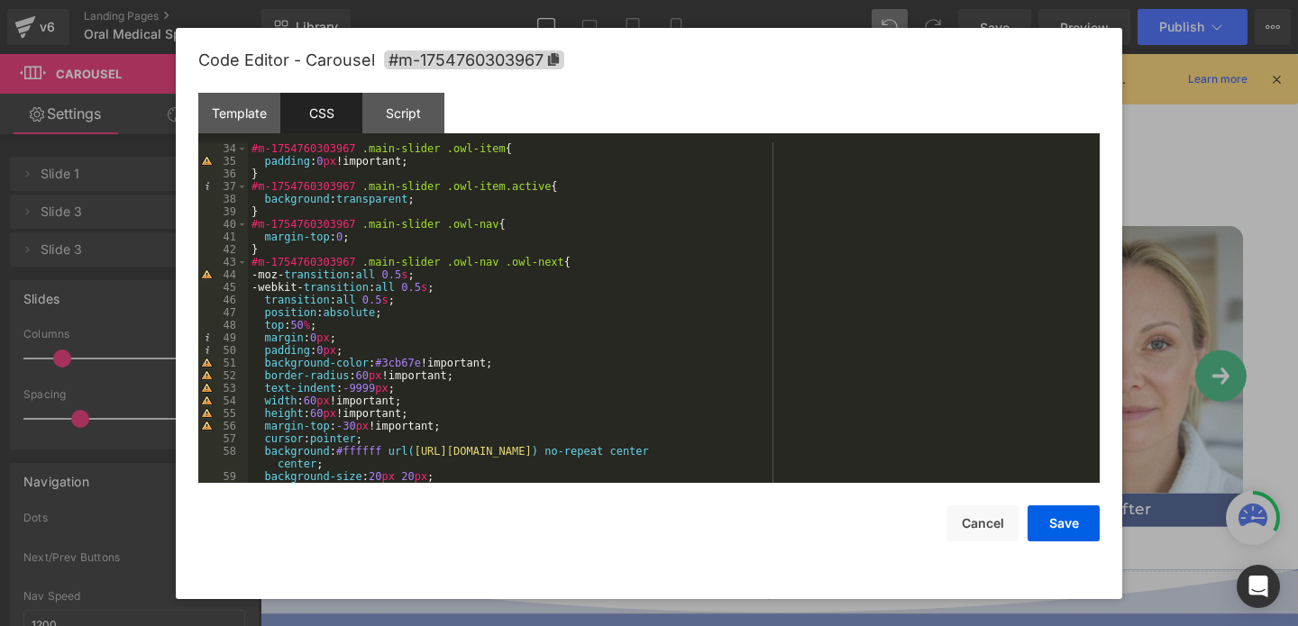
scroll to position [420, 0]
drag, startPoint x: 426, startPoint y: 362, endPoint x: 380, endPoint y: 362, distance: 46.9
click at [380, 362] on div "#m-1754760303967 .main-slider .owl-item { padding : 0 px !important; } #m-17547…" at bounding box center [670, 322] width 845 height 366
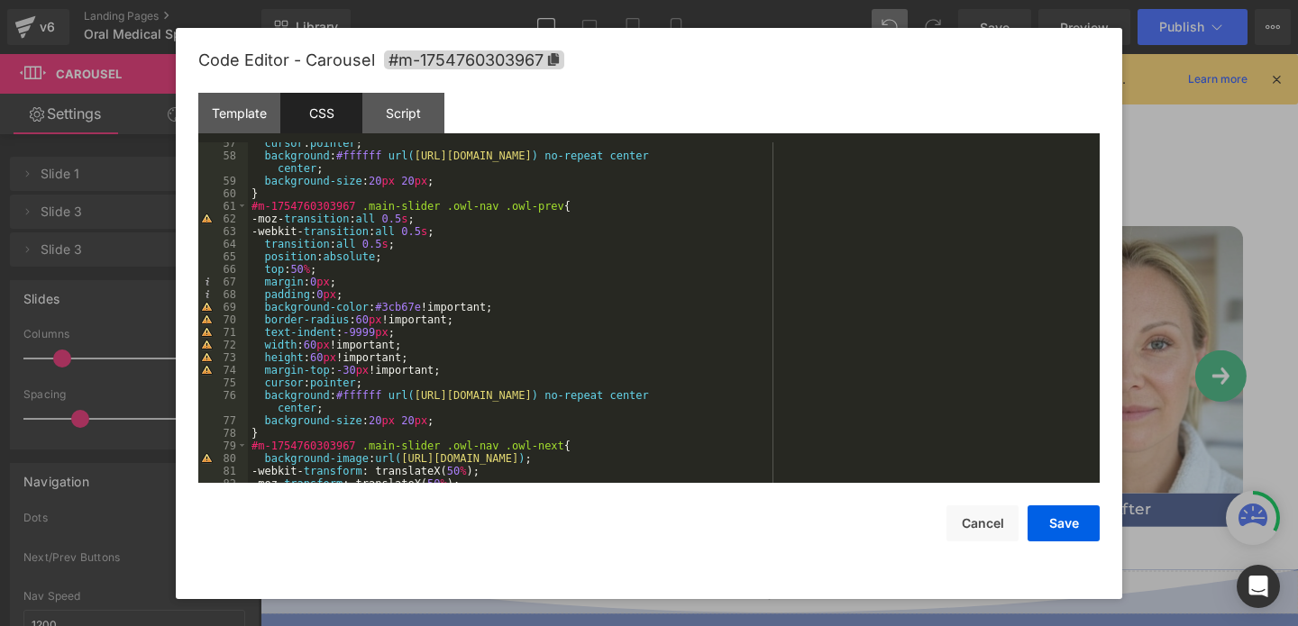
scroll to position [751, 0]
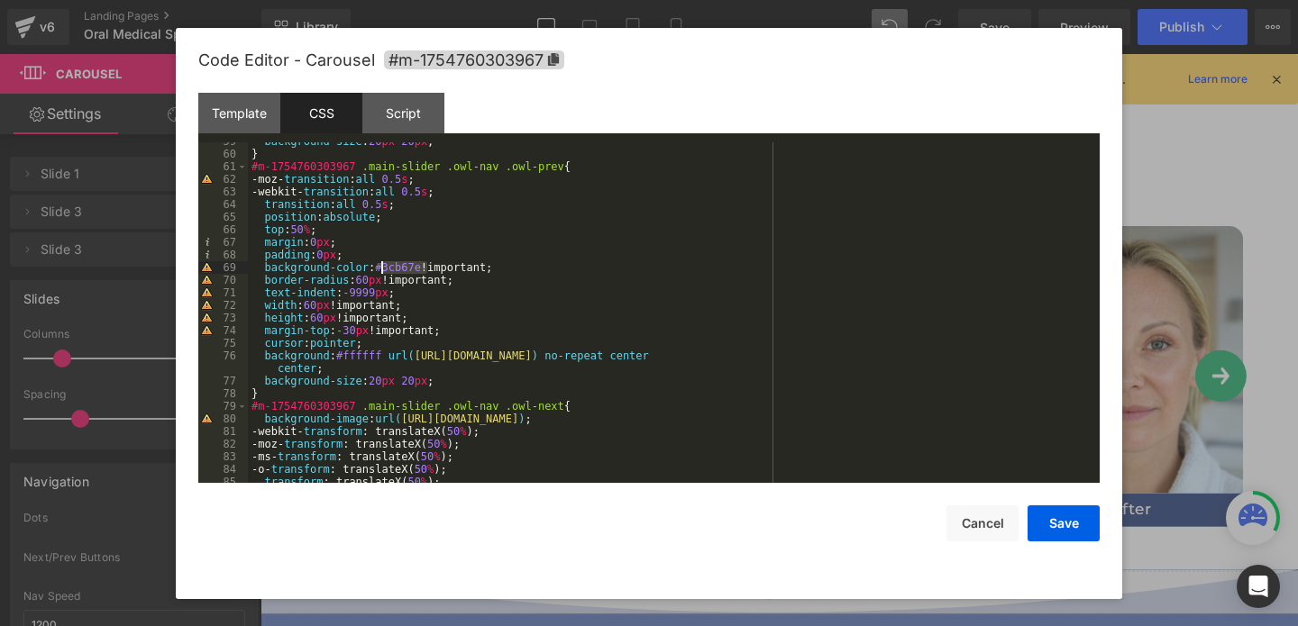
drag, startPoint x: 426, startPoint y: 270, endPoint x: 385, endPoint y: 270, distance: 41.5
click at [385, 270] on div "background-size : 20 px 20 px ; } #m-1754760303967 .main-slider .owl-nav .owl-p…" at bounding box center [670, 318] width 845 height 366
click at [1063, 527] on button "Save" at bounding box center [1064, 524] width 72 height 36
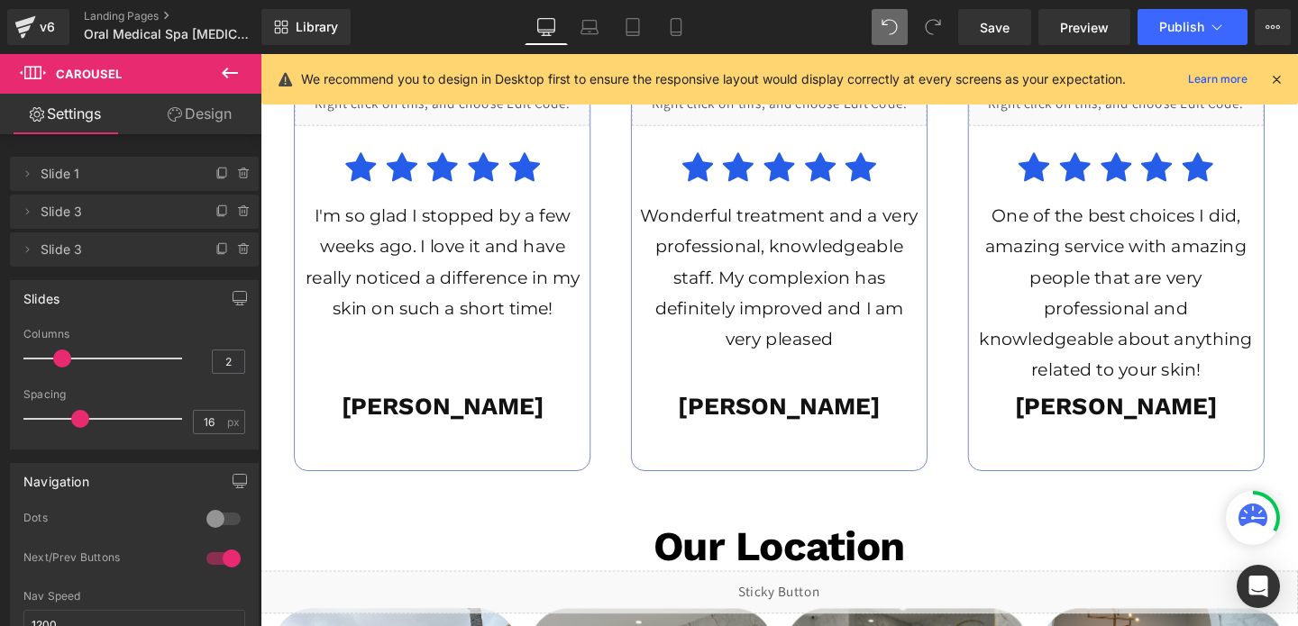
scroll to position [3421, 0]
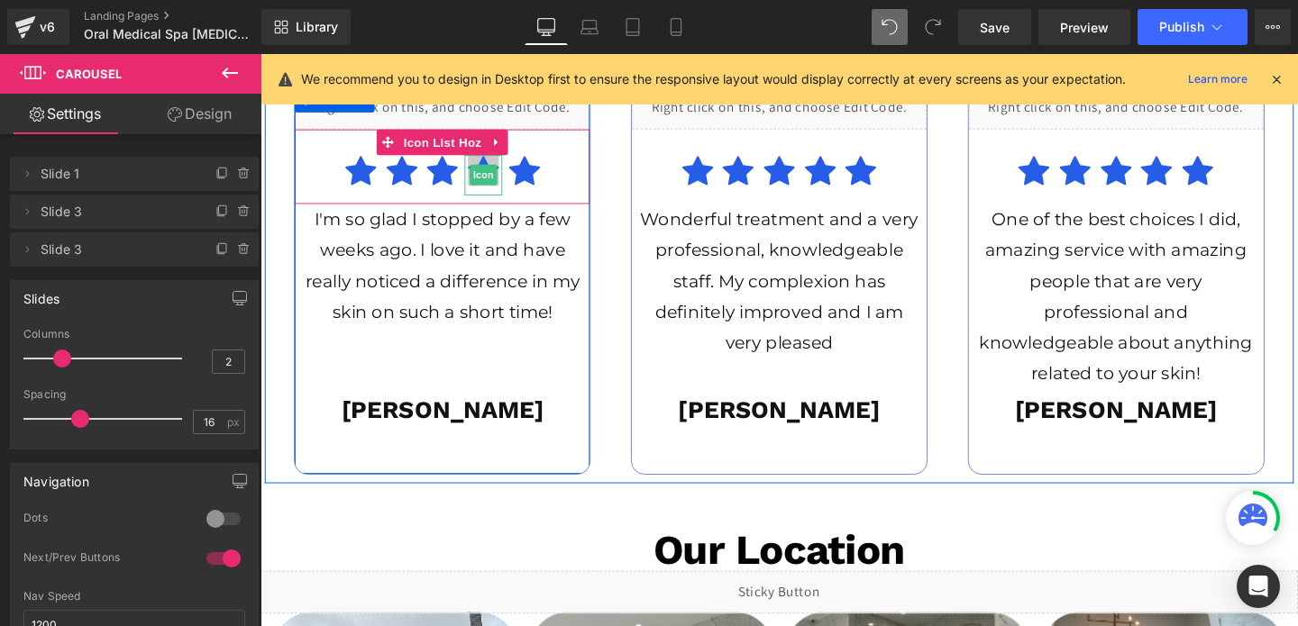
click at [489, 186] on span "Icon" at bounding box center [494, 181] width 29 height 22
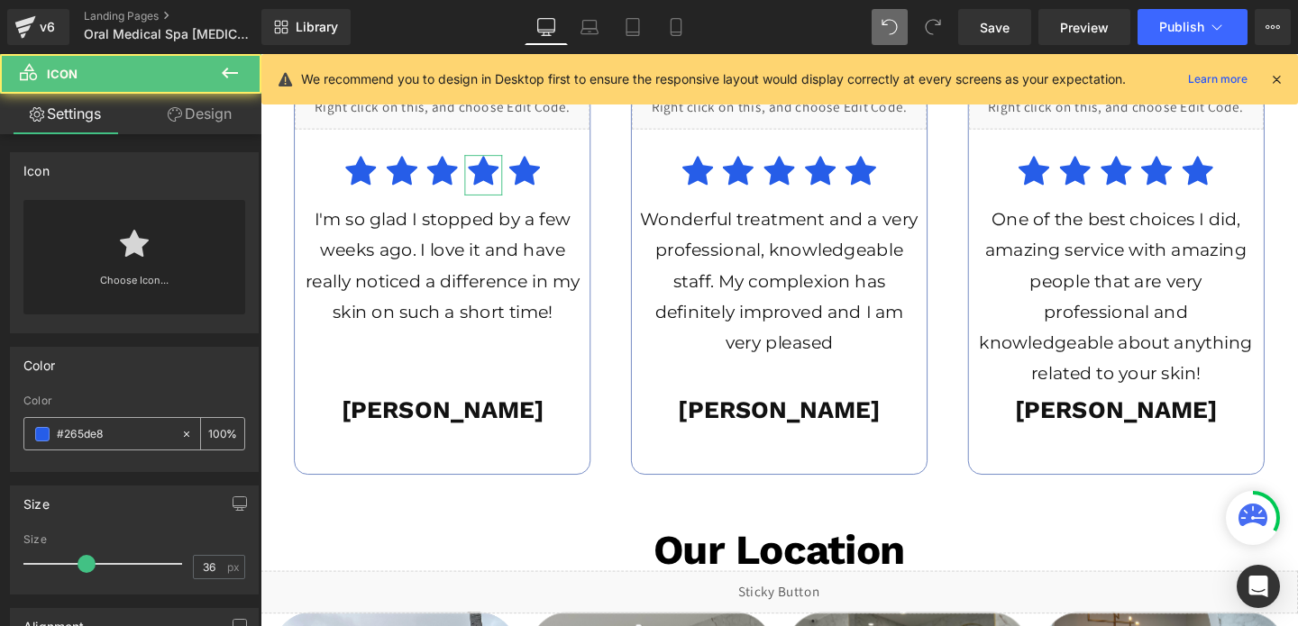
click at [100, 429] on input "#265de8" at bounding box center [114, 435] width 115 height 20
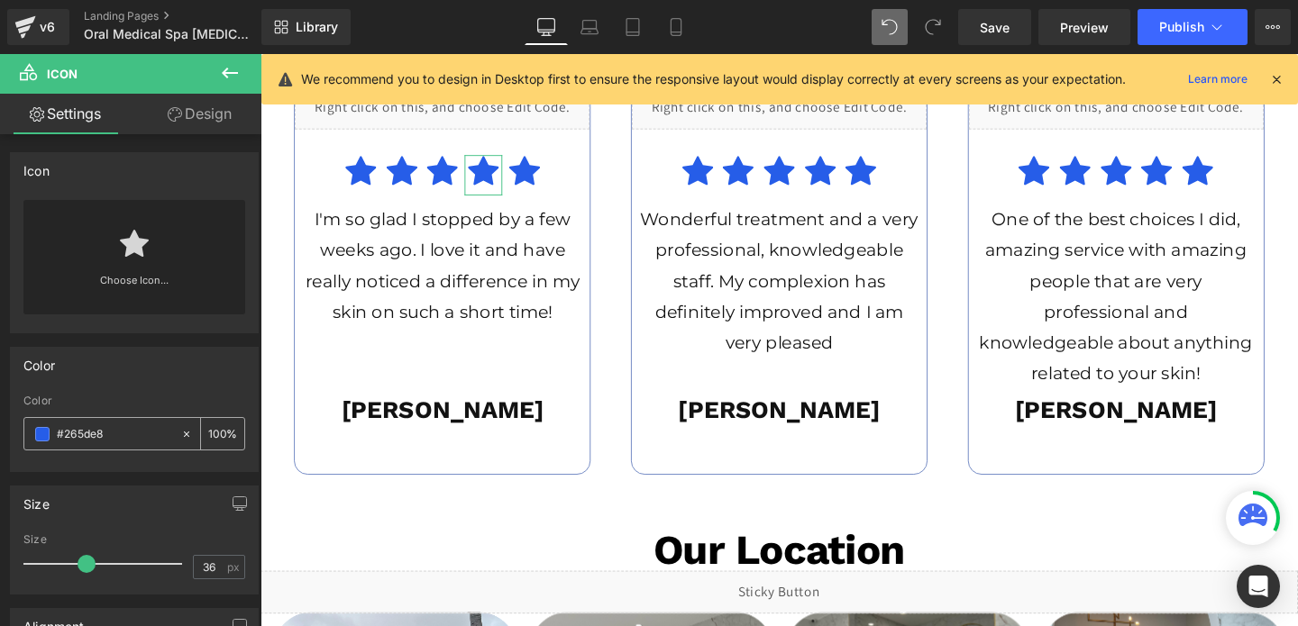
click at [100, 429] on input "#265de8" at bounding box center [114, 435] width 115 height 20
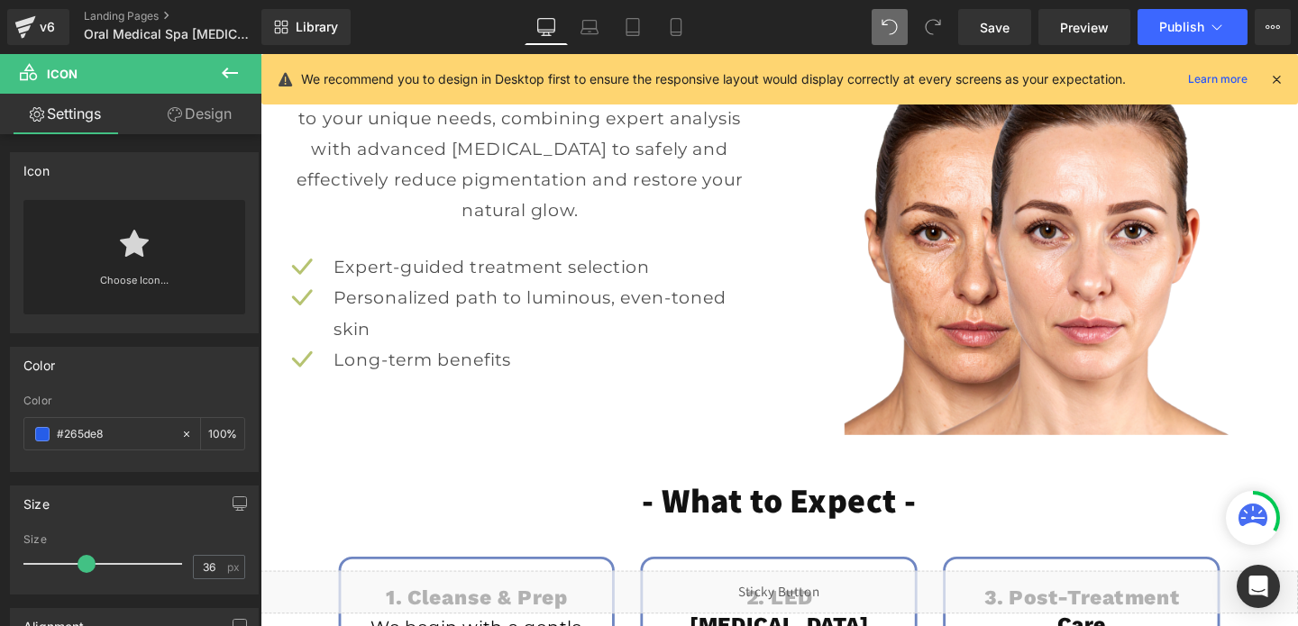
scroll to position [2053, 0]
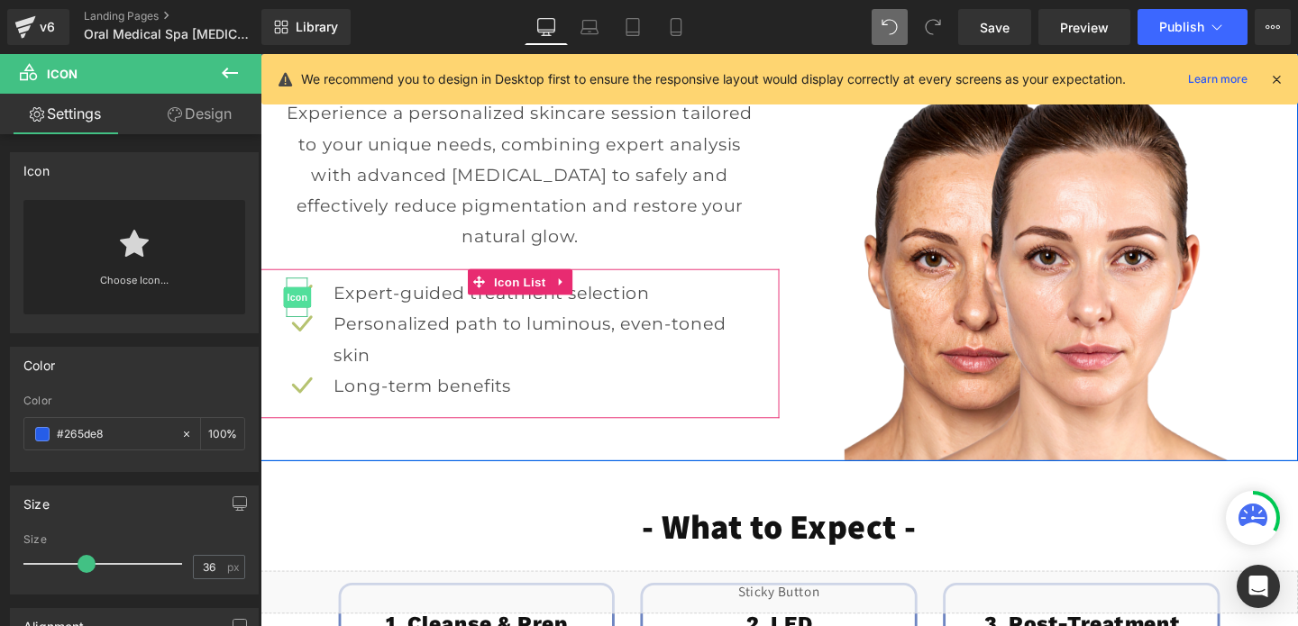
click at [306, 306] on span "Icon" at bounding box center [299, 310] width 29 height 22
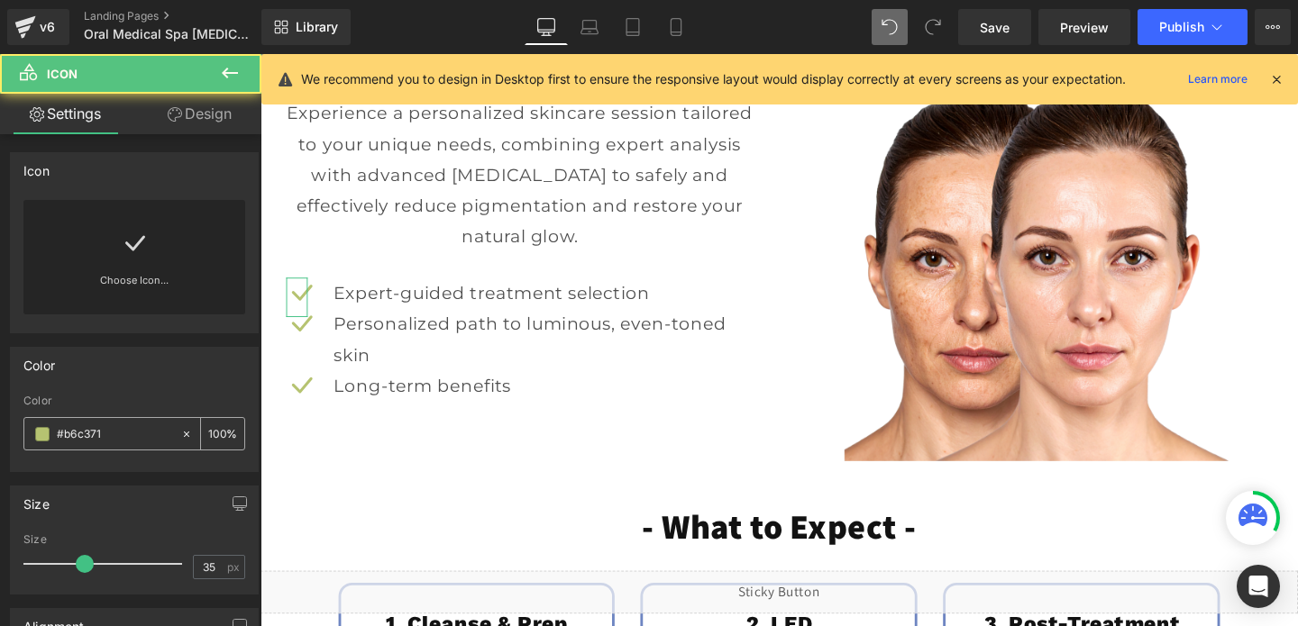
click at [69, 435] on input "#b6c371" at bounding box center [114, 435] width 115 height 20
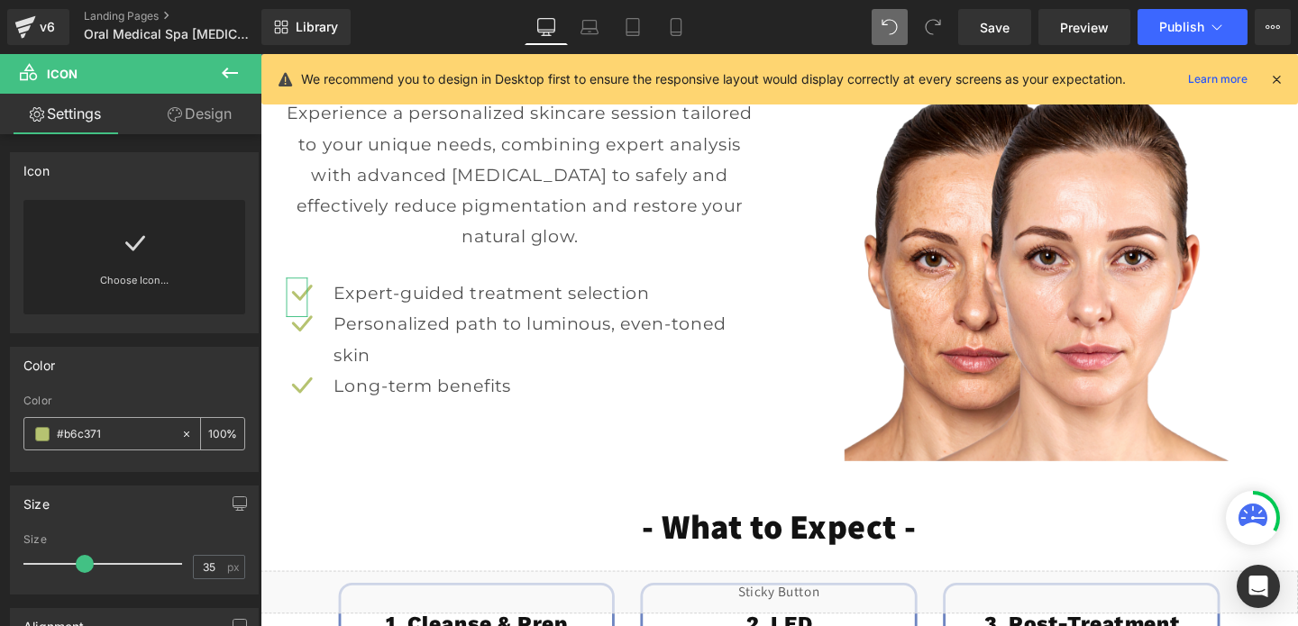
click at [69, 435] on input "#b6c371" at bounding box center [114, 435] width 115 height 20
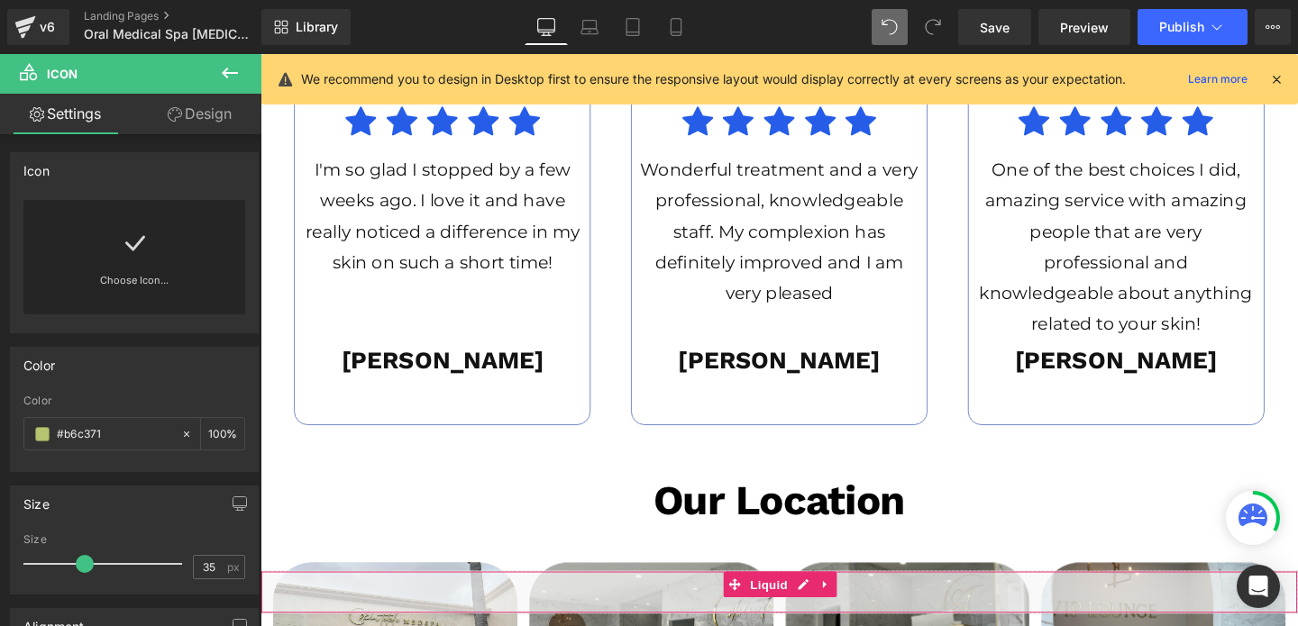
scroll to position [3478, 0]
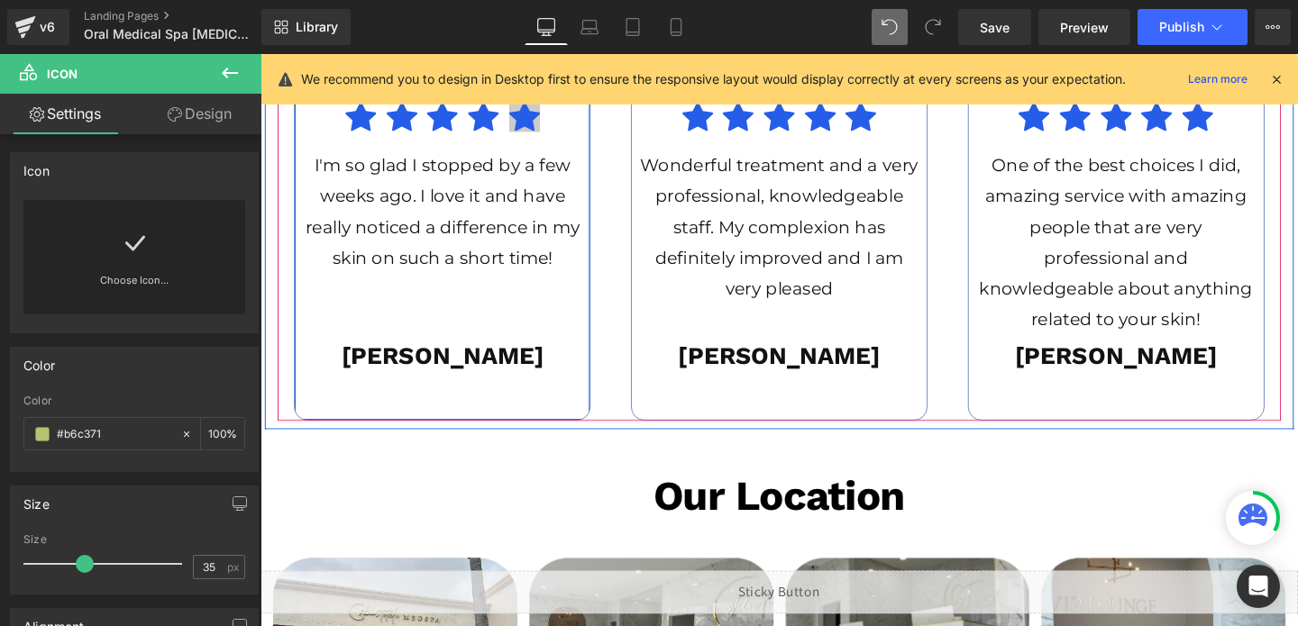
click at [542, 123] on span "Icon" at bounding box center [538, 125] width 29 height 22
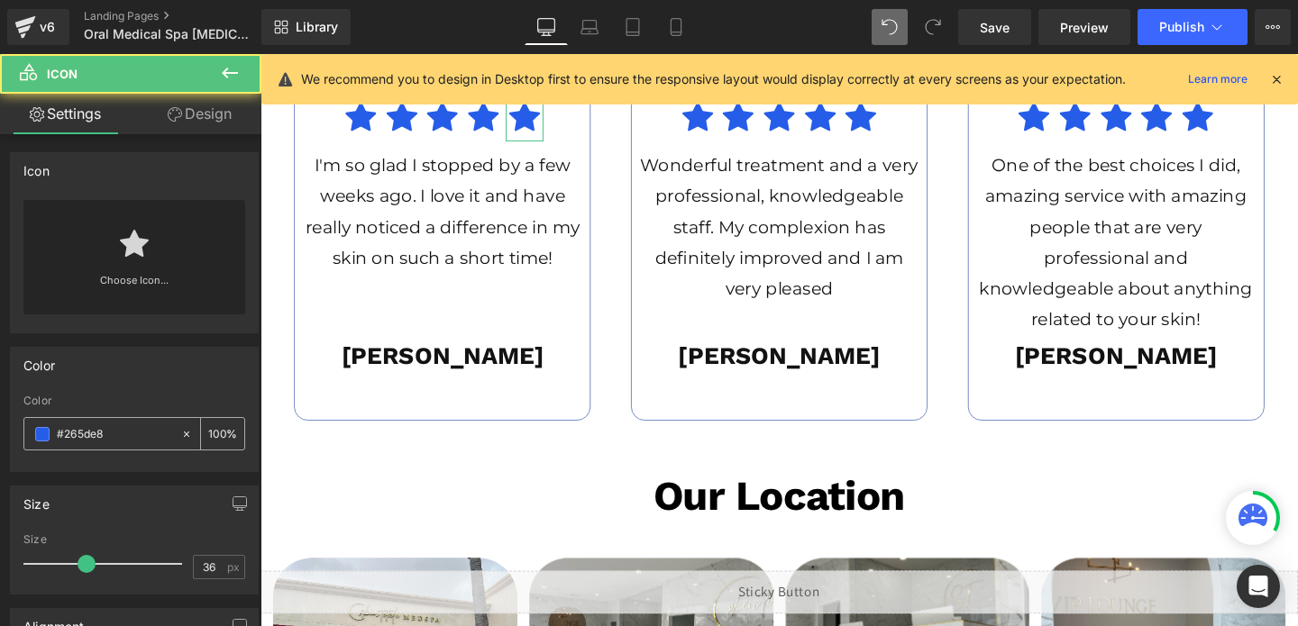
click at [83, 438] on input "#265de8" at bounding box center [114, 435] width 115 height 20
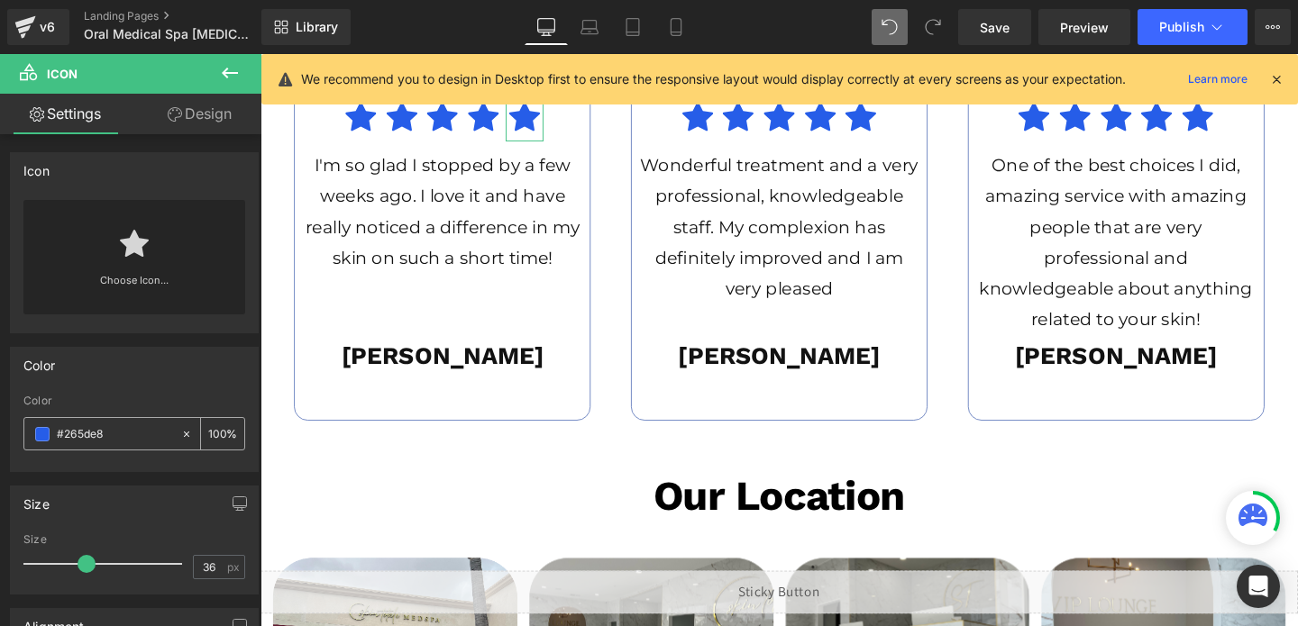
click at [83, 438] on input "#265de8" at bounding box center [114, 435] width 115 height 20
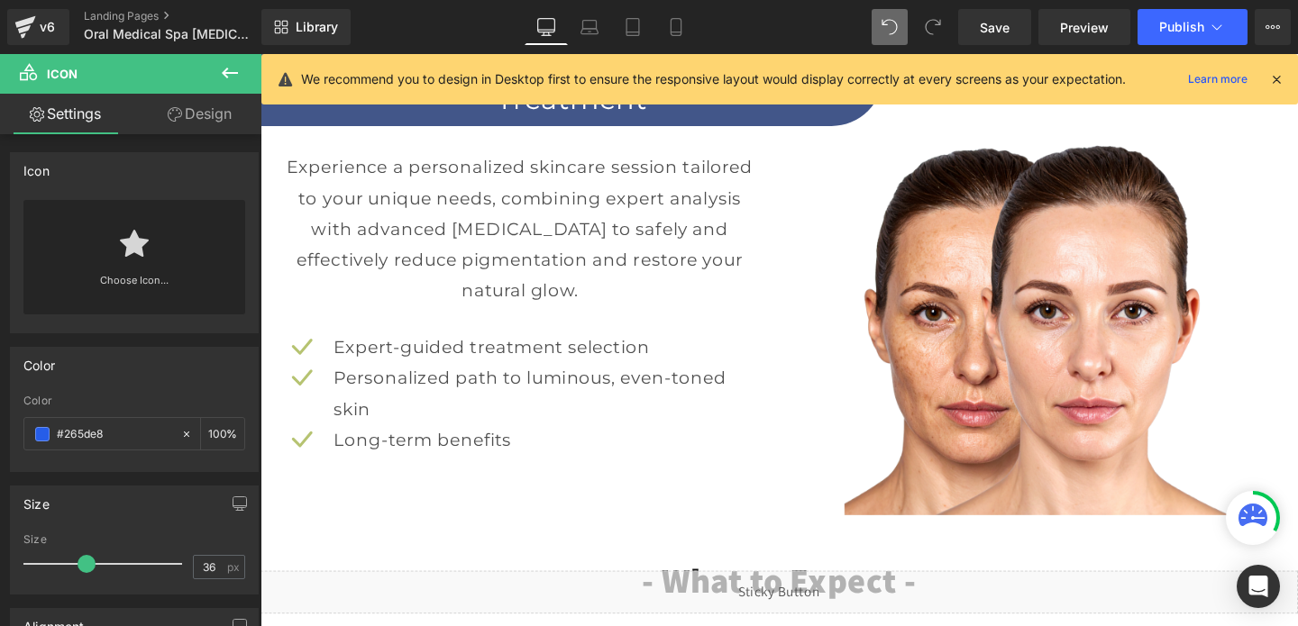
scroll to position [1980, 0]
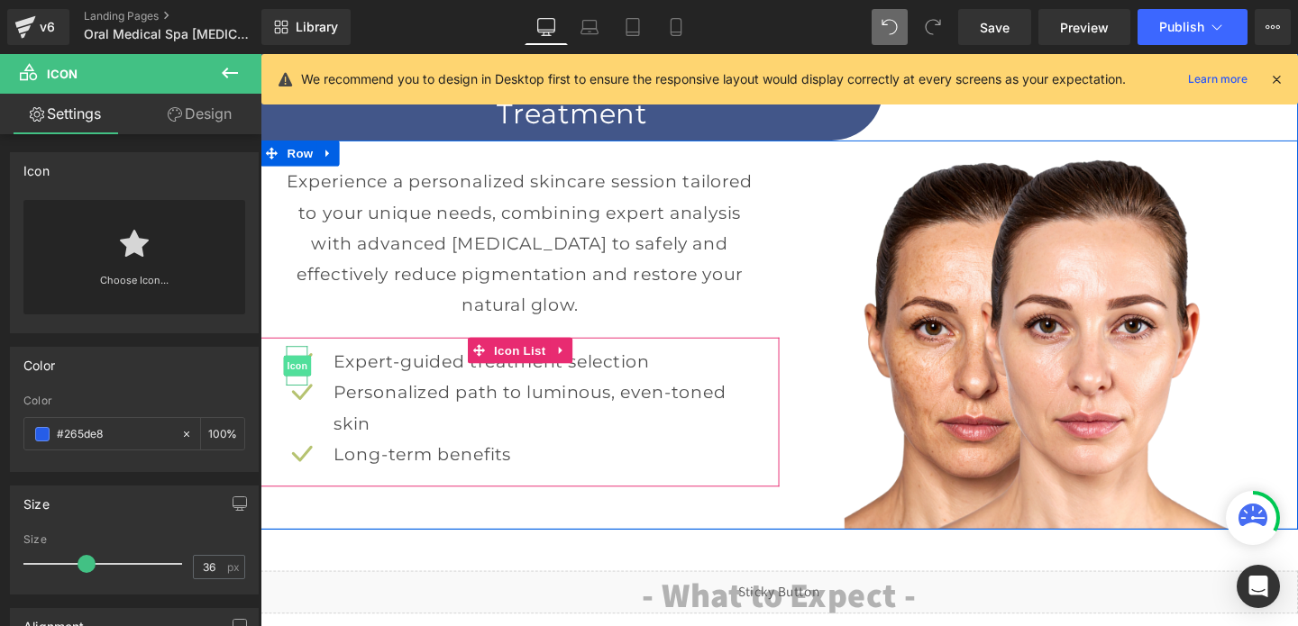
click at [297, 379] on span "Icon" at bounding box center [299, 382] width 29 height 22
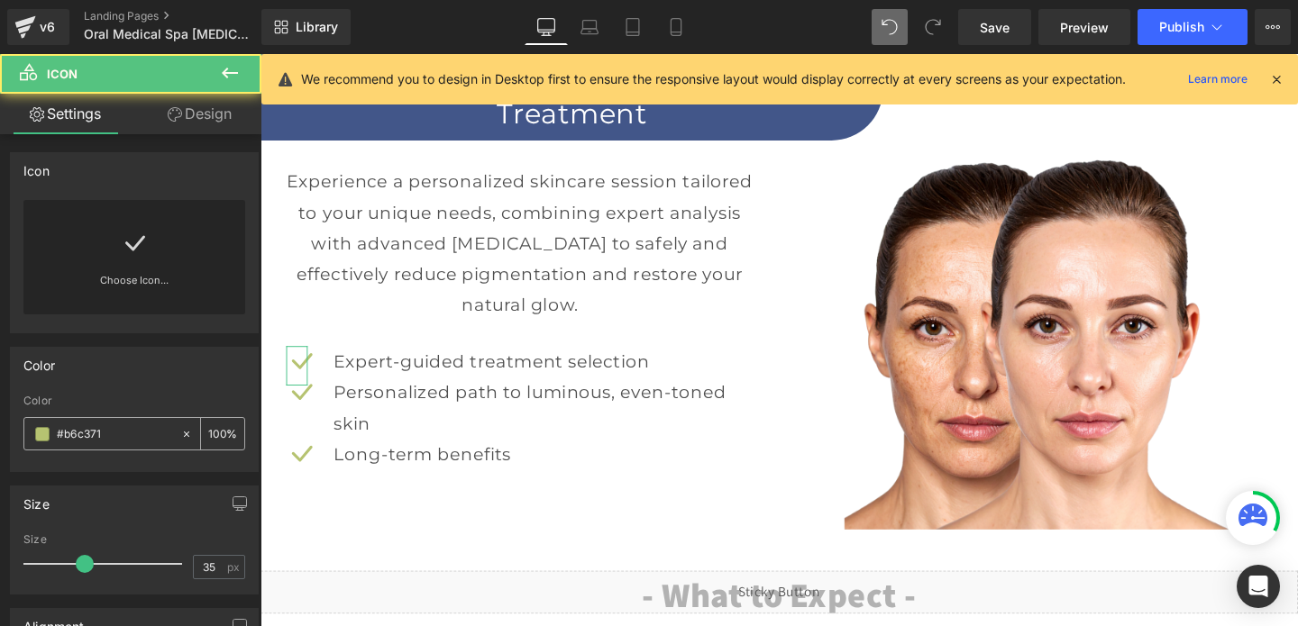
click at [84, 432] on input "#b6c371" at bounding box center [114, 435] width 115 height 20
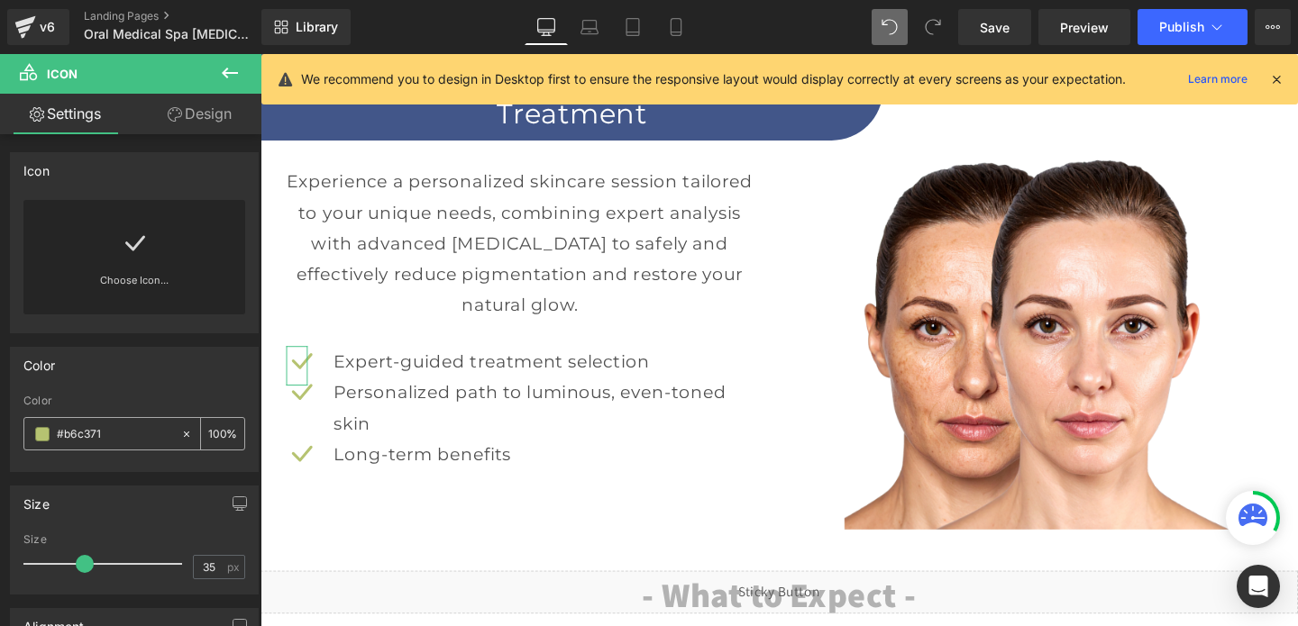
click at [84, 432] on input "#b6c371" at bounding box center [114, 435] width 115 height 20
paste input "265de8"
type input "#265de8"
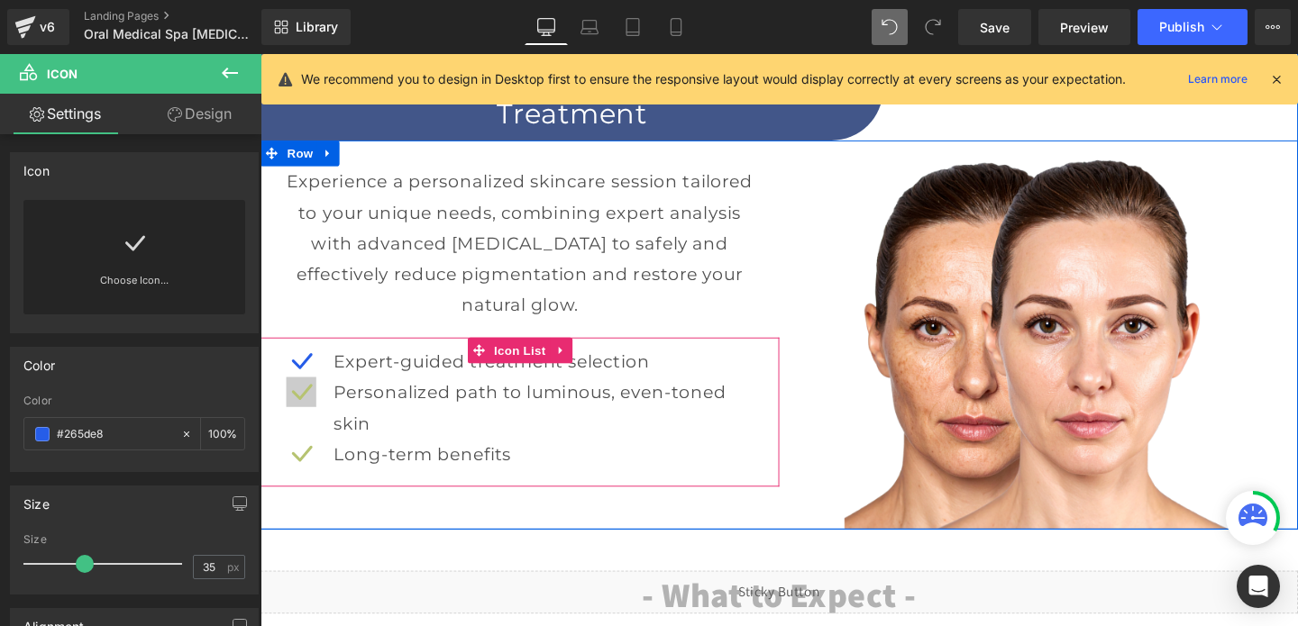
click at [305, 413] on span "Icon" at bounding box center [299, 415] width 29 height 22
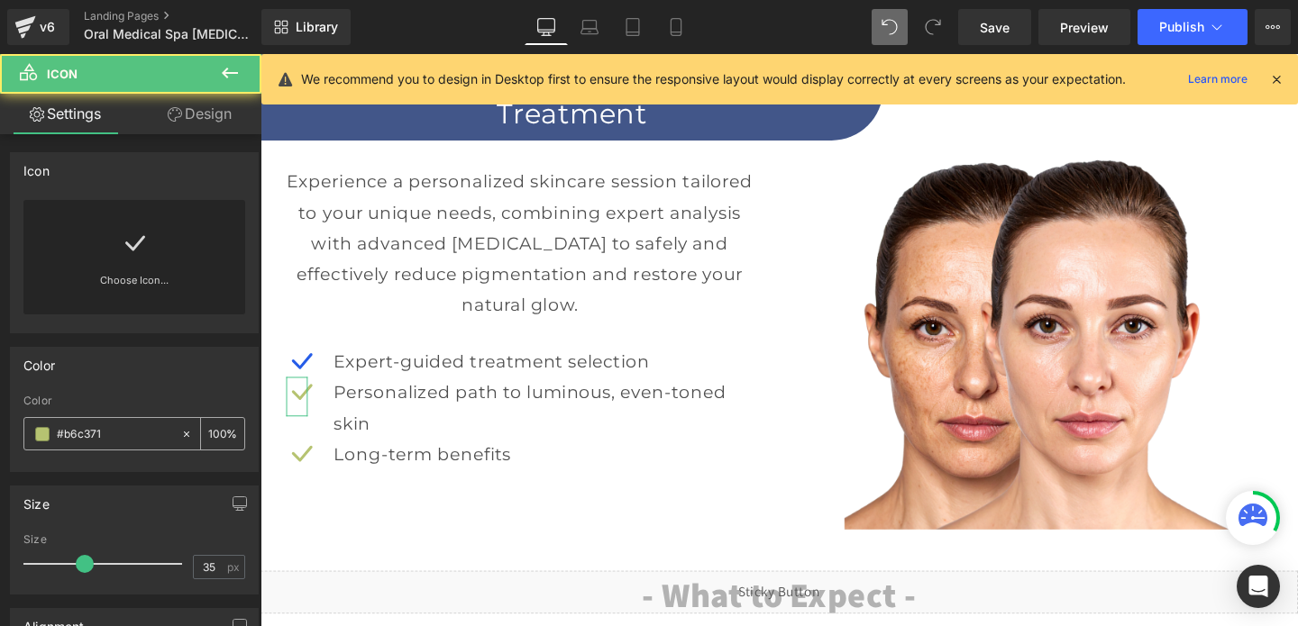
click at [88, 430] on input "#b6c371" at bounding box center [114, 435] width 115 height 20
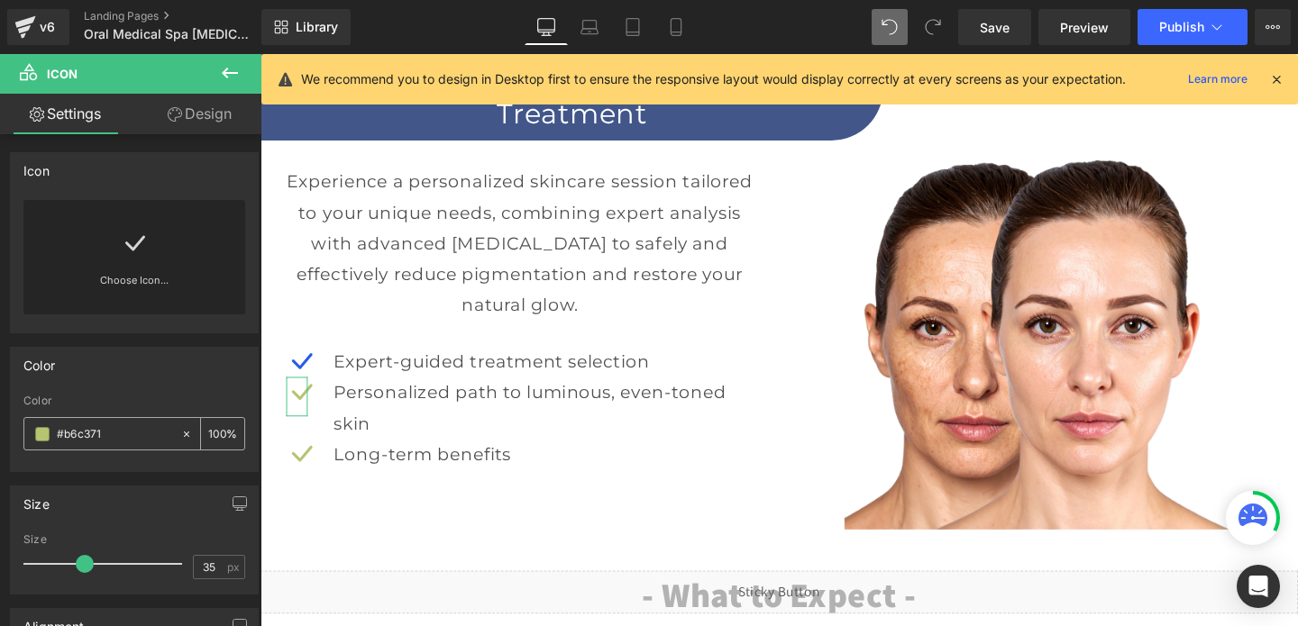
paste input "265de8"
type input "#265de8"
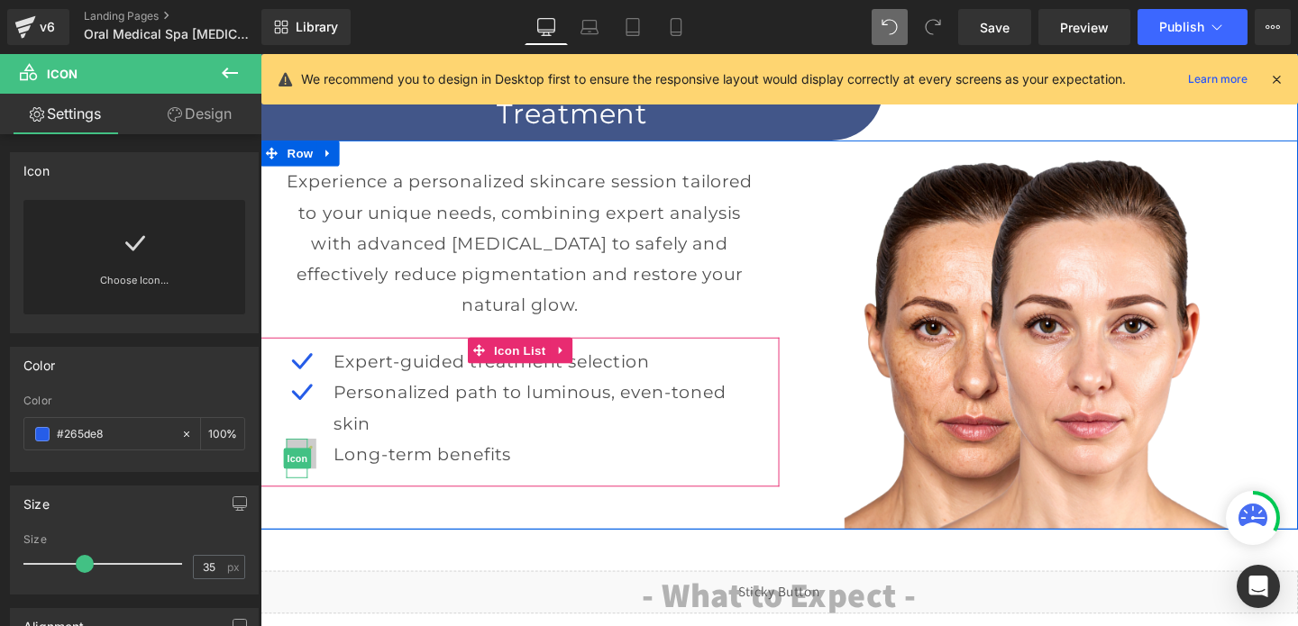
click at [305, 476] on span "Icon" at bounding box center [299, 480] width 29 height 22
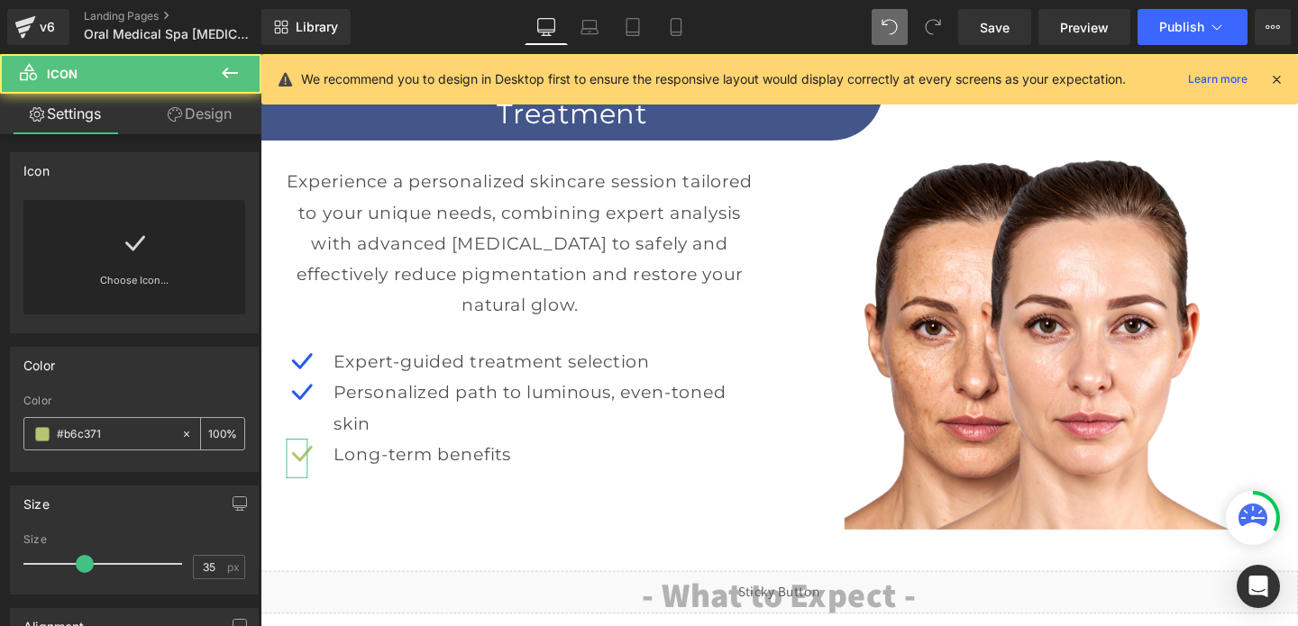
click at [133, 426] on input "#b6c371" at bounding box center [114, 435] width 115 height 20
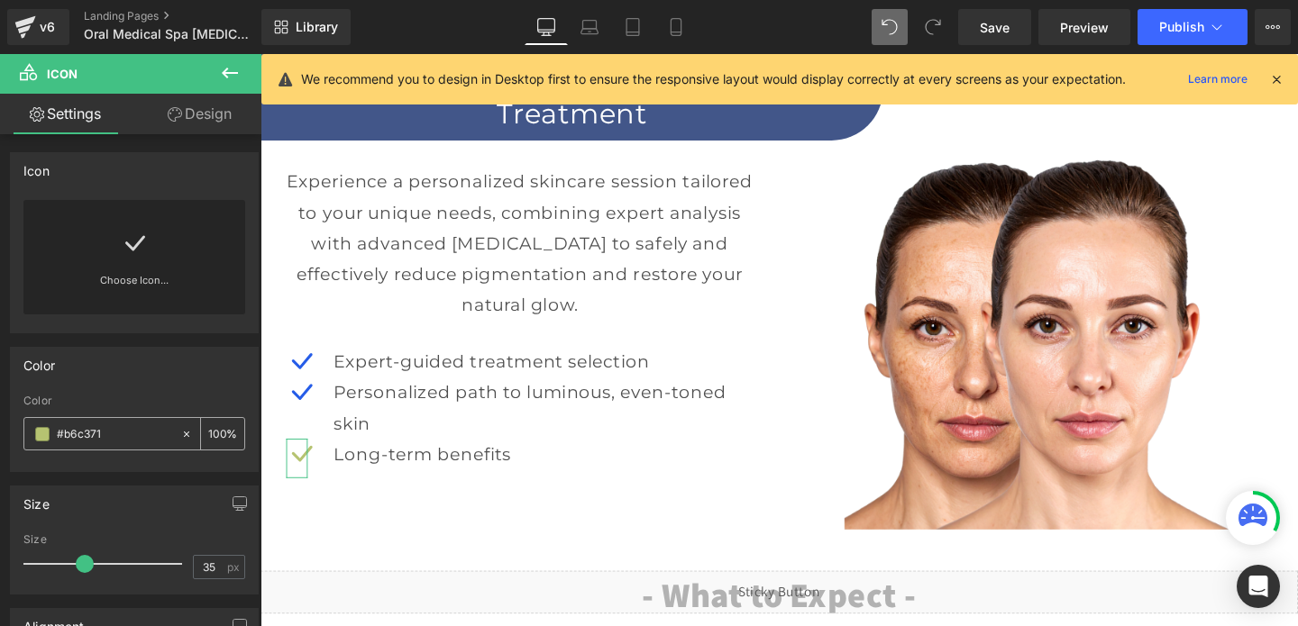
click at [133, 426] on input "#b6c371" at bounding box center [114, 435] width 115 height 20
paste input "265de8"
type input "#265de8"
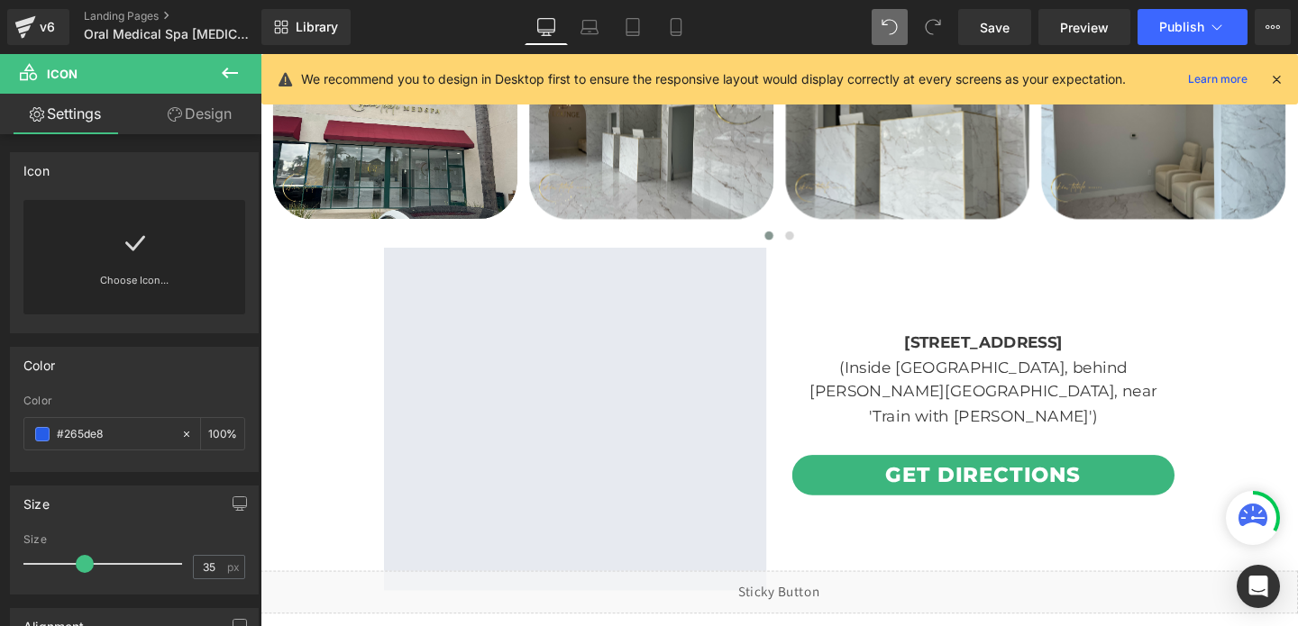
scroll to position [4014, 0]
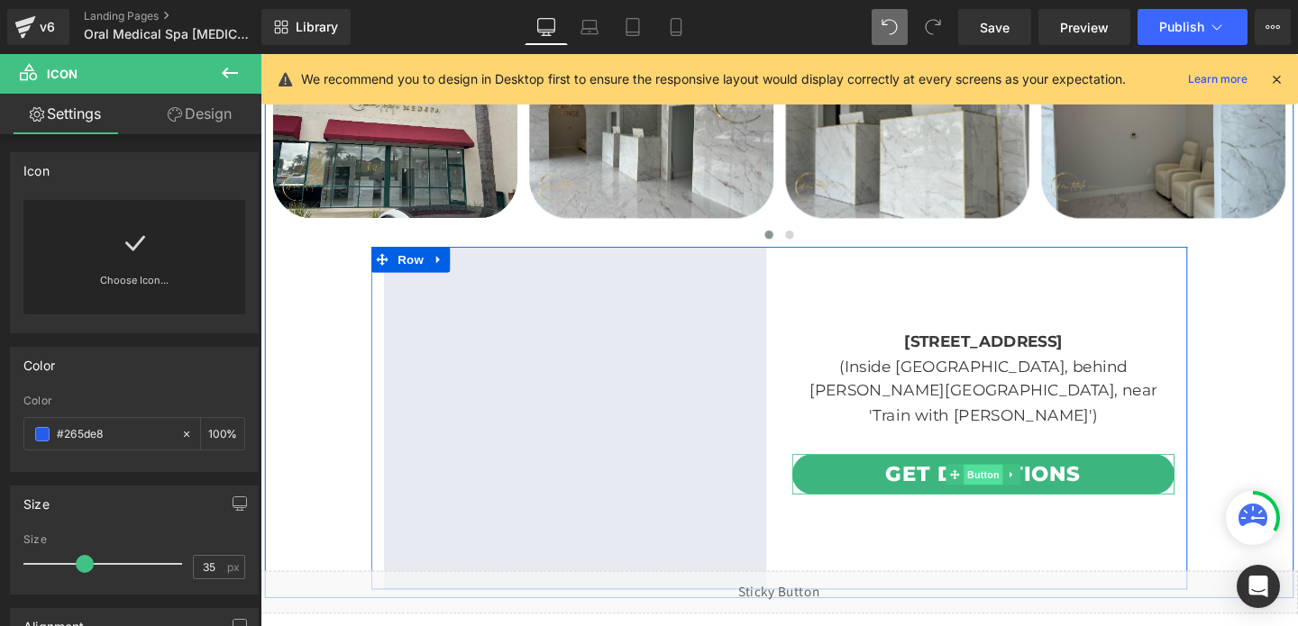
click at [1010, 492] on span "Button" at bounding box center [1020, 497] width 41 height 22
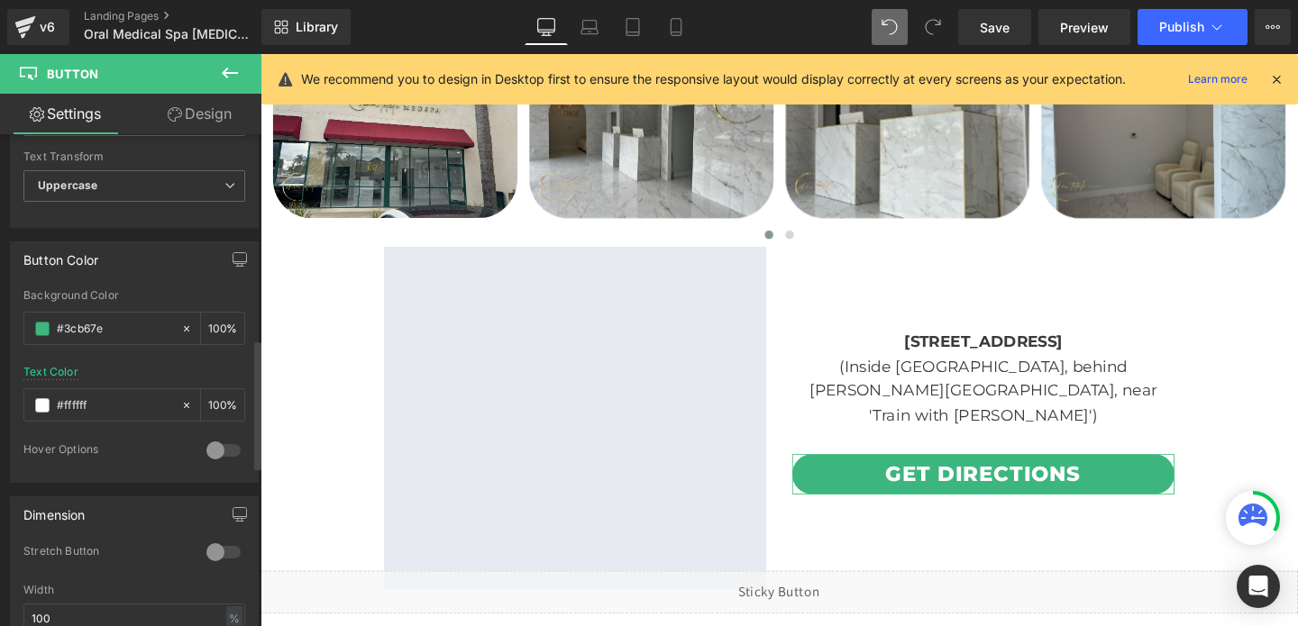
scroll to position [806, 0]
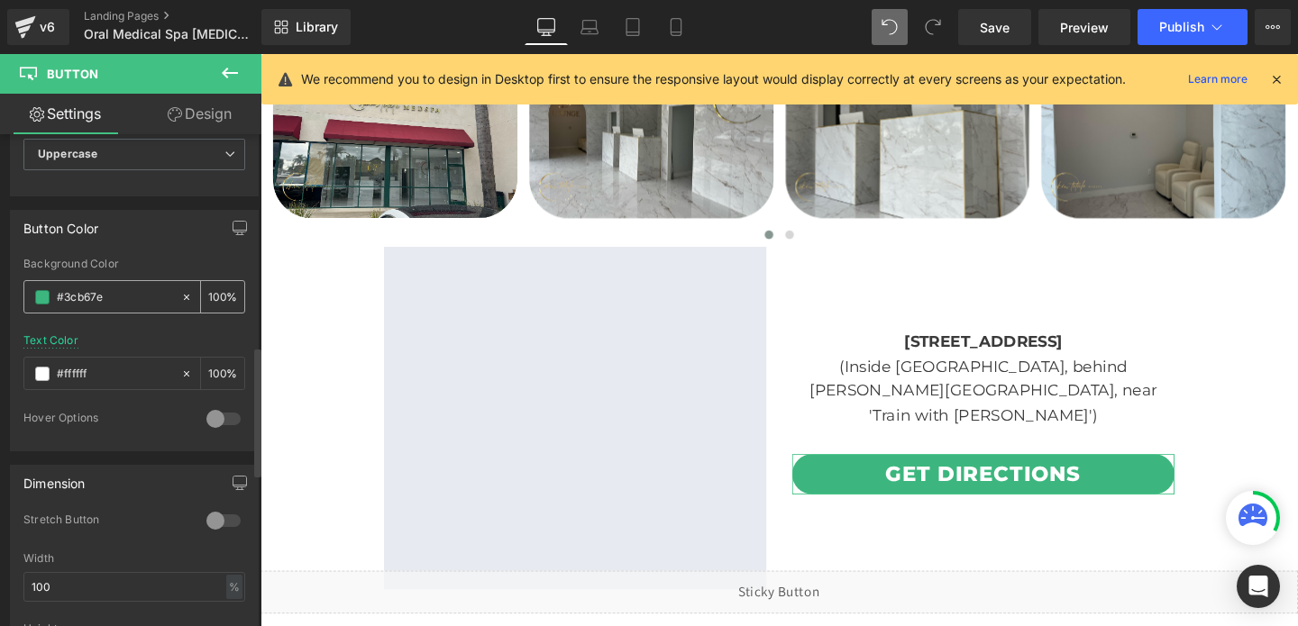
click at [124, 294] on input "#3cb67e" at bounding box center [114, 298] width 115 height 20
paste input "265de8"
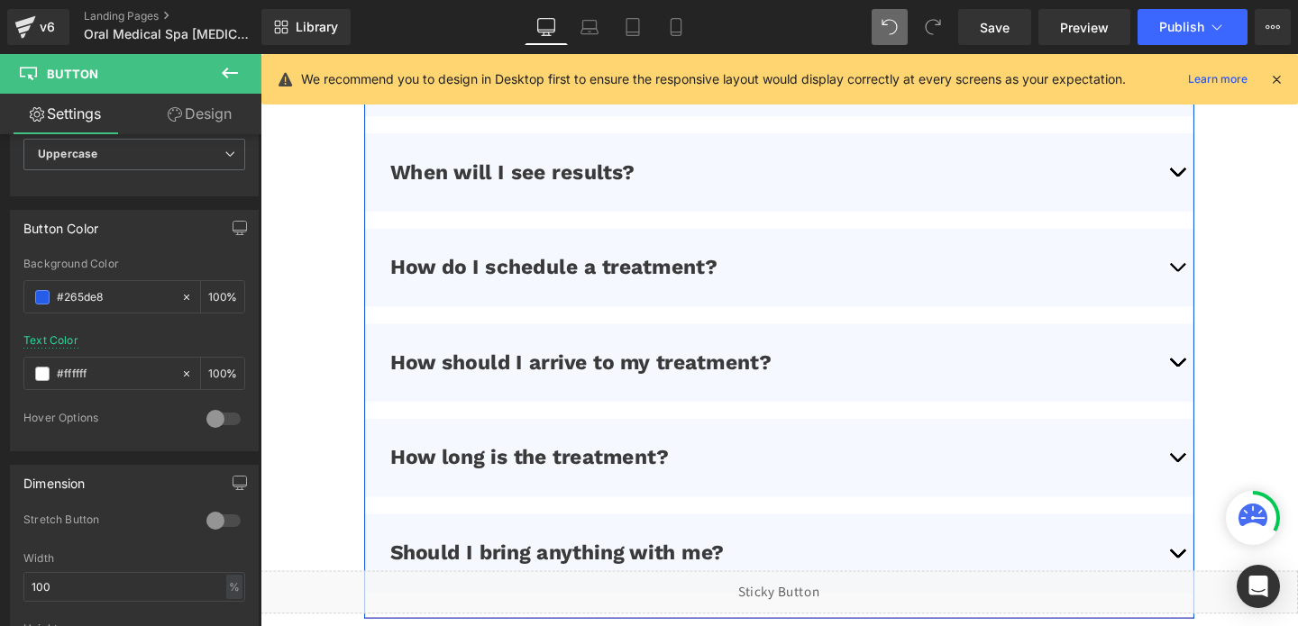
scroll to position [4764, 0]
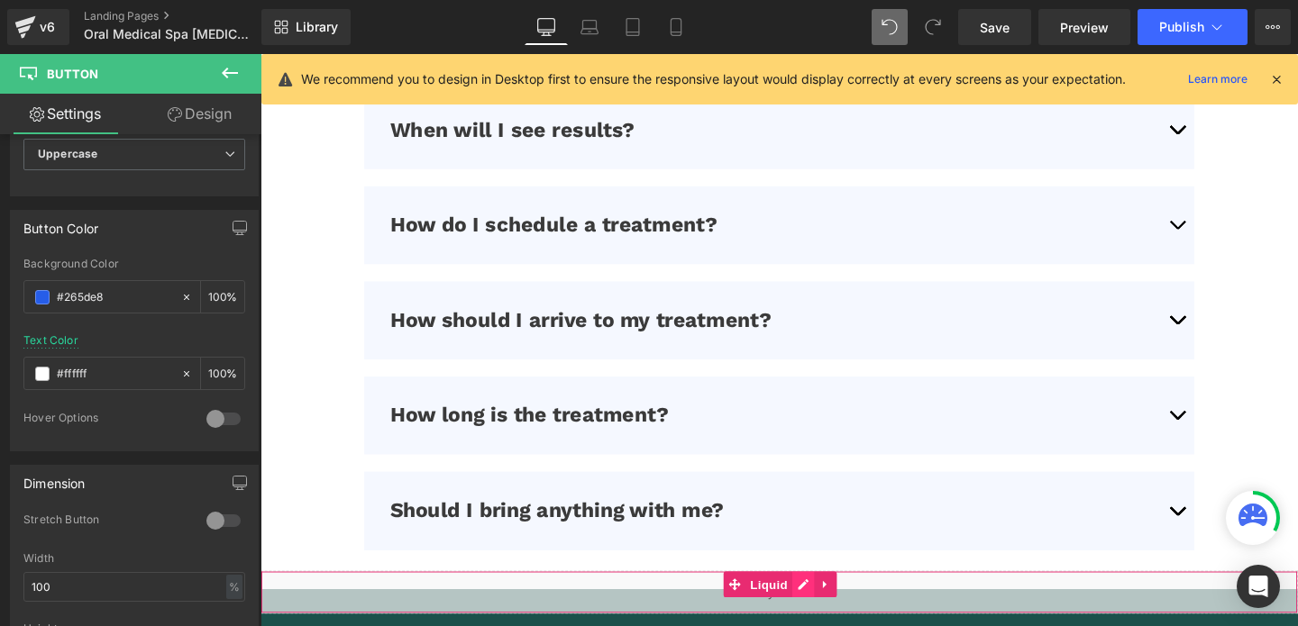
click at [826, 614] on div "Liquid" at bounding box center [806, 620] width 1091 height 45
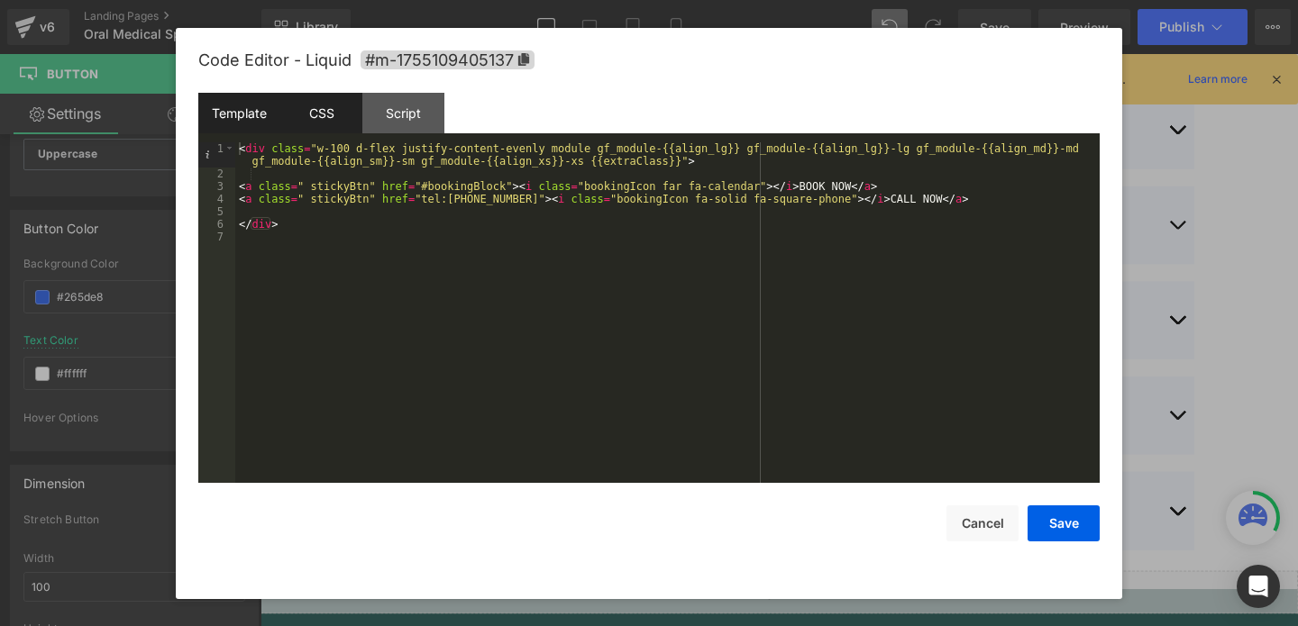
type input "#265de8"
click at [314, 109] on div "CSS" at bounding box center [321, 113] width 82 height 41
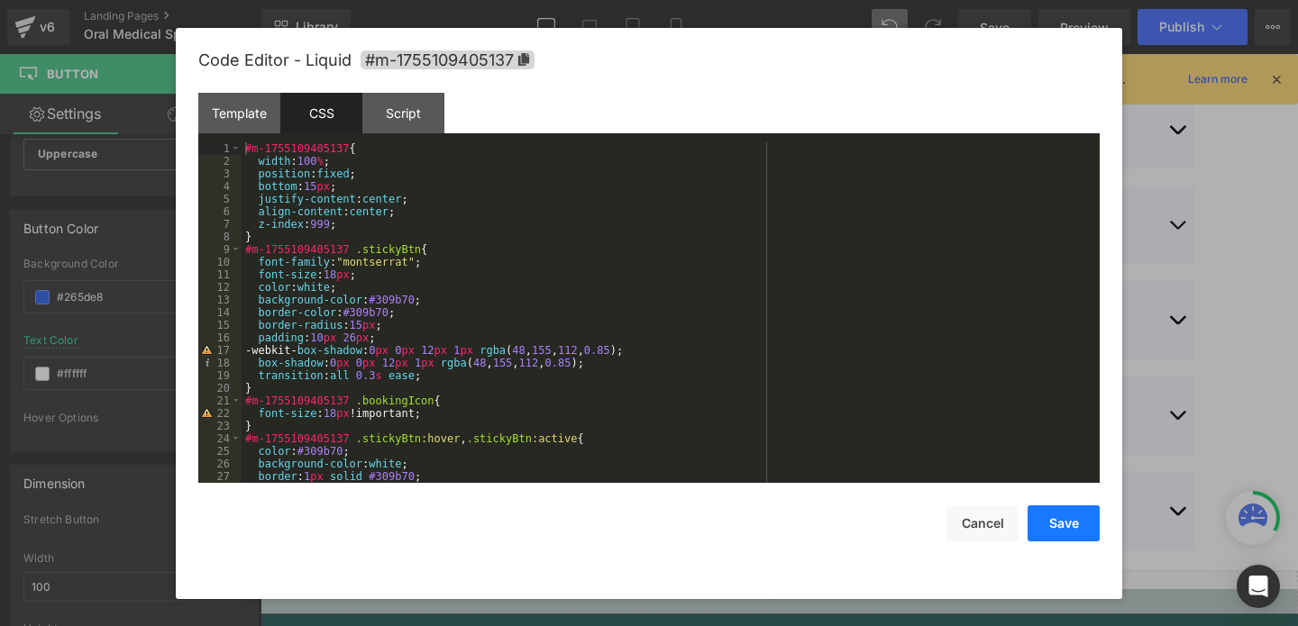
click at [1071, 526] on button "Save" at bounding box center [1064, 524] width 72 height 36
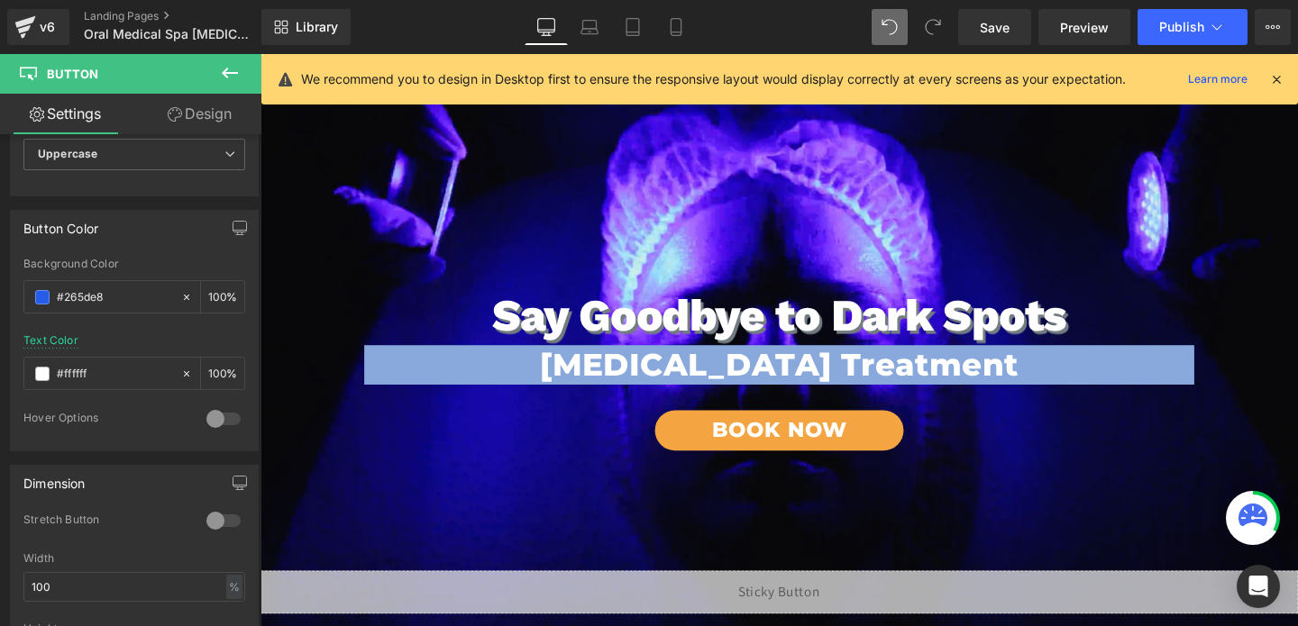
scroll to position [242, 0]
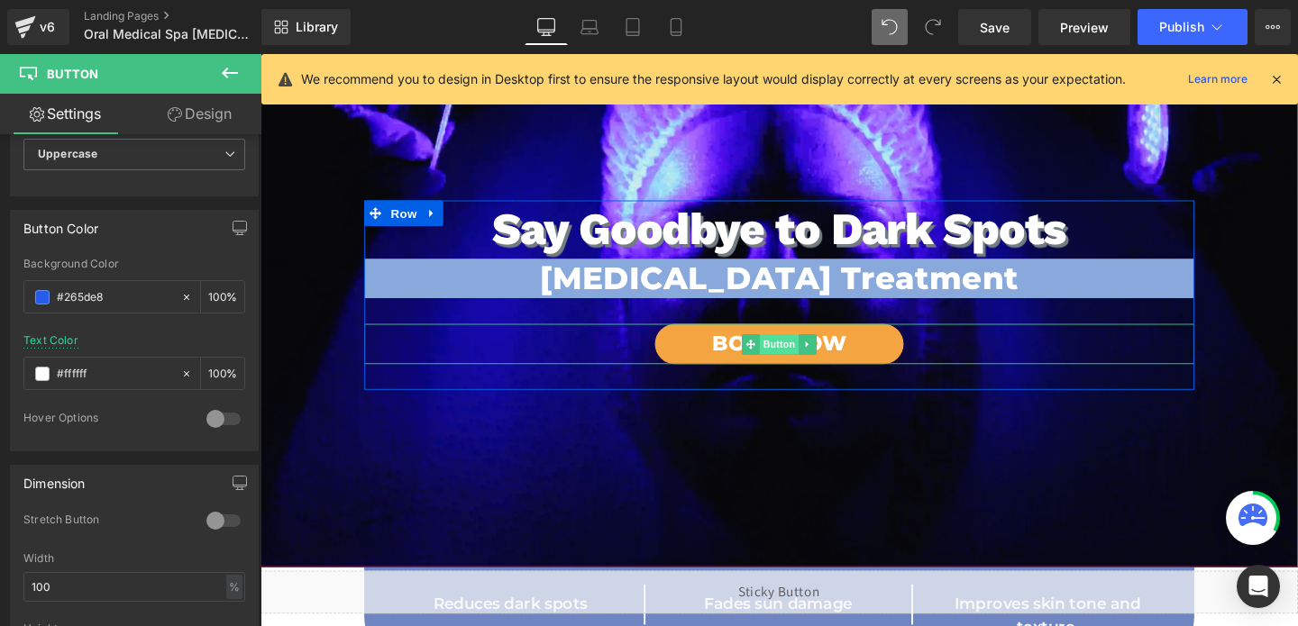
click at [804, 360] on span "Button" at bounding box center [805, 360] width 41 height 22
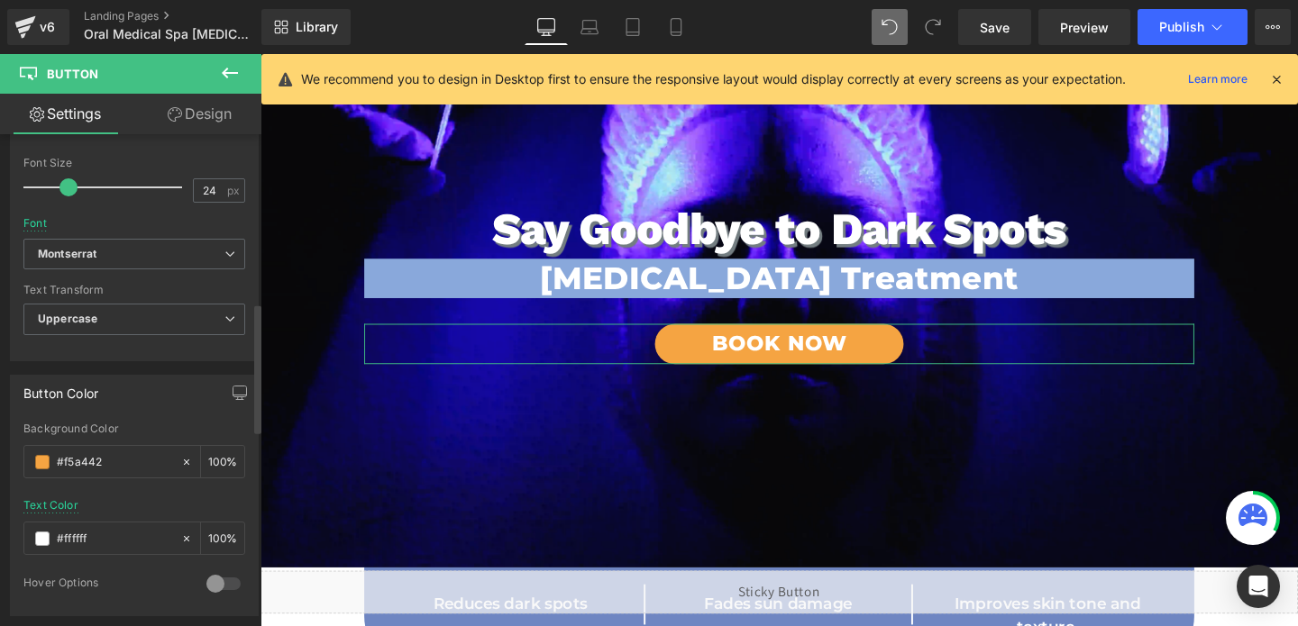
scroll to position [654, 0]
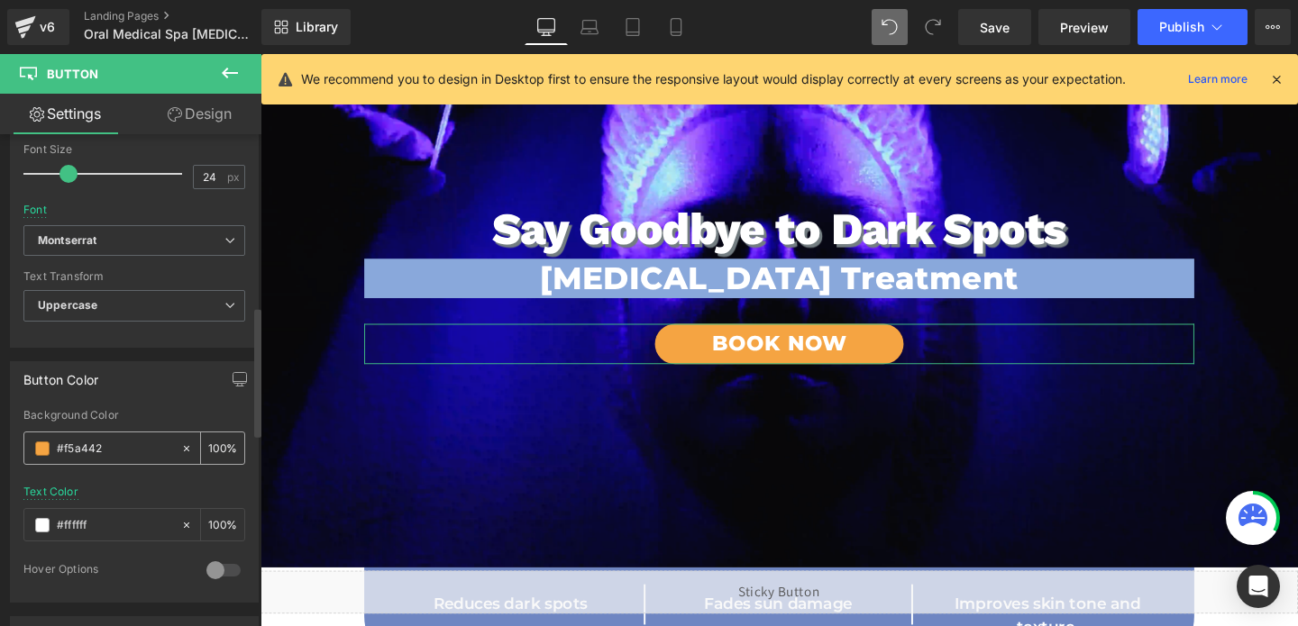
click at [109, 444] on input "#f5a442" at bounding box center [114, 449] width 115 height 20
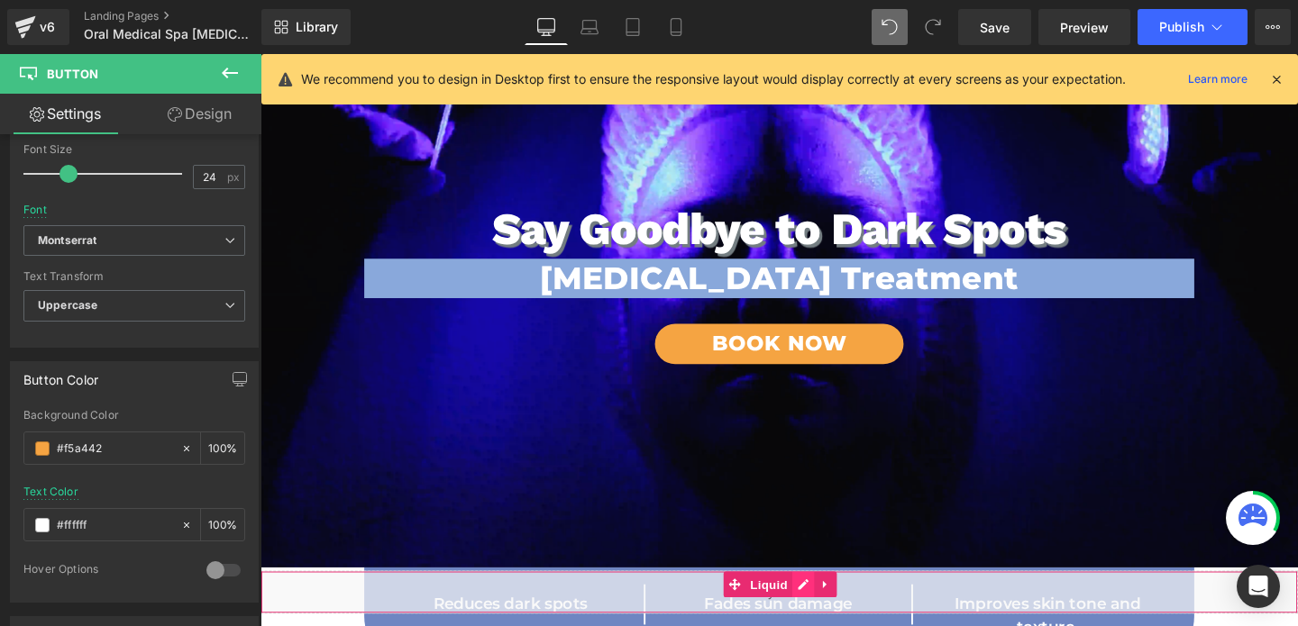
click at [823, 614] on div "Liquid" at bounding box center [806, 620] width 1091 height 45
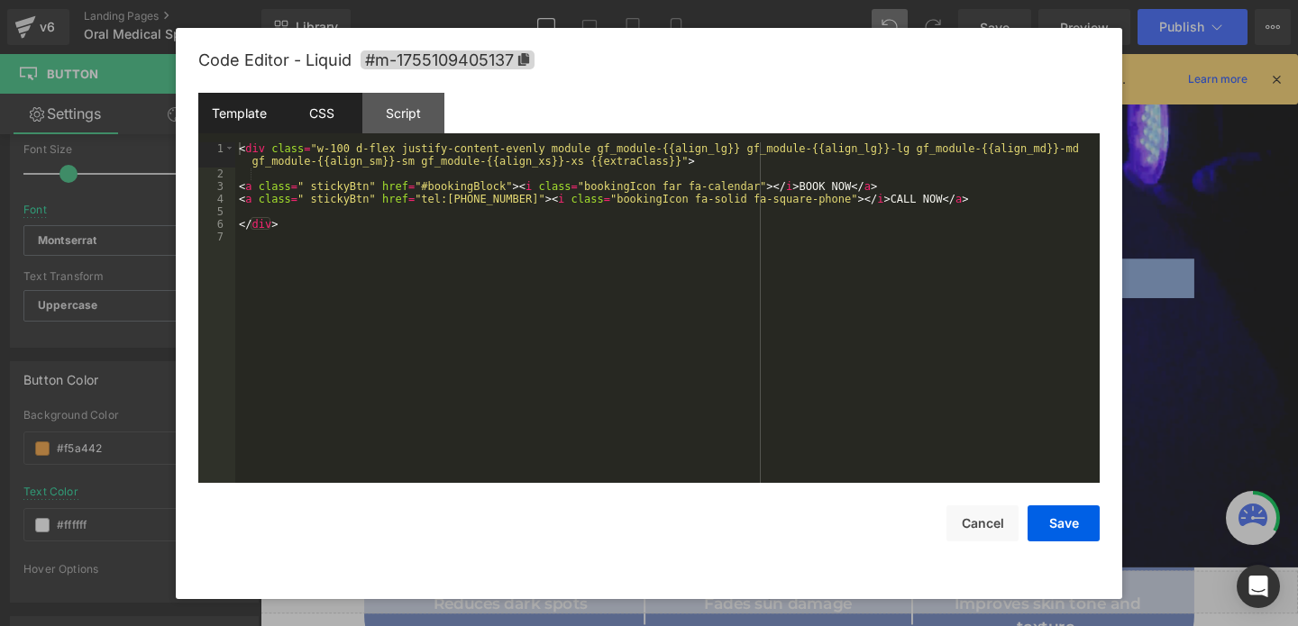
click at [338, 106] on div "CSS" at bounding box center [321, 113] width 82 height 41
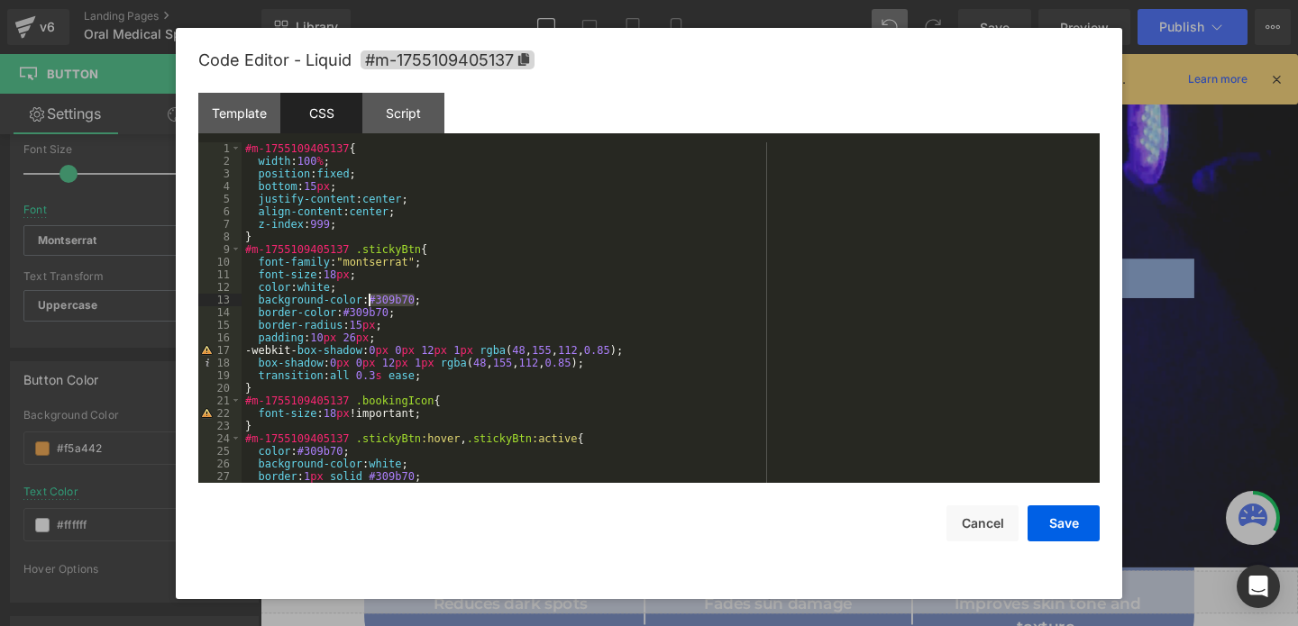
drag, startPoint x: 415, startPoint y: 297, endPoint x: 369, endPoint y: 297, distance: 46.0
click at [369, 297] on div "#m-1755109405137 { width : 100 % ; position : fixed ; bottom : 15 px ; justify-…" at bounding box center [667, 325] width 851 height 366
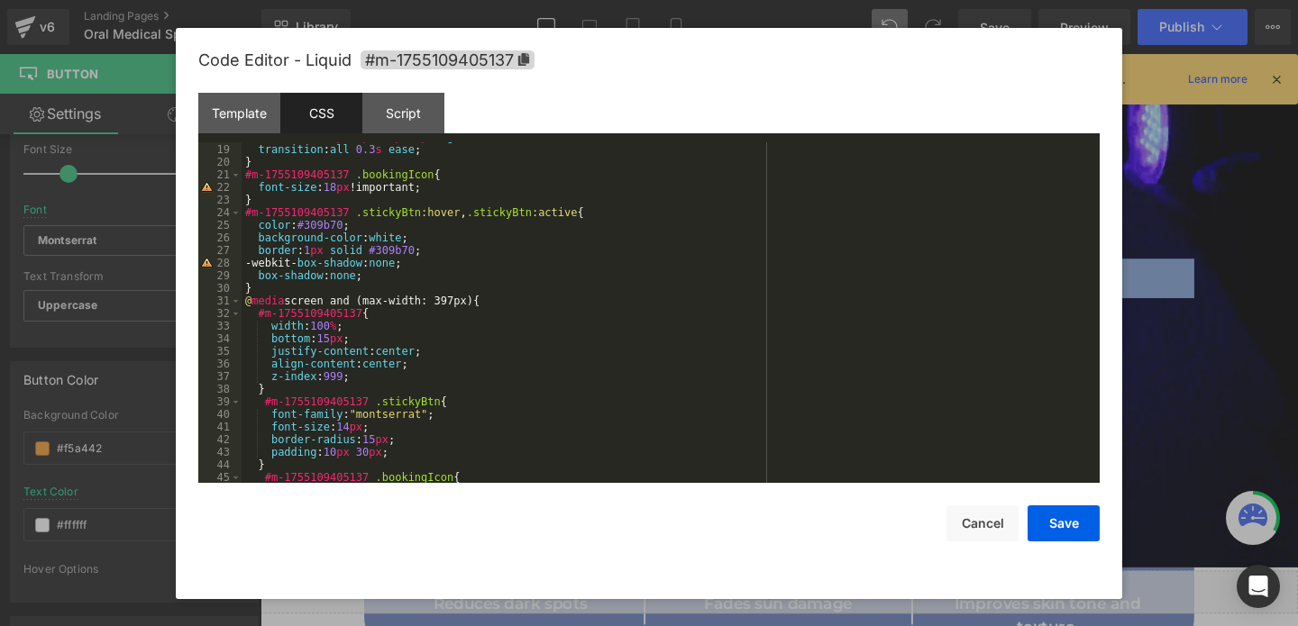
scroll to position [243, 0]
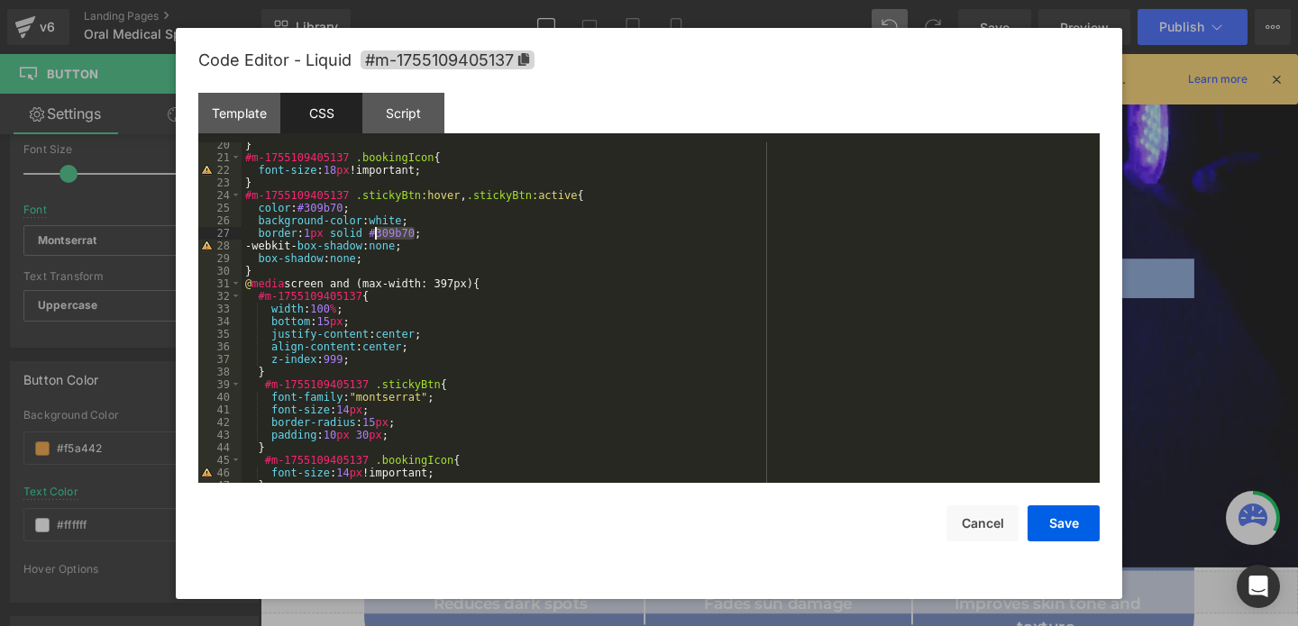
drag, startPoint x: 417, startPoint y: 231, endPoint x: 376, endPoint y: 238, distance: 42.1
click at [376, 238] on div "} #m-1755109405137 .bookingIcon { font-size : 18 px !important; } #m-1755109405…" at bounding box center [667, 322] width 851 height 366
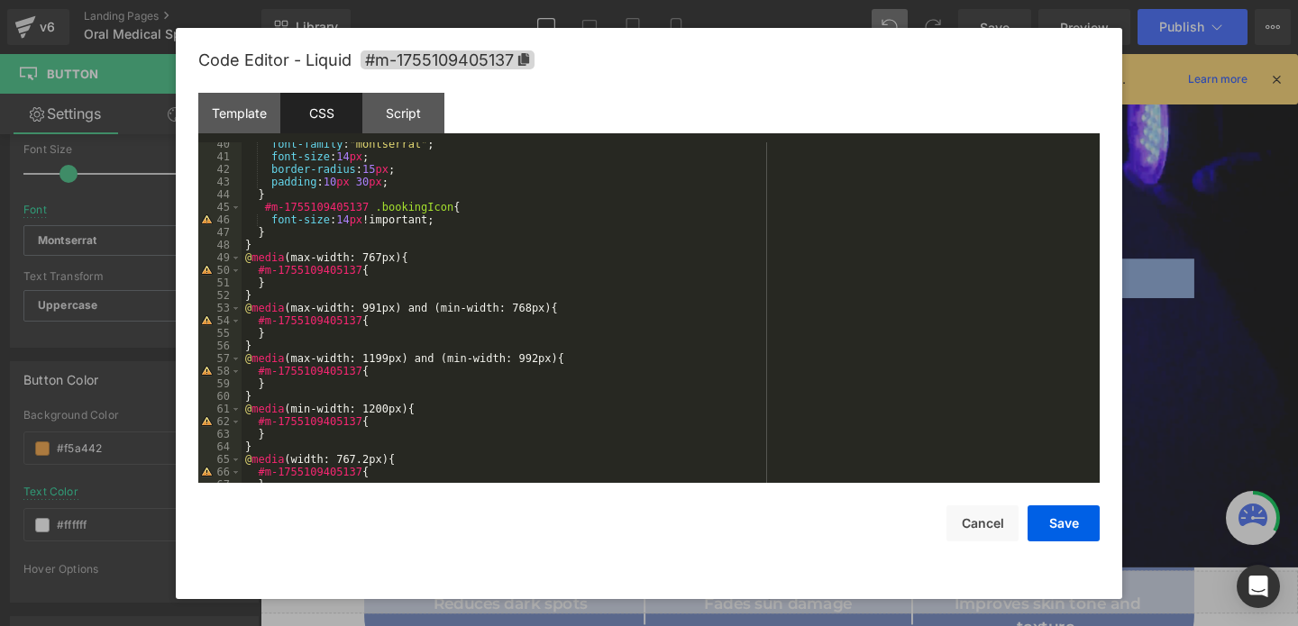
scroll to position [530, 0]
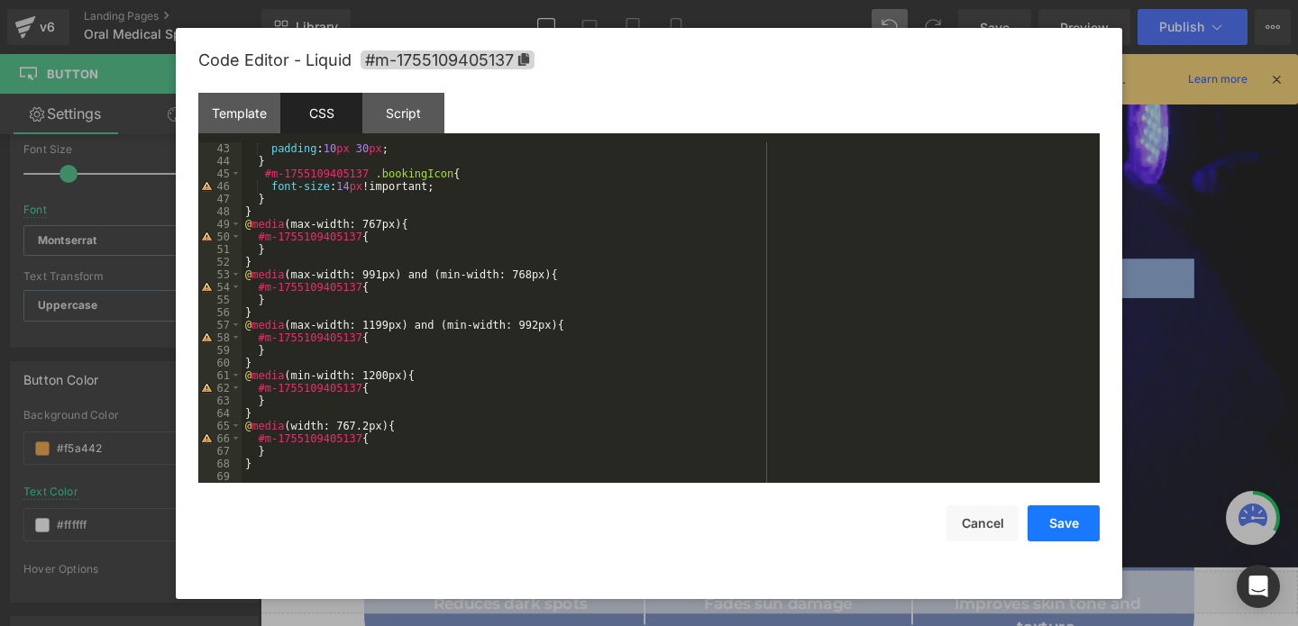
click at [1063, 527] on button "Save" at bounding box center [1064, 524] width 72 height 36
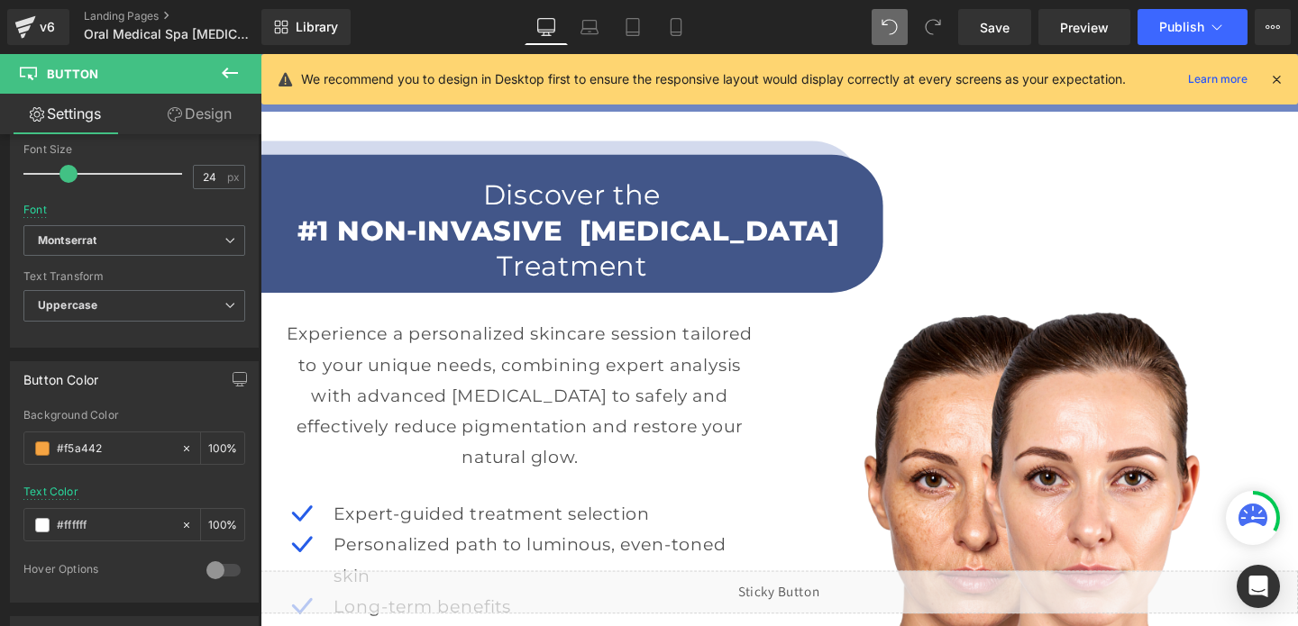
scroll to position [1789, 0]
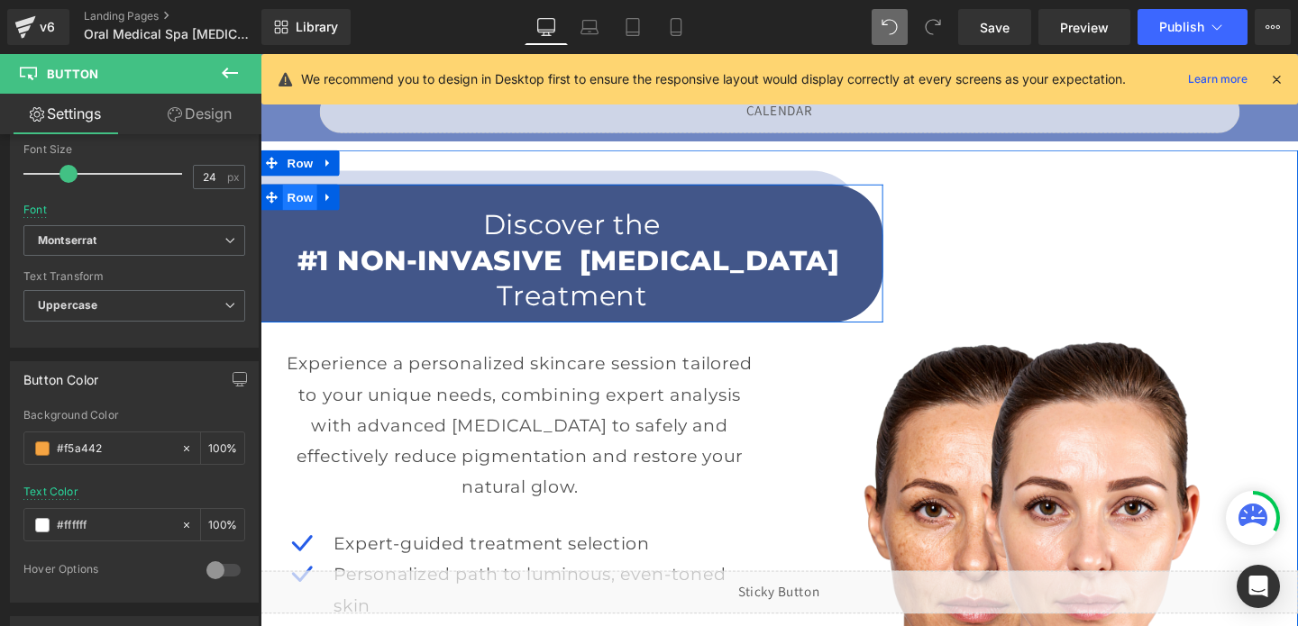
click at [301, 207] on span "Row" at bounding box center [302, 204] width 36 height 27
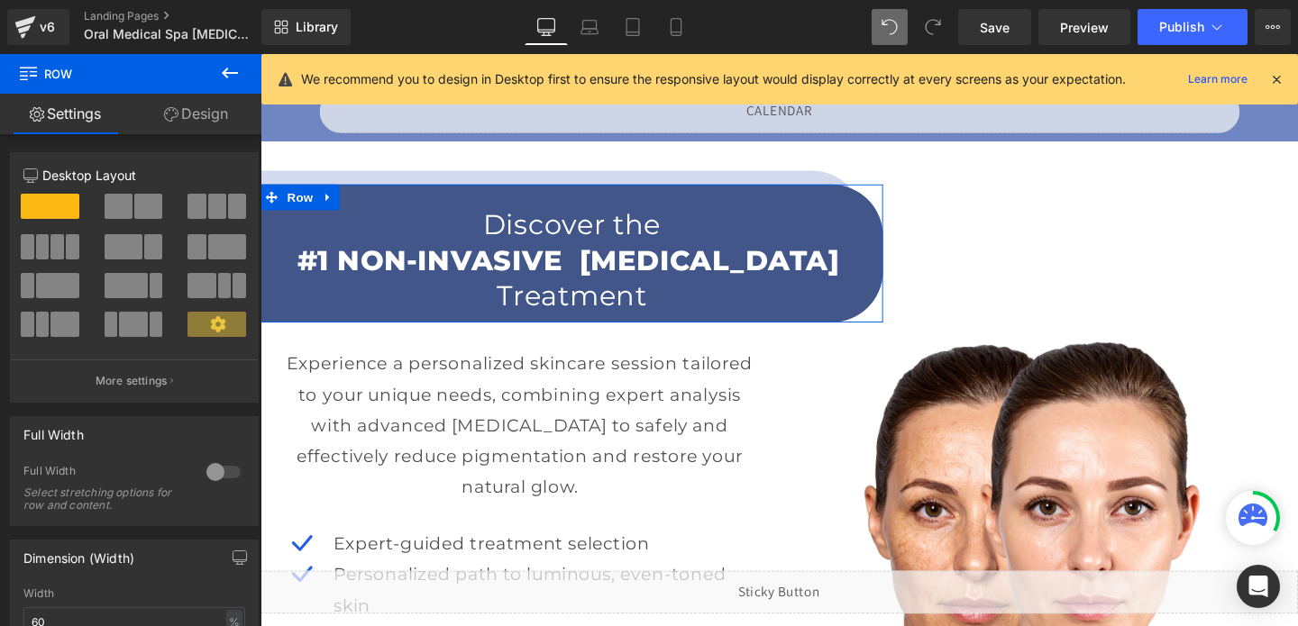
click at [184, 114] on link "Design" at bounding box center [196, 114] width 131 height 41
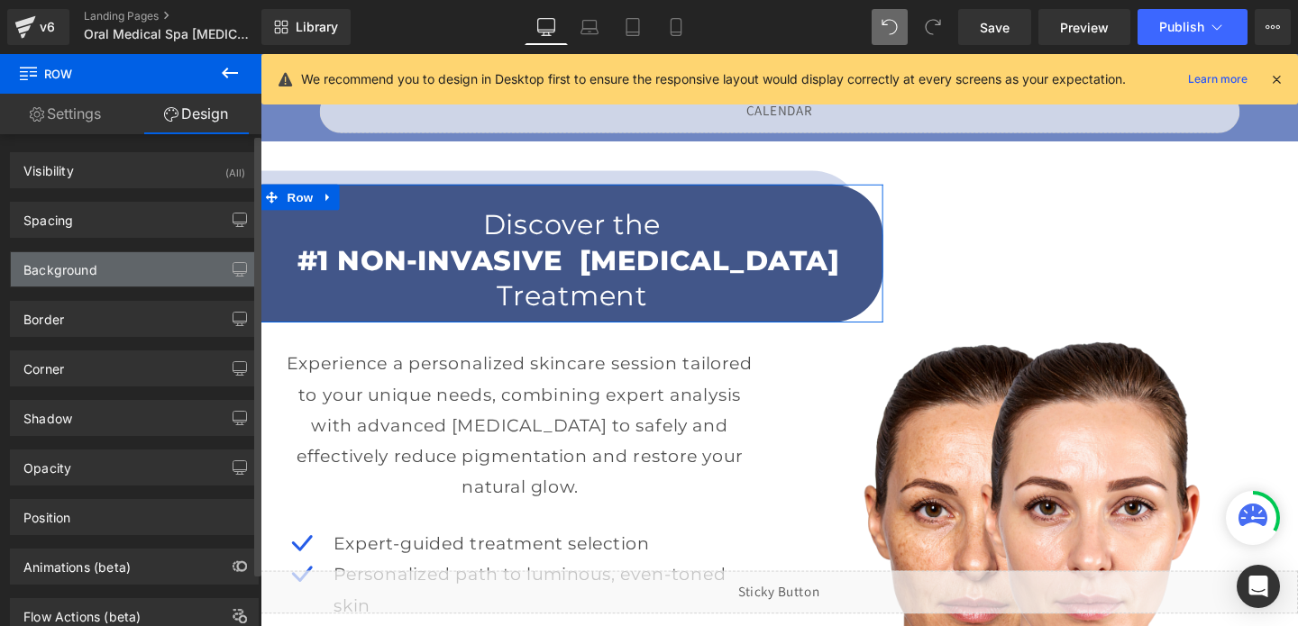
click at [79, 277] on div "Background" at bounding box center [60, 264] width 74 height 25
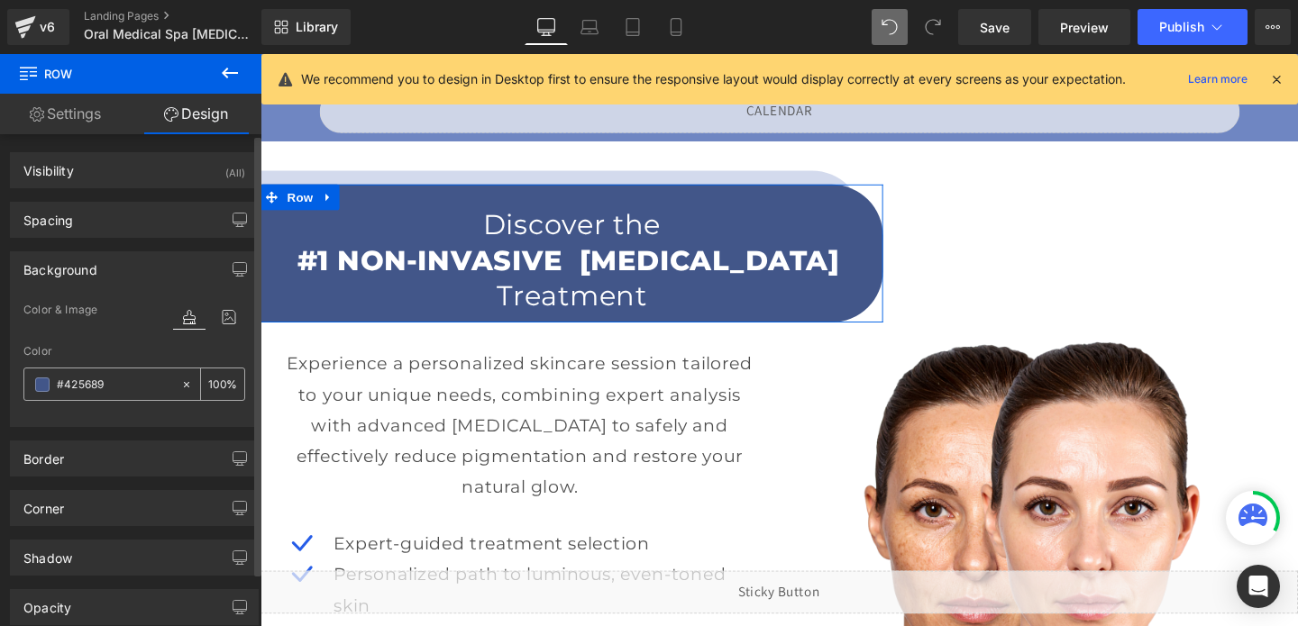
click at [78, 391] on input "#425689" at bounding box center [114, 385] width 115 height 20
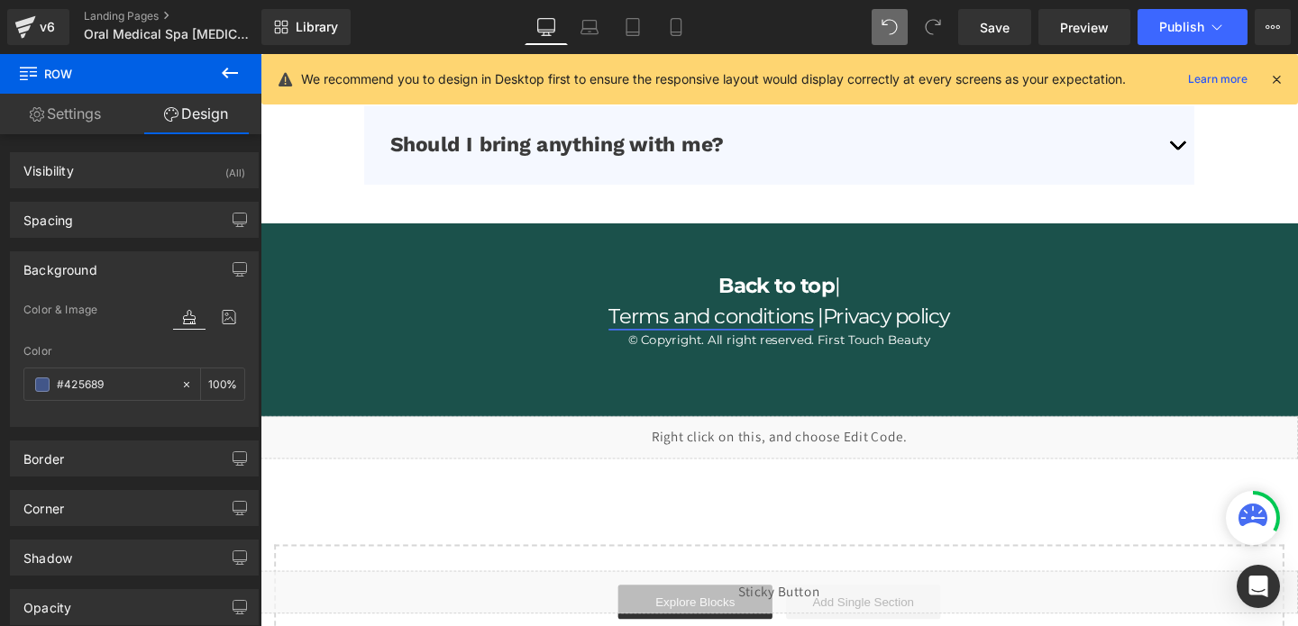
scroll to position [5149, 0]
click at [796, 251] on div "Back to top | Terms and conditions | Privacy policy Heading © Copyright. All ri…" at bounding box center [806, 303] width 1091 height 117
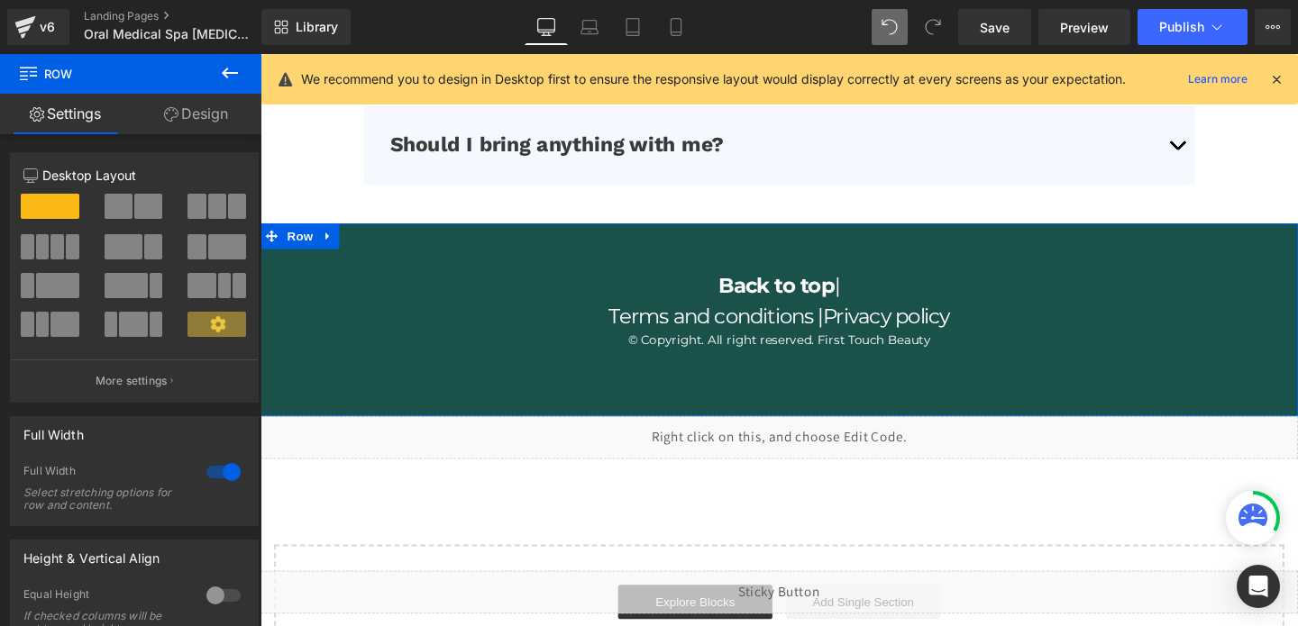
click at [179, 105] on link "Design" at bounding box center [196, 114] width 131 height 41
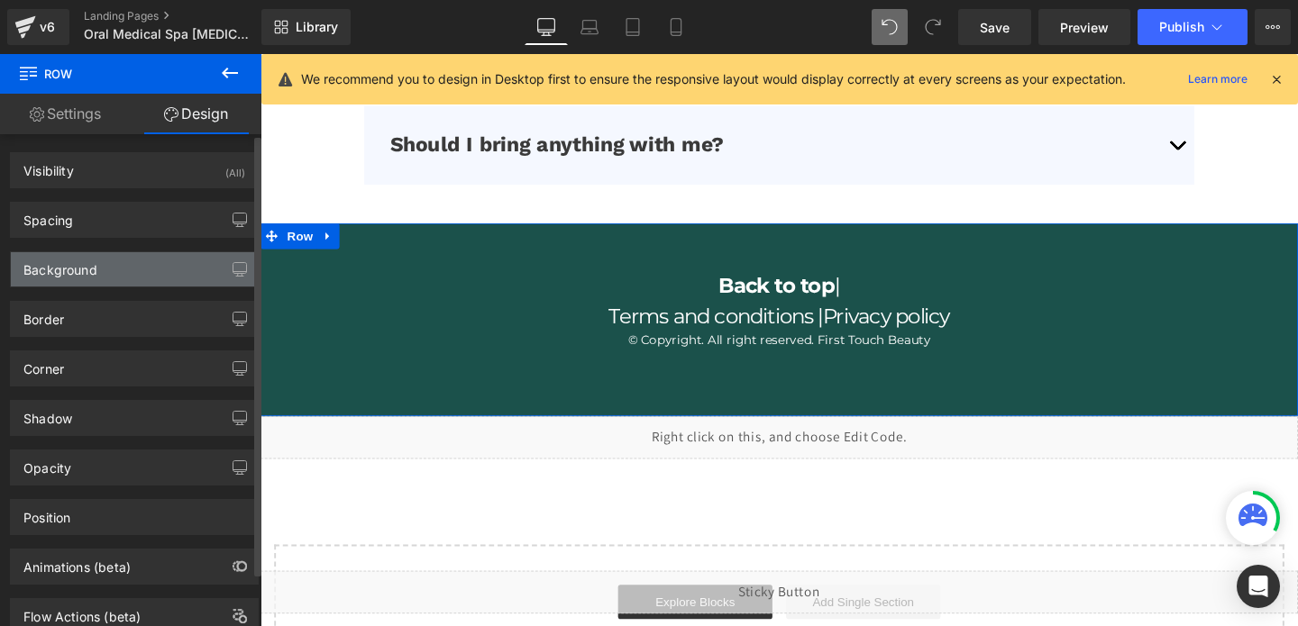
click at [115, 264] on div "Background" at bounding box center [134, 269] width 247 height 34
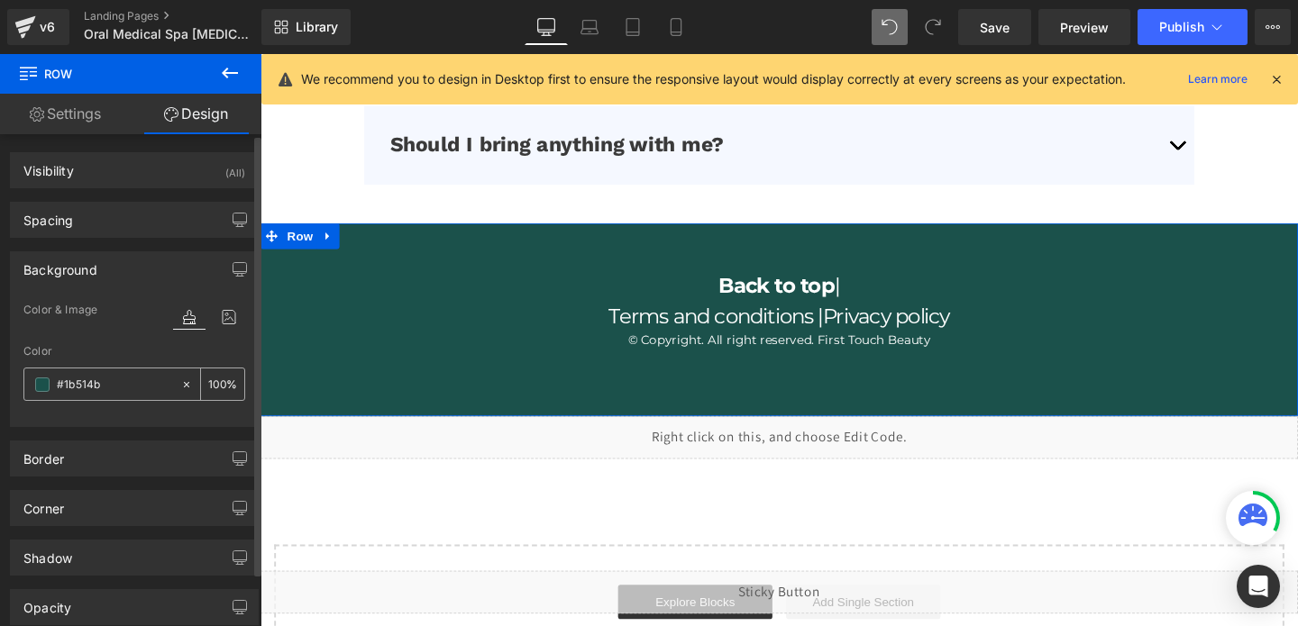
click at [117, 375] on input "text" at bounding box center [114, 385] width 115 height 20
paste input "425689"
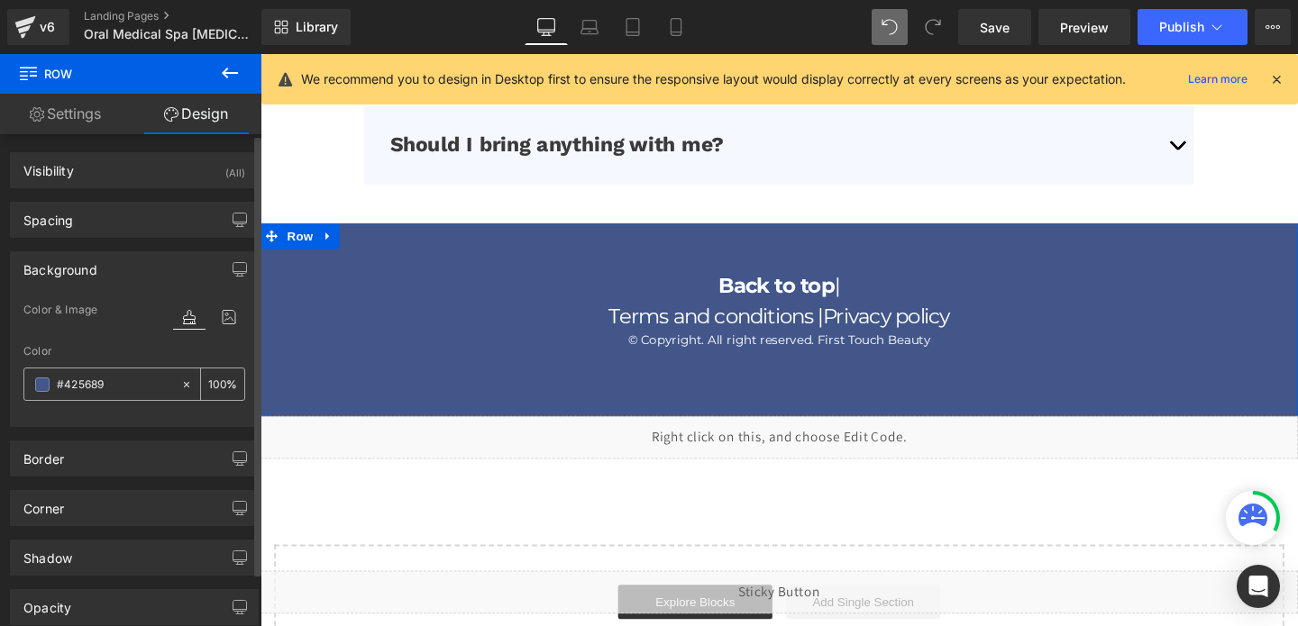
type input "#425689"
click at [37, 384] on span at bounding box center [42, 385] width 14 height 14
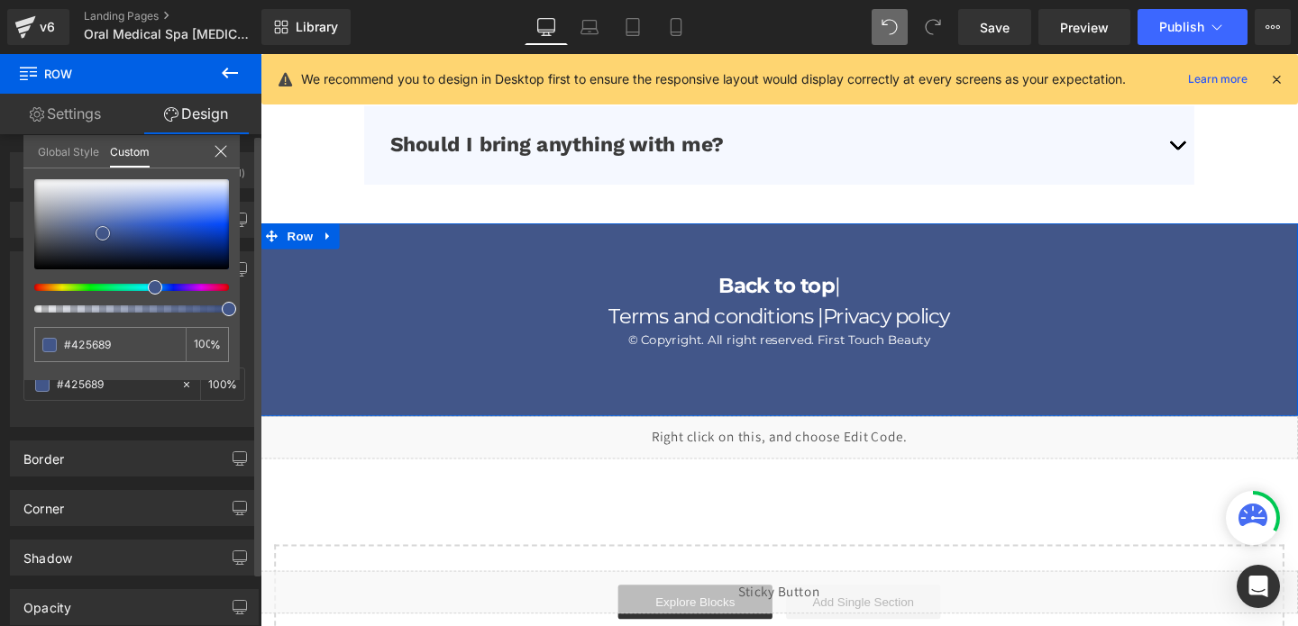
click at [99, 244] on div at bounding box center [131, 224] width 195 height 90
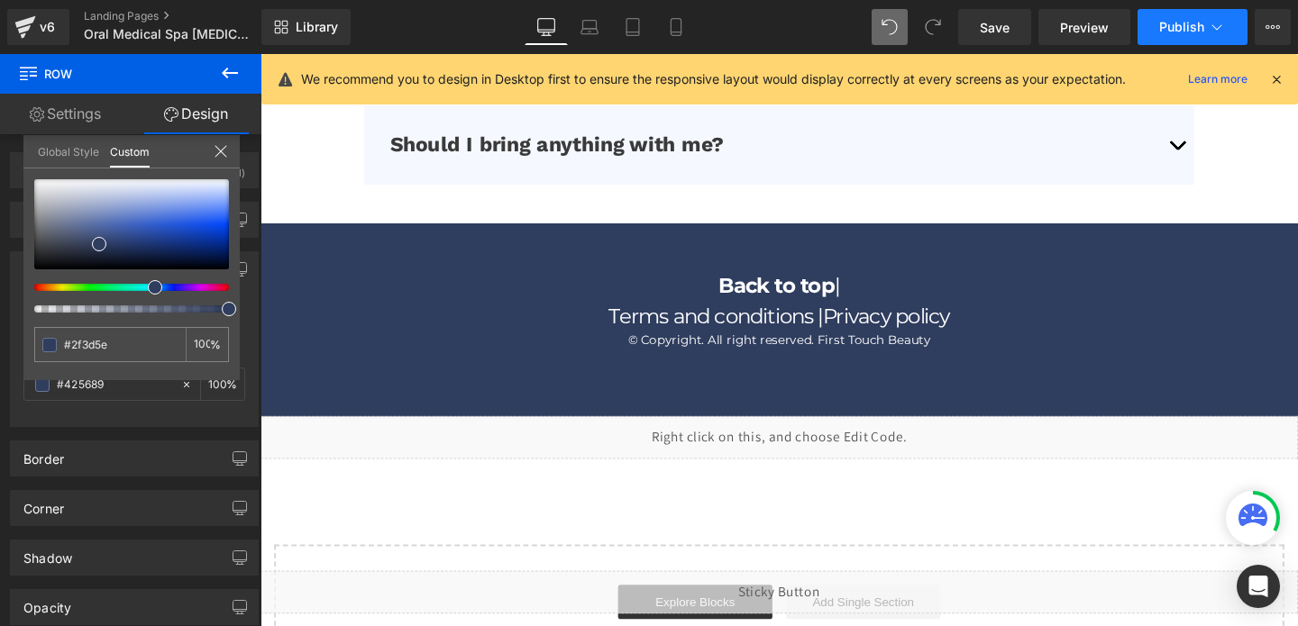
click at [1203, 21] on span "Publish" at bounding box center [1181, 27] width 45 height 14
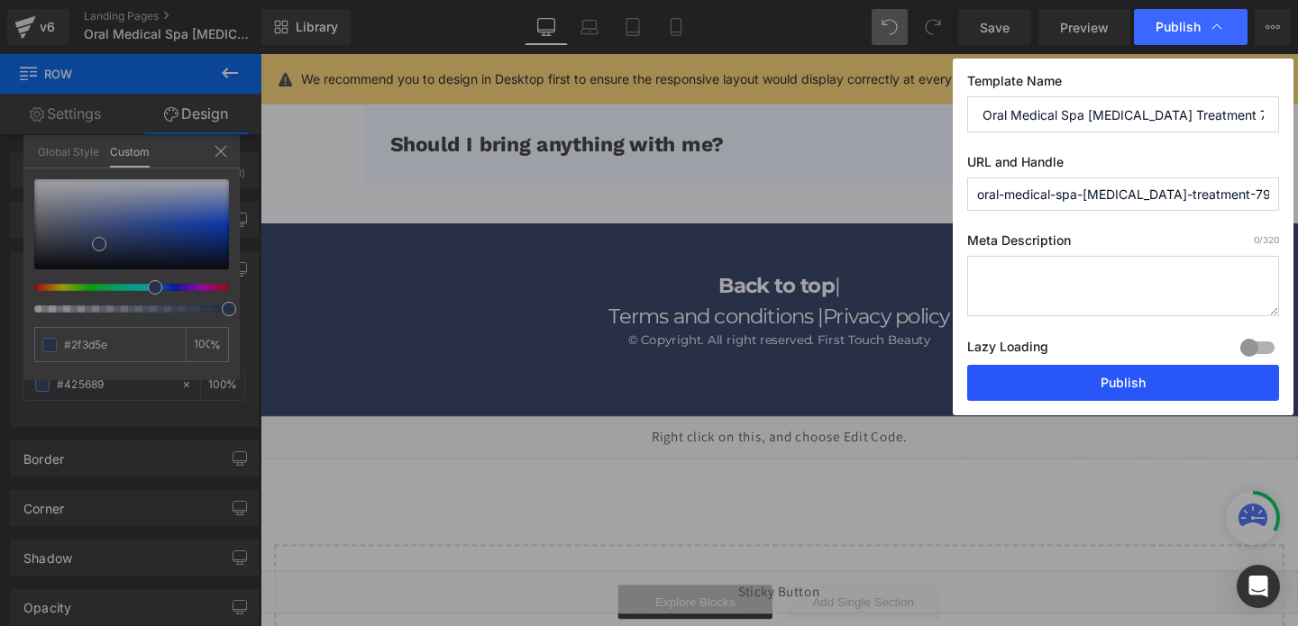
click at [1074, 396] on button "Publish" at bounding box center [1123, 383] width 312 height 36
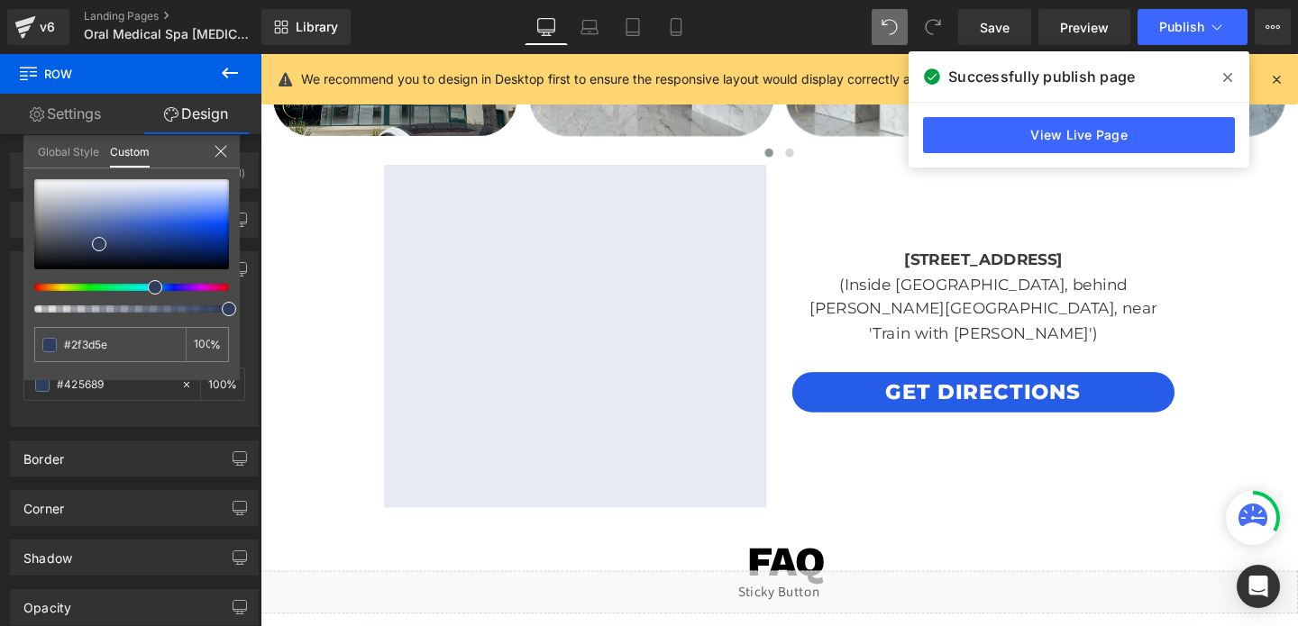
scroll to position [4093, 0]
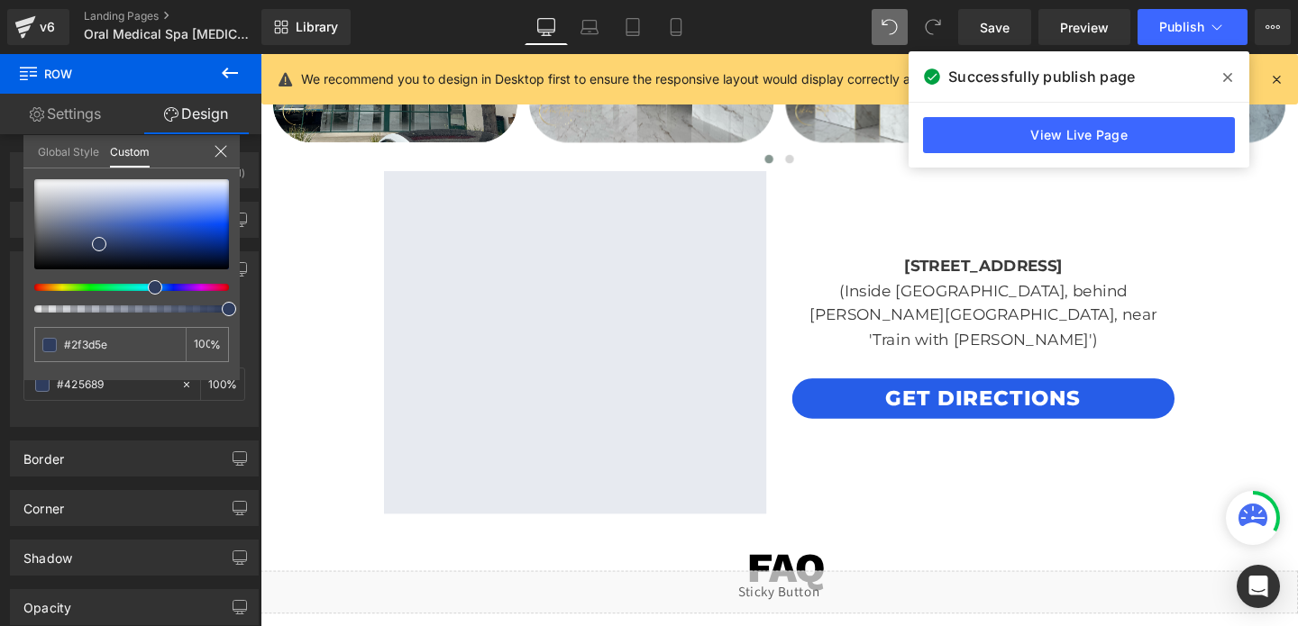
click at [1021, 296] on div at bounding box center [806, 355] width 1091 height 602
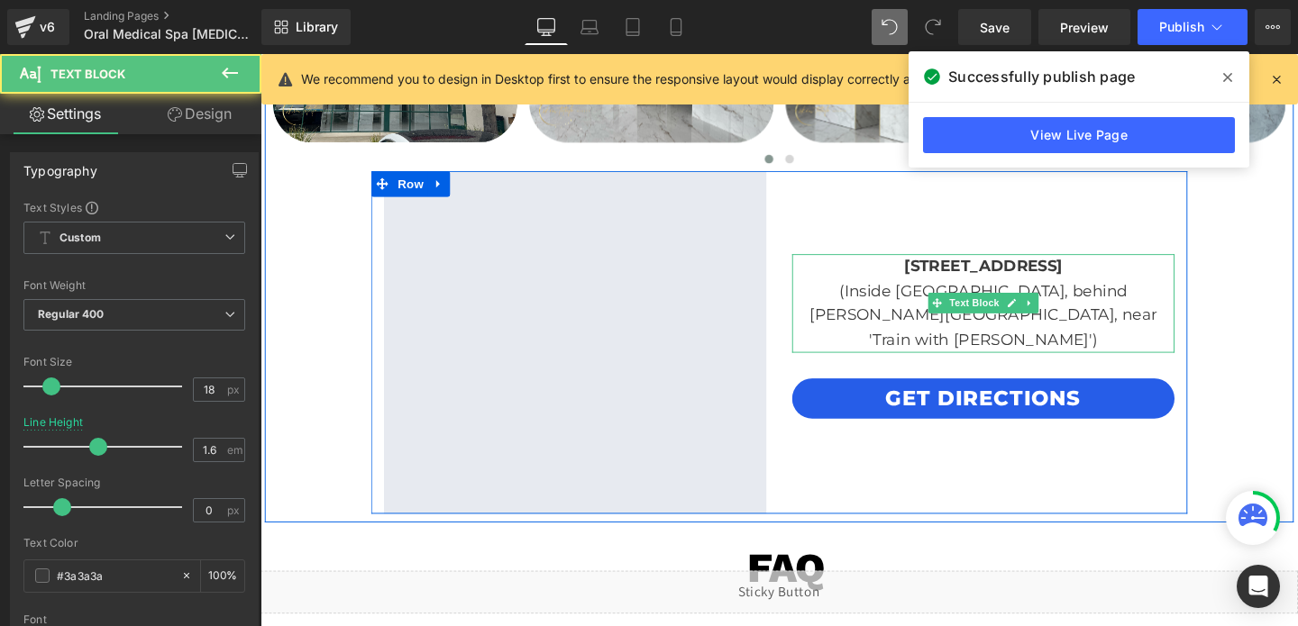
drag, startPoint x: 851, startPoint y: 275, endPoint x: 1083, endPoint y: 352, distance: 244.3
click at [1083, 352] on div "[STREET_ADDRESS] (Inside [GEOGRAPHIC_DATA], behind [PERSON_NAME][GEOGRAPHIC_DAT…" at bounding box center [1020, 317] width 402 height 104
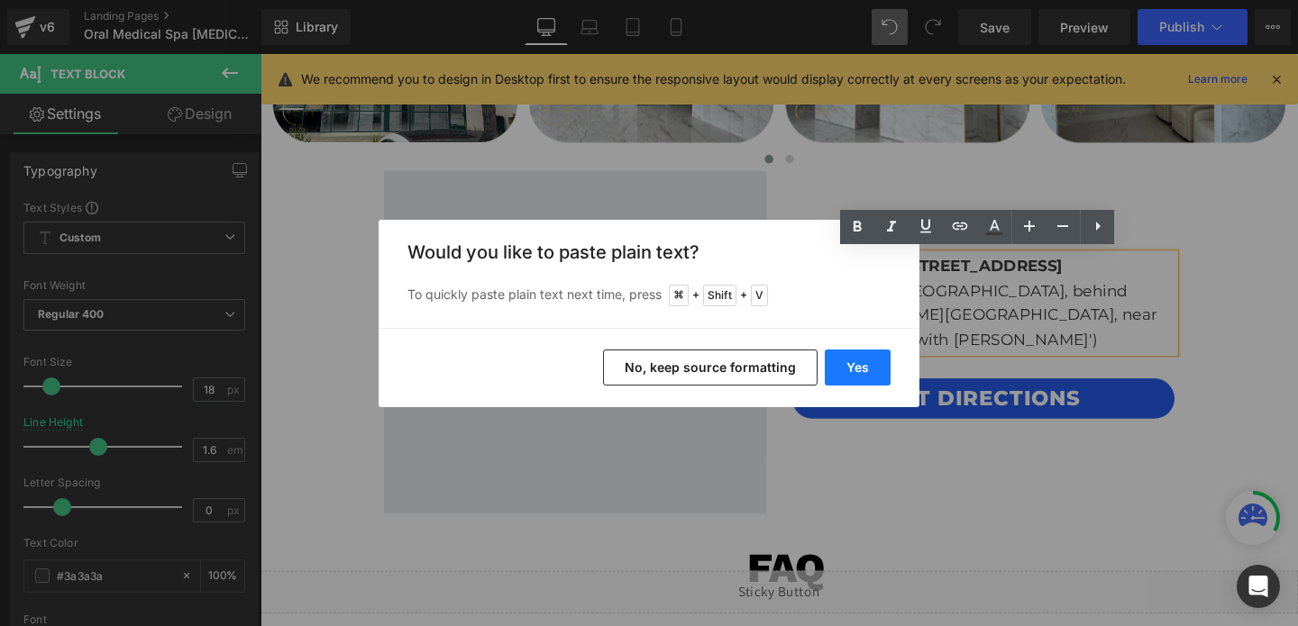
click at [869, 358] on button "Yes" at bounding box center [858, 368] width 66 height 36
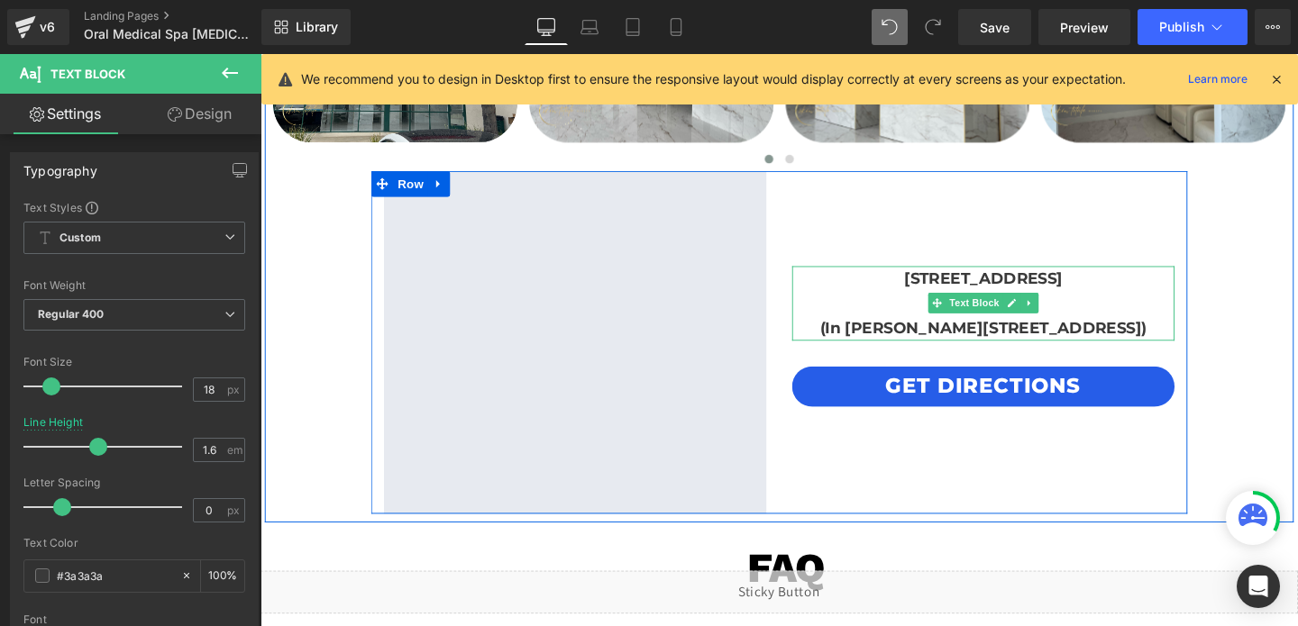
click at [869, 343] on b "(In [PERSON_NAME][STREET_ADDRESS])" at bounding box center [1020, 343] width 343 height 20
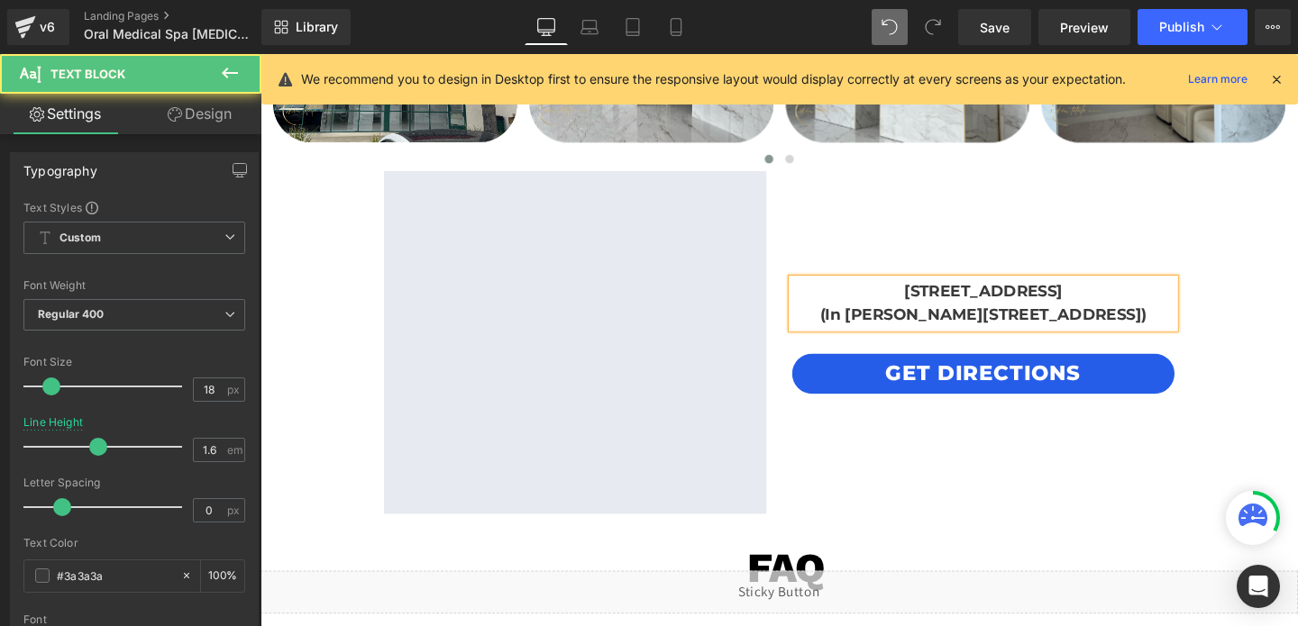
scroll to position [4106, 0]
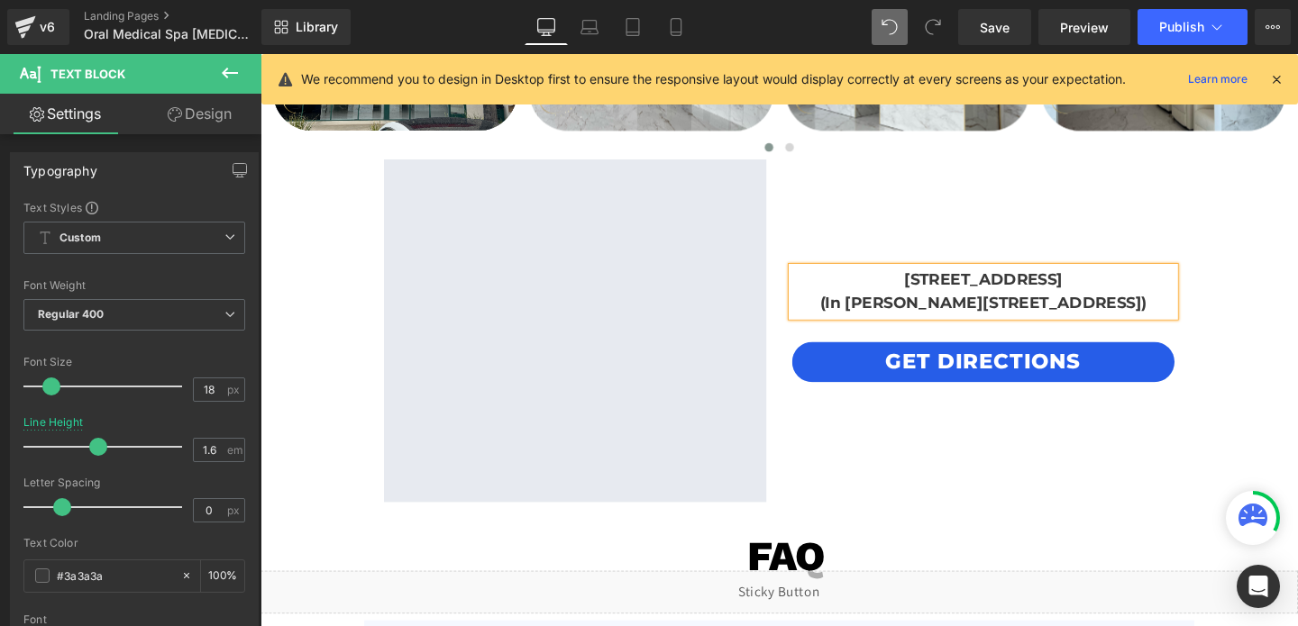
click at [920, 320] on b "(In [PERSON_NAME][STREET_ADDRESS])" at bounding box center [1020, 316] width 343 height 20
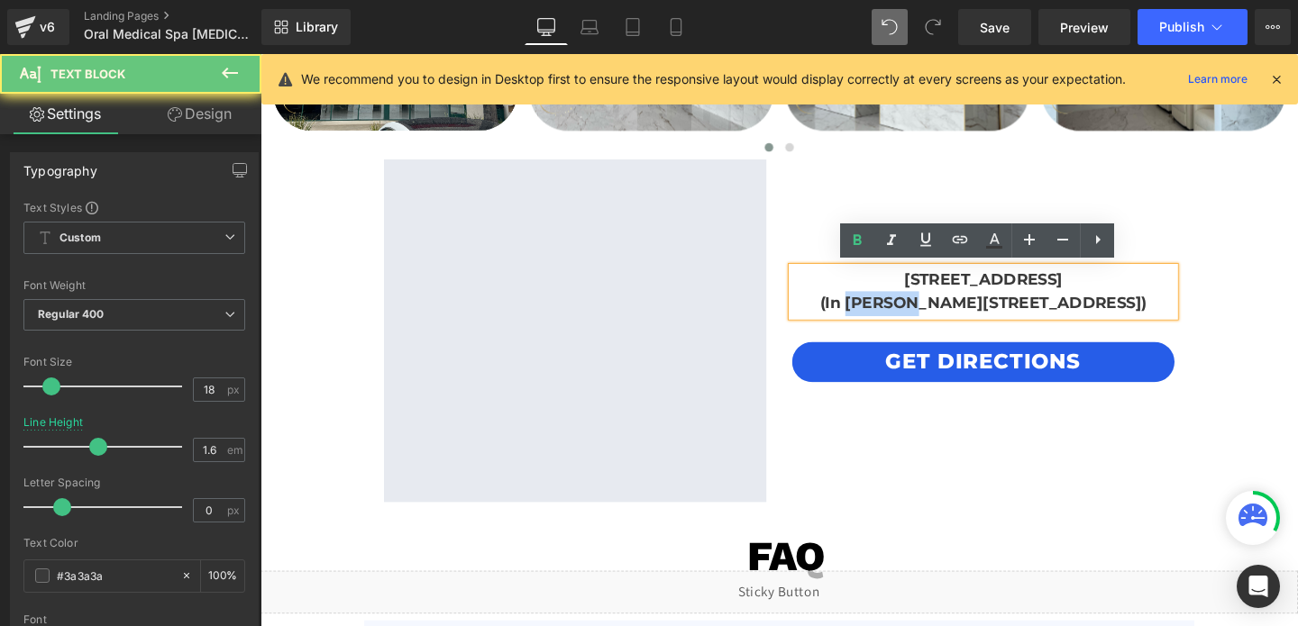
click at [920, 320] on b "(In [PERSON_NAME][STREET_ADDRESS])" at bounding box center [1020, 316] width 343 height 20
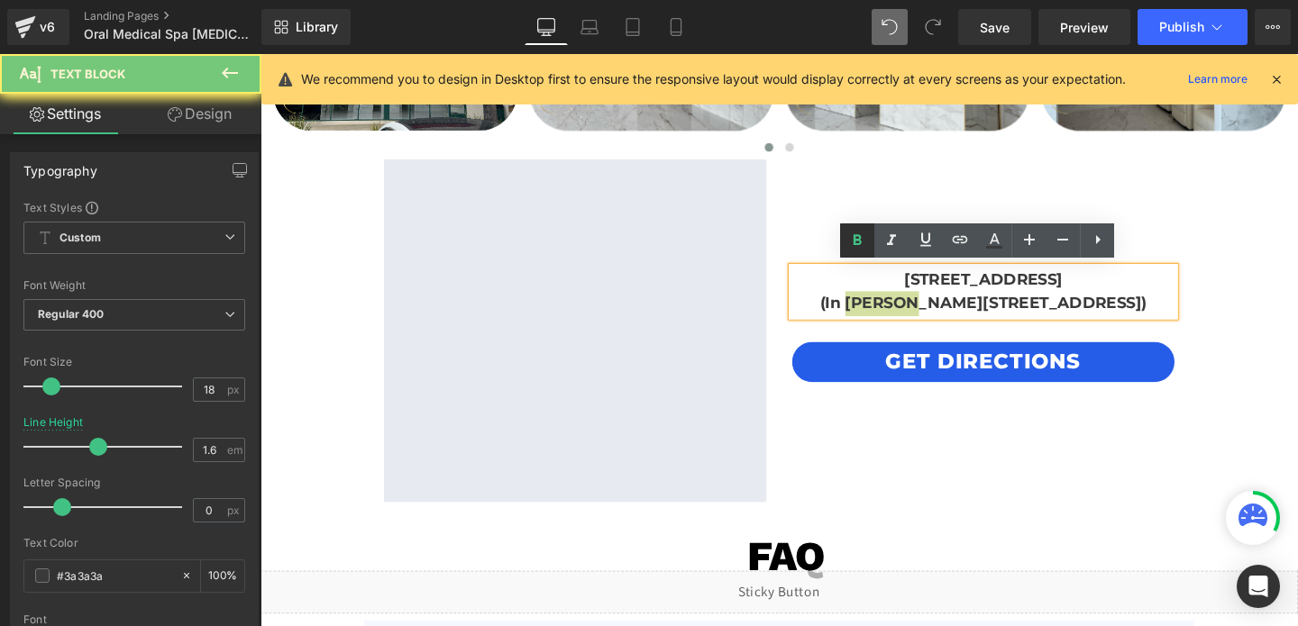
click at [858, 241] on icon at bounding box center [857, 241] width 22 height 22
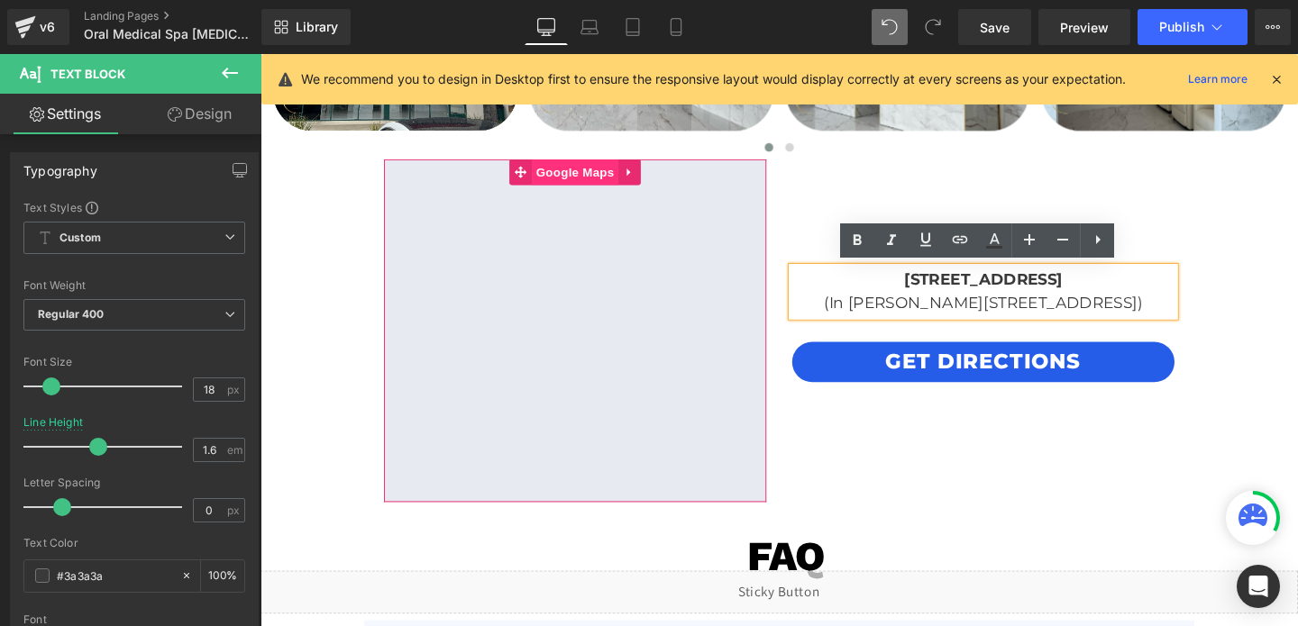
click at [587, 170] on span "Google Maps" at bounding box center [590, 178] width 91 height 27
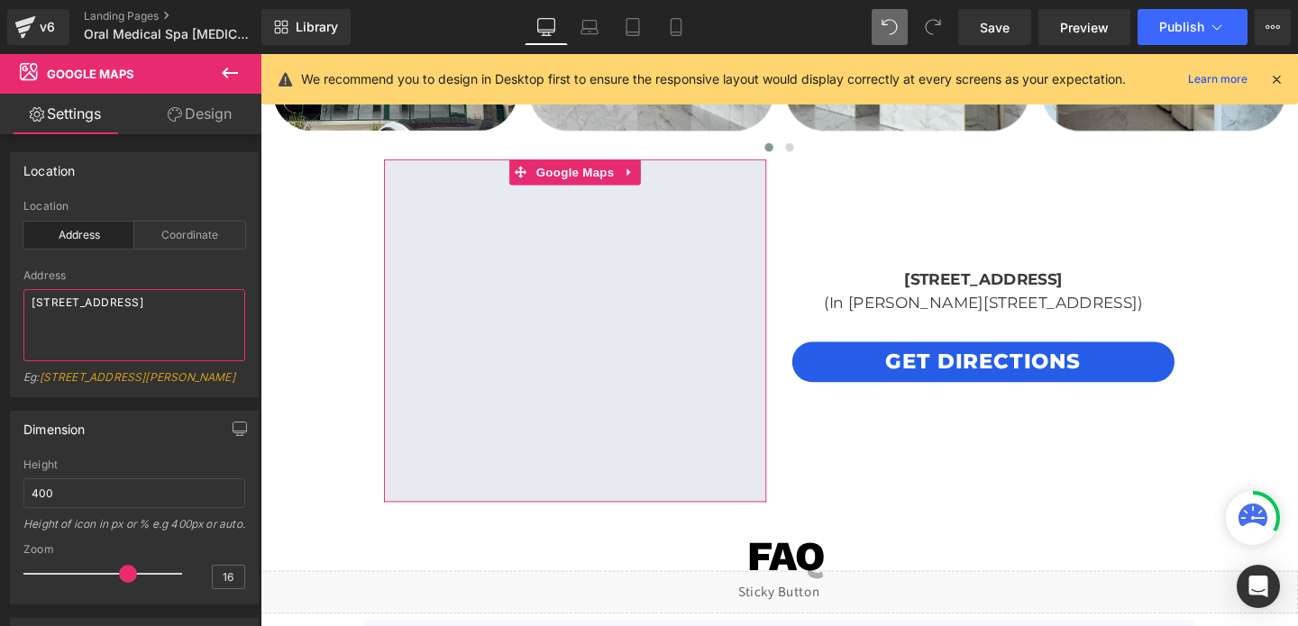
click at [158, 302] on textarea "[STREET_ADDRESS]" at bounding box center [134, 325] width 222 height 72
paste textarea "[STREET_ADDRESS]"
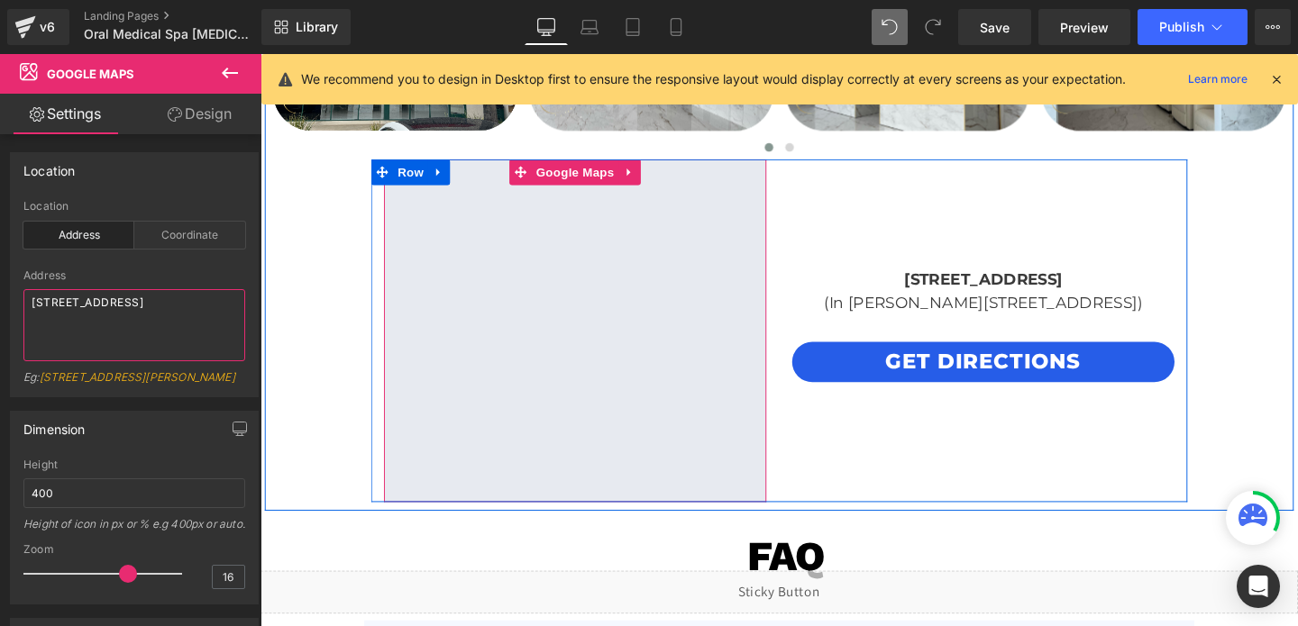
type textarea "[STREET_ADDRESS]"
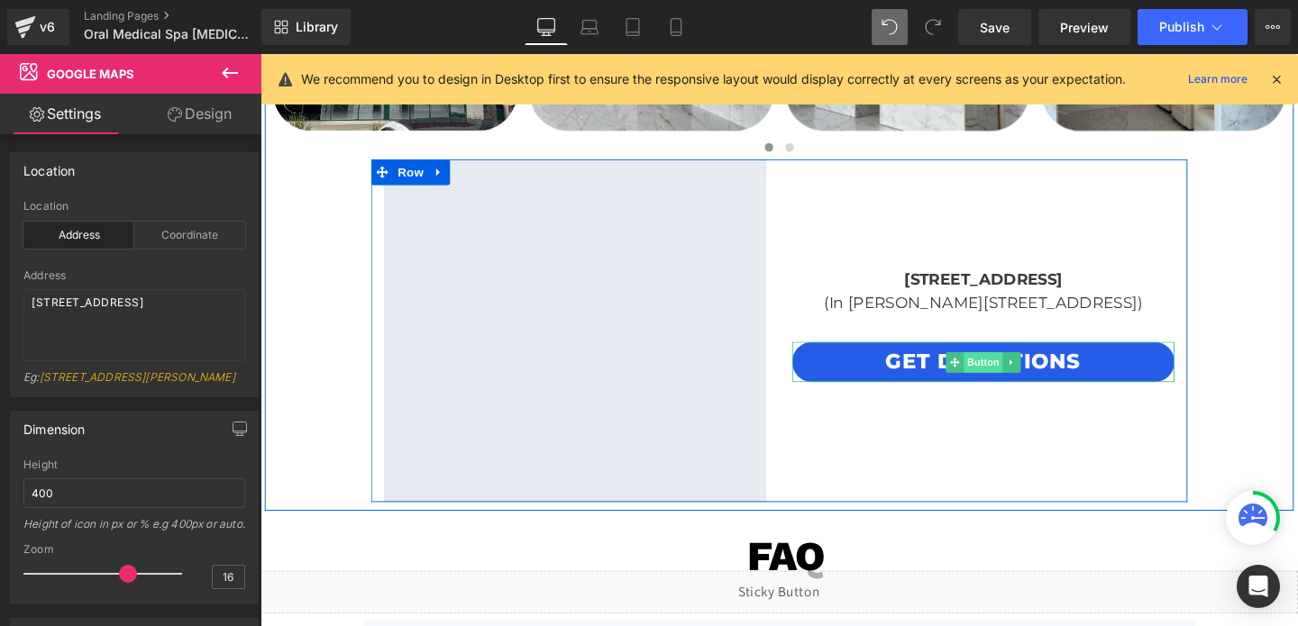
click at [1020, 376] on span "Button" at bounding box center [1020, 379] width 41 height 22
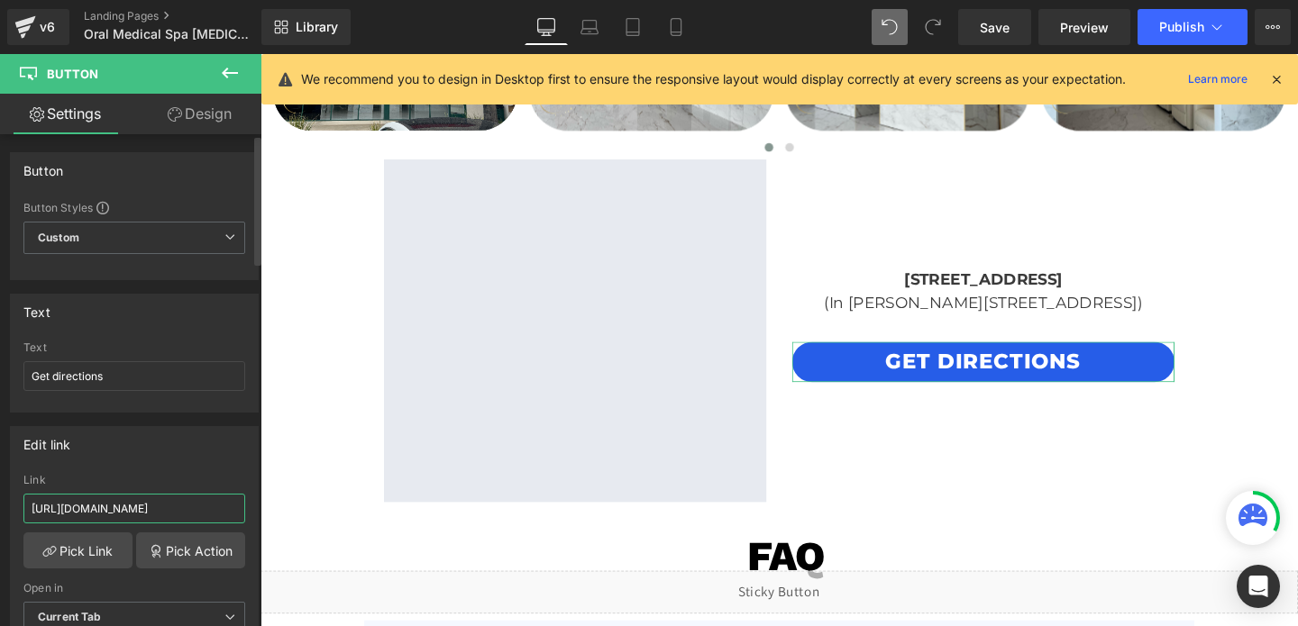
click at [146, 508] on input "[URL][DOMAIN_NAME]" at bounding box center [134, 509] width 222 height 30
paste input "Lrxc89NC4tE749wV9"
type input "[URL][DOMAIN_NAME]"
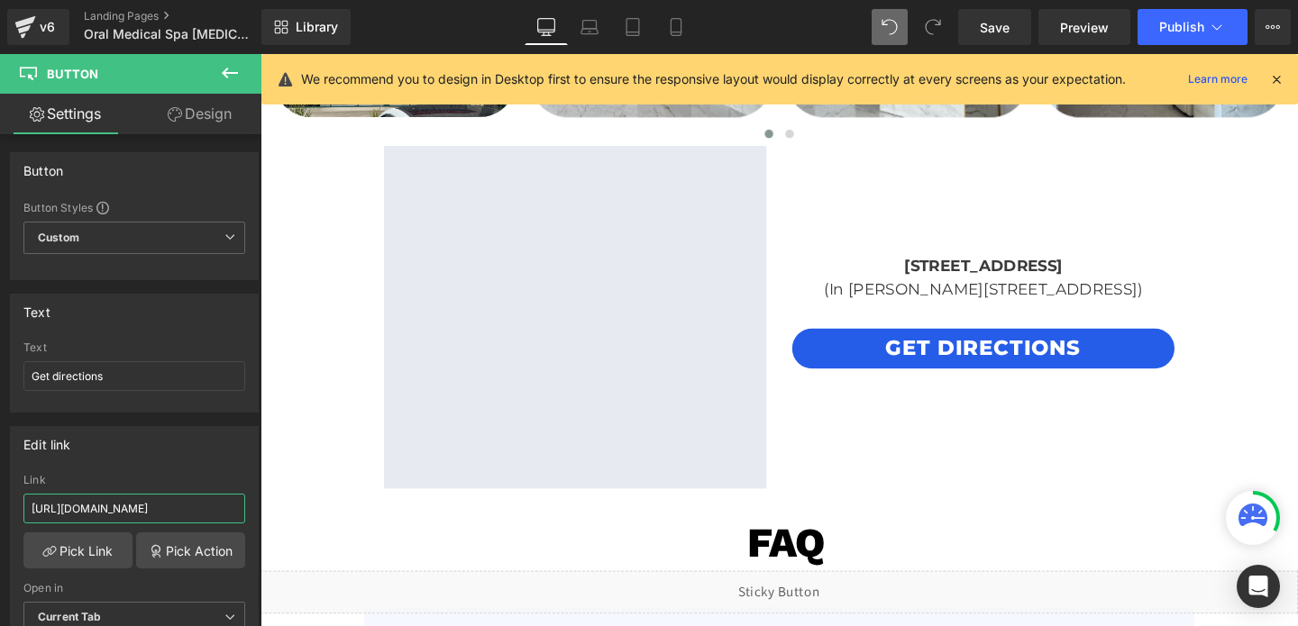
scroll to position [4056, 0]
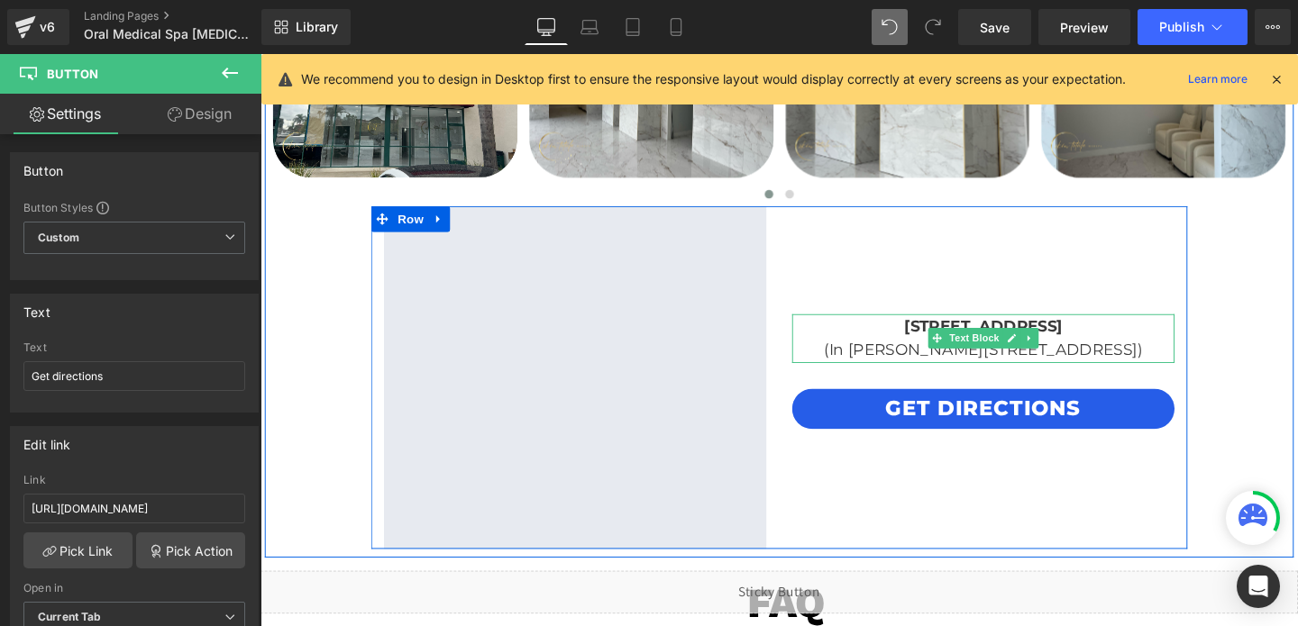
click at [1115, 356] on p "(In [PERSON_NAME][STREET_ADDRESS])" at bounding box center [1020, 366] width 402 height 26
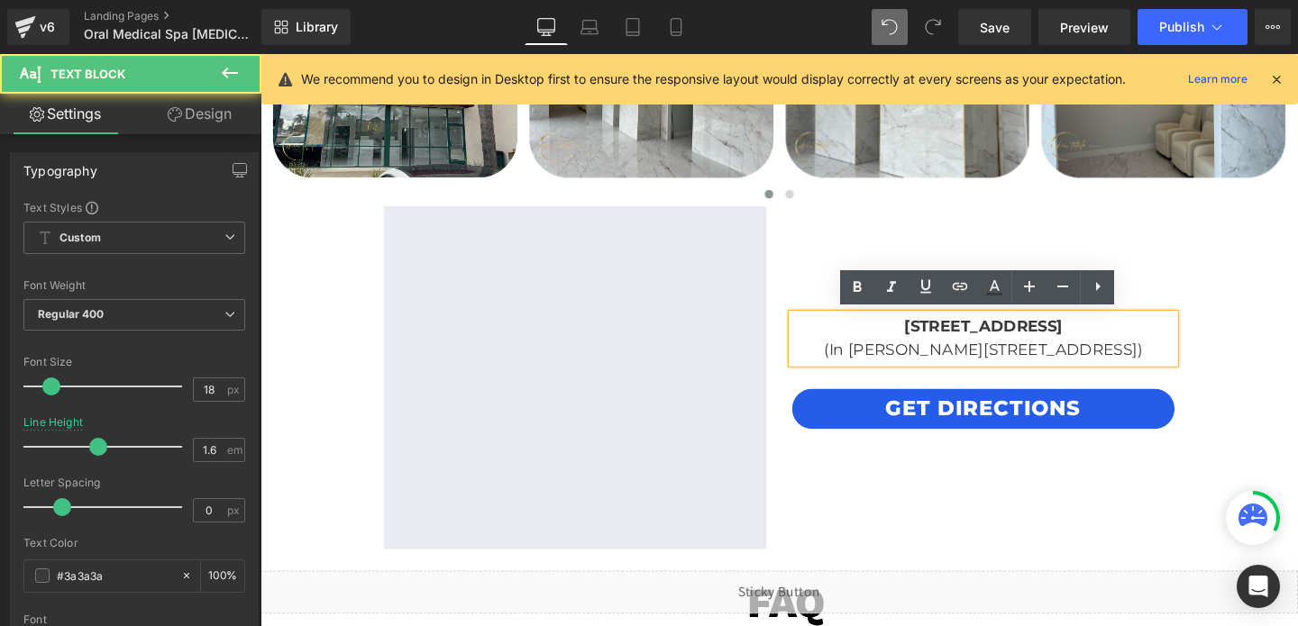
drag, startPoint x: 856, startPoint y: 340, endPoint x: 1198, endPoint y: 363, distance: 342.4
click at [1198, 363] on div "[STREET_ADDRESS] (In [PERSON_NAME][GEOGRAPHIC_DATA])" at bounding box center [1020, 354] width 402 height 52
copy div "[STREET_ADDRESS] (In [PERSON_NAME][GEOGRAPHIC_DATA])"
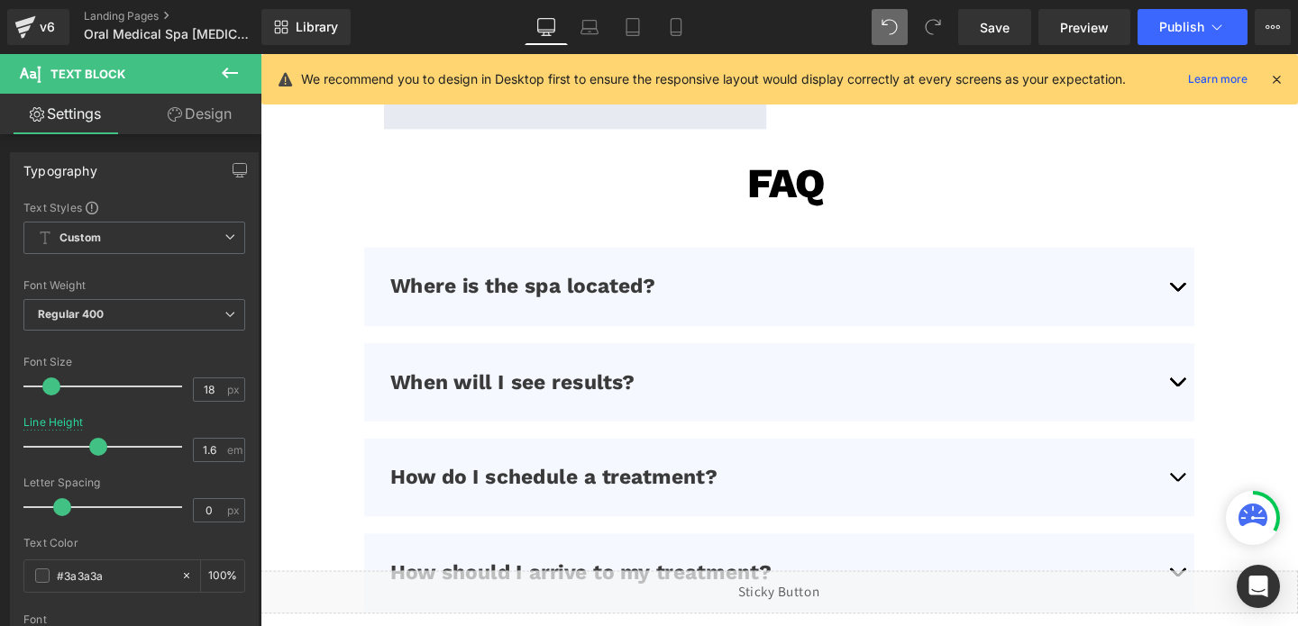
scroll to position [4515, 0]
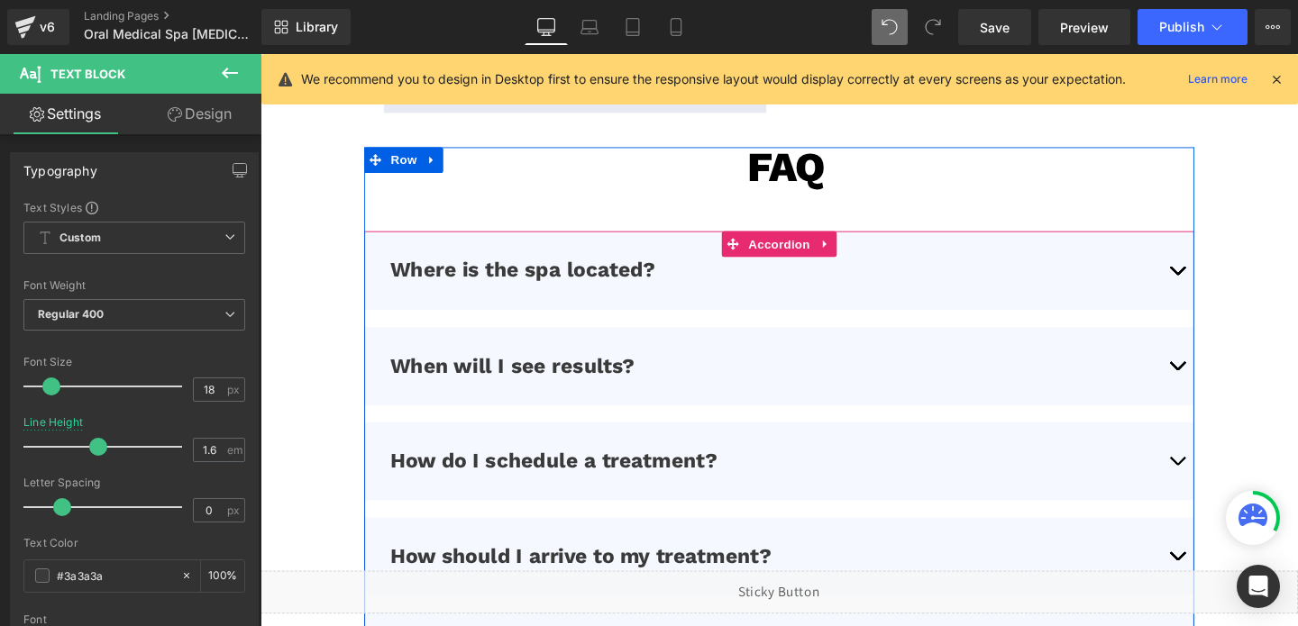
click at [1225, 276] on button "button" at bounding box center [1224, 282] width 36 height 82
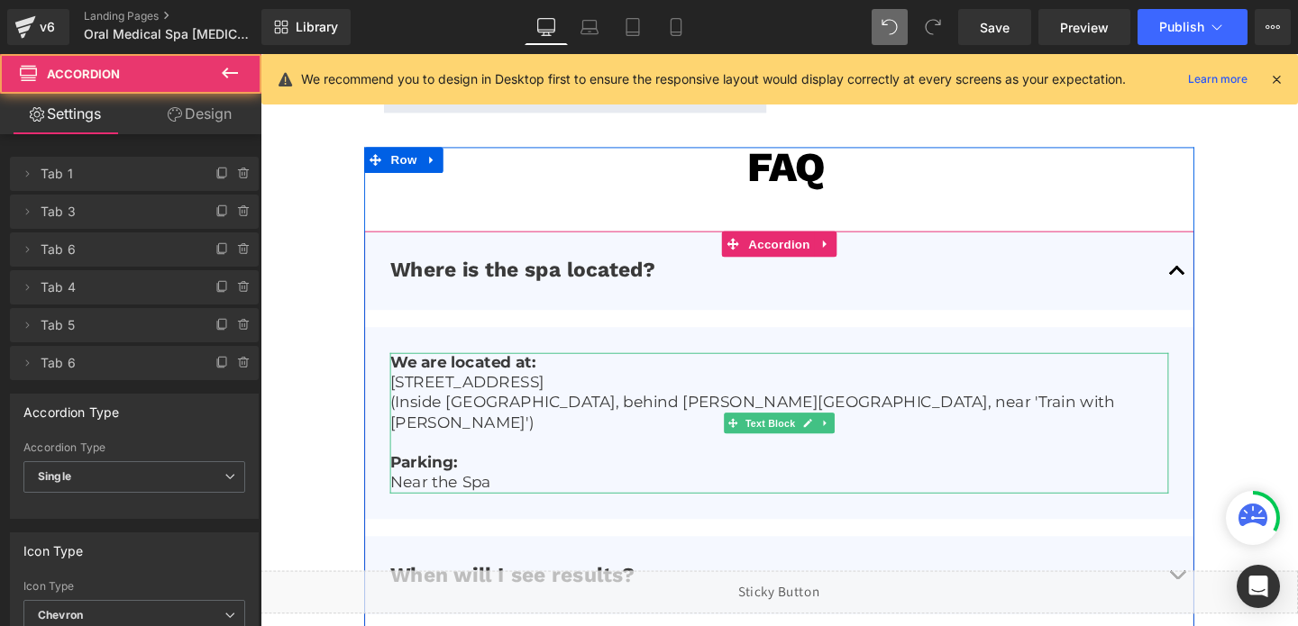
scroll to position [4559, 0]
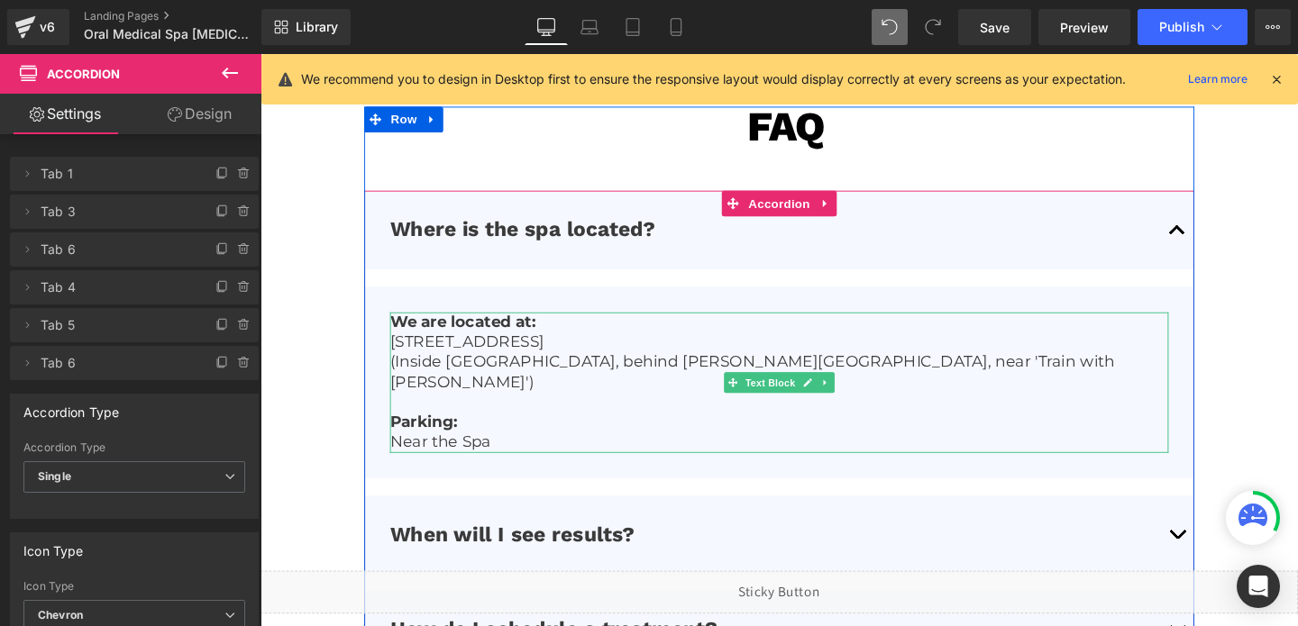
click at [452, 397] on p "(Inside [GEOGRAPHIC_DATA], behind [PERSON_NAME][GEOGRAPHIC_DATA], near 'Train w…" at bounding box center [806, 388] width 818 height 42
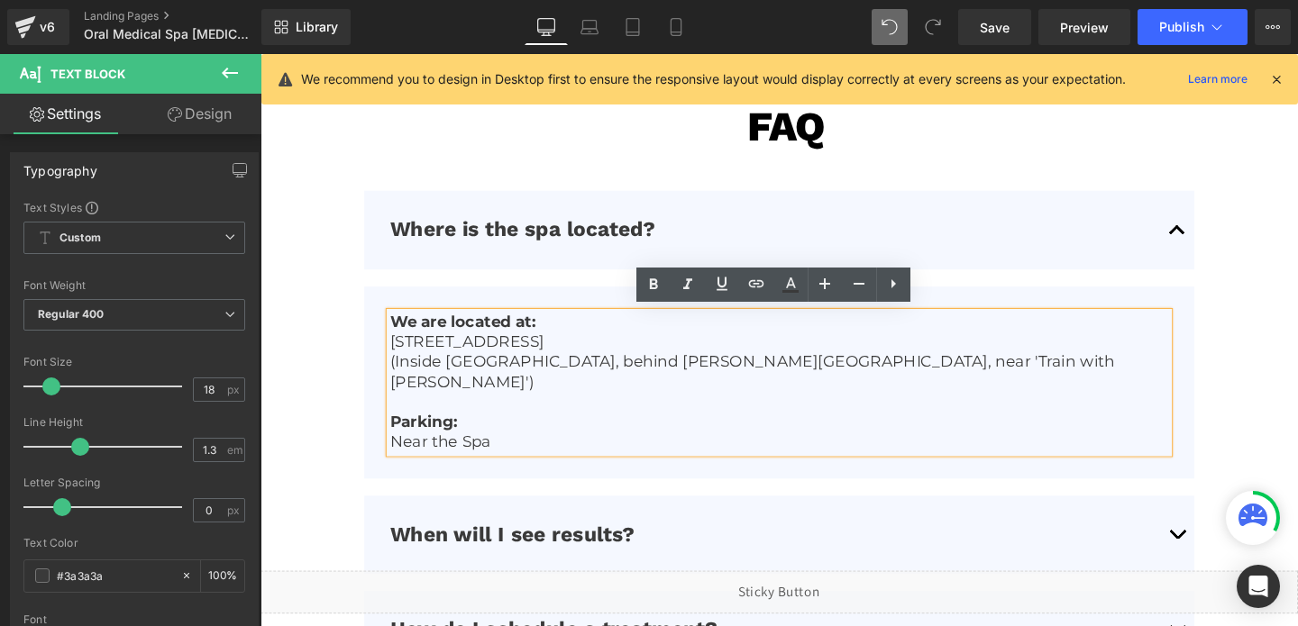
drag, startPoint x: 447, startPoint y: 396, endPoint x: 395, endPoint y: 352, distance: 67.9
click at [397, 352] on div "We are located at: [STREET_ADDRESS] (Inside [GEOGRAPHIC_DATA], behind [PERSON_N…" at bounding box center [806, 399] width 818 height 148
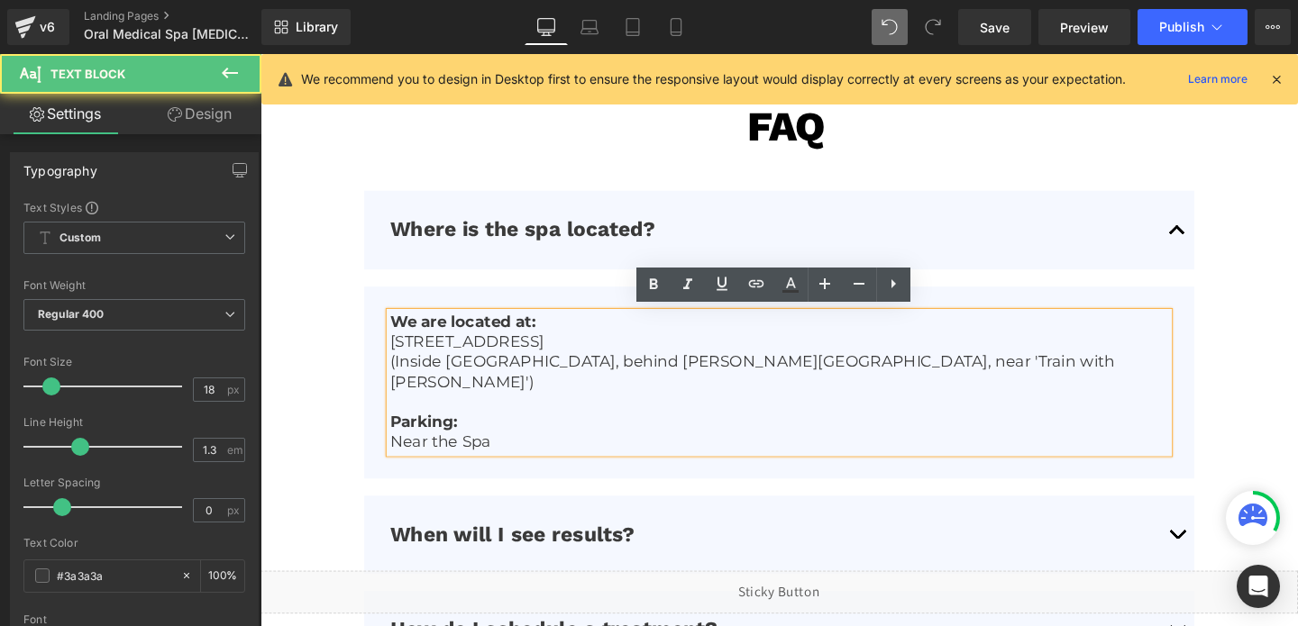
drag, startPoint x: 398, startPoint y: 350, endPoint x: 453, endPoint y: 398, distance: 72.8
click at [453, 398] on div "We are located at: [STREET_ADDRESS] (Inside [GEOGRAPHIC_DATA], behind [PERSON_N…" at bounding box center [806, 399] width 818 height 148
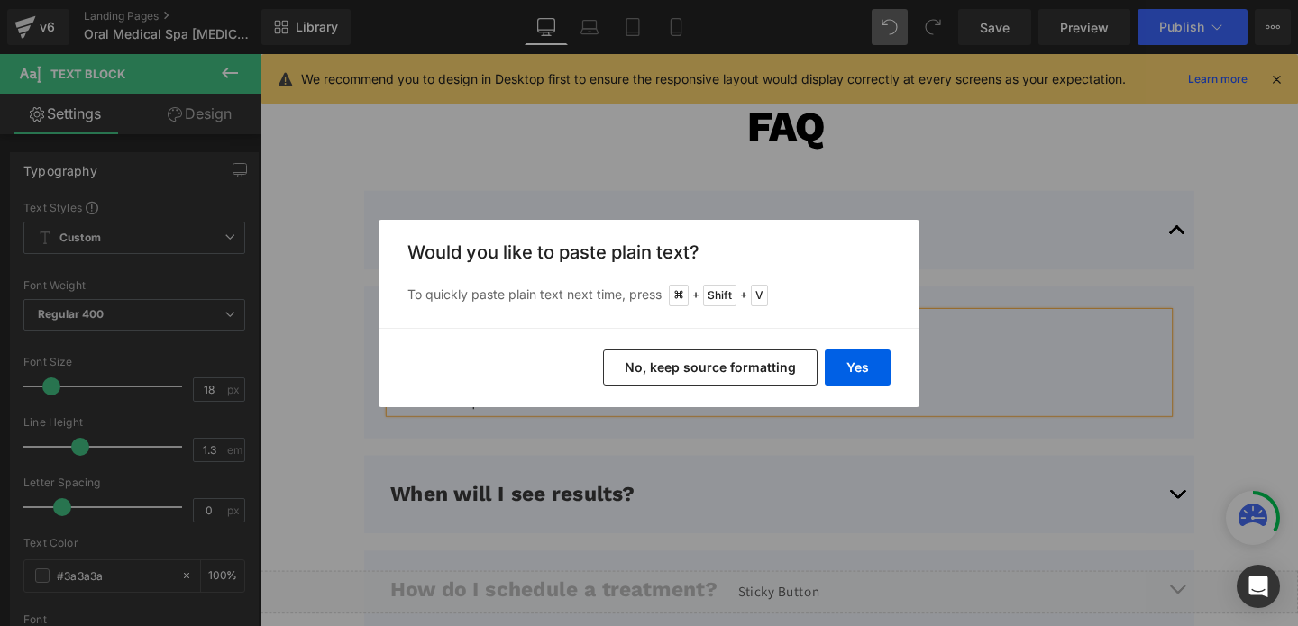
click at [840, 386] on div "Yes No, keep source formatting" at bounding box center [649, 367] width 541 height 79
click at [846, 380] on button "Yes" at bounding box center [858, 368] width 66 height 36
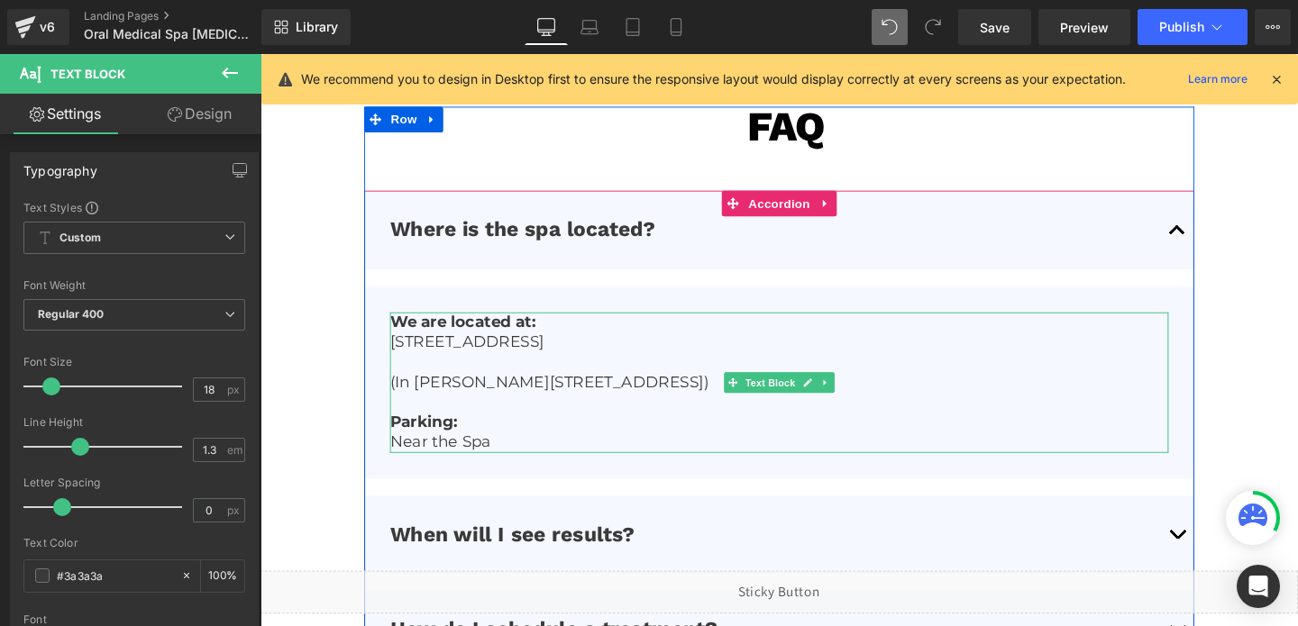
click at [423, 399] on p "(In [PERSON_NAME][STREET_ADDRESS])" at bounding box center [806, 399] width 818 height 21
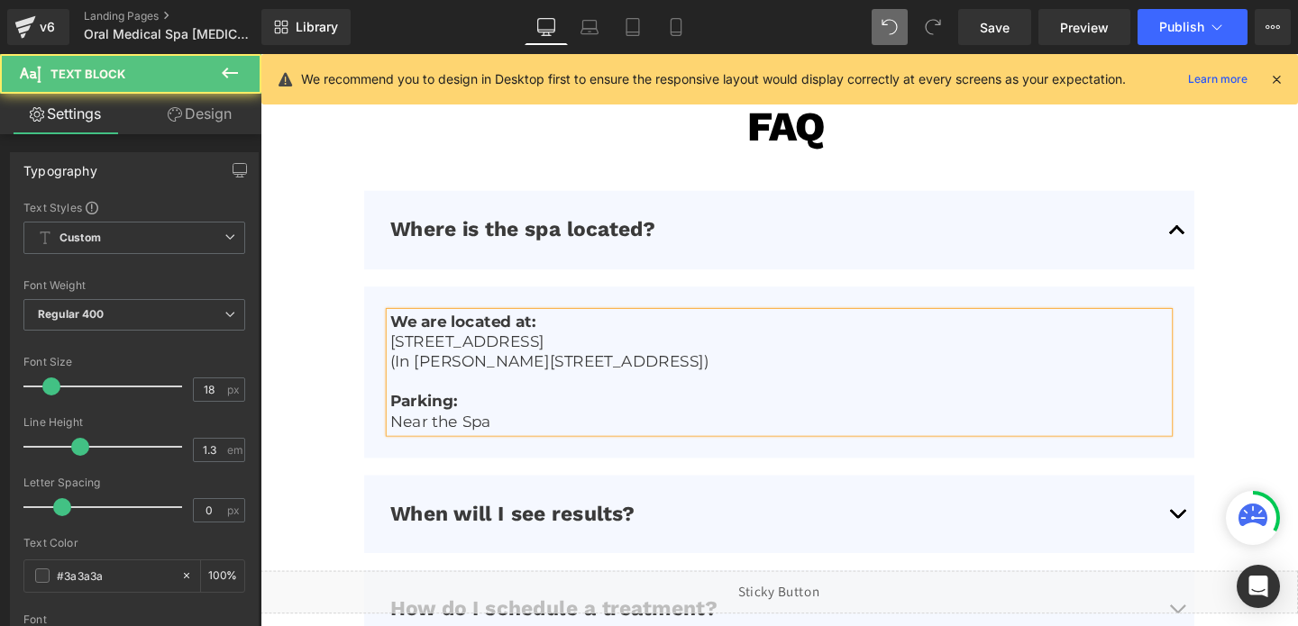
click at [474, 442] on p "Near the Spa" at bounding box center [806, 441] width 818 height 21
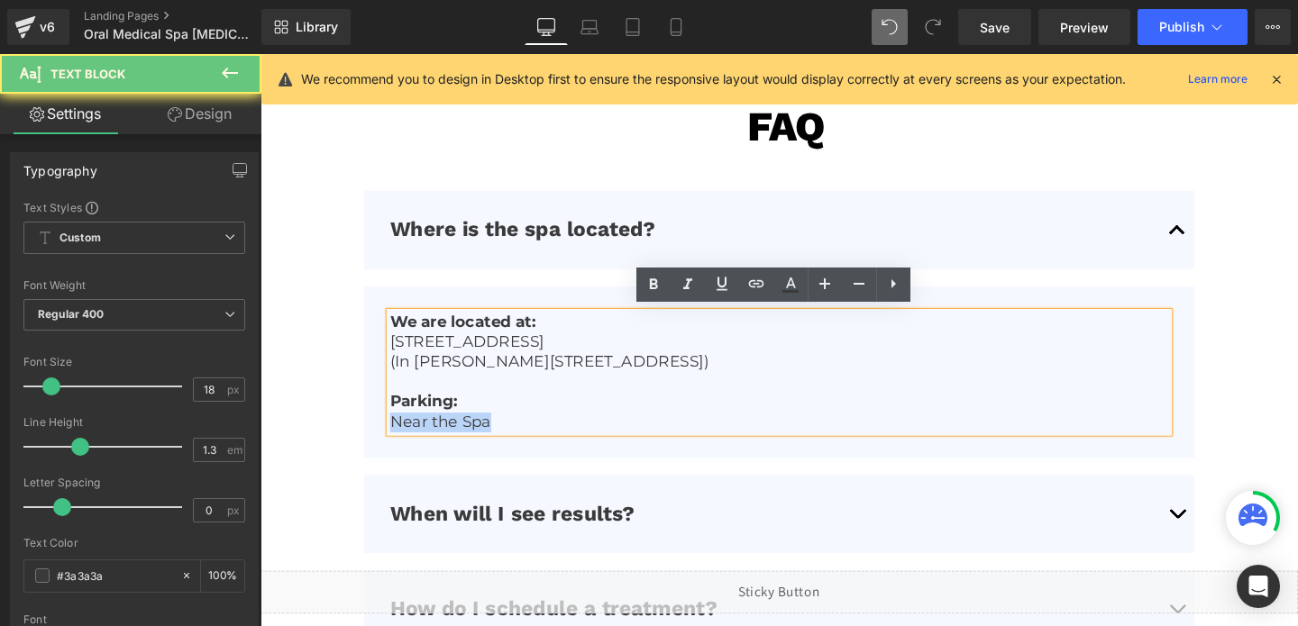
click at [474, 442] on p "Near the Spa" at bounding box center [806, 441] width 818 height 21
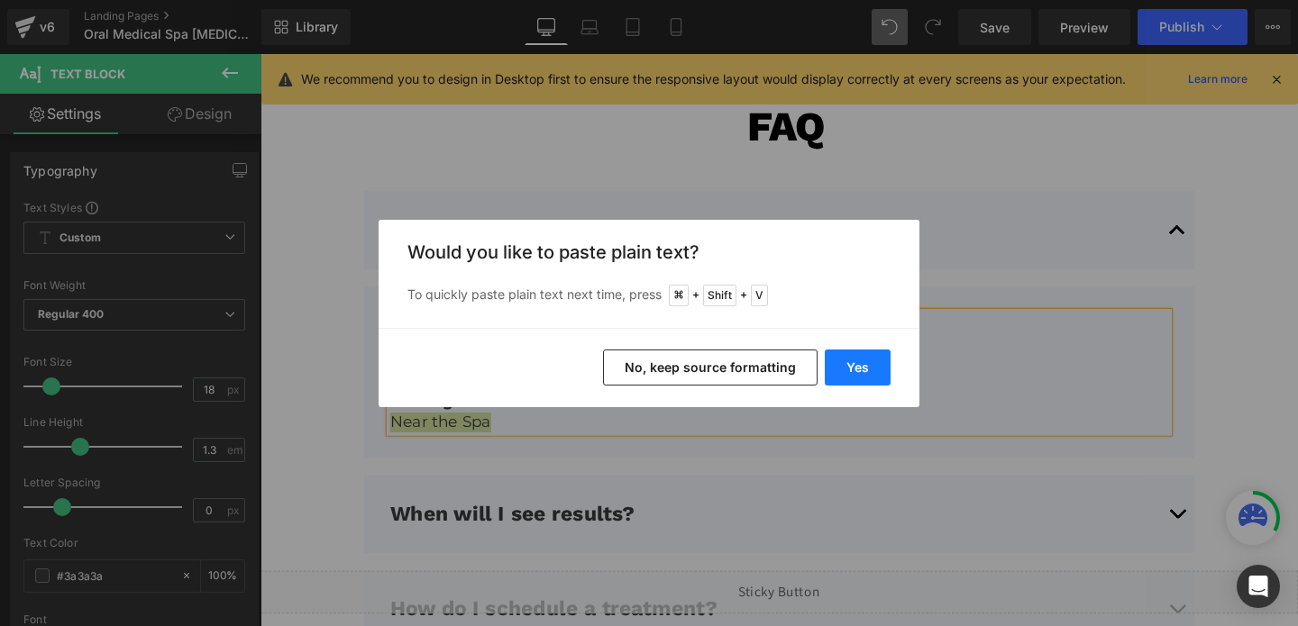
click at [851, 375] on button "Yes" at bounding box center [858, 368] width 66 height 36
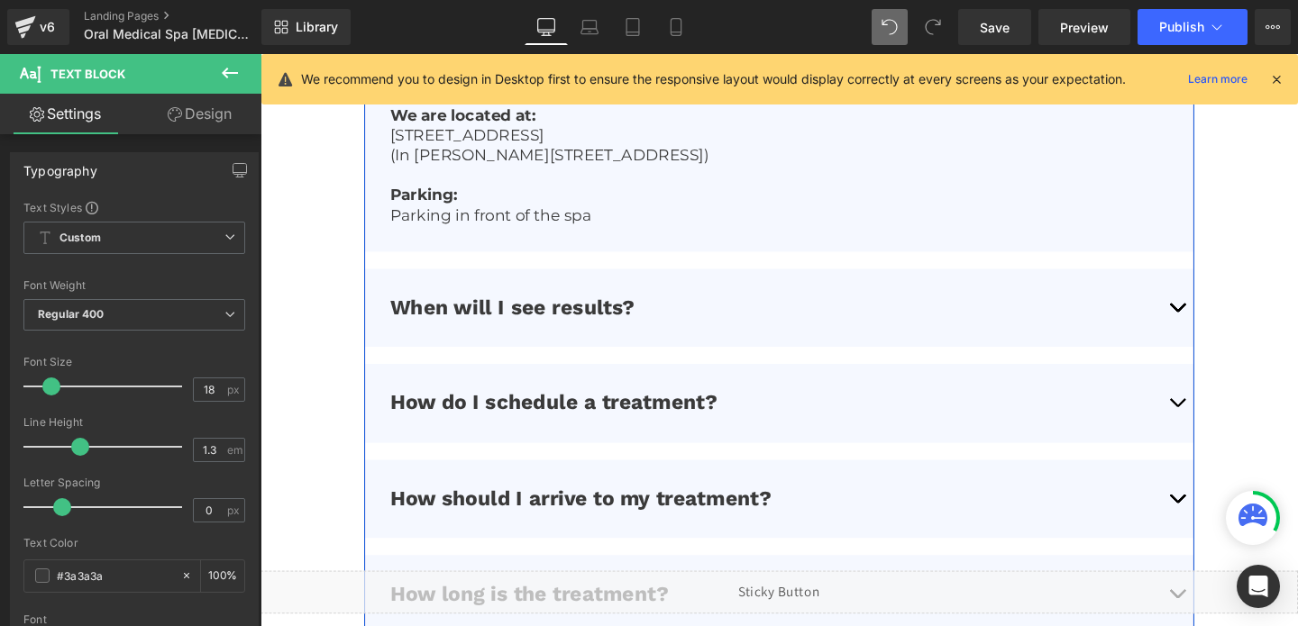
click at [1221, 312] on button "button" at bounding box center [1224, 321] width 36 height 82
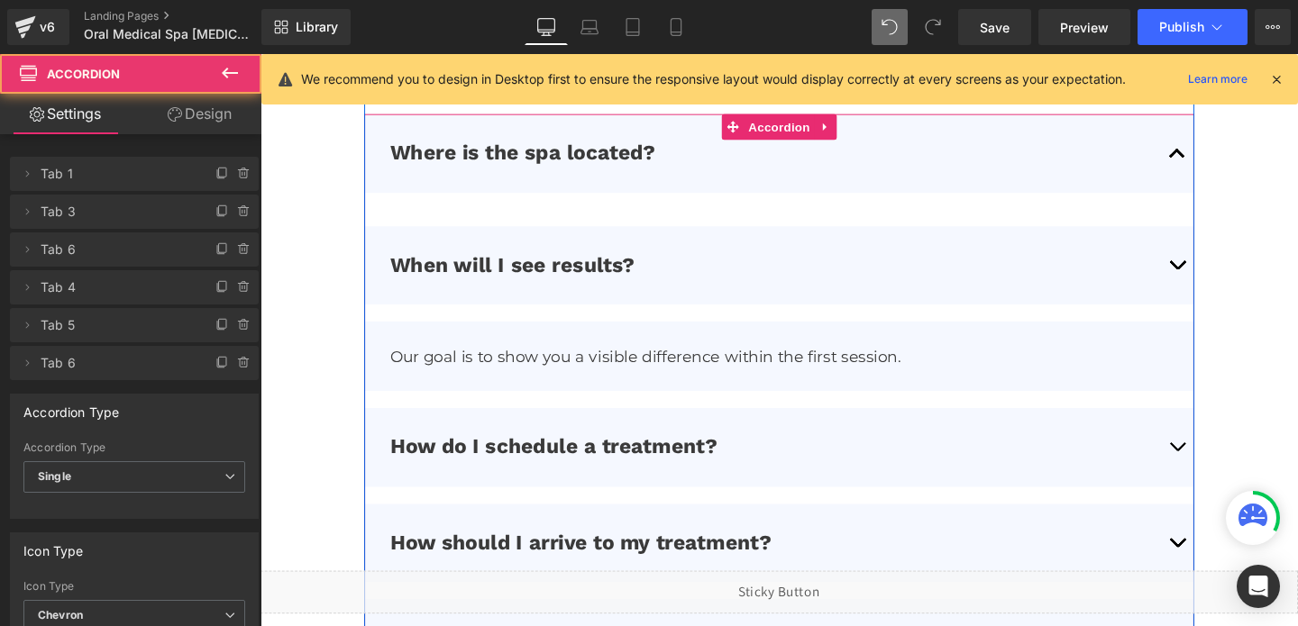
scroll to position [4595, 0]
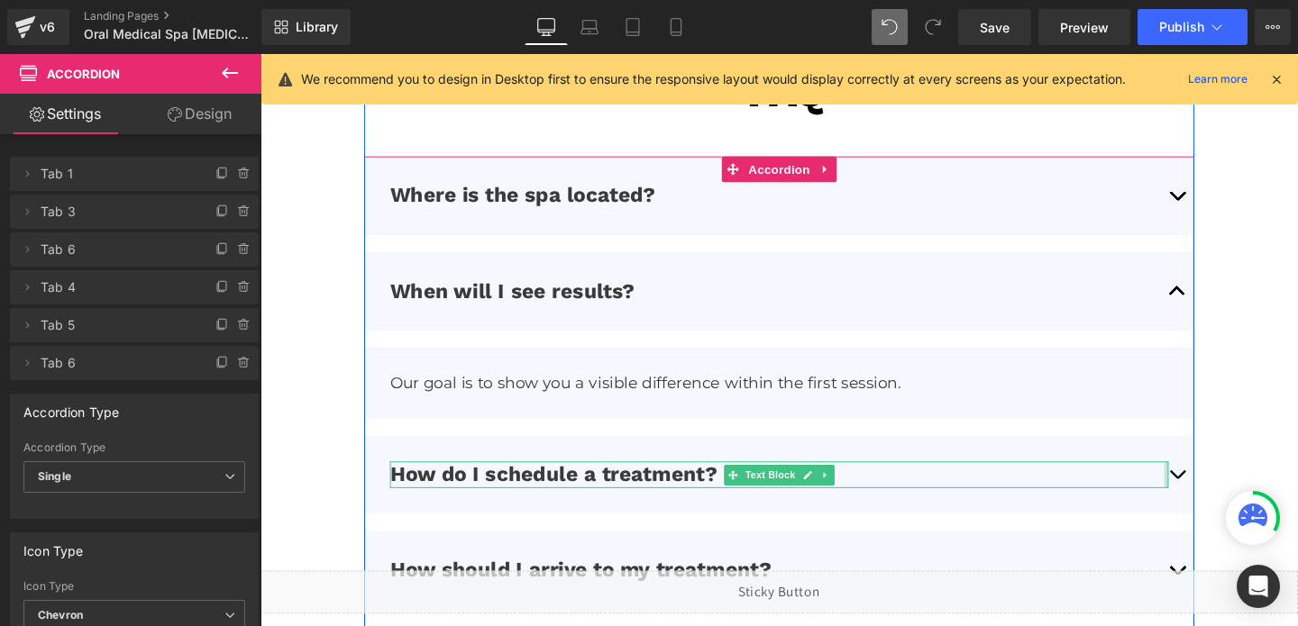
click at [1214, 486] on div at bounding box center [1213, 496] width 5 height 28
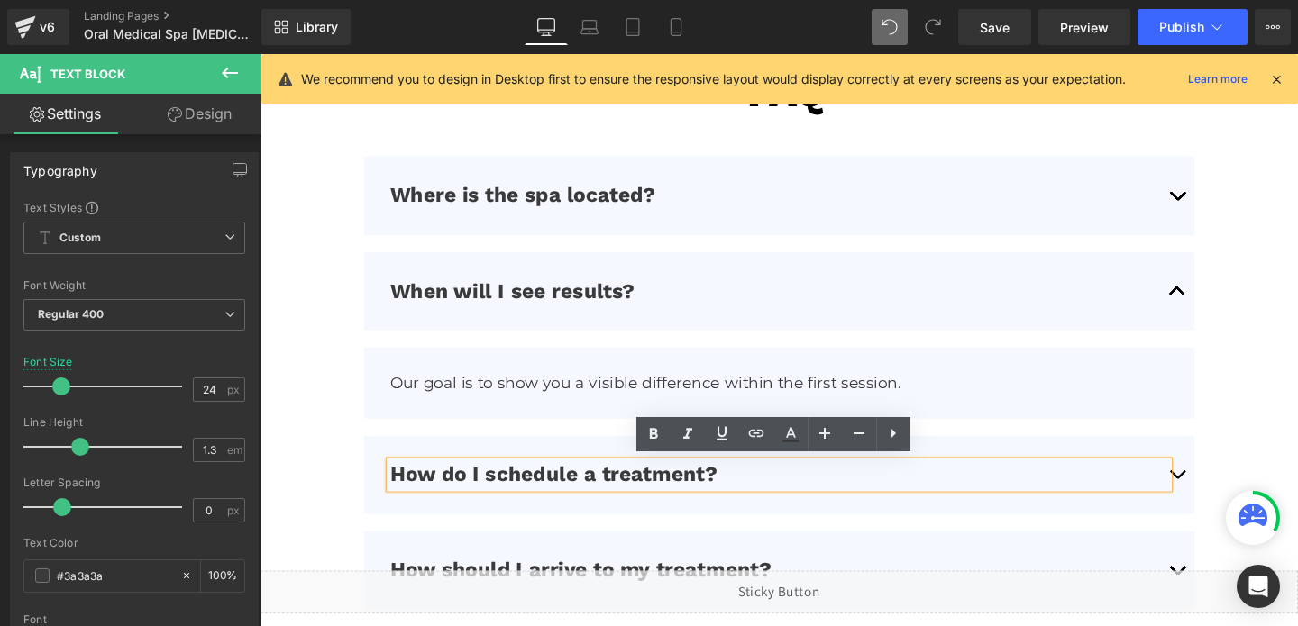
click at [1223, 493] on button "button" at bounding box center [1224, 496] width 36 height 82
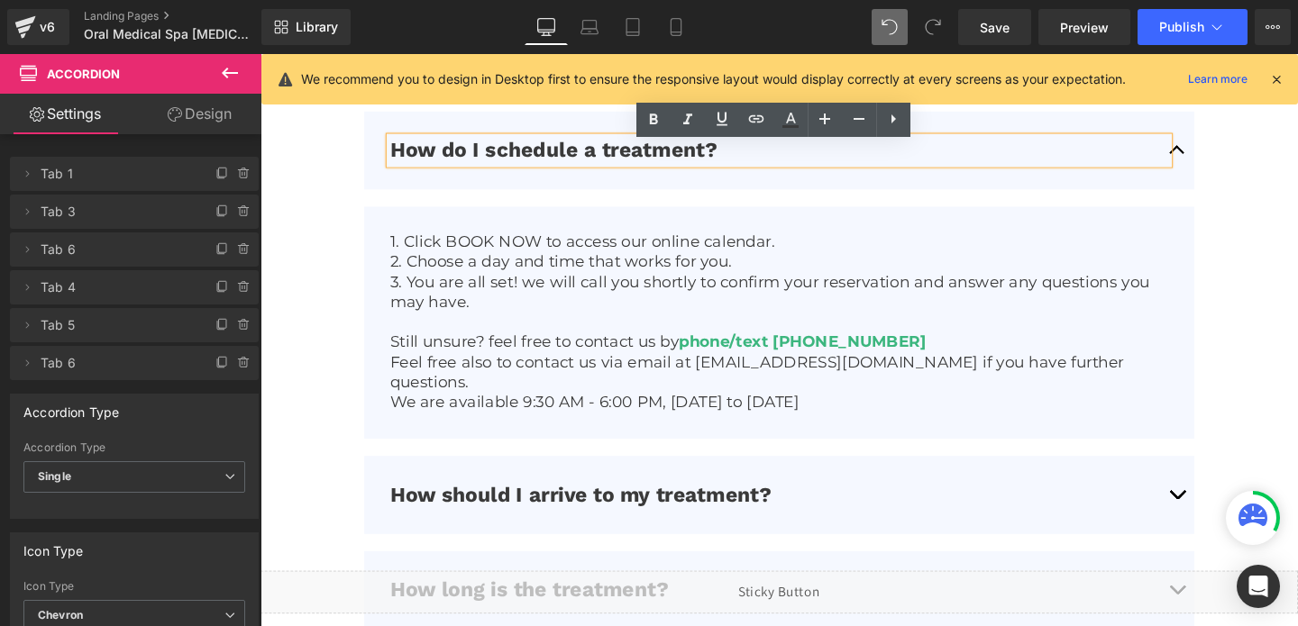
scroll to position [4848, 0]
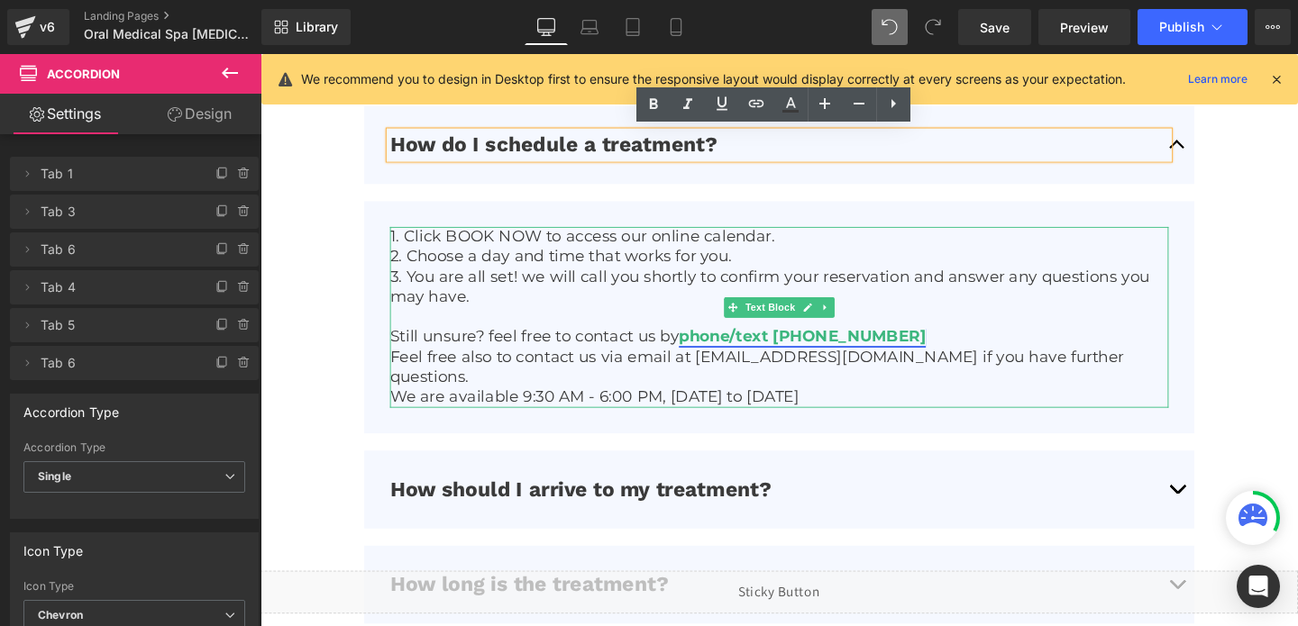
click at [821, 353] on link "phone/text [PHONE_NUMBER]" at bounding box center [830, 352] width 260 height 20
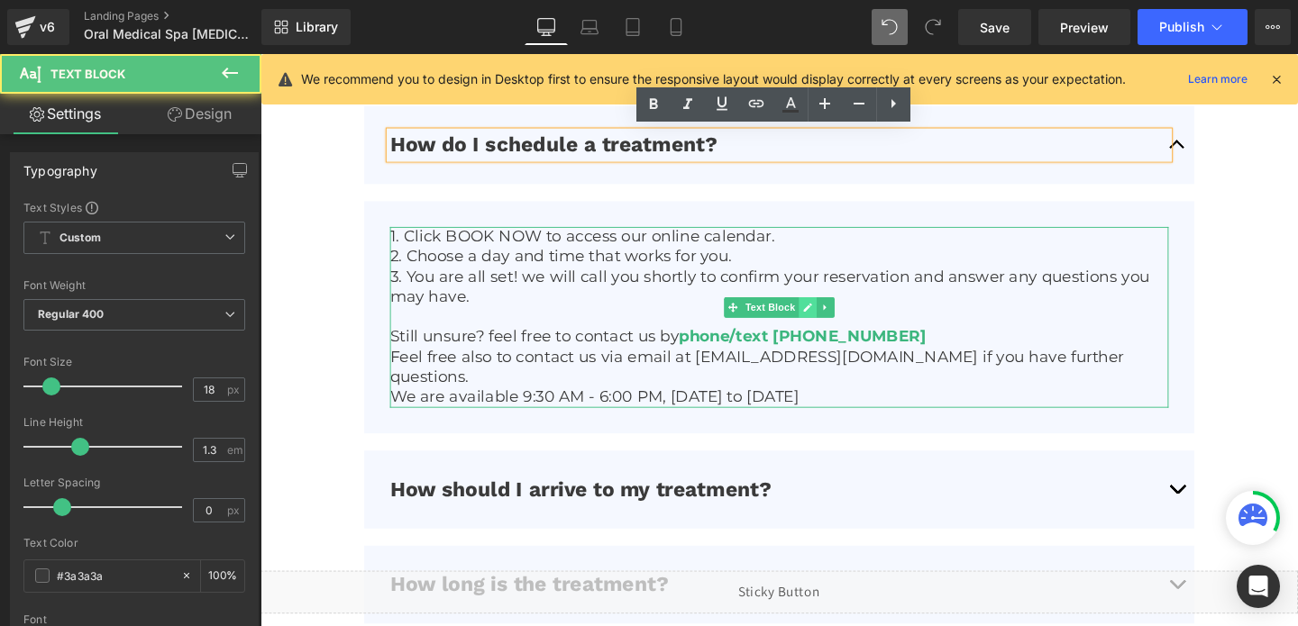
click at [833, 323] on icon at bounding box center [836, 321] width 10 height 11
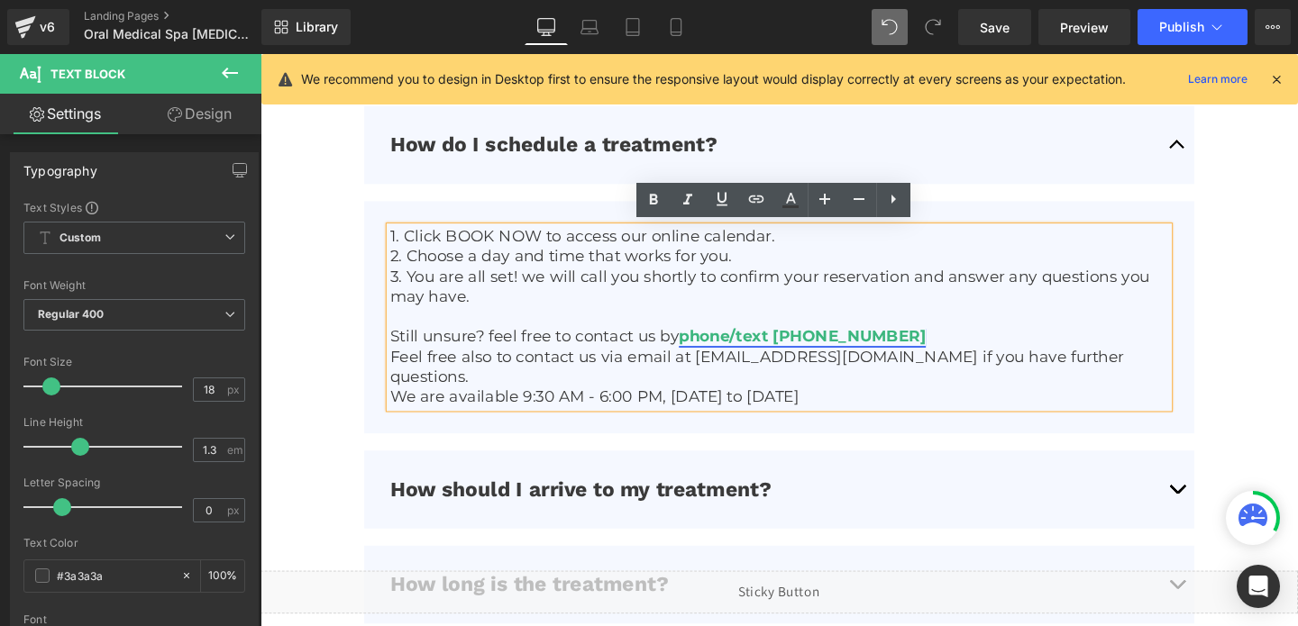
click at [830, 354] on link "phone/text [PHONE_NUMBER]" at bounding box center [830, 352] width 260 height 20
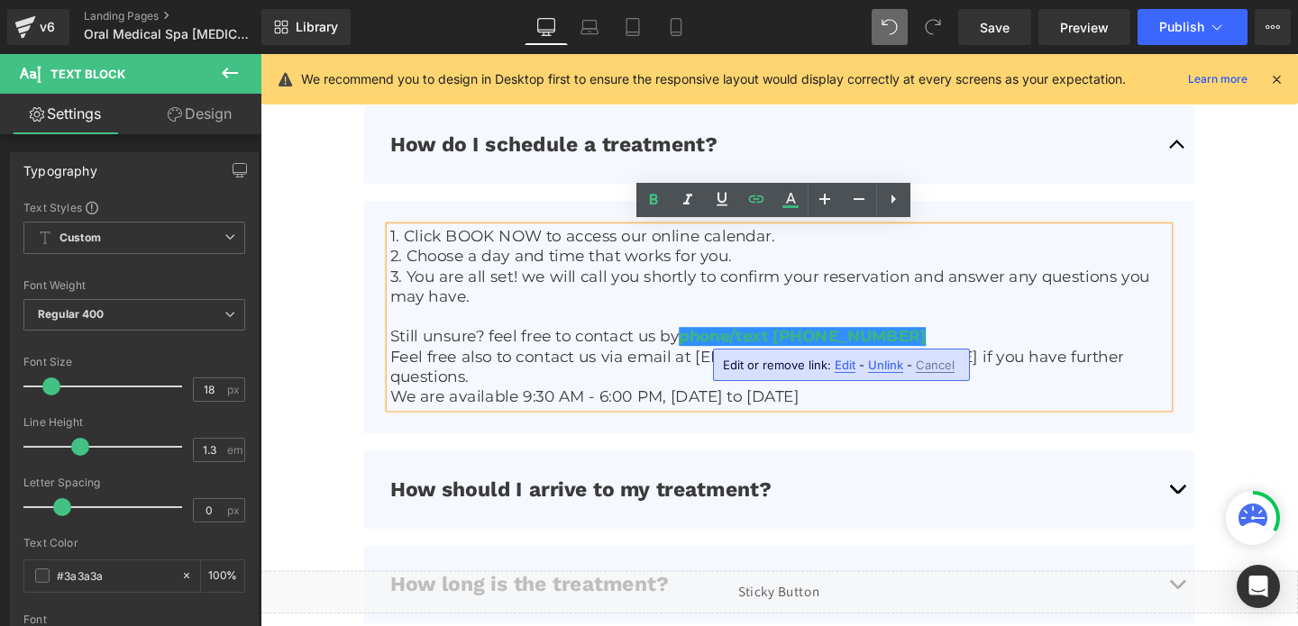
click at [845, 366] on span "Edit" at bounding box center [845, 365] width 21 height 15
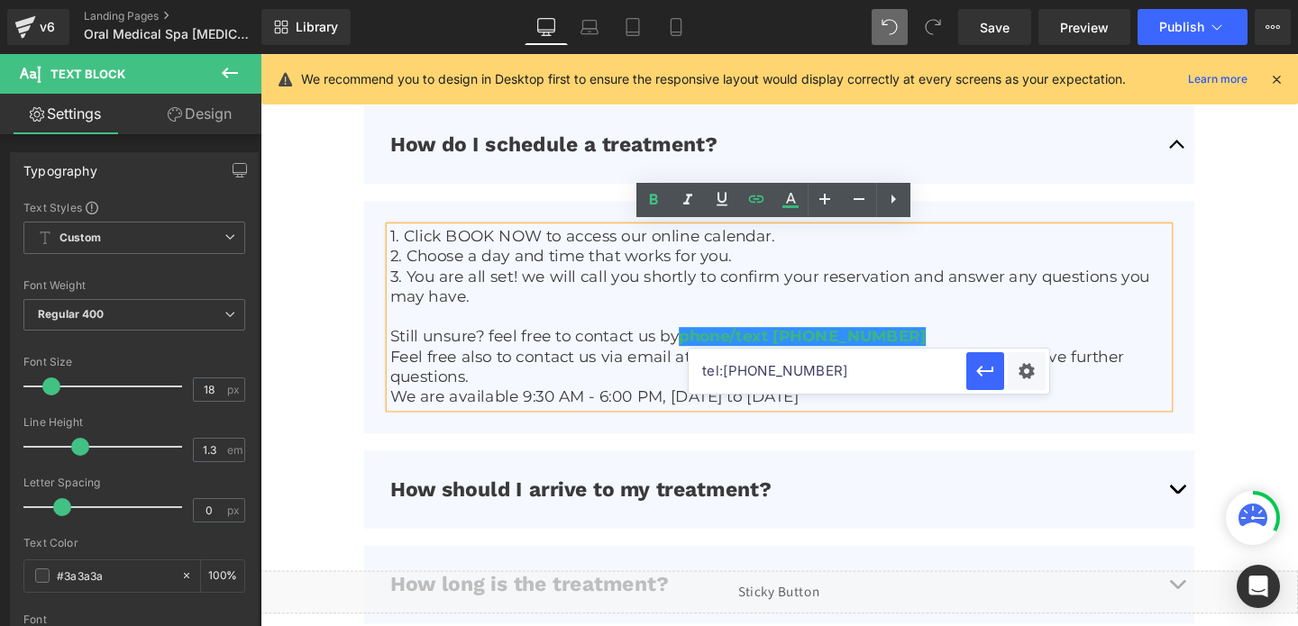
click at [782, 371] on input "tel:[PHONE_NUMBER]" at bounding box center [828, 371] width 278 height 45
paste input "8509889735"
type input "tel:[PHONE_NUMBER]"
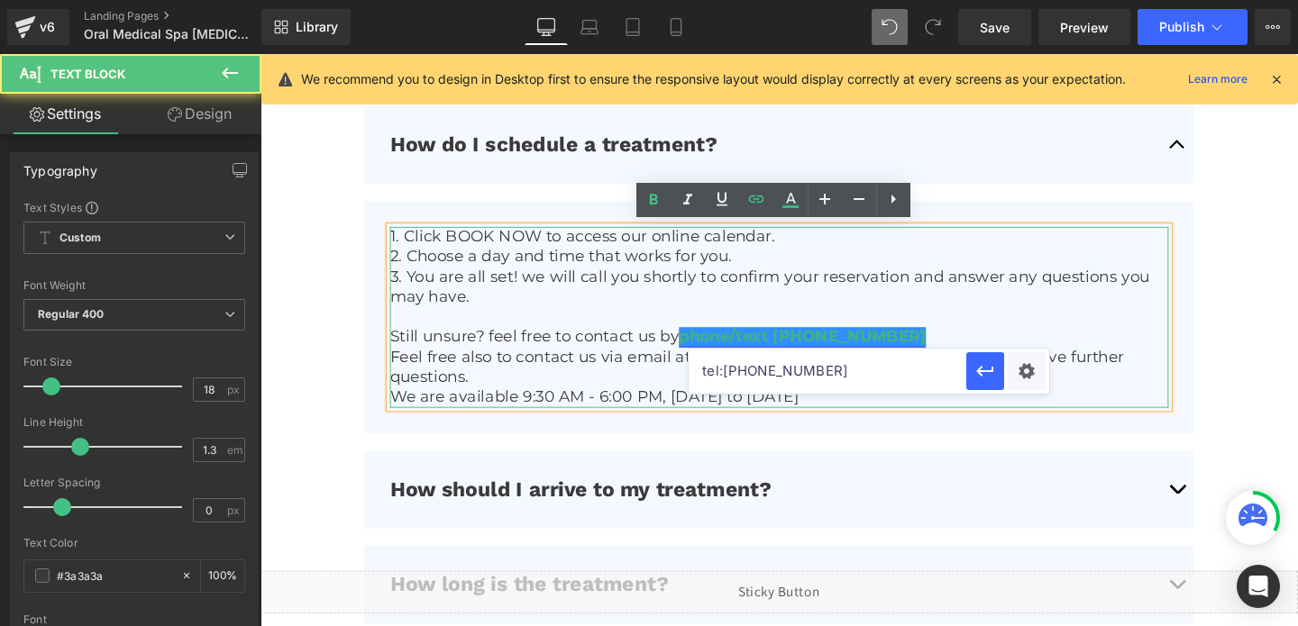
click at [823, 348] on link "phone/text [PHONE_NUMBER]" at bounding box center [830, 352] width 260 height 20
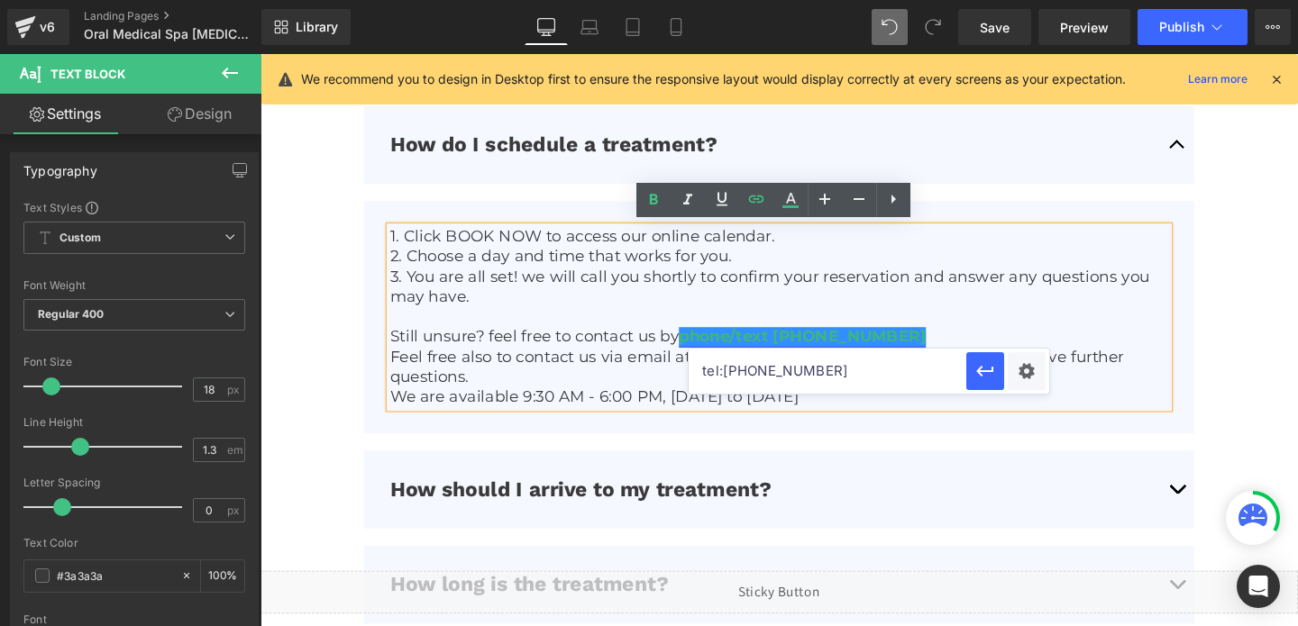
click at [888, 344] on link "phone/text [PHONE_NUMBER]" at bounding box center [830, 352] width 260 height 20
click at [915, 354] on link "phone/text [PHONE_NUMBER]" at bounding box center [830, 352] width 260 height 20
click at [792, 198] on icon at bounding box center [791, 198] width 10 height 11
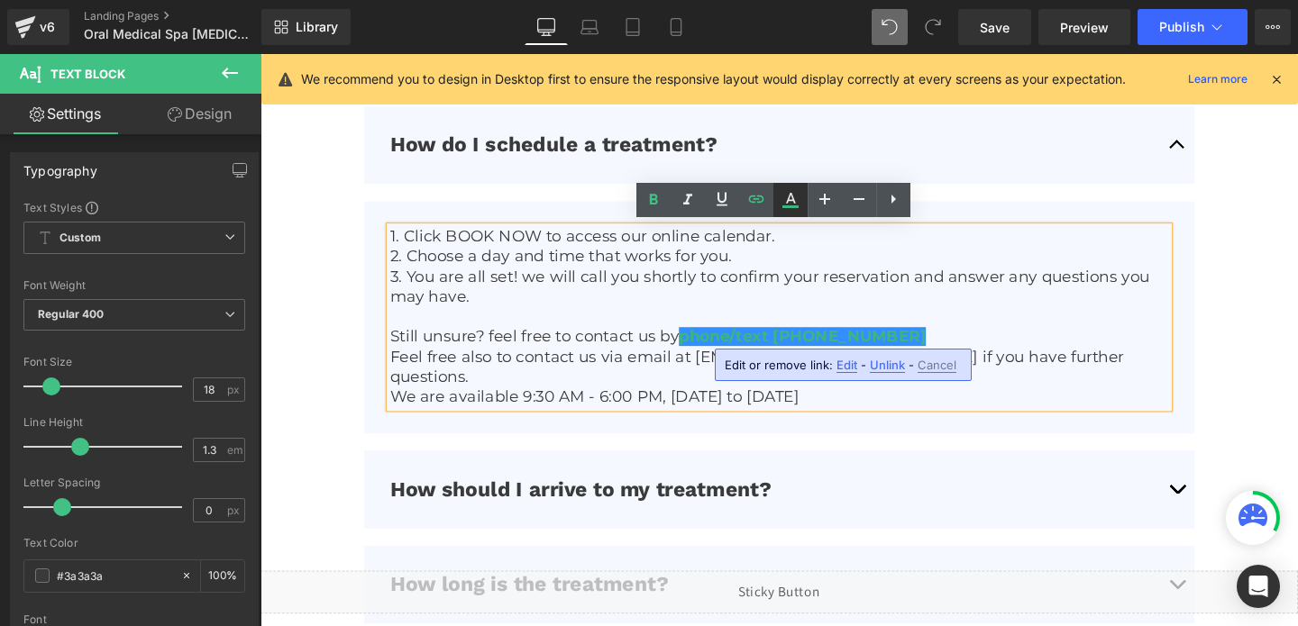
click at [788, 199] on icon at bounding box center [791, 198] width 10 height 11
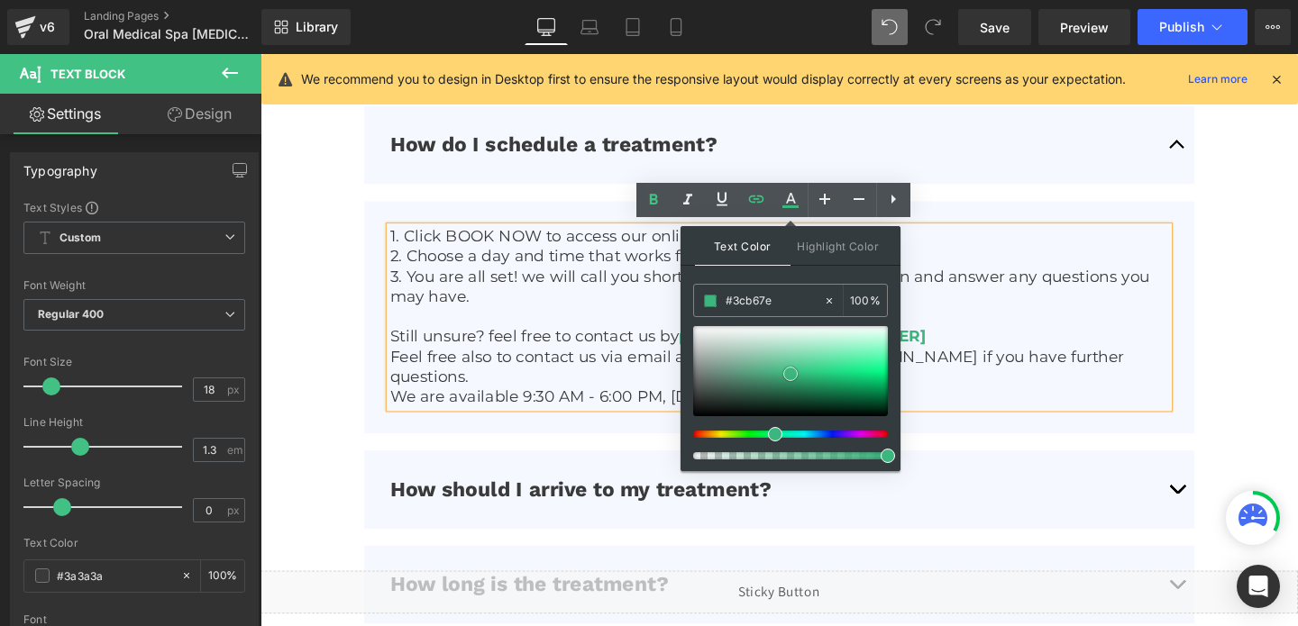
click at [816, 383] on div at bounding box center [790, 371] width 195 height 90
click at [816, 433] on div at bounding box center [783, 434] width 195 height 7
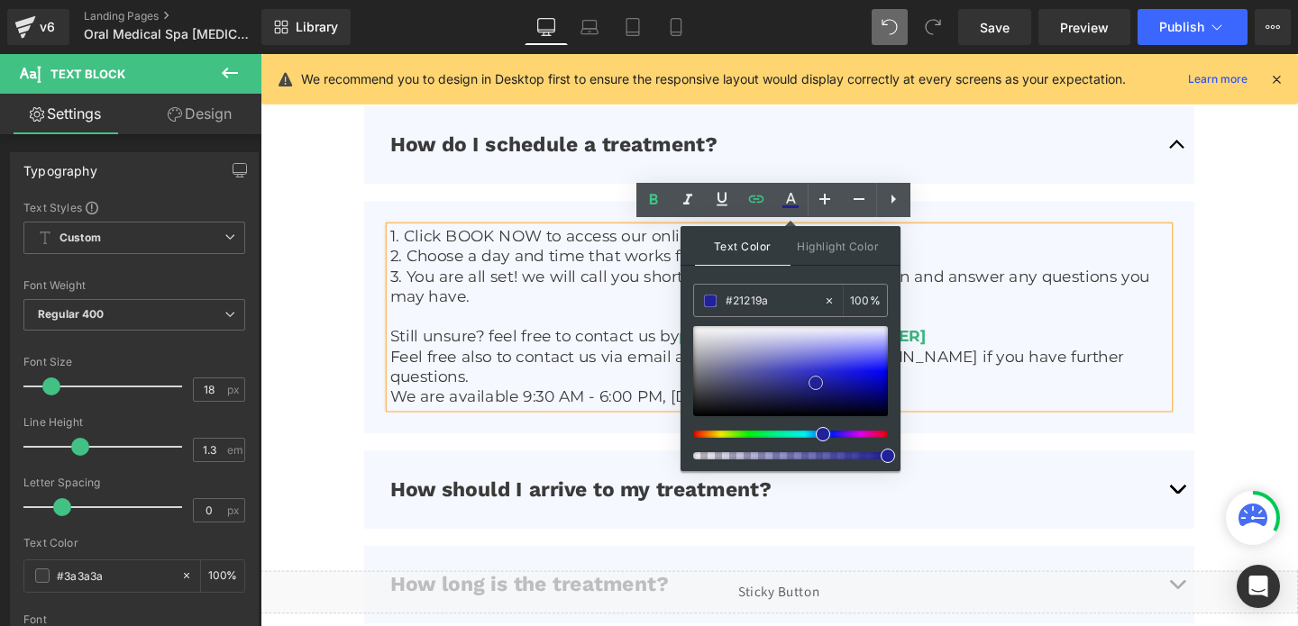
click at [785, 374] on div at bounding box center [790, 371] width 195 height 90
click at [809, 433] on div at bounding box center [783, 434] width 195 height 7
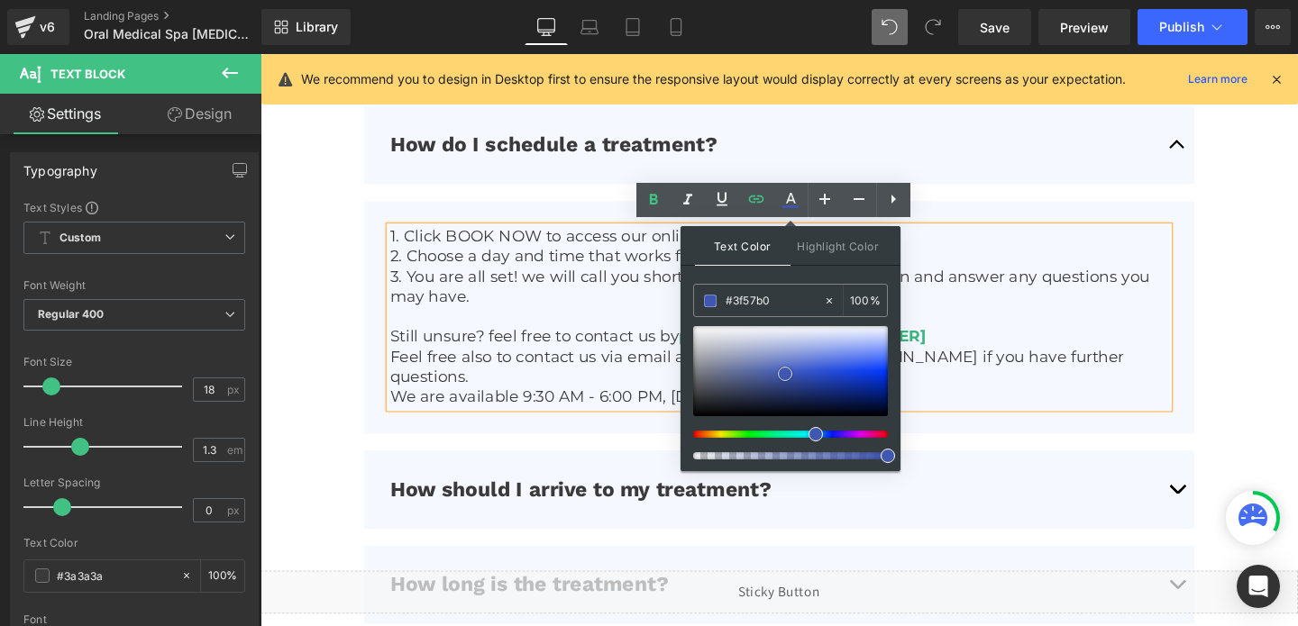
click at [787, 374] on span at bounding box center [785, 374] width 14 height 14
click at [753, 296] on input "#3cb67e" at bounding box center [774, 301] width 97 height 20
type input "#3f57b0"
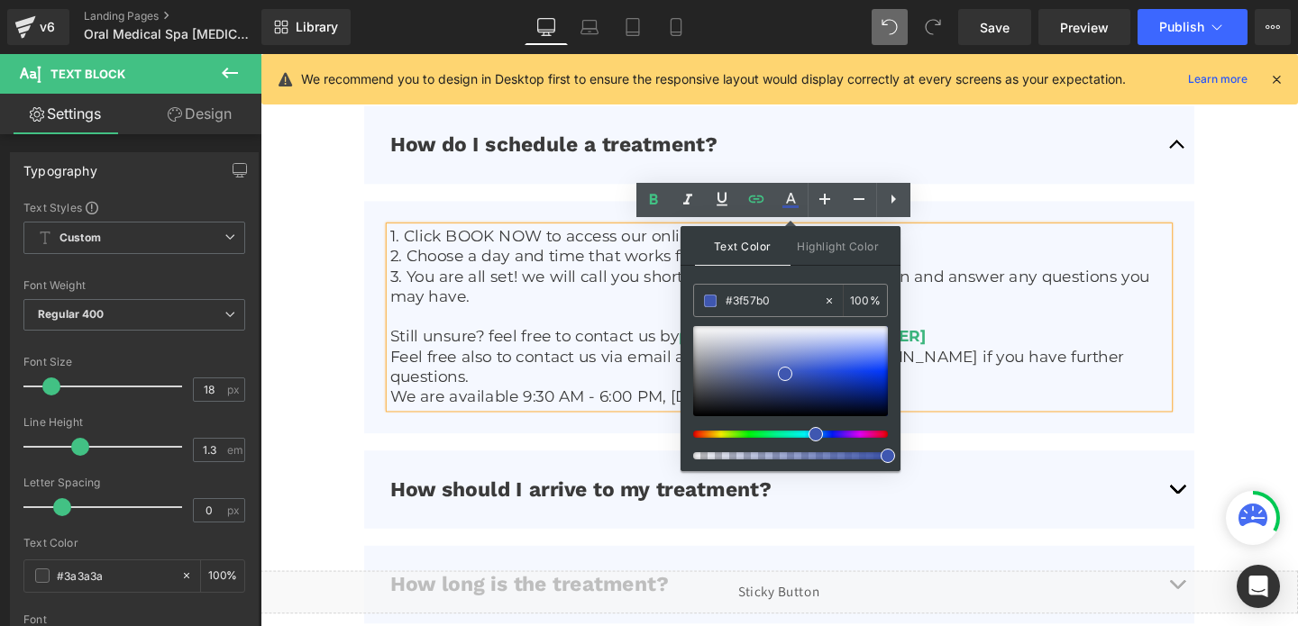
click at [1042, 342] on p "Still unsure? feel free to contact us by phone/text [PHONE_NUMBER]" at bounding box center [806, 352] width 818 height 21
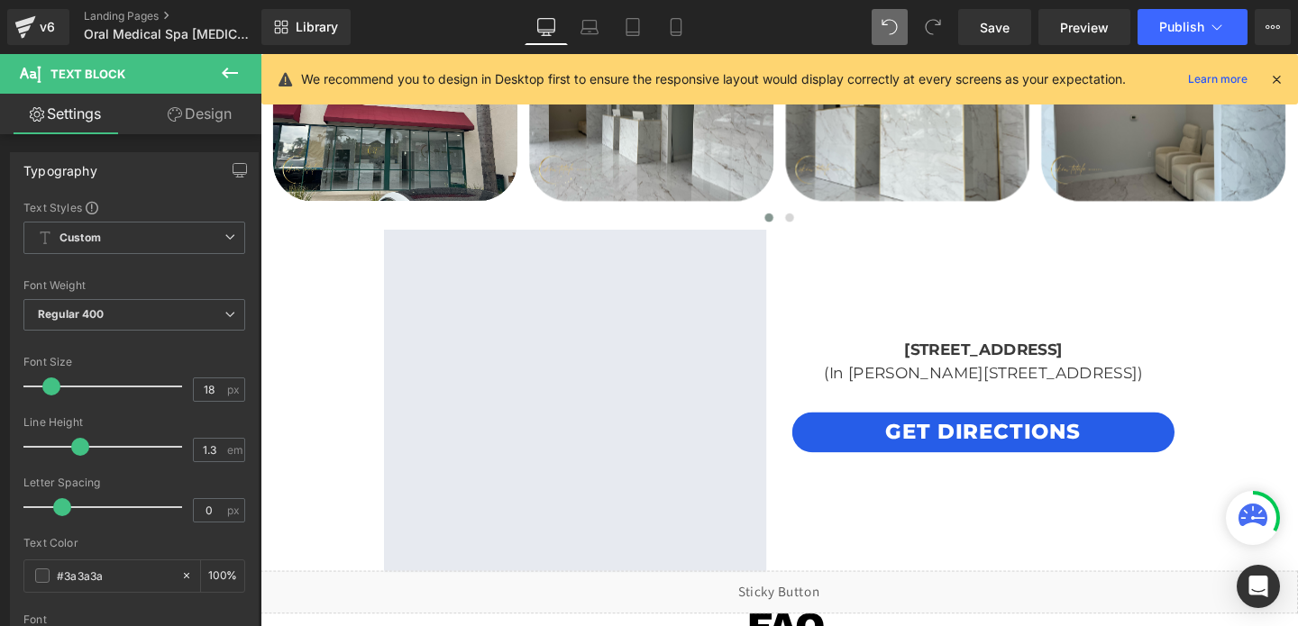
scroll to position [4144, 0]
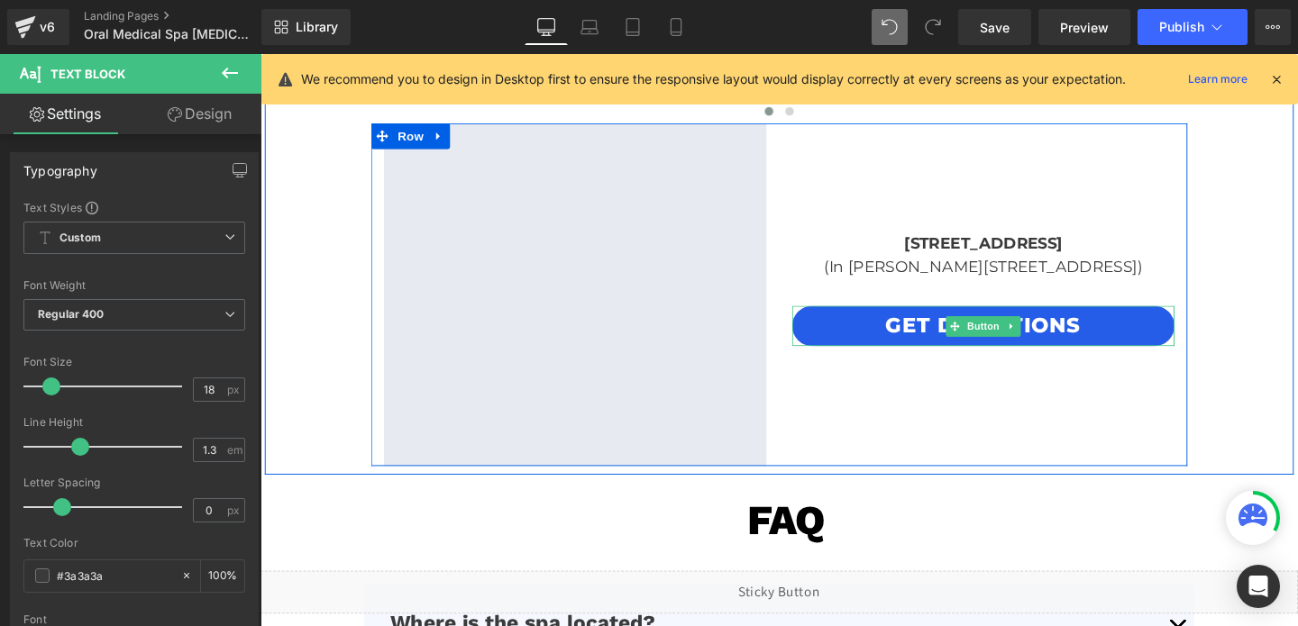
click at [858, 344] on link "Get directions" at bounding box center [1020, 340] width 402 height 42
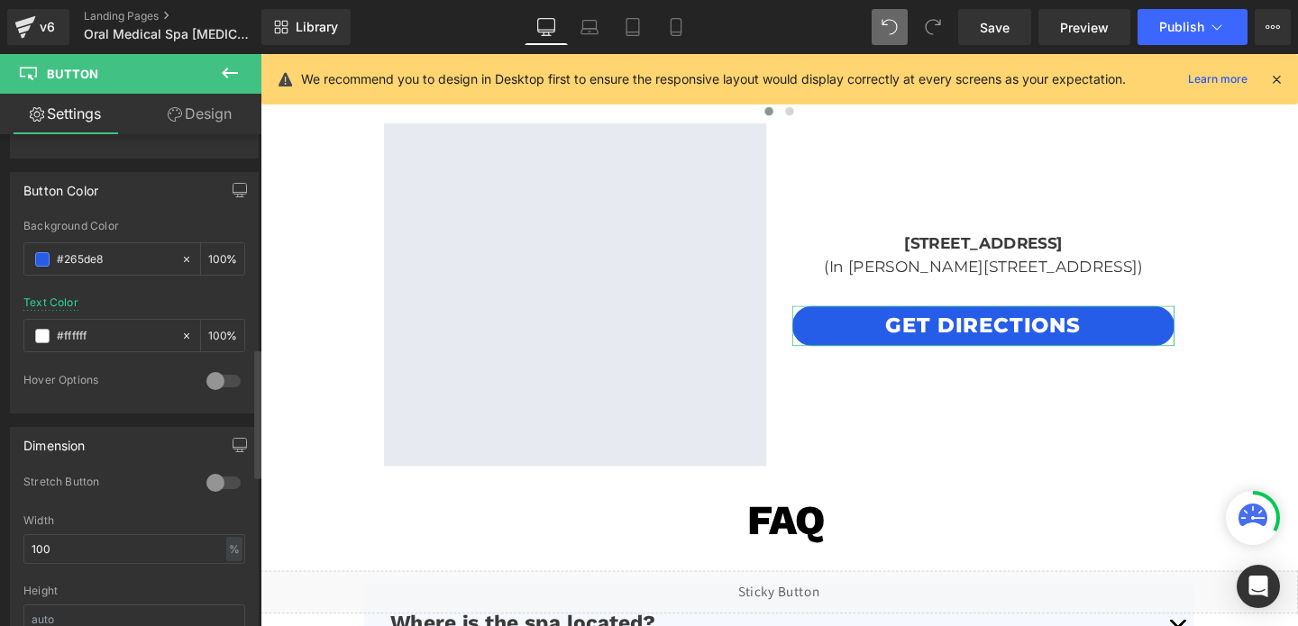
scroll to position [812, 0]
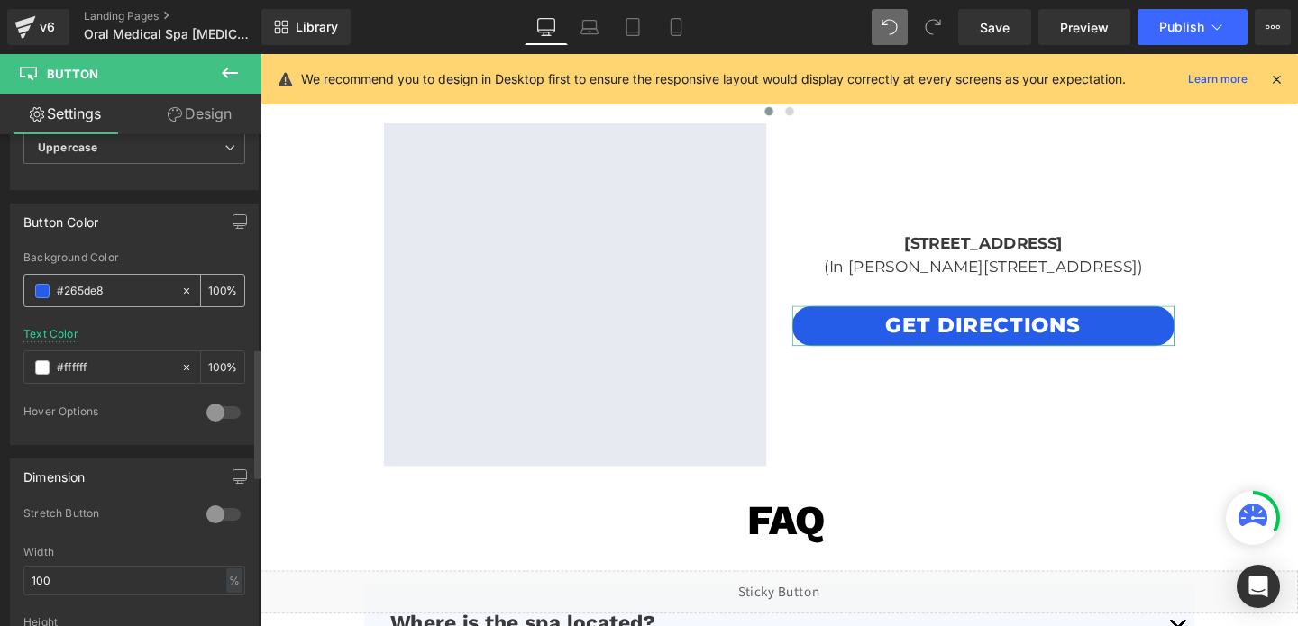
click at [107, 284] on input "#265de8" at bounding box center [114, 291] width 115 height 20
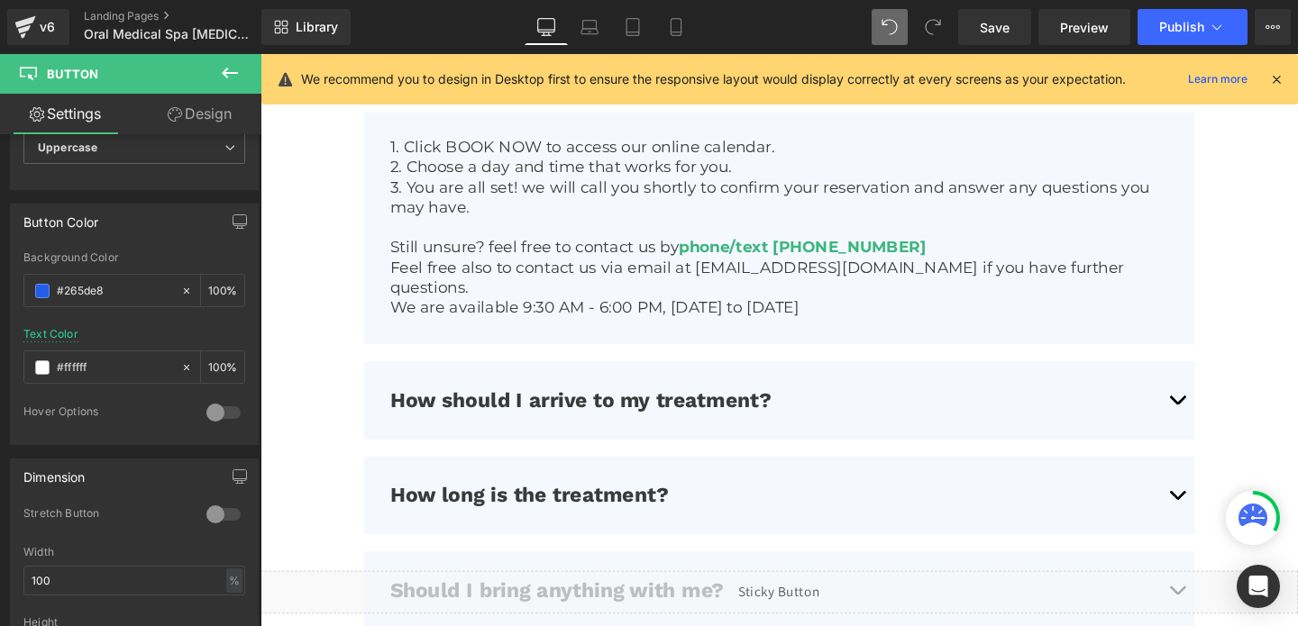
scroll to position [4900, 0]
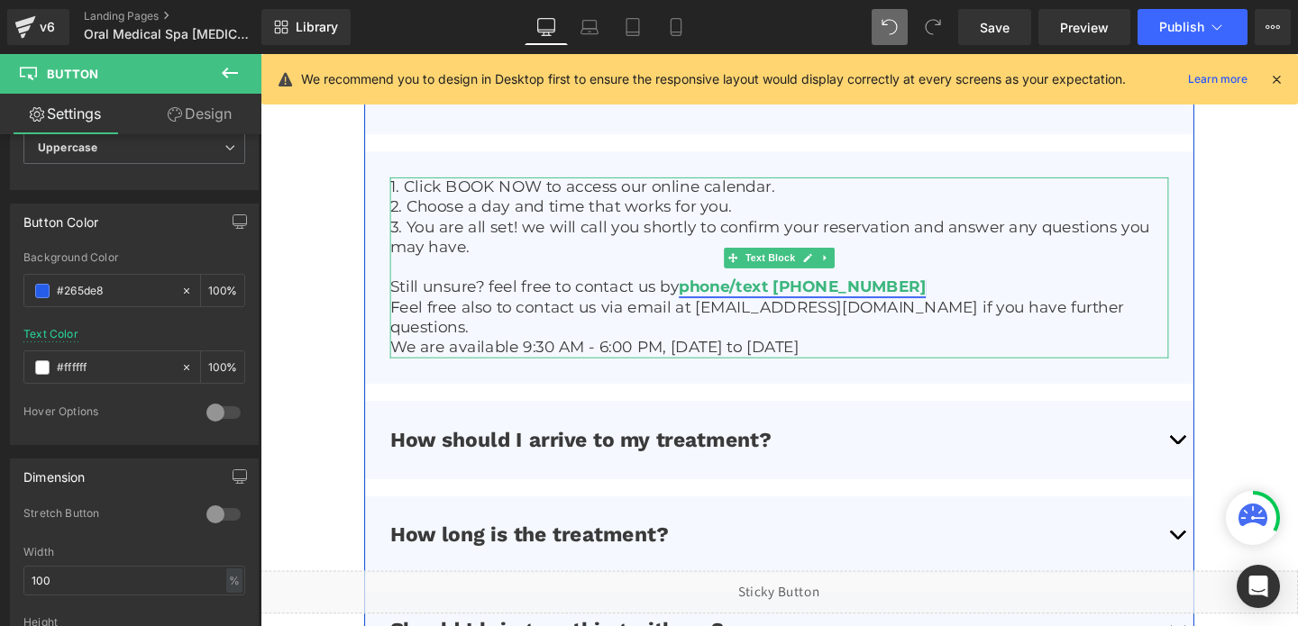
click at [861, 298] on link "phone/text [PHONE_NUMBER]" at bounding box center [830, 299] width 260 height 20
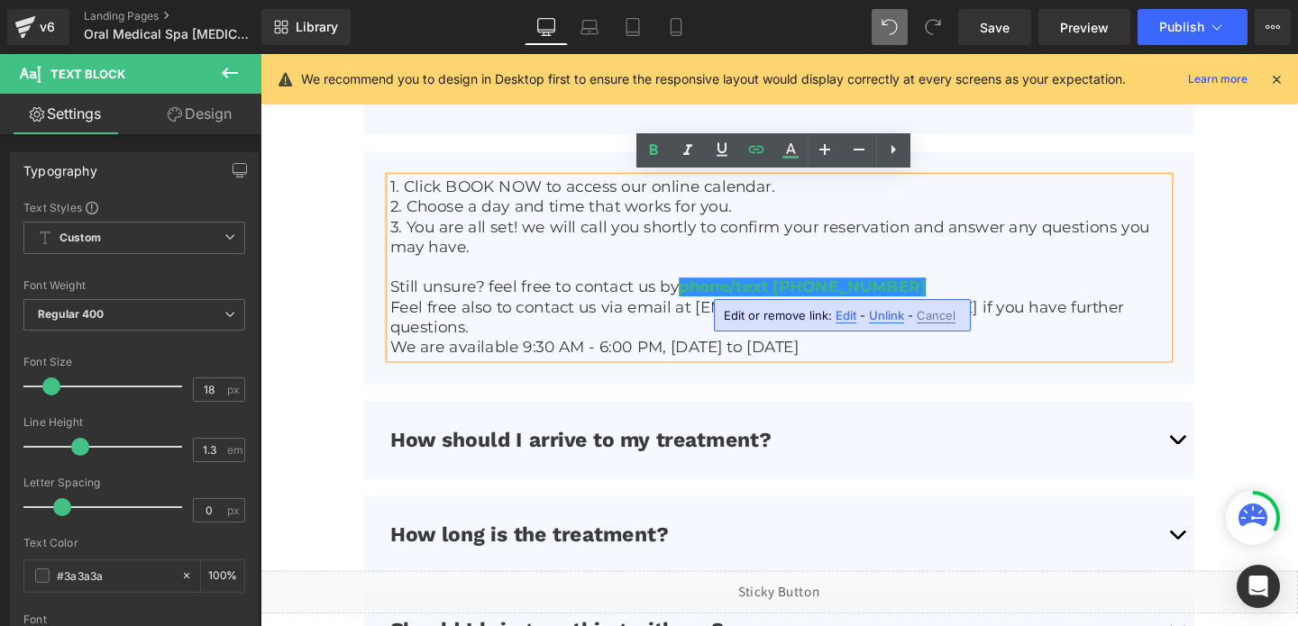
click at [847, 320] on span "Edit" at bounding box center [846, 315] width 21 height 15
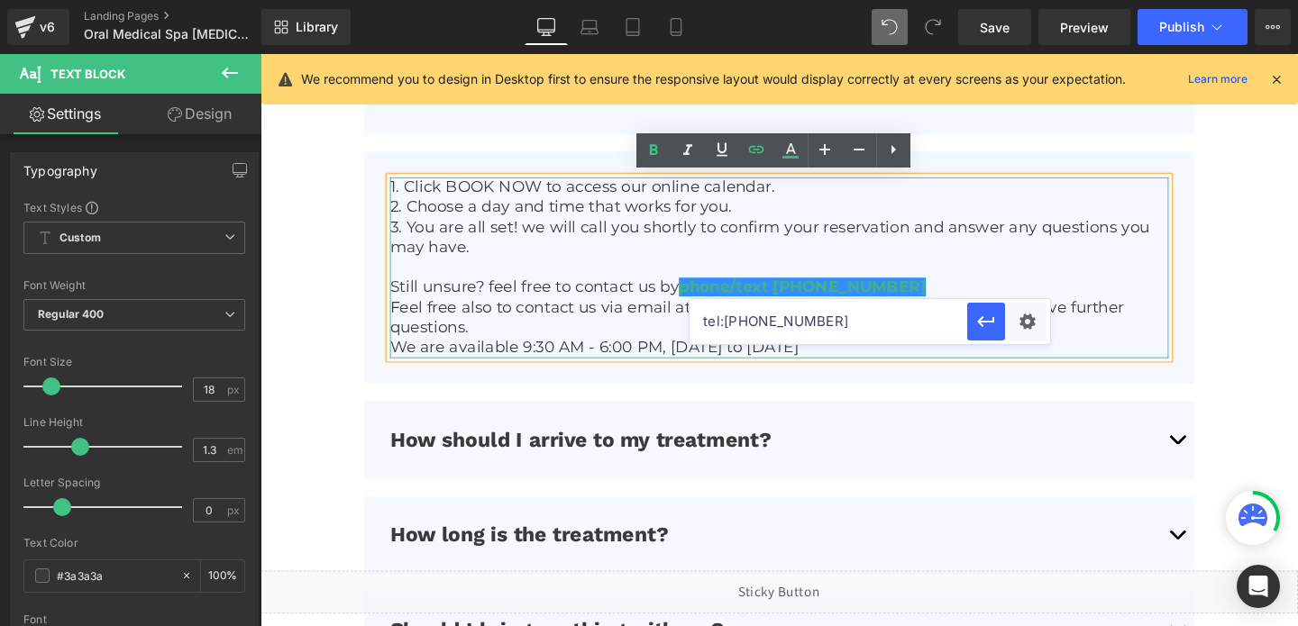
drag, startPoint x: 1065, startPoint y: 375, endPoint x: 704, endPoint y: 331, distance: 363.3
paste input "#265de8"
type input "#265de8"
click at [796, 160] on icon at bounding box center [791, 151] width 22 height 22
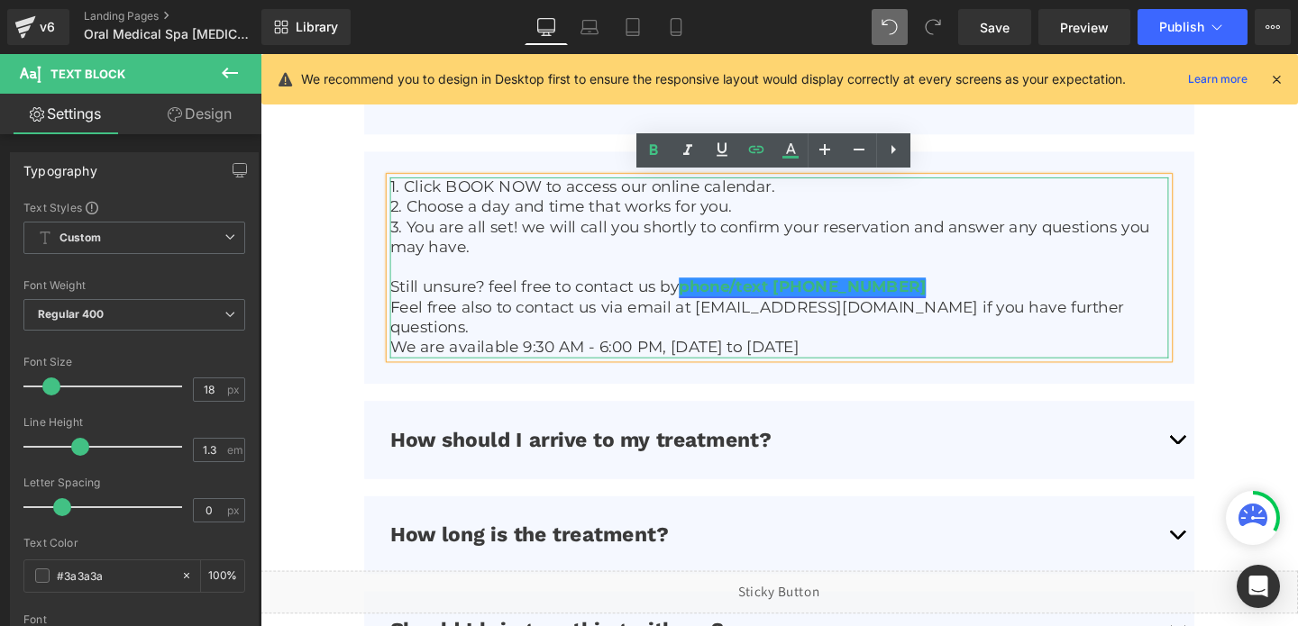
click at [861, 304] on link "phone/text [PHONE_NUMBER]" at bounding box center [830, 299] width 260 height 20
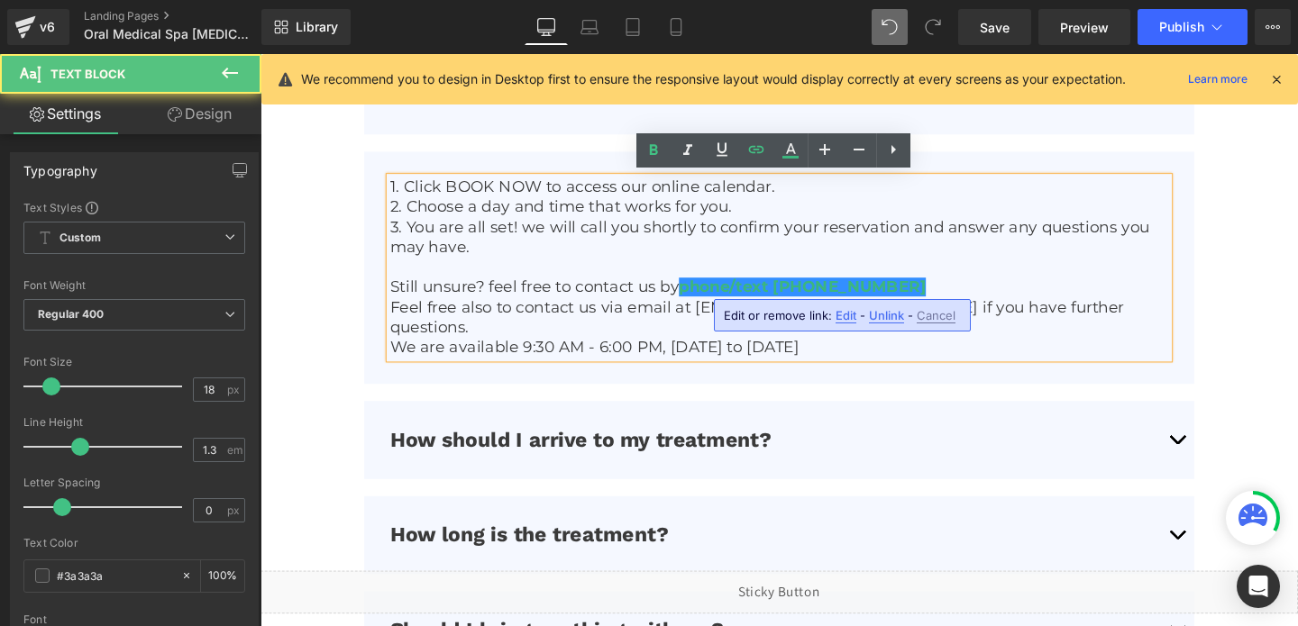
click at [849, 311] on span "Edit" at bounding box center [846, 315] width 21 height 15
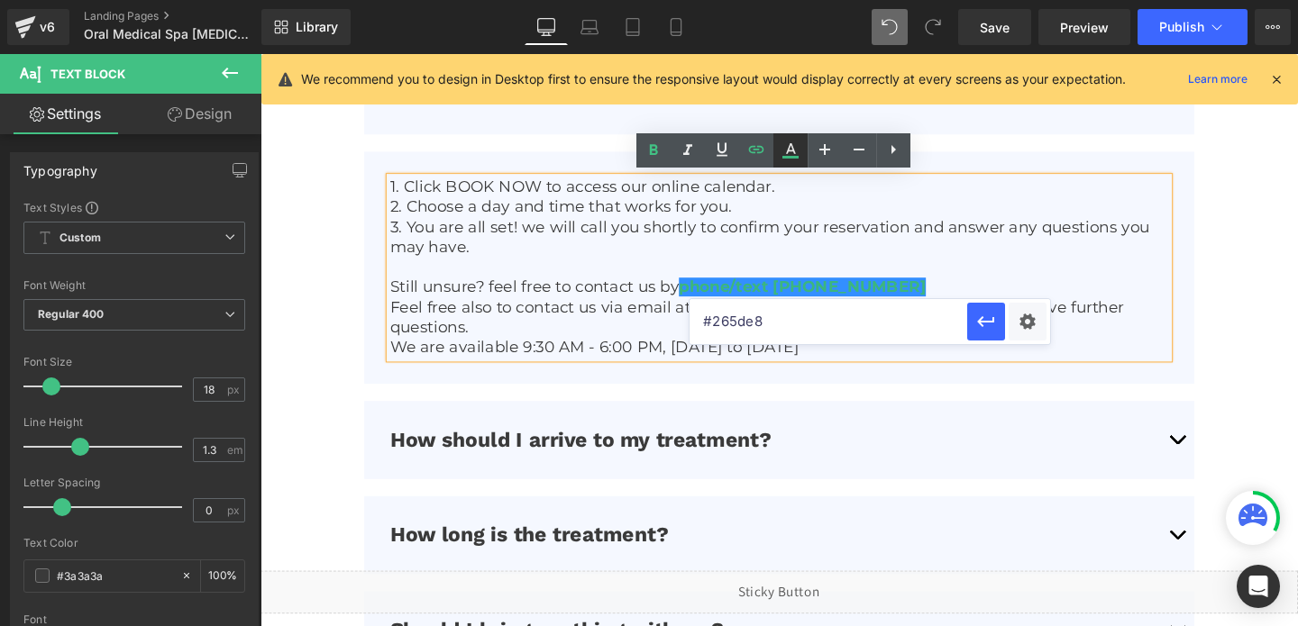
click at [787, 152] on icon at bounding box center [791, 148] width 10 height 11
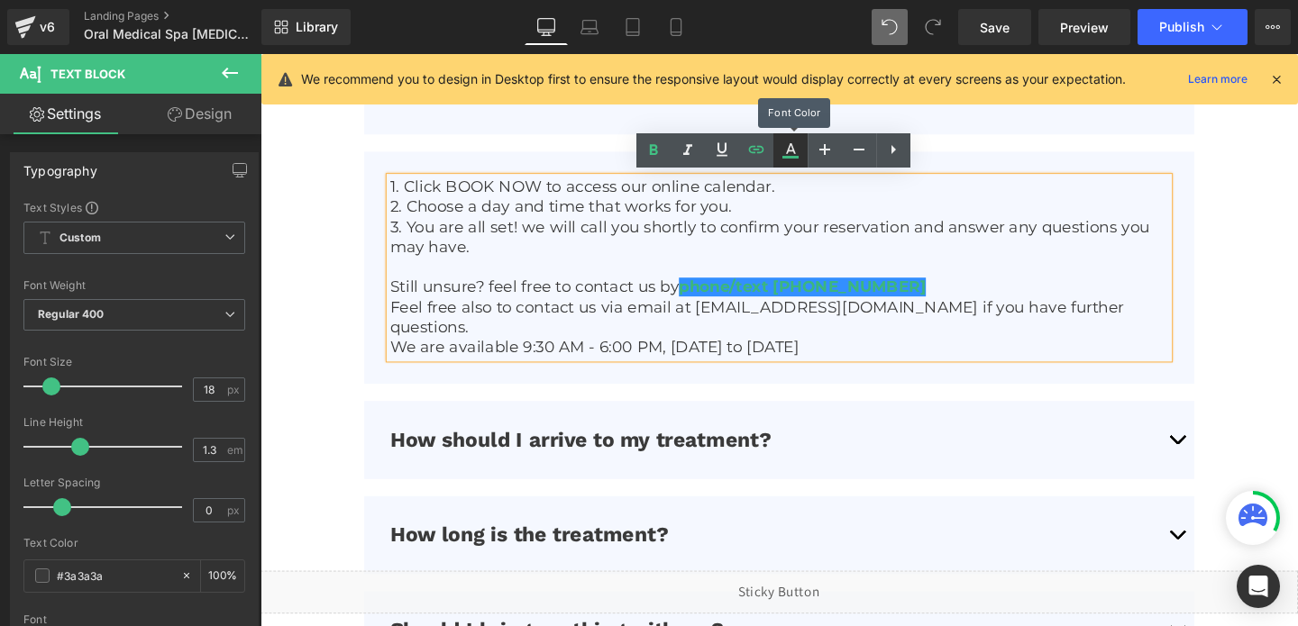
click at [787, 152] on icon at bounding box center [791, 148] width 10 height 11
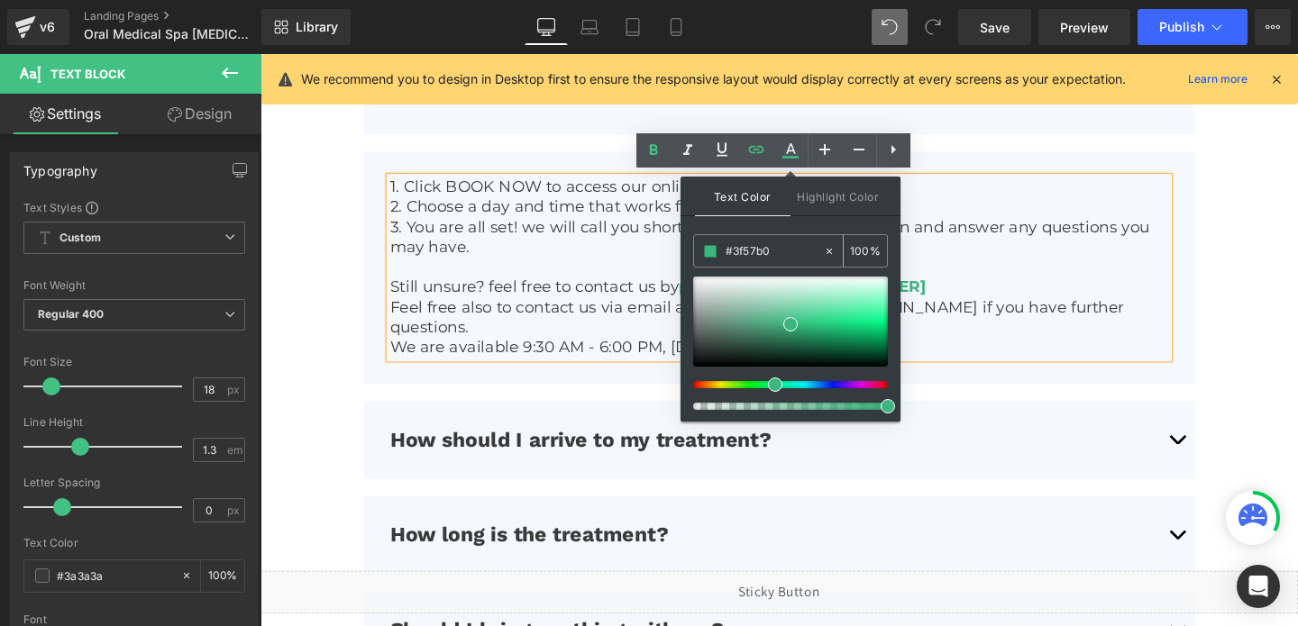
click at [749, 252] on input "#3f57b0" at bounding box center [774, 252] width 97 height 20
paste input "265de8"
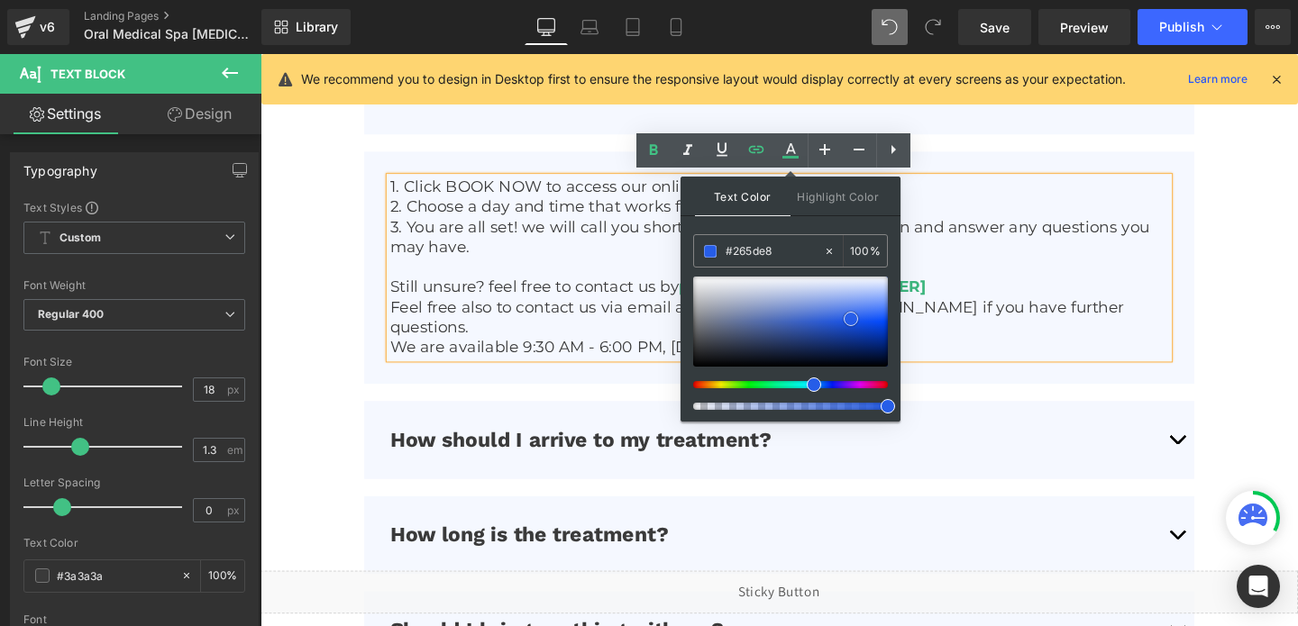
click at [853, 318] on span at bounding box center [851, 319] width 14 height 14
click at [954, 302] on p "Still unsure? feel free to contact us by phone/text [PHONE_NUMBER]" at bounding box center [806, 299] width 818 height 21
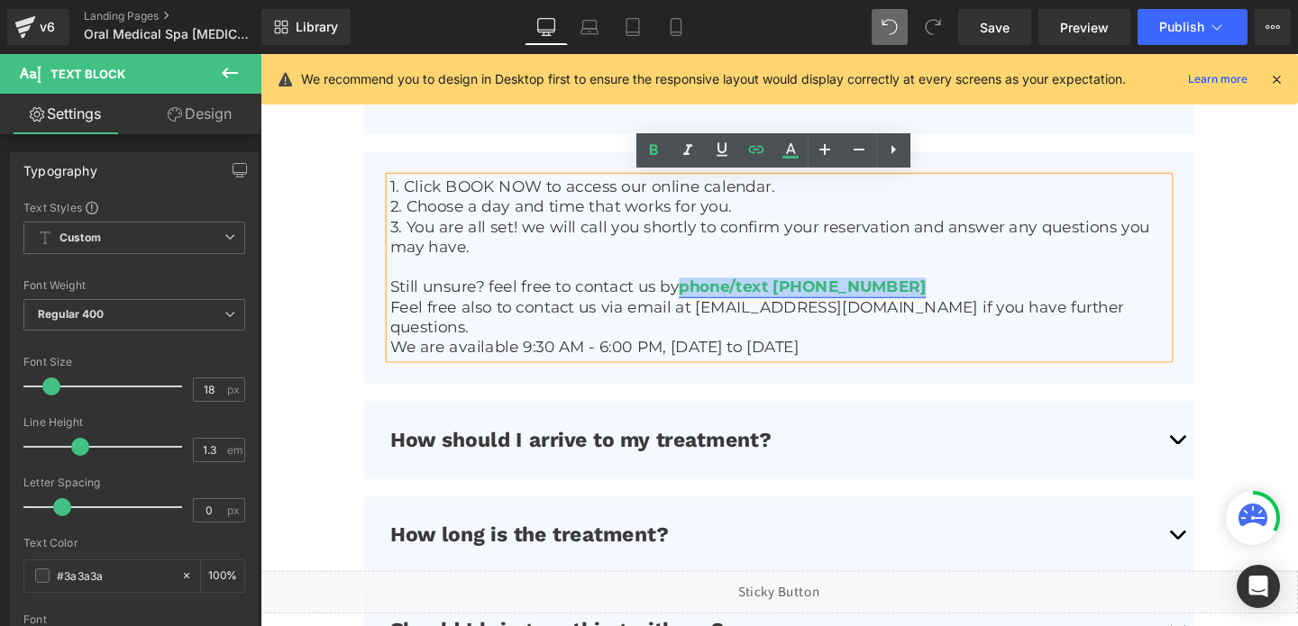
drag, startPoint x: 925, startPoint y: 297, endPoint x: 709, endPoint y: 302, distance: 216.4
click at [709, 302] on link "phone/text [PHONE_NUMBER]" at bounding box center [830, 299] width 260 height 20
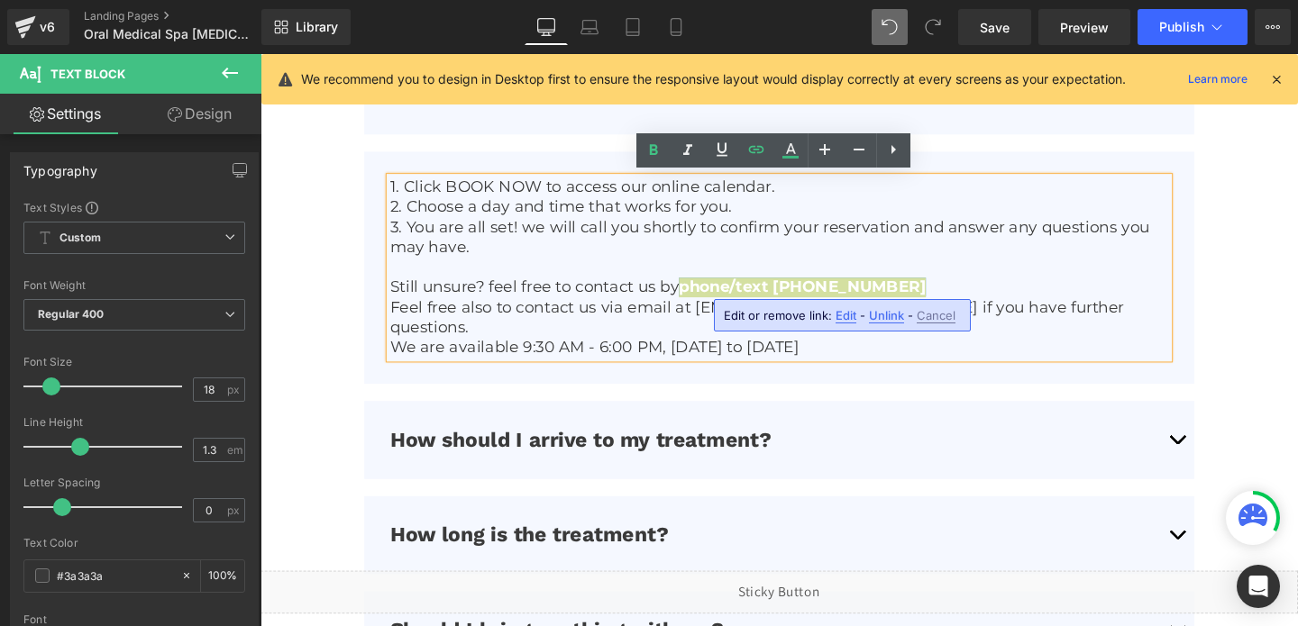
click at [840, 316] on span "Edit" at bounding box center [846, 315] width 21 height 15
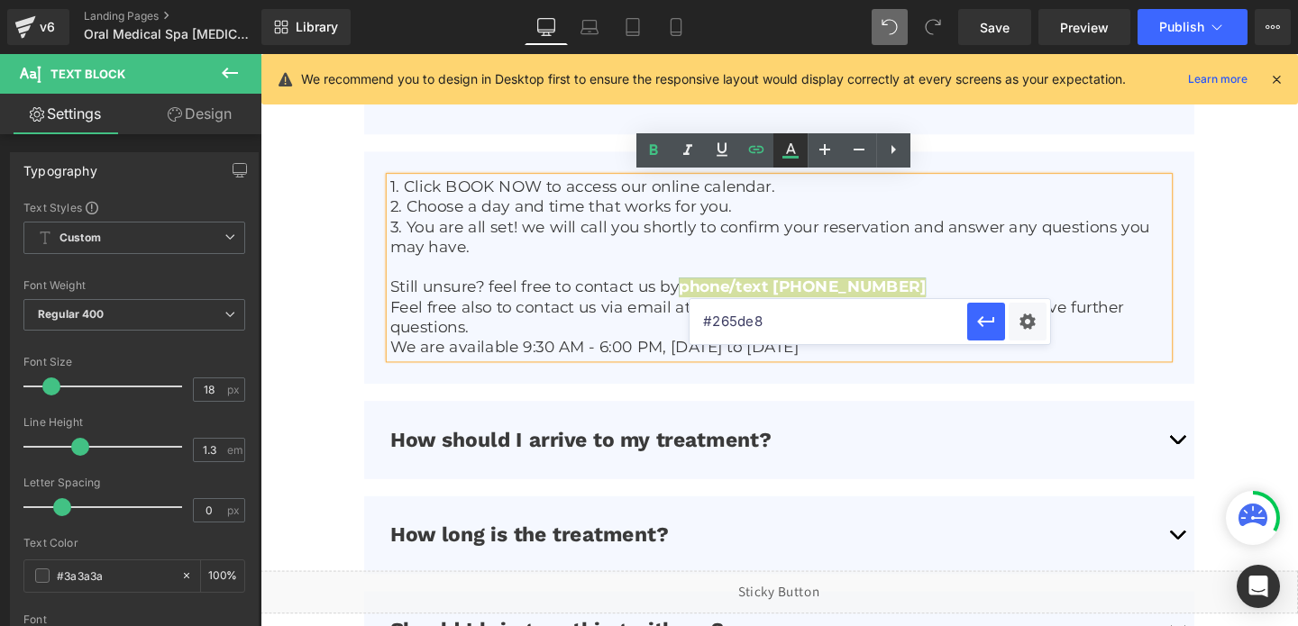
click at [785, 158] on icon at bounding box center [790, 157] width 16 height 3
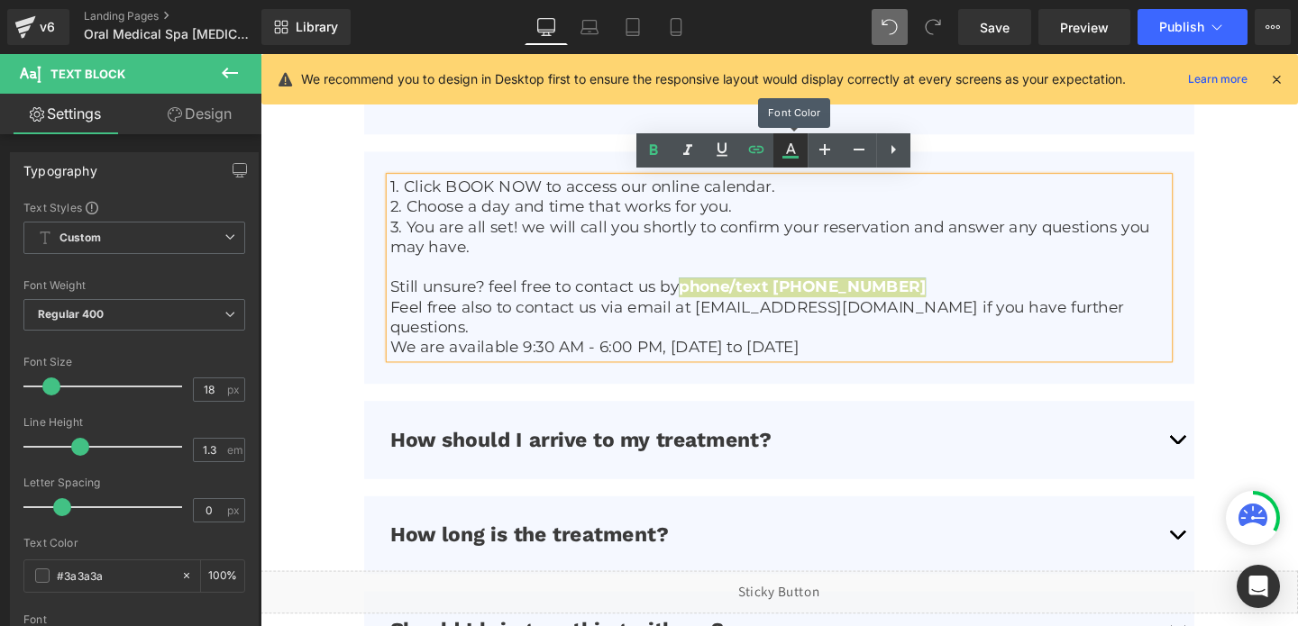
click at [785, 158] on icon at bounding box center [790, 157] width 16 height 3
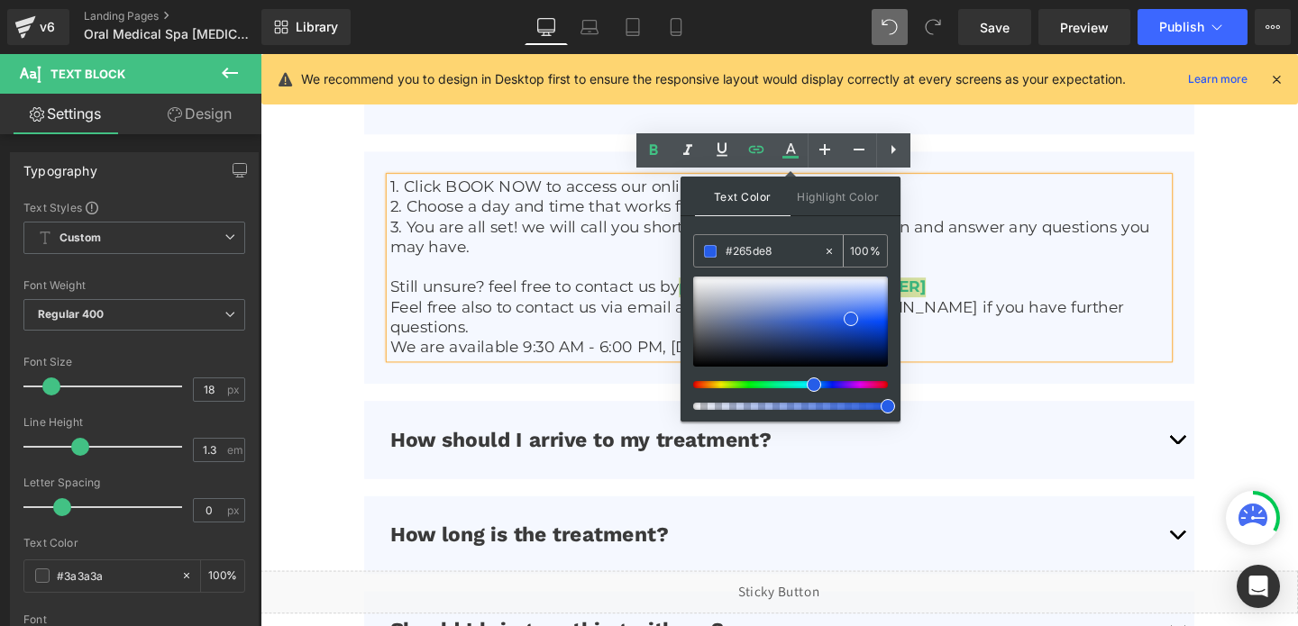
click at [754, 245] on input "#265de8" at bounding box center [774, 252] width 97 height 20
click at [854, 318] on span at bounding box center [851, 319] width 14 height 14
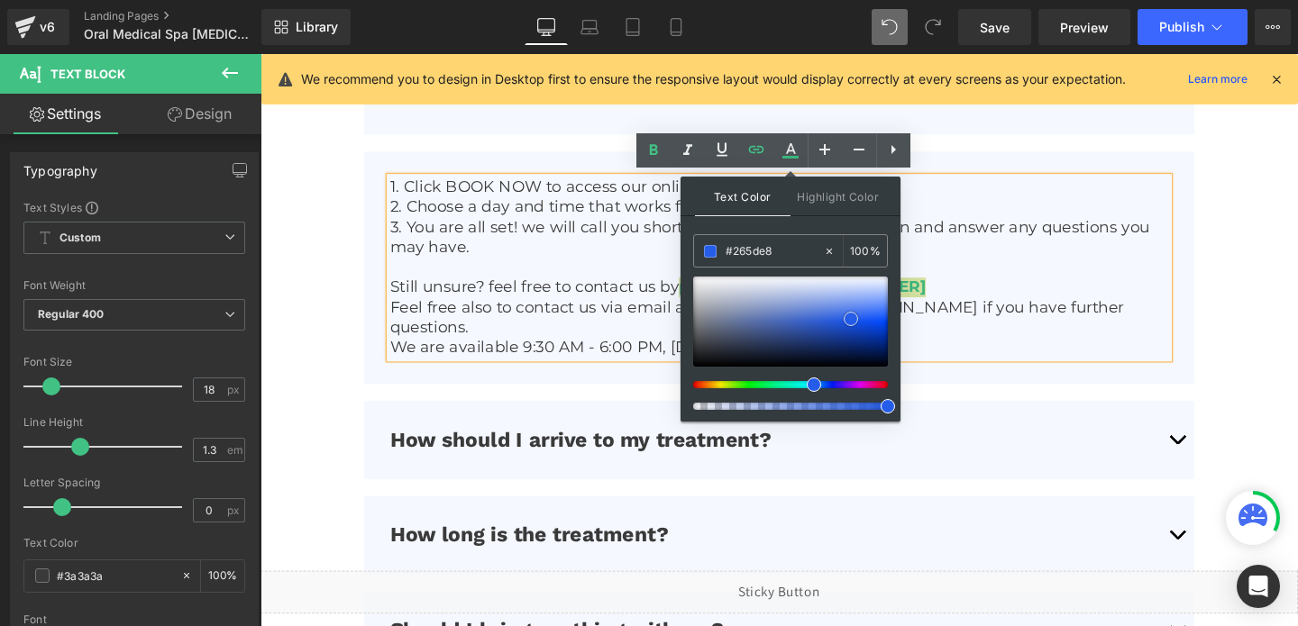
click at [854, 318] on span at bounding box center [851, 319] width 14 height 14
click at [948, 293] on p "Still unsure? feel free to contact us by phone/text [PHONE_NUMBER]" at bounding box center [806, 299] width 818 height 21
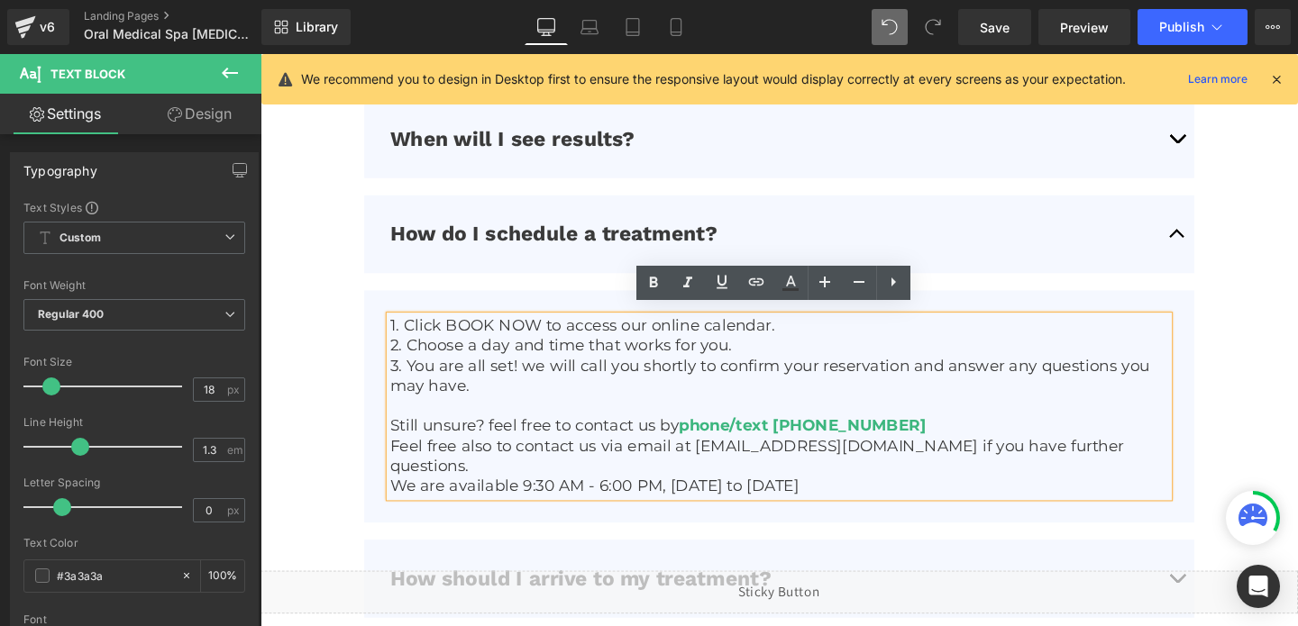
scroll to position [4727, 0]
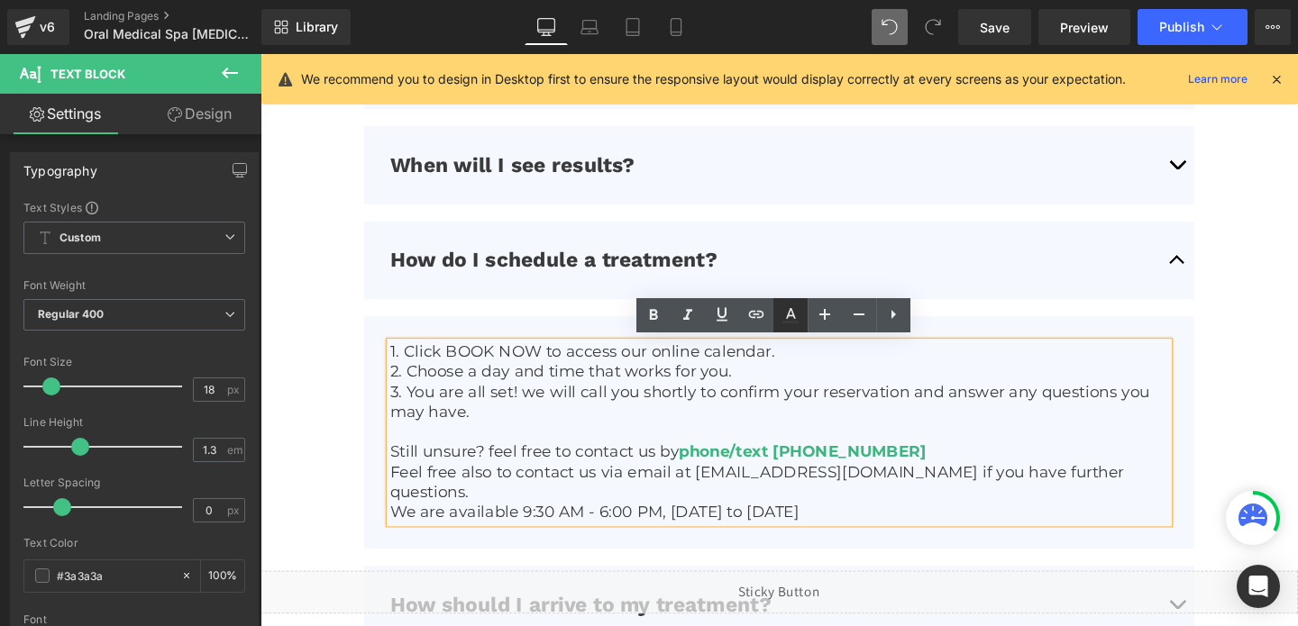
click at [787, 312] on icon at bounding box center [791, 316] width 22 height 22
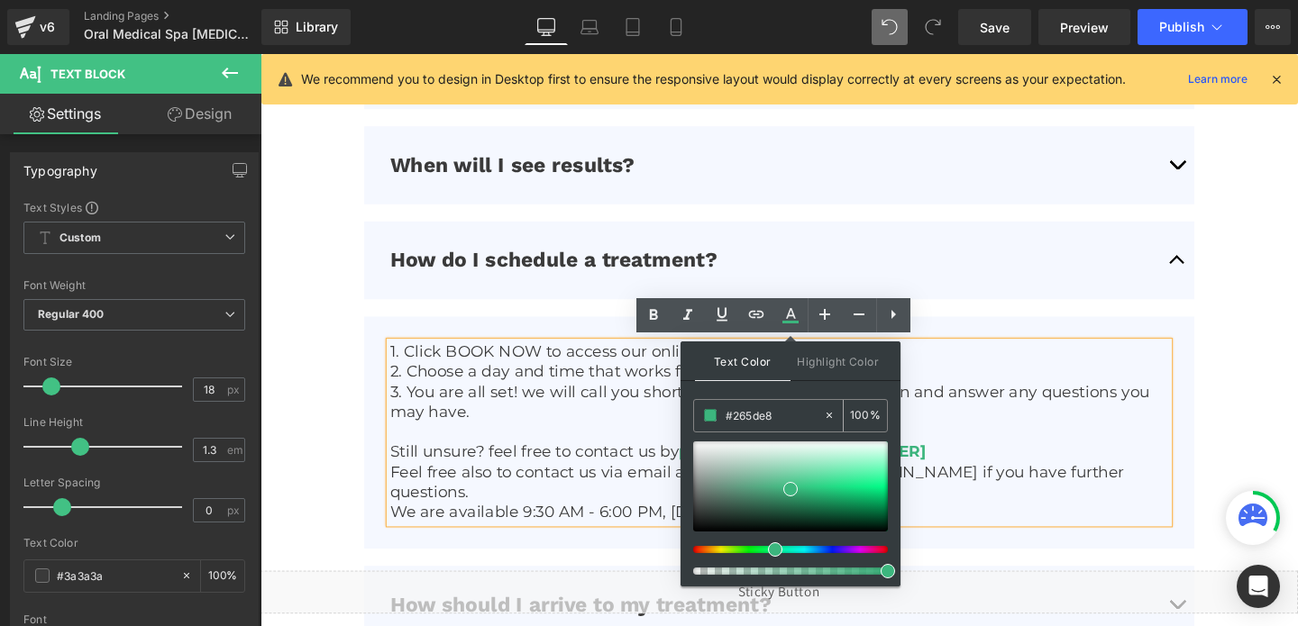
click at [764, 414] on input "#265de8" at bounding box center [774, 416] width 97 height 20
paste input "265de8"
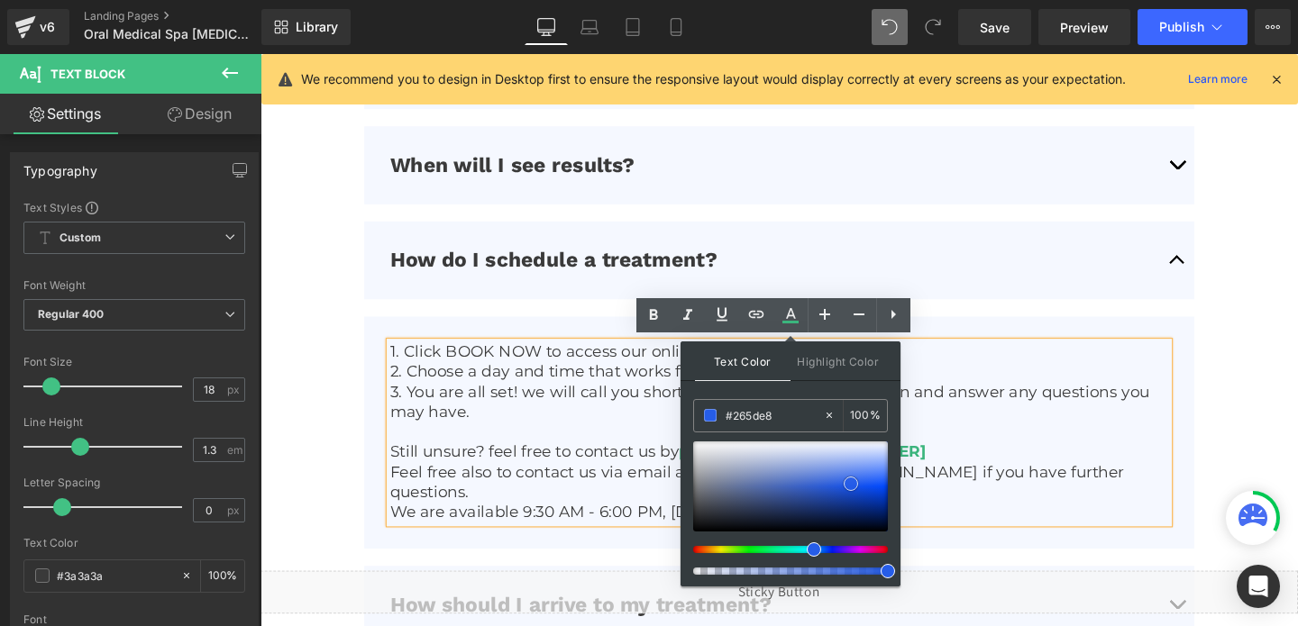
click at [847, 480] on span at bounding box center [851, 484] width 14 height 14
click at [955, 462] on p "Still unsure? feel free to contact us by phone/text [PHONE_NUMBER]" at bounding box center [806, 472] width 818 height 21
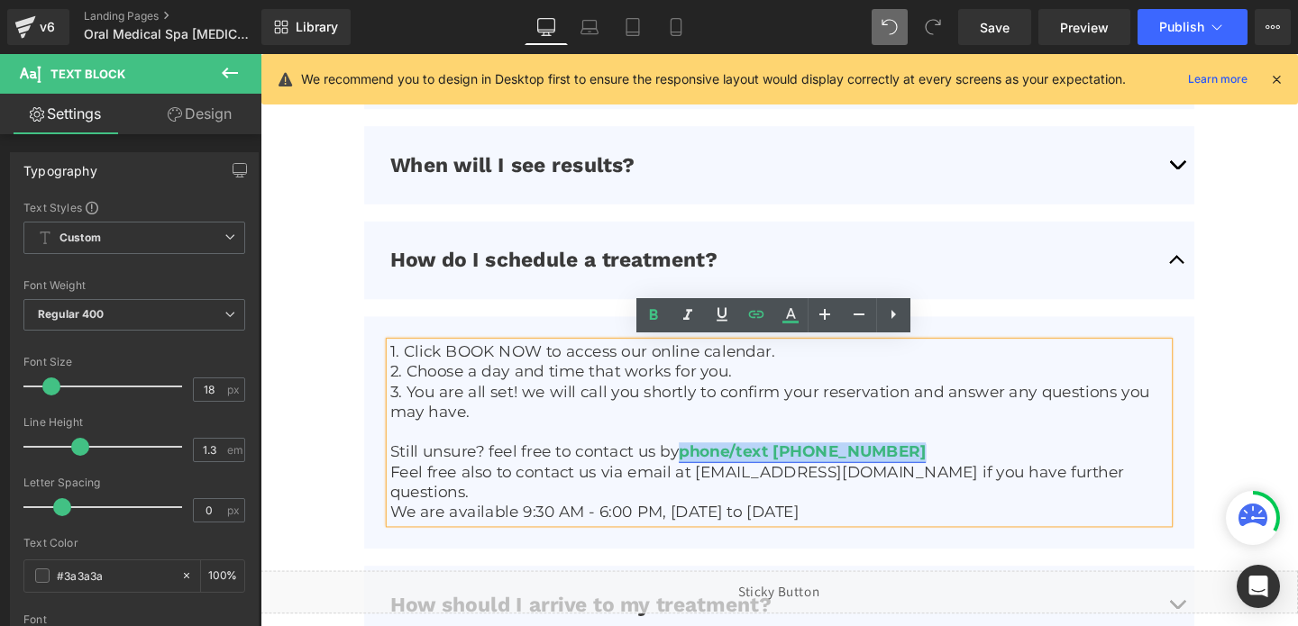
drag, startPoint x: 704, startPoint y: 471, endPoint x: 925, endPoint y: 471, distance: 220.9
click at [925, 471] on link "phone/text [PHONE_NUMBER]" at bounding box center [830, 472] width 260 height 20
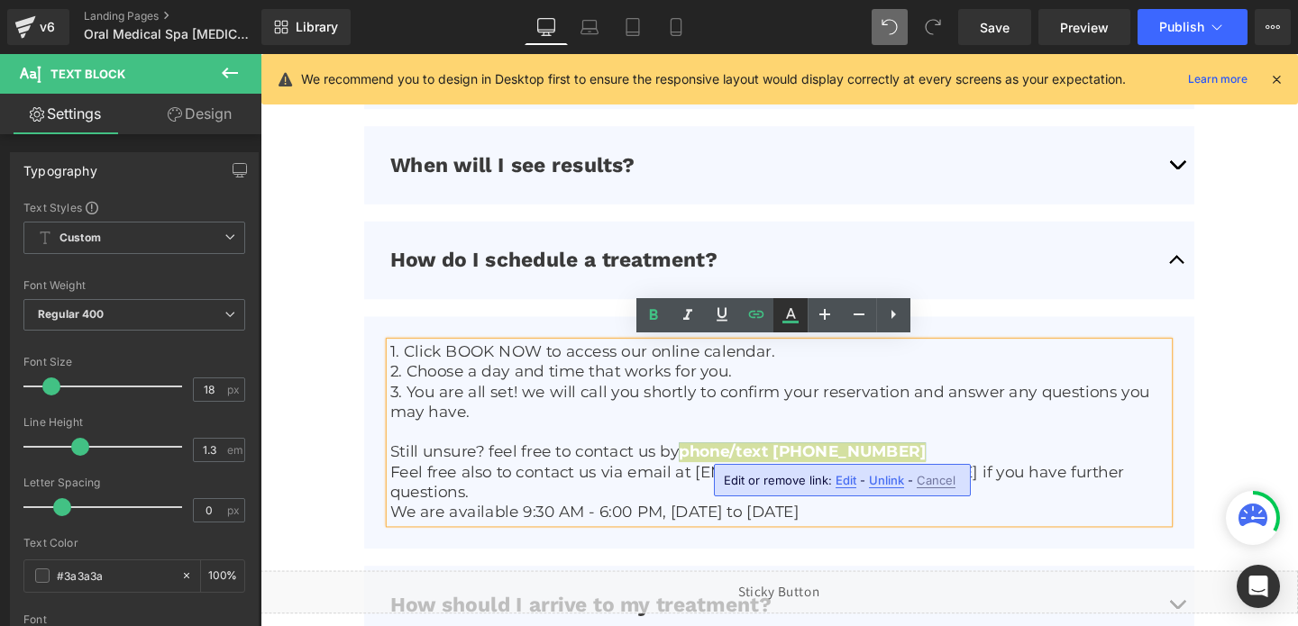
click at [789, 310] on icon at bounding box center [791, 313] width 10 height 11
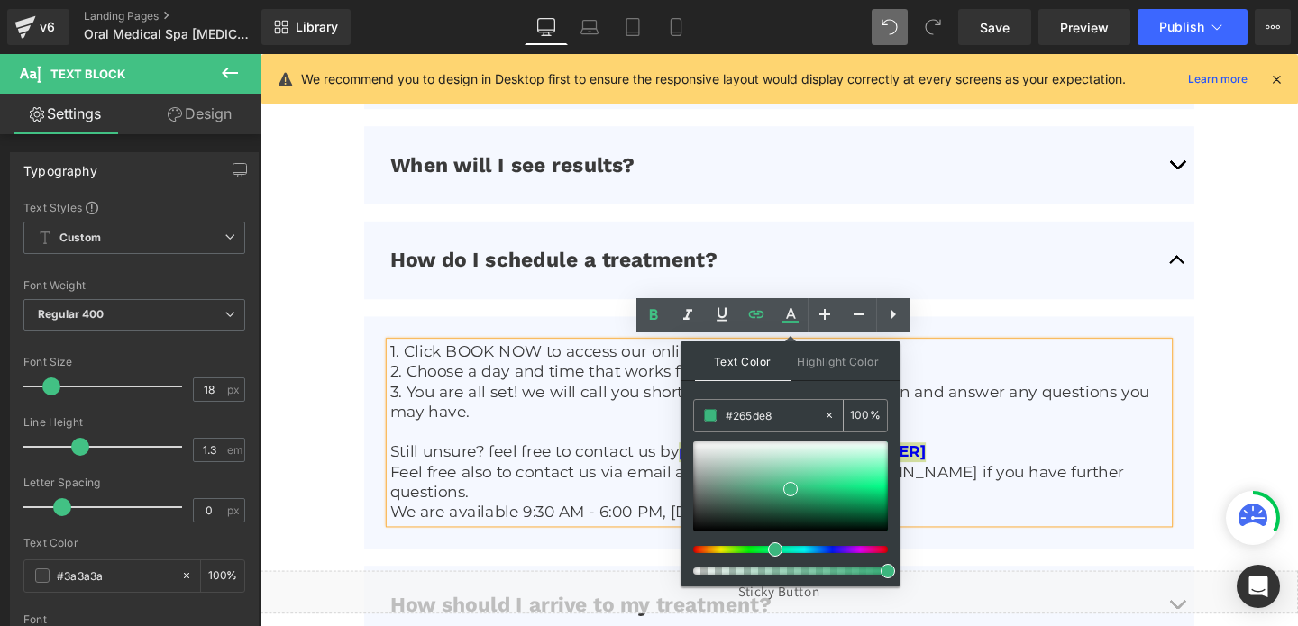
click at [755, 417] on input "#265de8" at bounding box center [774, 416] width 97 height 20
paste input "#265de8"
click at [734, 416] on input "##265de8" at bounding box center [774, 416] width 97 height 20
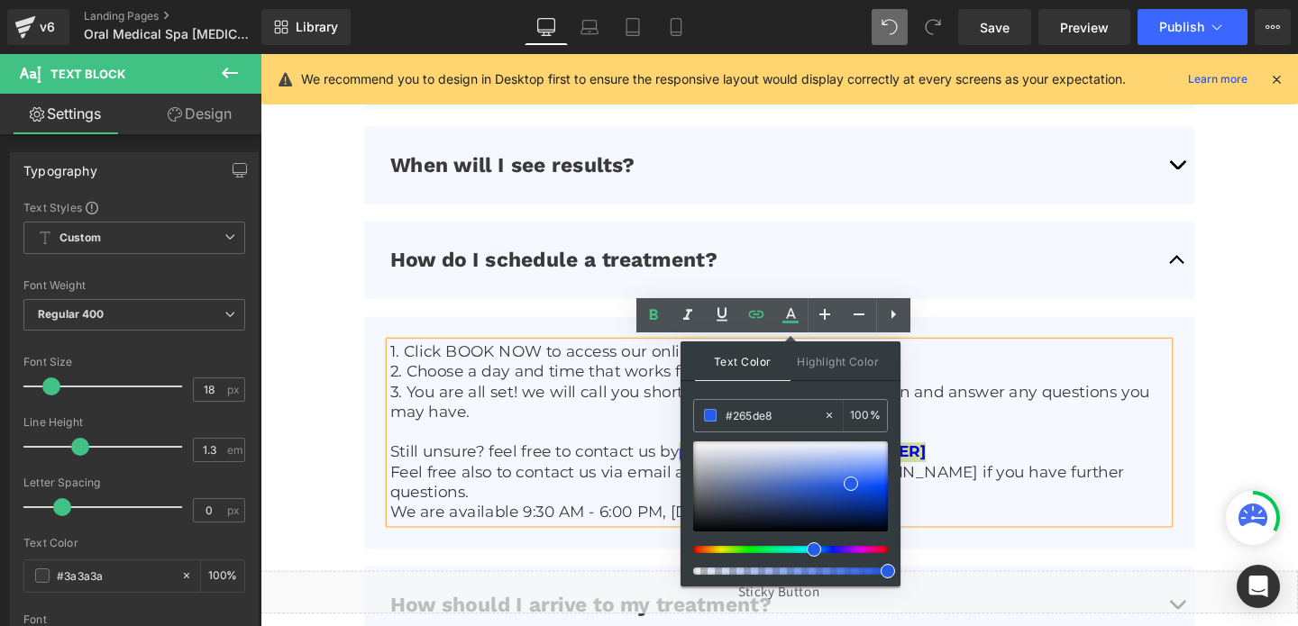
type input "#265de8"
click at [852, 486] on span at bounding box center [851, 484] width 14 height 14
click at [988, 450] on p at bounding box center [806, 452] width 818 height 21
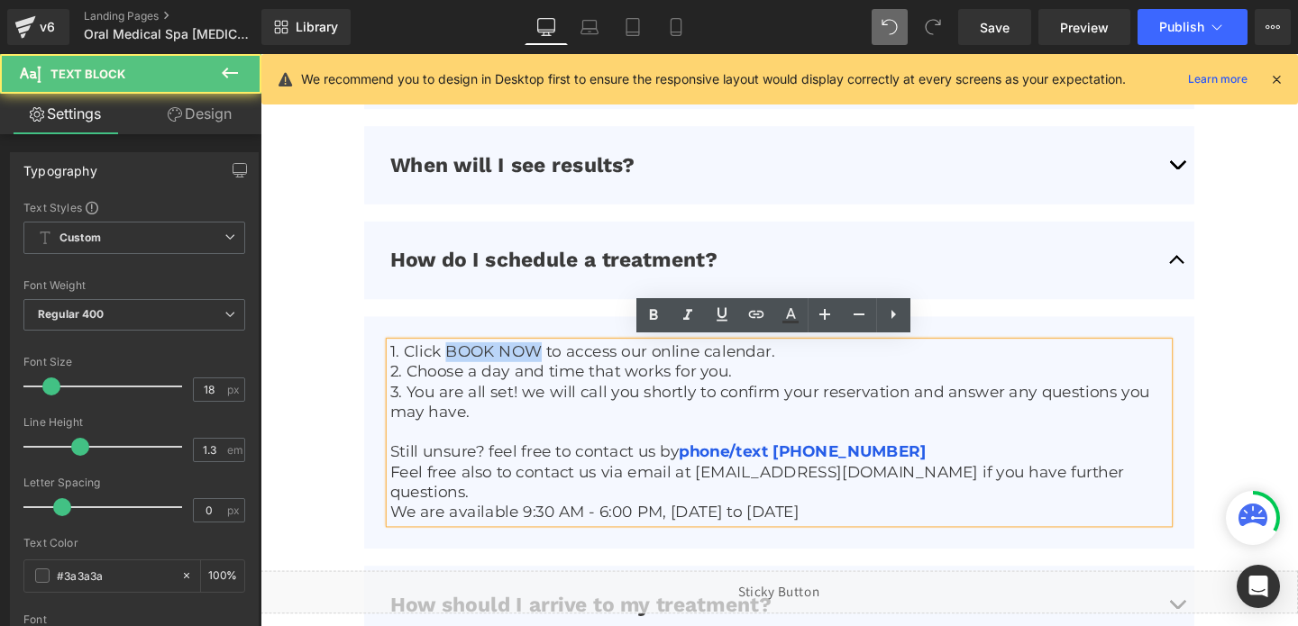
drag, startPoint x: 551, startPoint y: 363, endPoint x: 459, endPoint y: 363, distance: 91.9
click at [459, 363] on p "1. Click BOOK NOW to access our online calendar." at bounding box center [806, 367] width 818 height 21
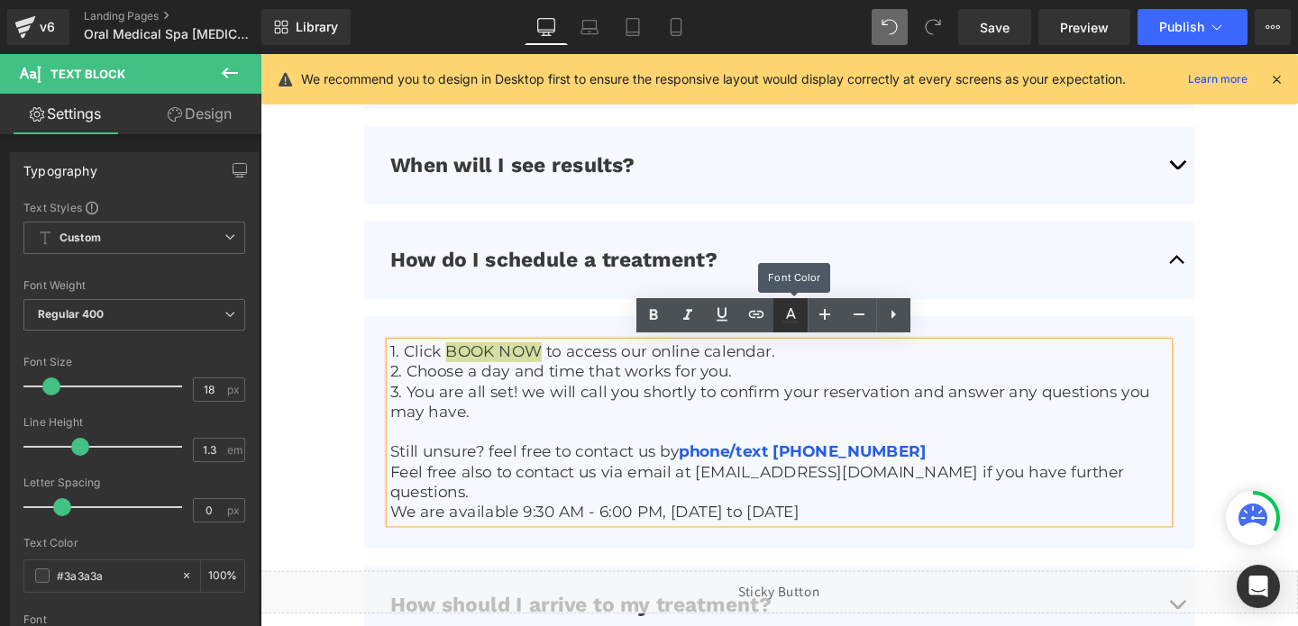
click at [785, 311] on icon at bounding box center [791, 316] width 22 height 22
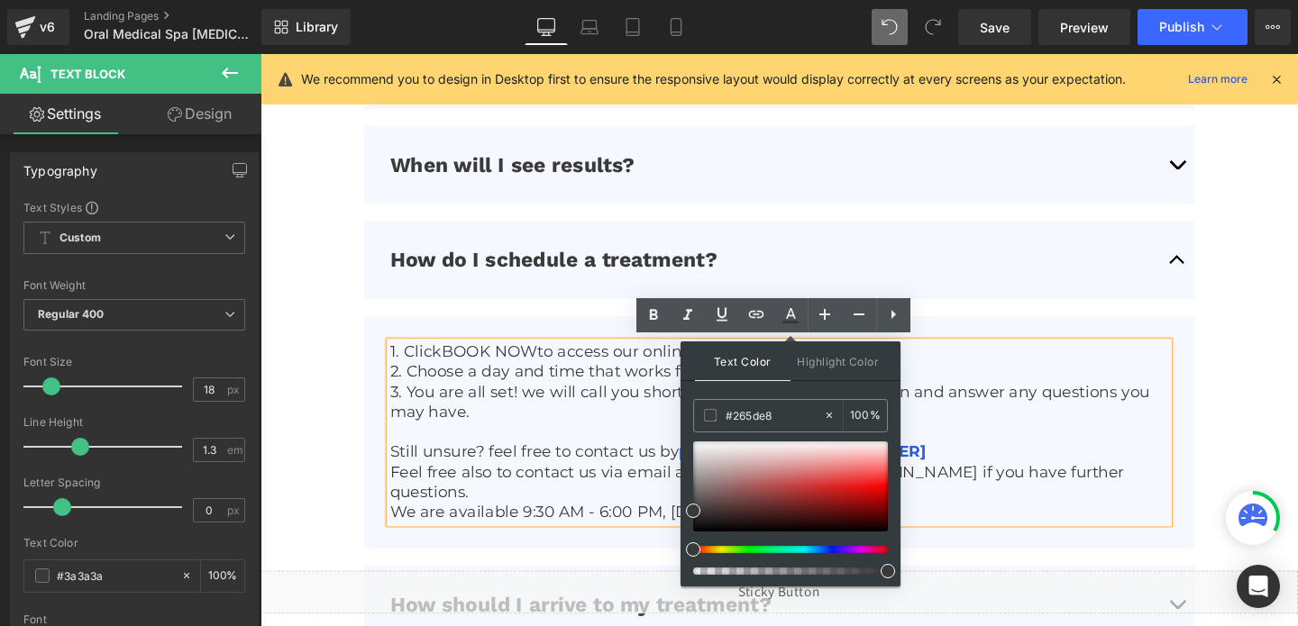
click at [1022, 500] on p "Feel free also to contact us via email at [EMAIL_ADDRESS][DOMAIN_NAME] if you h…" at bounding box center [806, 505] width 818 height 42
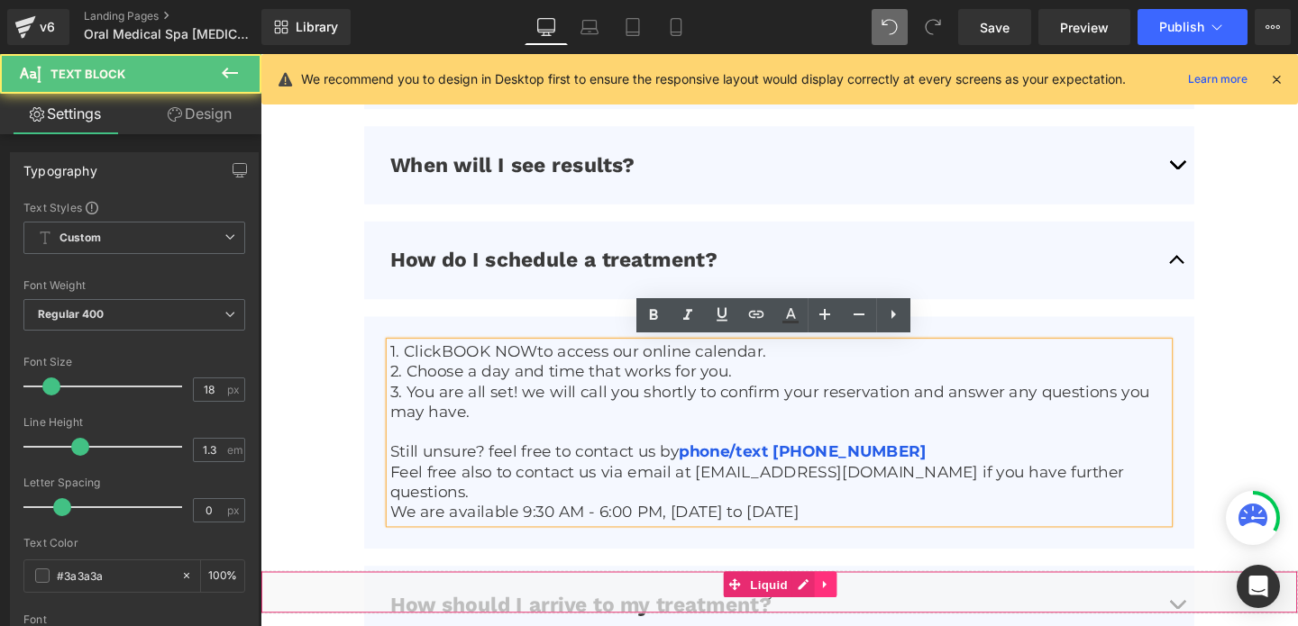
click at [844, 612] on link at bounding box center [854, 612] width 23 height 27
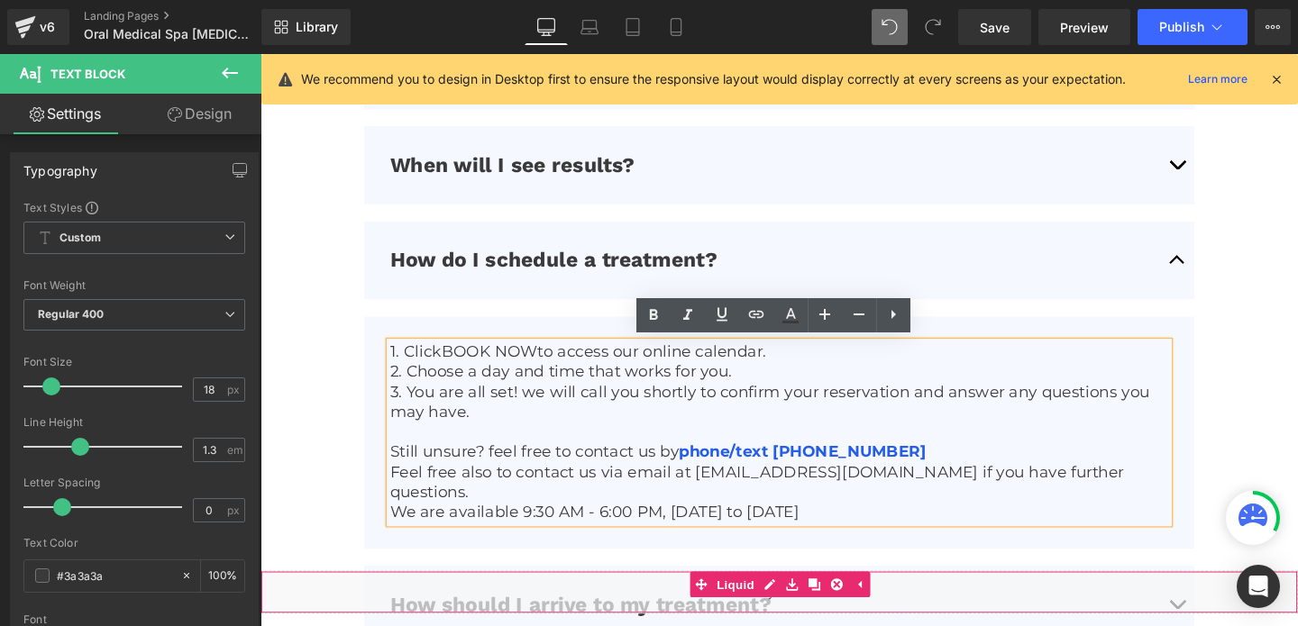
click at [675, 626] on div "Liquid" at bounding box center [806, 620] width 1091 height 45
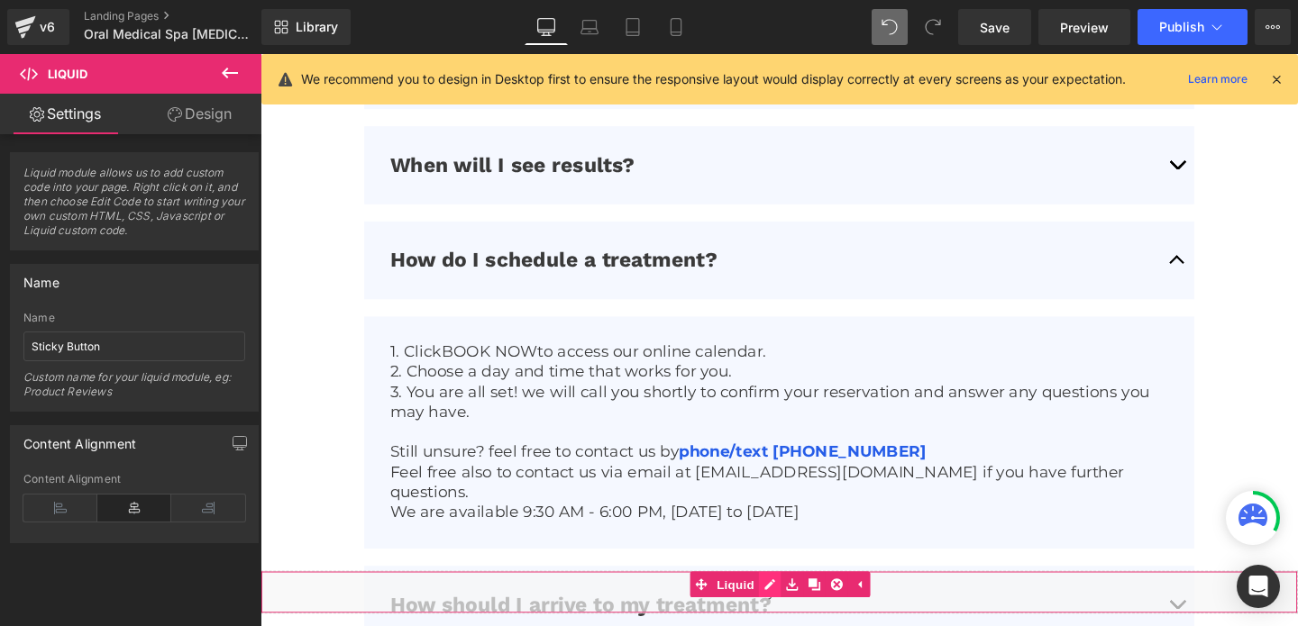
click at [800, 602] on div "Liquid" at bounding box center [806, 620] width 1091 height 45
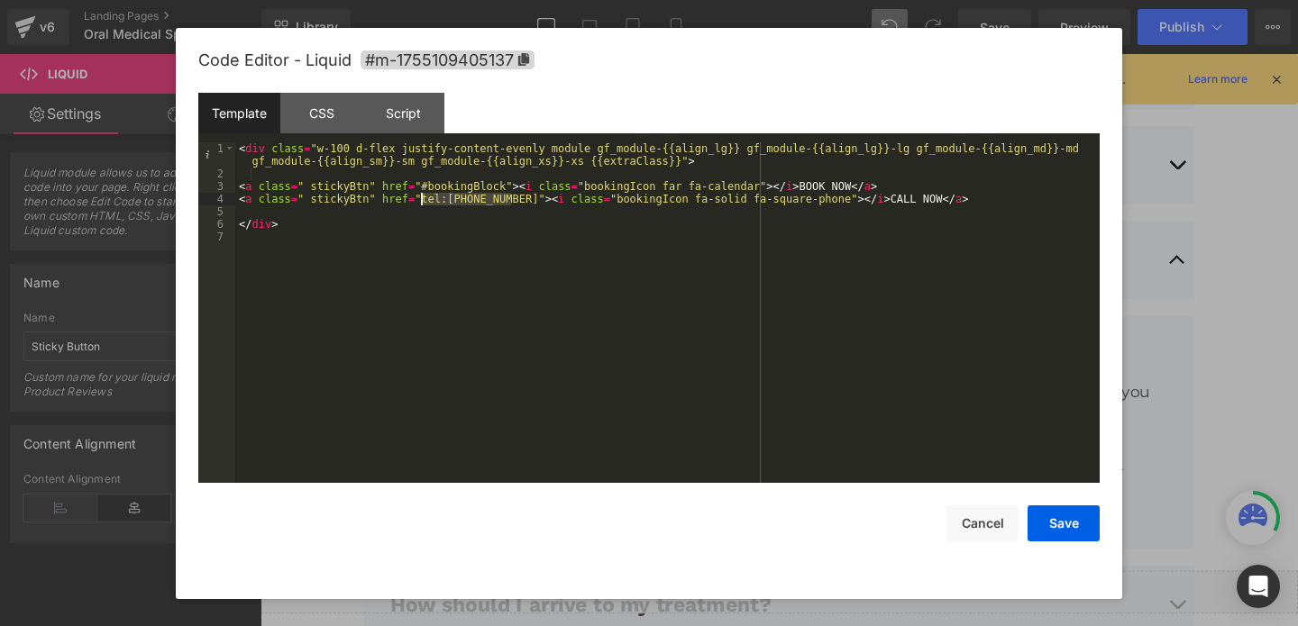
drag, startPoint x: 512, startPoint y: 197, endPoint x: 419, endPoint y: 201, distance: 92.9
click at [419, 201] on div "< div class = "w-100 d-flex justify-content-evenly module gf_module-{{align_lg}…" at bounding box center [667, 331] width 864 height 379
drag, startPoint x: 507, startPoint y: 183, endPoint x: 420, endPoint y: 190, distance: 86.8
click at [420, 190] on div "< div class = "w-100 d-flex justify-content-evenly module gf_module-{{align_lg}…" at bounding box center [667, 331] width 864 height 379
click at [1042, 532] on button "Save" at bounding box center [1064, 524] width 72 height 36
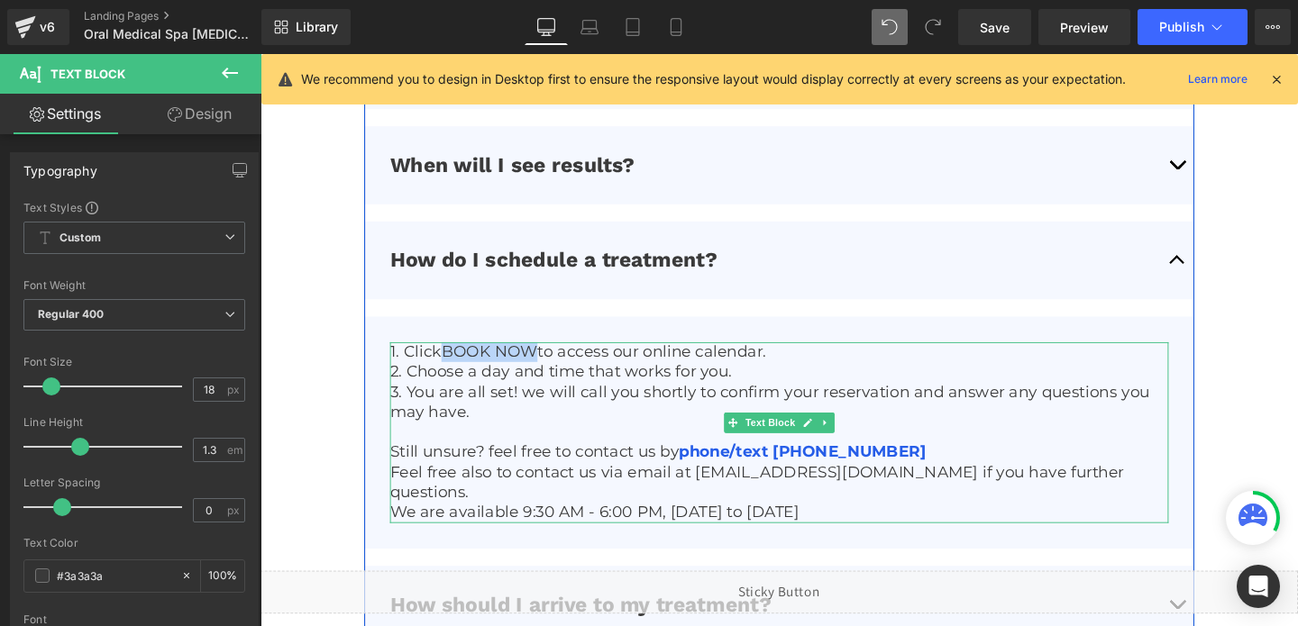
drag, startPoint x: 553, startPoint y: 361, endPoint x: 458, endPoint y: 361, distance: 95.6
click at [458, 361] on p "1. Click BOOK NOW to access our online calendar." at bounding box center [806, 367] width 818 height 21
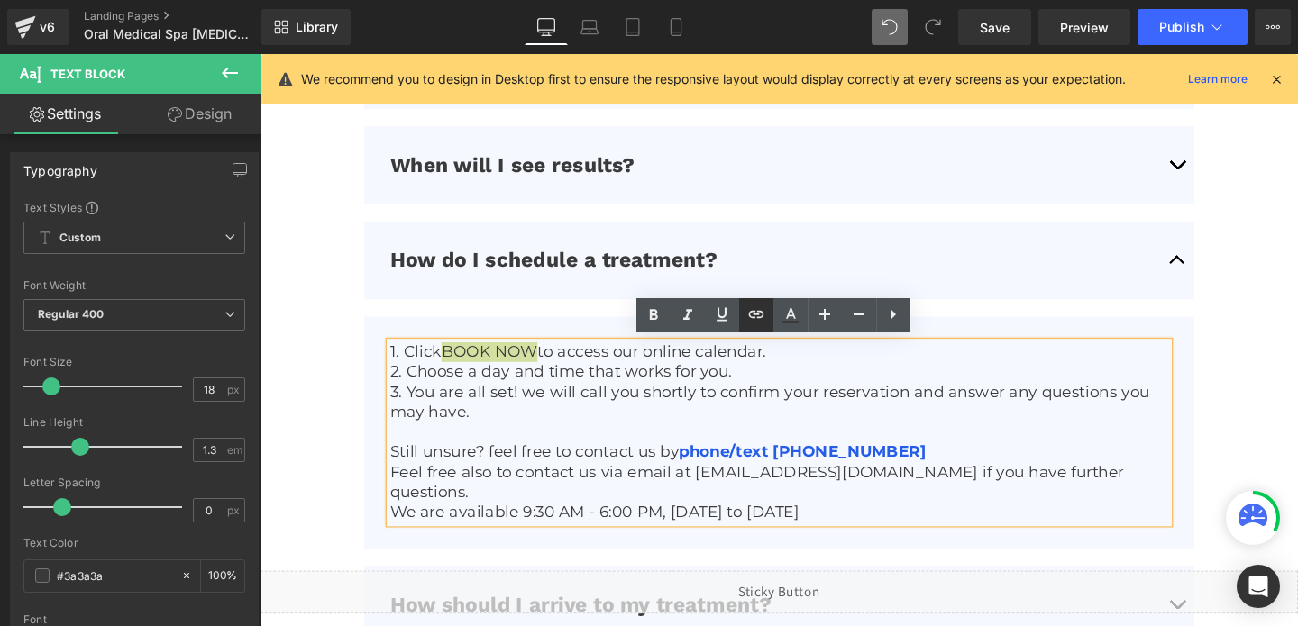
click at [760, 315] on icon at bounding box center [756, 315] width 22 height 22
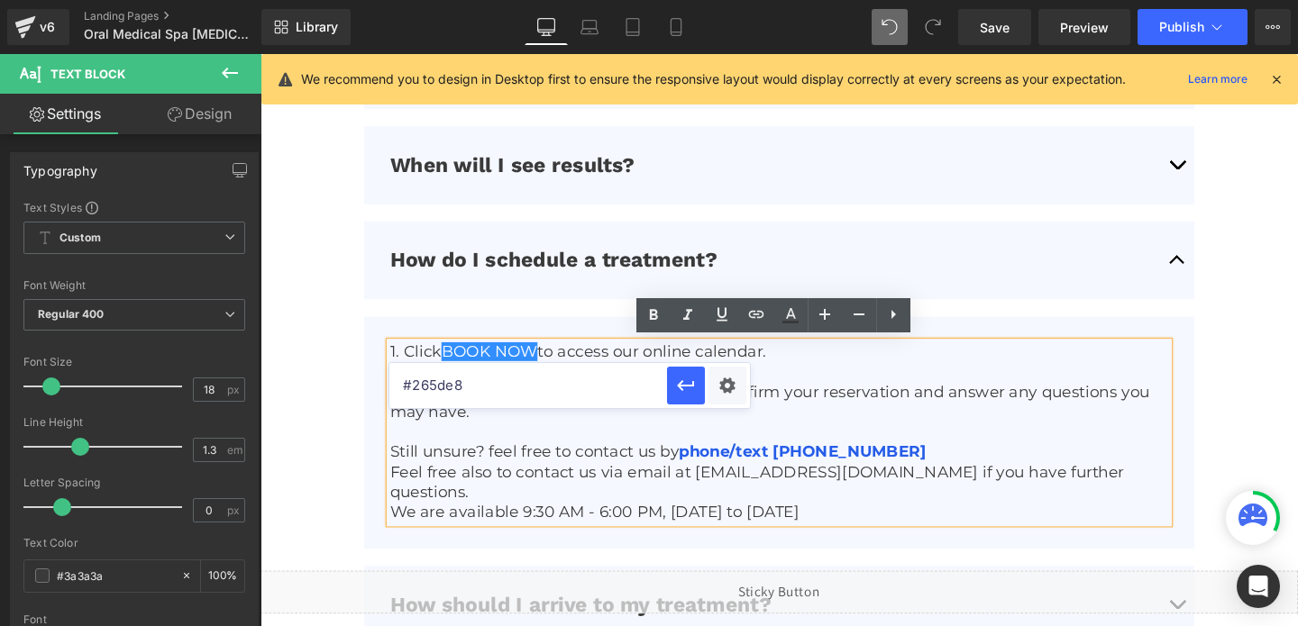
click at [545, 385] on input "#265de8" at bounding box center [528, 385] width 278 height 45
paste input "#bookingBlock"
type input "#bookingBlock"
click at [687, 392] on icon "button" at bounding box center [686, 386] width 22 height 22
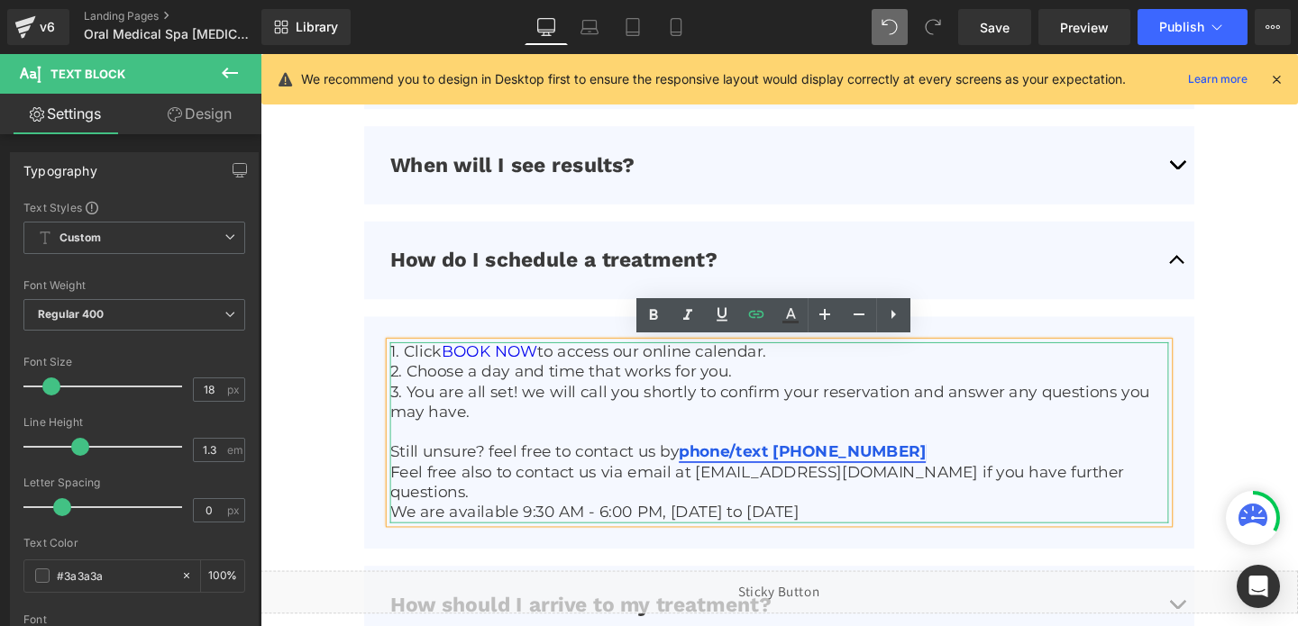
click at [844, 471] on link "phone/text [PHONE_NUMBER]" at bounding box center [830, 472] width 260 height 20
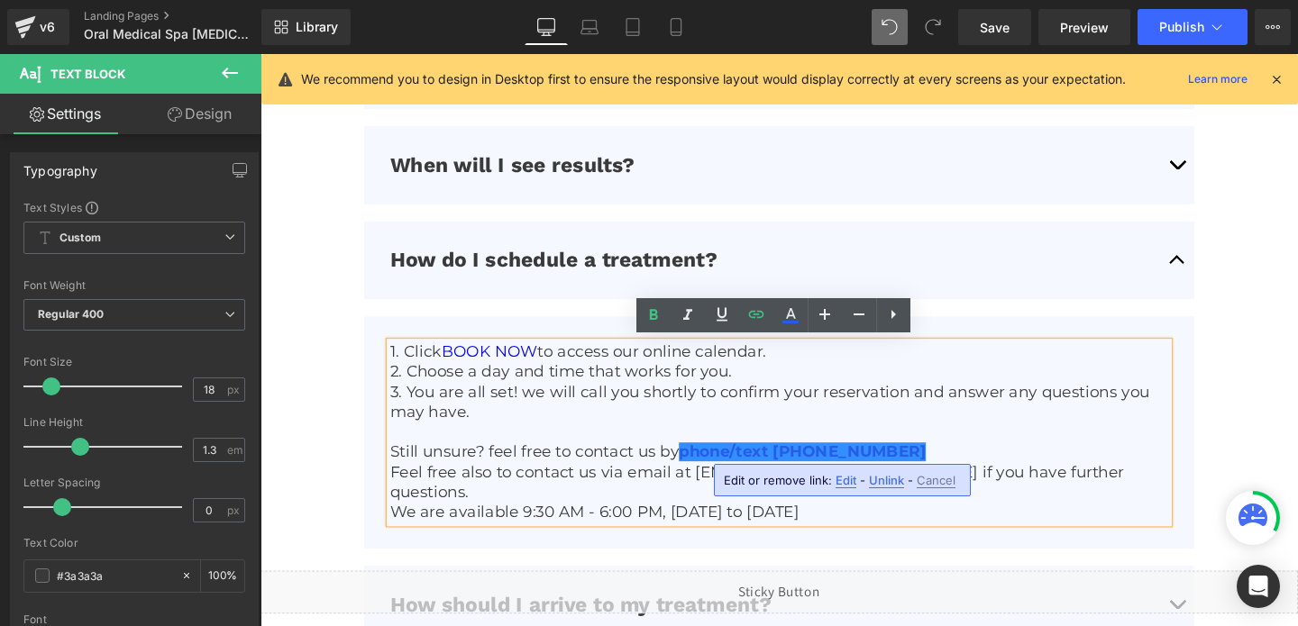
click at [843, 478] on span "Edit" at bounding box center [846, 480] width 21 height 15
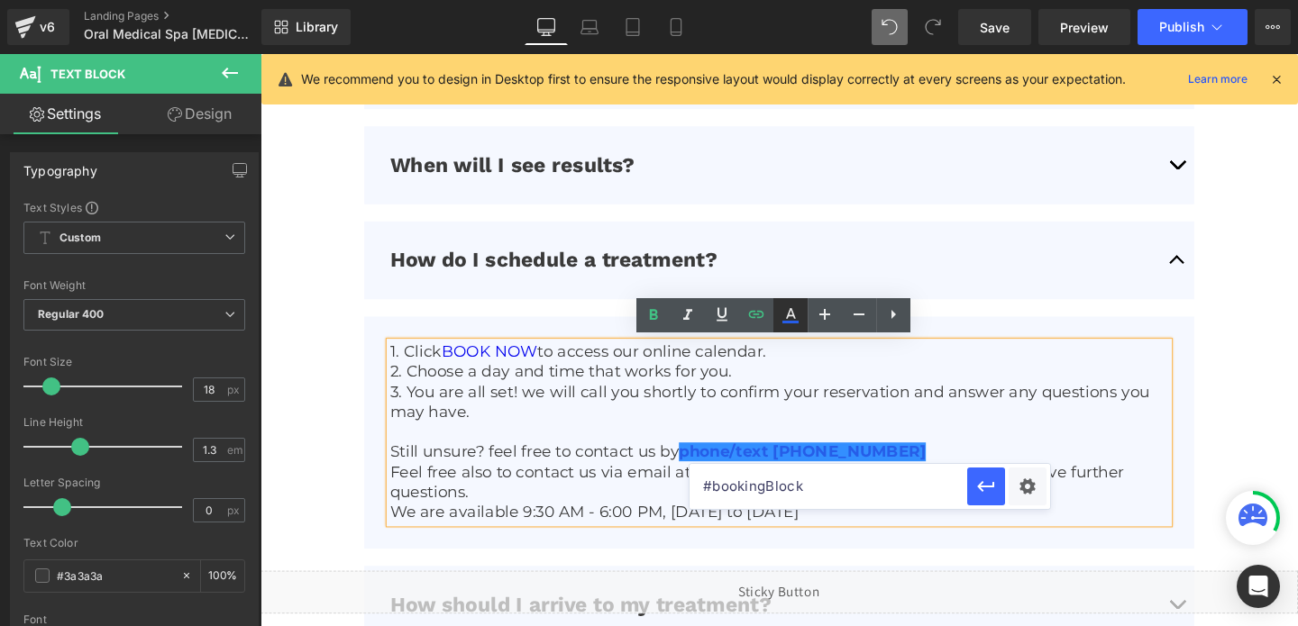
click at [790, 306] on icon at bounding box center [791, 316] width 22 height 22
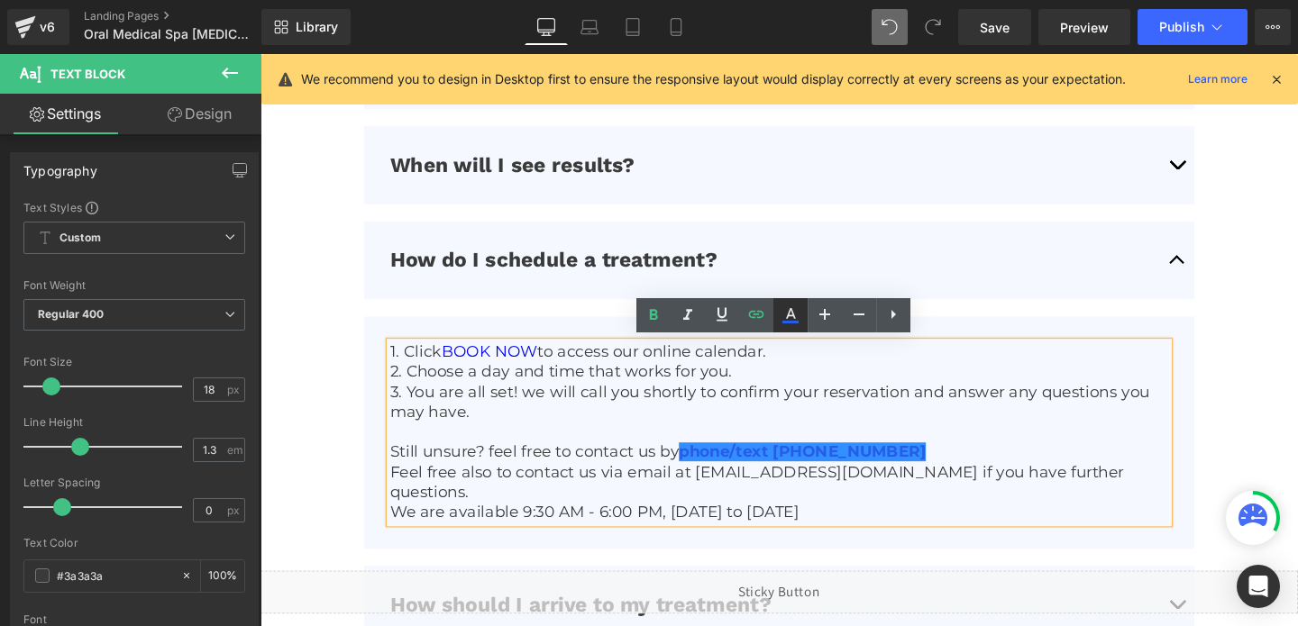
click at [798, 316] on icon at bounding box center [791, 316] width 22 height 22
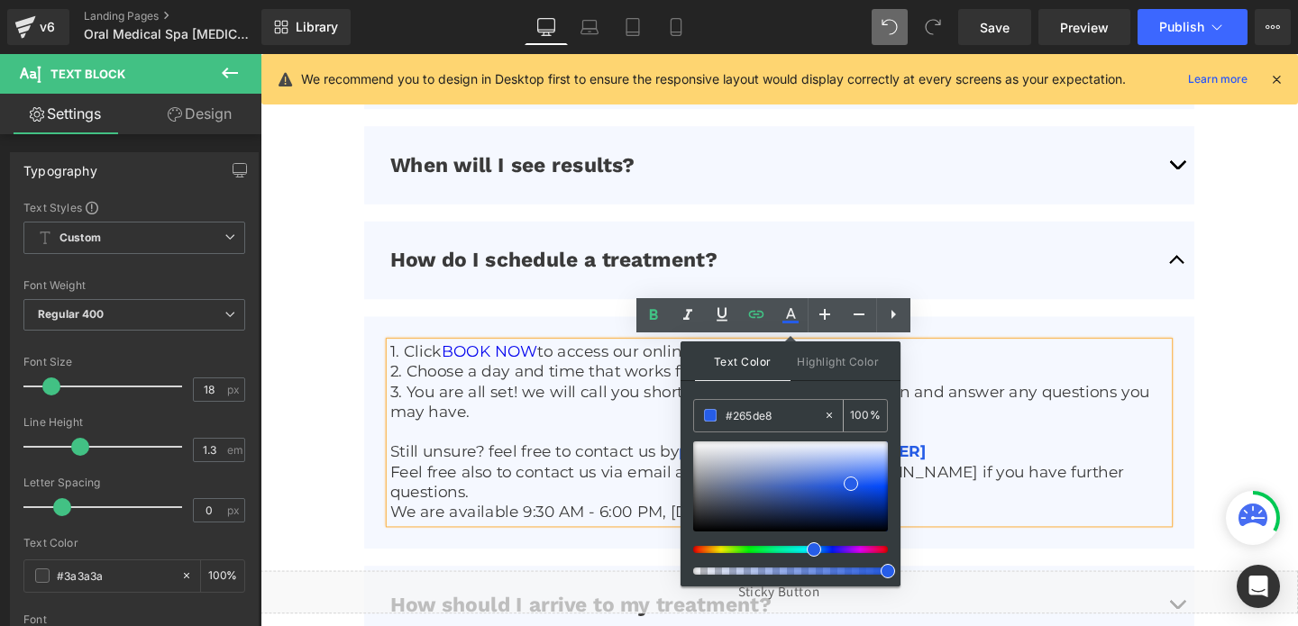
click at [742, 417] on input "#265de8" at bounding box center [774, 416] width 97 height 20
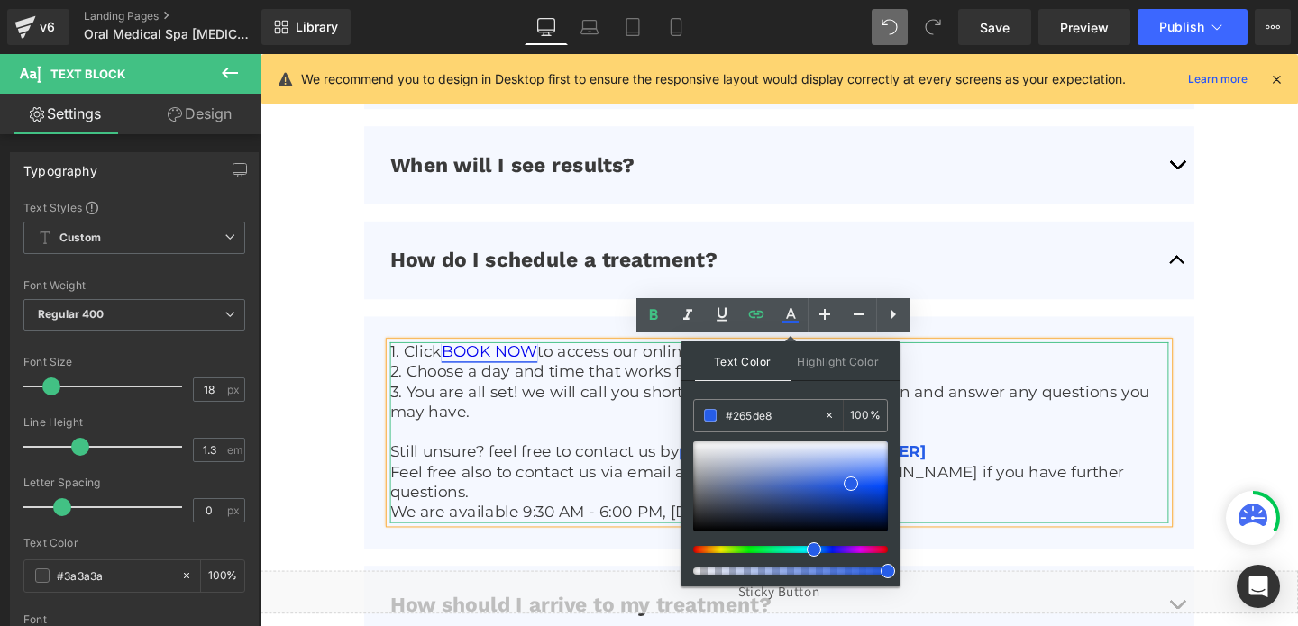
click at [503, 365] on link "BOOK NOW" at bounding box center [501, 367] width 101 height 20
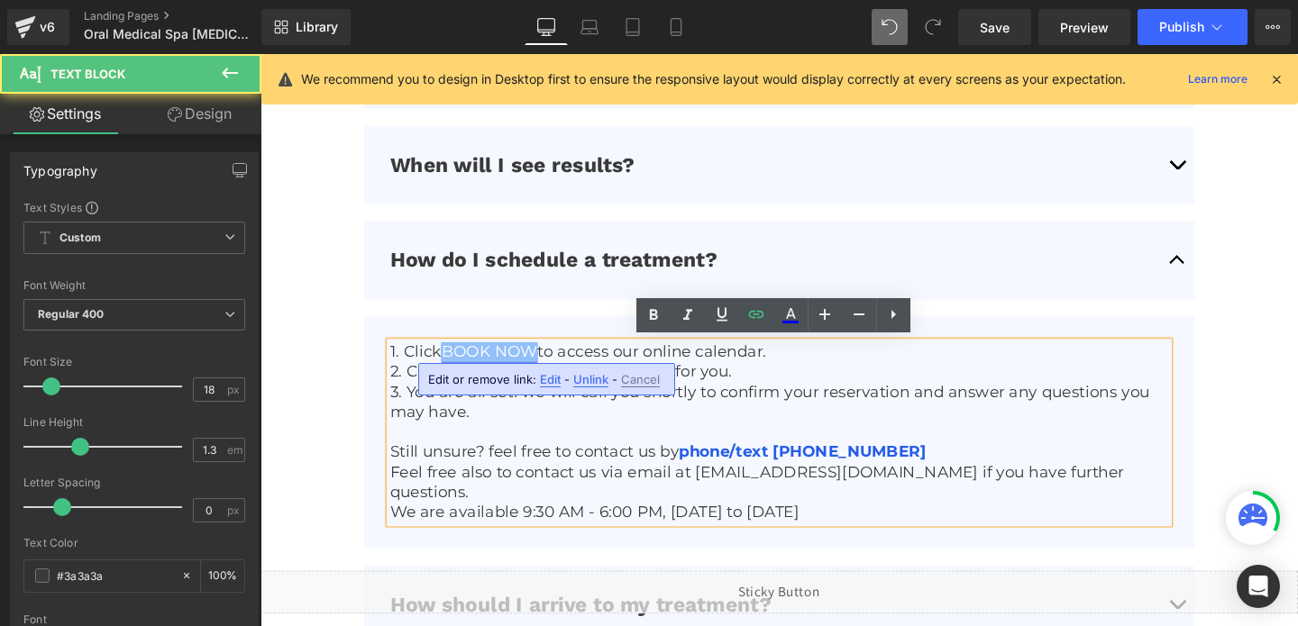
drag, startPoint x: 552, startPoint y: 363, endPoint x: 455, endPoint y: 362, distance: 96.5
click at [455, 362] on link "BOOK NOW" at bounding box center [501, 367] width 101 height 20
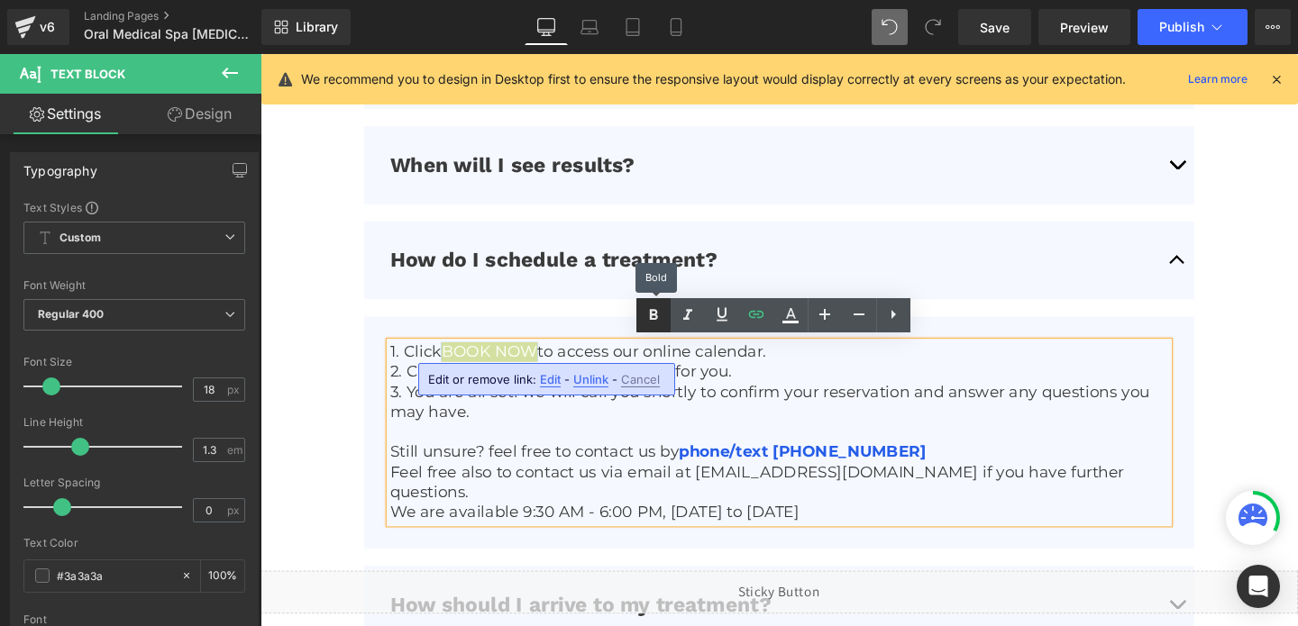
click at [659, 316] on icon at bounding box center [654, 316] width 22 height 22
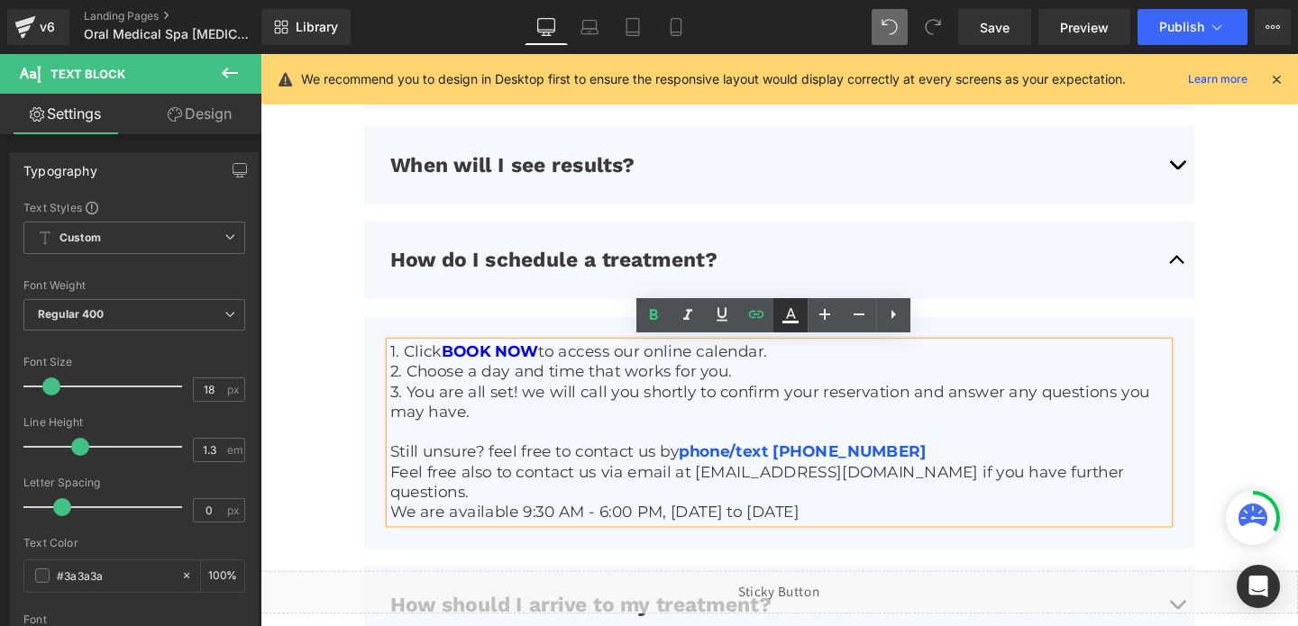
click at [792, 313] on icon at bounding box center [791, 313] width 10 height 11
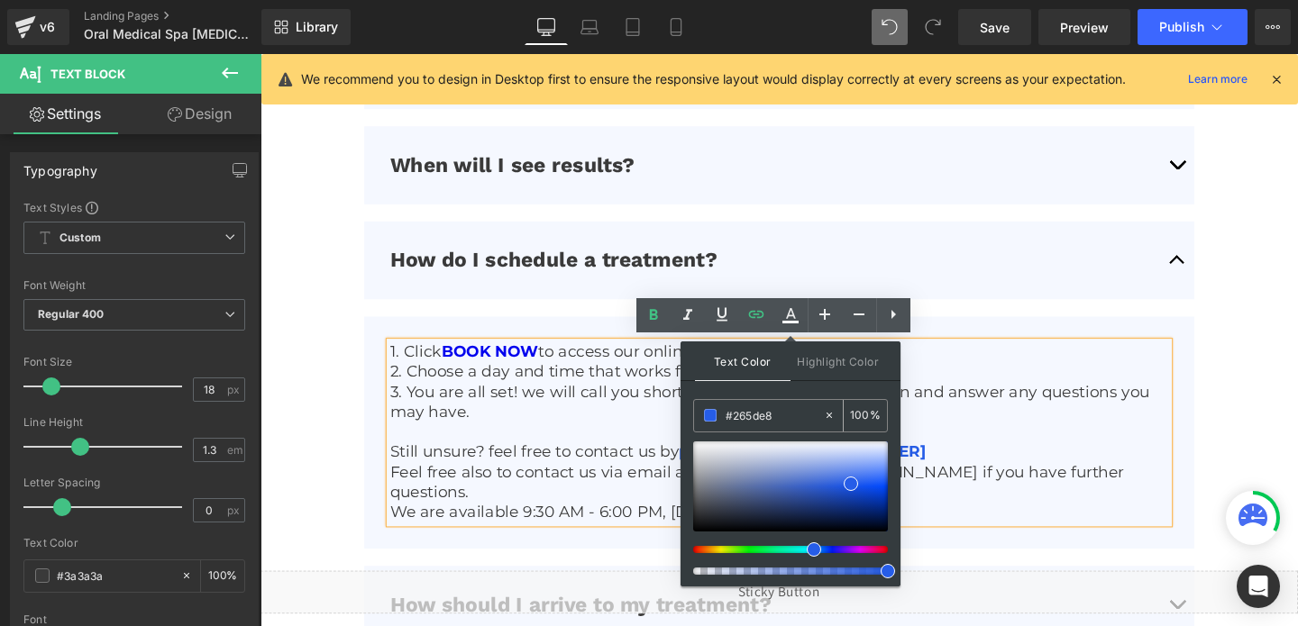
click at [744, 416] on input "#265de8" at bounding box center [774, 416] width 97 height 20
click at [851, 480] on span at bounding box center [851, 484] width 14 height 14
click at [958, 416] on p "3. You are all set! we will call you shortly to confirm your reservation and an…" at bounding box center [806, 420] width 818 height 42
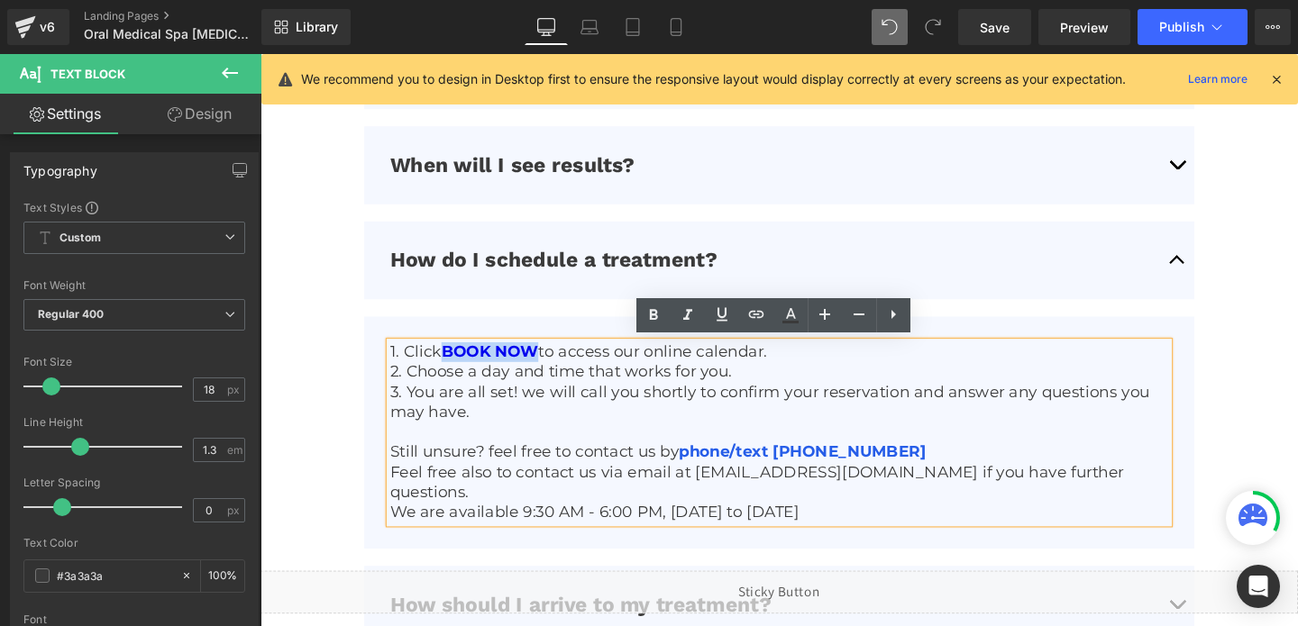
drag, startPoint x: 456, startPoint y: 366, endPoint x: 554, endPoint y: 368, distance: 98.3
click at [554, 368] on p "1. Click BOOK NOW to access our online calendar." at bounding box center [806, 367] width 818 height 21
click at [786, 317] on icon at bounding box center [791, 313] width 10 height 11
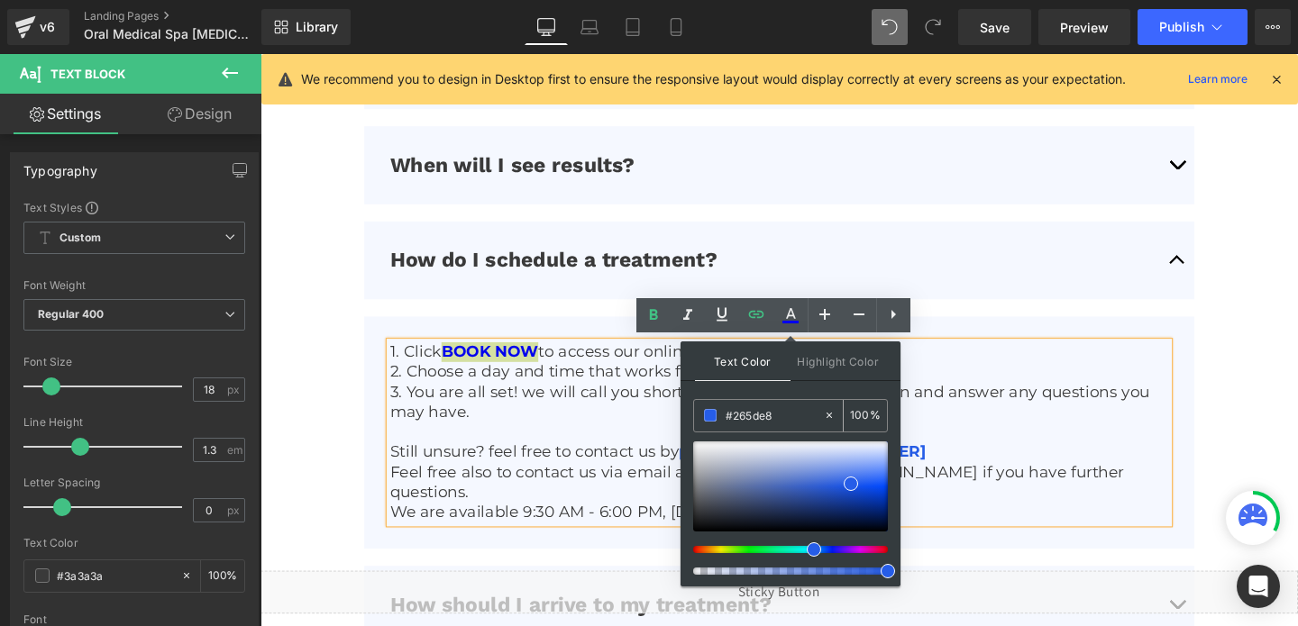
click at [737, 413] on input "#265de8" at bounding box center [774, 416] width 97 height 20
click at [853, 487] on span at bounding box center [851, 484] width 14 height 14
click at [846, 481] on span at bounding box center [851, 484] width 14 height 14
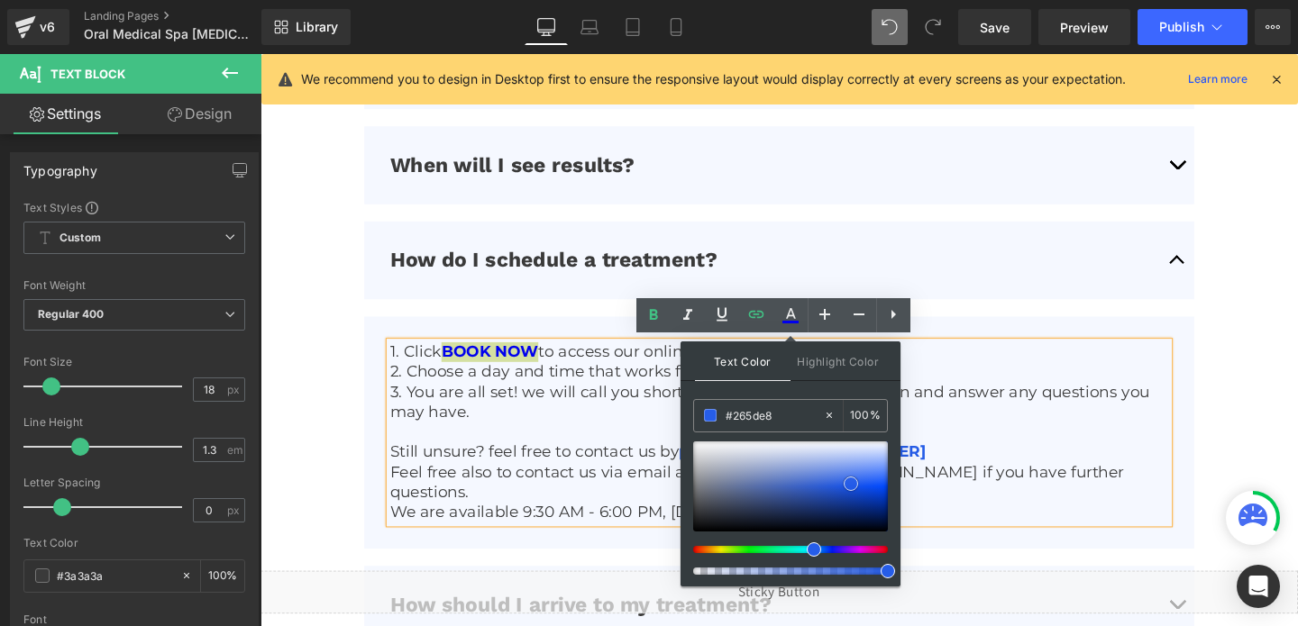
click at [831, 461] on div at bounding box center [790, 487] width 195 height 90
click at [847, 486] on div at bounding box center [790, 487] width 195 height 90
click at [766, 422] on input "#265de8" at bounding box center [774, 416] width 97 height 20
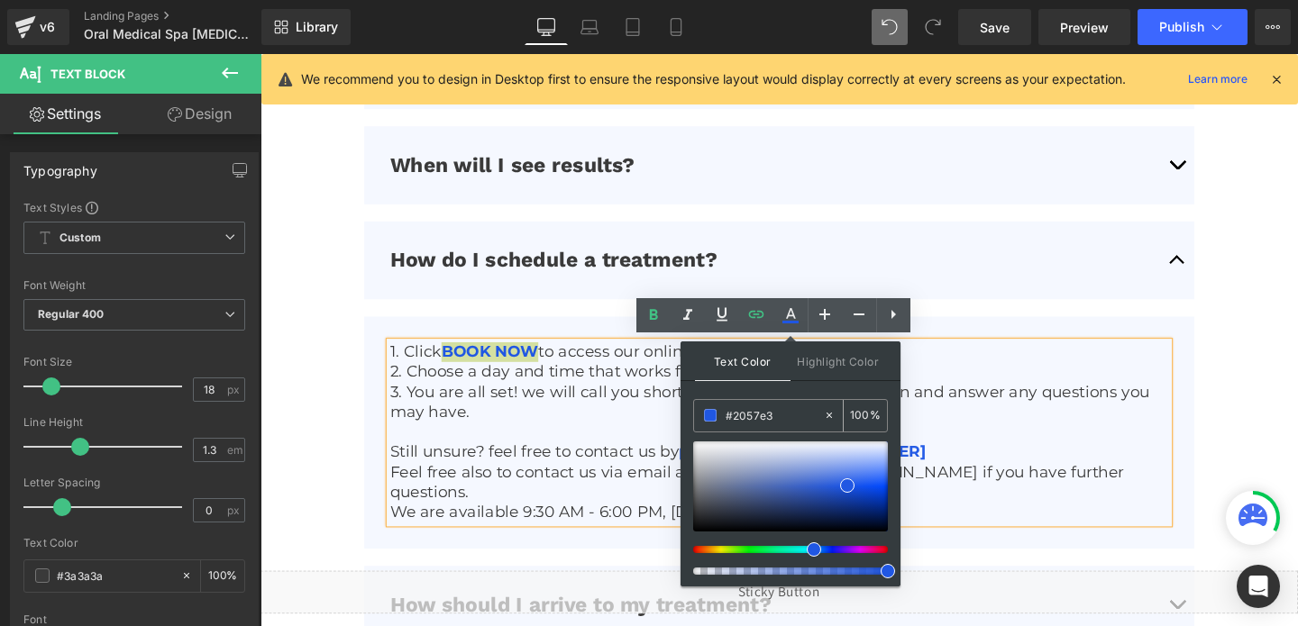
paste input "65de8"
type input "#265de8"
click at [853, 484] on span at bounding box center [851, 484] width 14 height 14
click at [1025, 457] on p at bounding box center [806, 452] width 818 height 21
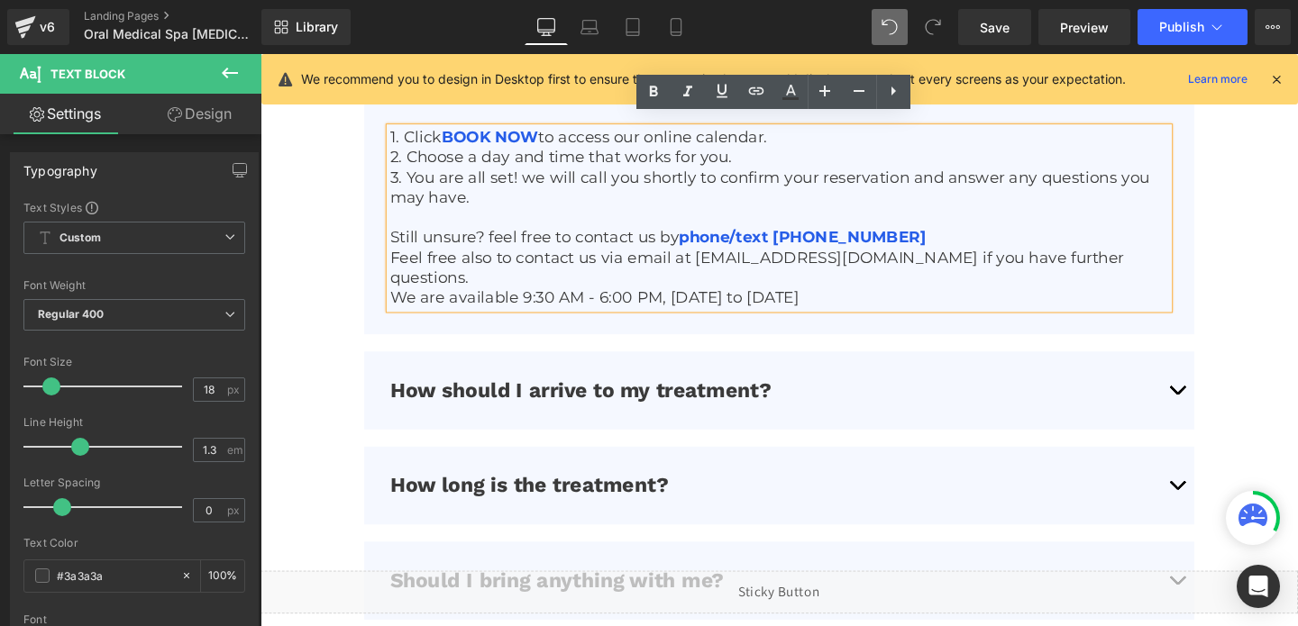
scroll to position [4984, 0]
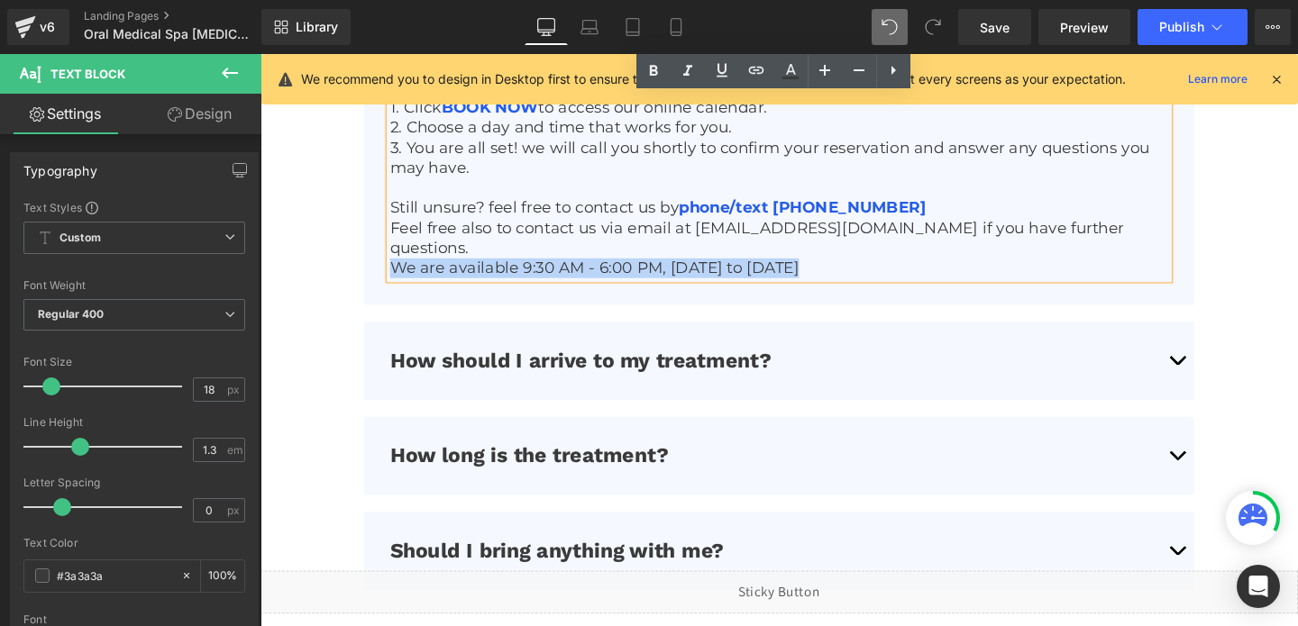
drag, startPoint x: 396, startPoint y: 254, endPoint x: 283, endPoint y: 255, distance: 112.7
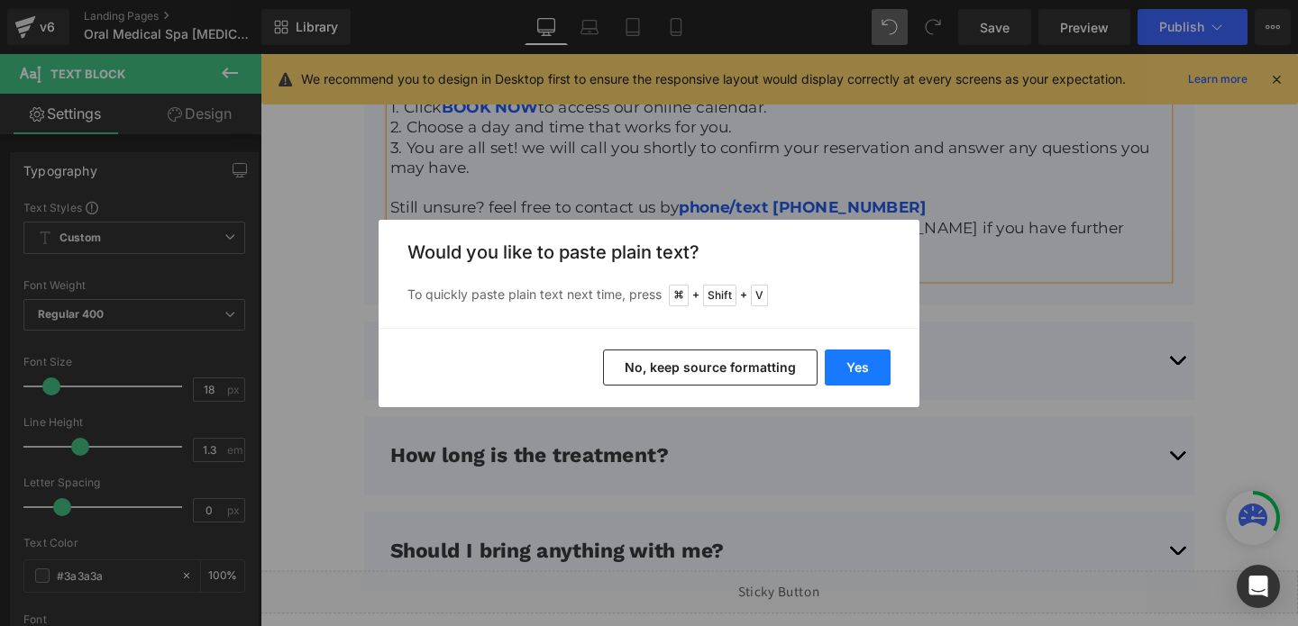
click at [847, 375] on button "Yes" at bounding box center [858, 368] width 66 height 36
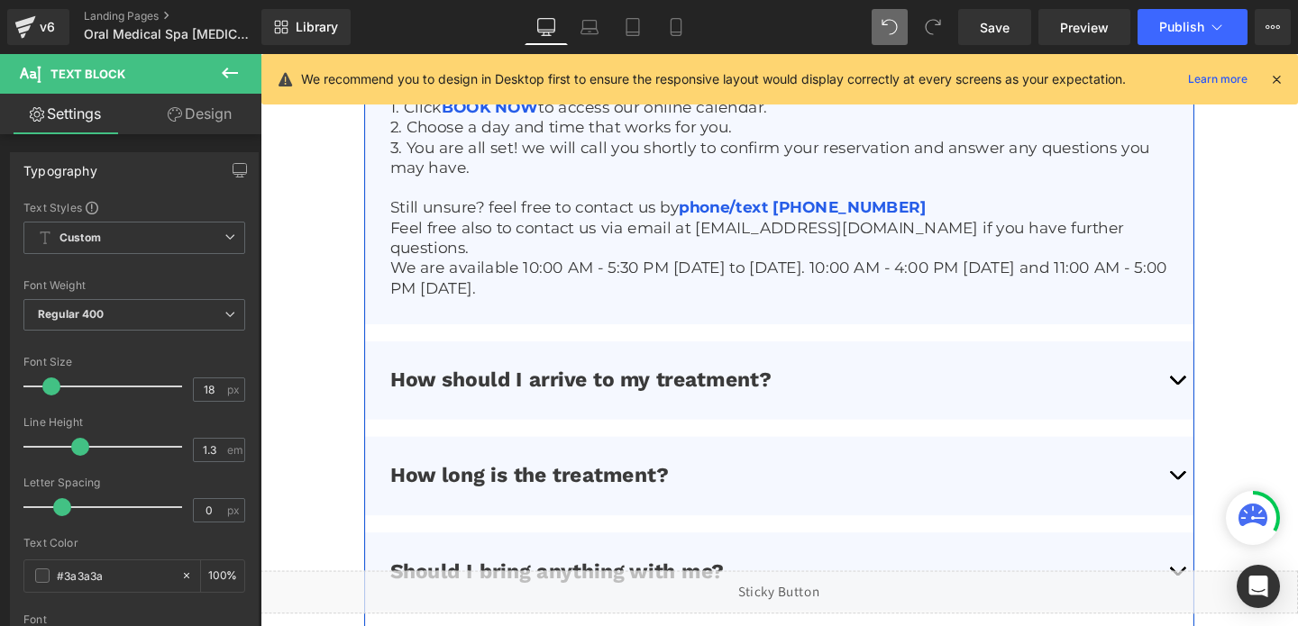
click at [1218, 361] on button "button" at bounding box center [1224, 397] width 36 height 82
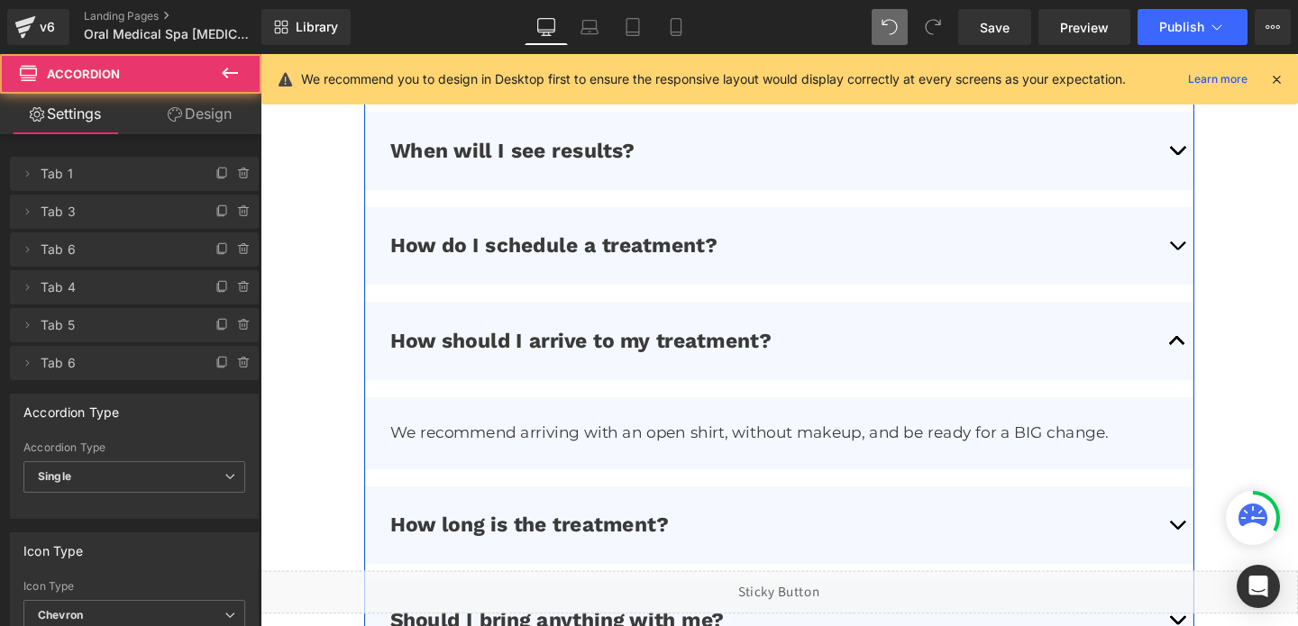
scroll to position [4740, 0]
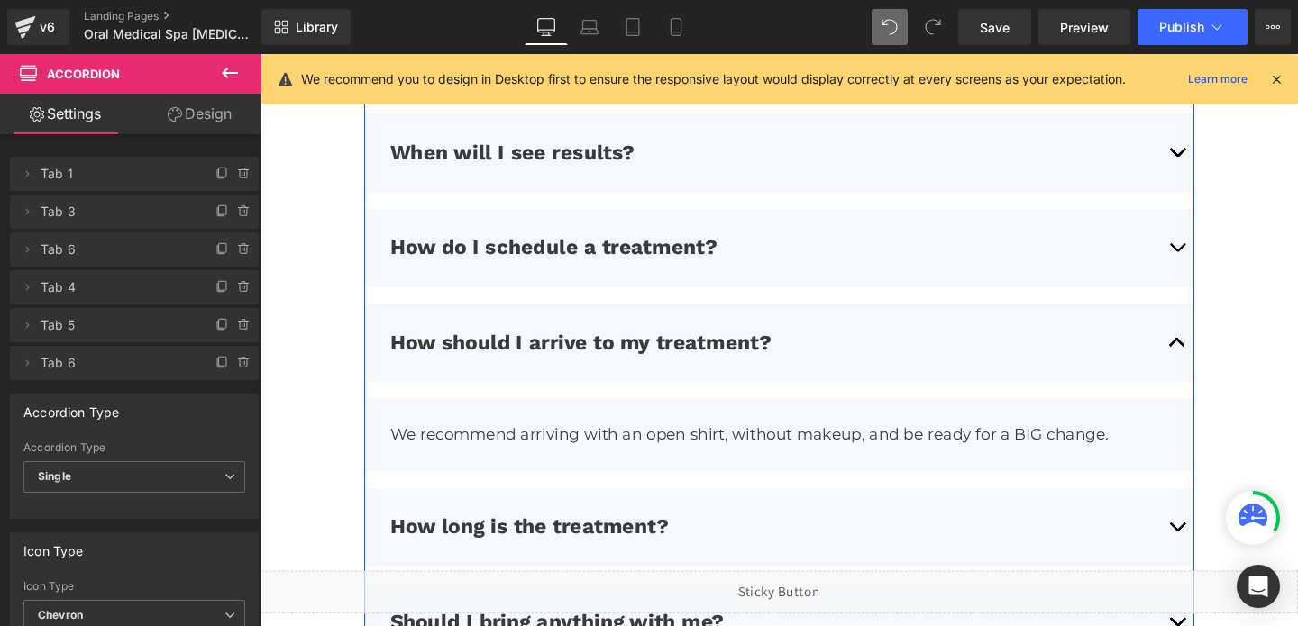
click at [1219, 539] on button "button" at bounding box center [1224, 552] width 36 height 82
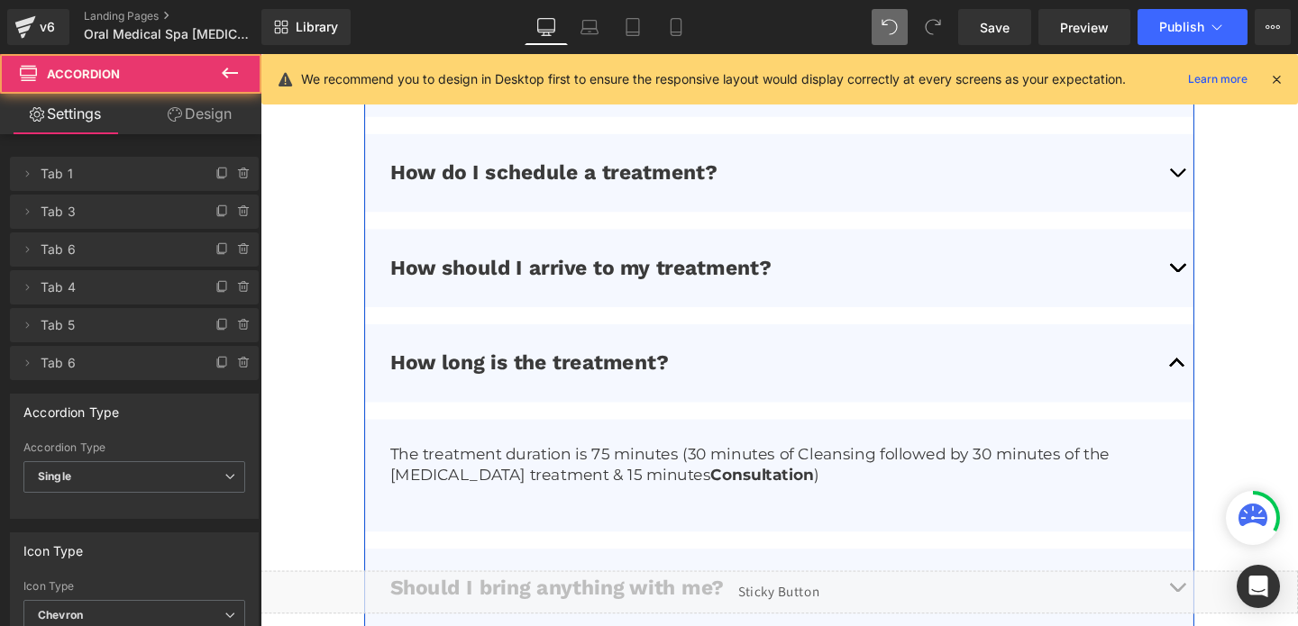
scroll to position [4993, 0]
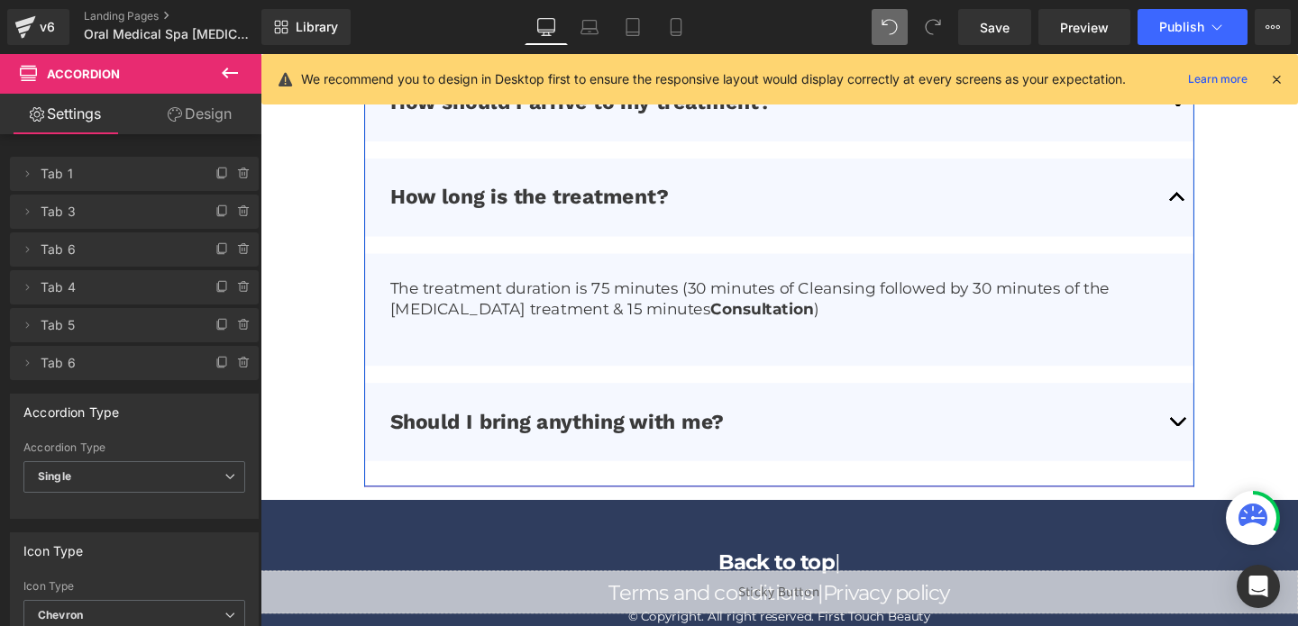
click at [1222, 441] on button "button" at bounding box center [1224, 441] width 36 height 82
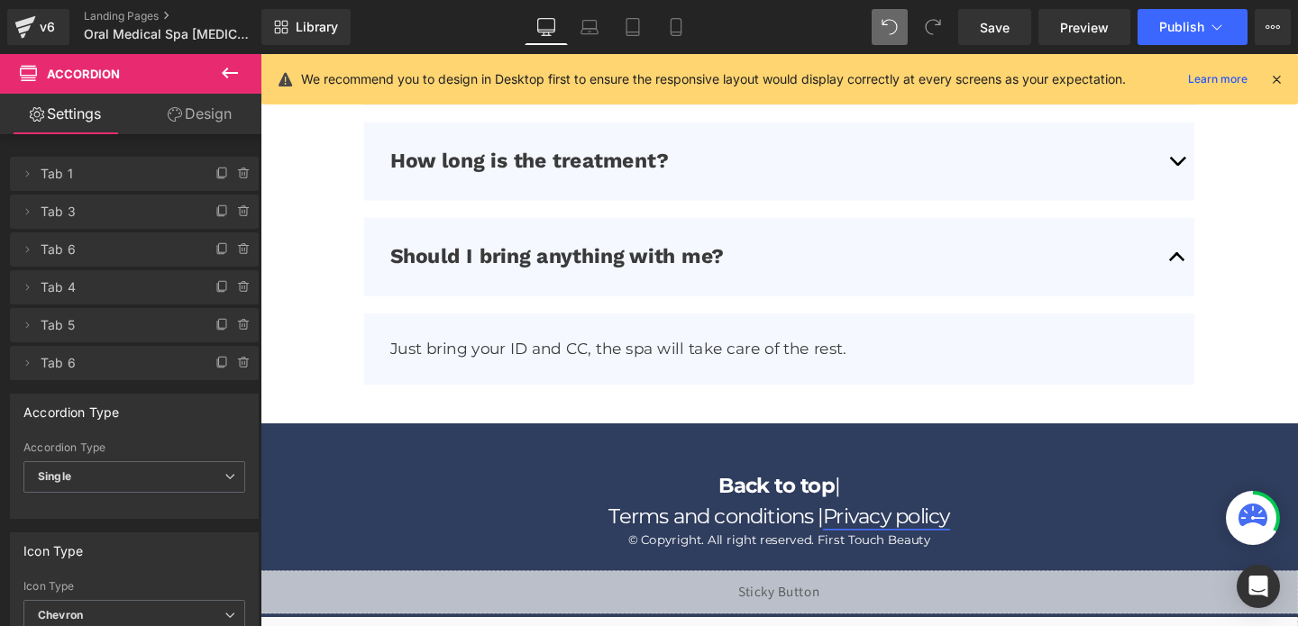
scroll to position [5077, 0]
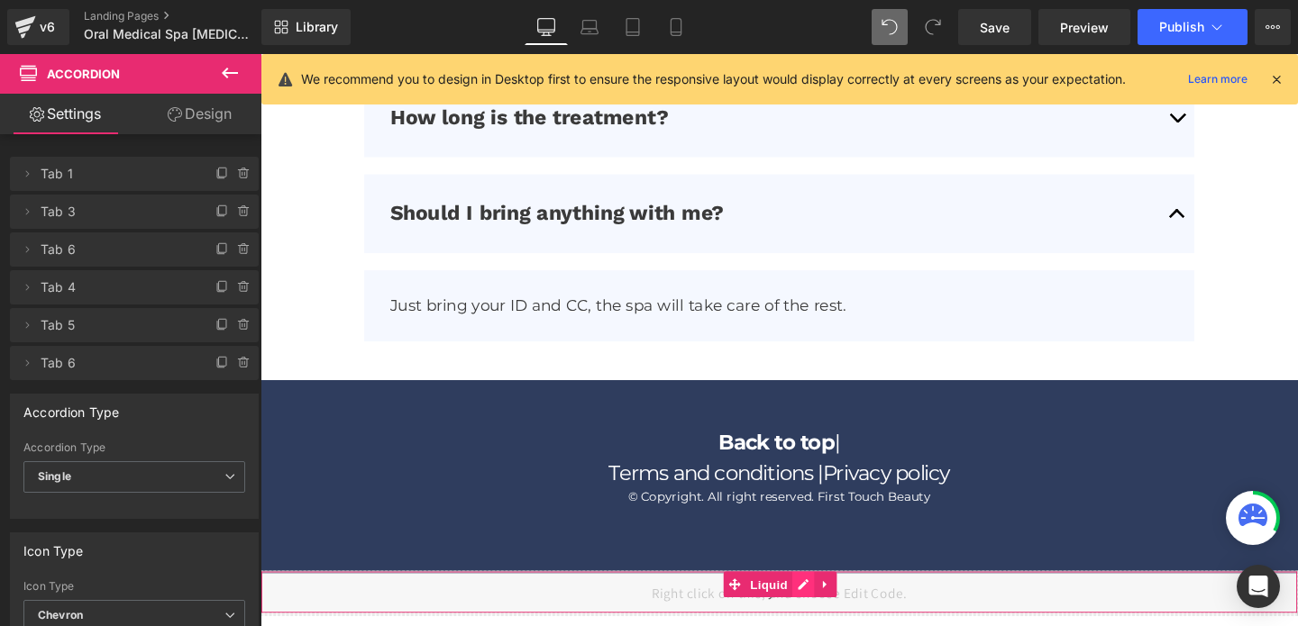
click at [819, 618] on div "Liquid" at bounding box center [806, 620] width 1091 height 45
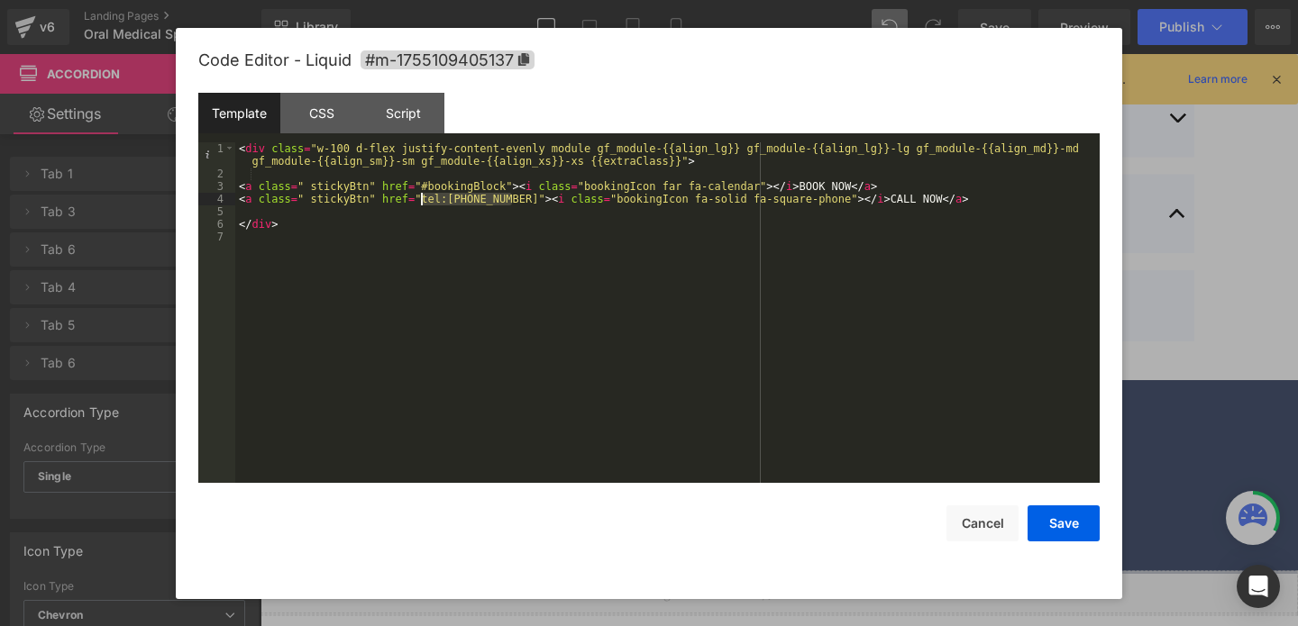
drag, startPoint x: 511, startPoint y: 195, endPoint x: 423, endPoint y: 199, distance: 88.5
click at [422, 199] on div "< div class = "w-100 d-flex justify-content-evenly module gf_module-{{align_lg}…" at bounding box center [667, 331] width 864 height 379
click at [1052, 529] on button "Save" at bounding box center [1064, 524] width 72 height 36
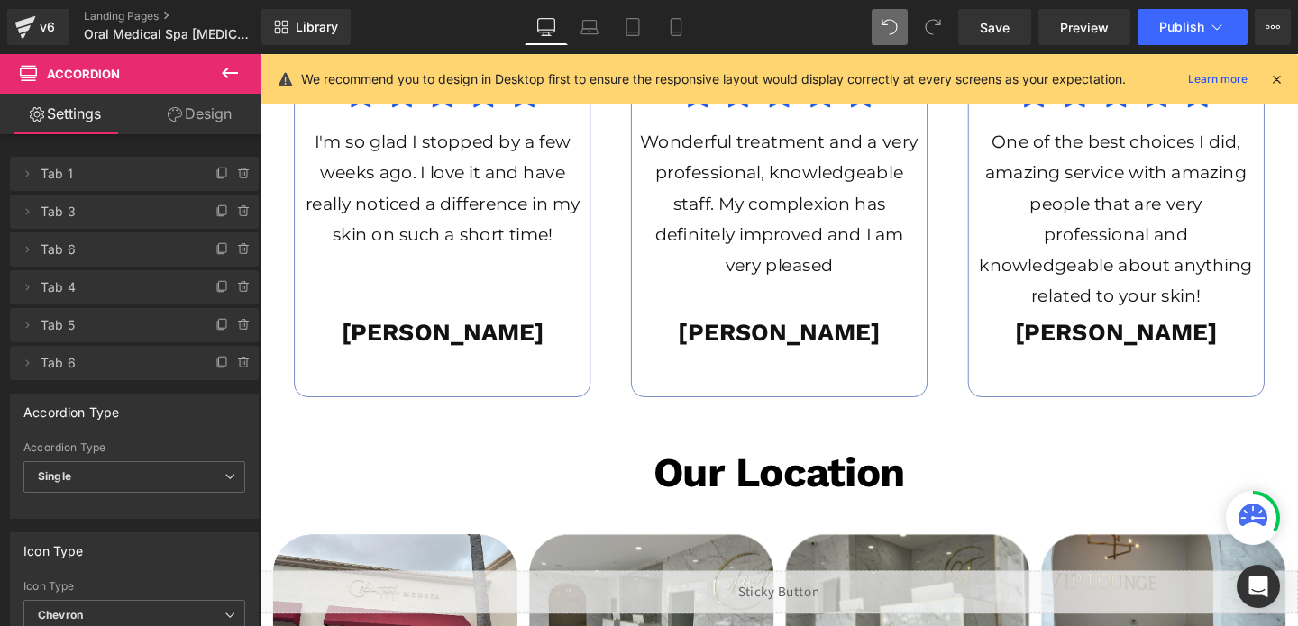
scroll to position [3488, 0]
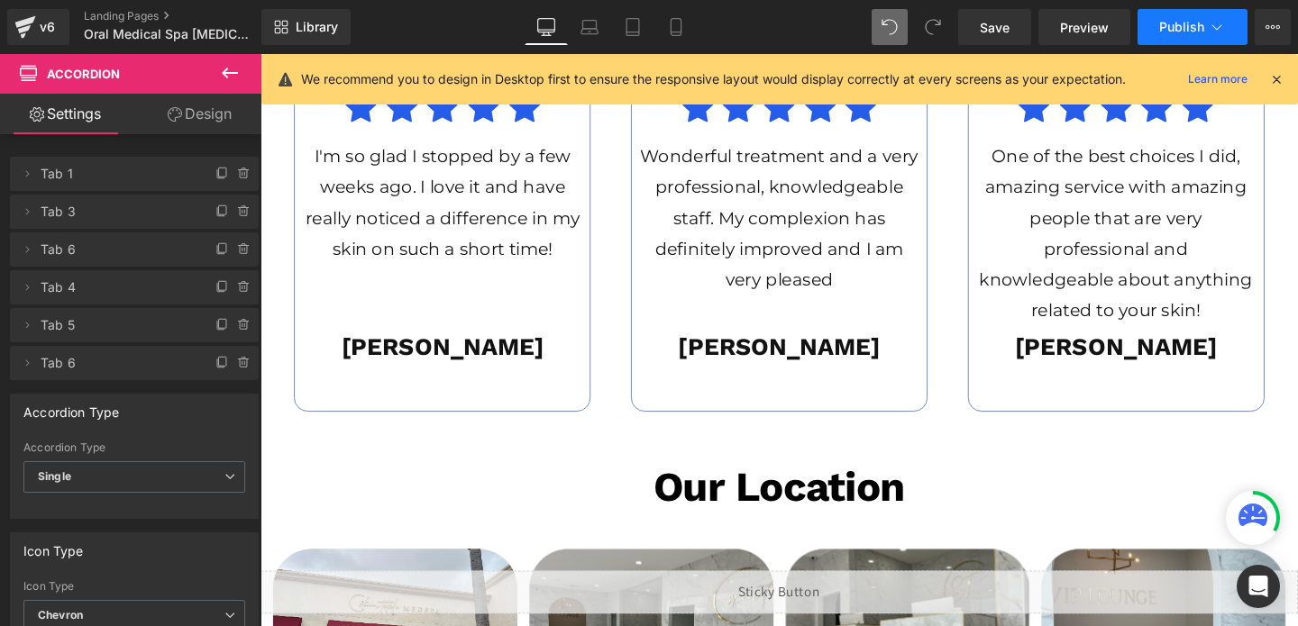
click at [1142, 33] on button "Publish" at bounding box center [1193, 27] width 110 height 36
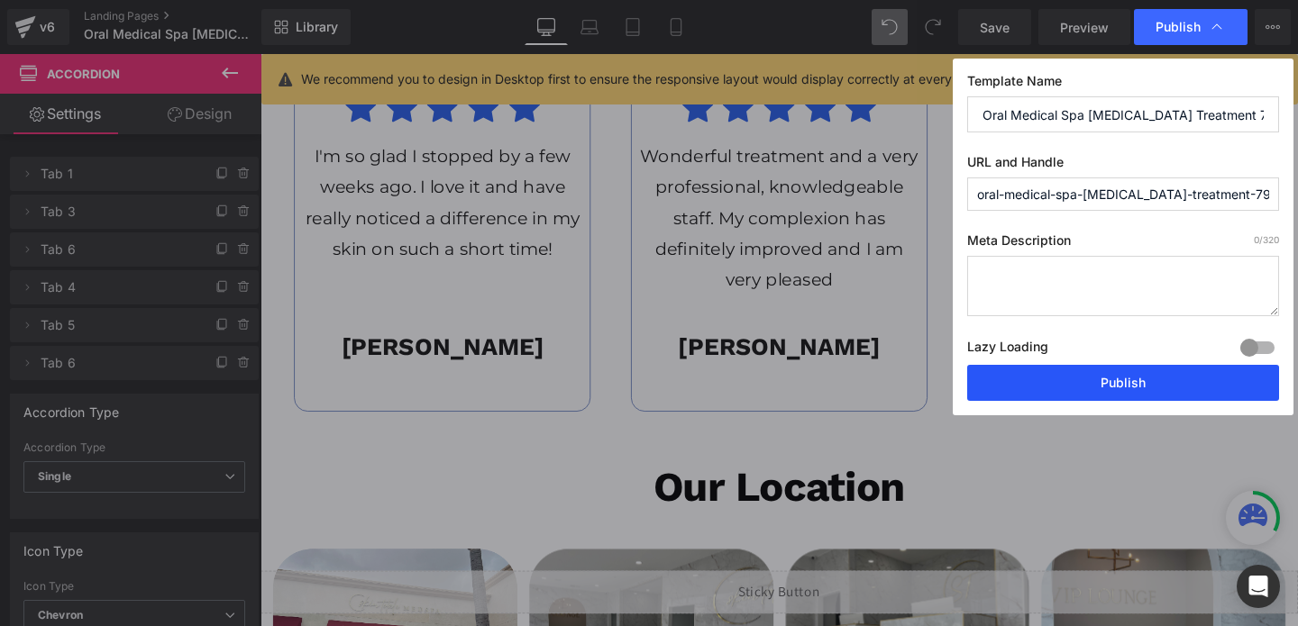
click at [1016, 367] on button "Publish" at bounding box center [1123, 383] width 312 height 36
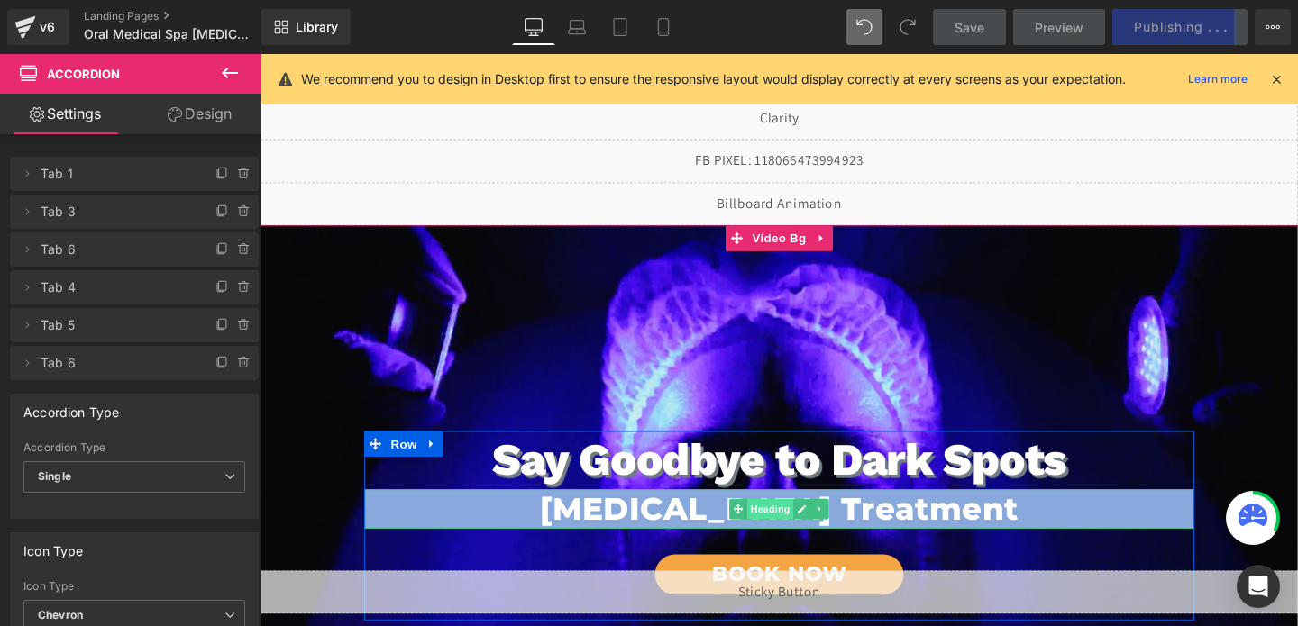
click at [798, 528] on span "Heading" at bounding box center [797, 533] width 49 height 22
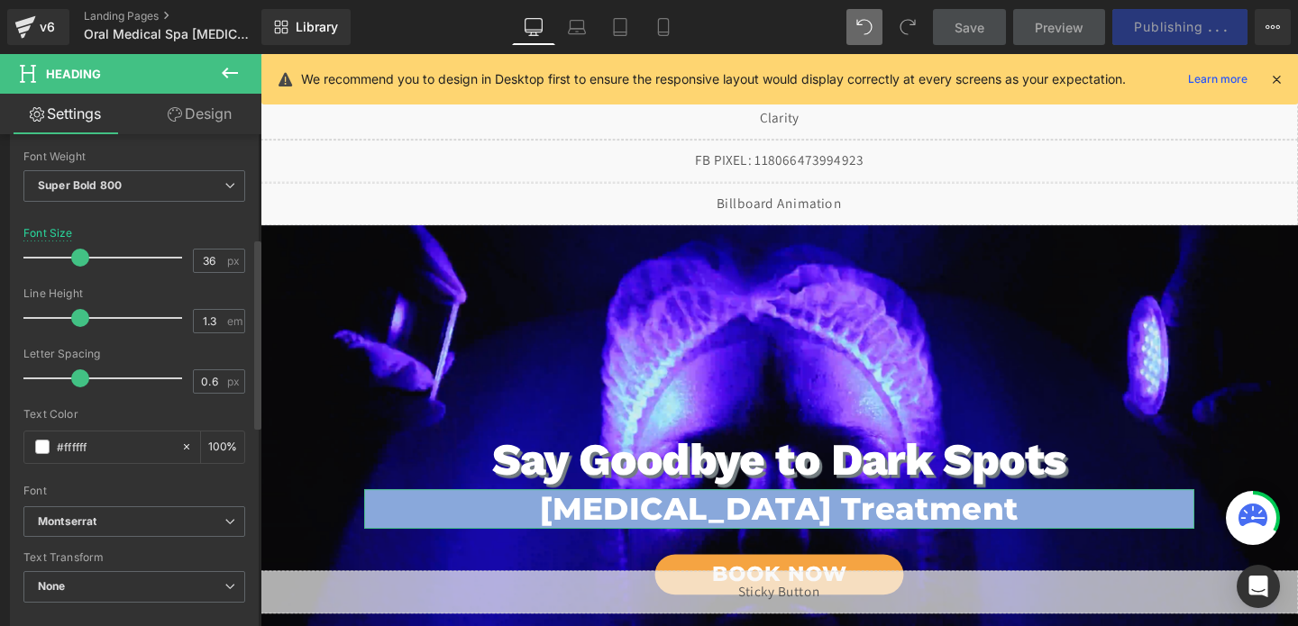
scroll to position [276, 0]
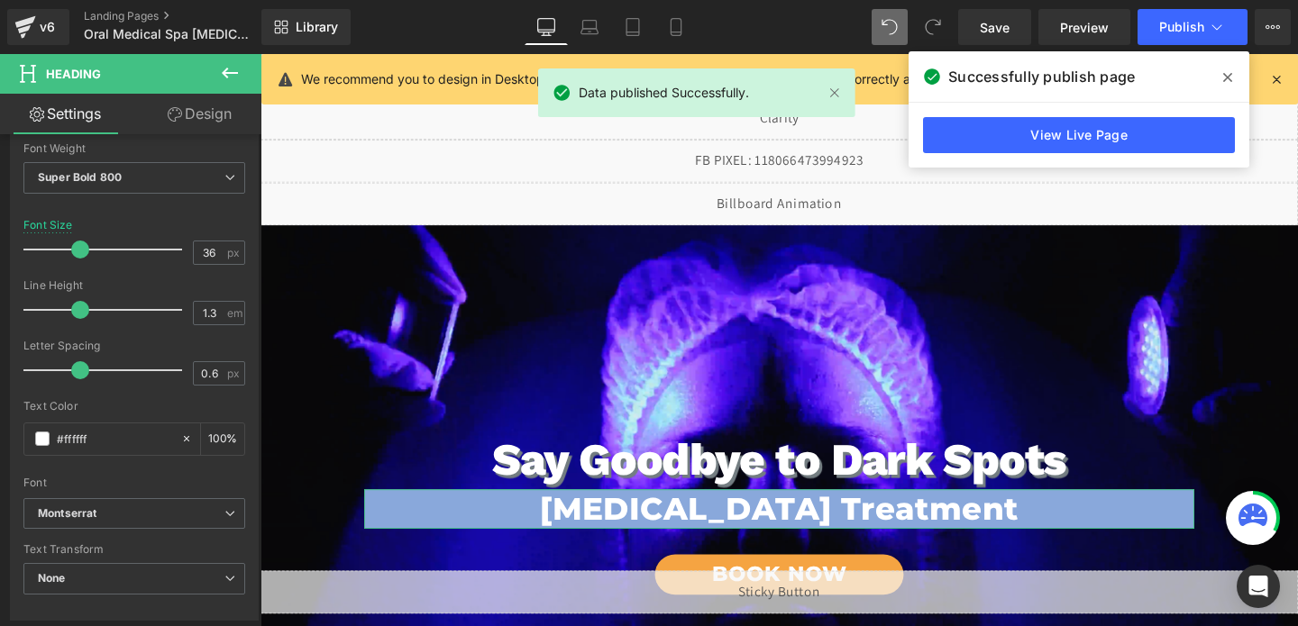
click at [194, 115] on link "Design" at bounding box center [199, 114] width 131 height 41
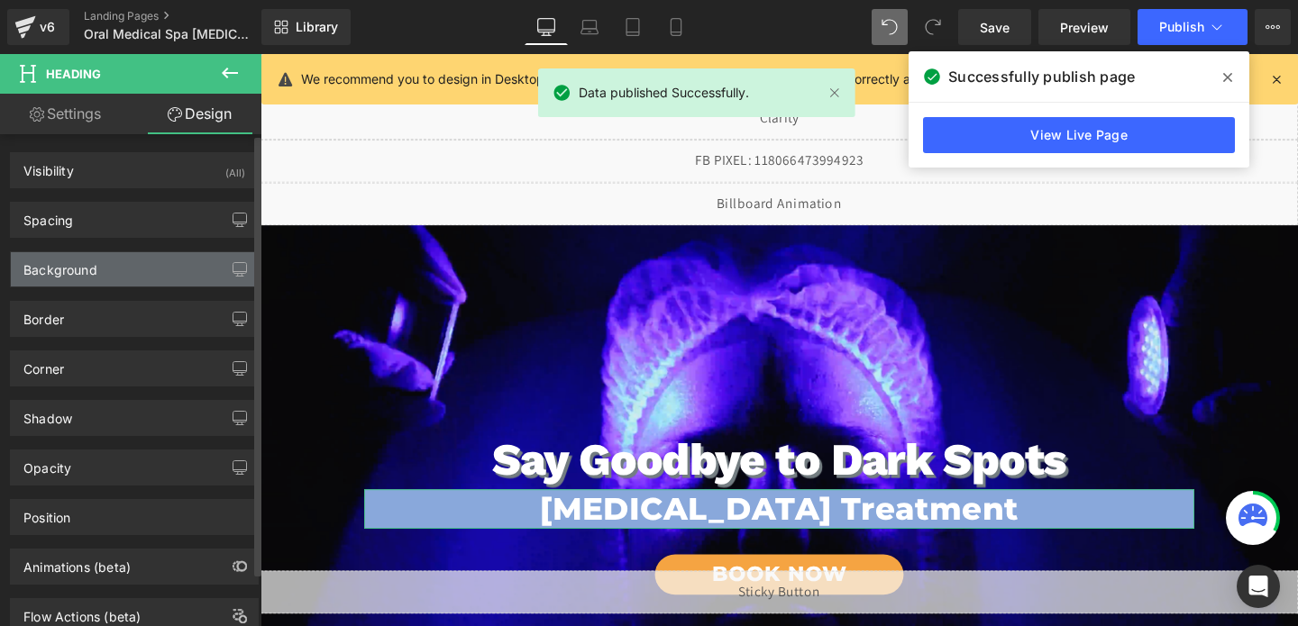
click at [81, 265] on div "Background" at bounding box center [60, 264] width 74 height 25
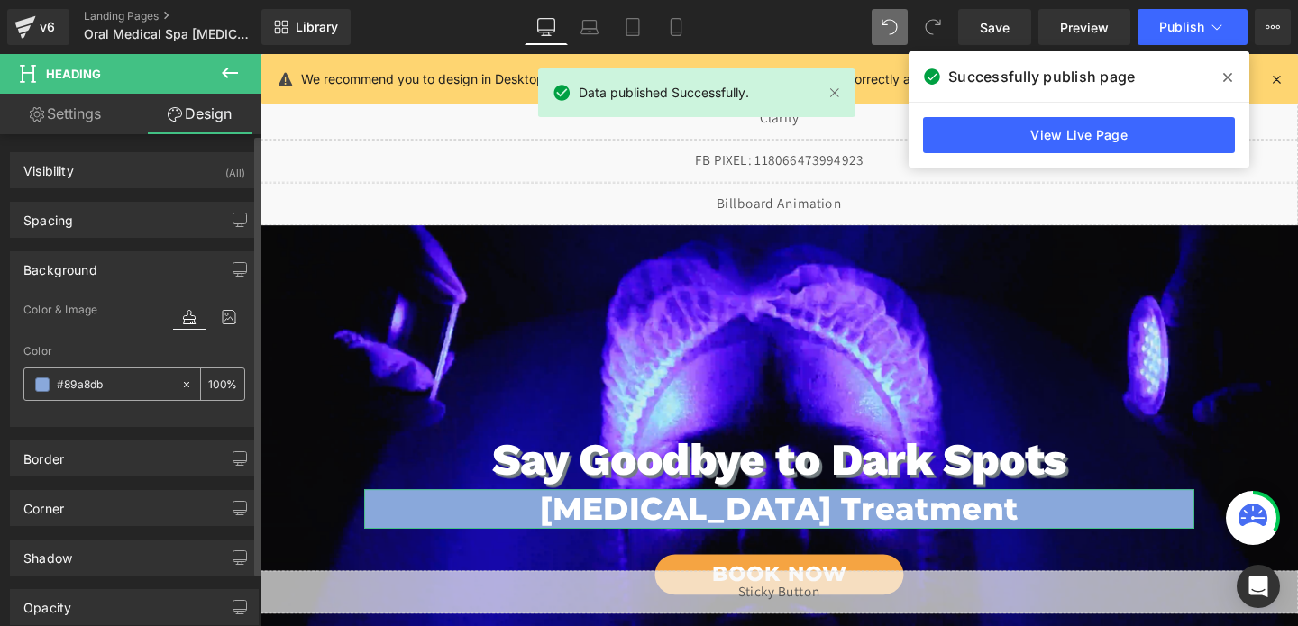
click at [96, 384] on input "#89a8db" at bounding box center [114, 385] width 115 height 20
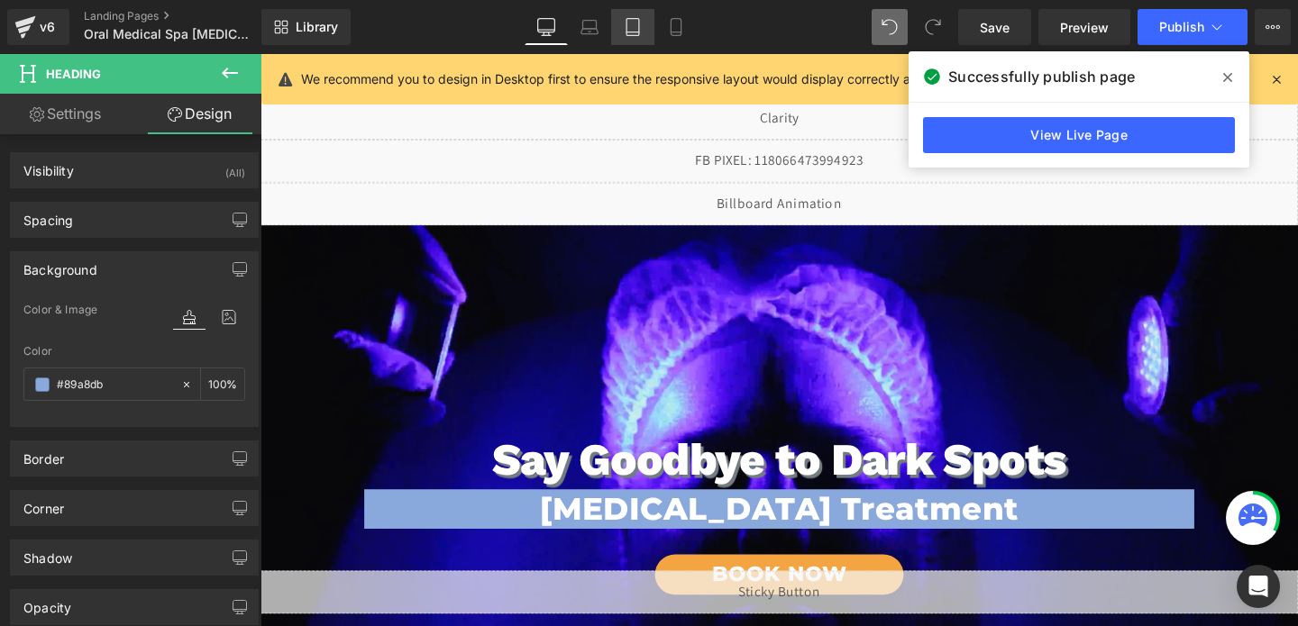
click at [640, 23] on icon at bounding box center [633, 27] width 18 height 18
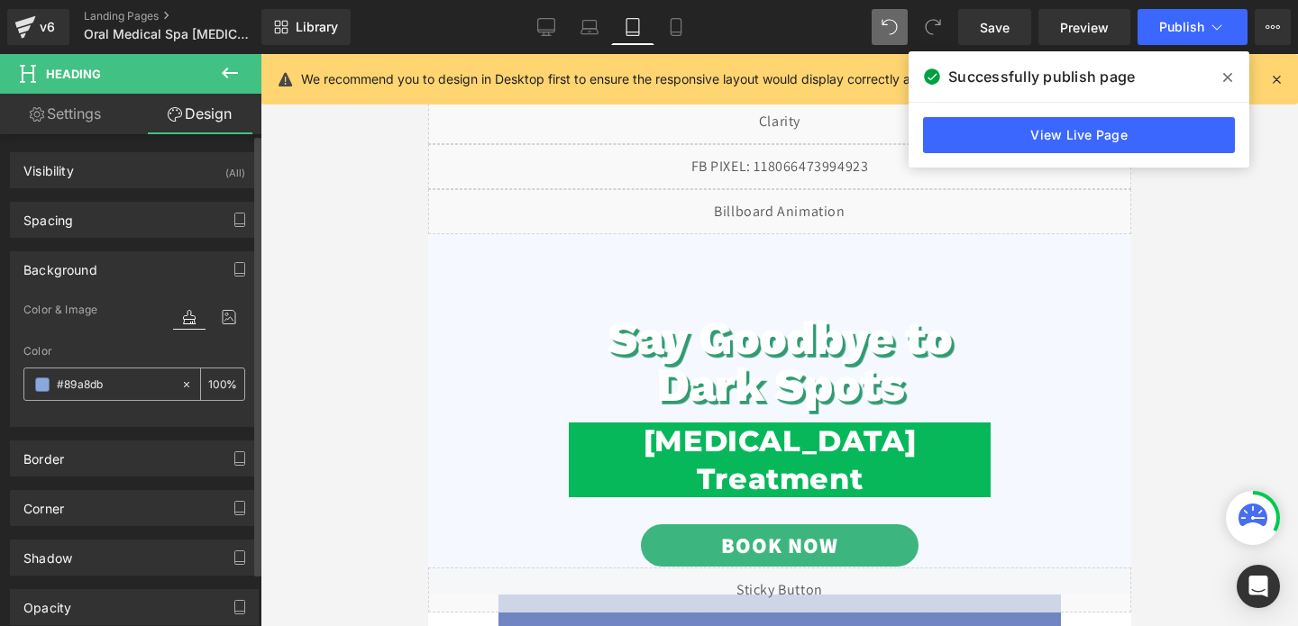
click at [98, 391] on input "#89a8db" at bounding box center [114, 385] width 115 height 20
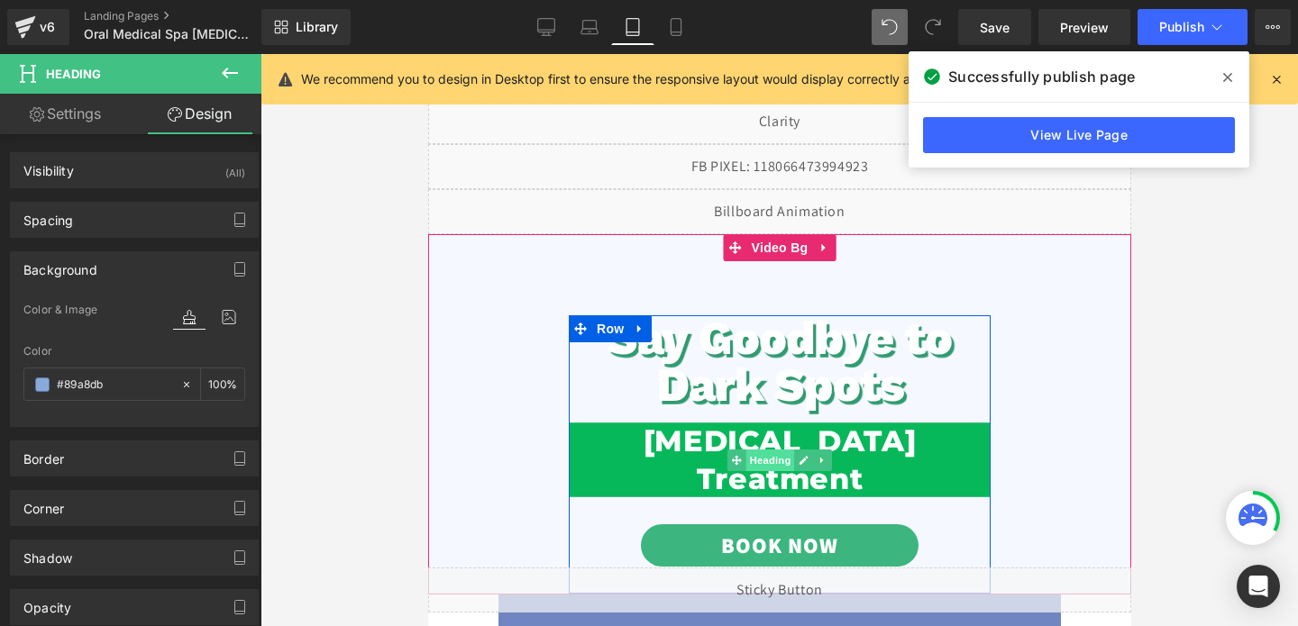
click at [782, 462] on span "Heading" at bounding box center [769, 461] width 49 height 22
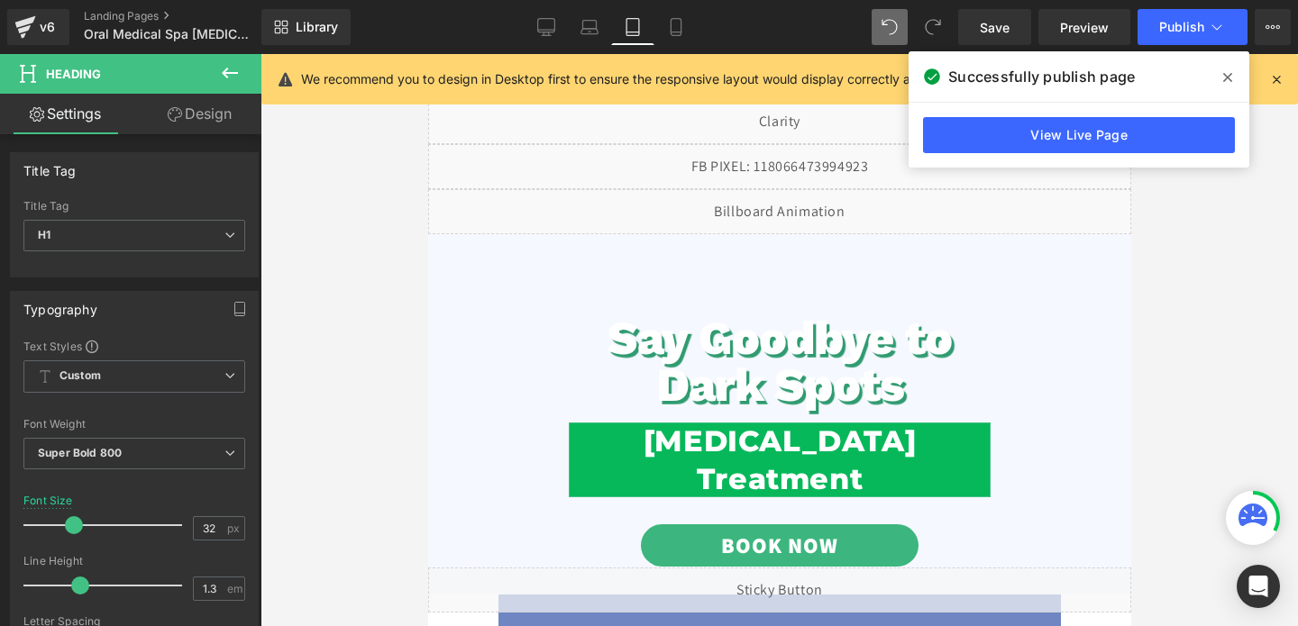
click at [201, 115] on link "Design" at bounding box center [199, 114] width 131 height 41
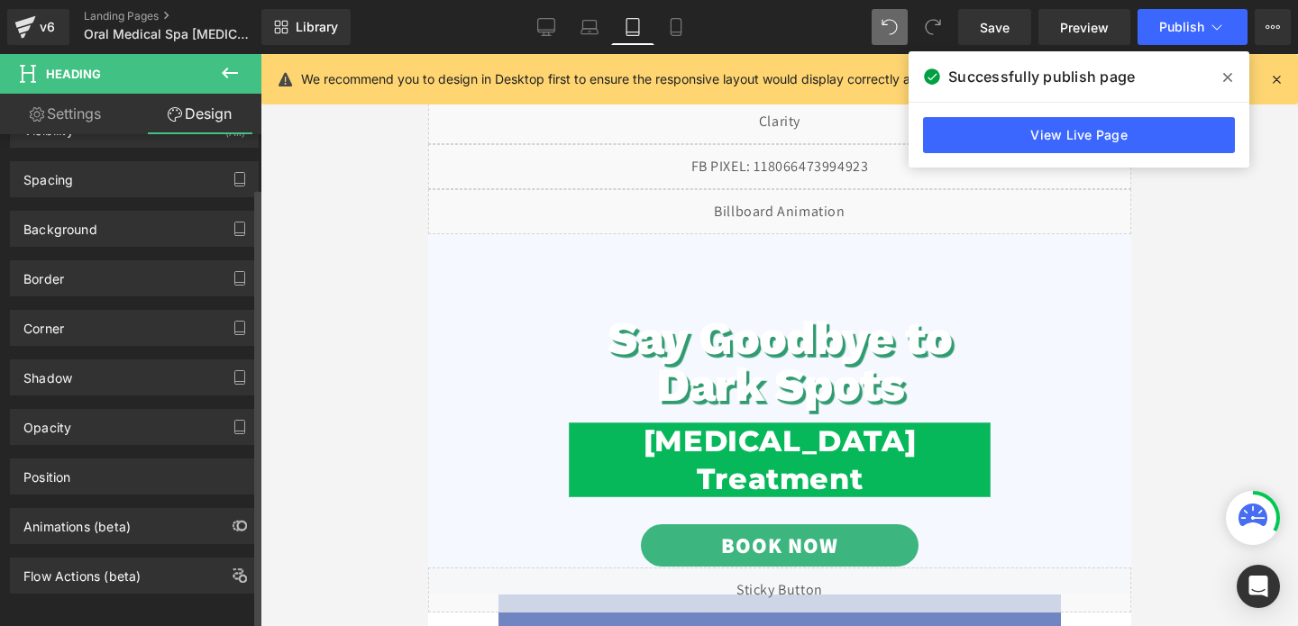
scroll to position [59, 0]
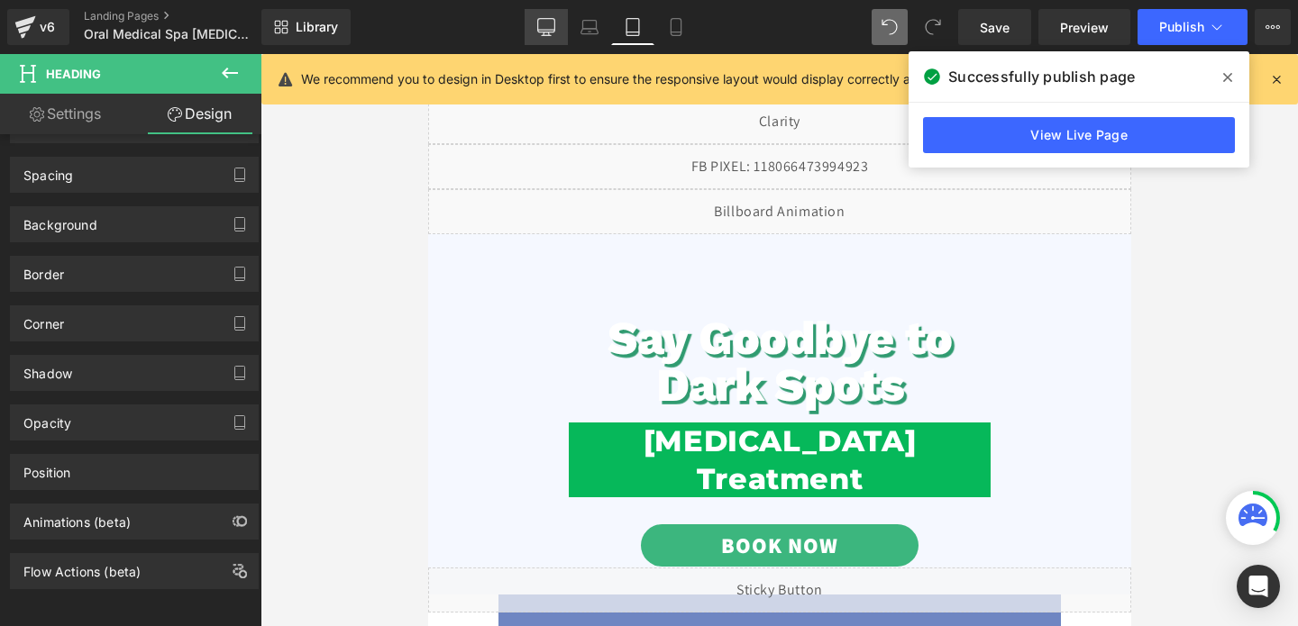
click at [544, 19] on icon at bounding box center [546, 26] width 17 height 14
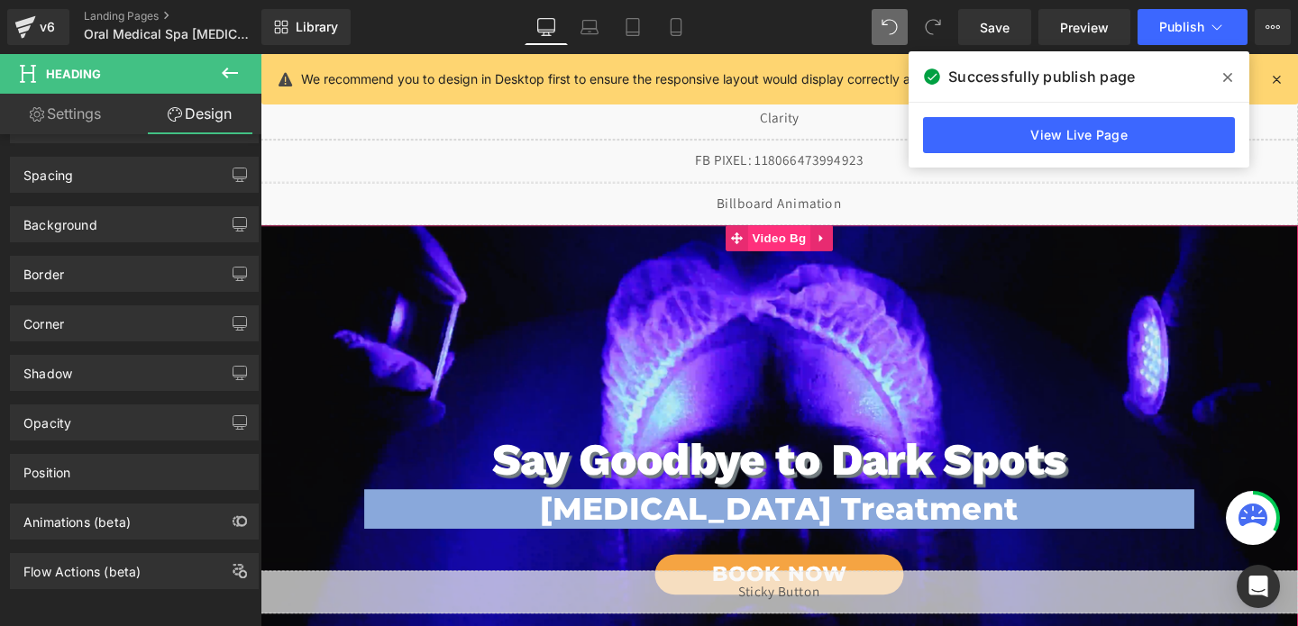
click at [809, 258] on span "Video Bg" at bounding box center [806, 247] width 66 height 27
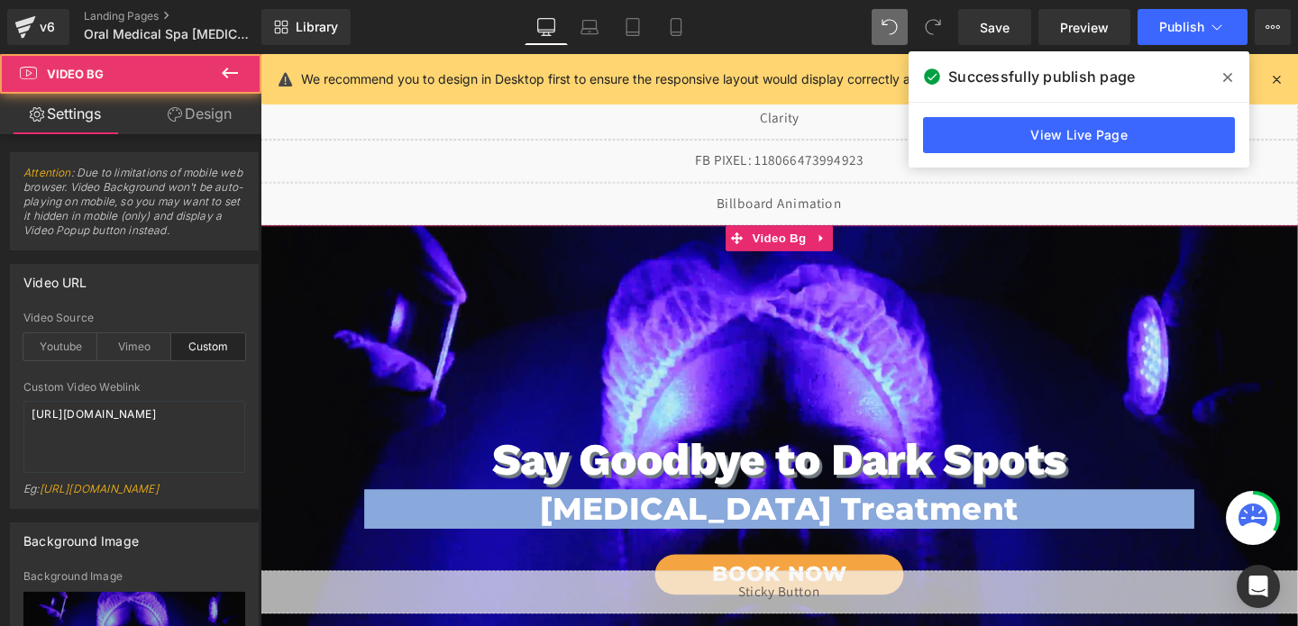
click at [198, 116] on link "Design" at bounding box center [199, 114] width 131 height 41
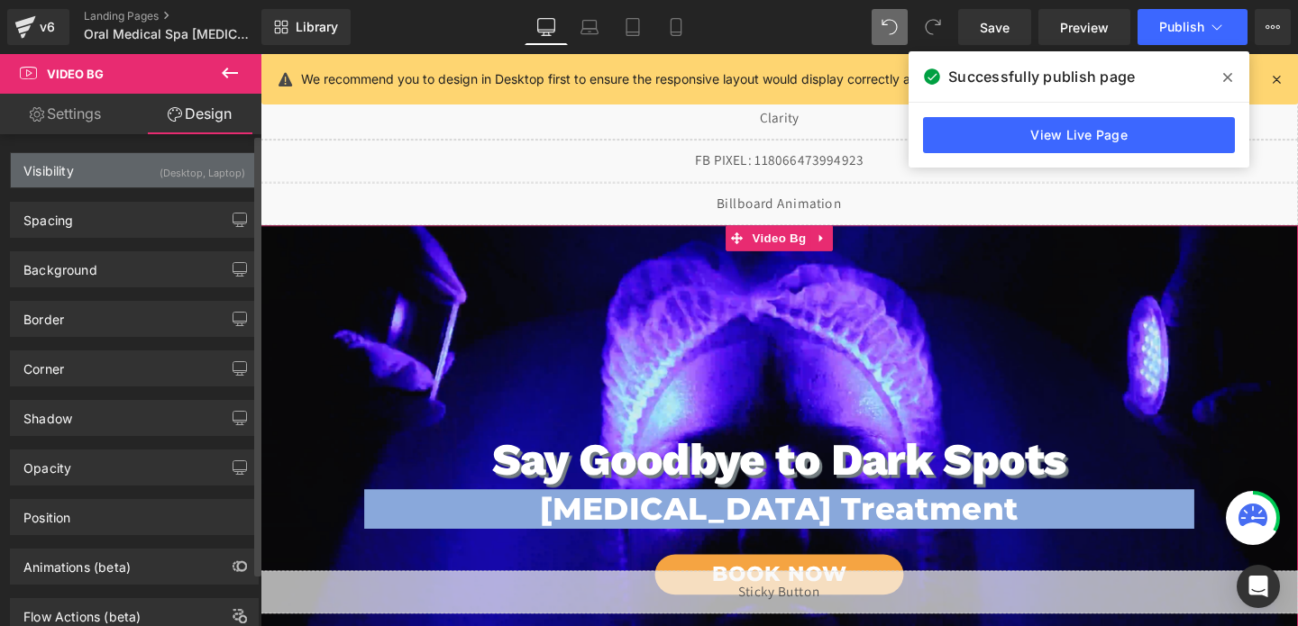
click at [194, 169] on div "(Desktop, Laptop)" at bounding box center [203, 168] width 86 height 30
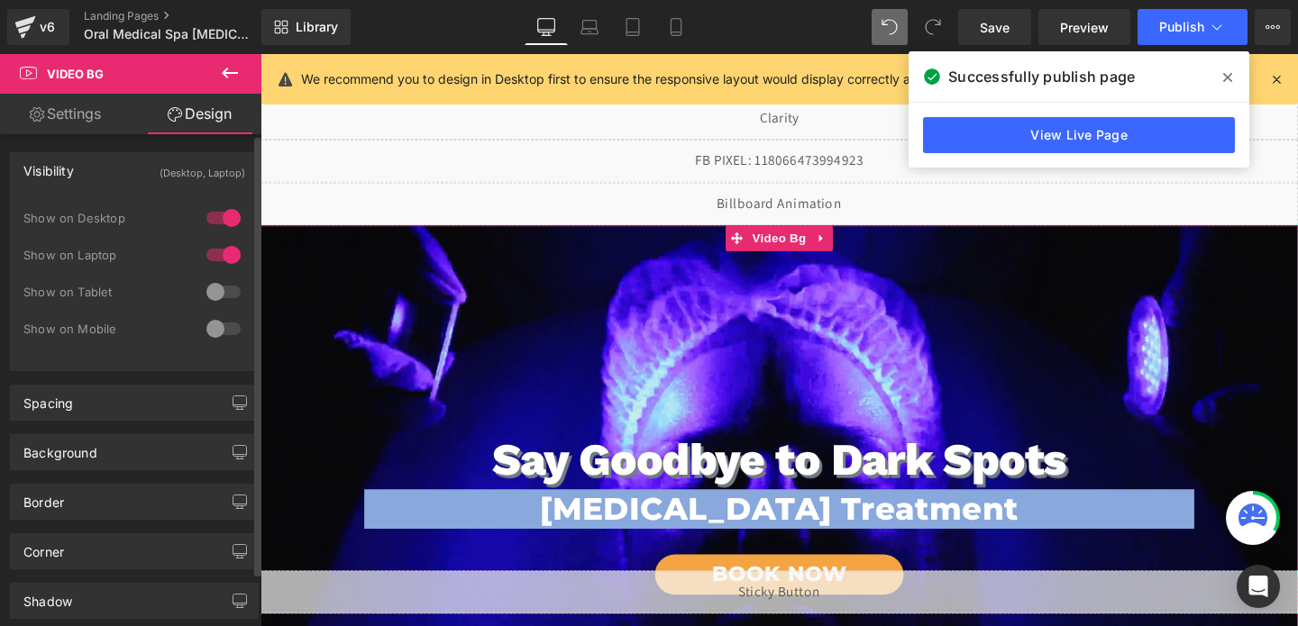
click at [215, 282] on div at bounding box center [223, 292] width 43 height 29
click at [219, 329] on div at bounding box center [223, 329] width 43 height 29
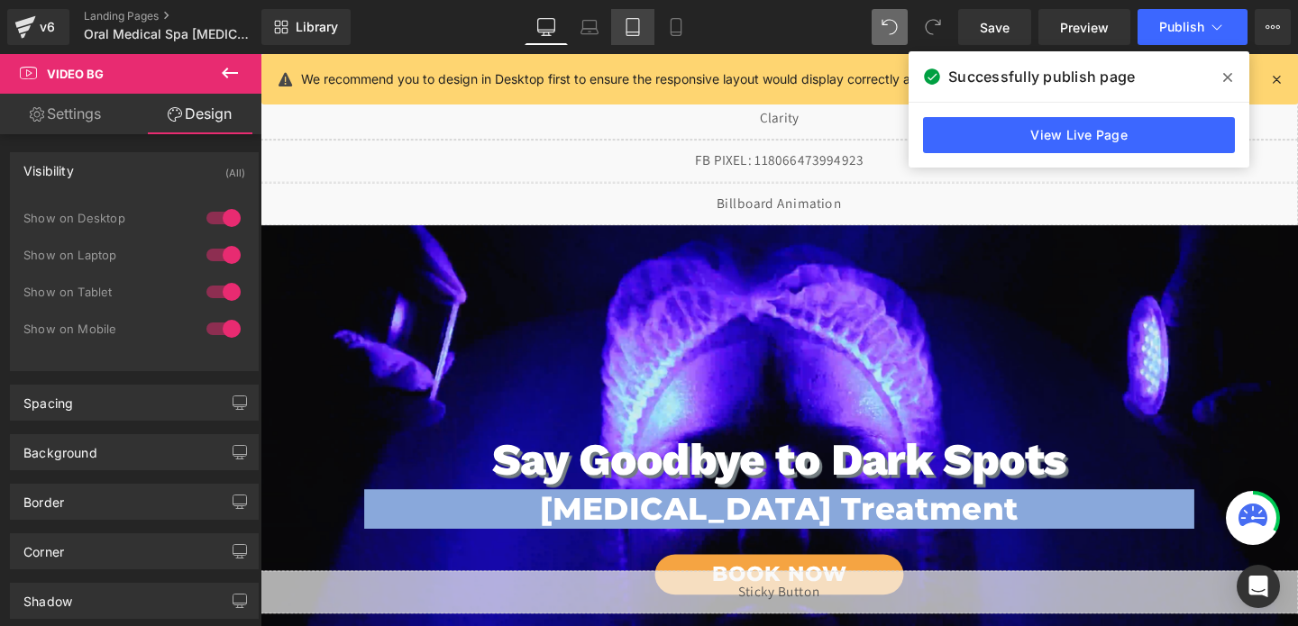
click at [640, 24] on icon at bounding box center [633, 27] width 18 height 18
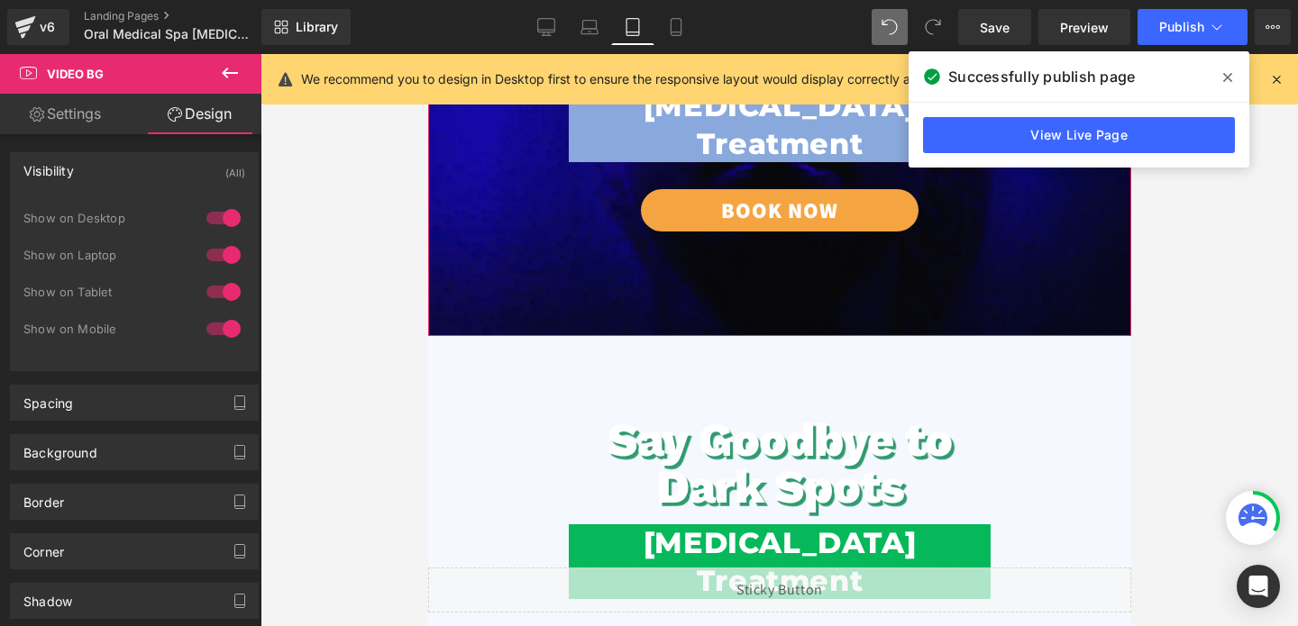
scroll to position [466, 0]
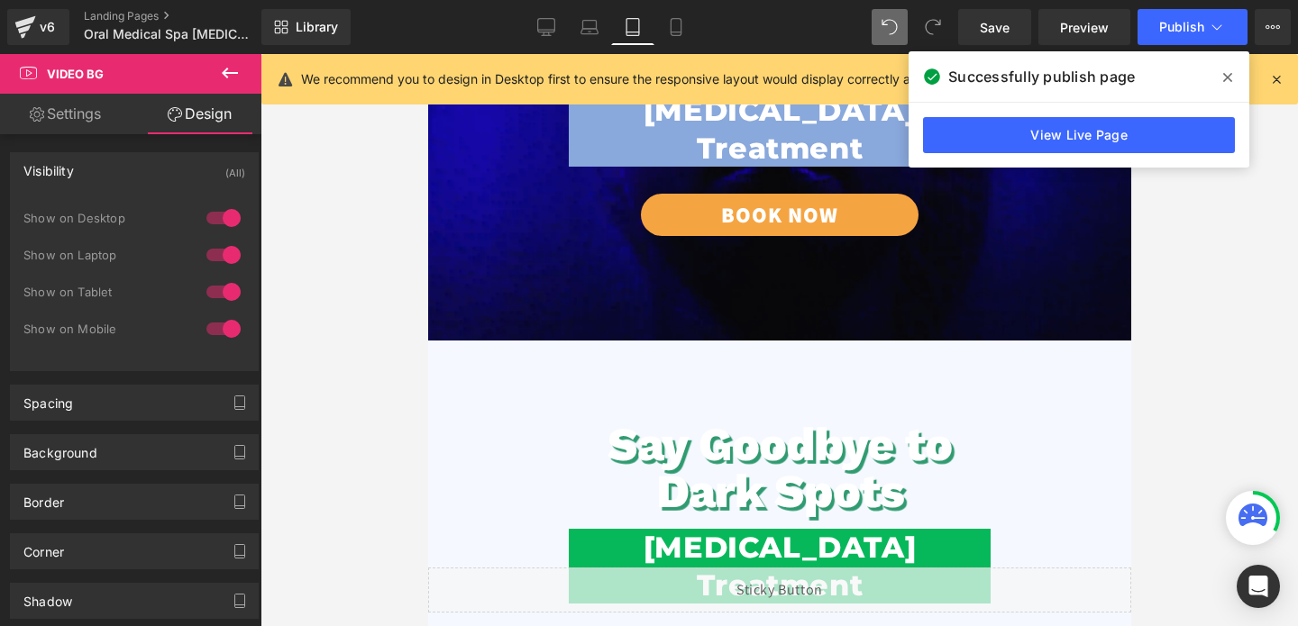
click at [765, 380] on span "Say Goodbye to Dark Spots Heading [MEDICAL_DATA] Treatment Heading Book Now But…" at bounding box center [778, 629] width 703 height 504
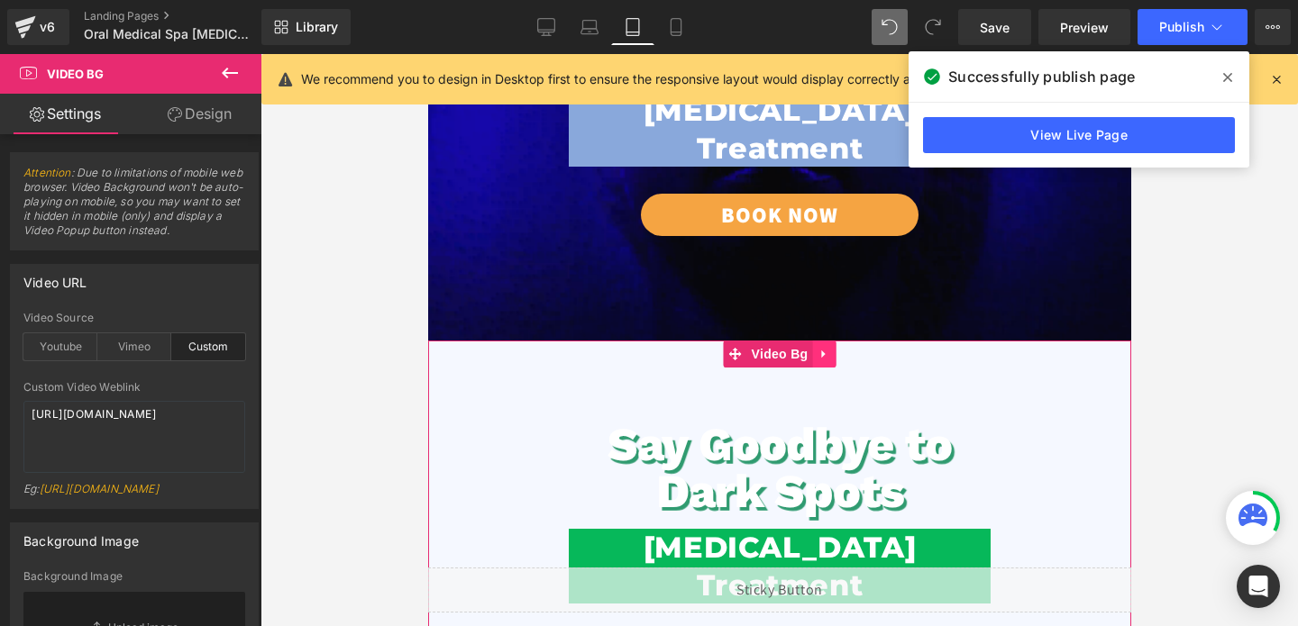
click at [823, 353] on icon at bounding box center [822, 355] width 4 height 8
click at [842, 357] on link at bounding box center [834, 354] width 23 height 27
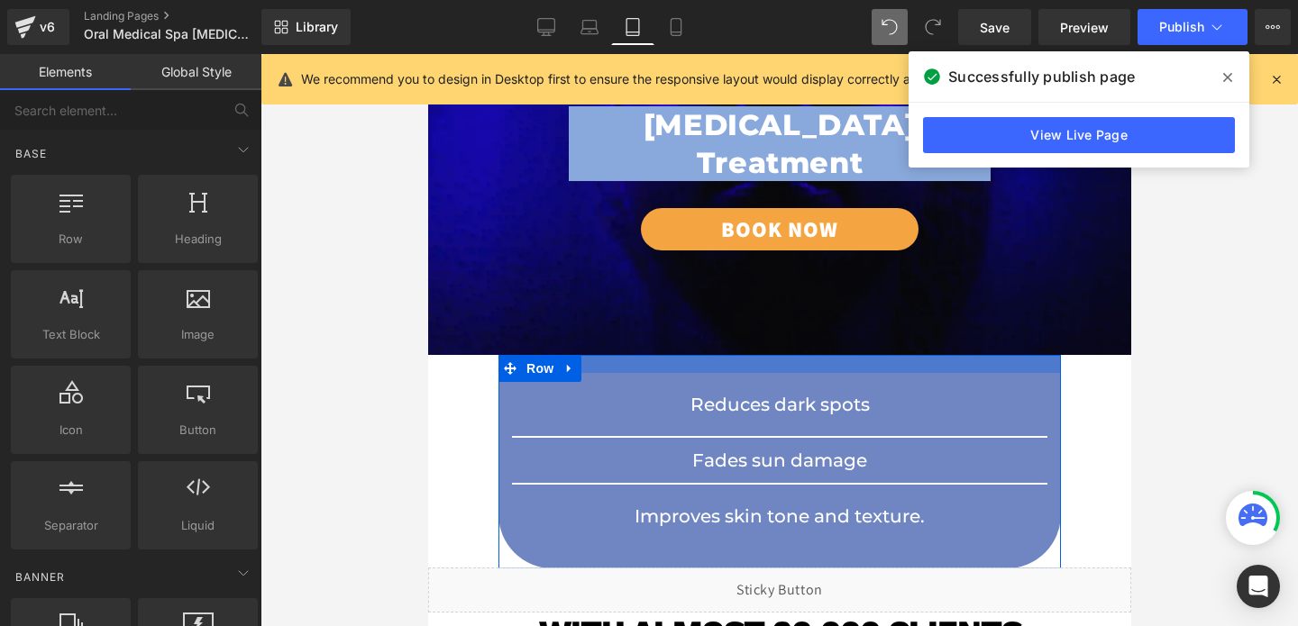
scroll to position [449, 0]
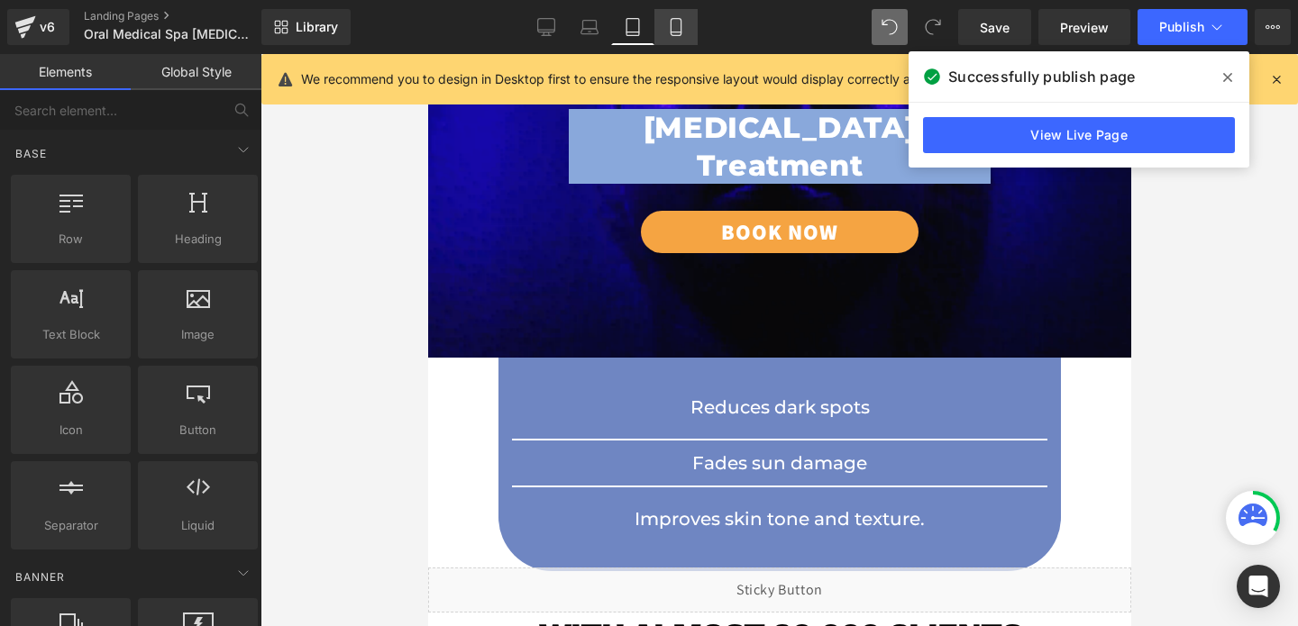
click at [669, 25] on icon at bounding box center [676, 27] width 18 height 18
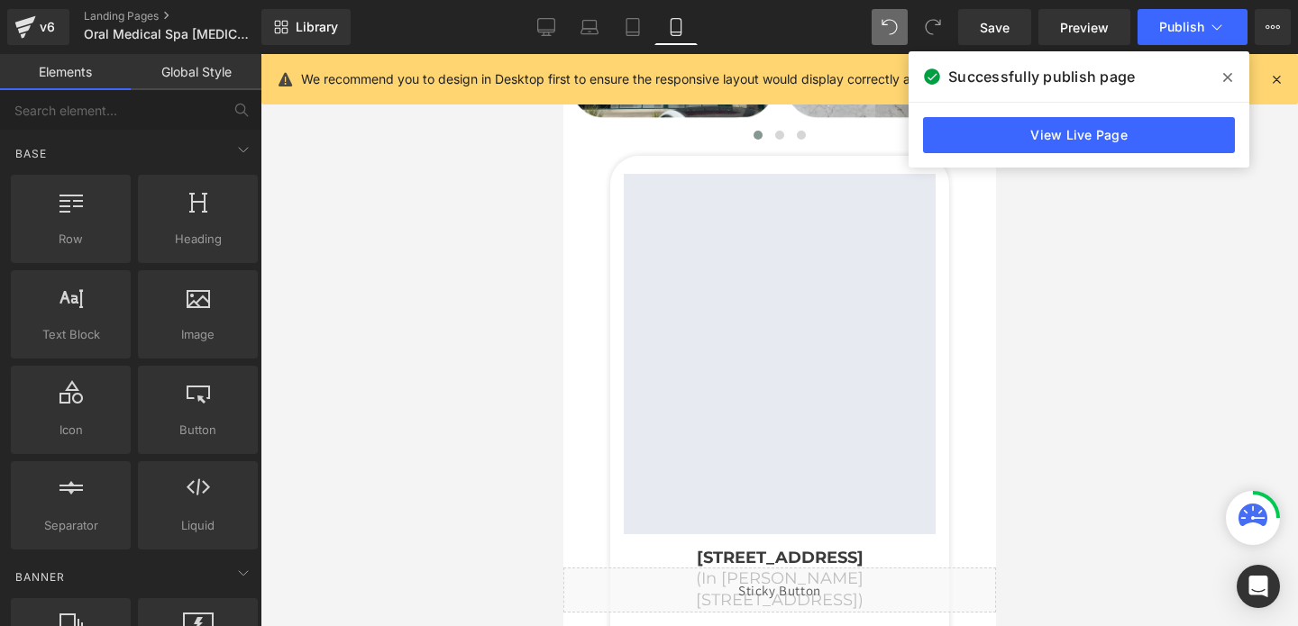
scroll to position [5601, 0]
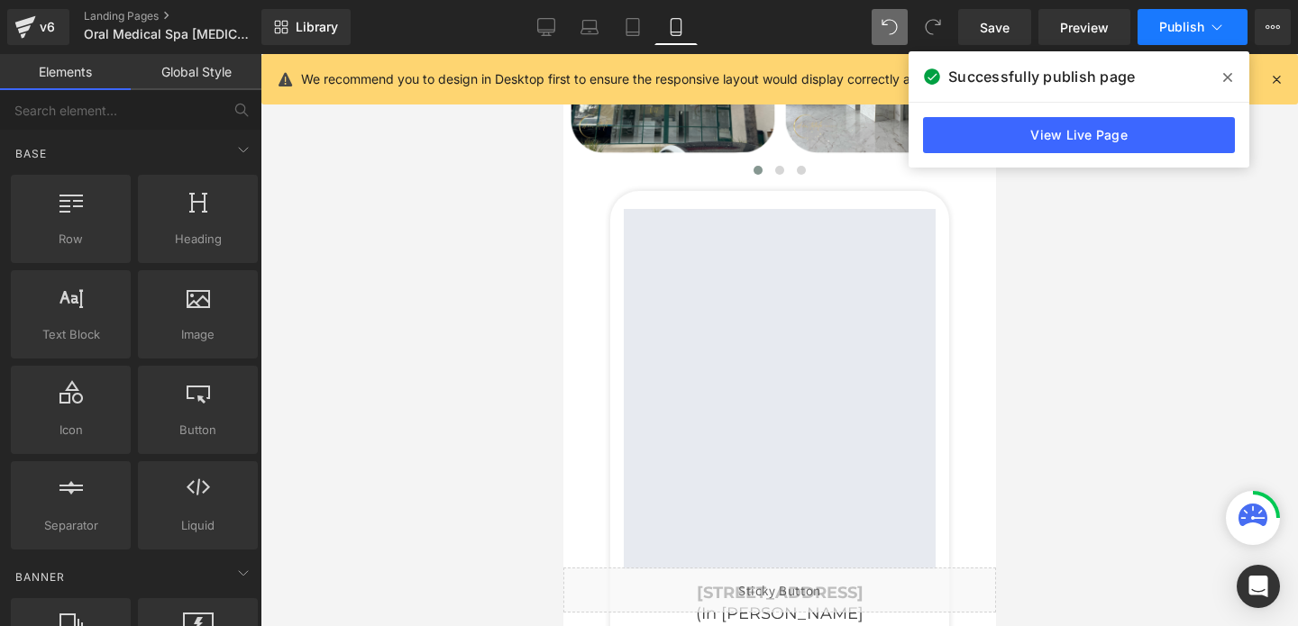
click at [1175, 32] on span "Publish" at bounding box center [1181, 27] width 45 height 14
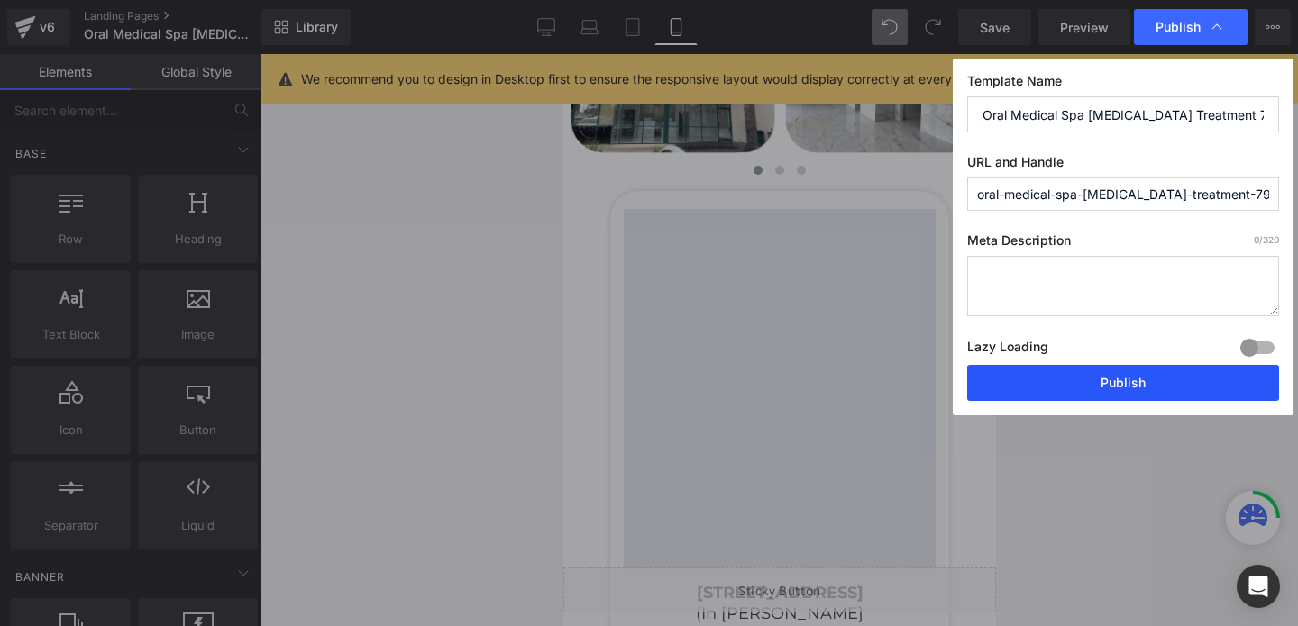
click at [1087, 391] on button "Publish" at bounding box center [1123, 383] width 312 height 36
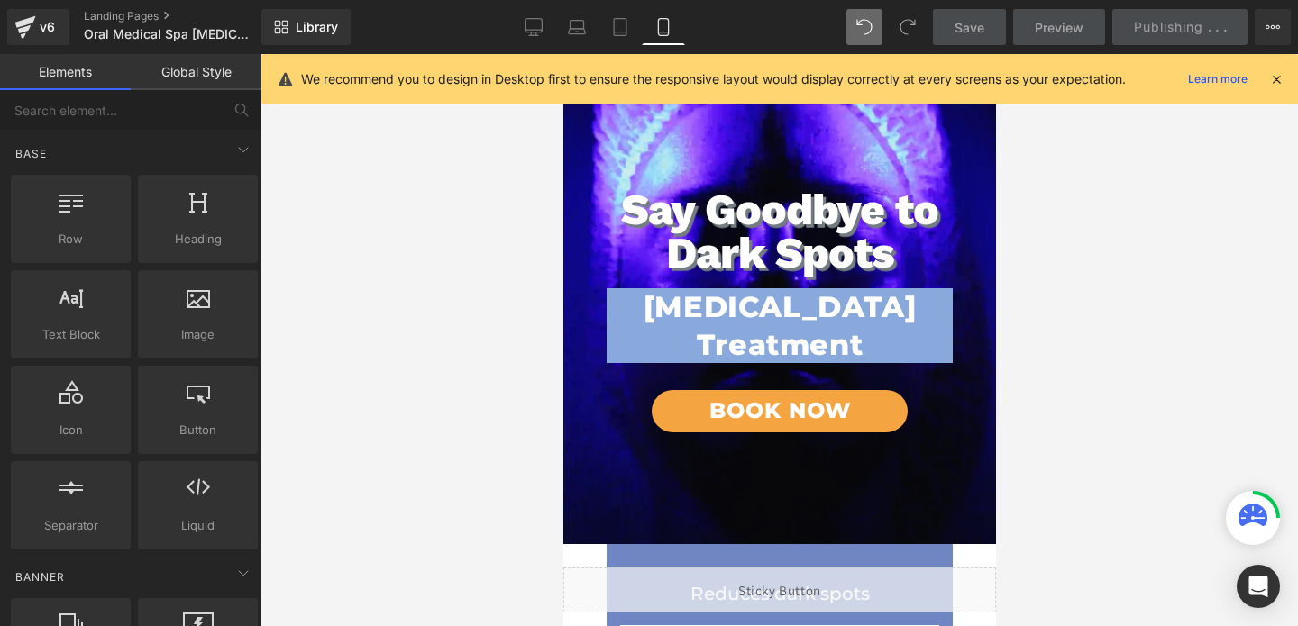
scroll to position [0, 0]
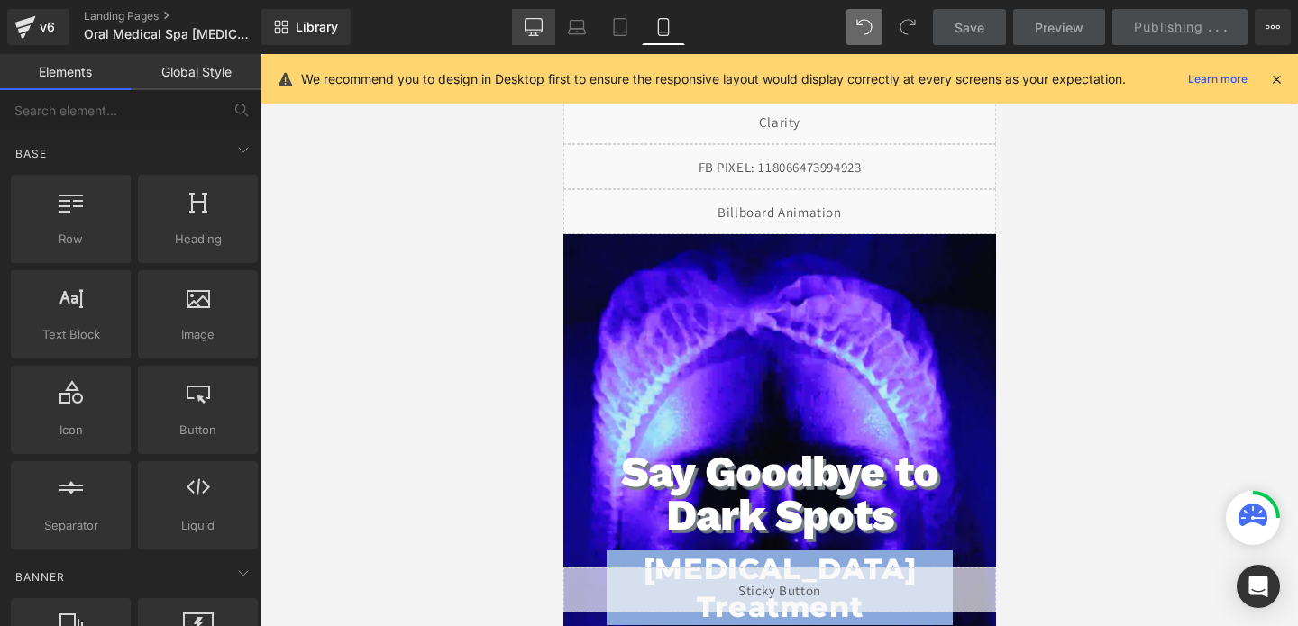
click at [526, 35] on icon at bounding box center [534, 27] width 18 height 18
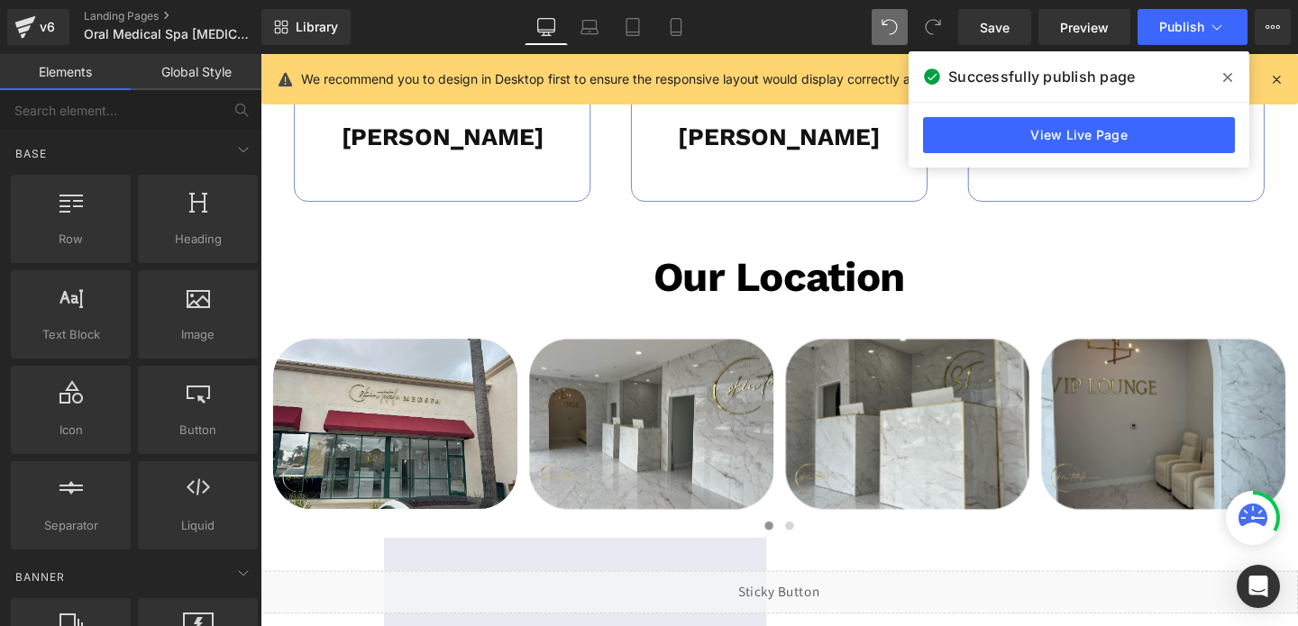
scroll to position [3731, 0]
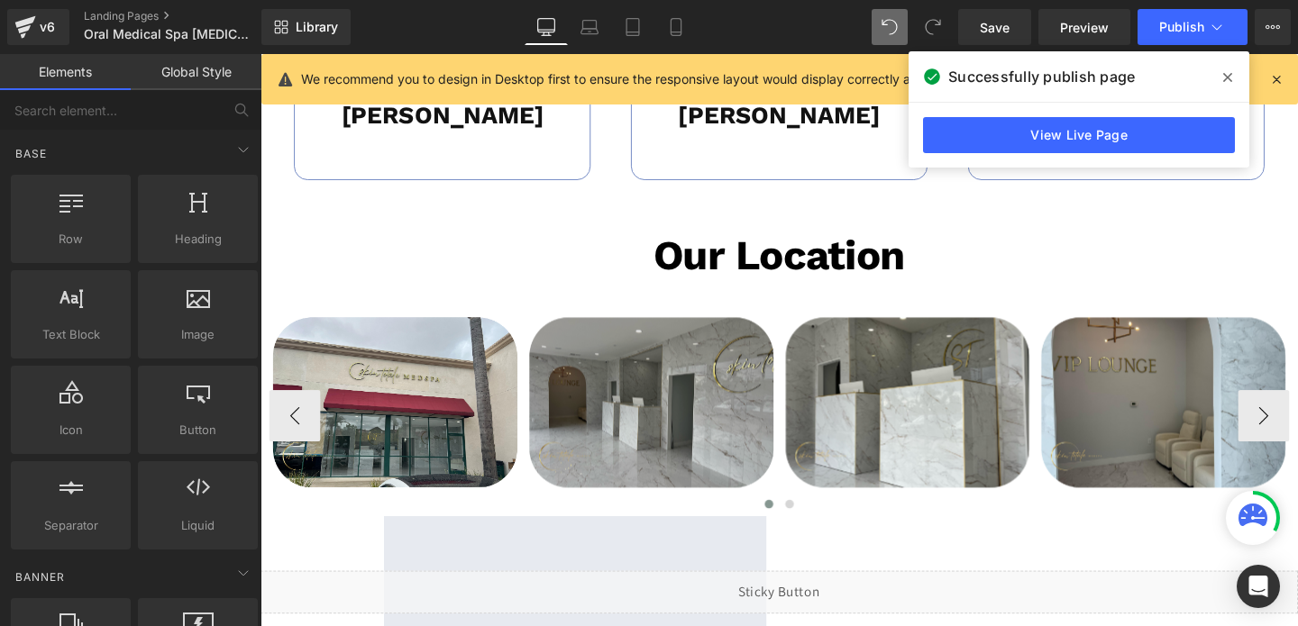
click at [794, 350] on div "Image Image Image Image" at bounding box center [806, 434] width 1073 height 213
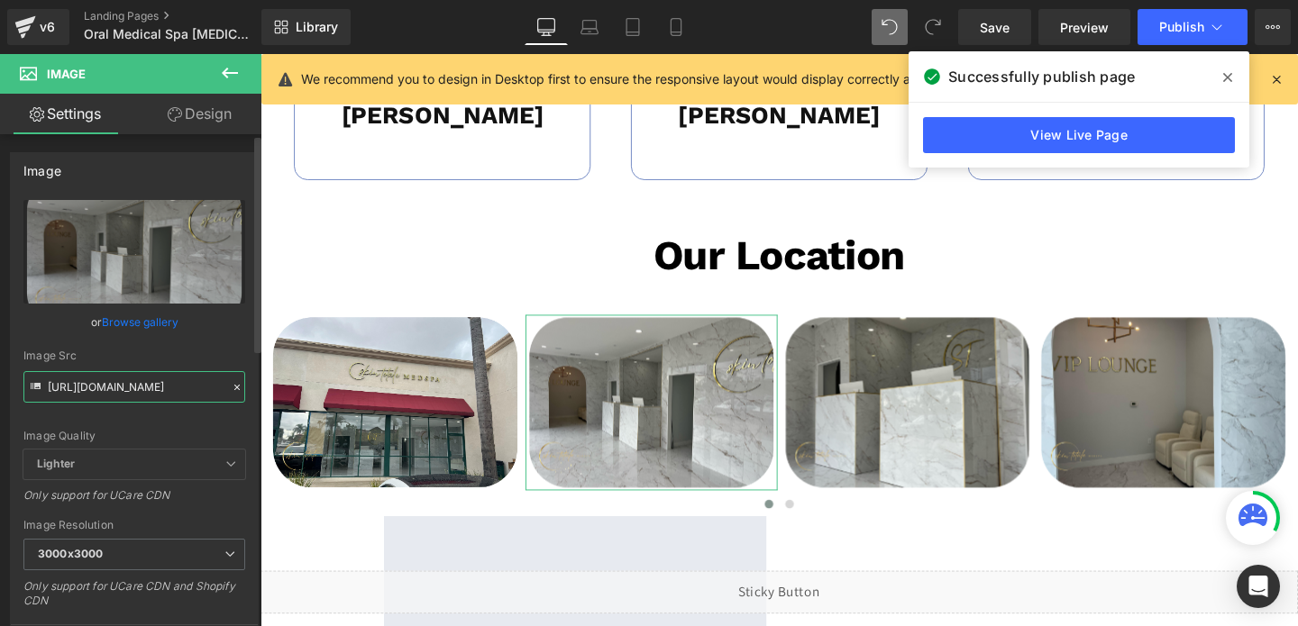
click at [112, 383] on input "[URL][DOMAIN_NAME]" at bounding box center [134, 387] width 222 height 32
paste input "OraMedSpa_temp_2_3000x3000.png?v=1732211585"
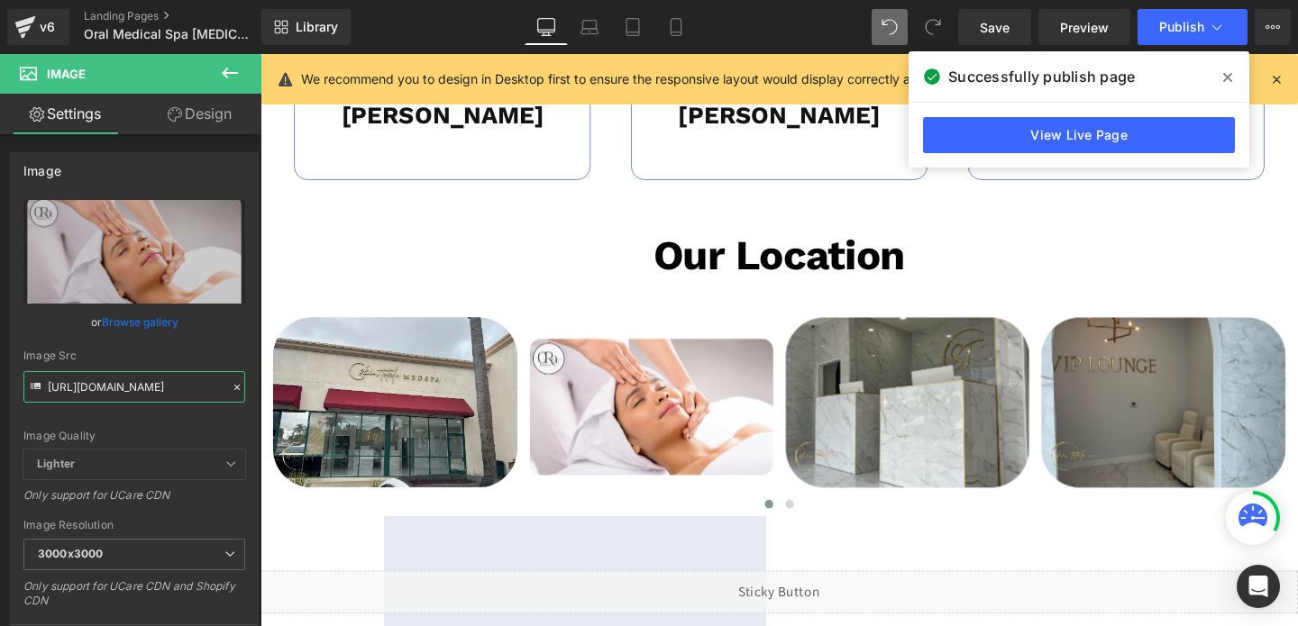
type input "[URL][DOMAIN_NAME]"
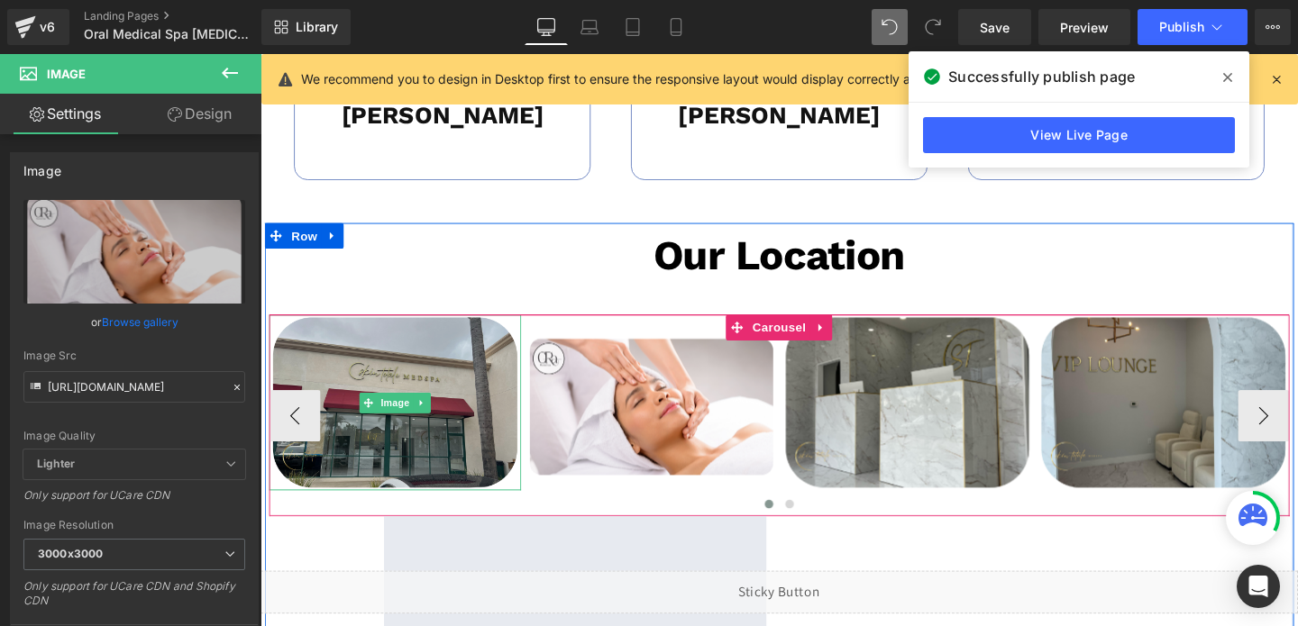
click at [389, 478] on img at bounding box center [402, 421] width 265 height 186
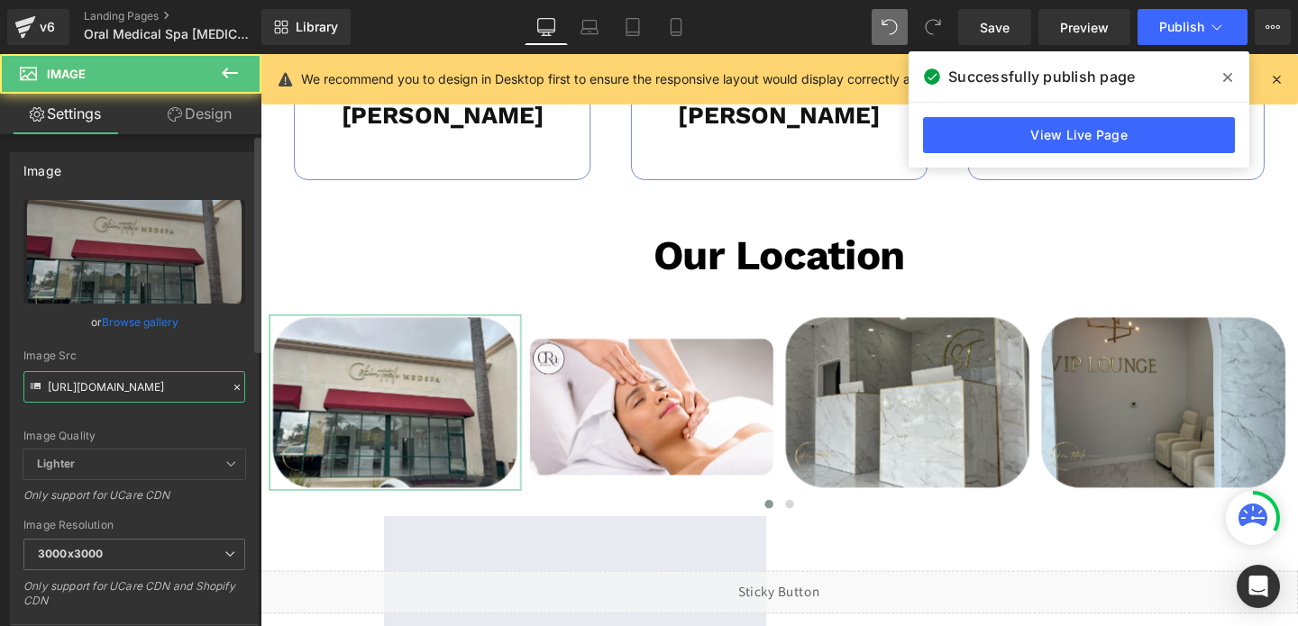
click at [96, 398] on input "[URL][DOMAIN_NAME]" at bounding box center [134, 387] width 222 height 32
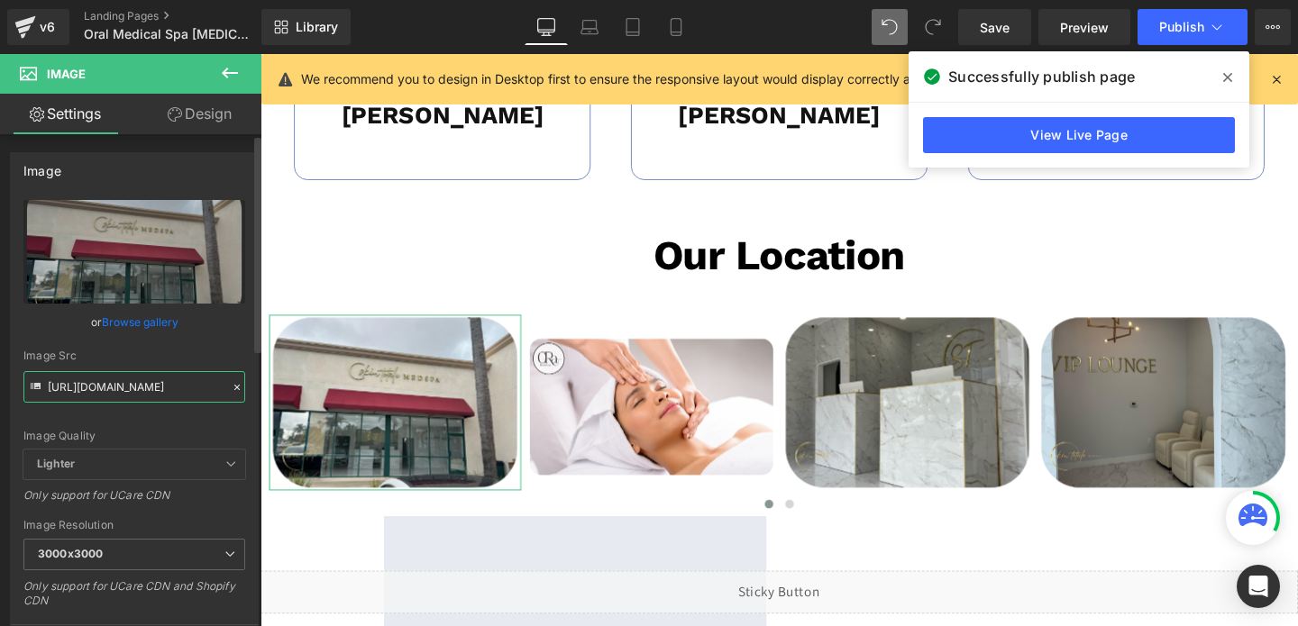
click at [96, 398] on input "[URL][DOMAIN_NAME]" at bounding box center [134, 387] width 222 height 32
paste input "OraMedSpa_temp_3000x3000.png?v=1732211586"
type input "[URL][DOMAIN_NAME]"
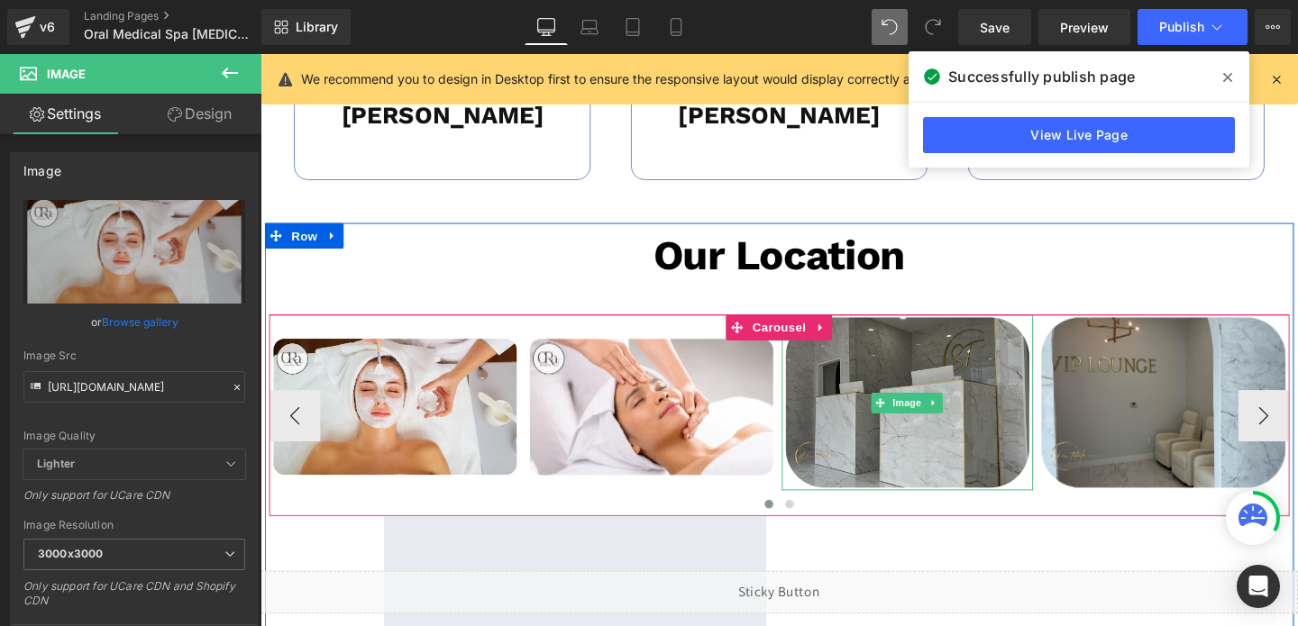
click at [911, 362] on img at bounding box center [941, 421] width 265 height 186
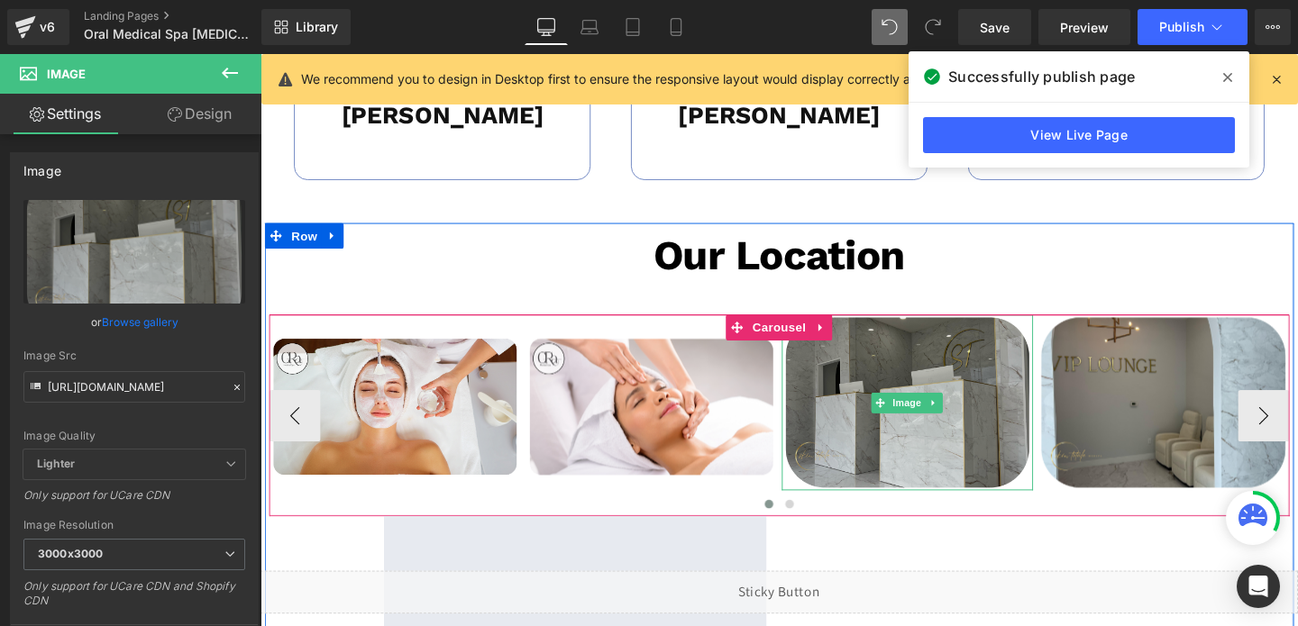
click at [941, 404] on img at bounding box center [941, 421] width 265 height 186
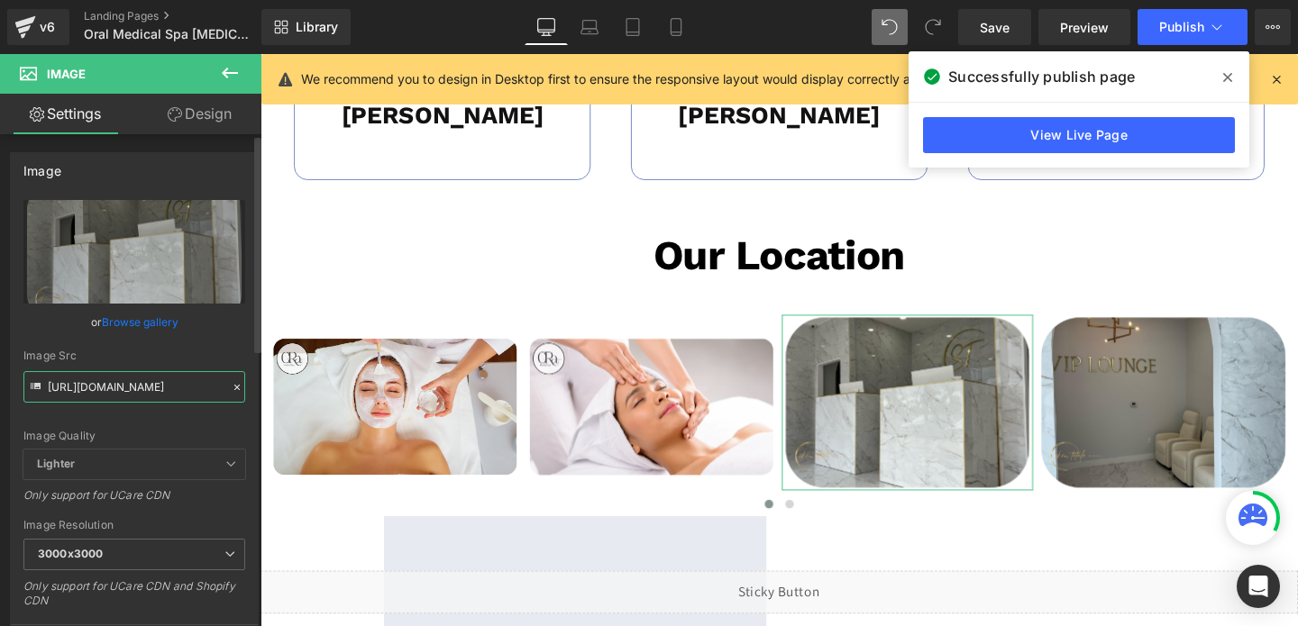
click at [135, 384] on input "[URL][DOMAIN_NAME]" at bounding box center [134, 387] width 222 height 32
paste input "OraMedSpa_temp_3_3000x3000.png?v=1732211585"
type input "[URL][DOMAIN_NAME]"
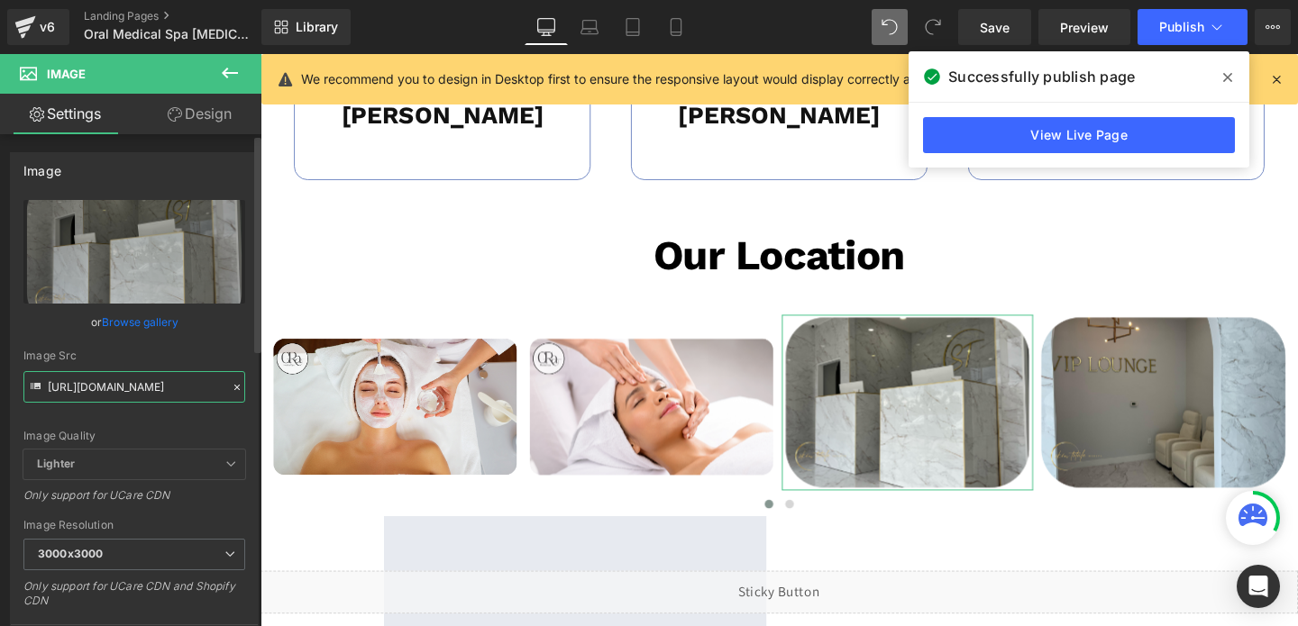
scroll to position [0, 386]
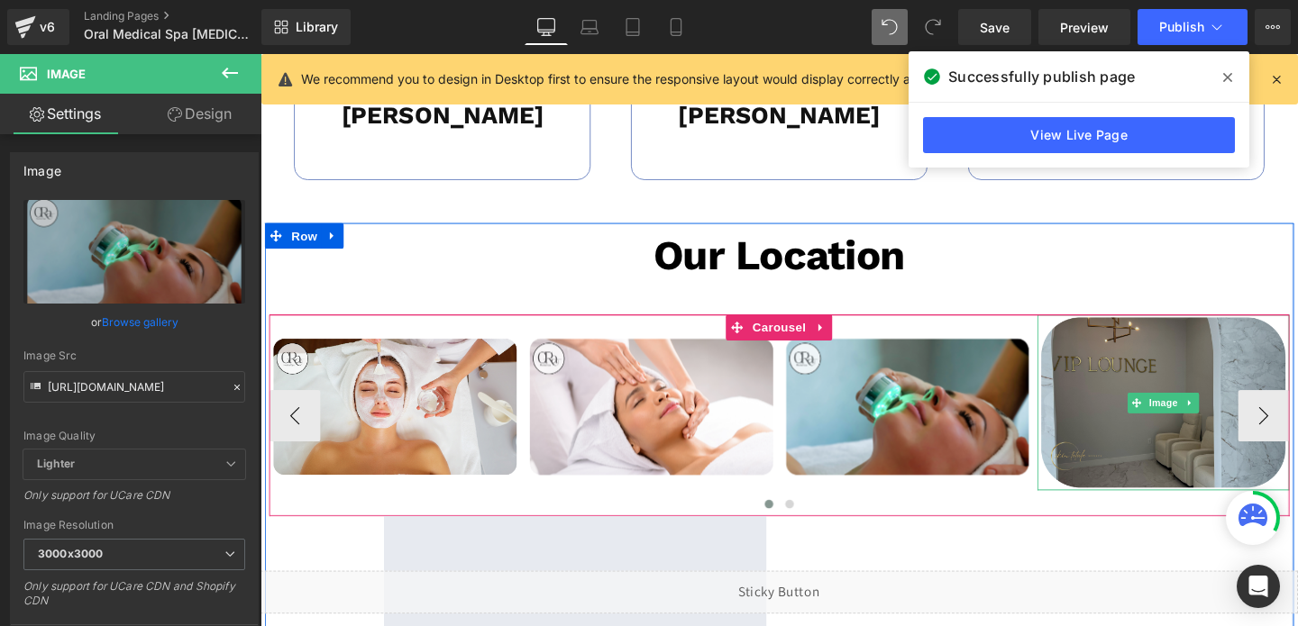
click at [1199, 383] on img at bounding box center [1209, 421] width 265 height 186
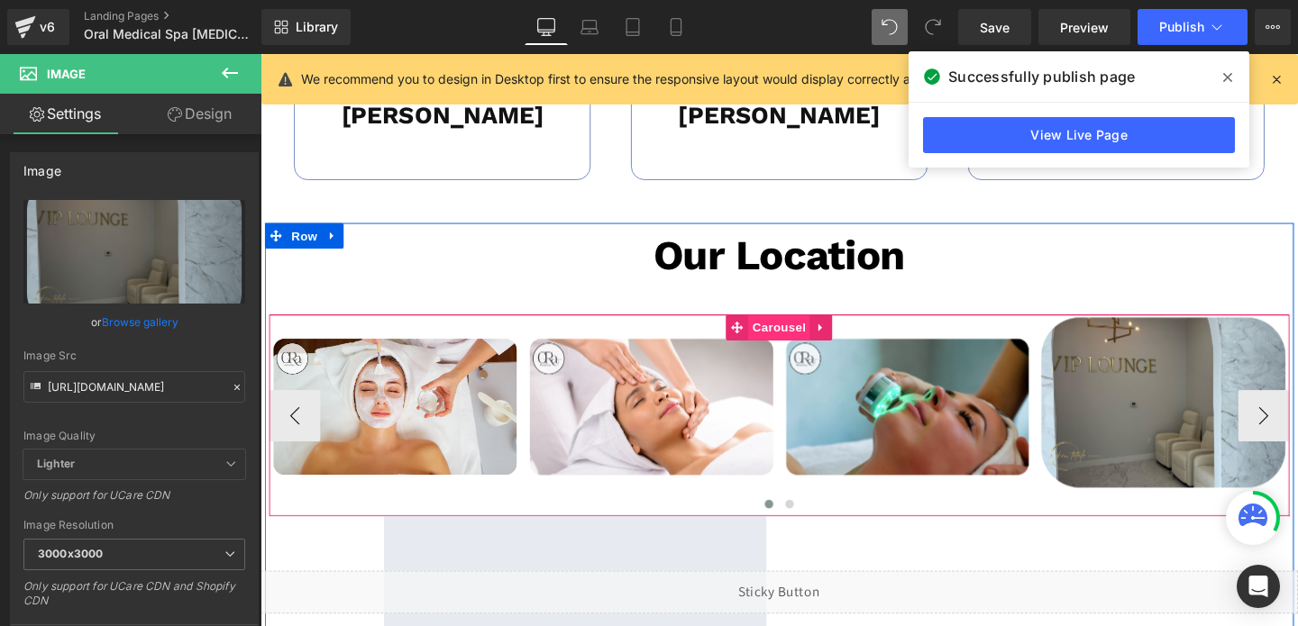
click at [799, 334] on span "Carousel" at bounding box center [805, 341] width 65 height 27
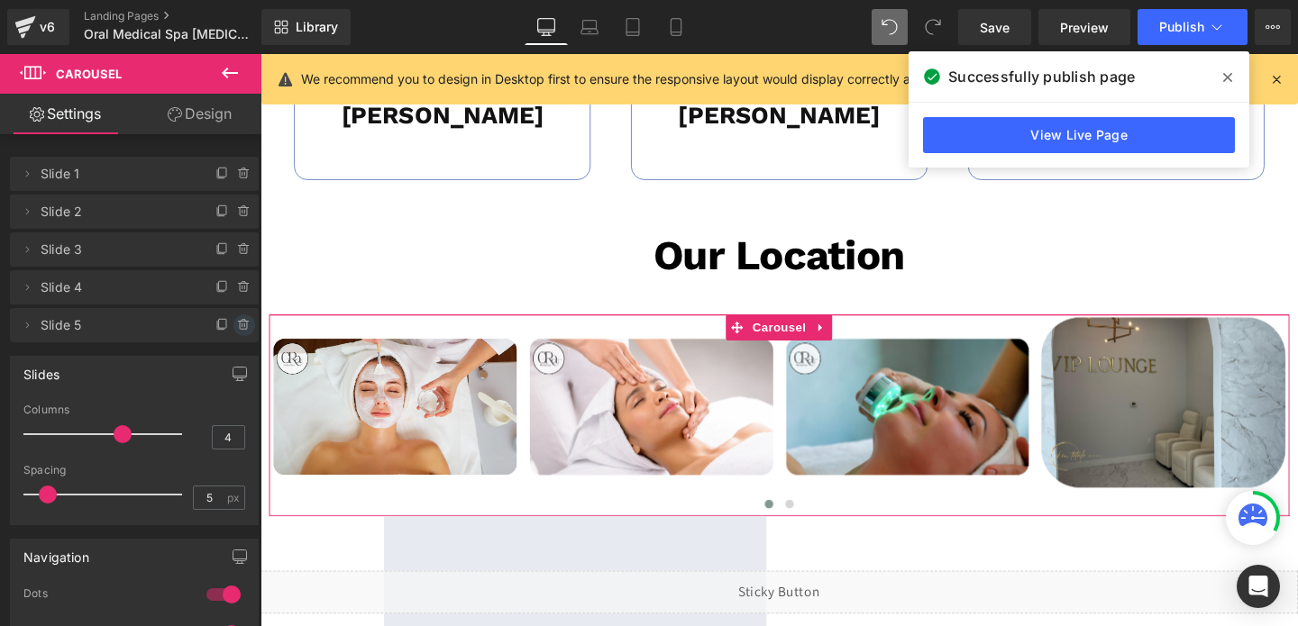
click at [240, 329] on icon at bounding box center [243, 326] width 7 height 8
click at [236, 329] on button "Delete" at bounding box center [225, 326] width 57 height 23
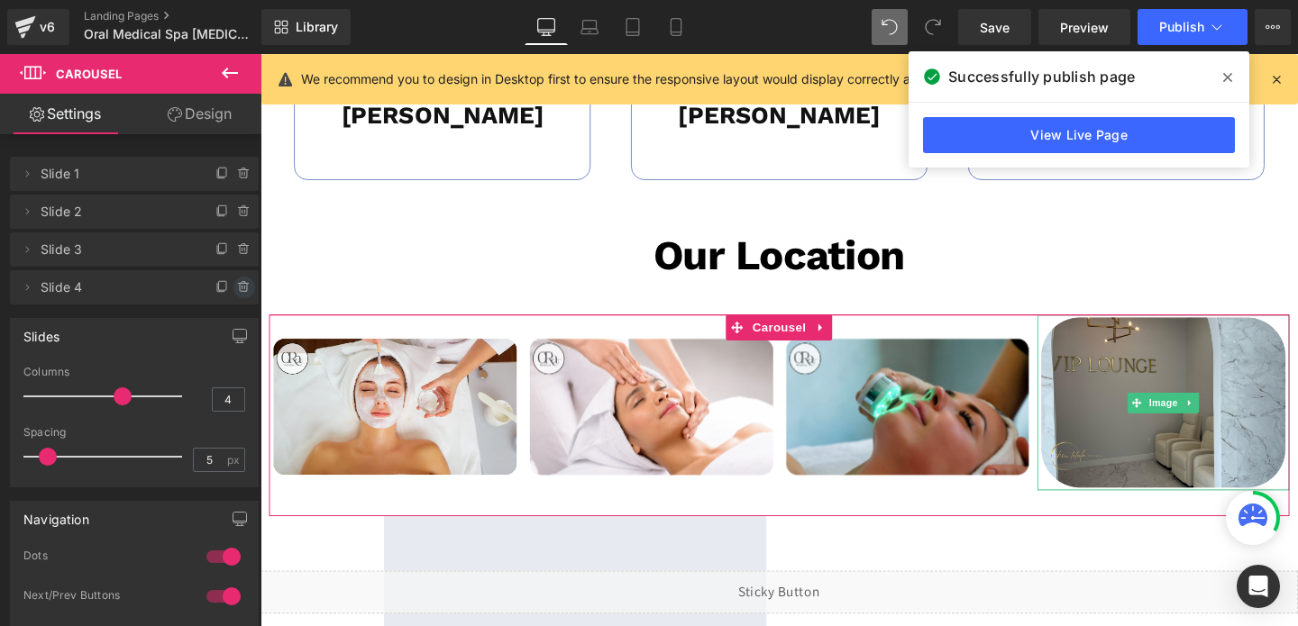
click at [240, 291] on icon at bounding box center [243, 288] width 7 height 8
click at [234, 287] on button "Delete" at bounding box center [225, 288] width 57 height 23
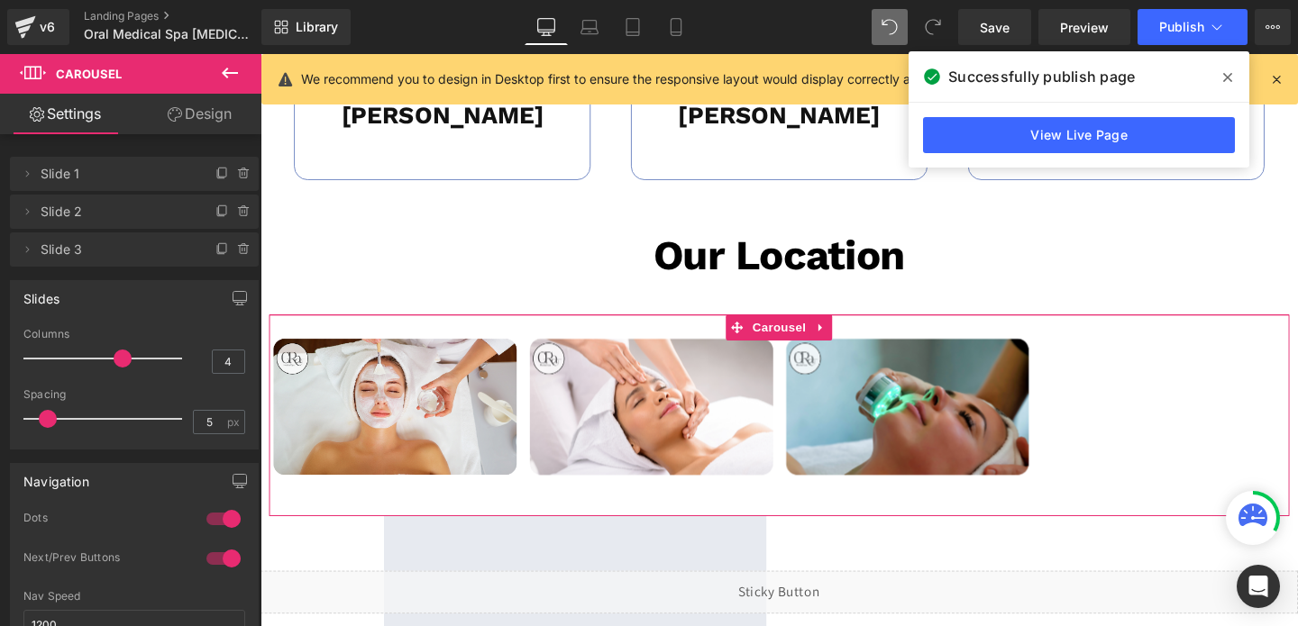
click at [96, 358] on div at bounding box center [107, 359] width 150 height 36
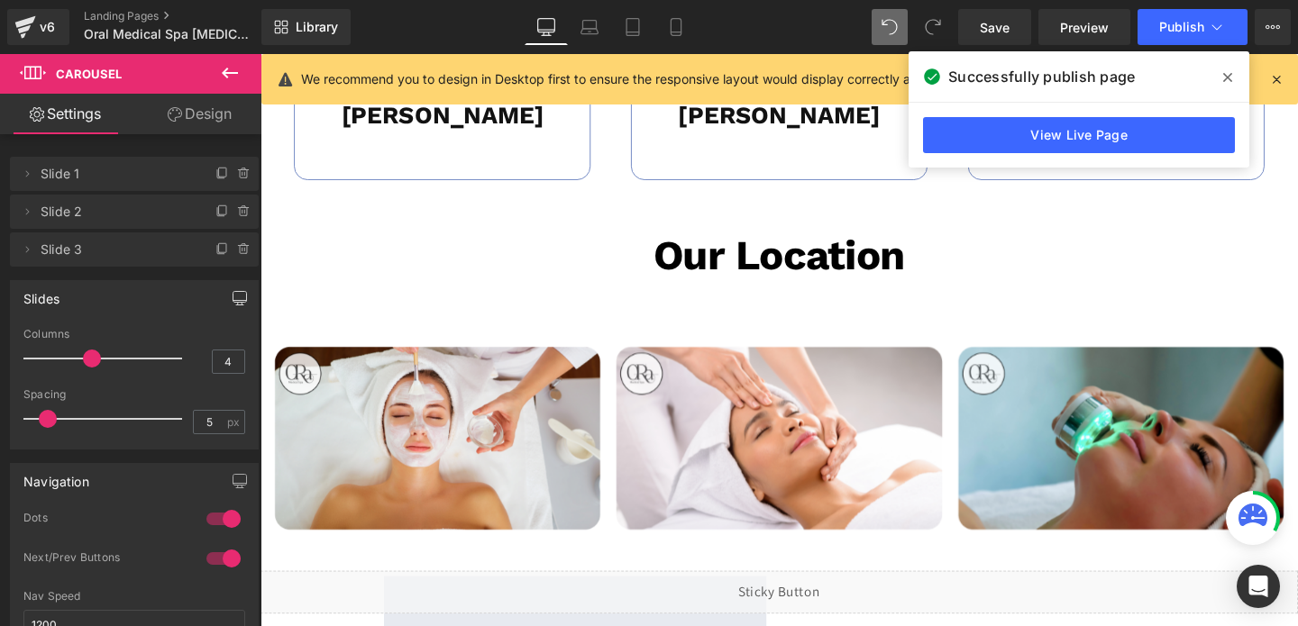
click at [233, 299] on icon "button" at bounding box center [240, 298] width 14 height 14
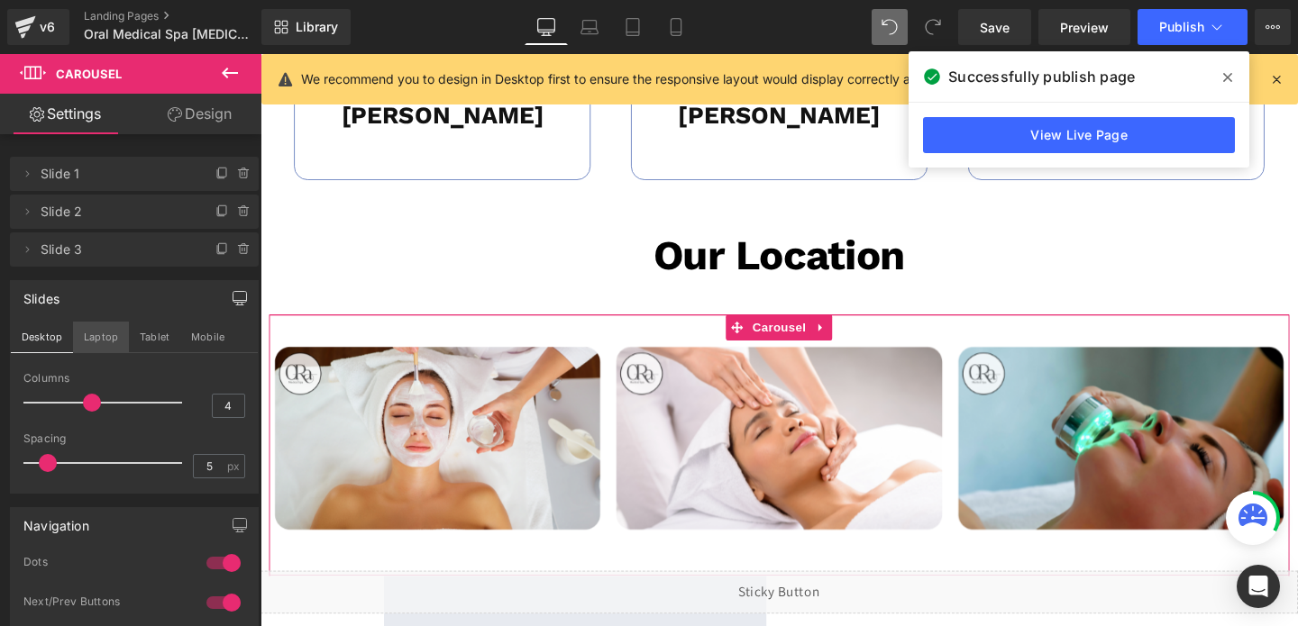
click at [97, 351] on button "Laptop" at bounding box center [101, 337] width 56 height 31
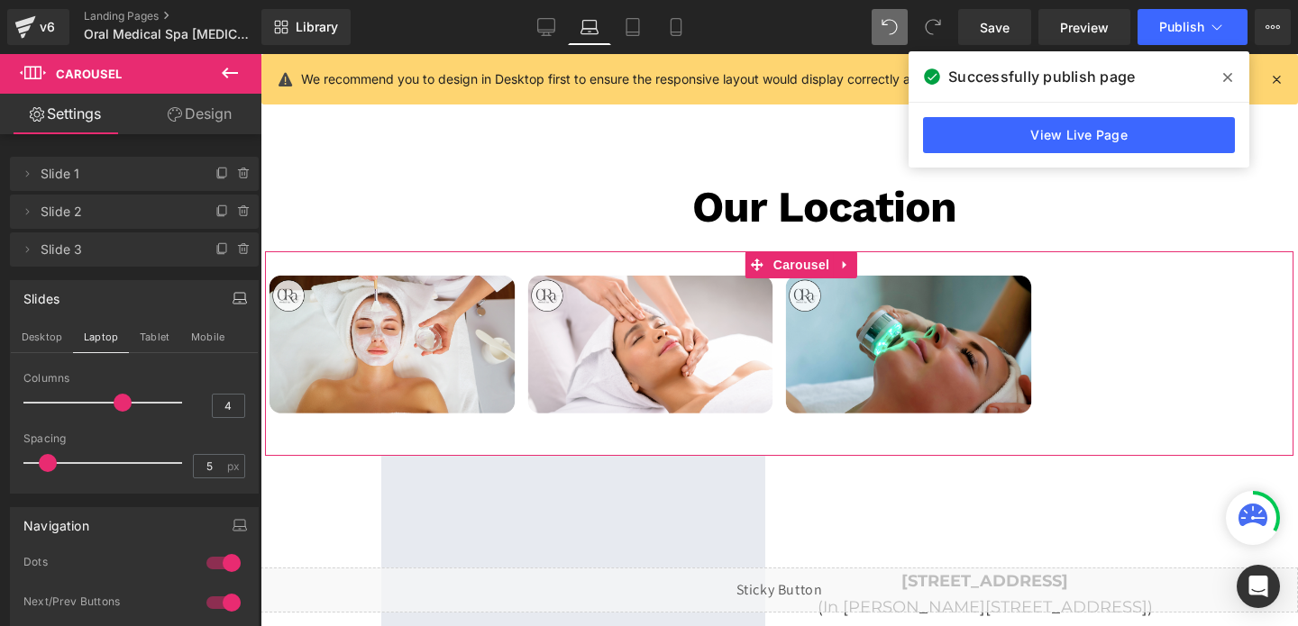
scroll to position [3713, 0]
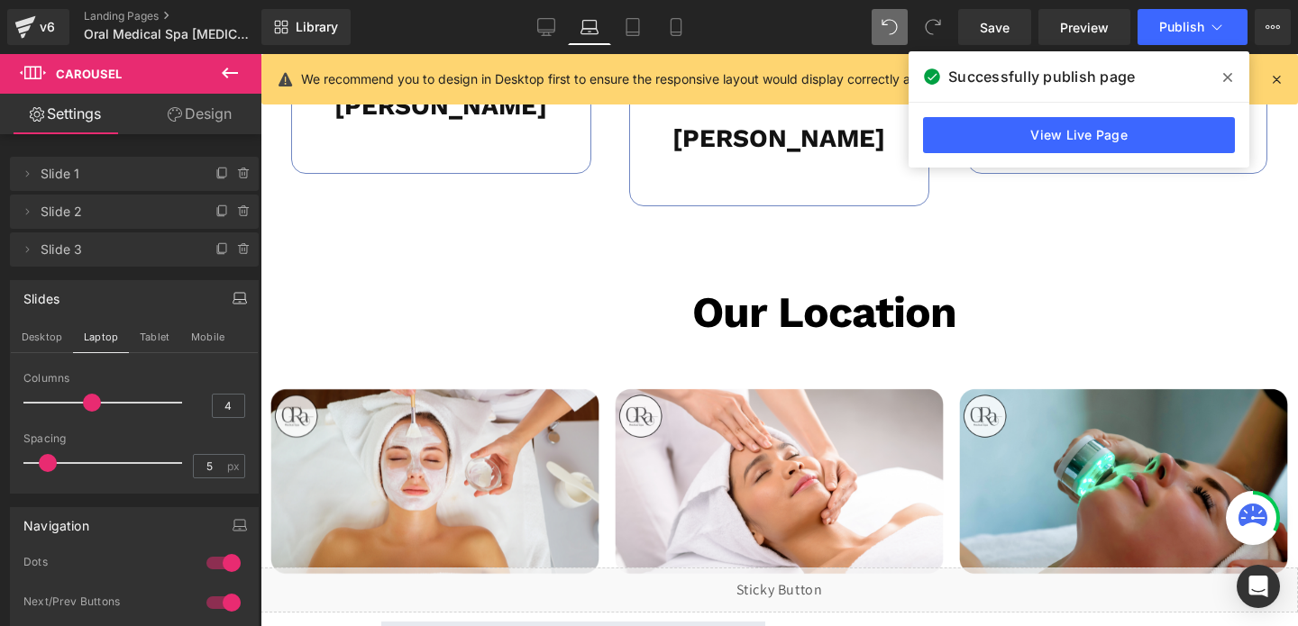
drag, startPoint x: 114, startPoint y: 400, endPoint x: 95, endPoint y: 400, distance: 18.9
click at [95, 400] on span at bounding box center [92, 403] width 18 height 18
click at [149, 342] on button "Tablet" at bounding box center [154, 337] width 51 height 31
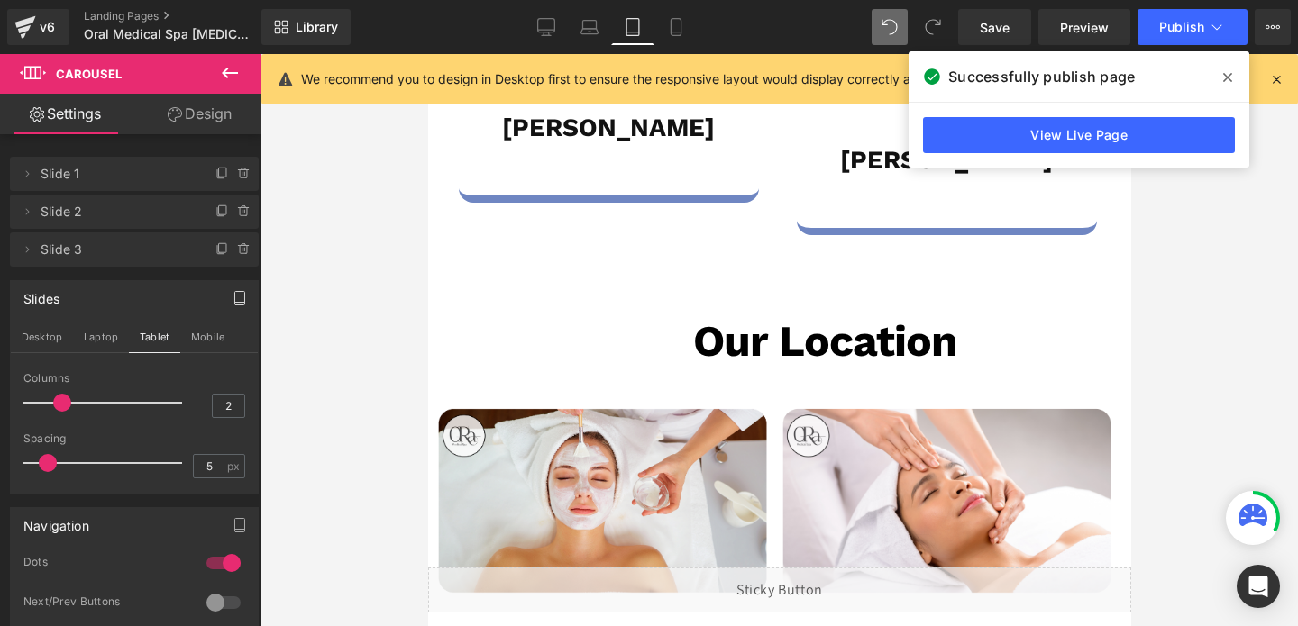
scroll to position [5086, 0]
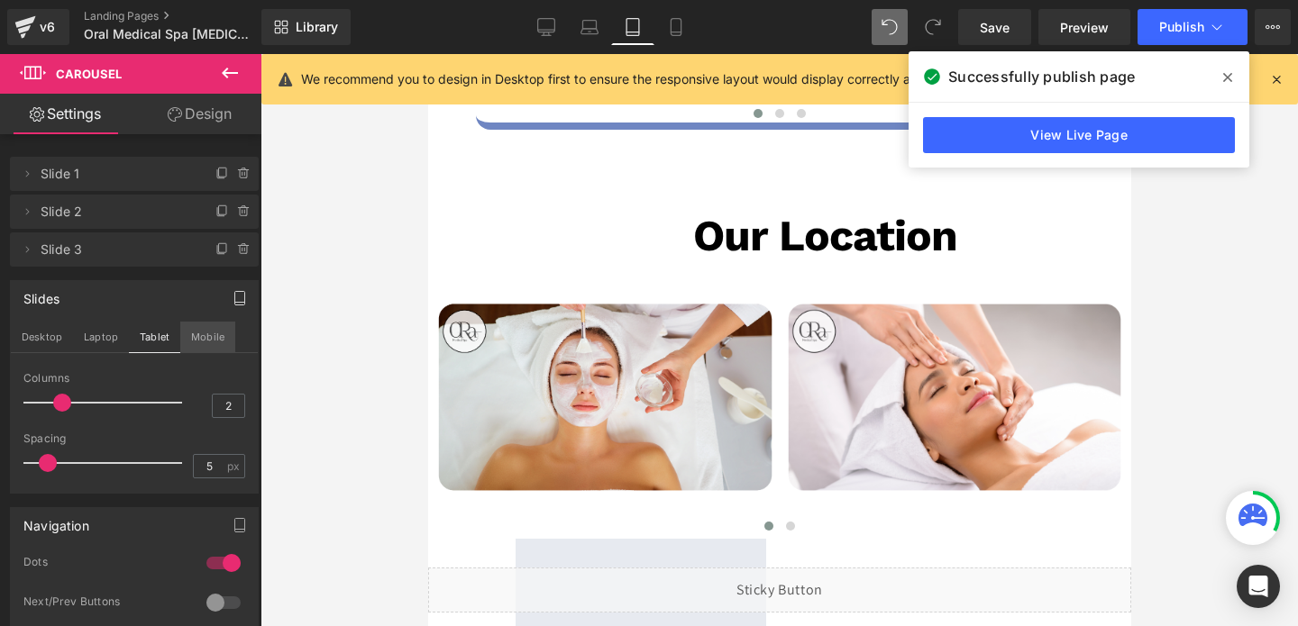
click at [203, 332] on button "Mobile" at bounding box center [207, 337] width 55 height 31
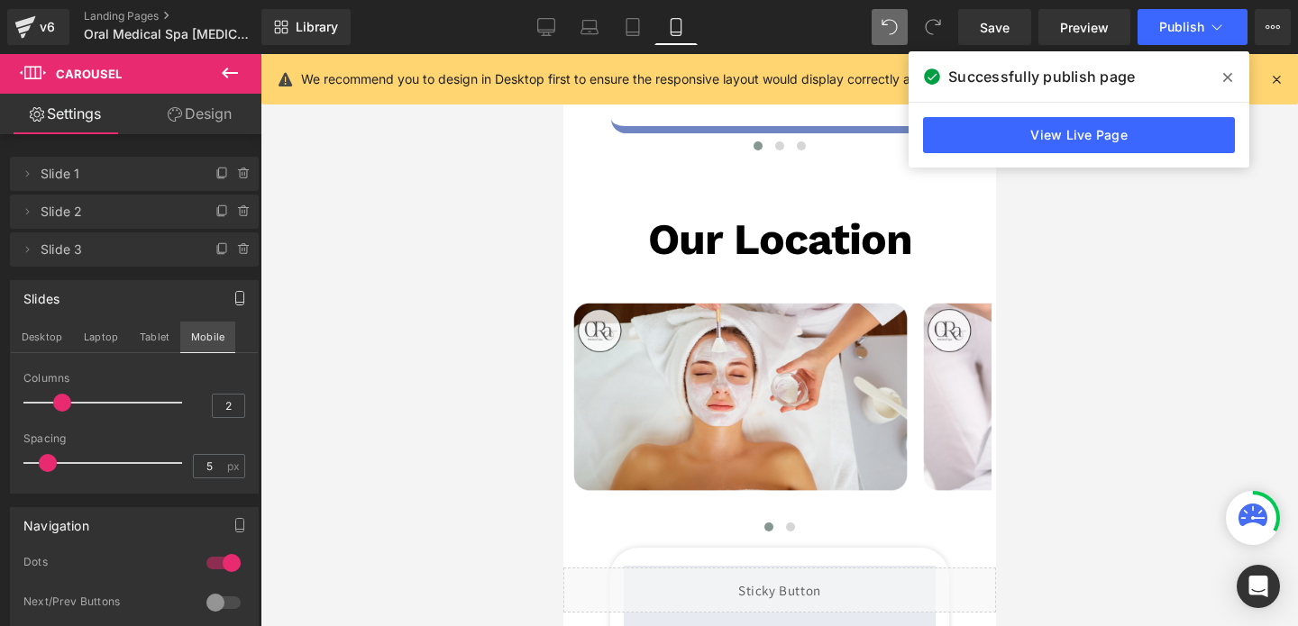
scroll to position [5275, 0]
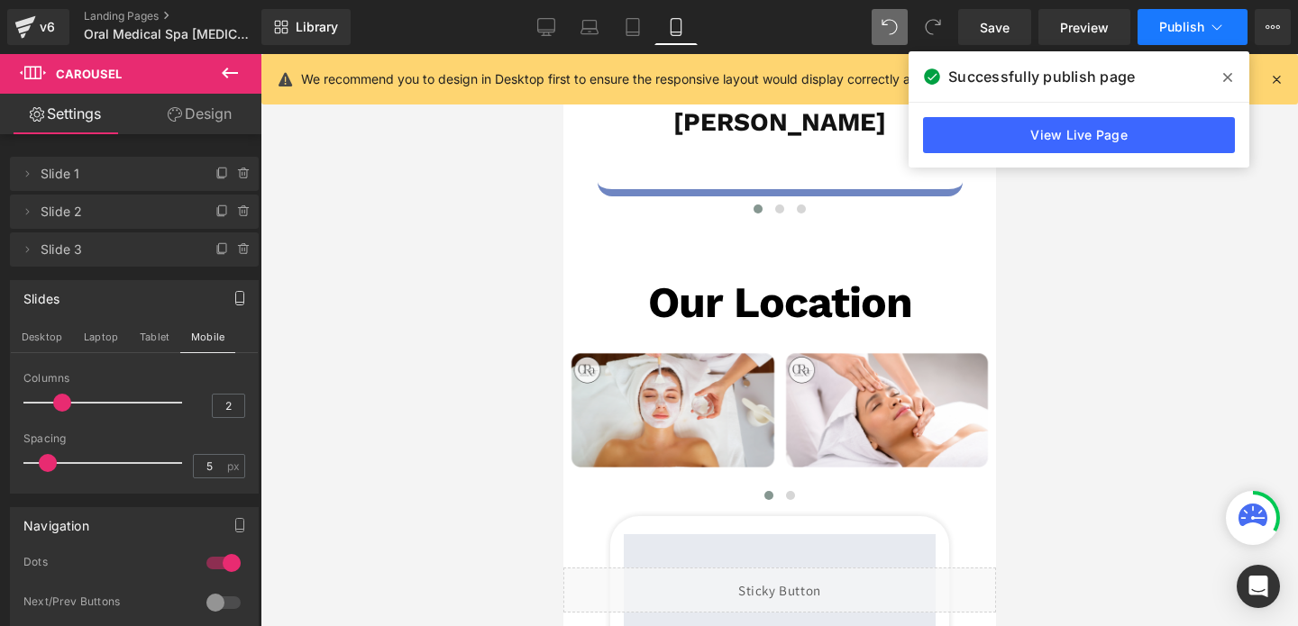
click at [1183, 31] on span "Publish" at bounding box center [1181, 27] width 45 height 14
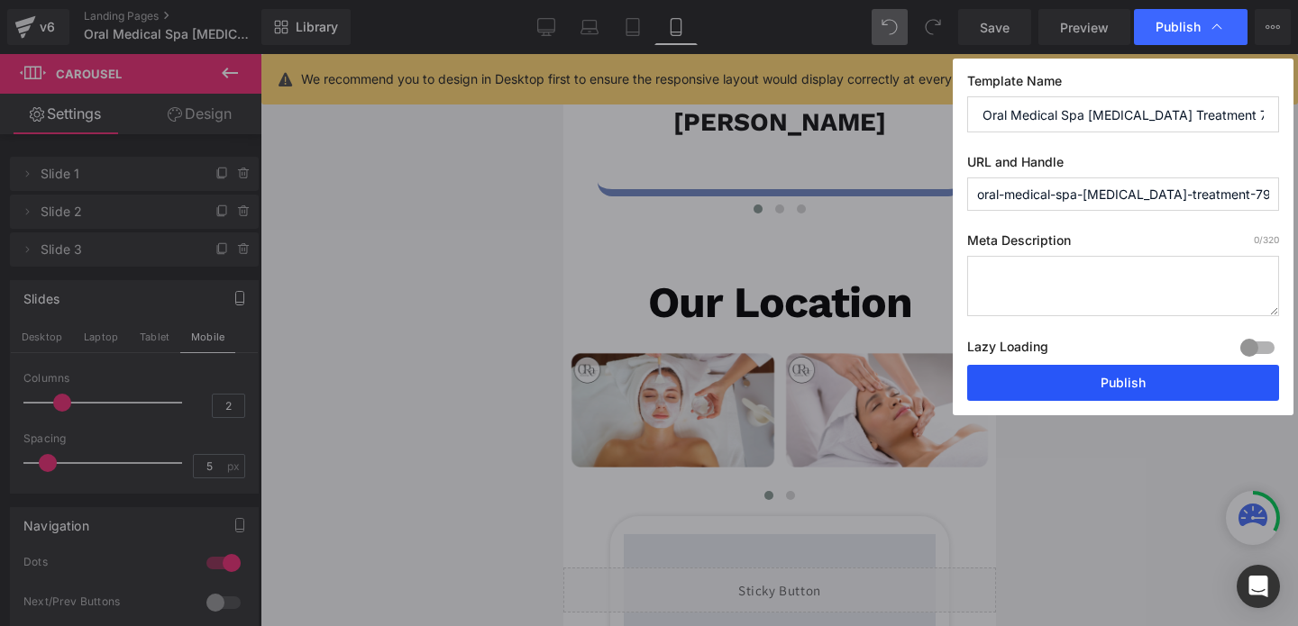
click at [1098, 385] on button "Publish" at bounding box center [1123, 383] width 312 height 36
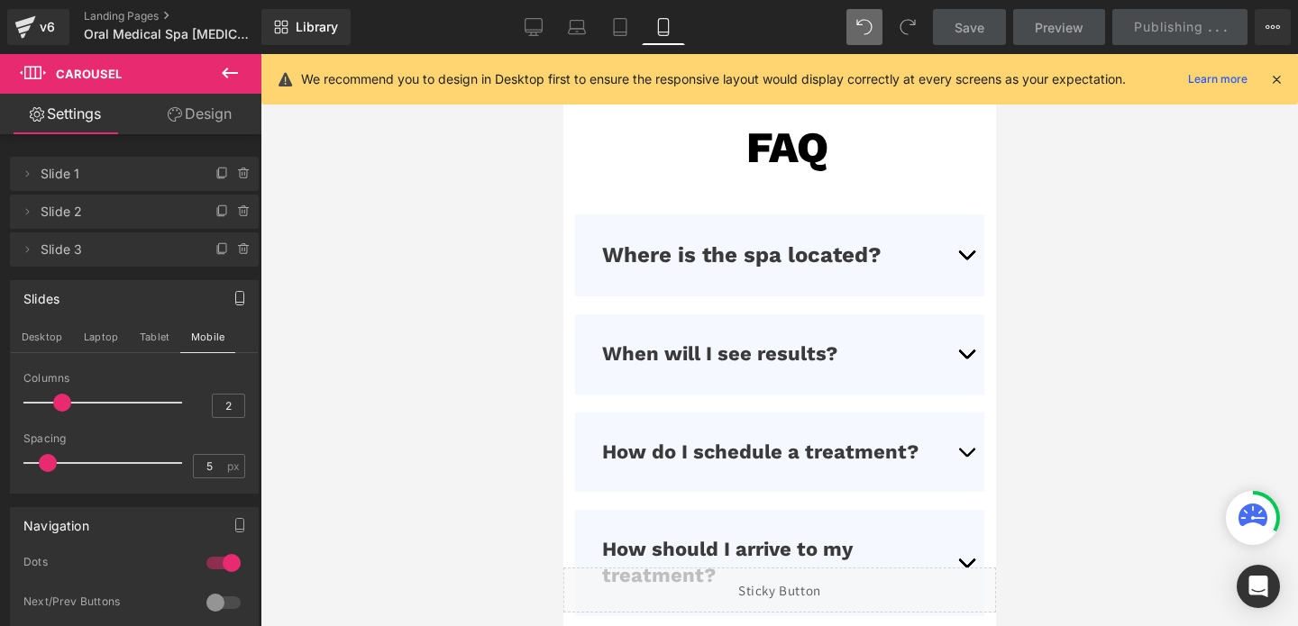
scroll to position [6273, 0]
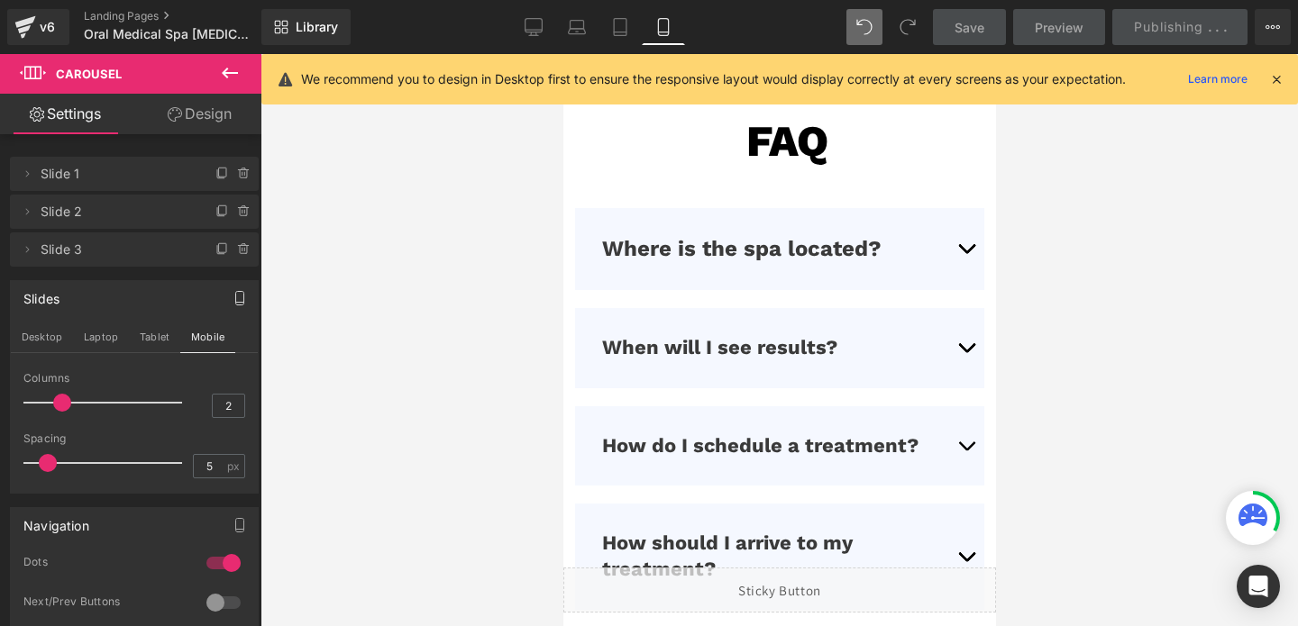
click at [964, 239] on button "button" at bounding box center [965, 249] width 36 height 82
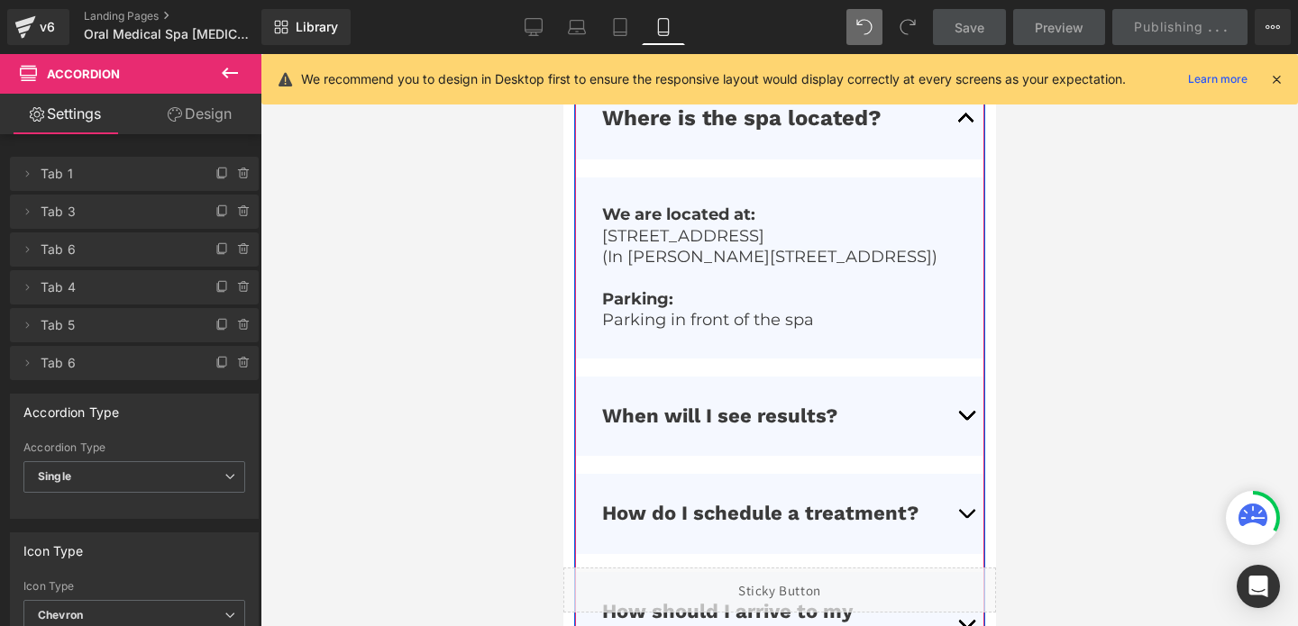
scroll to position [6426, 0]
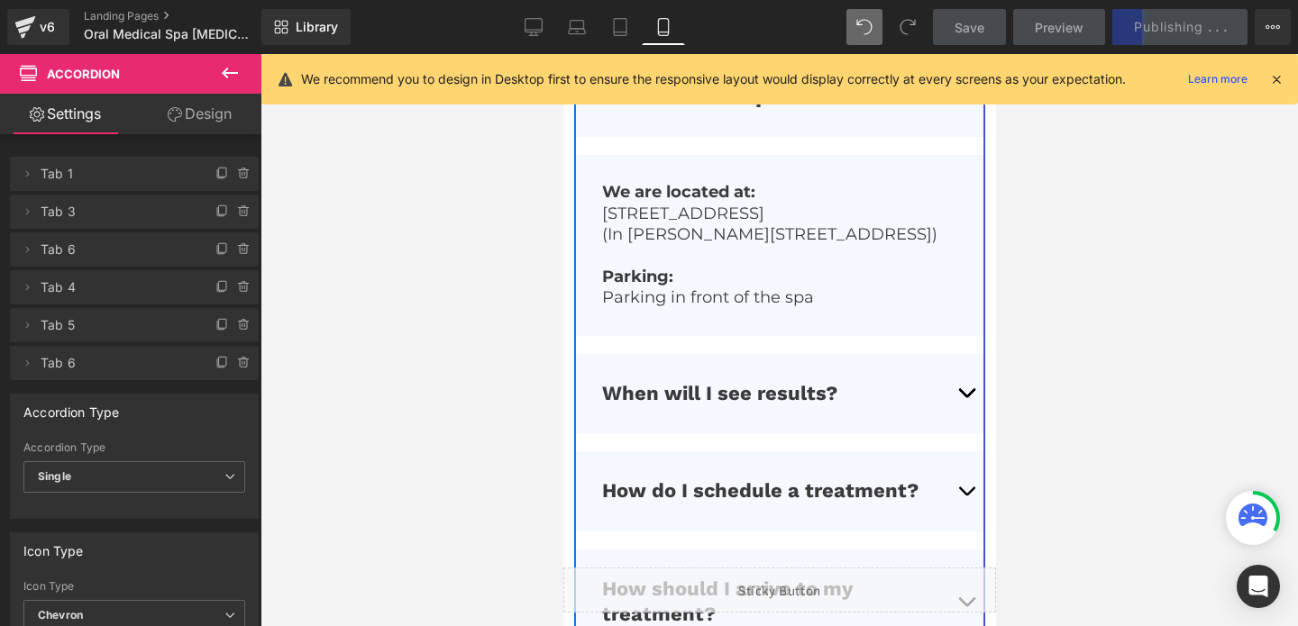
click at [562, 54] on div at bounding box center [562, 54] width 0 height 0
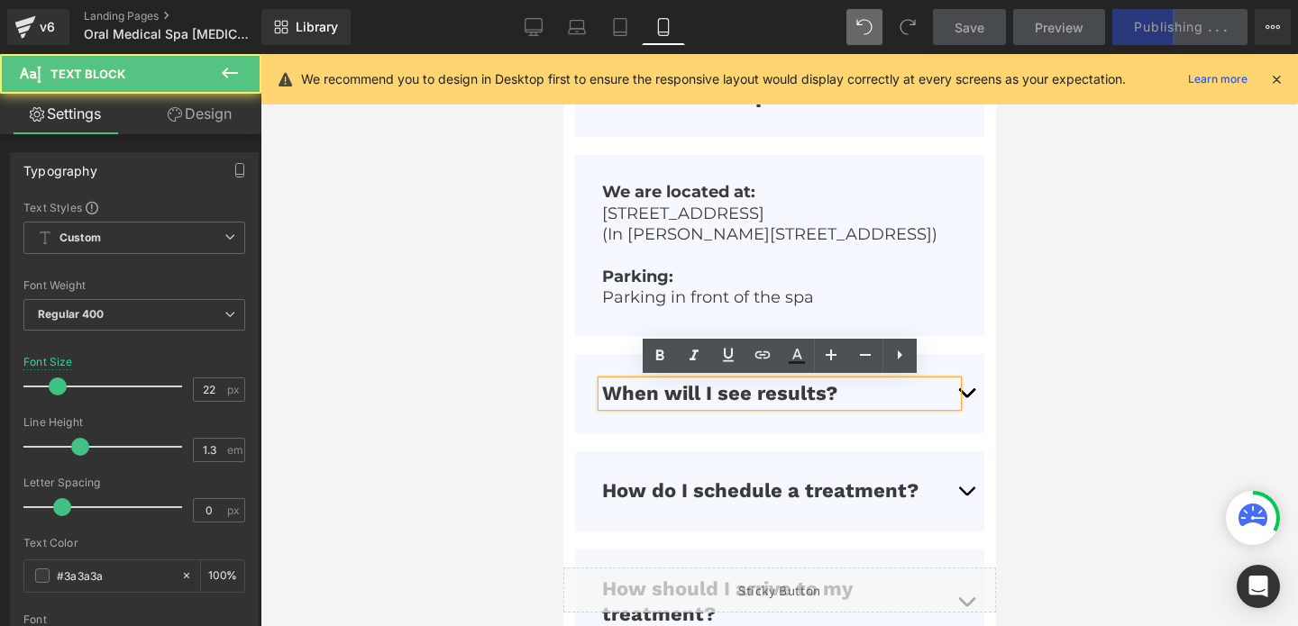
click at [963, 389] on button "button" at bounding box center [965, 394] width 36 height 80
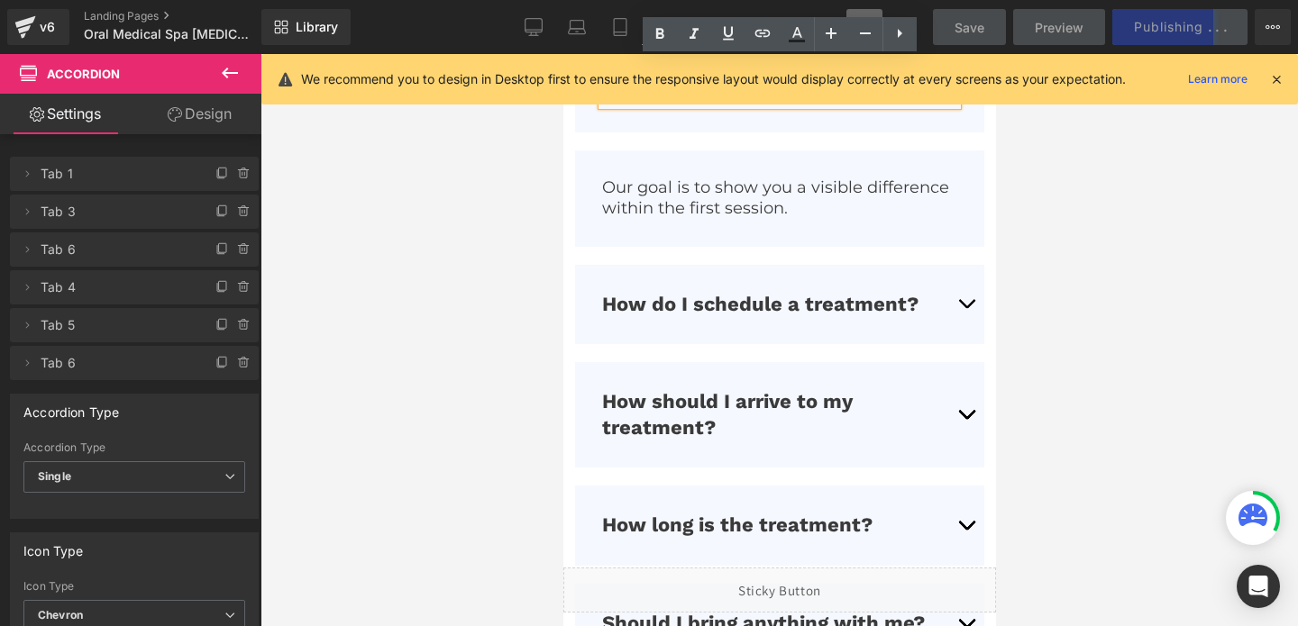
scroll to position [6549, 0]
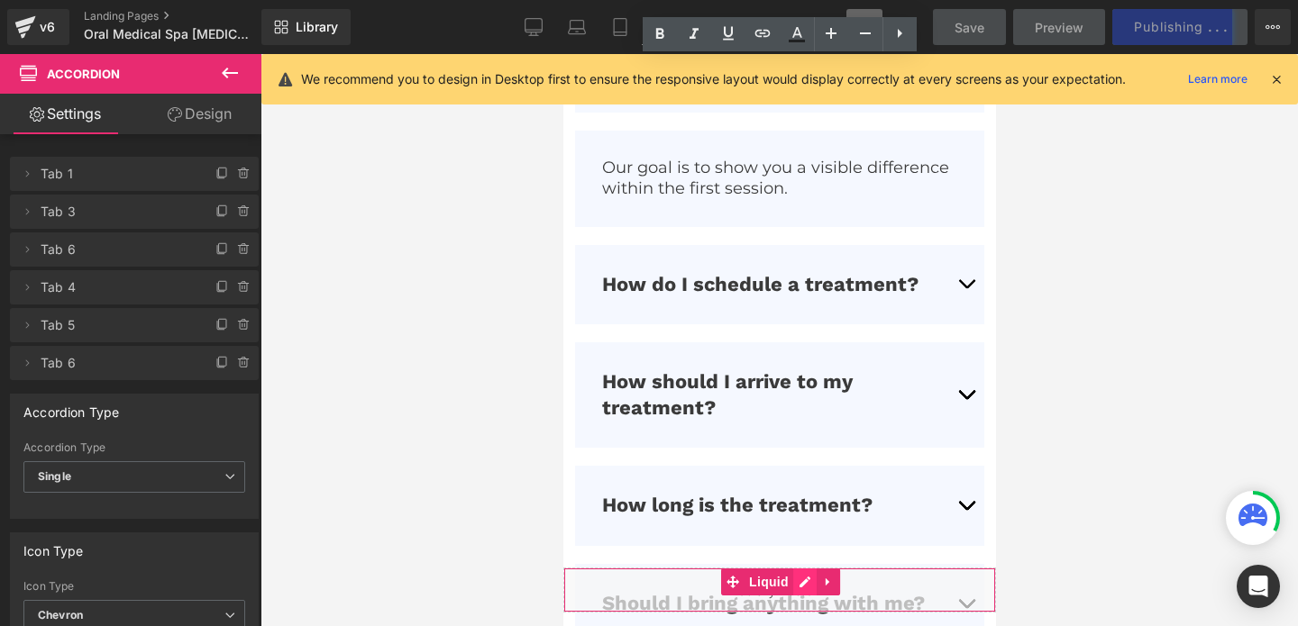
click at [800, 587] on div "Liquid" at bounding box center [778, 590] width 433 height 45
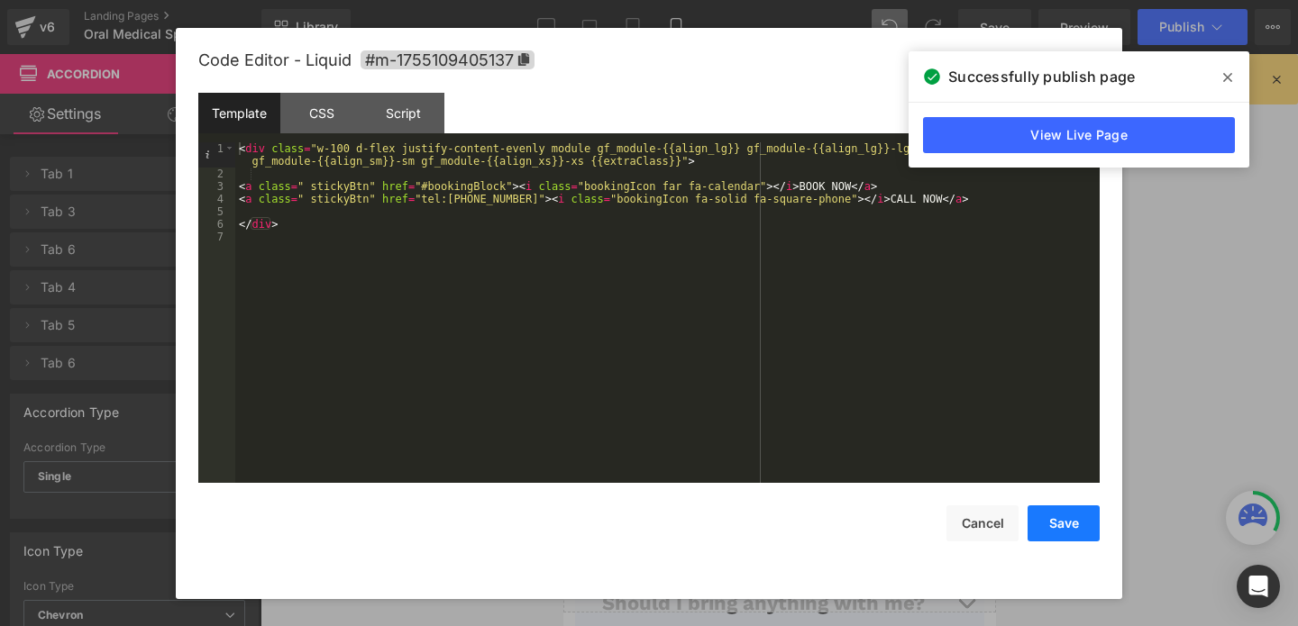
click at [1058, 527] on button "Save" at bounding box center [1064, 524] width 72 height 36
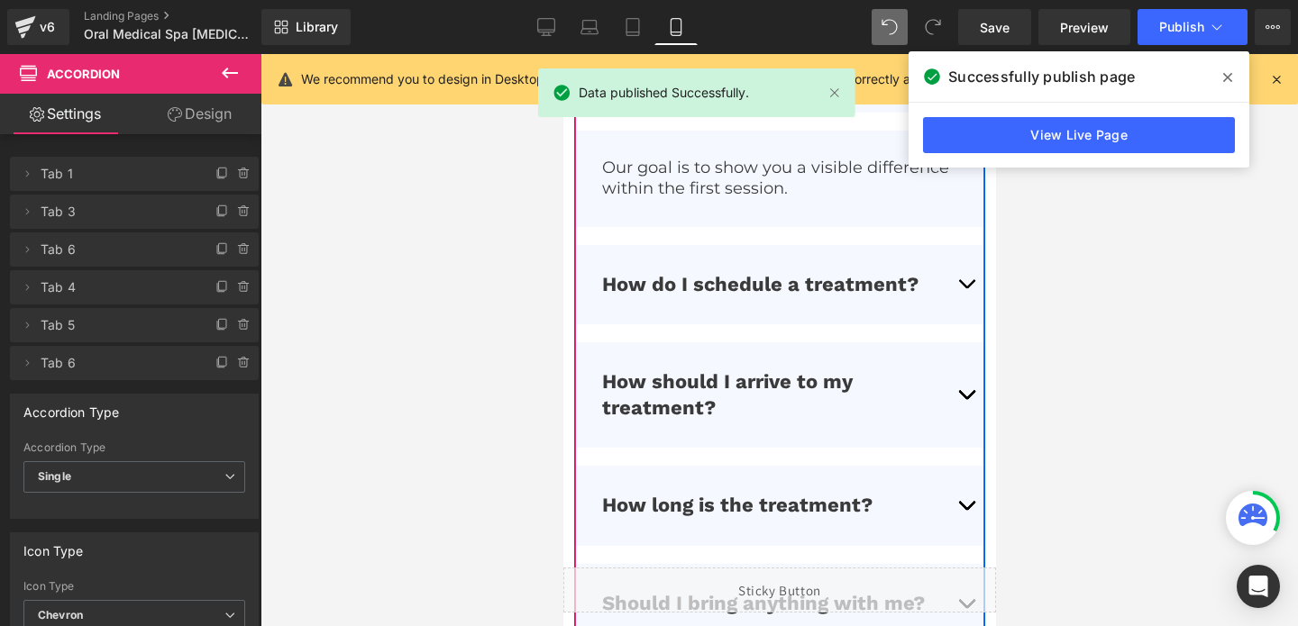
click at [967, 503] on button "button" at bounding box center [965, 506] width 36 height 80
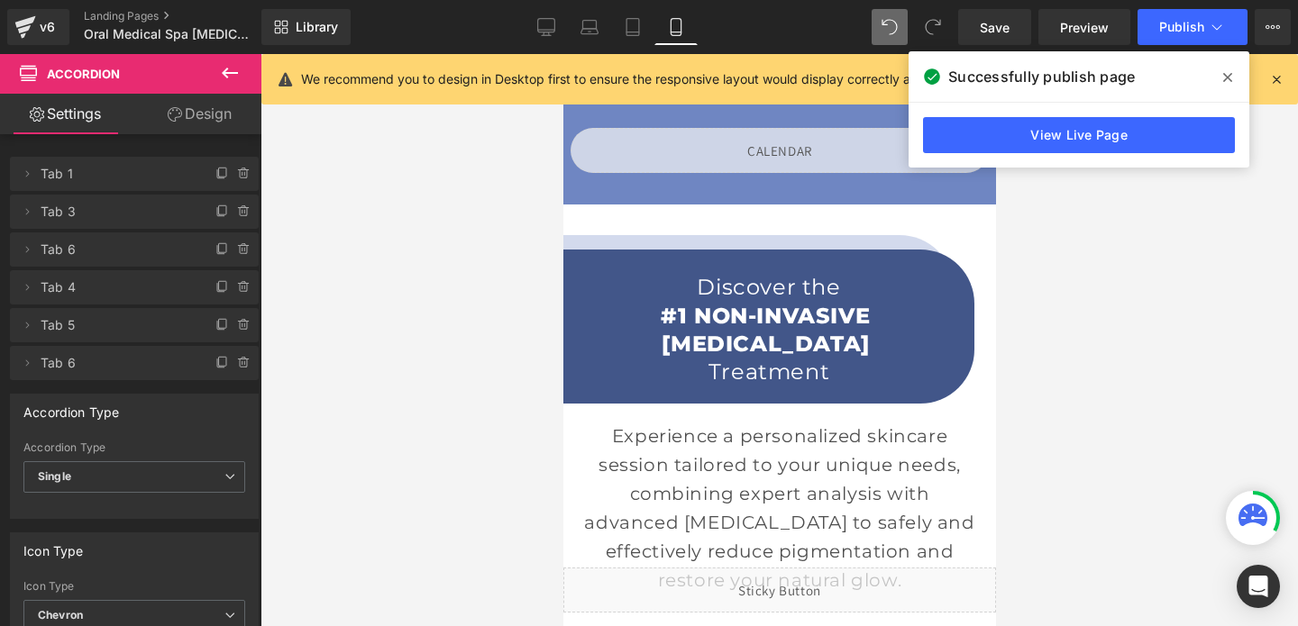
scroll to position [1733, 0]
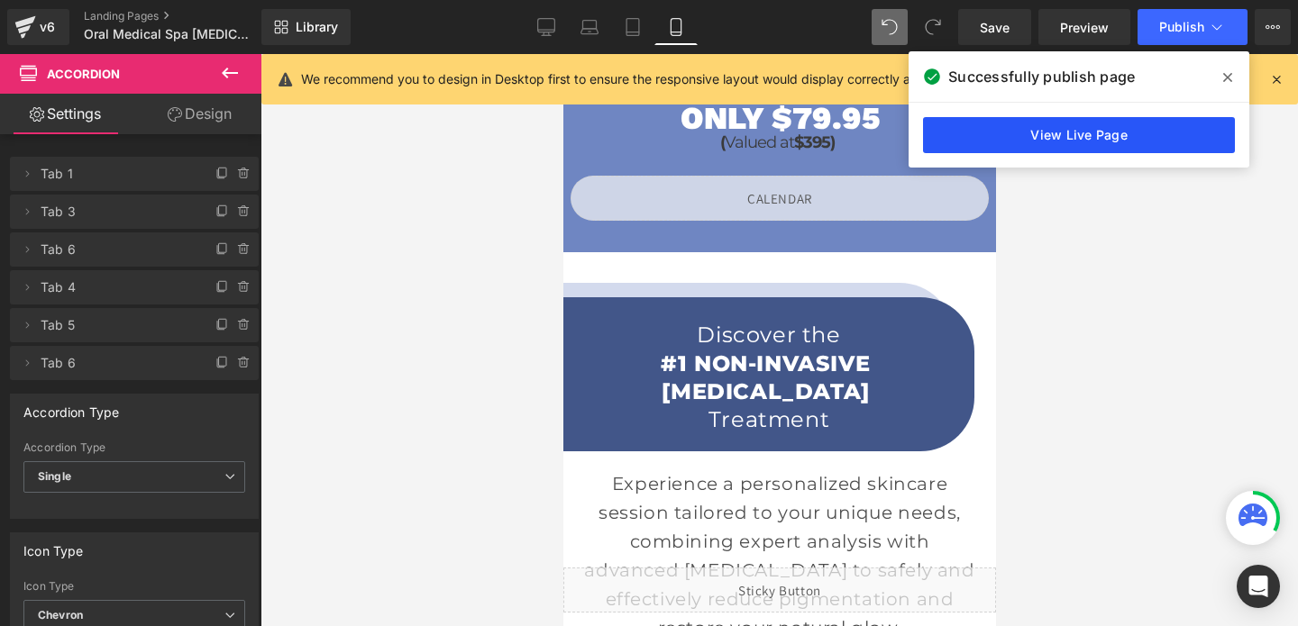
click at [973, 142] on link "View Live Page" at bounding box center [1079, 135] width 312 height 36
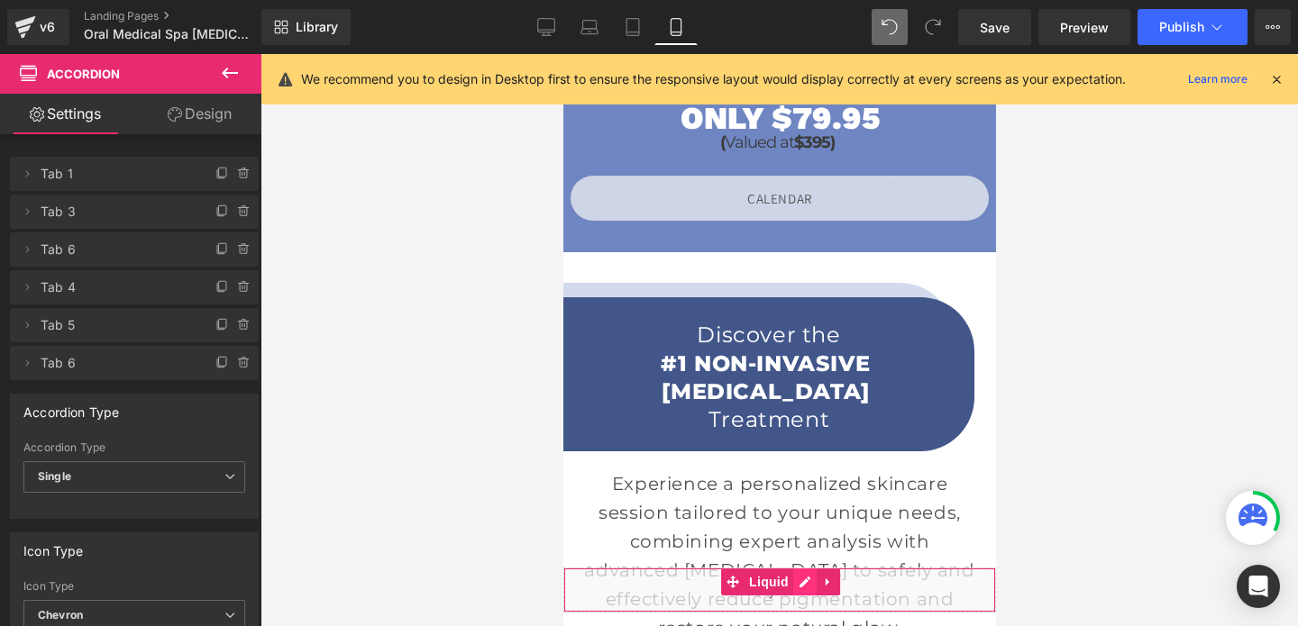
click at [800, 582] on div "Liquid" at bounding box center [778, 590] width 433 height 45
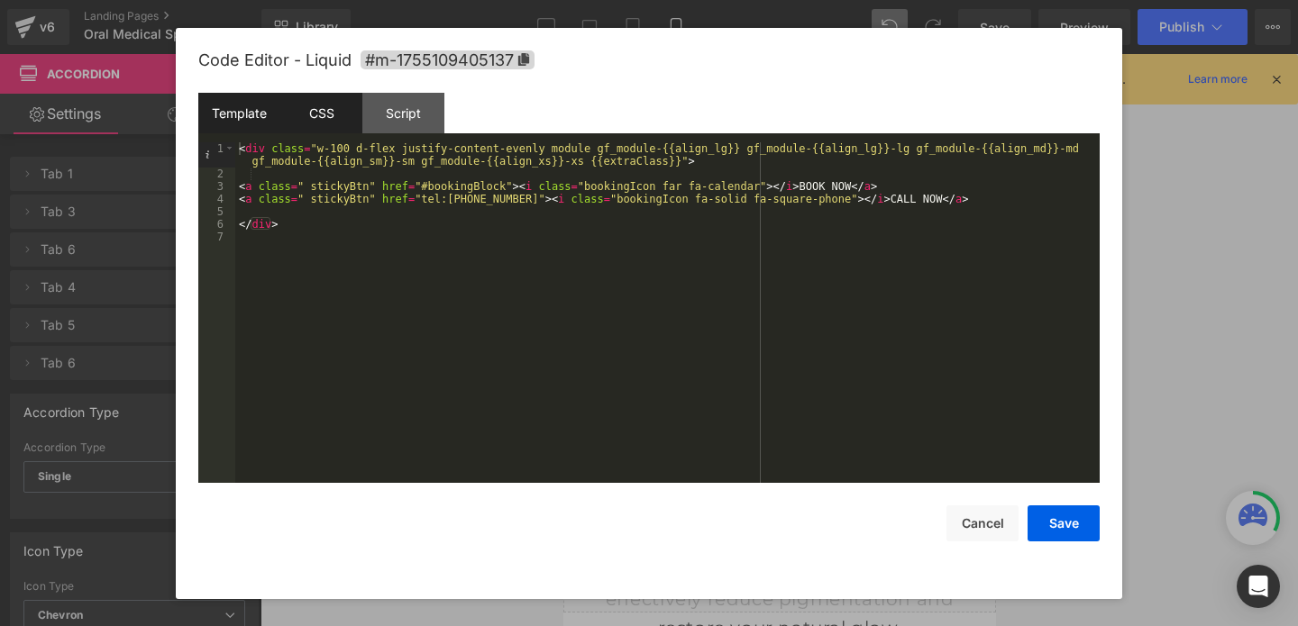
click at [349, 110] on div "CSS" at bounding box center [321, 113] width 82 height 41
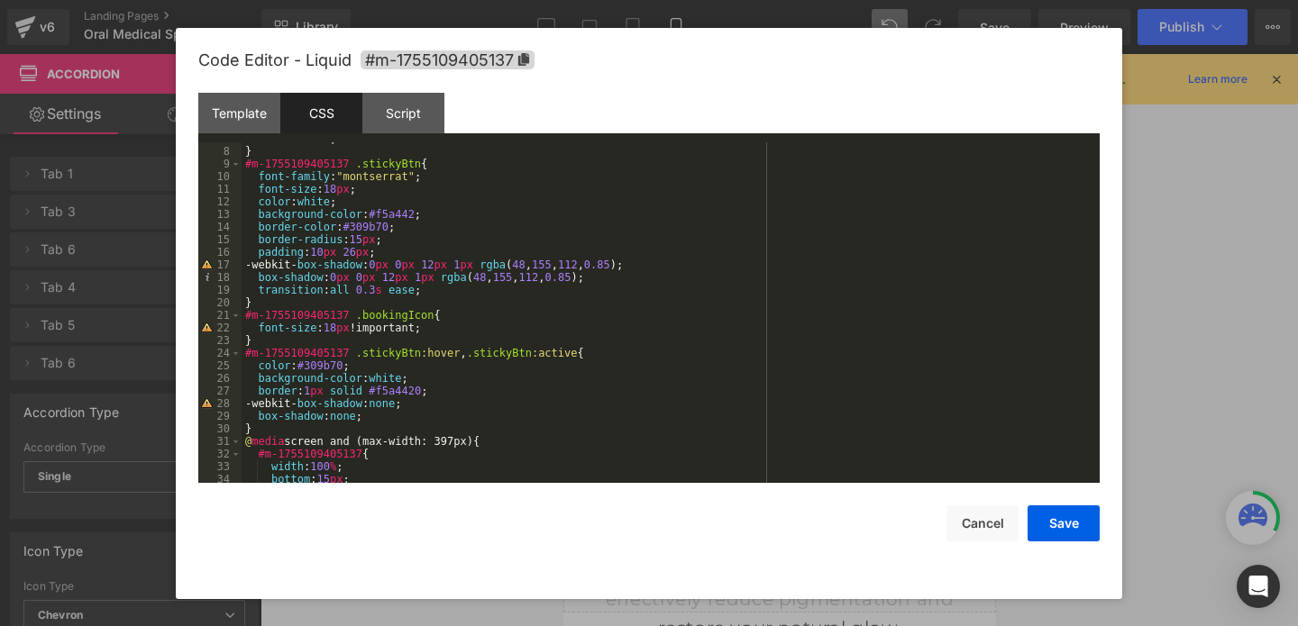
scroll to position [85, 0]
drag, startPoint x: 425, startPoint y: 392, endPoint x: 380, endPoint y: 393, distance: 46.0
click at [380, 393] on div "z-index : 999 ; } #m-1755109405137 .stickyBtn { font-family : " montserrat " ; …" at bounding box center [667, 316] width 851 height 366
click at [425, 385] on div "z-index : 999 ; } #m-1755109405137 .stickyBtn { font-family : " montserrat " ; …" at bounding box center [667, 316] width 851 height 366
drag, startPoint x: 427, startPoint y: 393, endPoint x: 376, endPoint y: 394, distance: 51.4
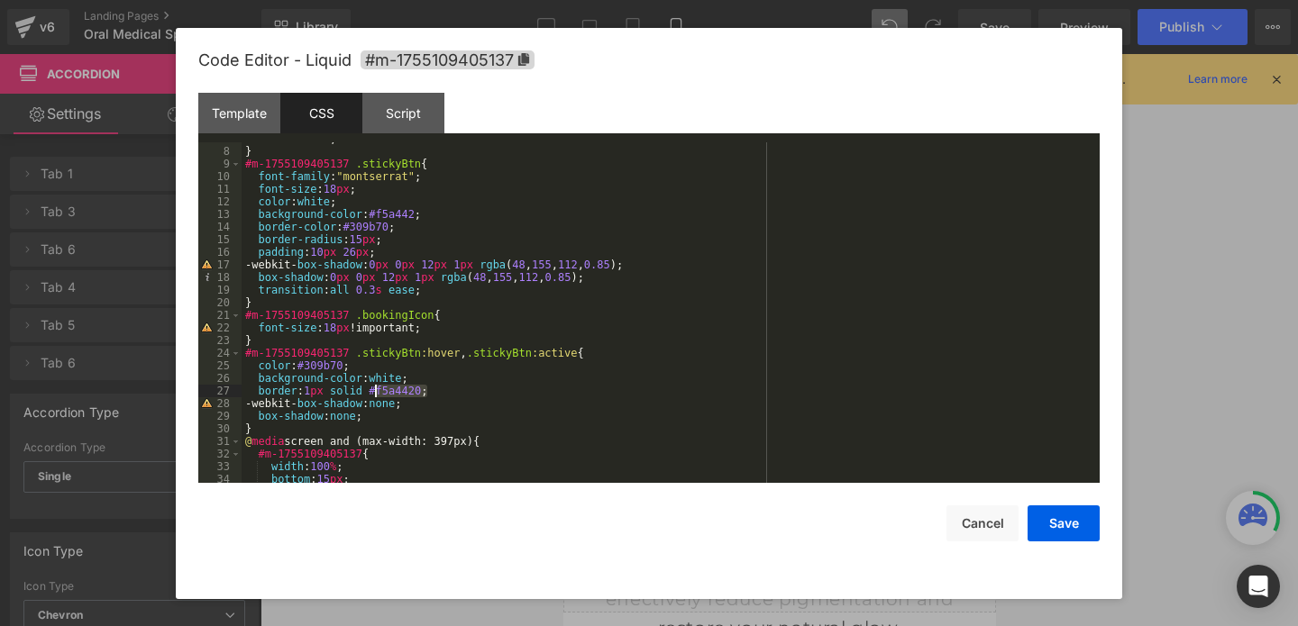
click at [376, 394] on div "z-index : 999 ; } #m-1755109405137 .stickyBtn { font-family : " montserrat " ; …" at bounding box center [667, 316] width 851 height 366
click at [991, 530] on button "Cancel" at bounding box center [983, 524] width 72 height 36
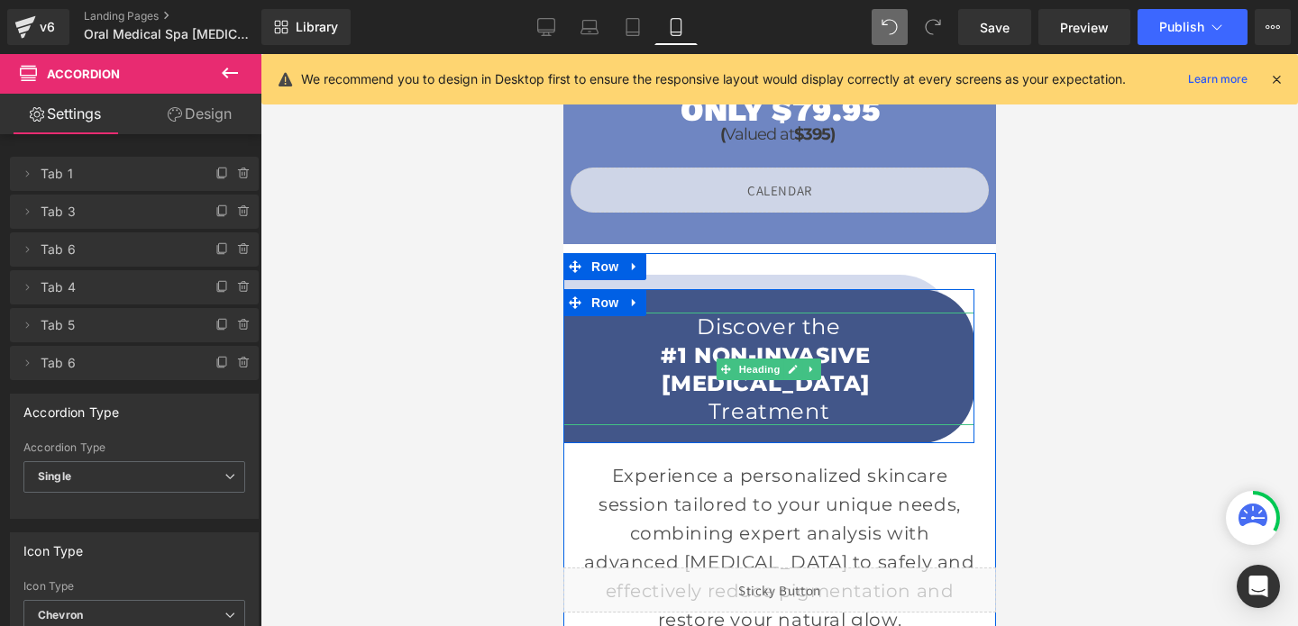
scroll to position [1744, 0]
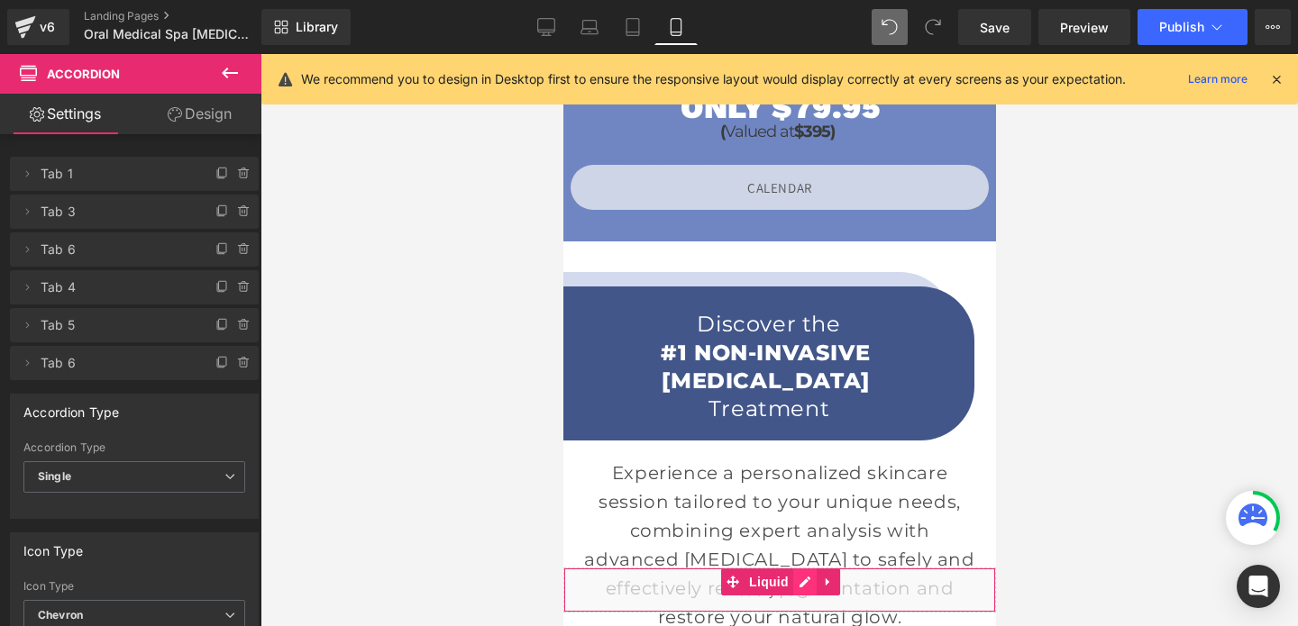
click at [796, 581] on div "Liquid" at bounding box center [778, 590] width 433 height 45
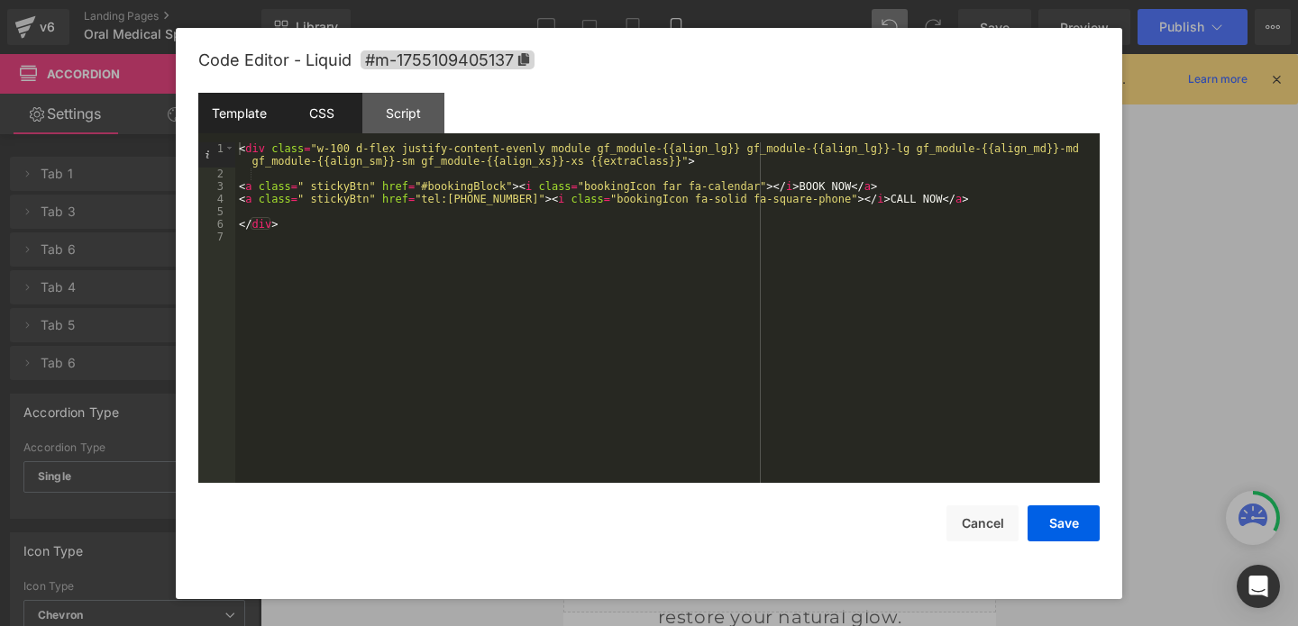
click at [319, 108] on div "CSS" at bounding box center [321, 113] width 82 height 41
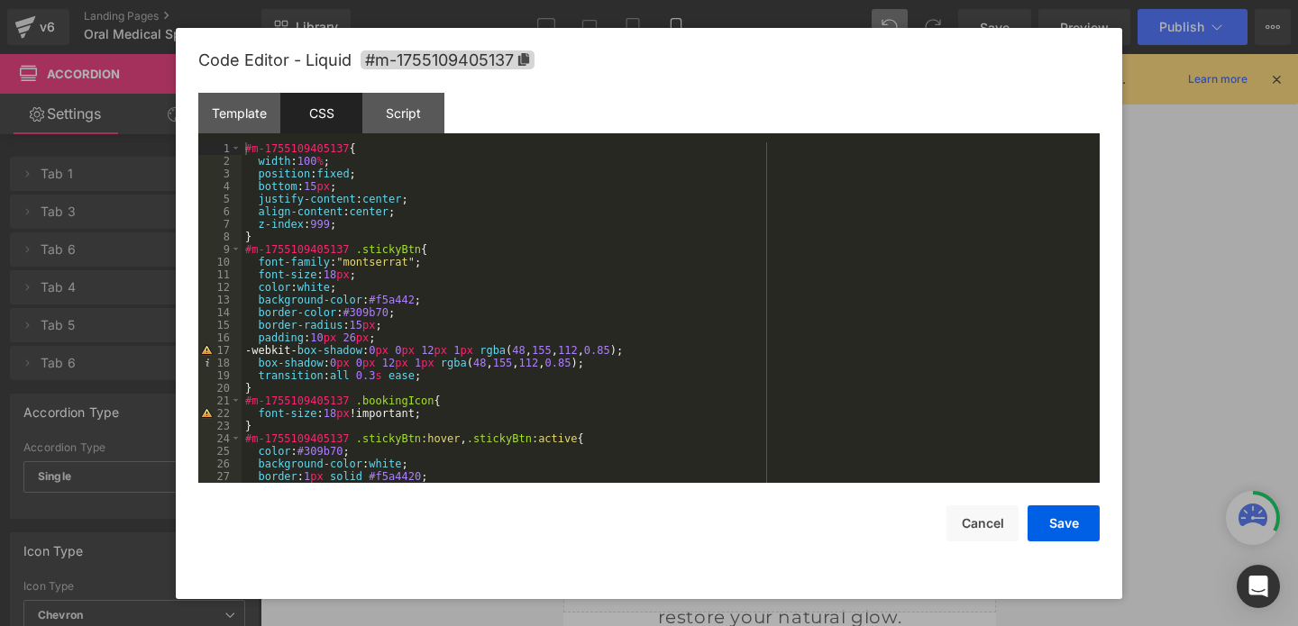
scroll to position [103, 0]
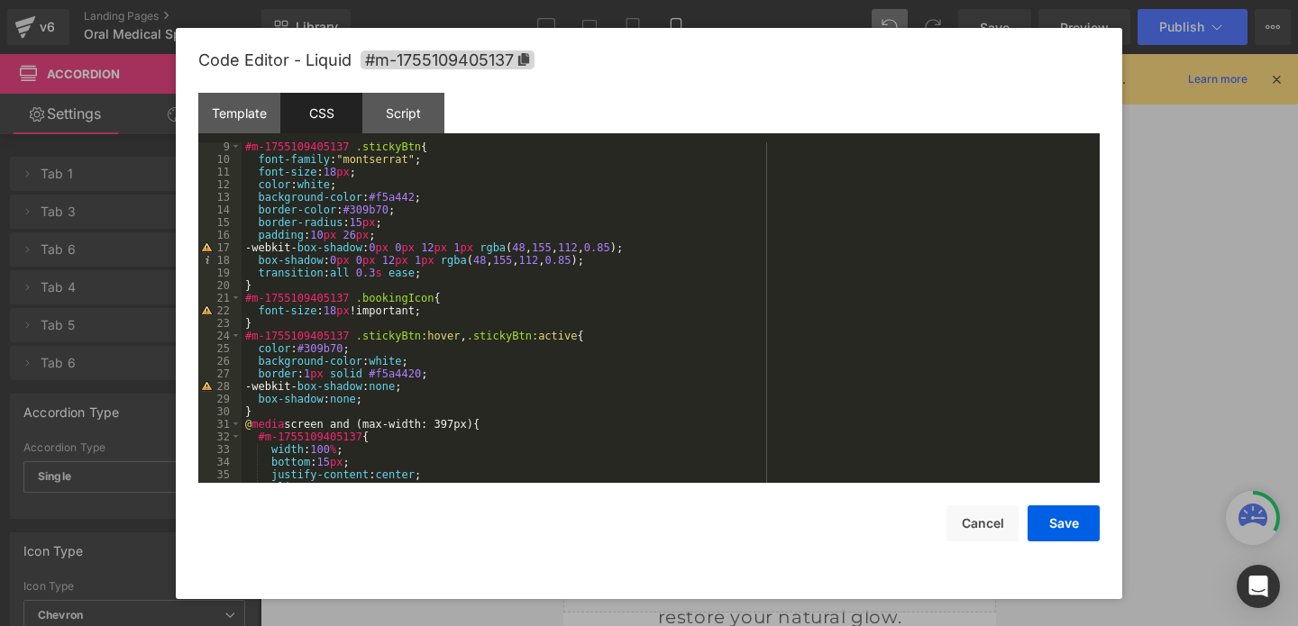
click at [426, 369] on div "#m-1755109405137 .stickyBtn { font-family : " montserrat " ; font-size : 18 px …" at bounding box center [667, 324] width 851 height 366
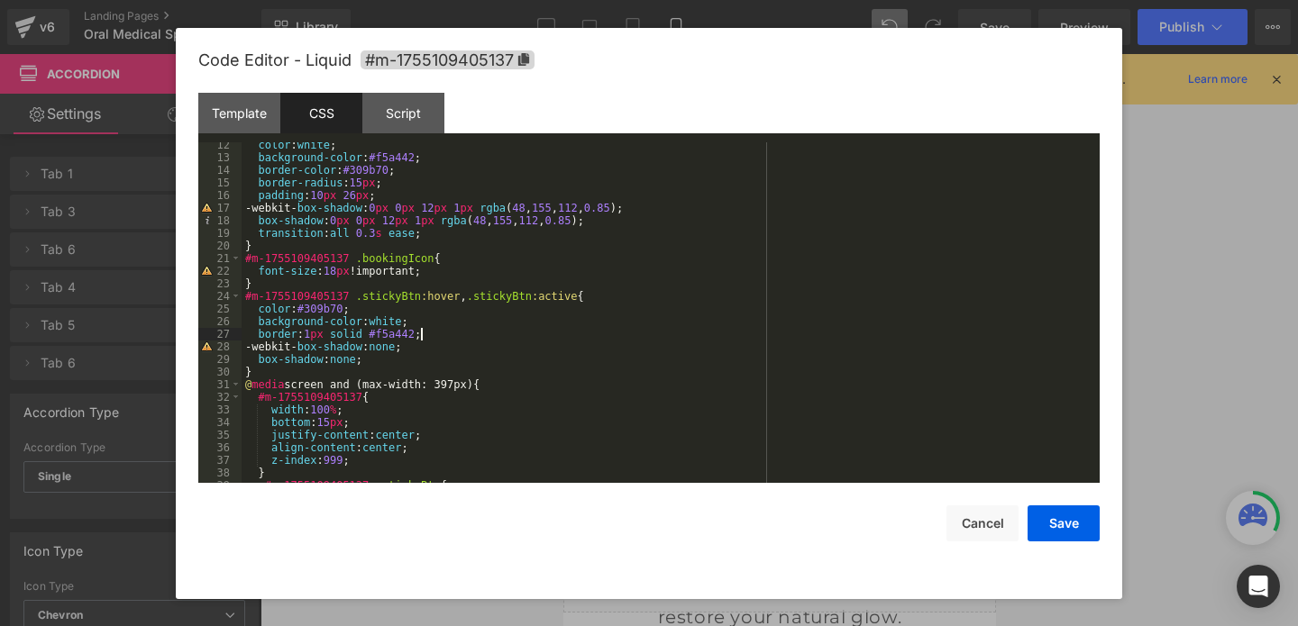
scroll to position [142, 0]
drag, startPoint x: 609, startPoint y: 208, endPoint x: 534, endPoint y: 206, distance: 75.8
click at [534, 206] on div "color : white ; background-color : #f5a442 ; border-color : #309b70 ; border-ra…" at bounding box center [667, 322] width 851 height 366
click at [1075, 539] on button "Save" at bounding box center [1064, 524] width 72 height 36
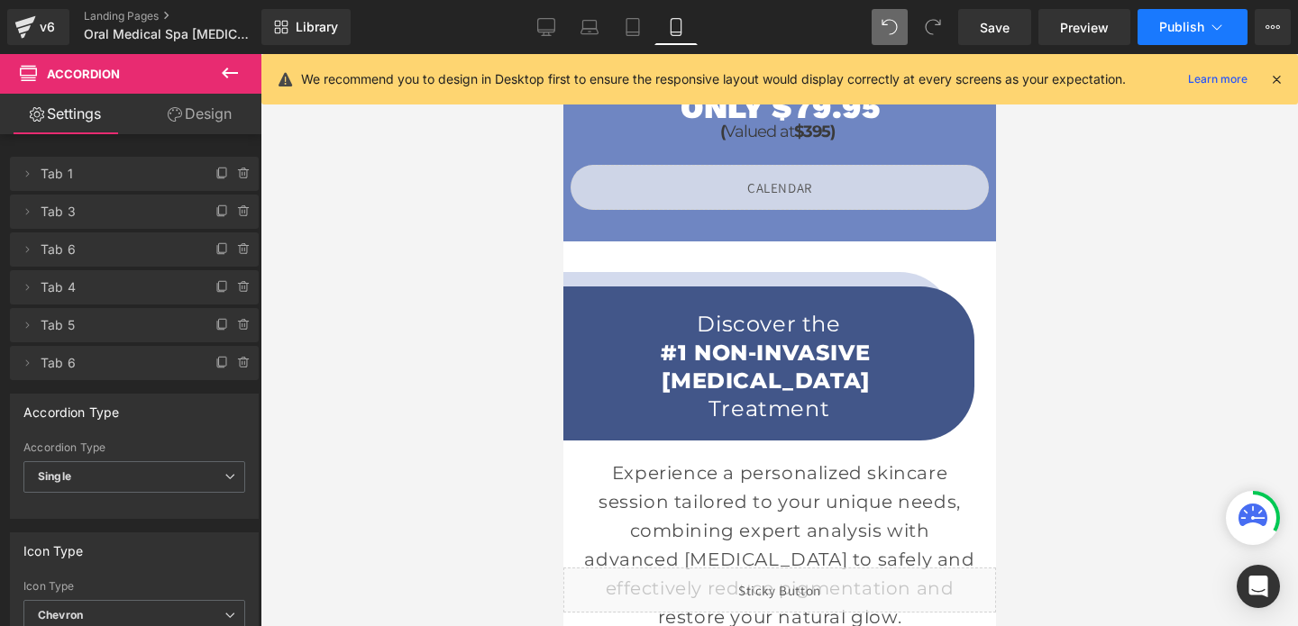
click at [1175, 32] on span "Publish" at bounding box center [1181, 27] width 45 height 14
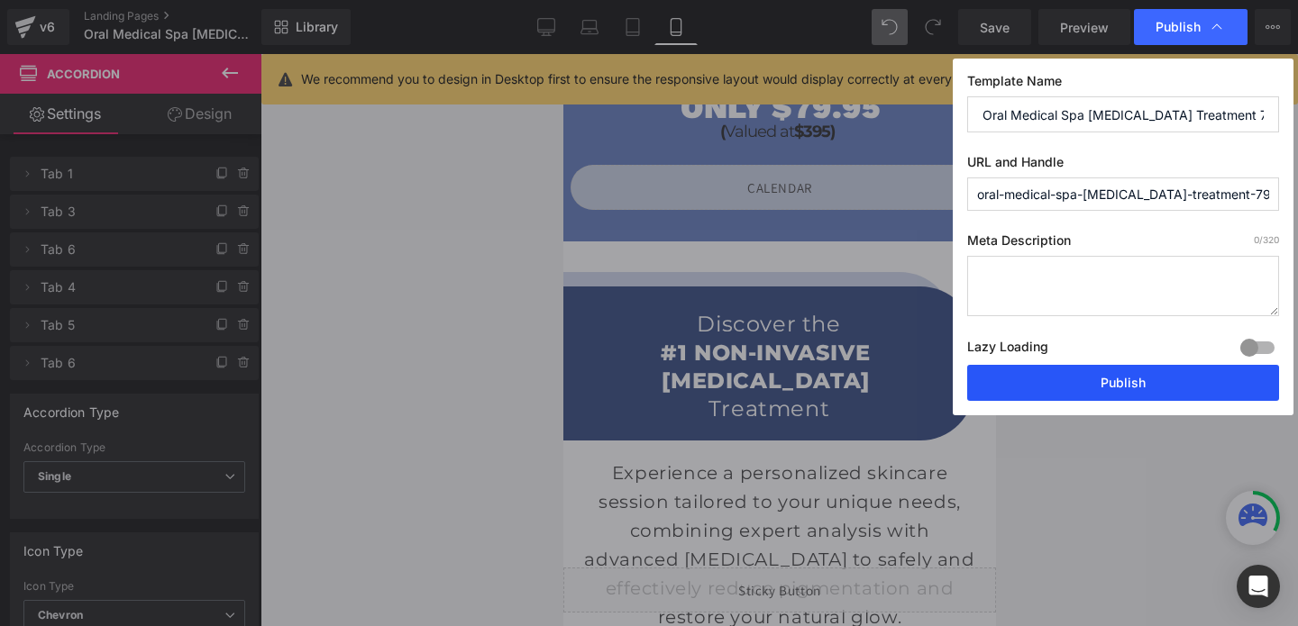
click at [1083, 379] on button "Publish" at bounding box center [1123, 383] width 312 height 36
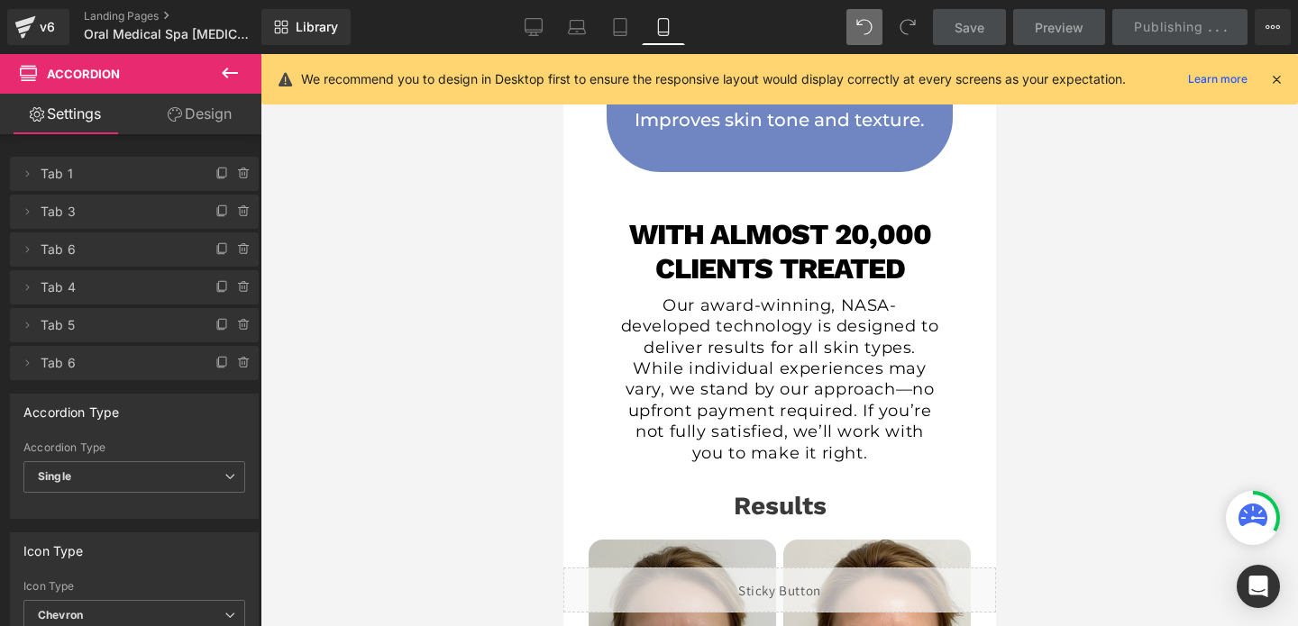
scroll to position [612, 0]
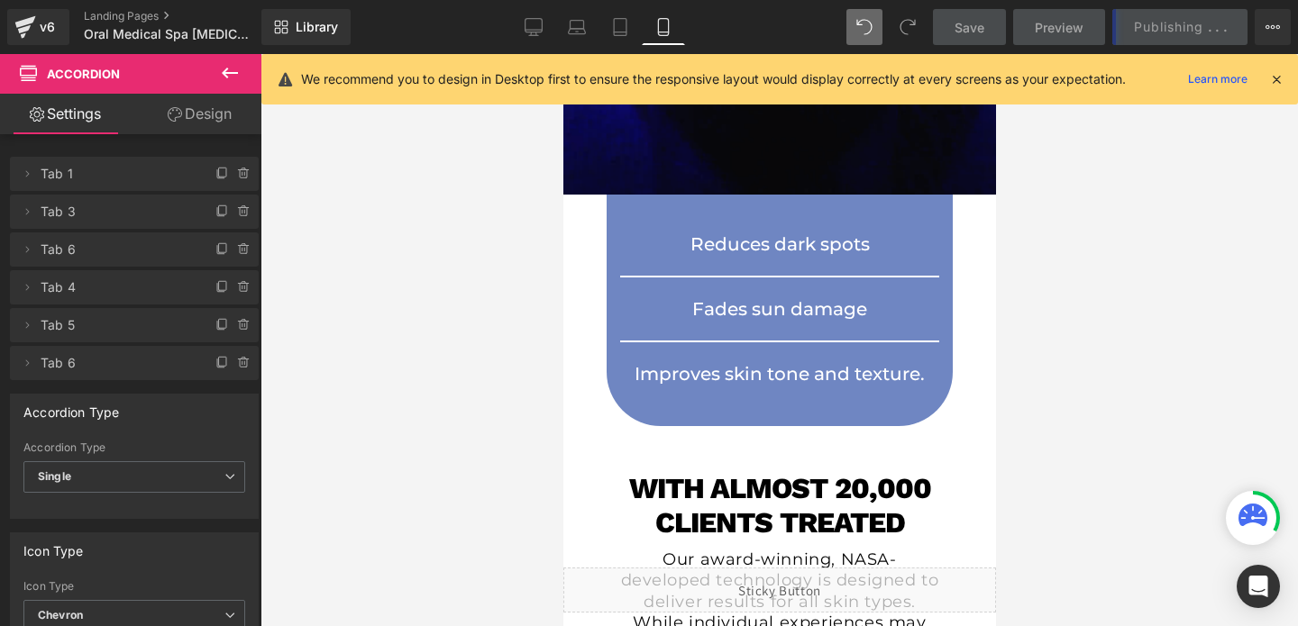
click at [646, 241] on p "Reduces dark spots" at bounding box center [779, 244] width 292 height 27
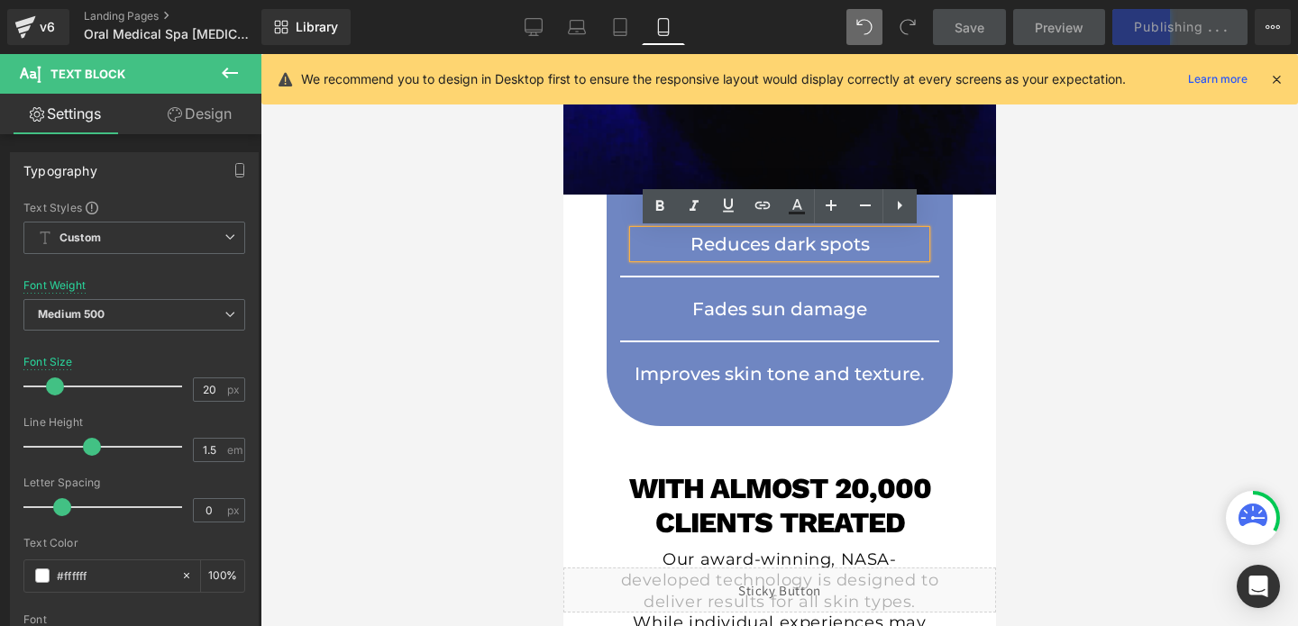
click at [617, 209] on div "Reduces dark spots Text Block Row Fades sun damage Text Block Row Improves skin…" at bounding box center [779, 311] width 346 height 232
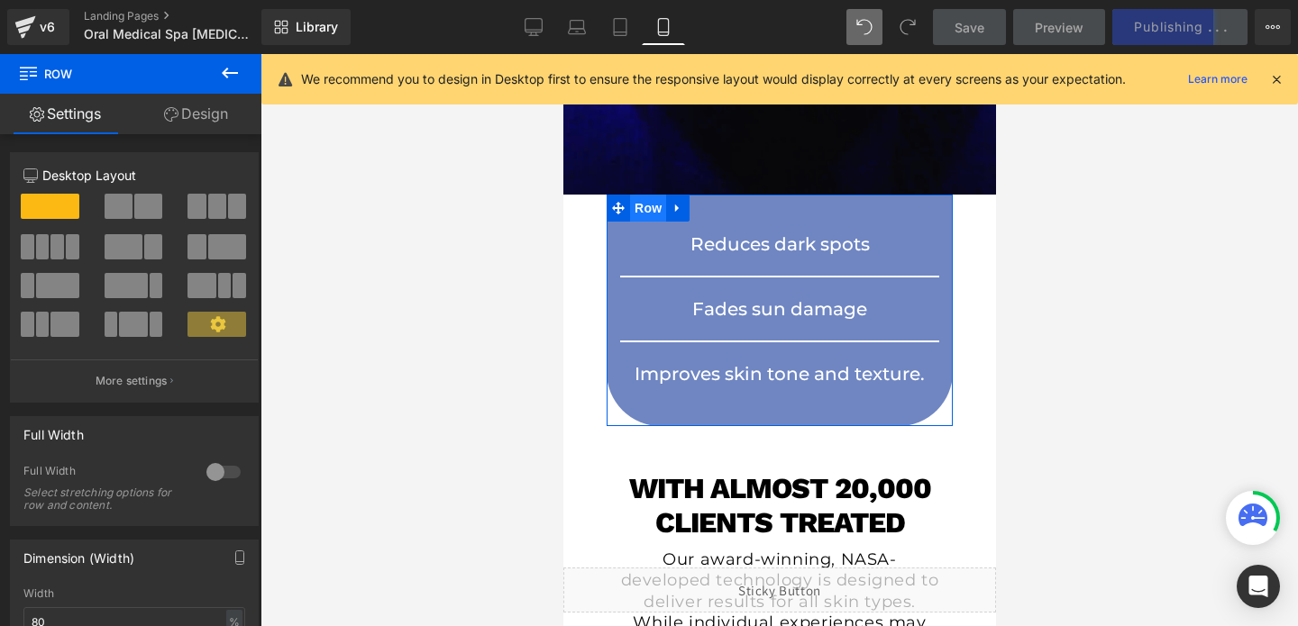
click at [647, 203] on span "Row" at bounding box center [647, 208] width 36 height 27
click at [171, 114] on icon at bounding box center [171, 114] width 14 height 14
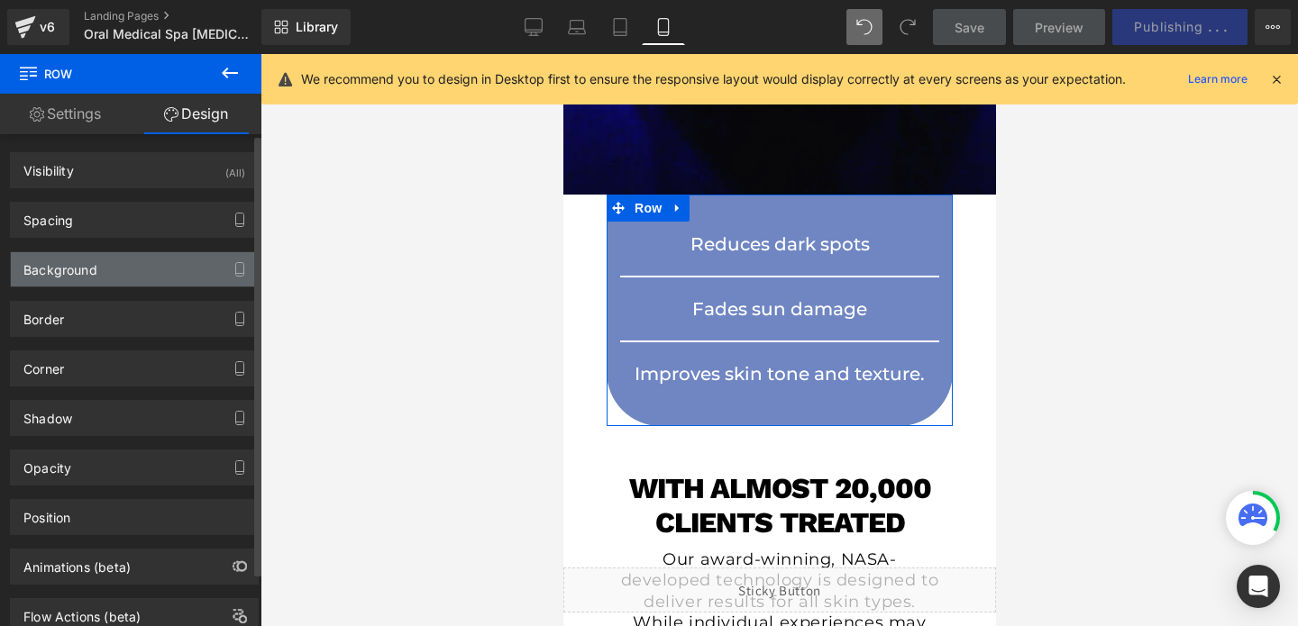
click at [42, 261] on div "Background" at bounding box center [60, 264] width 74 height 25
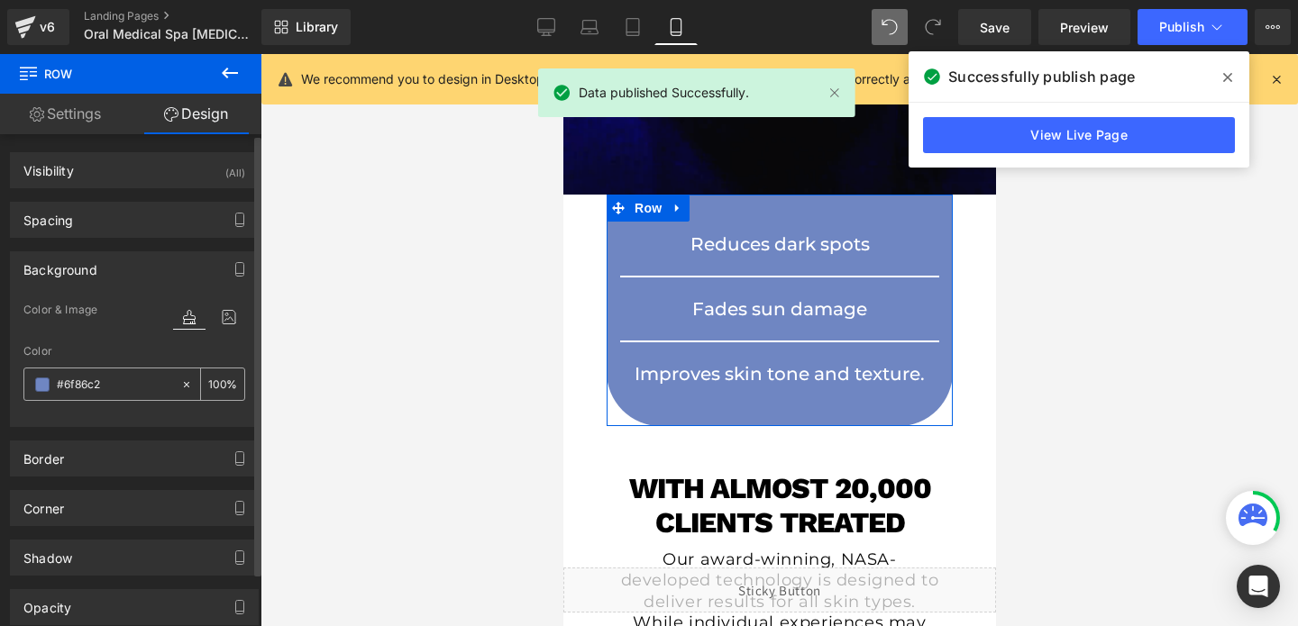
click at [82, 378] on input "text" at bounding box center [114, 385] width 115 height 20
type input "#6f86c2"
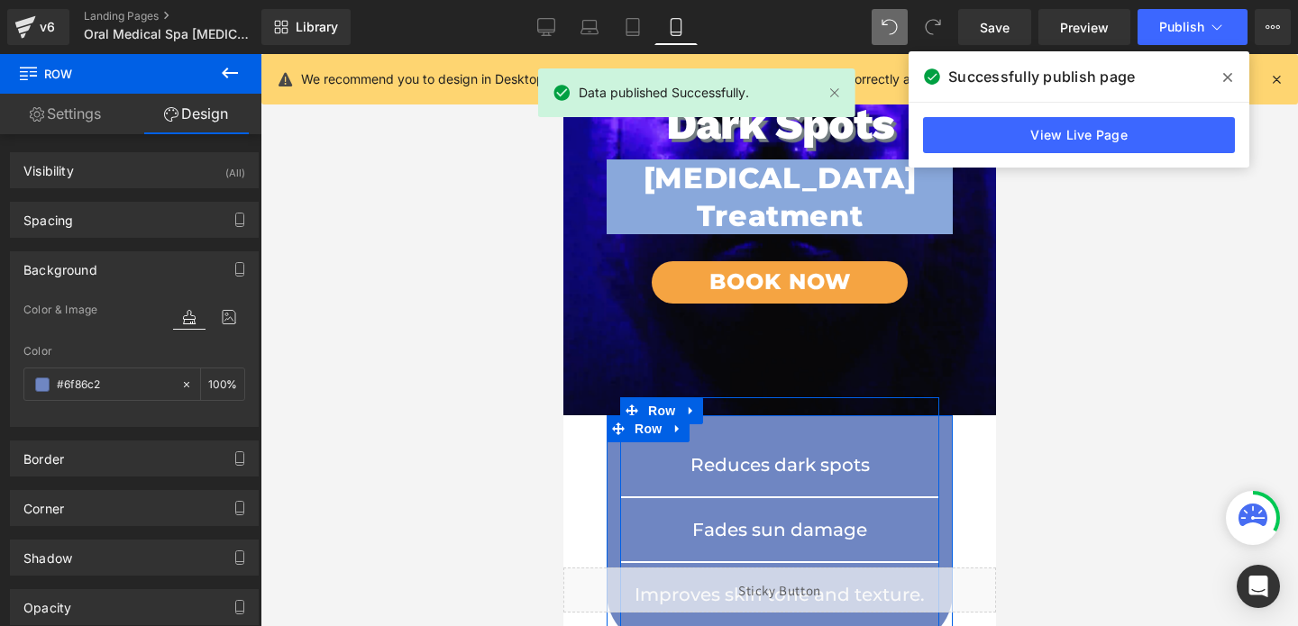
scroll to position [0, 0]
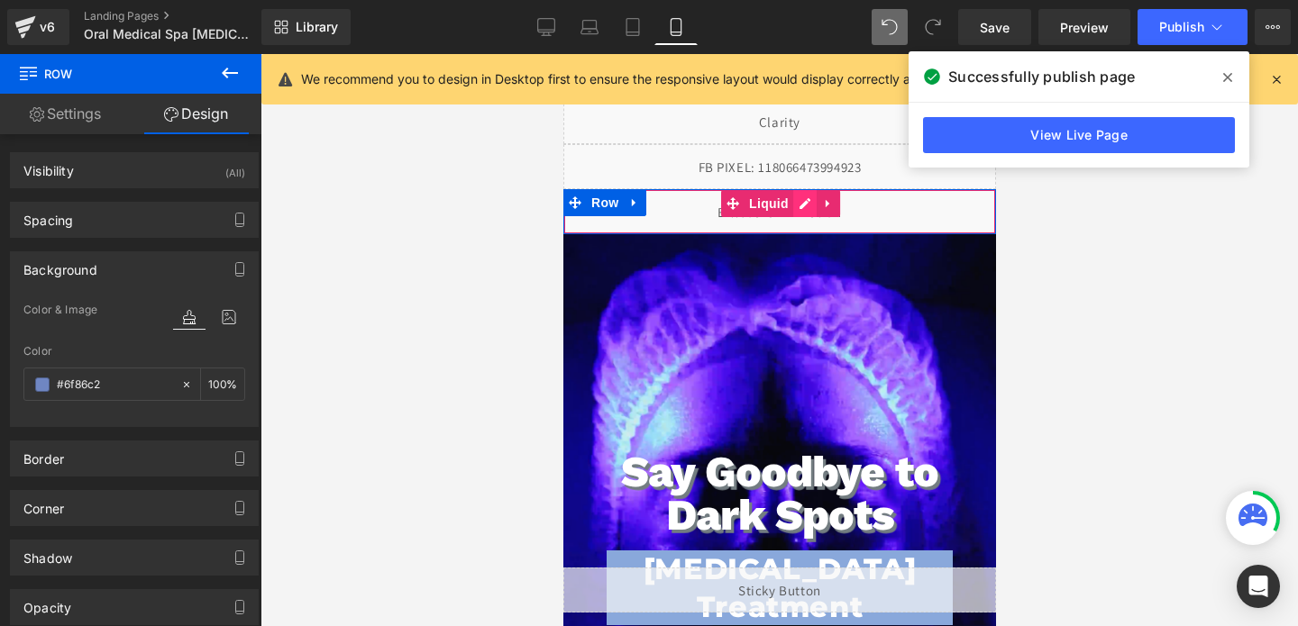
click at [797, 200] on div "Liquid" at bounding box center [778, 211] width 433 height 45
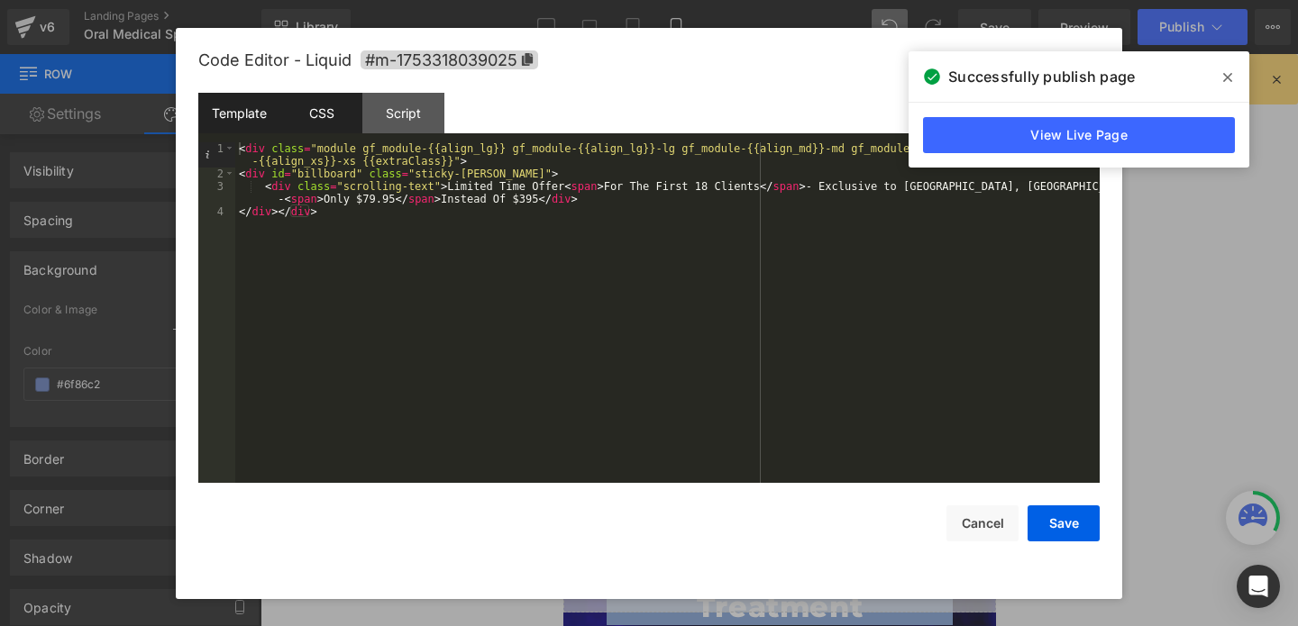
click at [330, 125] on div "CSS" at bounding box center [321, 113] width 82 height 41
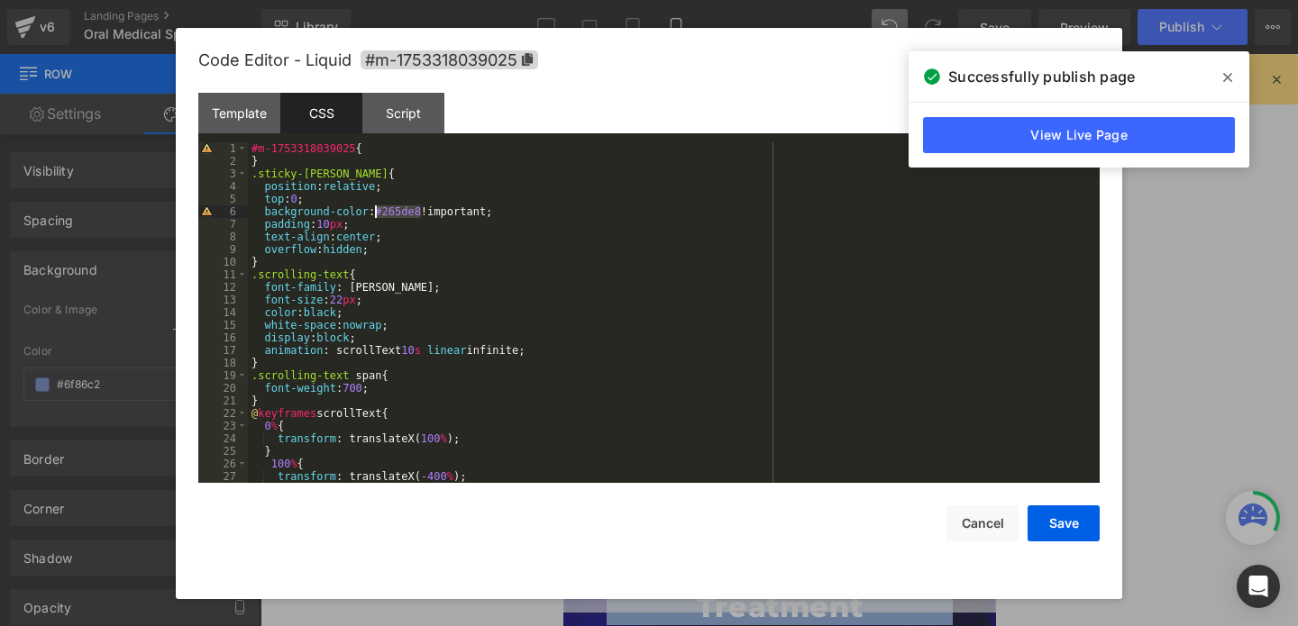
drag, startPoint x: 423, startPoint y: 212, endPoint x: 377, endPoint y: 214, distance: 46.0
click at [377, 214] on div "#m-1753318039025 { } .sticky-[PERSON_NAME] { position : relative ; top : 0 ; ba…" at bounding box center [670, 325] width 845 height 366
click at [1045, 527] on button "Save" at bounding box center [1064, 524] width 72 height 36
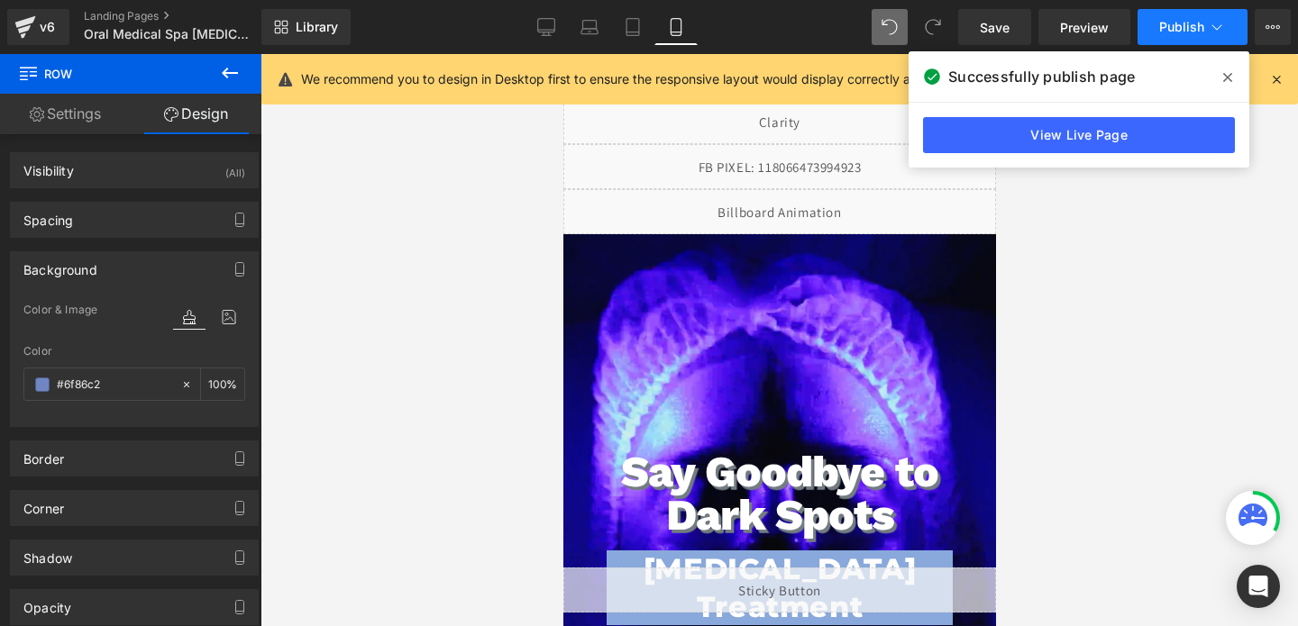
click at [1188, 24] on span "Publish" at bounding box center [1181, 27] width 45 height 14
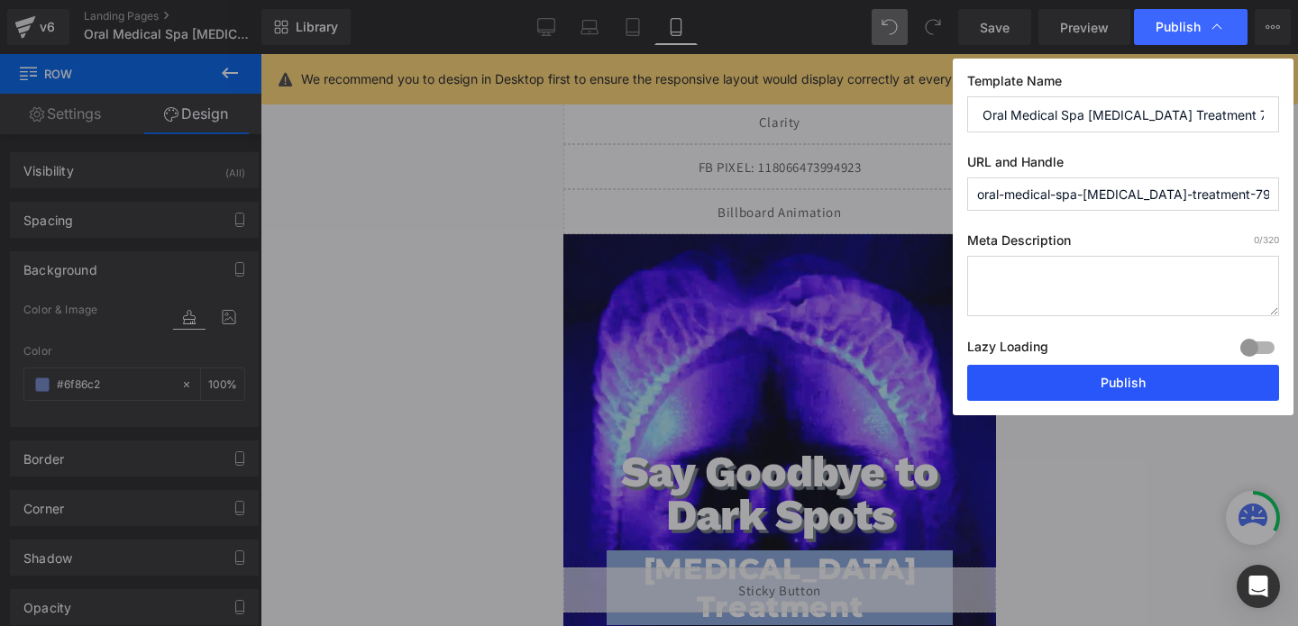
click at [1061, 386] on button "Publish" at bounding box center [1123, 383] width 312 height 36
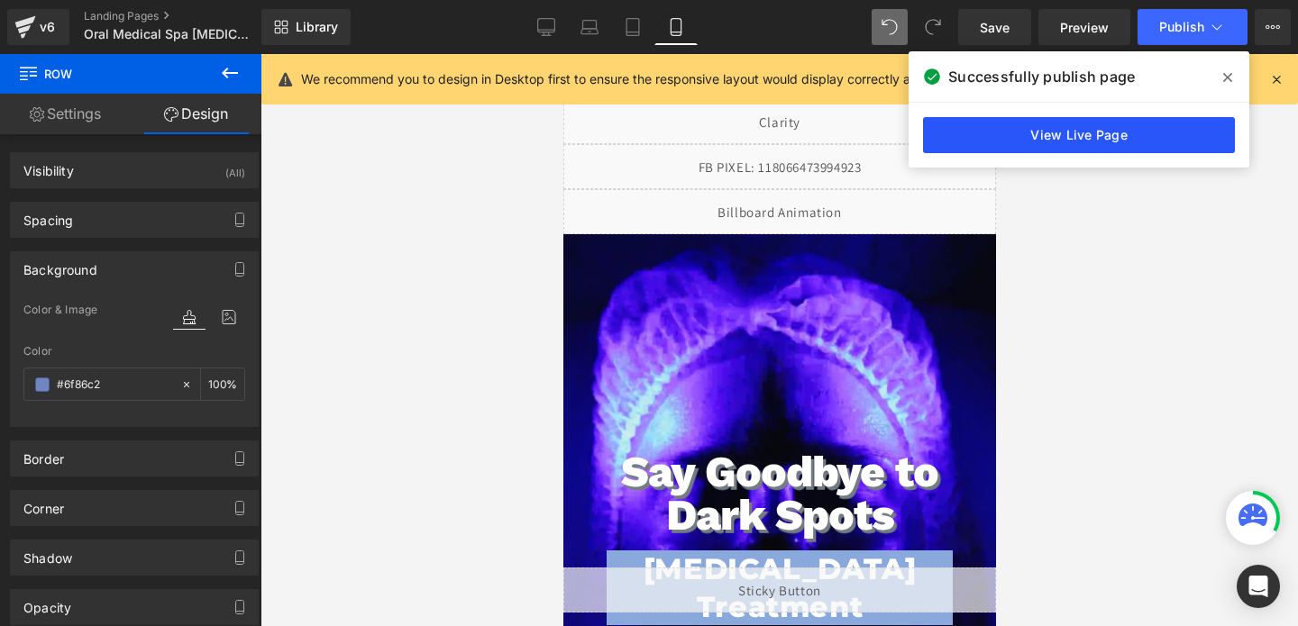
click at [992, 124] on link "View Live Page" at bounding box center [1079, 135] width 312 height 36
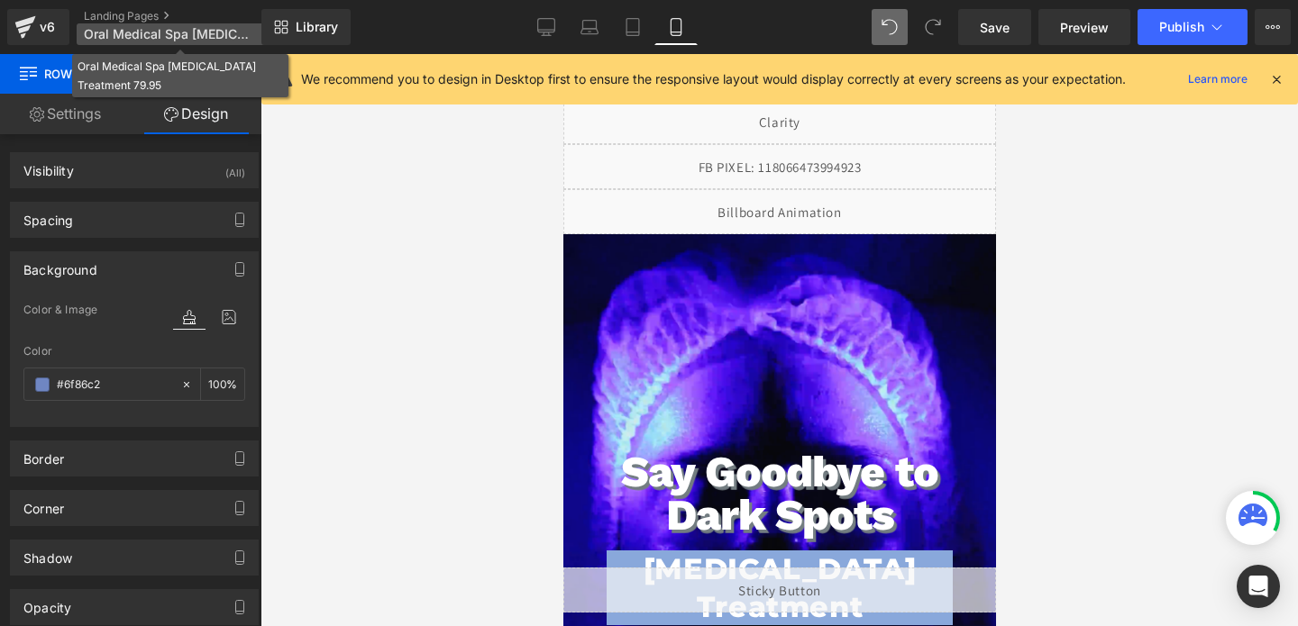
click at [226, 32] on span "Oral Medical Spa [MEDICAL_DATA] Treatment 79.95" at bounding box center [170, 34] width 173 height 14
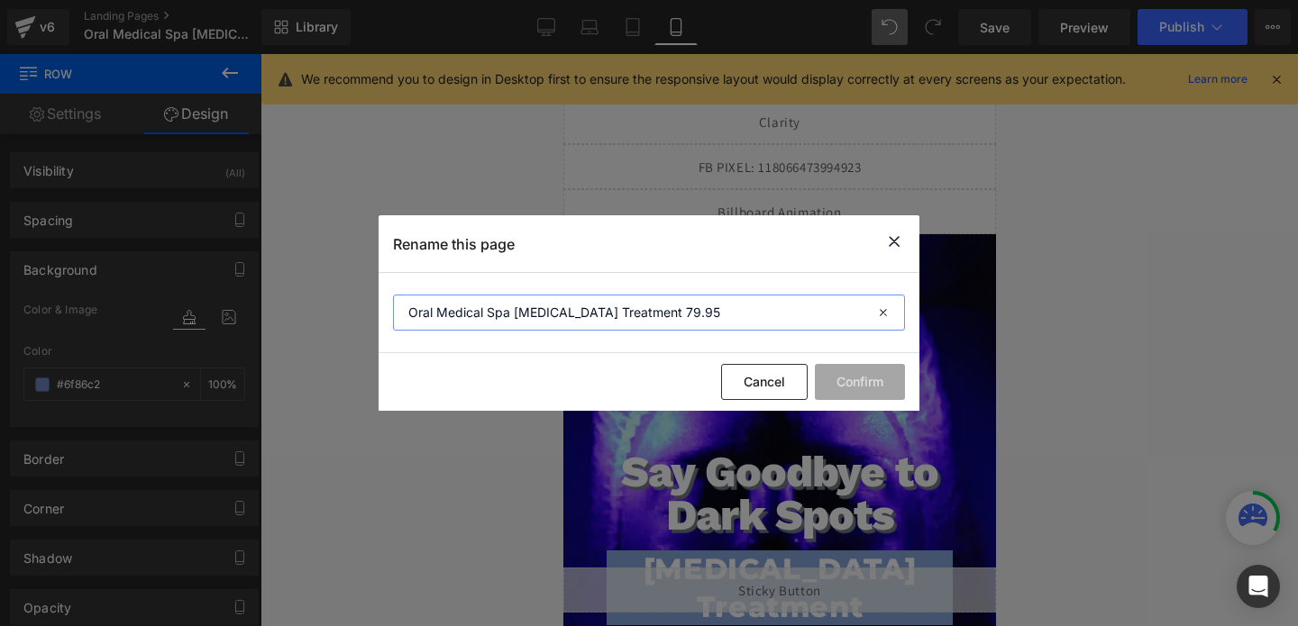
click at [438, 309] on input "Oral Medical Spa [MEDICAL_DATA] Treatment 79.95" at bounding box center [649, 313] width 512 height 36
type input "Ora Medical Spa [MEDICAL_DATA] Treatment 79.95"
click at [855, 373] on button "Confirm" at bounding box center [860, 382] width 90 height 36
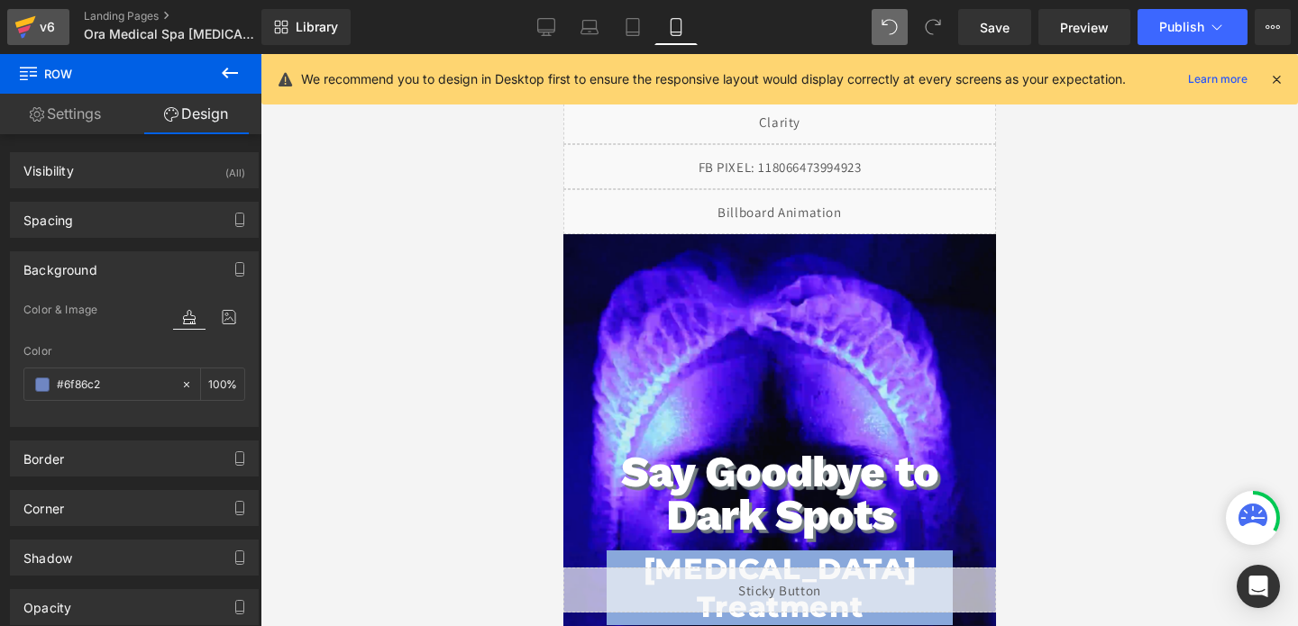
click at [24, 20] on icon at bounding box center [25, 22] width 21 height 12
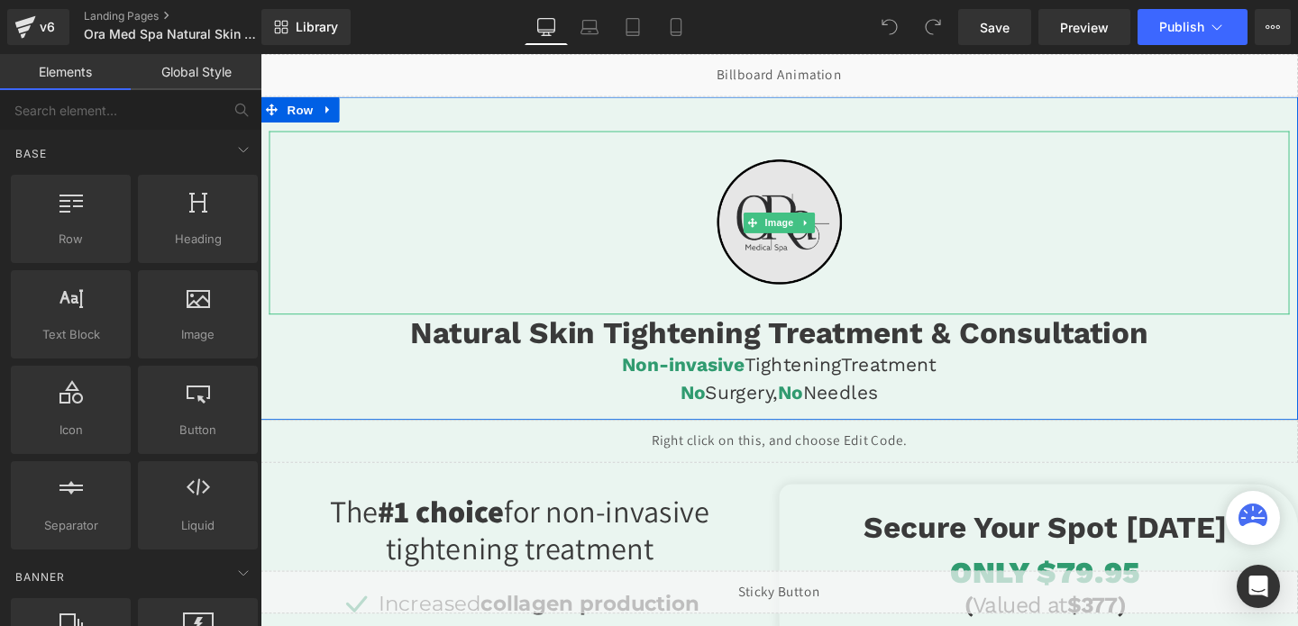
click at [809, 201] on img at bounding box center [805, 231] width 193 height 193
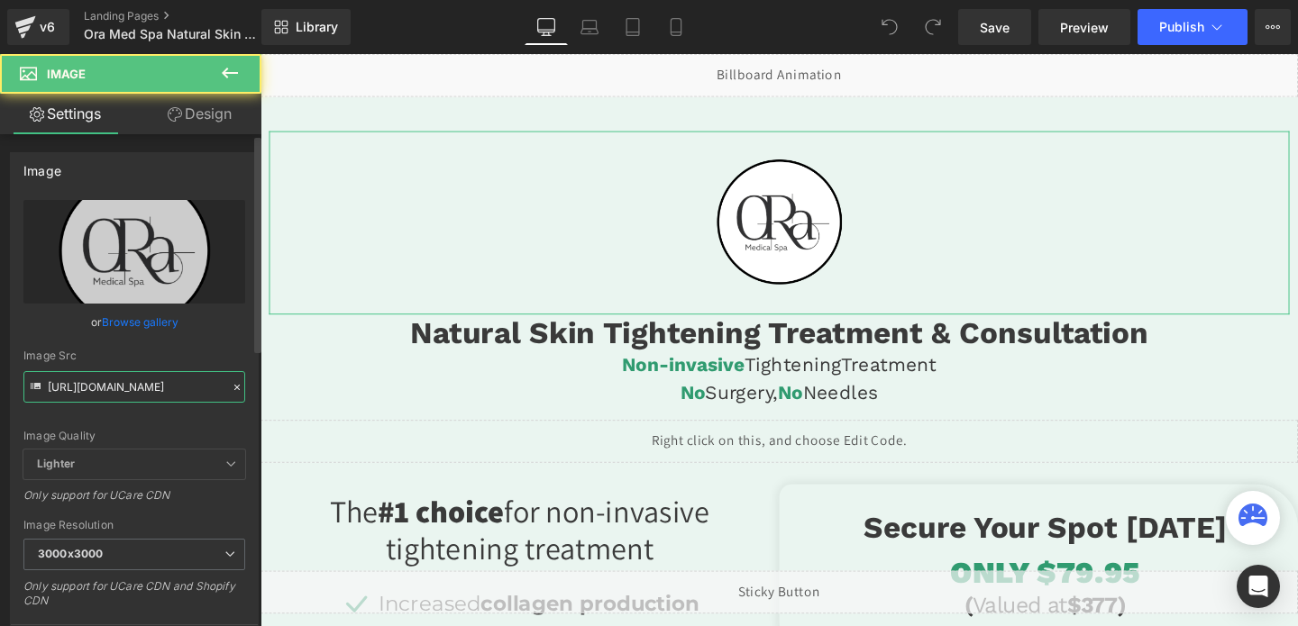
click at [109, 380] on input "[URL][DOMAIN_NAME]" at bounding box center [134, 387] width 222 height 32
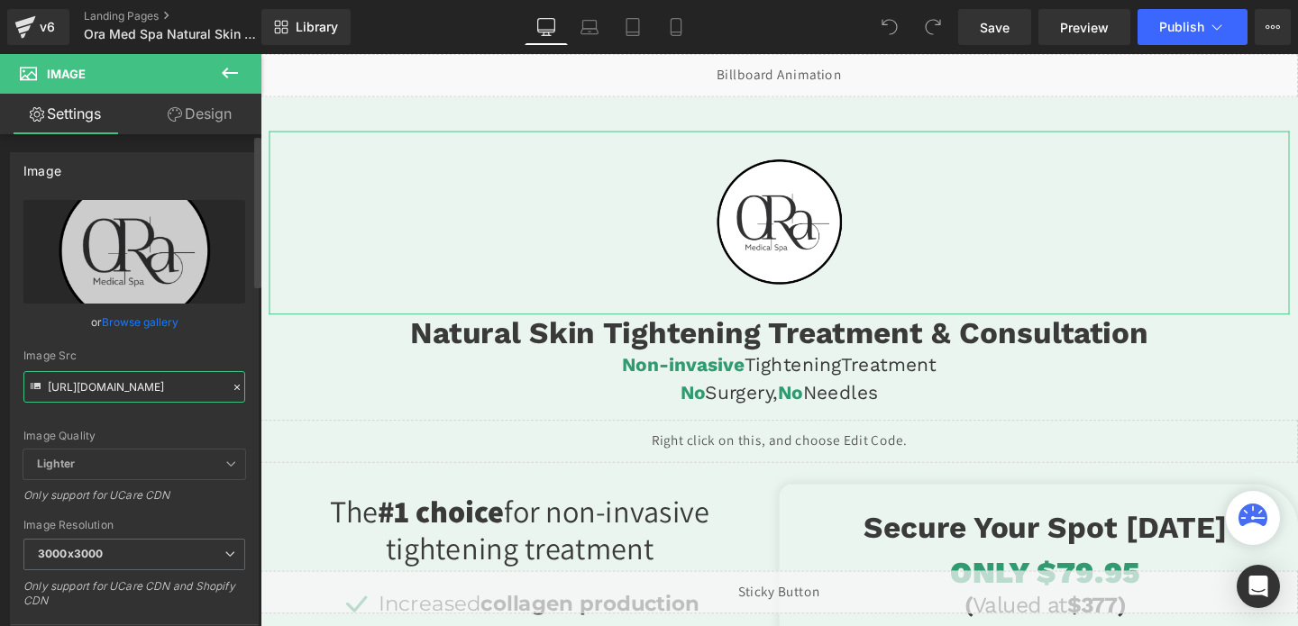
click at [109, 380] on input "[URL][DOMAIN_NAME]" at bounding box center [134, 387] width 222 height 32
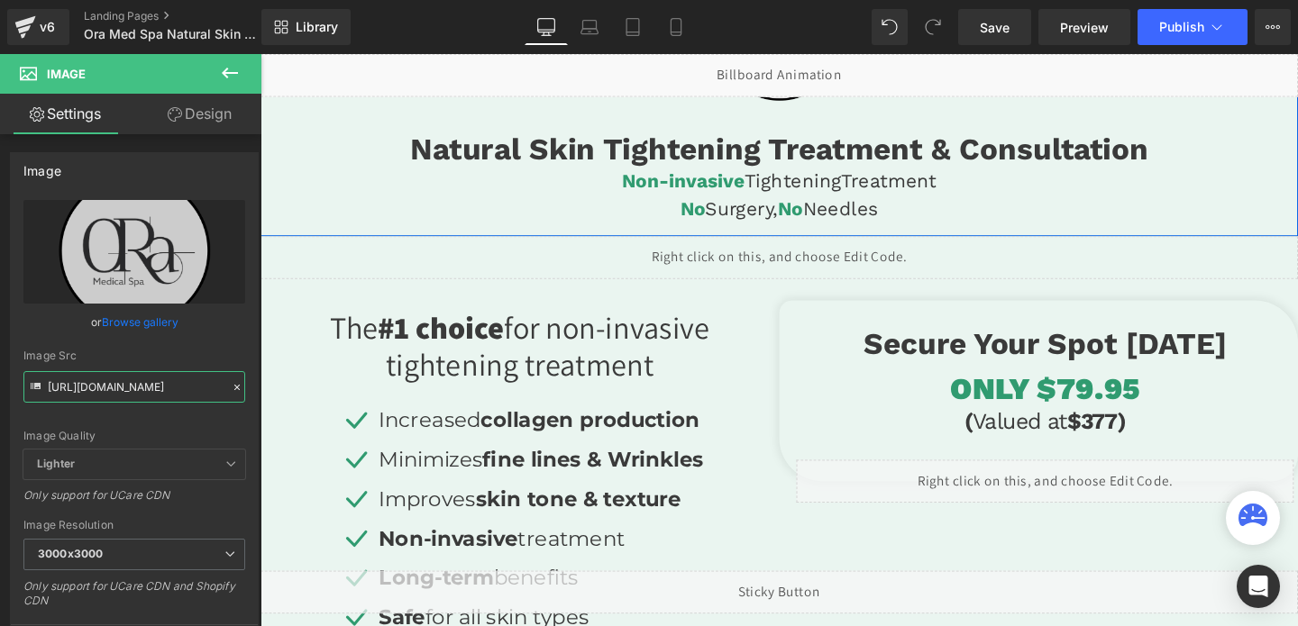
scroll to position [257, 0]
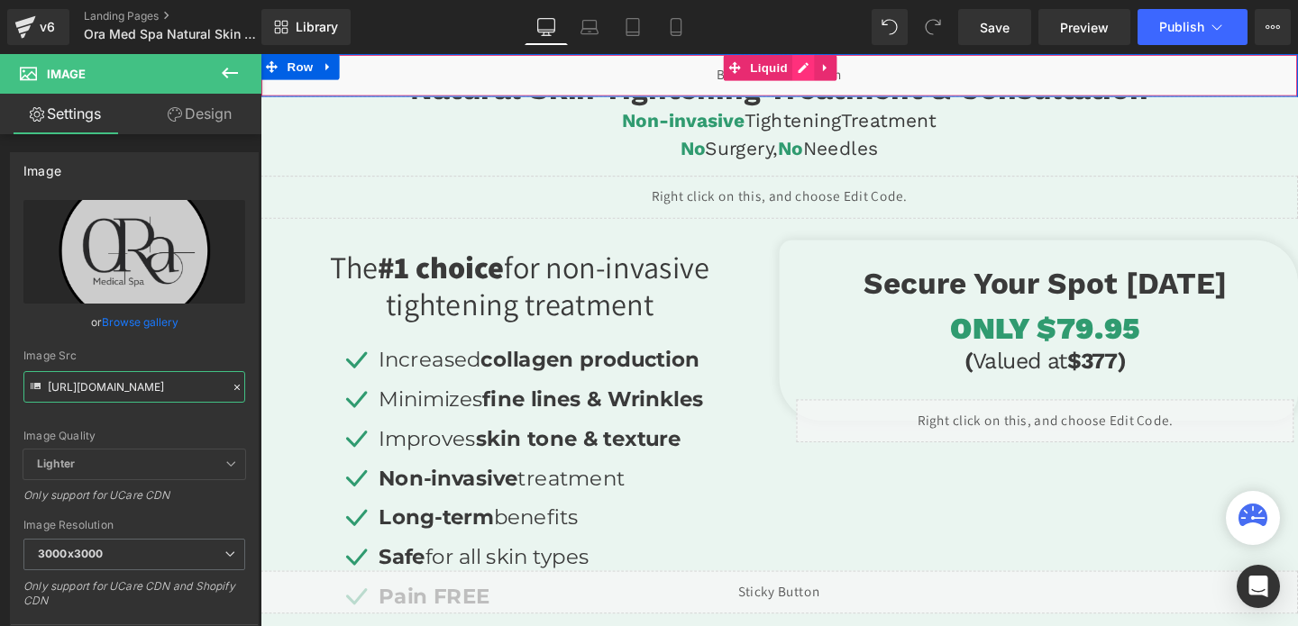
click at [832, 72] on div "Liquid" at bounding box center [806, 76] width 1091 height 45
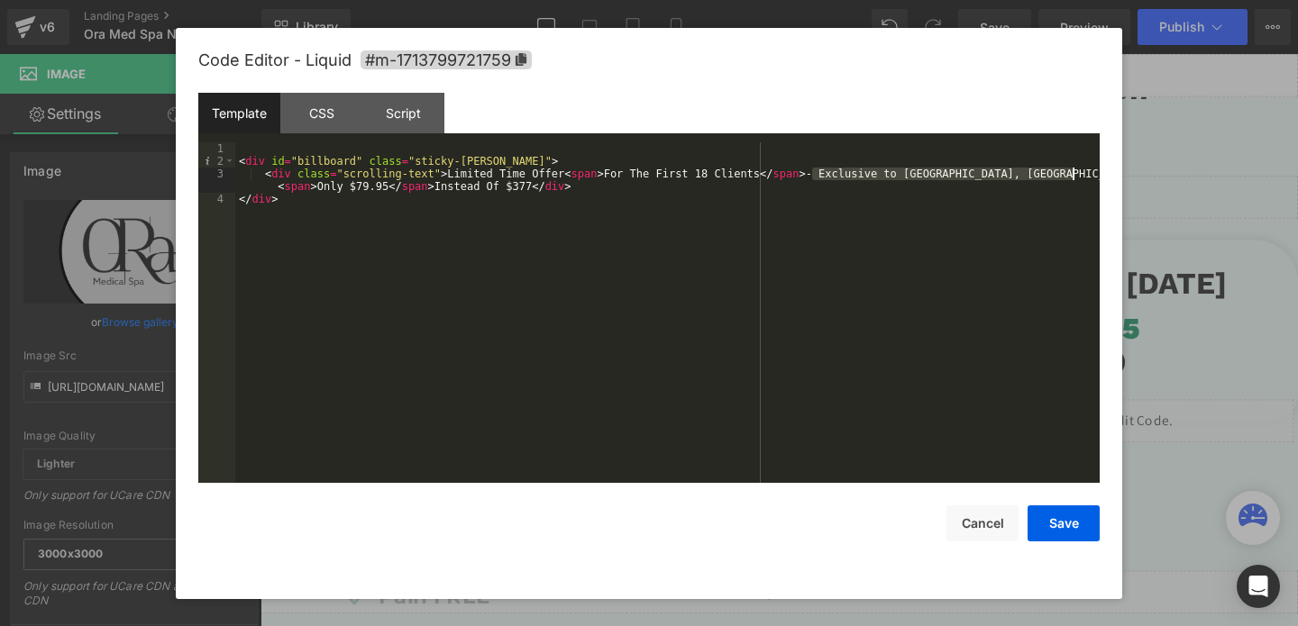
drag, startPoint x: 815, startPoint y: 173, endPoint x: 1077, endPoint y: 173, distance: 262.3
click at [1077, 173] on div "< div id = "billboard" class = "sticky-barOne" > < div class = "scrolling-text"…" at bounding box center [667, 325] width 864 height 366
click at [984, 521] on button "Cancel" at bounding box center [983, 524] width 72 height 36
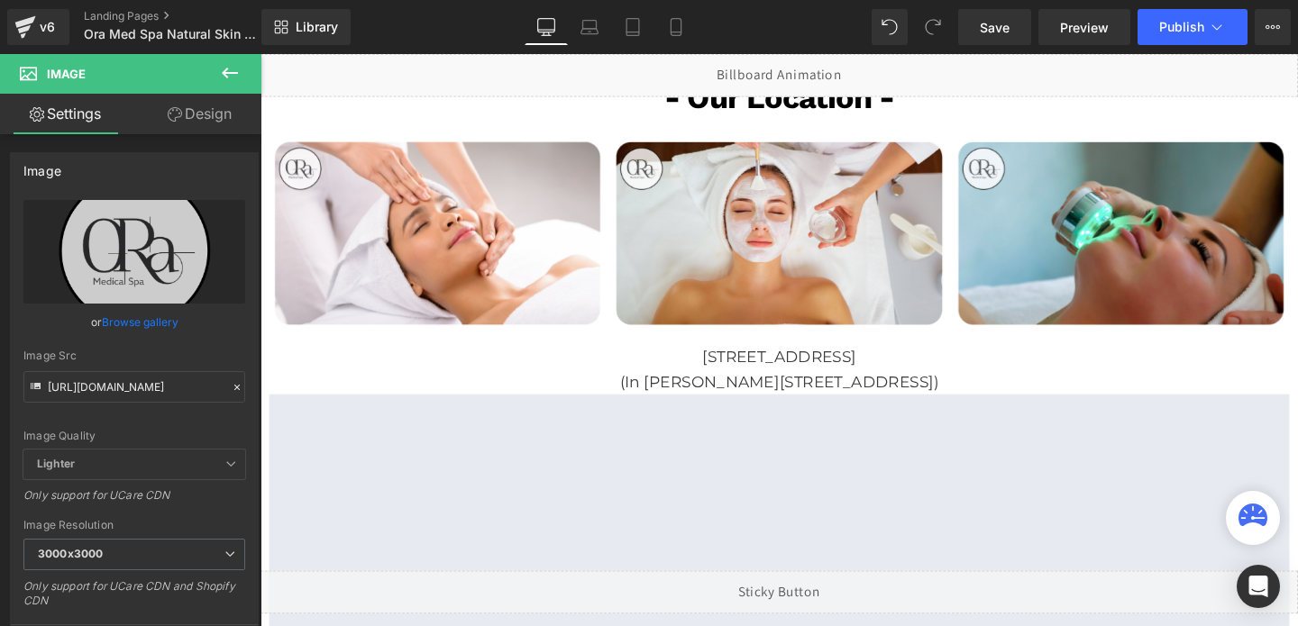
scroll to position [3497, 0]
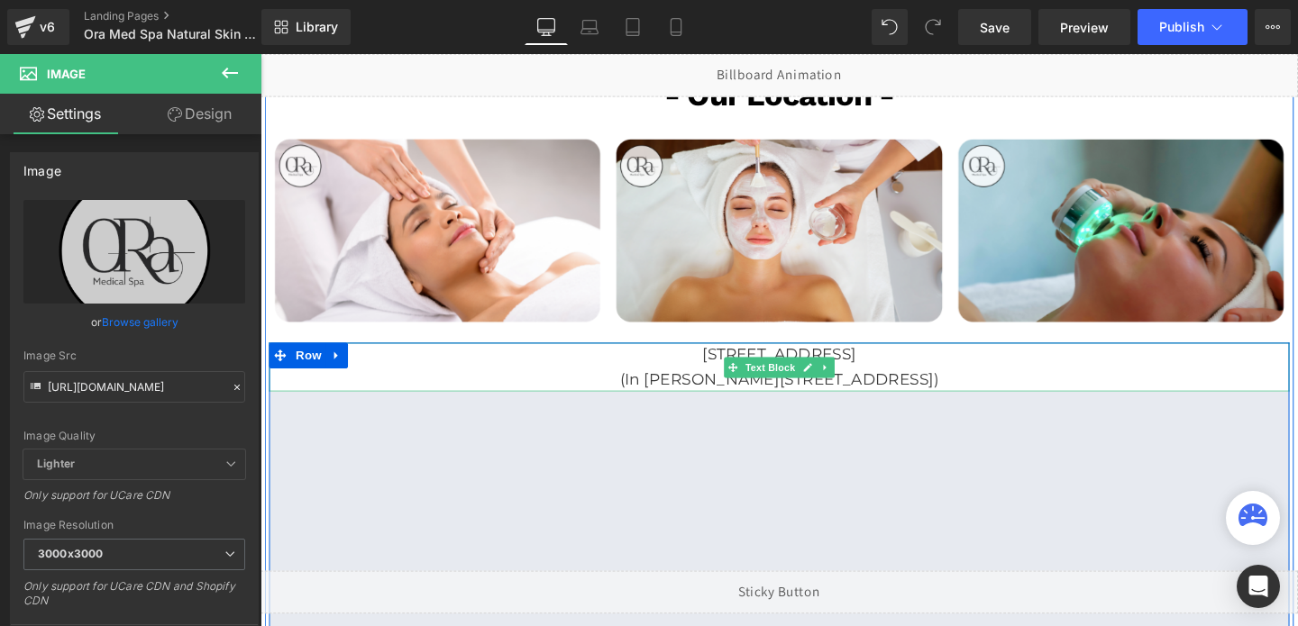
click at [776, 380] on span "Text Block" at bounding box center [795, 384] width 59 height 22
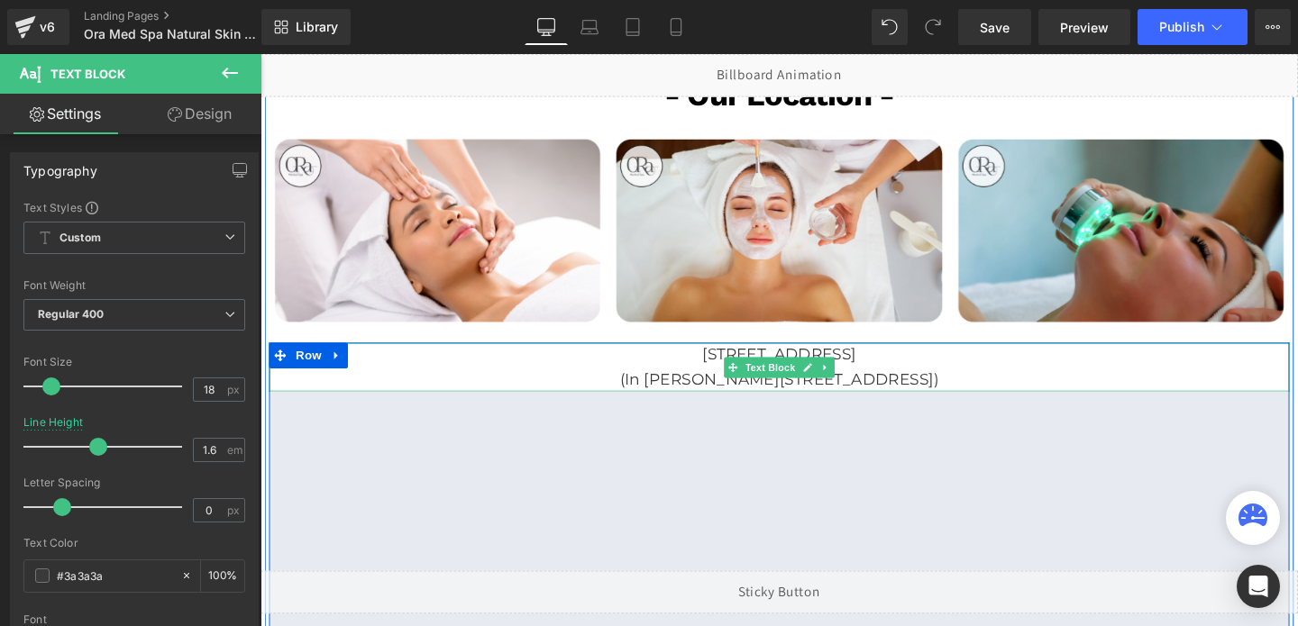
click at [658, 370] on p "[STREET_ADDRESS]" at bounding box center [806, 371] width 1073 height 26
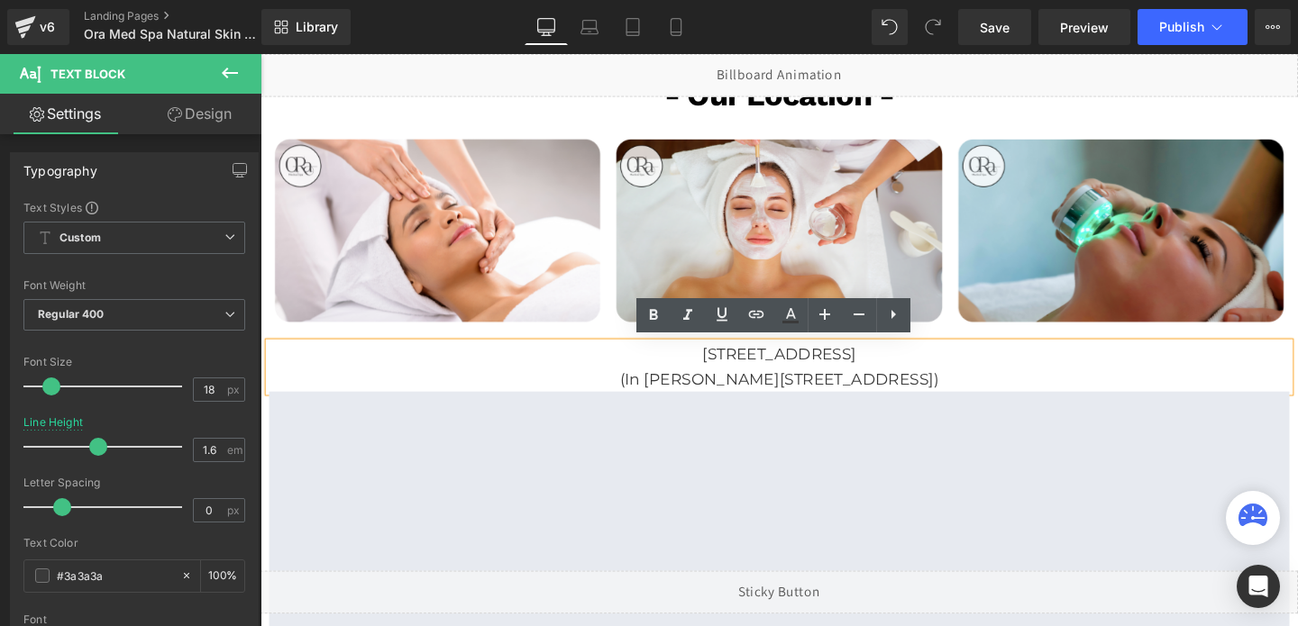
drag, startPoint x: 652, startPoint y: 370, endPoint x: 974, endPoint y: 390, distance: 322.5
click at [974, 390] on div "[STREET_ADDRESS] (In [PERSON_NAME][GEOGRAPHIC_DATA])" at bounding box center [806, 384] width 1073 height 52
copy div "[STREET_ADDRESS] (In [PERSON_NAME][GEOGRAPHIC_DATA])"
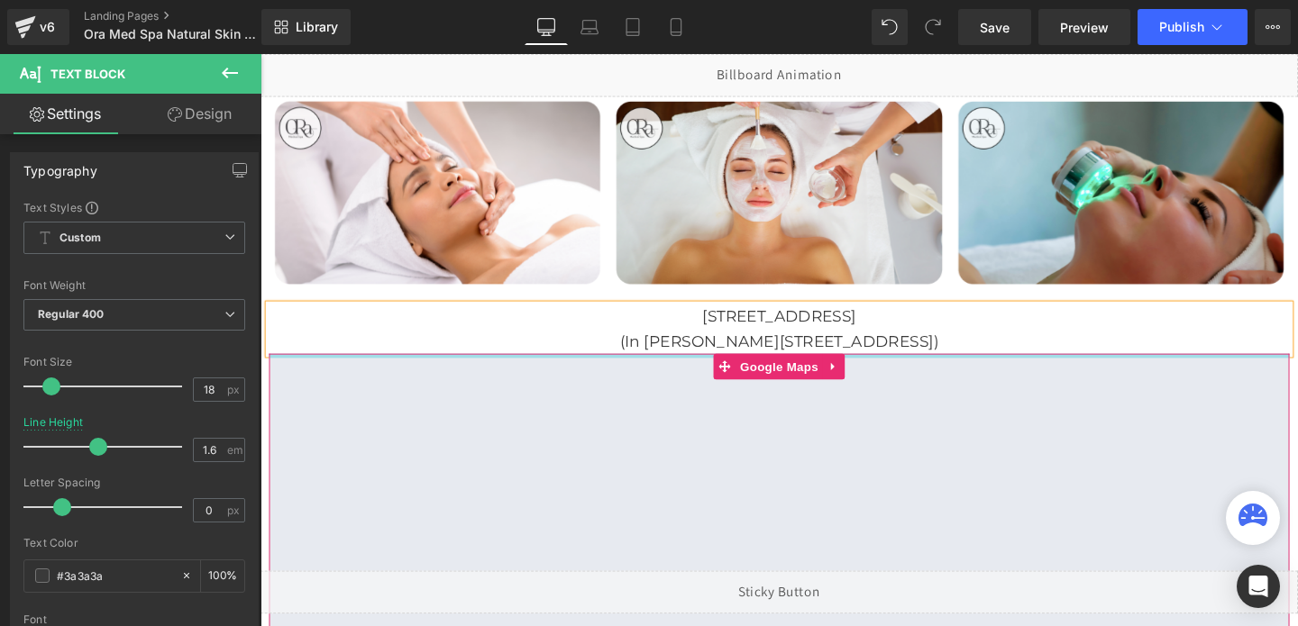
scroll to position [3537, 0]
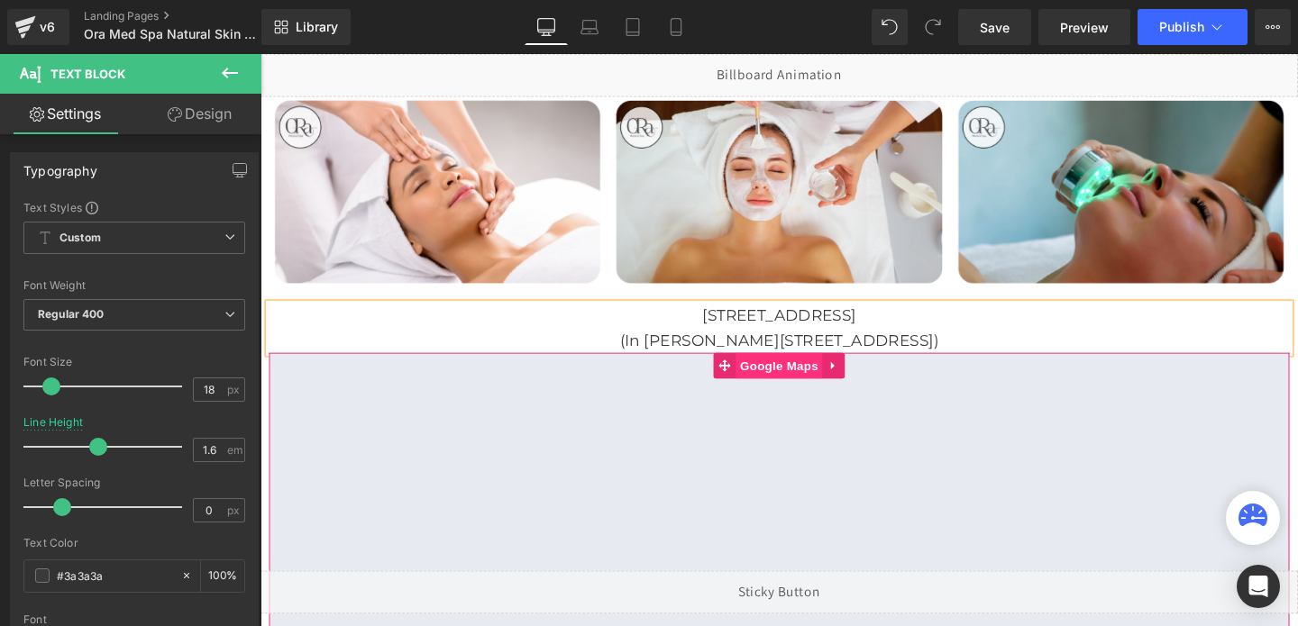
click at [799, 381] on span "Google Maps" at bounding box center [805, 382] width 91 height 27
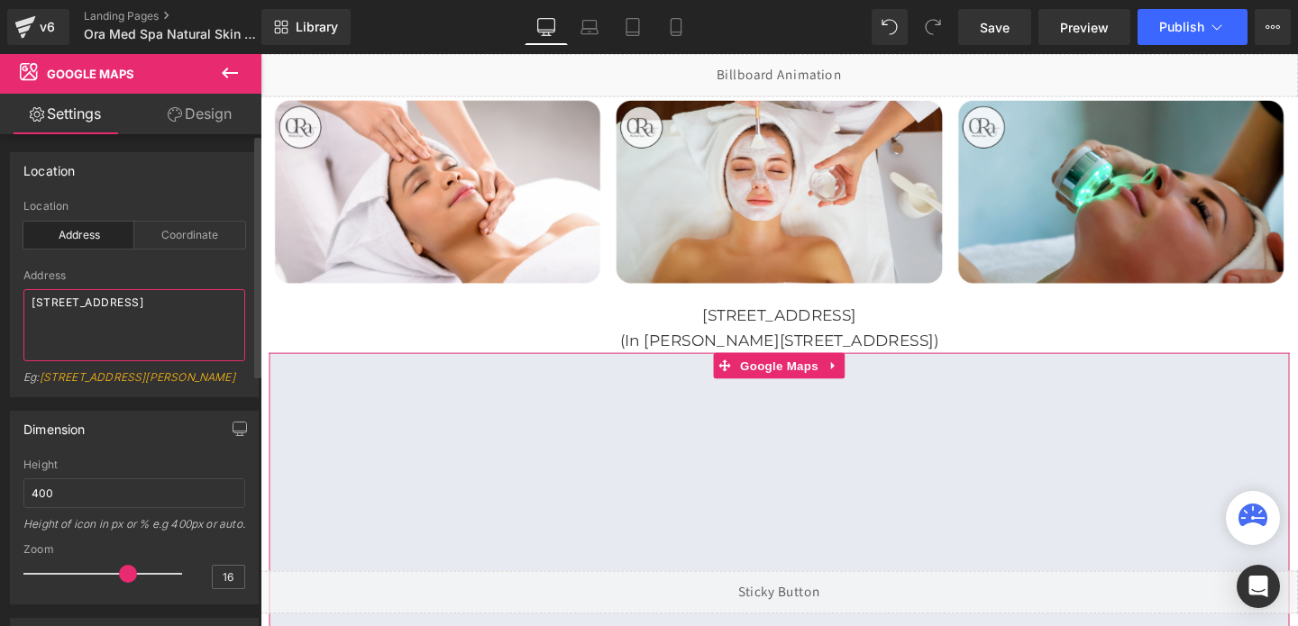
click at [66, 323] on textarea "[STREET_ADDRESS]" at bounding box center [134, 325] width 222 height 72
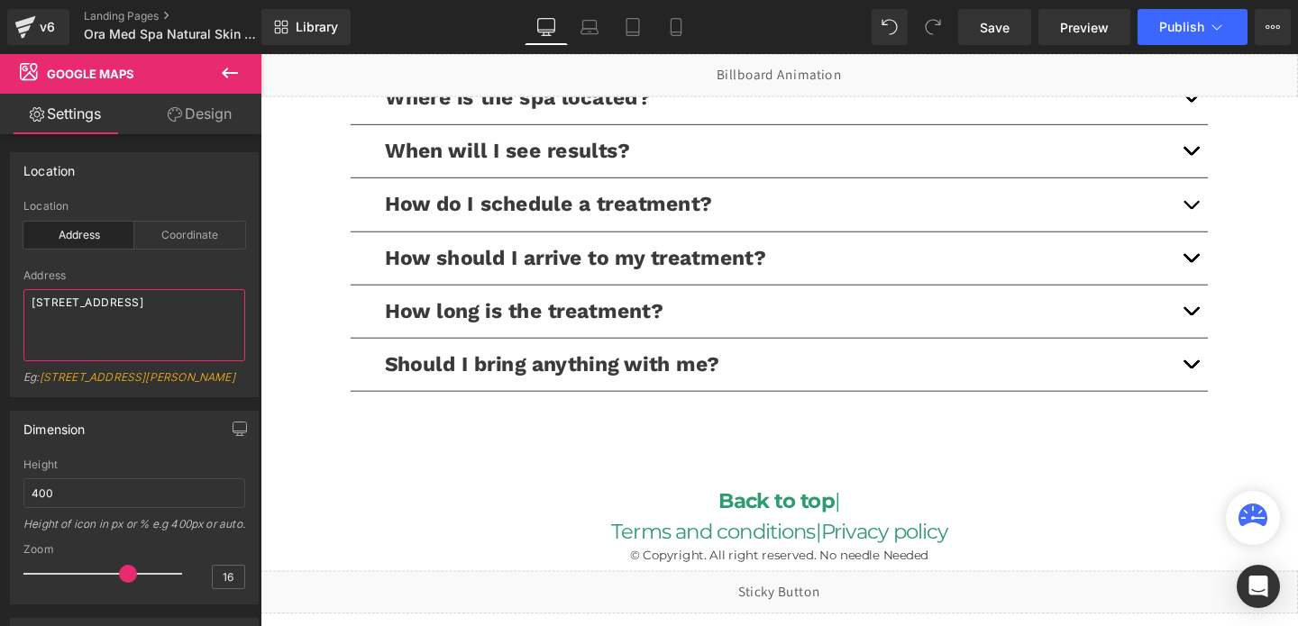
scroll to position [4148, 0]
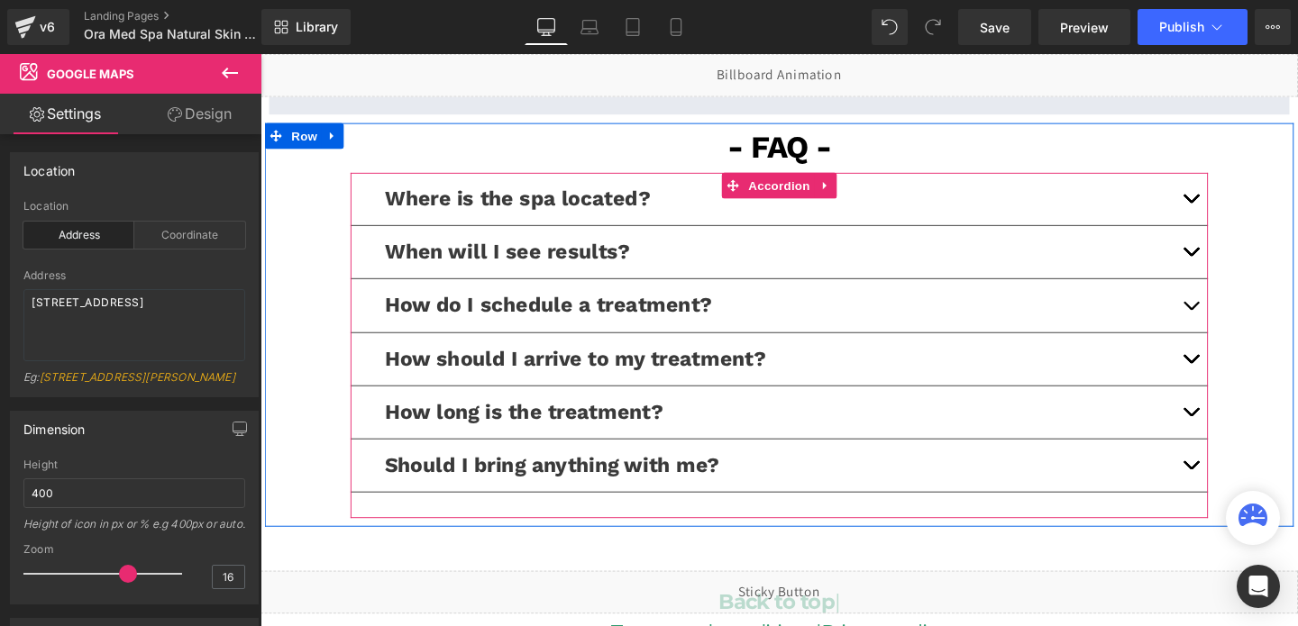
click at [1227, 258] on button "button" at bounding box center [1239, 262] width 36 height 55
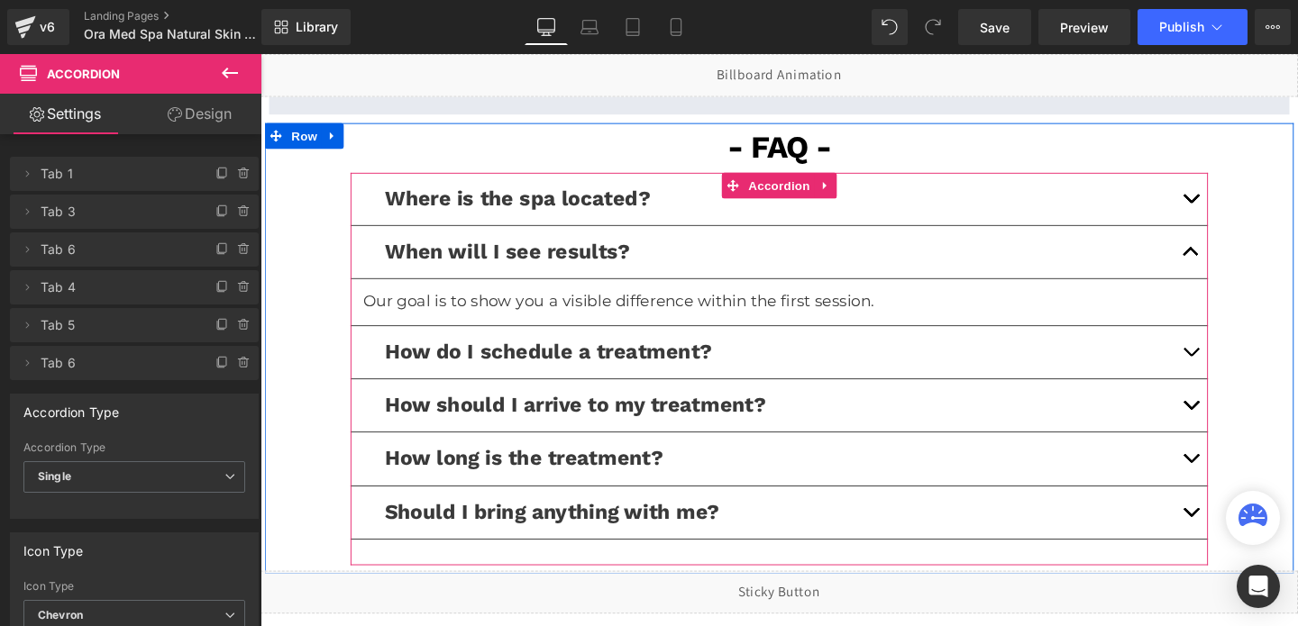
click at [1243, 211] on button "button" at bounding box center [1239, 206] width 36 height 55
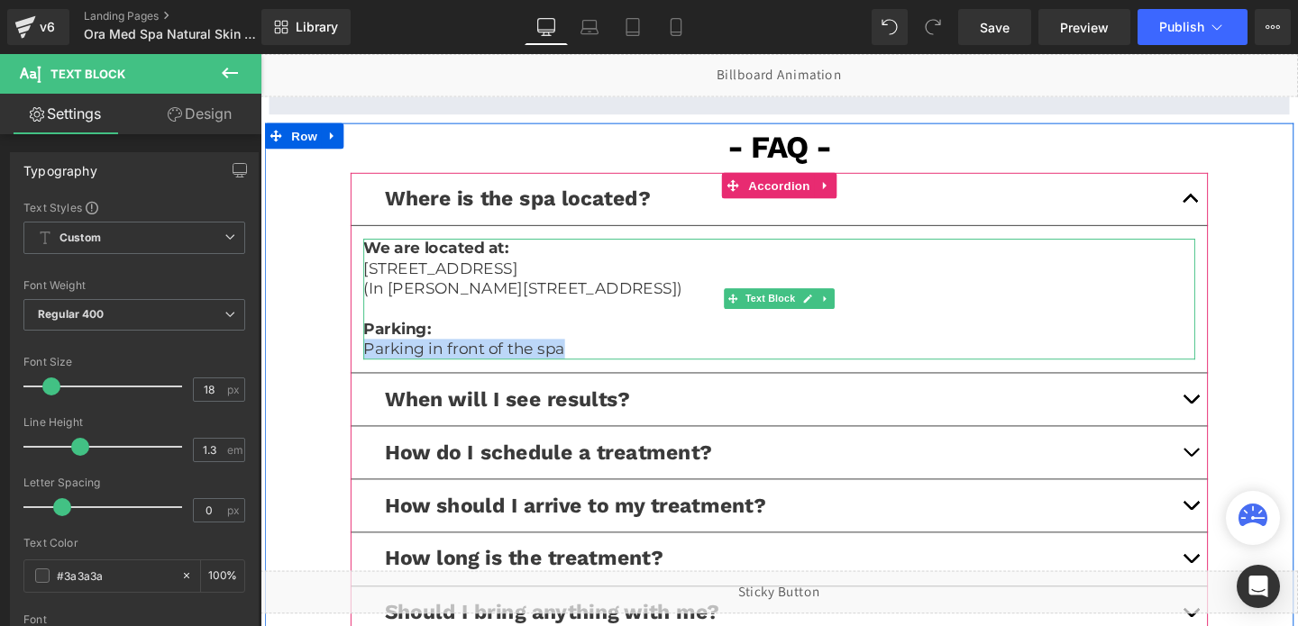
drag, startPoint x: 585, startPoint y: 361, endPoint x: 374, endPoint y: 362, distance: 210.9
click at [374, 362] on p "Parking in front of the spa" at bounding box center [806, 364] width 874 height 21
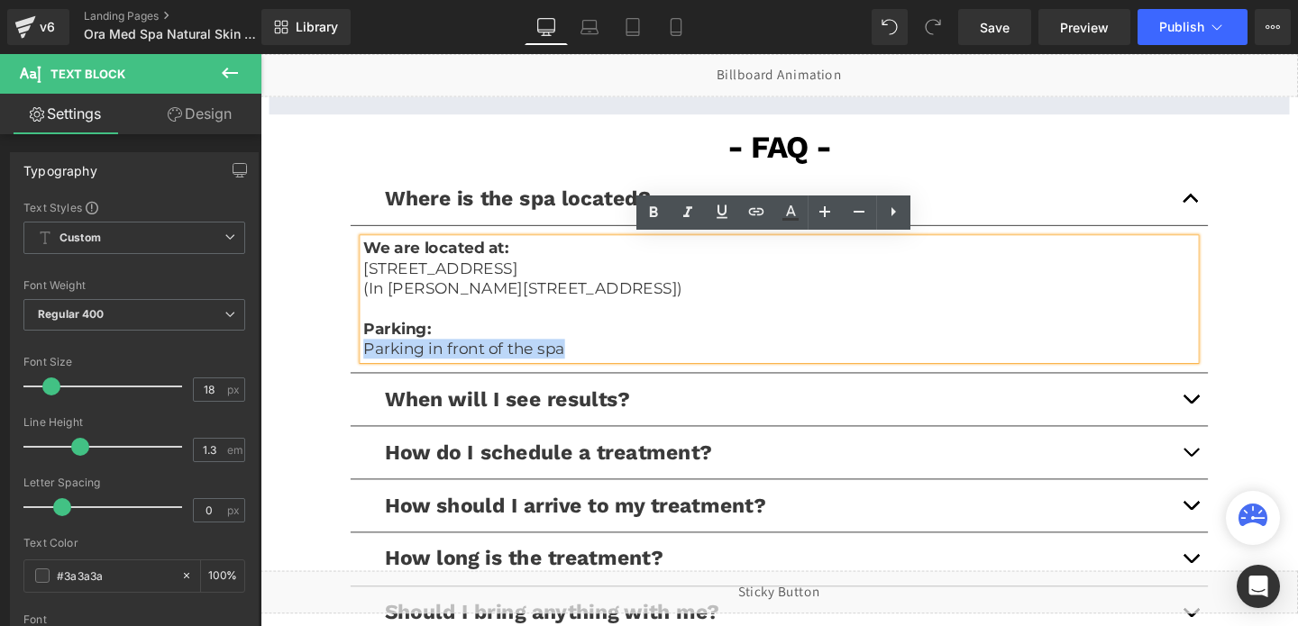
copy p "Parking in front of the spa"
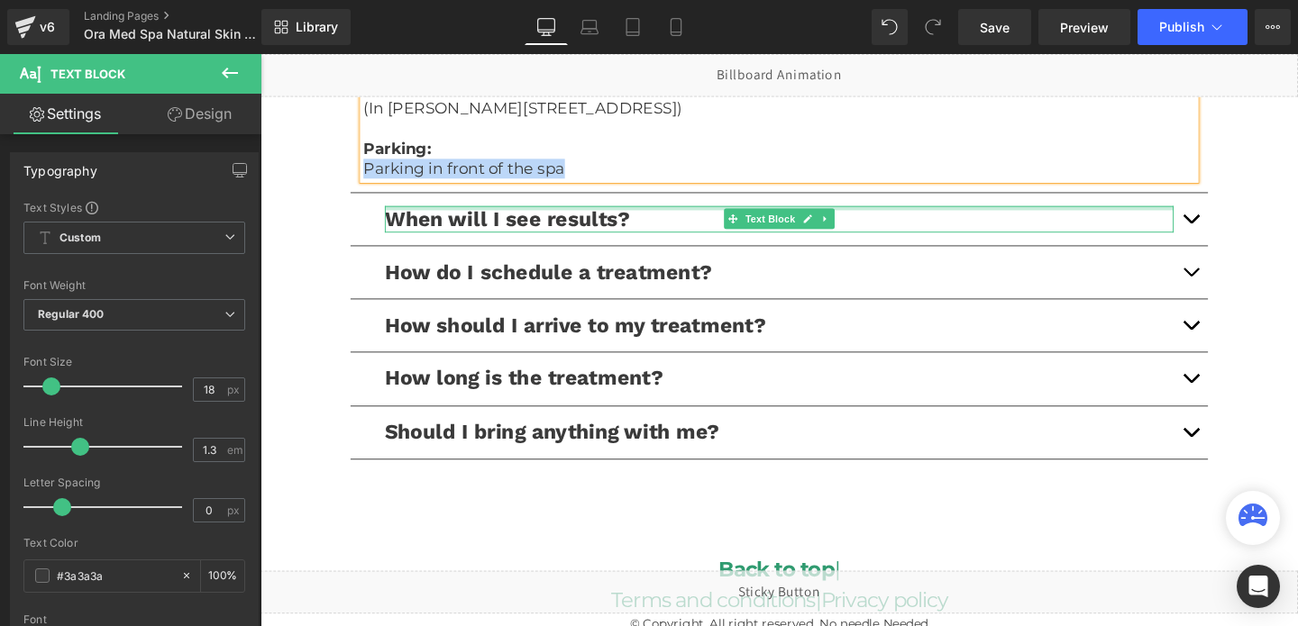
scroll to position [4356, 0]
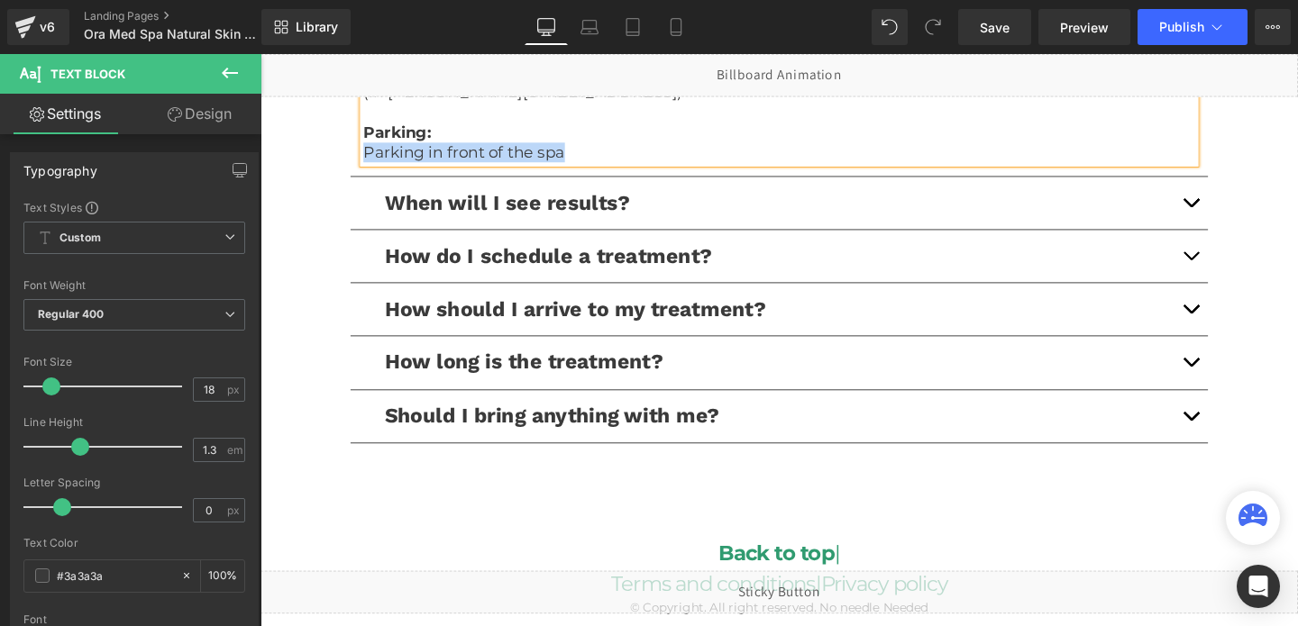
click at [1240, 273] on button "button" at bounding box center [1239, 266] width 36 height 55
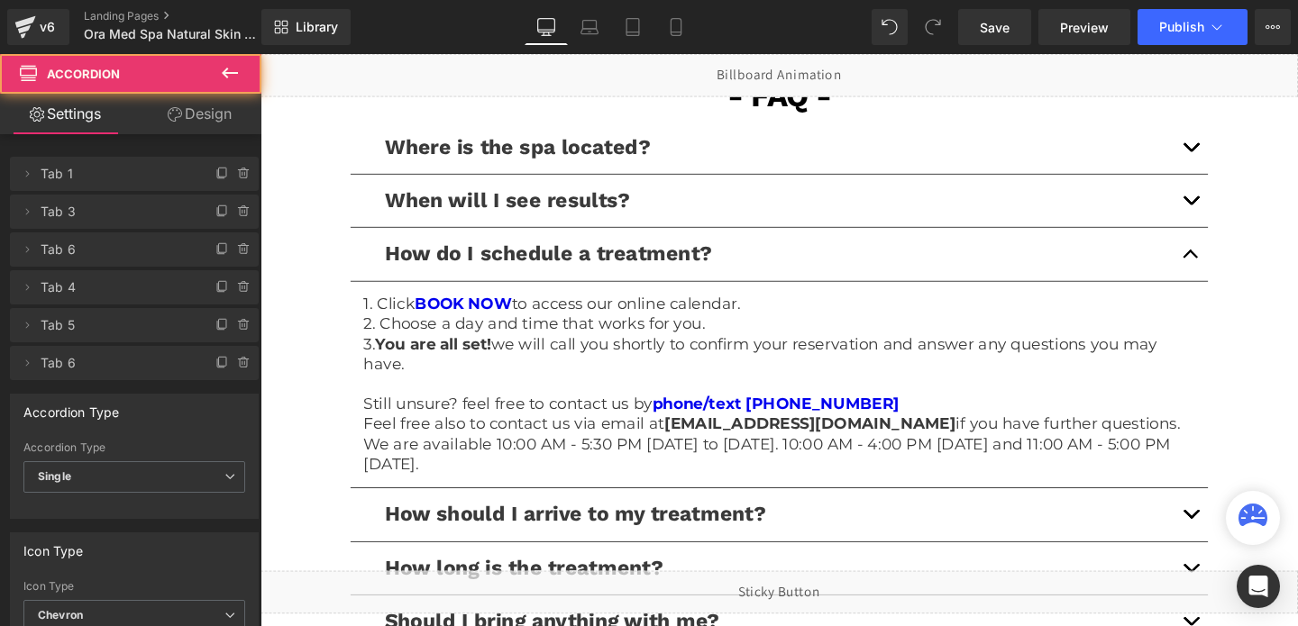
scroll to position [4202, 0]
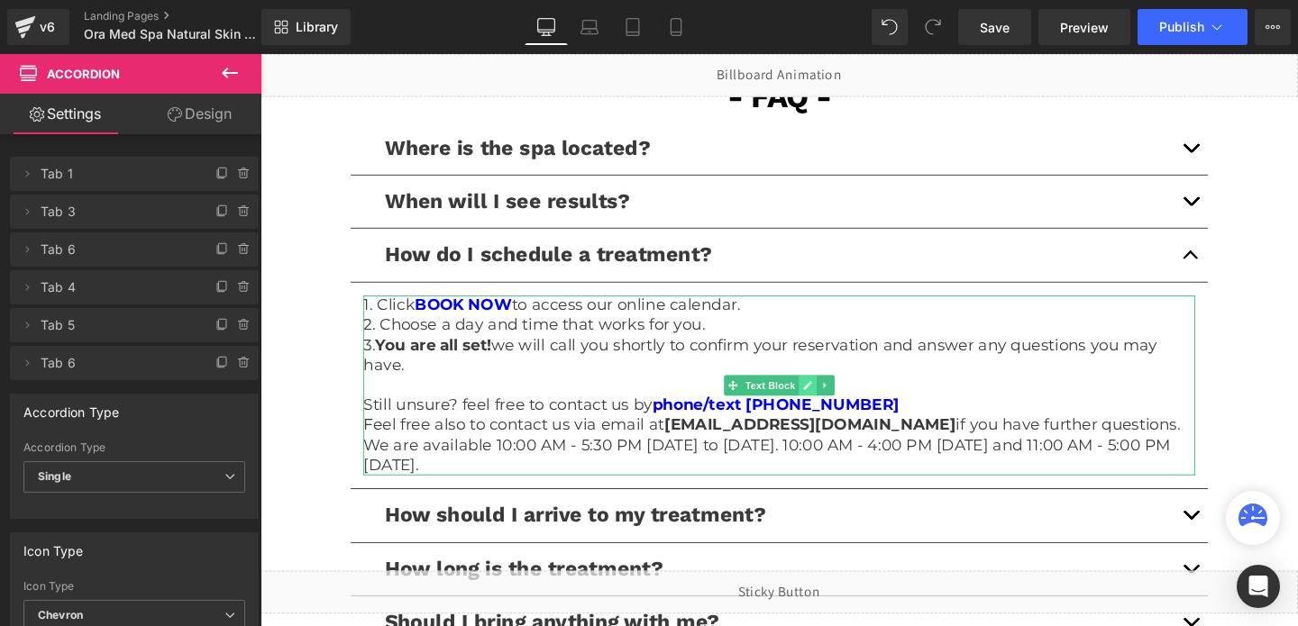
click at [834, 398] on icon at bounding box center [836, 403] width 10 height 11
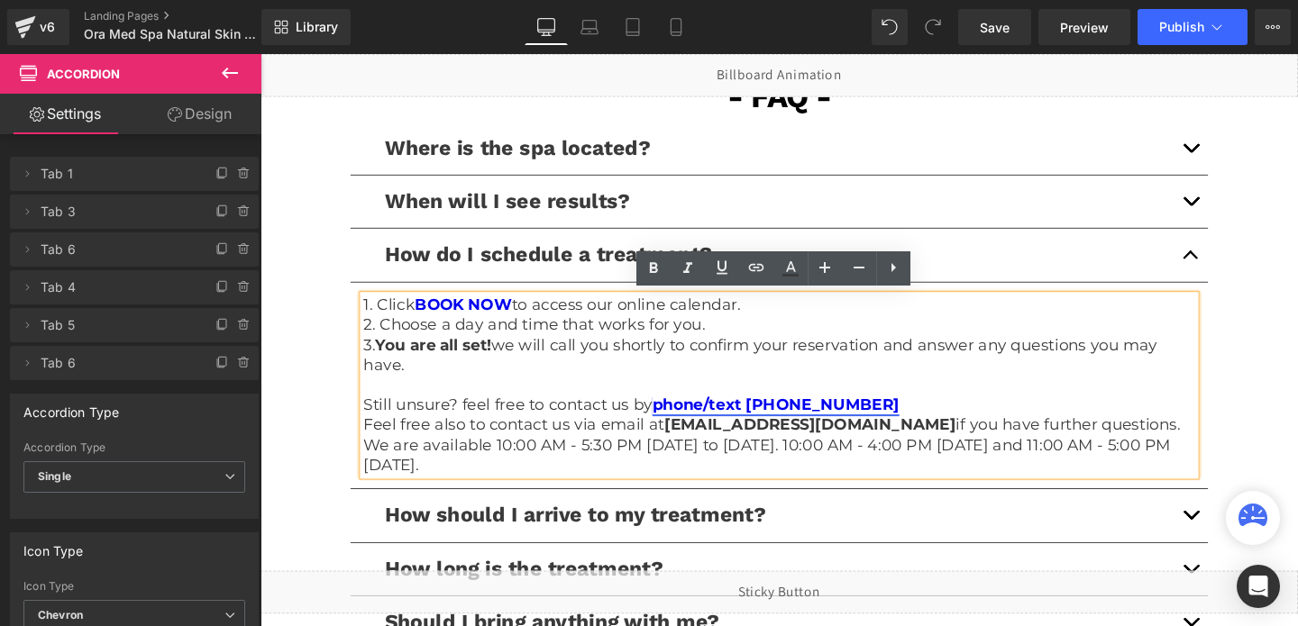
click at [852, 425] on link "phone/text [PHONE_NUMBER]" at bounding box center [802, 424] width 260 height 20
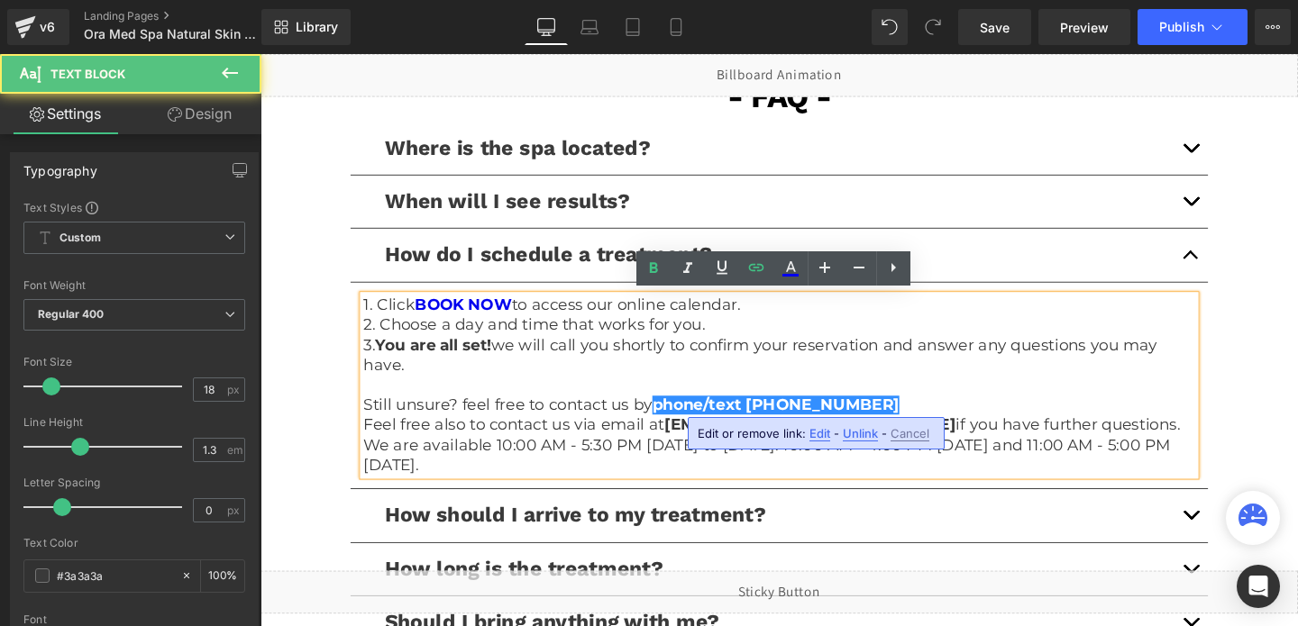
click at [0, 0] on span "Edit" at bounding box center [0, 0] width 0 height 0
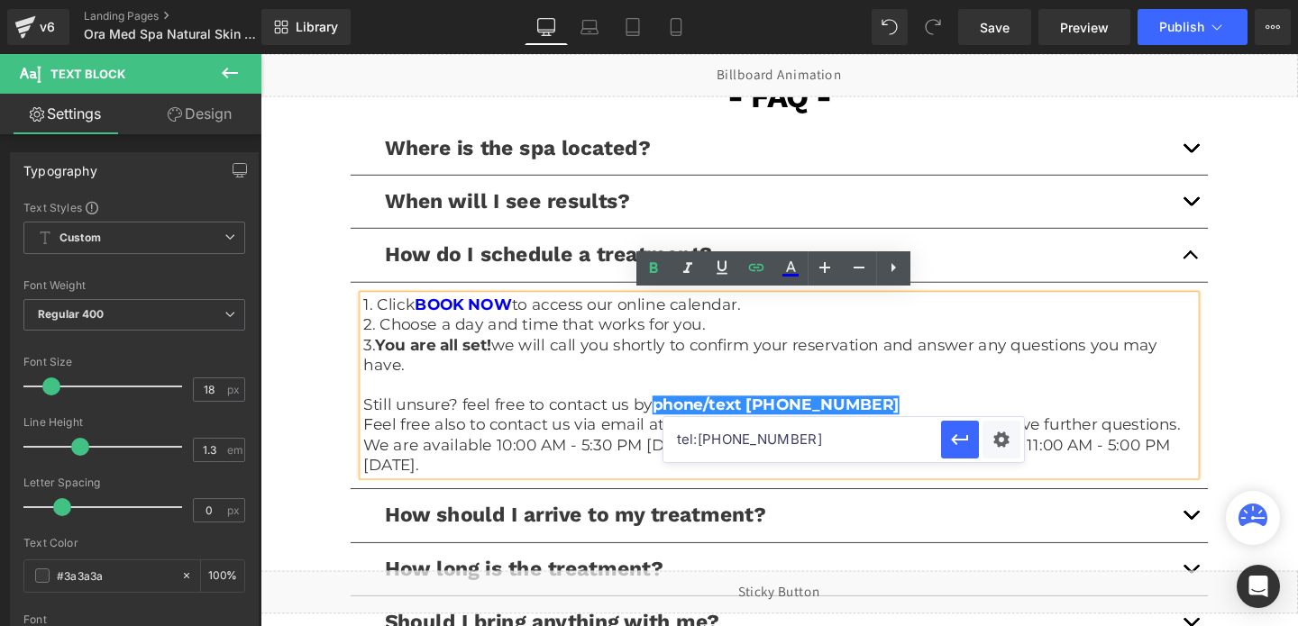
click at [0, 0] on input "tel:[PHONE_NUMBER]" at bounding box center [0, 0] width 0 height 0
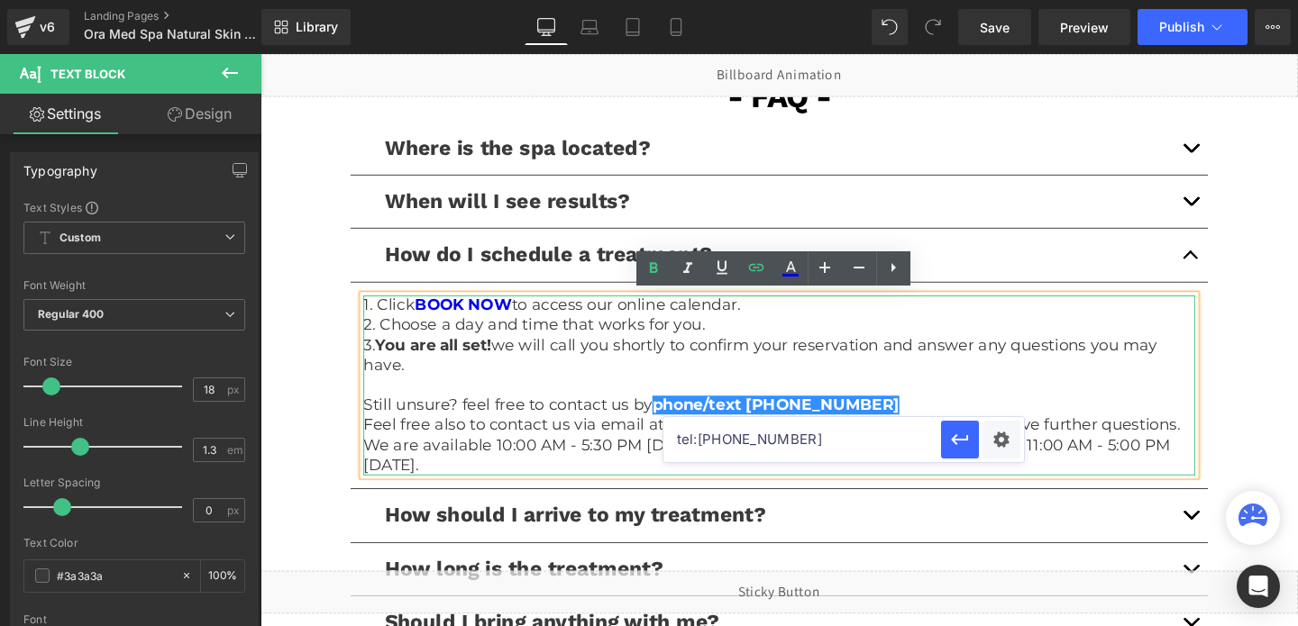
click at [1008, 337] on p "2. Choose a day and time that works for you." at bounding box center [806, 339] width 874 height 21
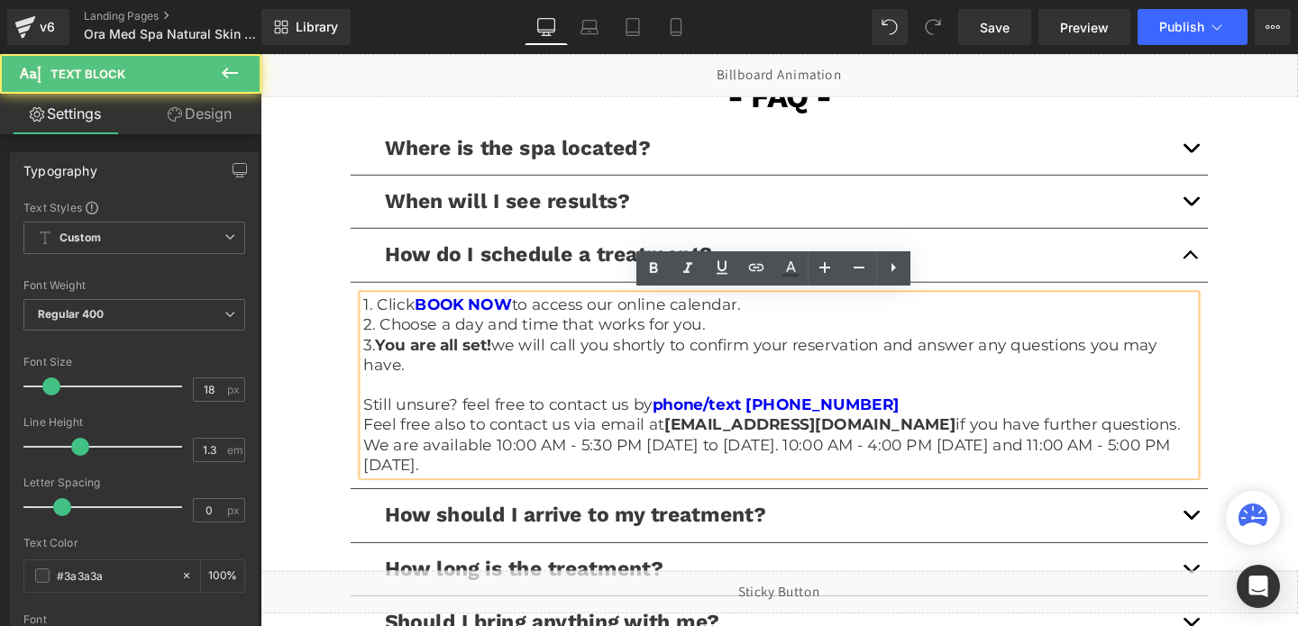
drag, startPoint x: 372, startPoint y: 461, endPoint x: 544, endPoint y: 486, distance: 173.1
click at [544, 486] on p "We are available 10:00 AM - 5:30 PM [DATE] to [DATE]. 10:00 AM - 4:00 PM [DATE]…" at bounding box center [806, 477] width 874 height 42
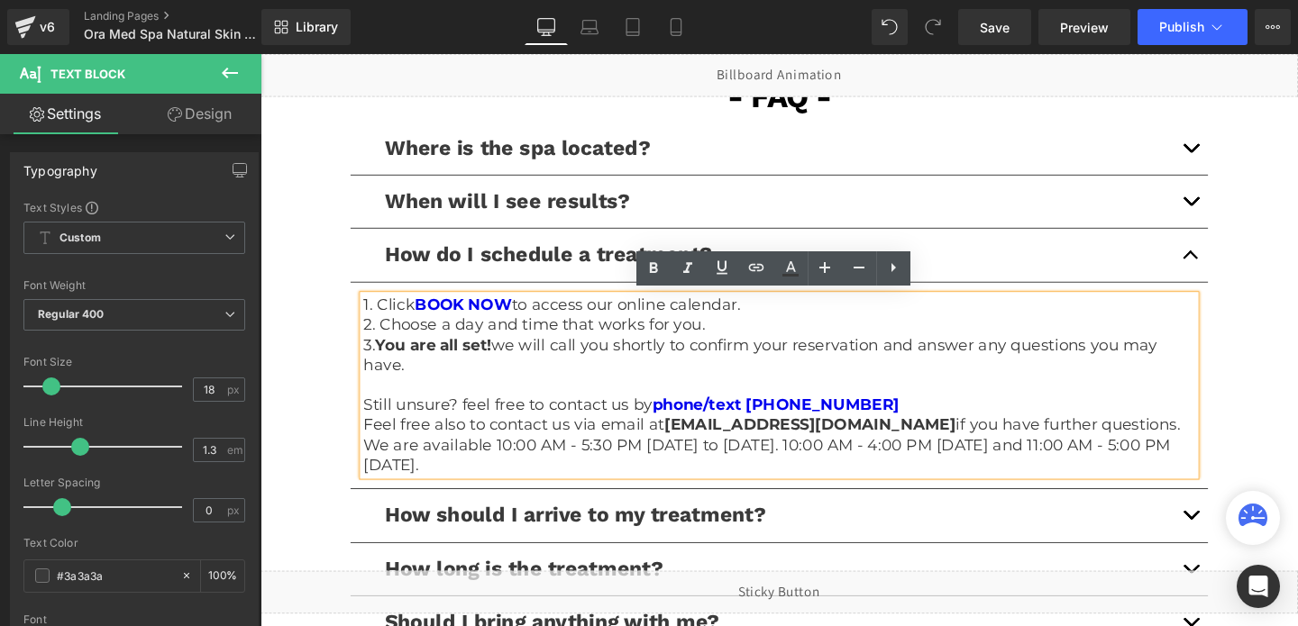
copy p "We are available 10:00 AM - 5:30 PM [DATE] to [DATE]. 10:00 AM - 4:00 PM [DATE]…"
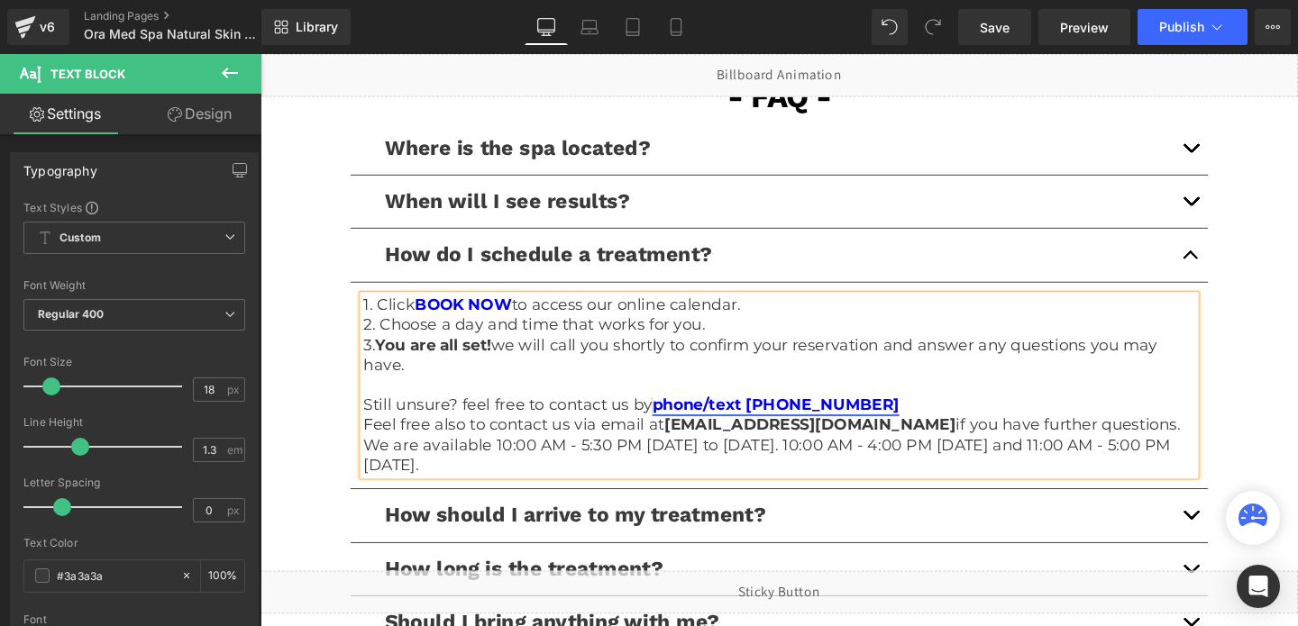
click at [806, 419] on link "phone/text [PHONE_NUMBER]" at bounding box center [802, 424] width 260 height 20
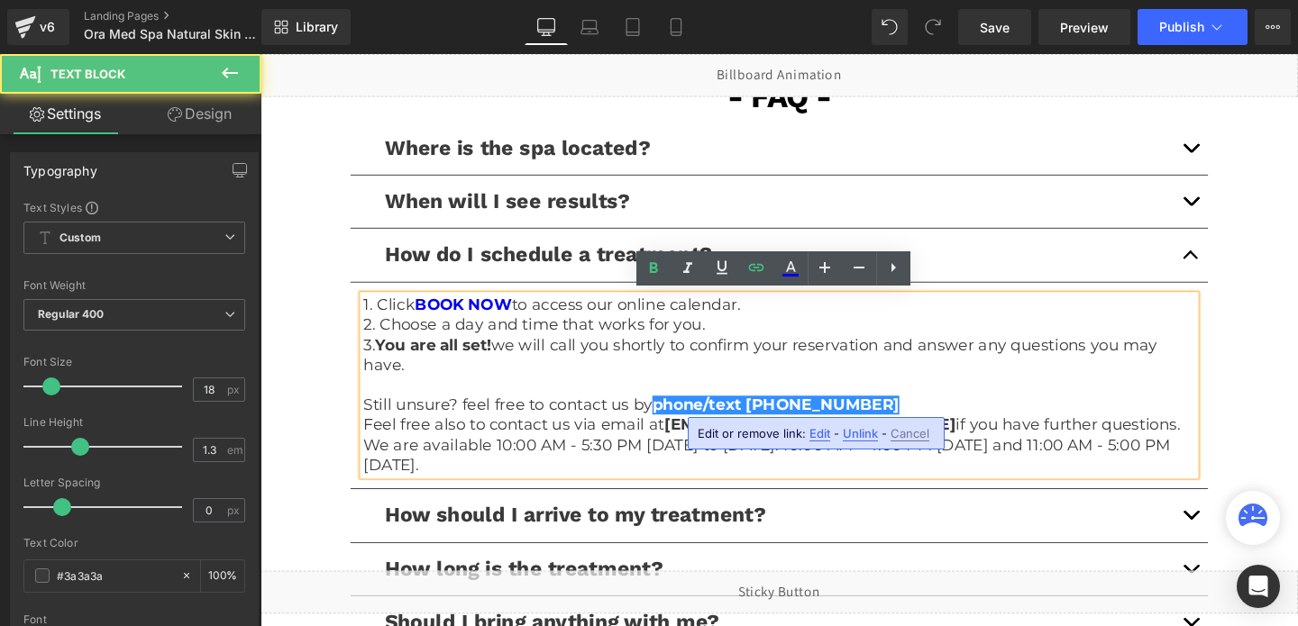
click at [0, 0] on span "Edit" at bounding box center [0, 0] width 0 height 0
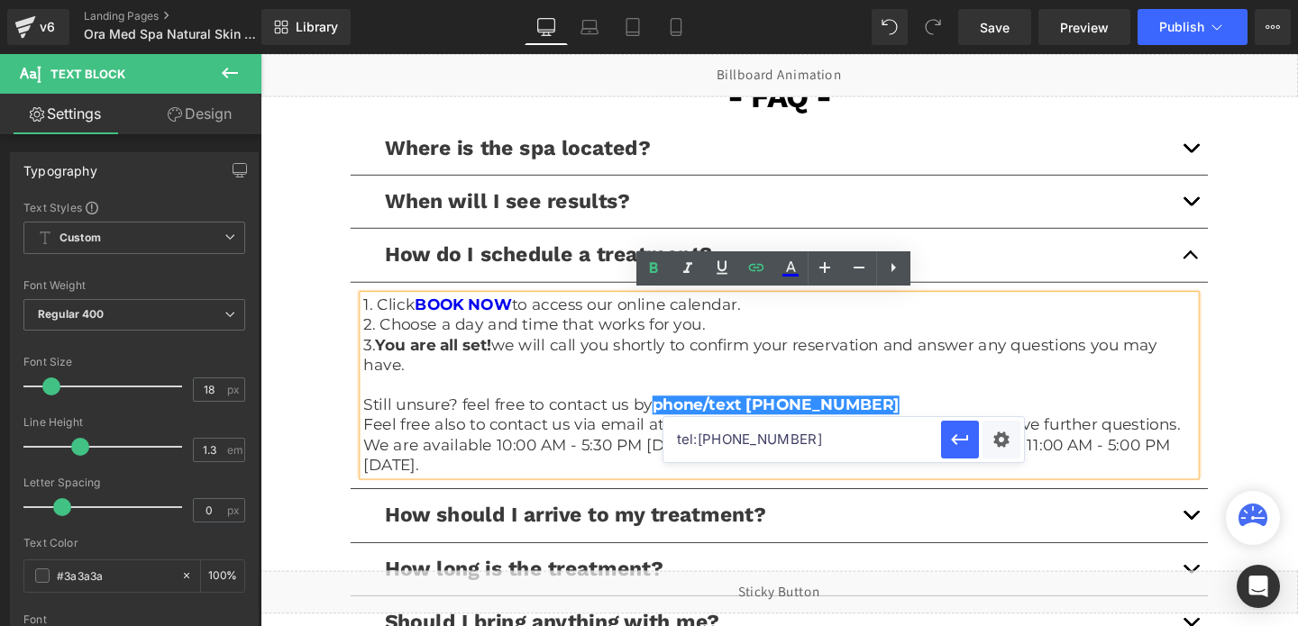
click at [0, 0] on input "tel:[PHONE_NUMBER]" at bounding box center [0, 0] width 0 height 0
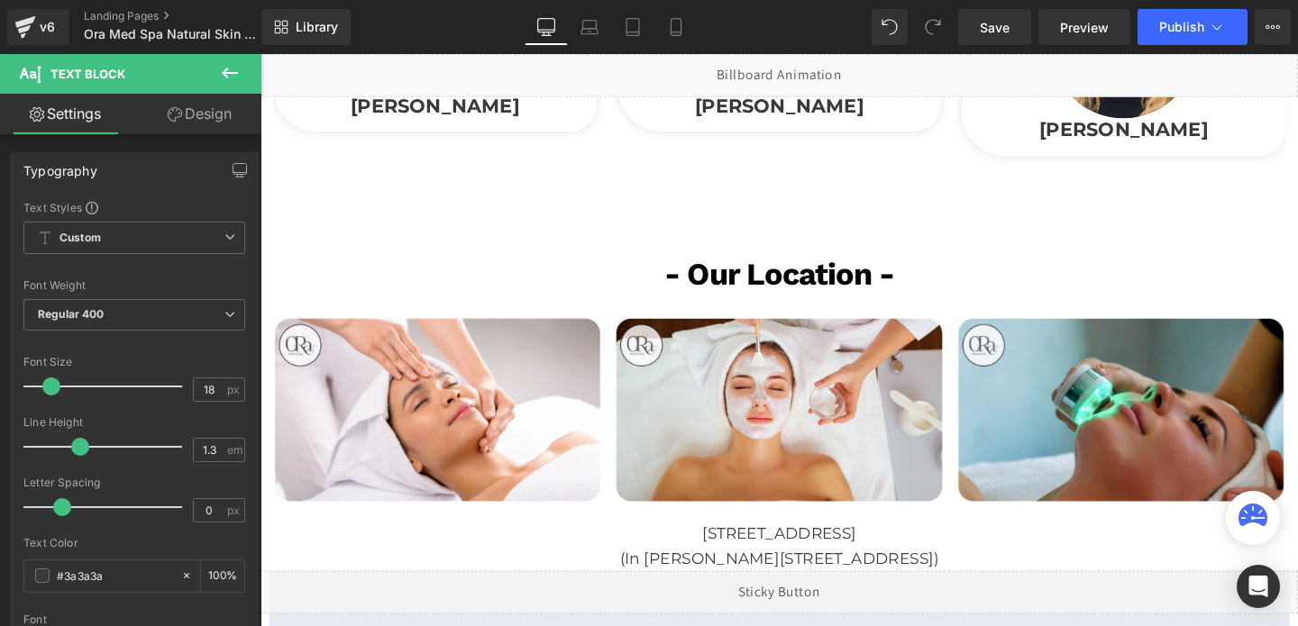
scroll to position [3310, 0]
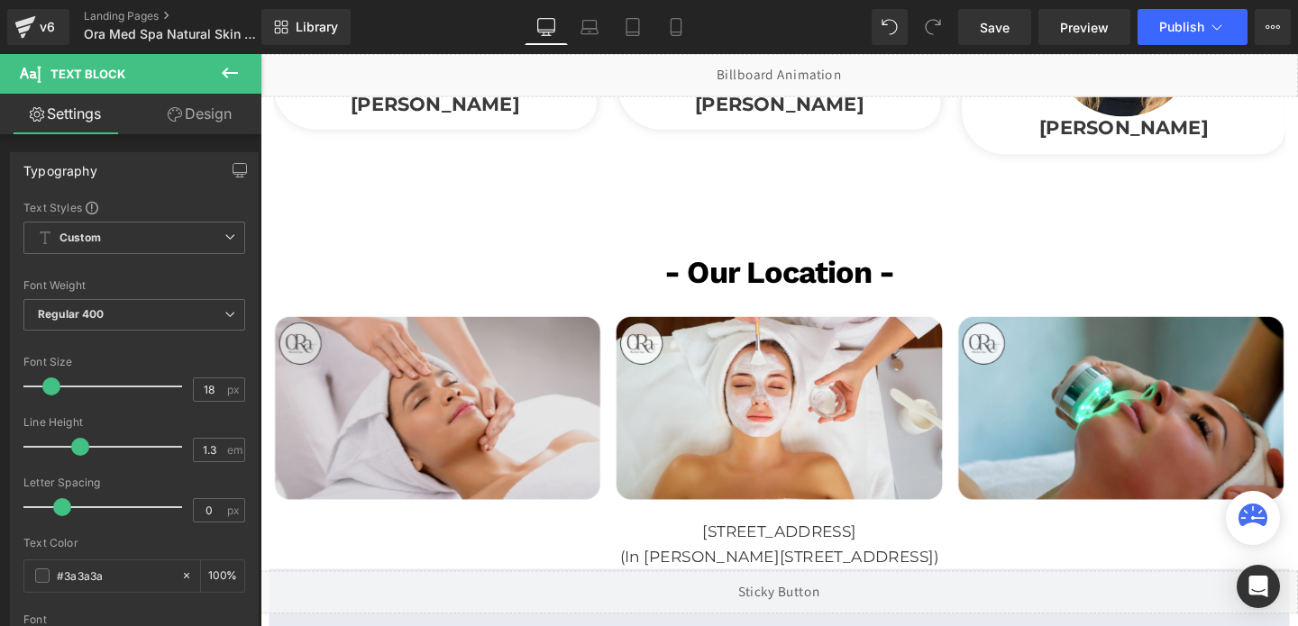
click at [410, 462] on img at bounding box center [447, 421] width 354 height 248
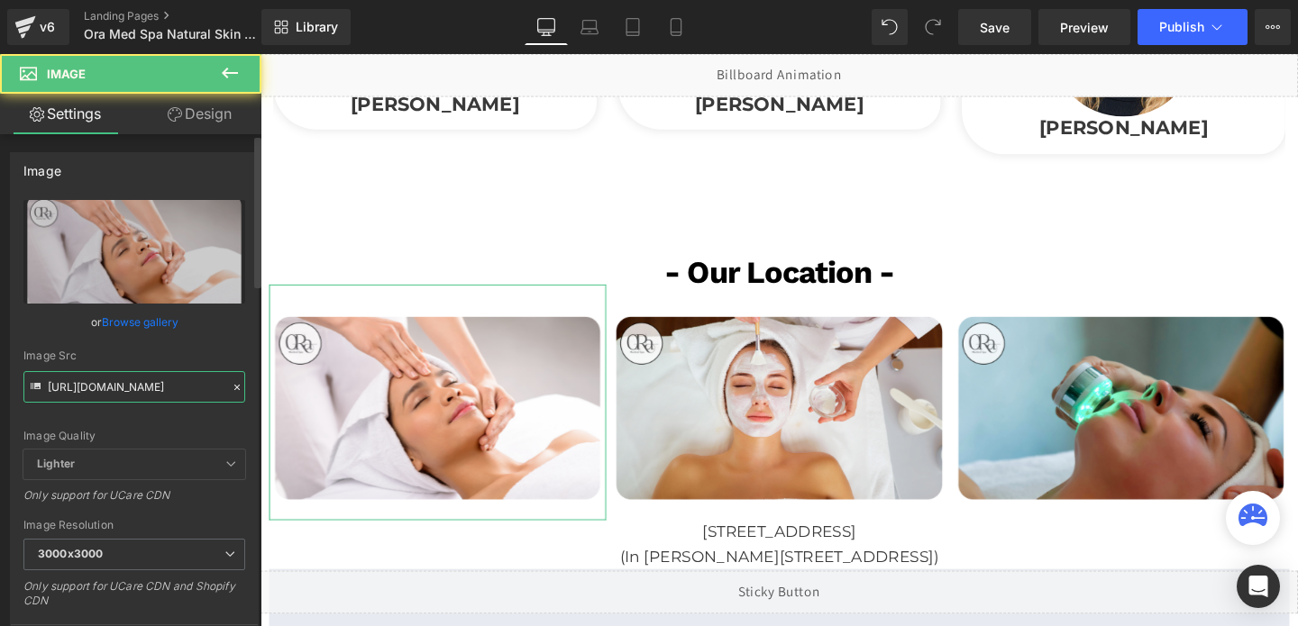
click at [100, 381] on input "[URL][DOMAIN_NAME]" at bounding box center [134, 387] width 222 height 32
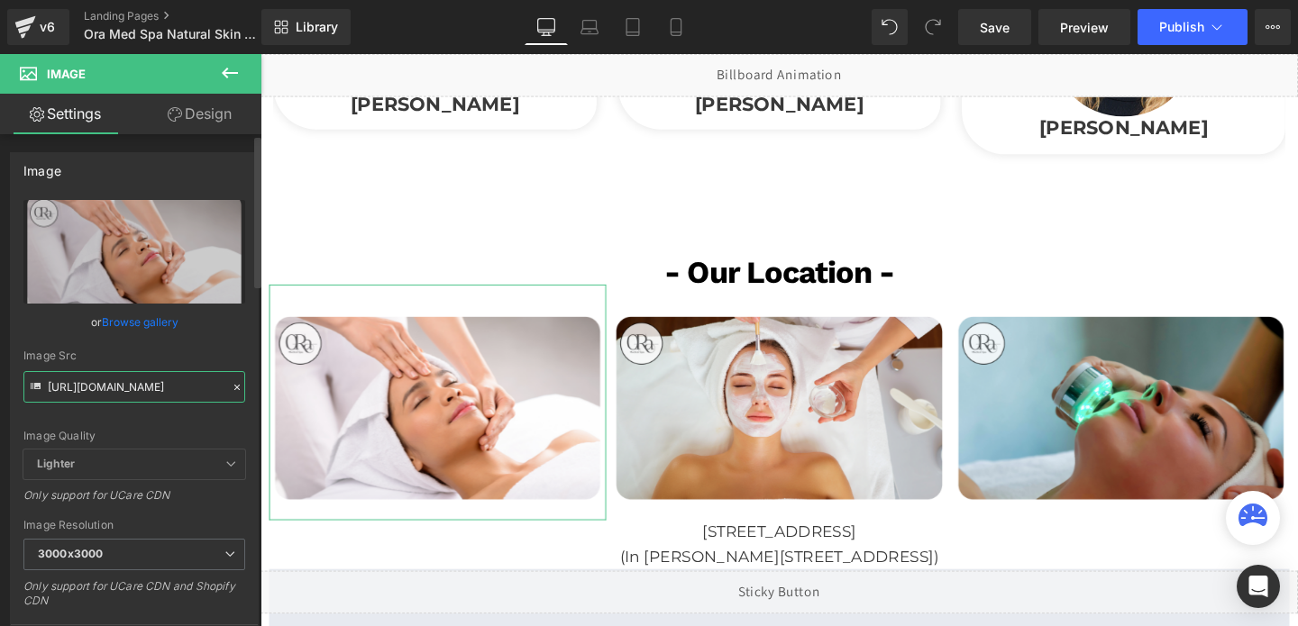
click at [100, 381] on input "[URL][DOMAIN_NAME]" at bounding box center [134, 387] width 222 height 32
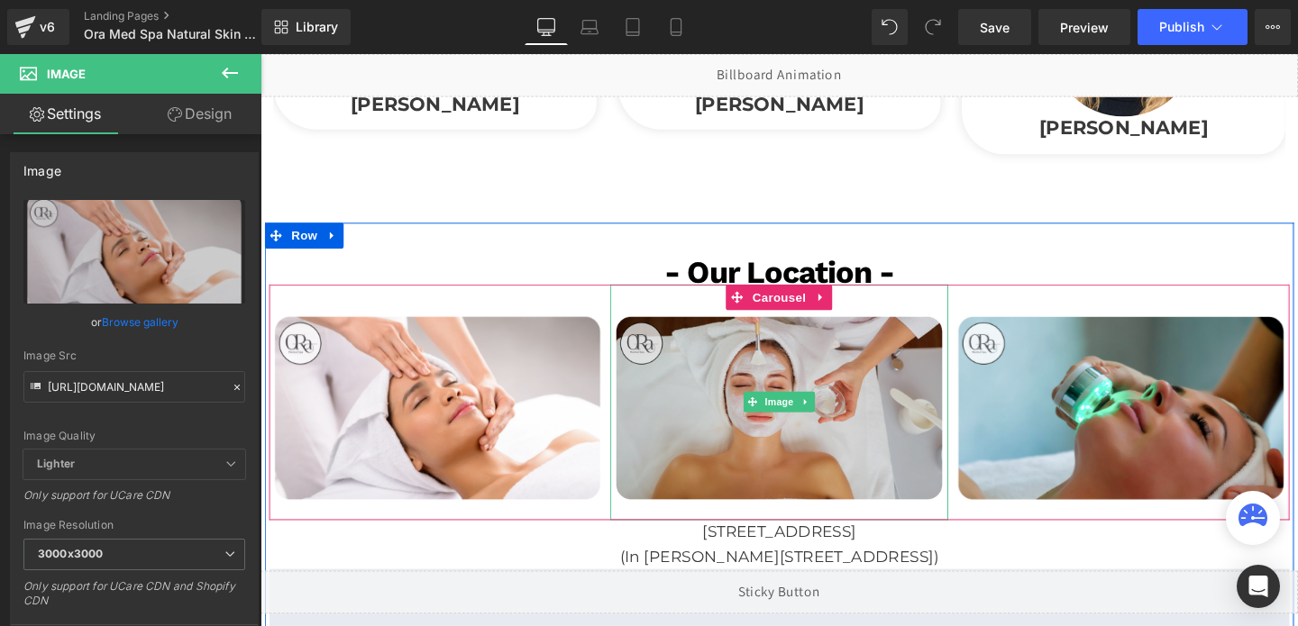
click at [697, 440] on img at bounding box center [805, 421] width 354 height 248
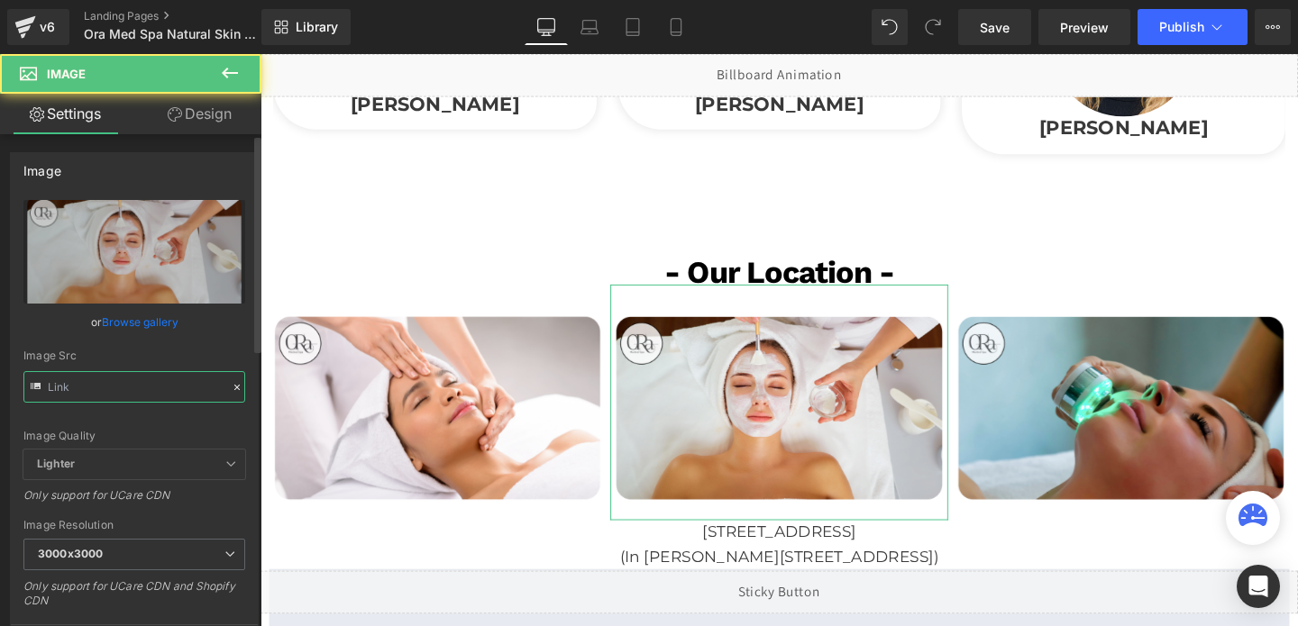
click at [106, 381] on input "text" at bounding box center [134, 387] width 222 height 32
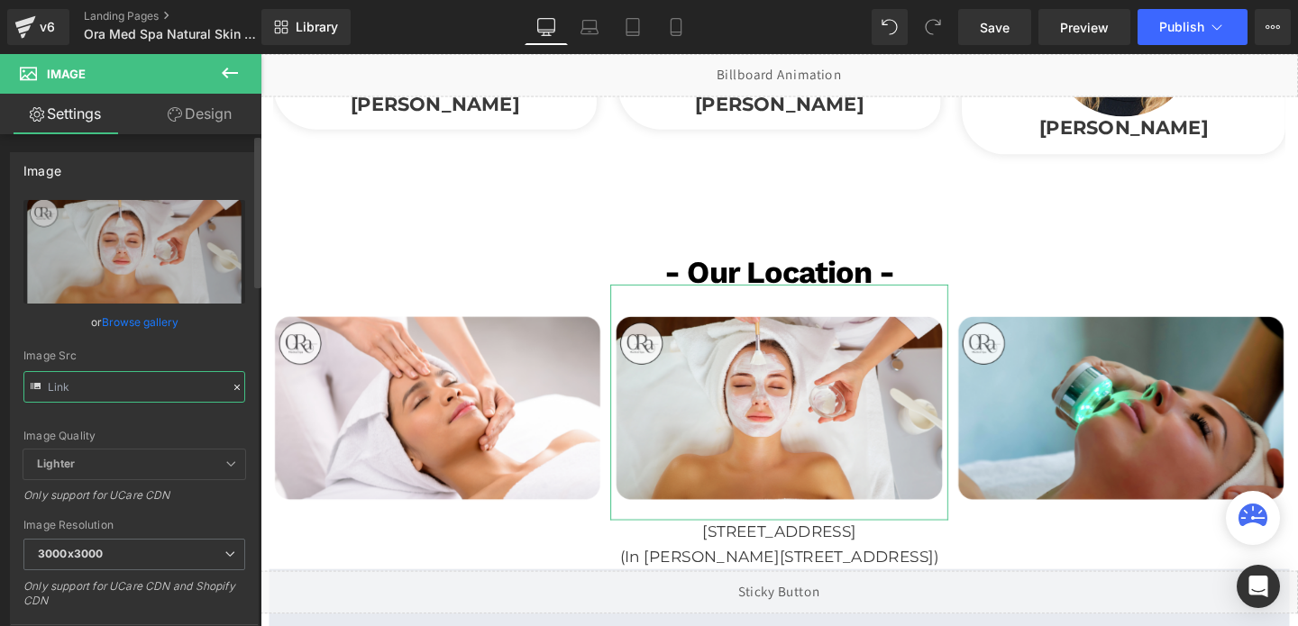
click at [106, 381] on input "text" at bounding box center [134, 387] width 222 height 32
type input "[URL][DOMAIN_NAME]"
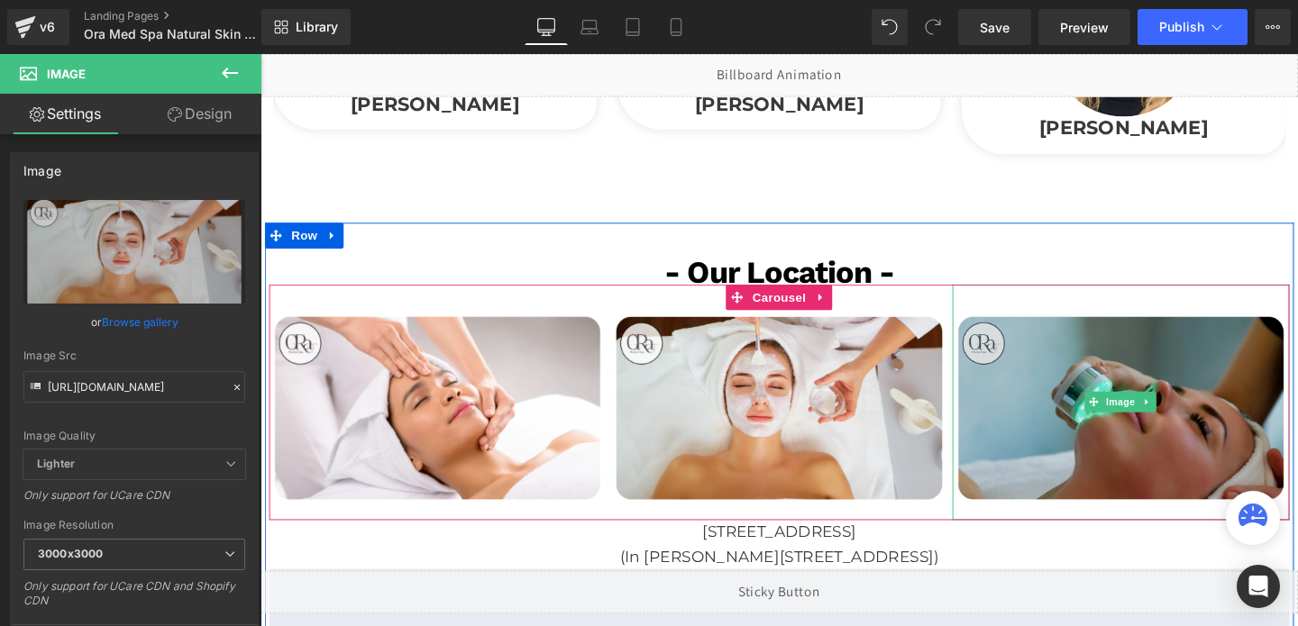
click at [1075, 387] on img at bounding box center [1165, 421] width 354 height 248
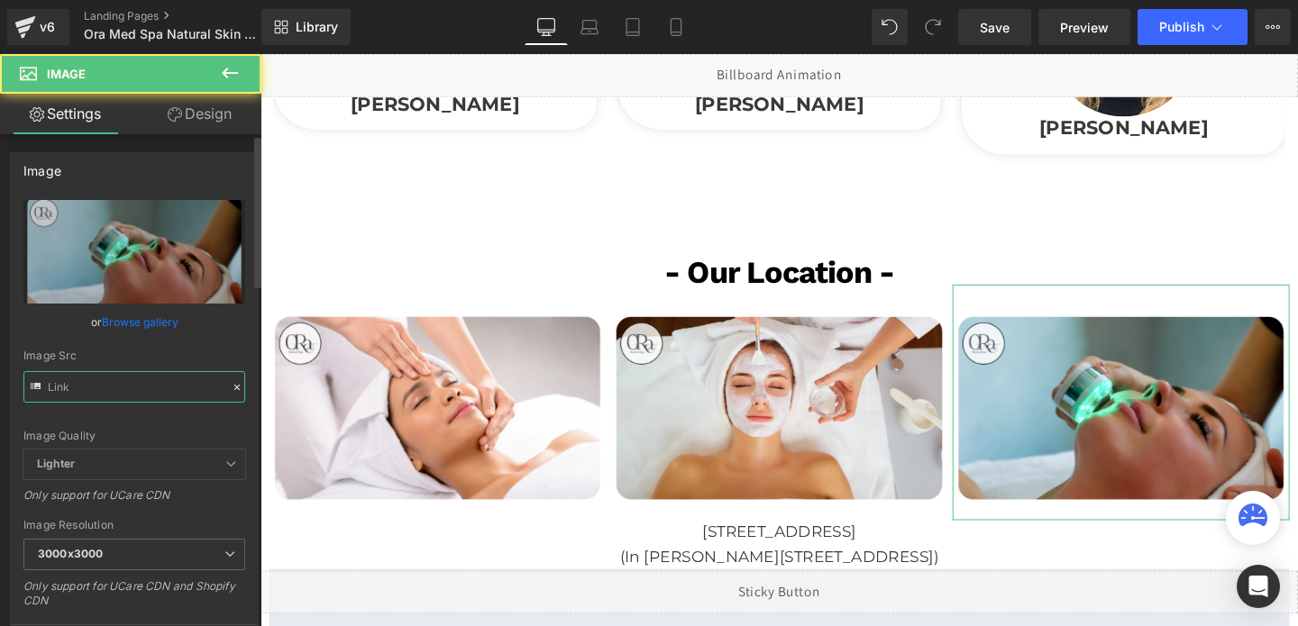
click at [113, 391] on input "text" at bounding box center [134, 387] width 222 height 32
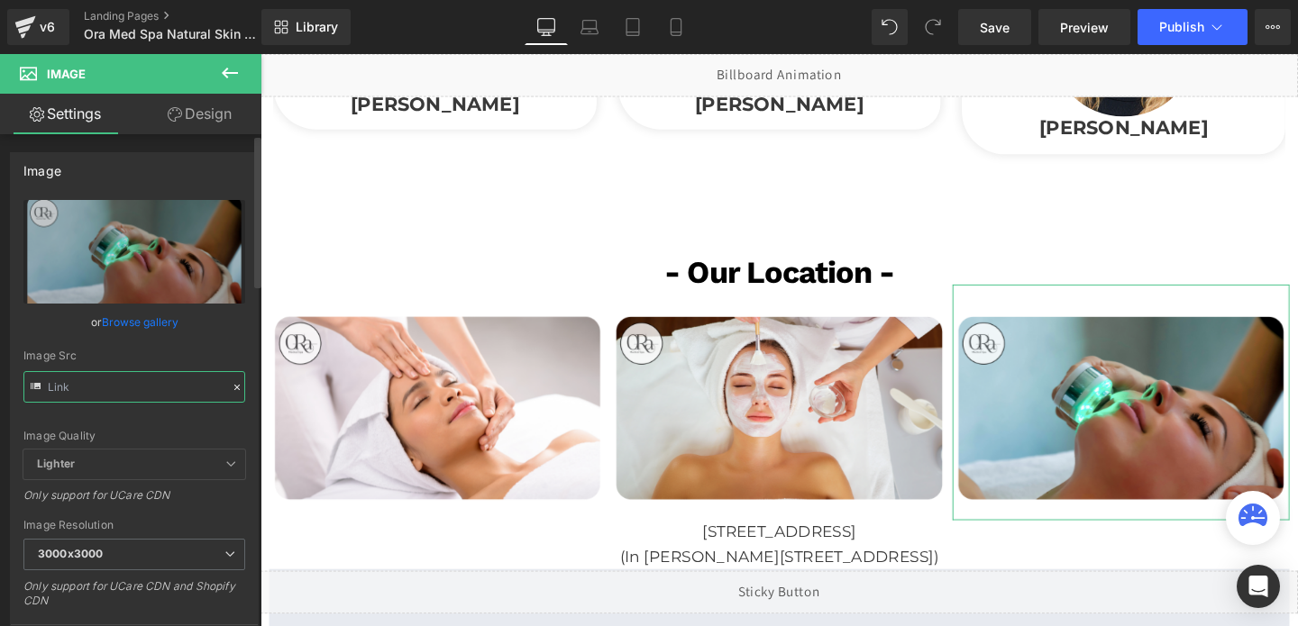
click at [113, 391] on input "text" at bounding box center [134, 387] width 222 height 32
type input "[URL][DOMAIN_NAME]"
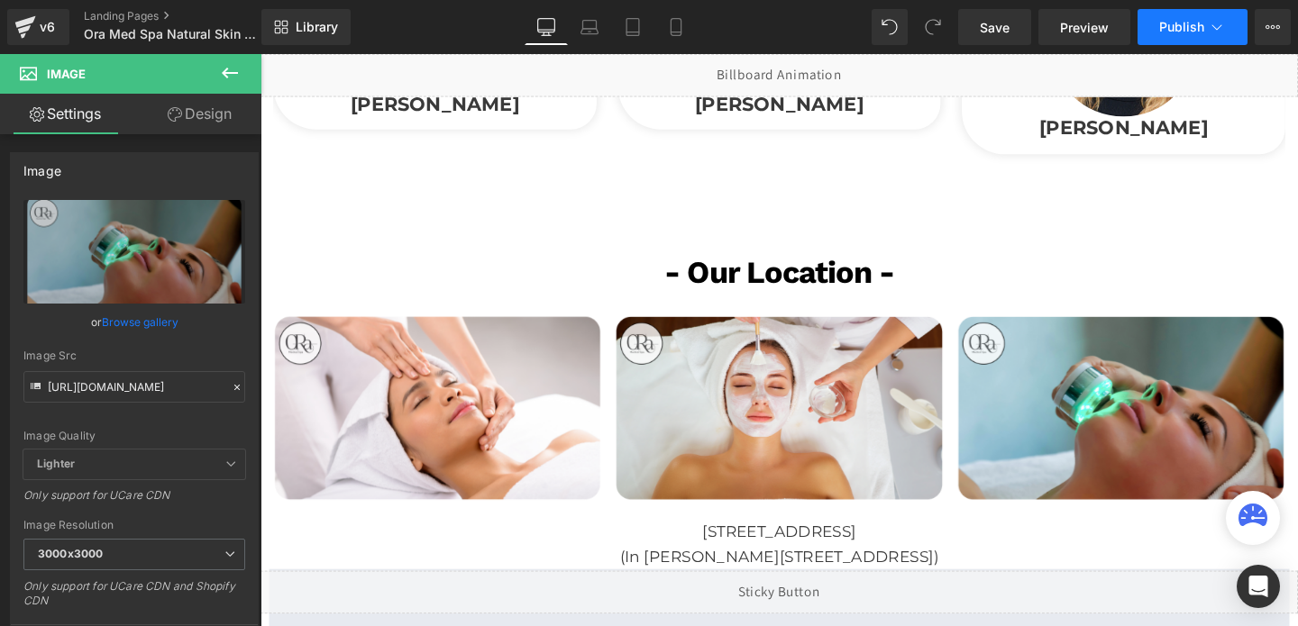
click at [1166, 30] on span "Publish" at bounding box center [1181, 27] width 45 height 14
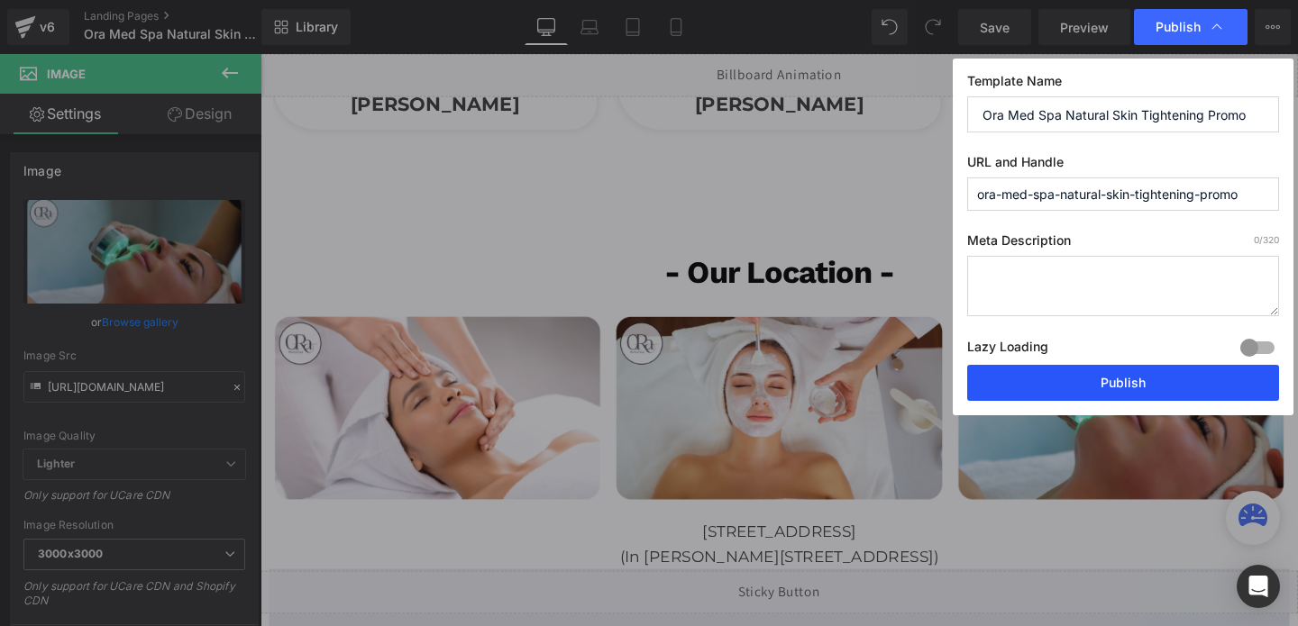
click at [1059, 382] on button "Publish" at bounding box center [1123, 383] width 312 height 36
